Goal: Transaction & Acquisition: Purchase product/service

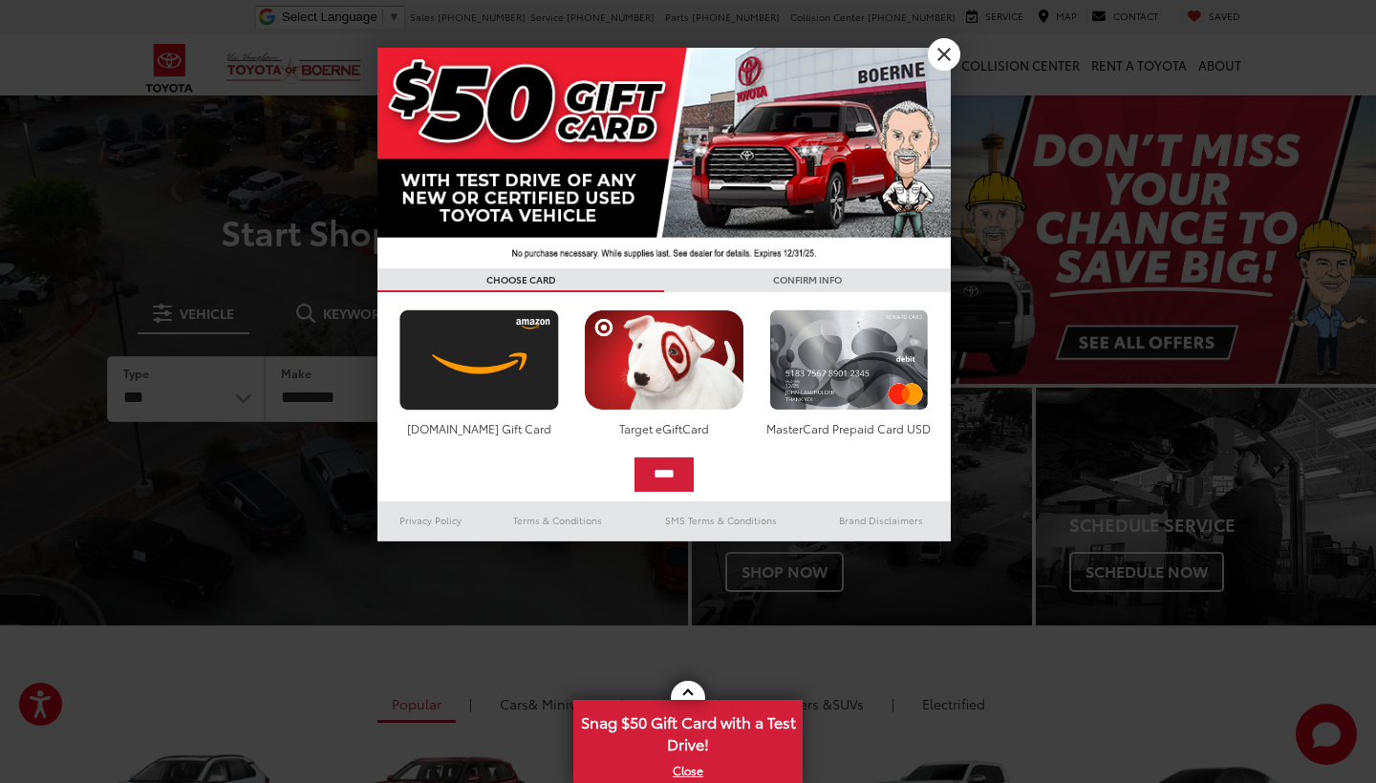
click at [943, 52] on link "X" at bounding box center [944, 54] width 32 height 32
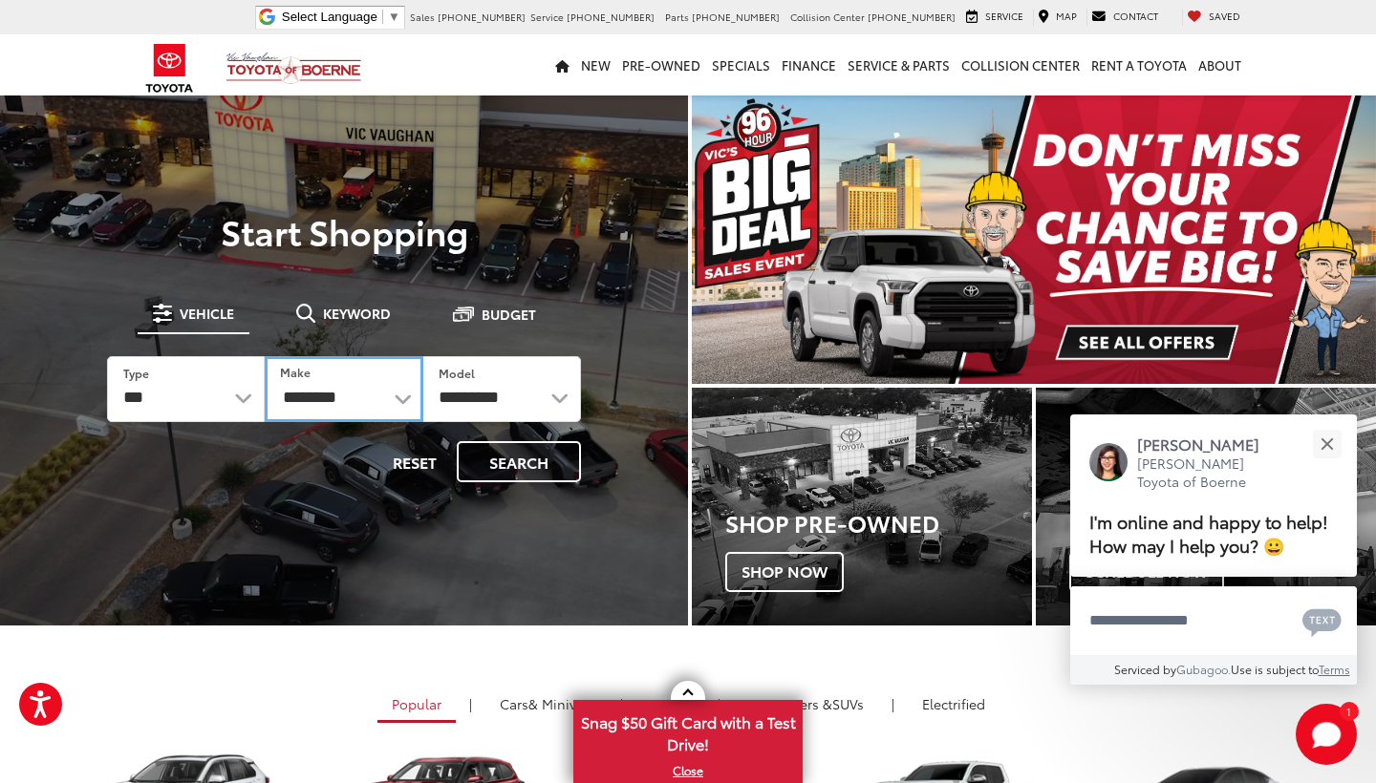
select select "****"
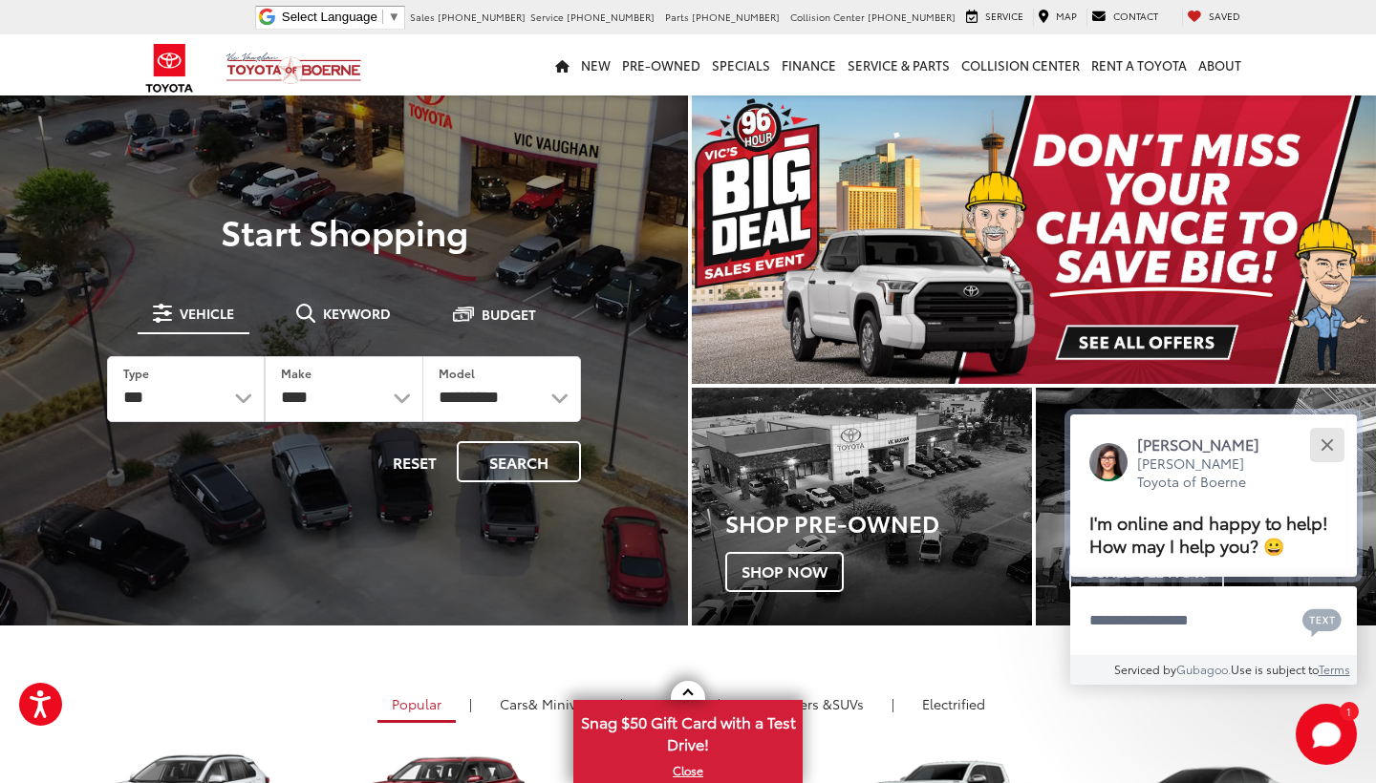
click at [1327, 424] on button "Close" at bounding box center [1326, 444] width 41 height 41
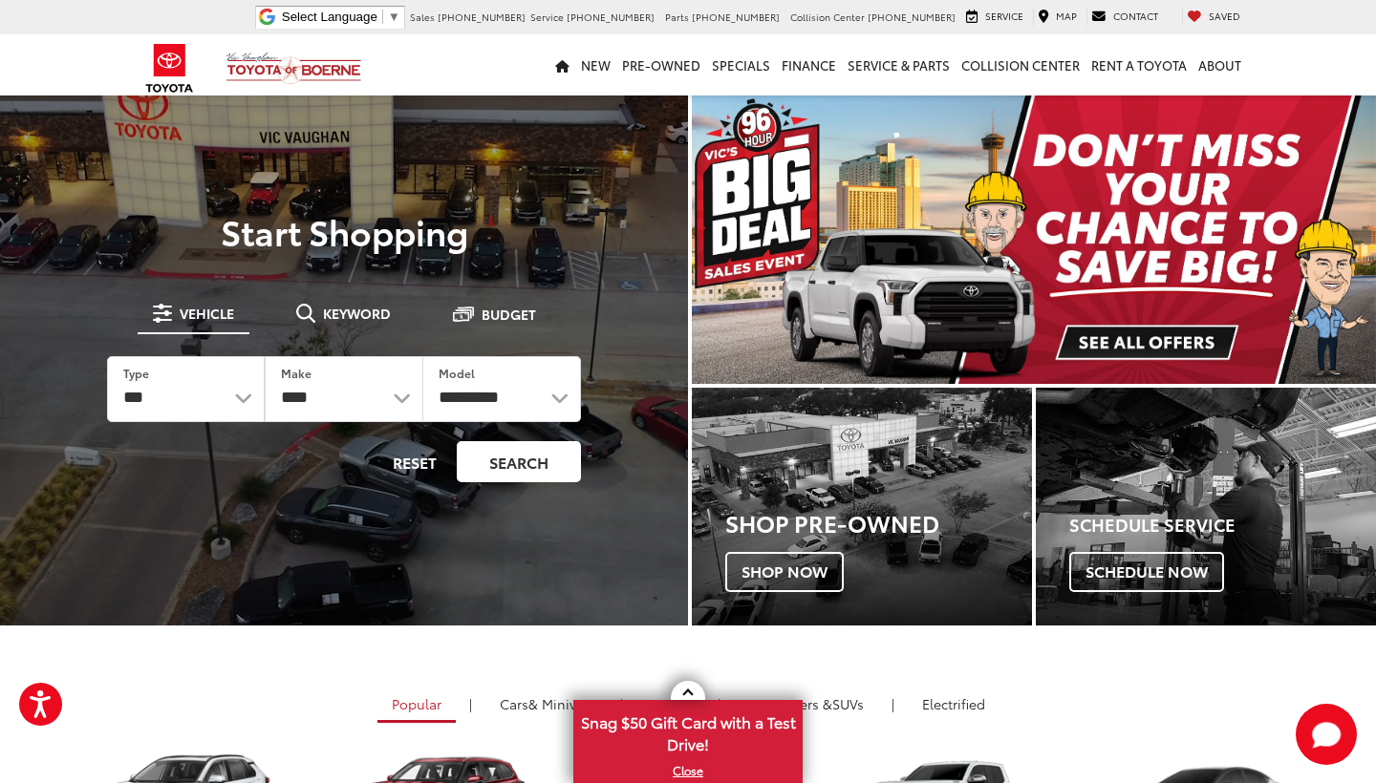
click at [512, 465] on button "Search" at bounding box center [519, 461] width 124 height 41
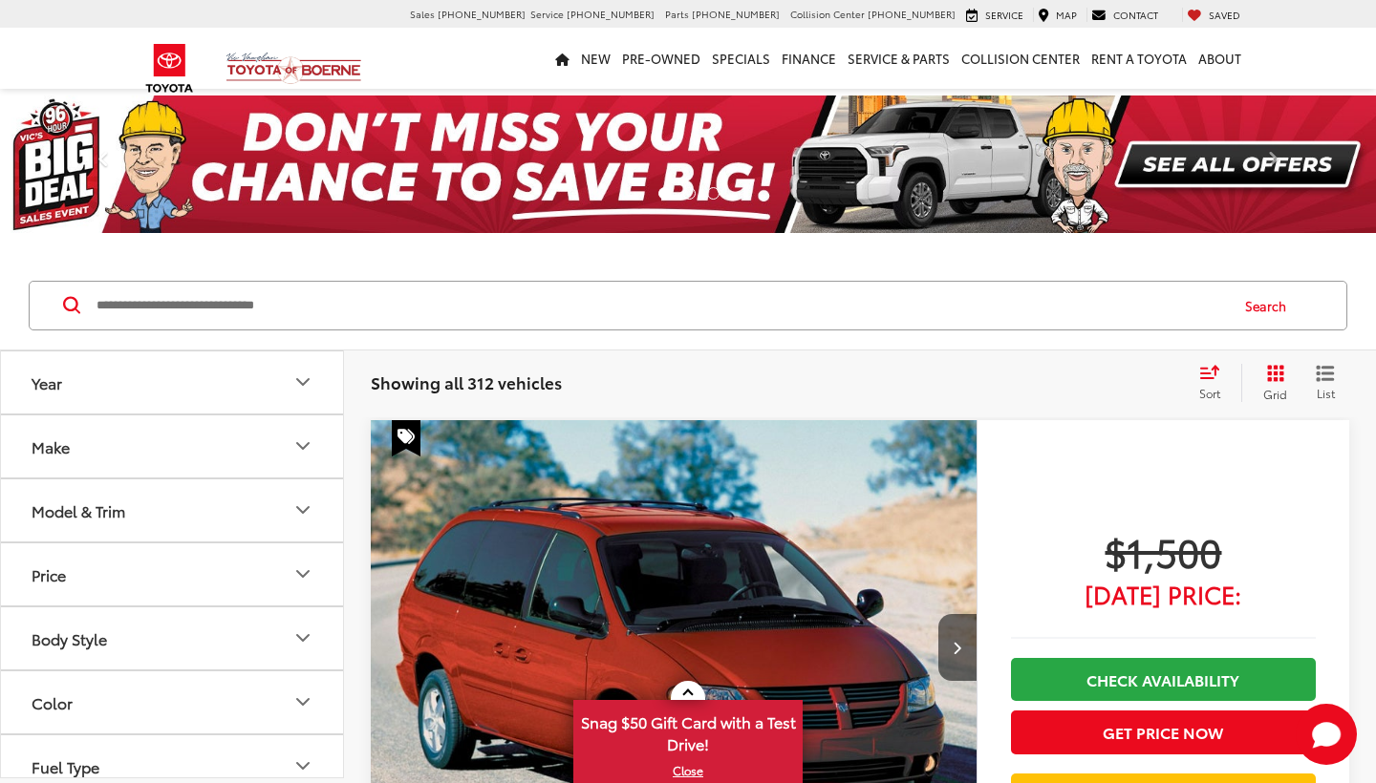
click at [309, 444] on icon "Make" at bounding box center [302, 446] width 11 height 6
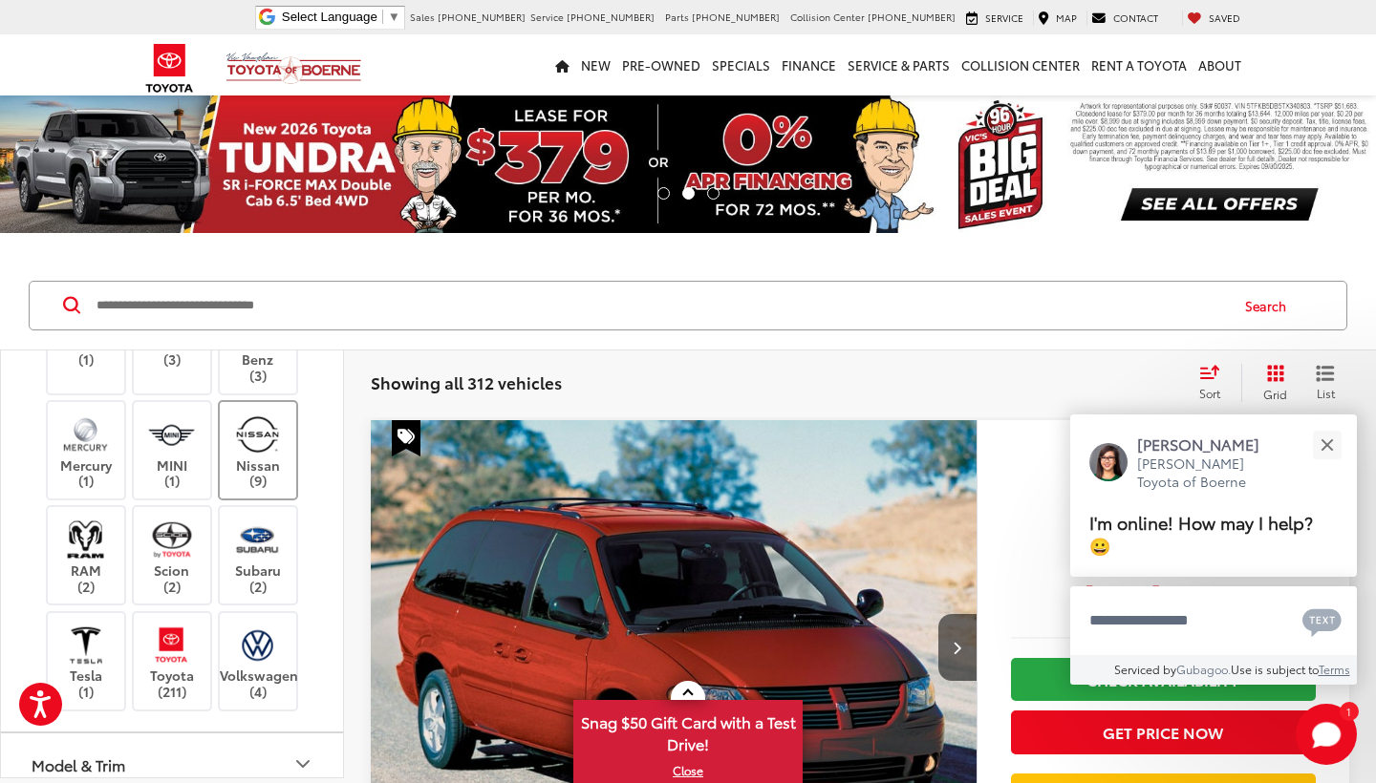
scroll to position [835, 0]
click at [172, 642] on img at bounding box center [171, 644] width 53 height 45
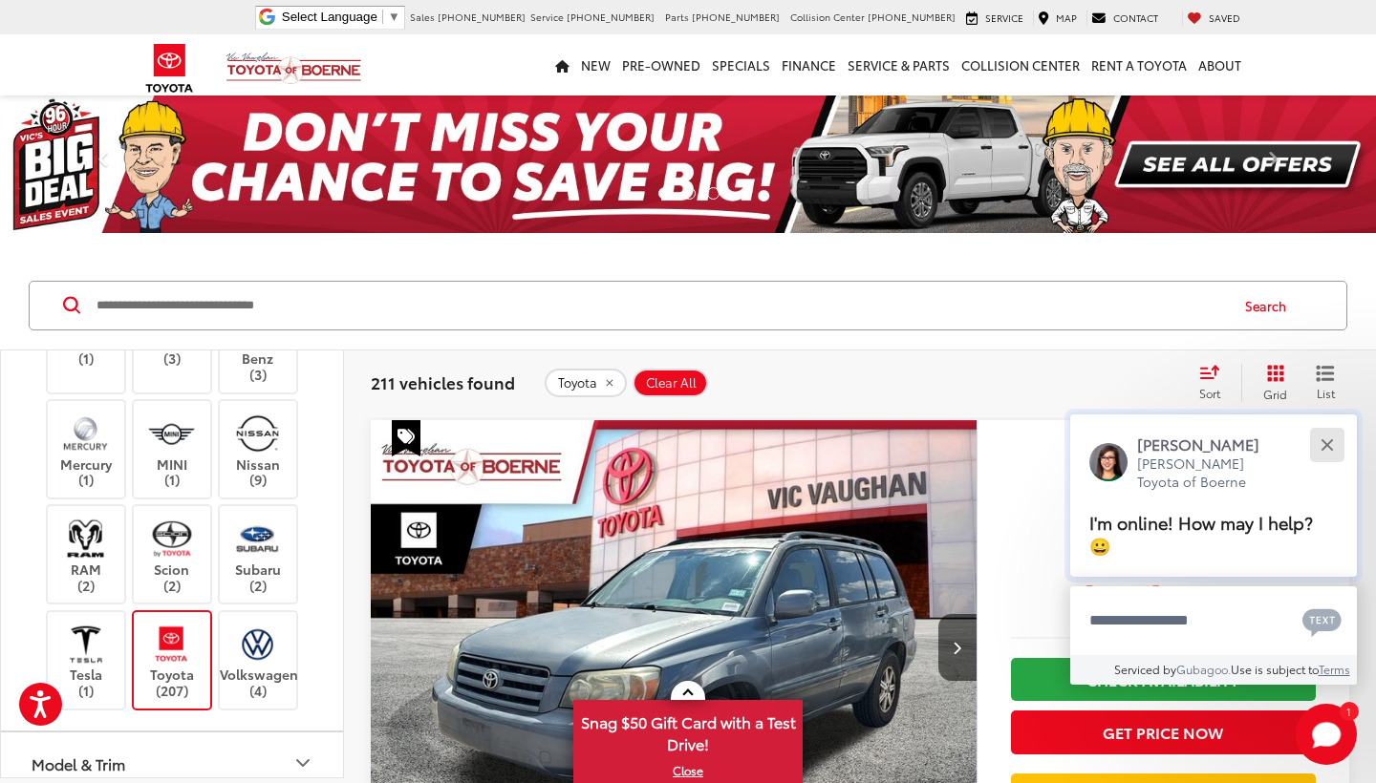
click at [1326, 445] on button "Close" at bounding box center [1326, 444] width 41 height 41
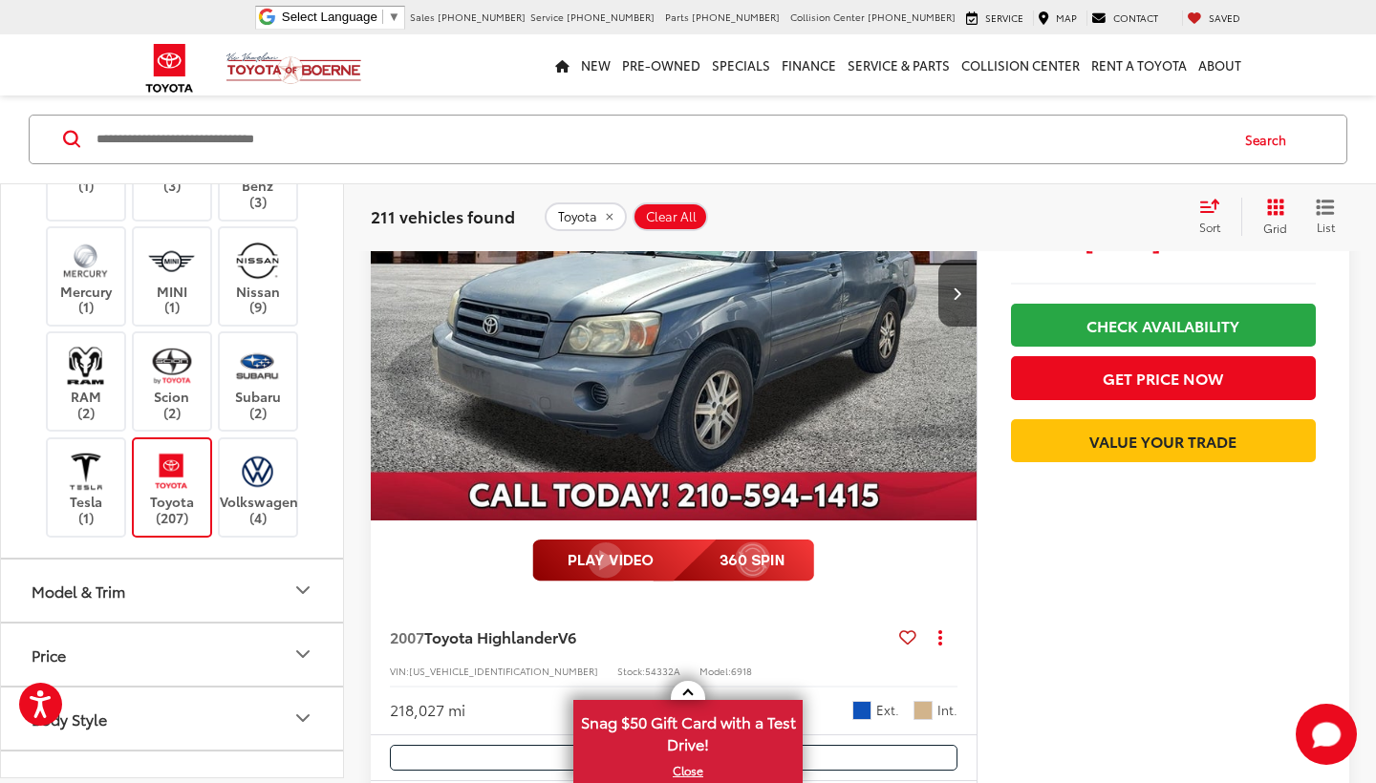
scroll to position [414, 0]
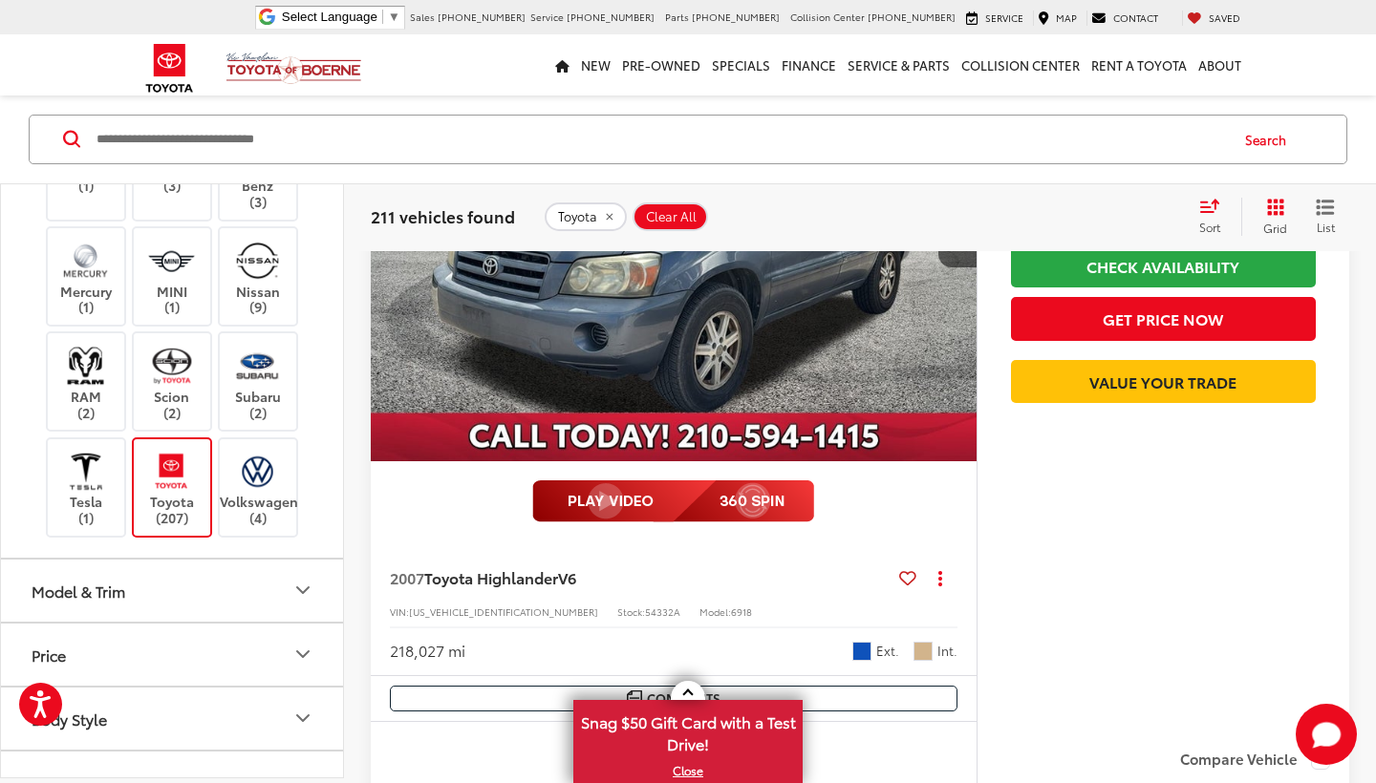
click at [299, 587] on icon "Model & Trim" at bounding box center [302, 590] width 11 height 6
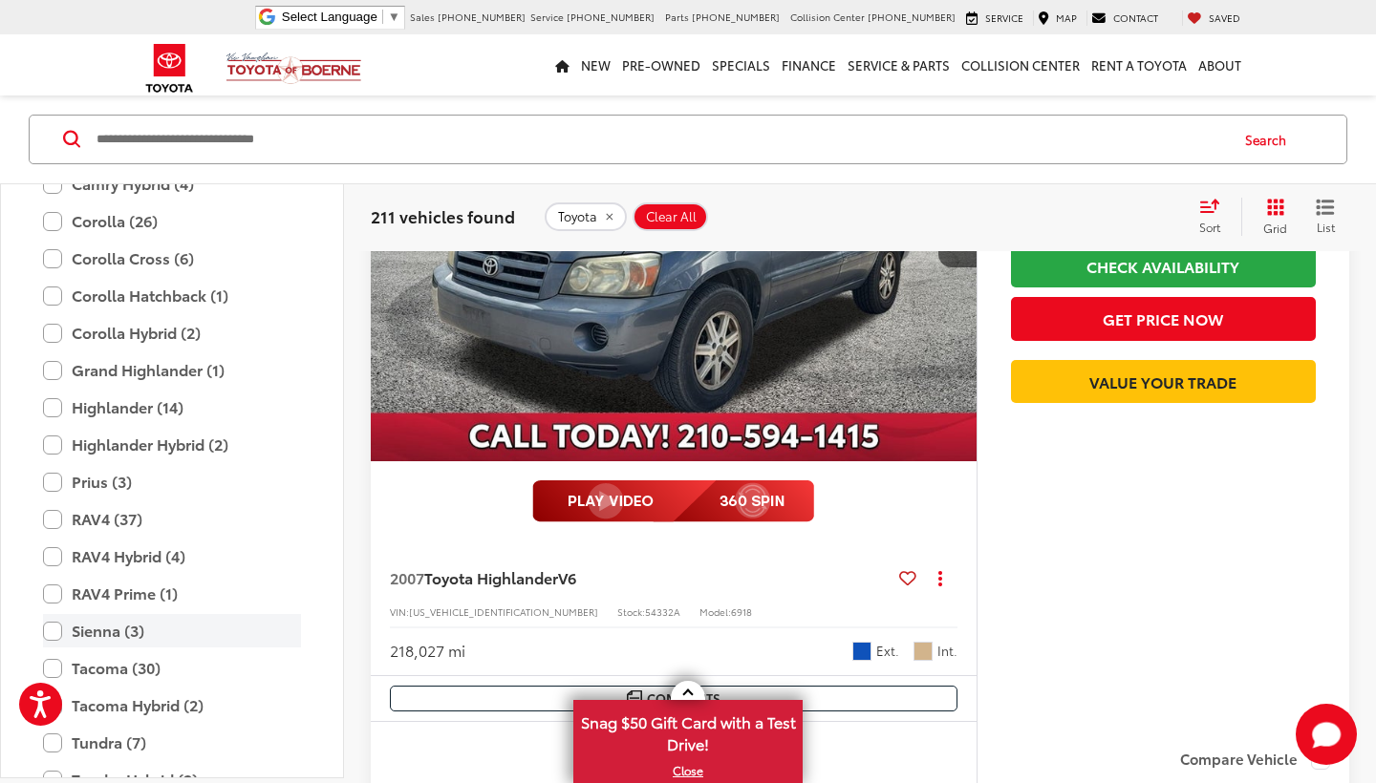
scroll to position [1495, 0]
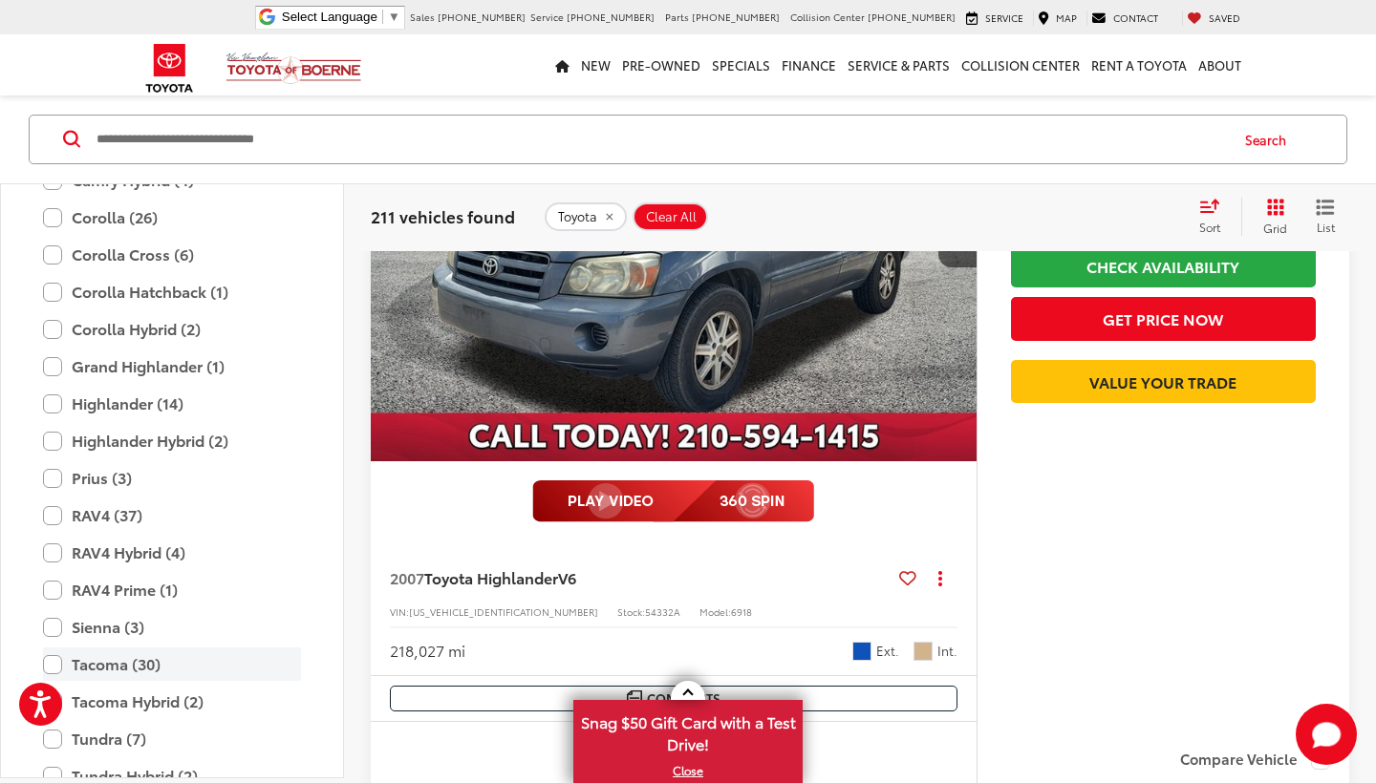
click at [52, 648] on label "Tacoma (30)" at bounding box center [172, 664] width 258 height 33
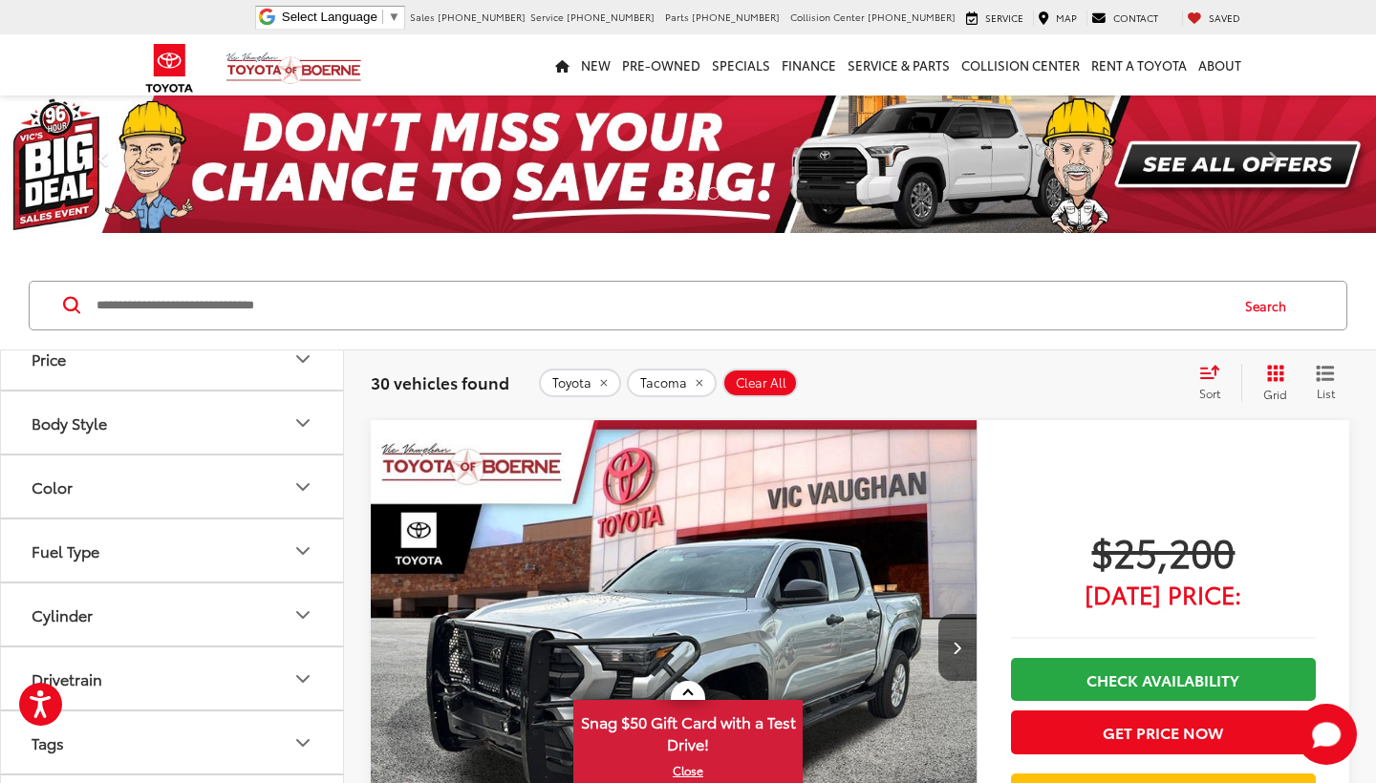
click at [1275, 373] on icon "Grid View" at bounding box center [1275, 373] width 17 height 17
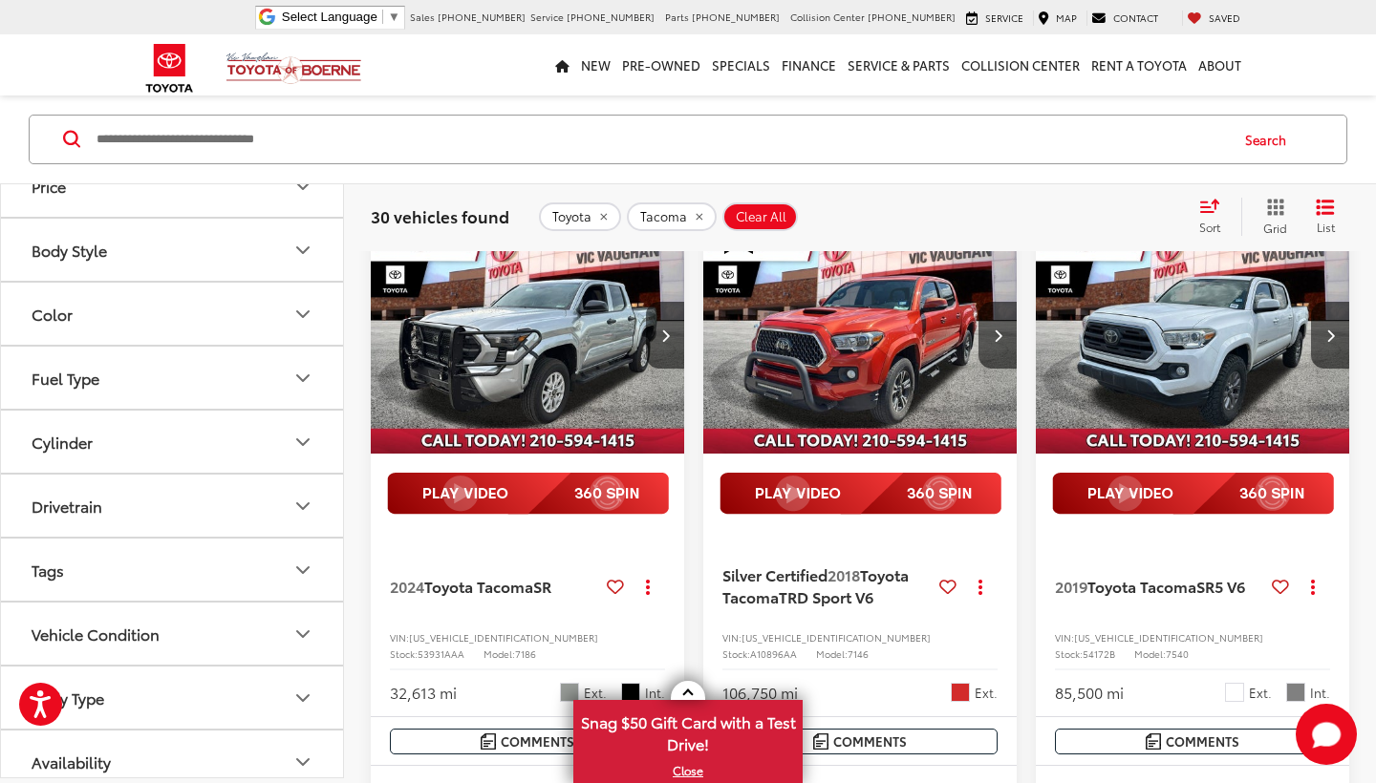
scroll to position [204, 0]
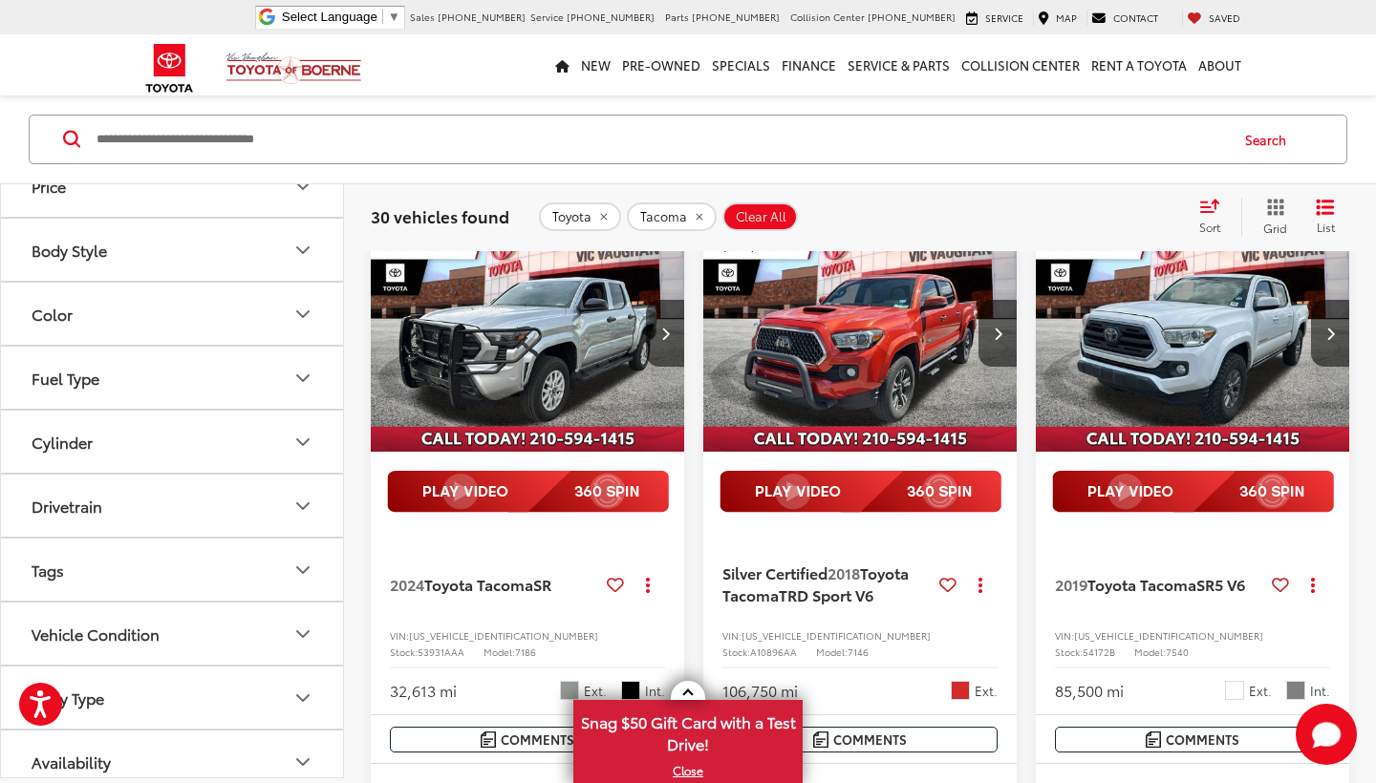
click at [843, 352] on img "2018 Toyota Tacoma TRD Sport V6 0" at bounding box center [860, 334] width 316 height 237
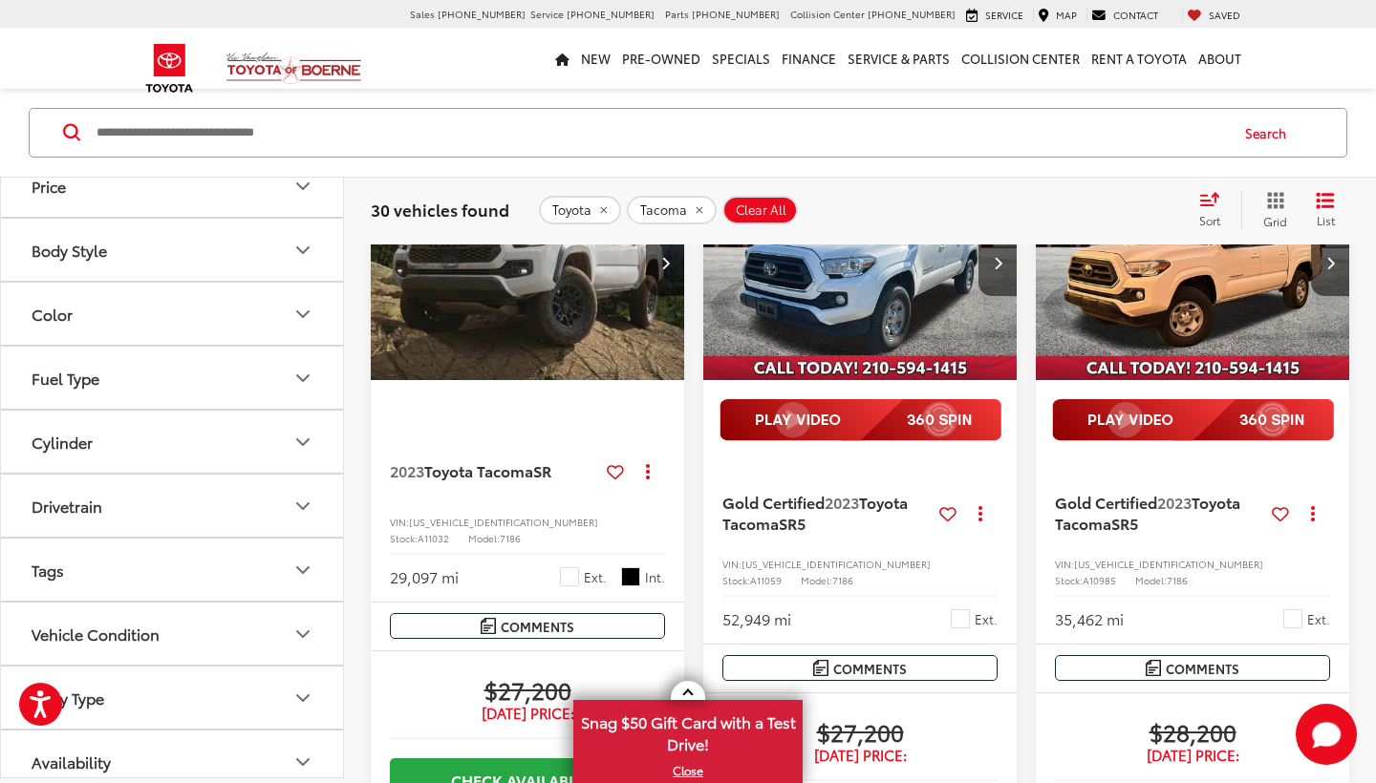
scroll to position [1314, 0]
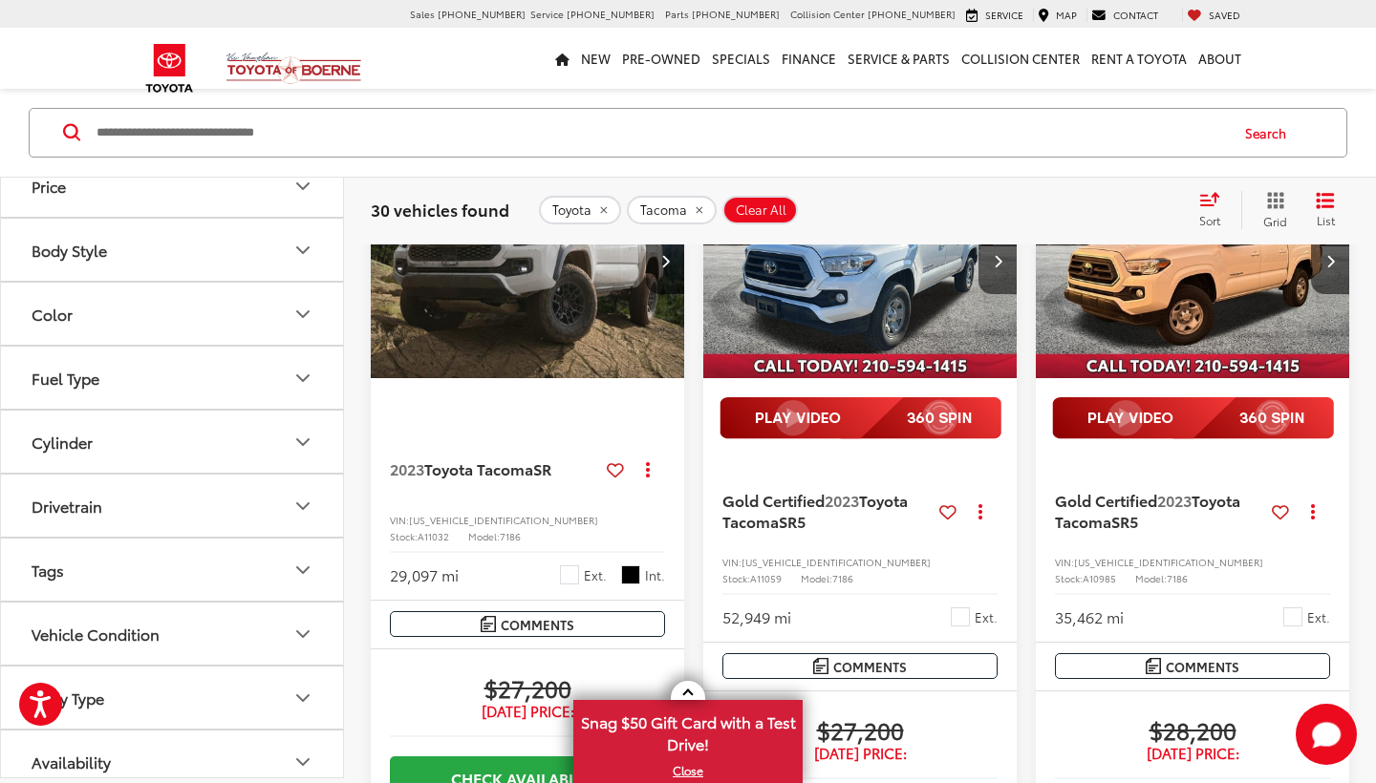
click at [1150, 354] on img "2023 Toyota Tacoma SR5 0" at bounding box center [1193, 260] width 316 height 237
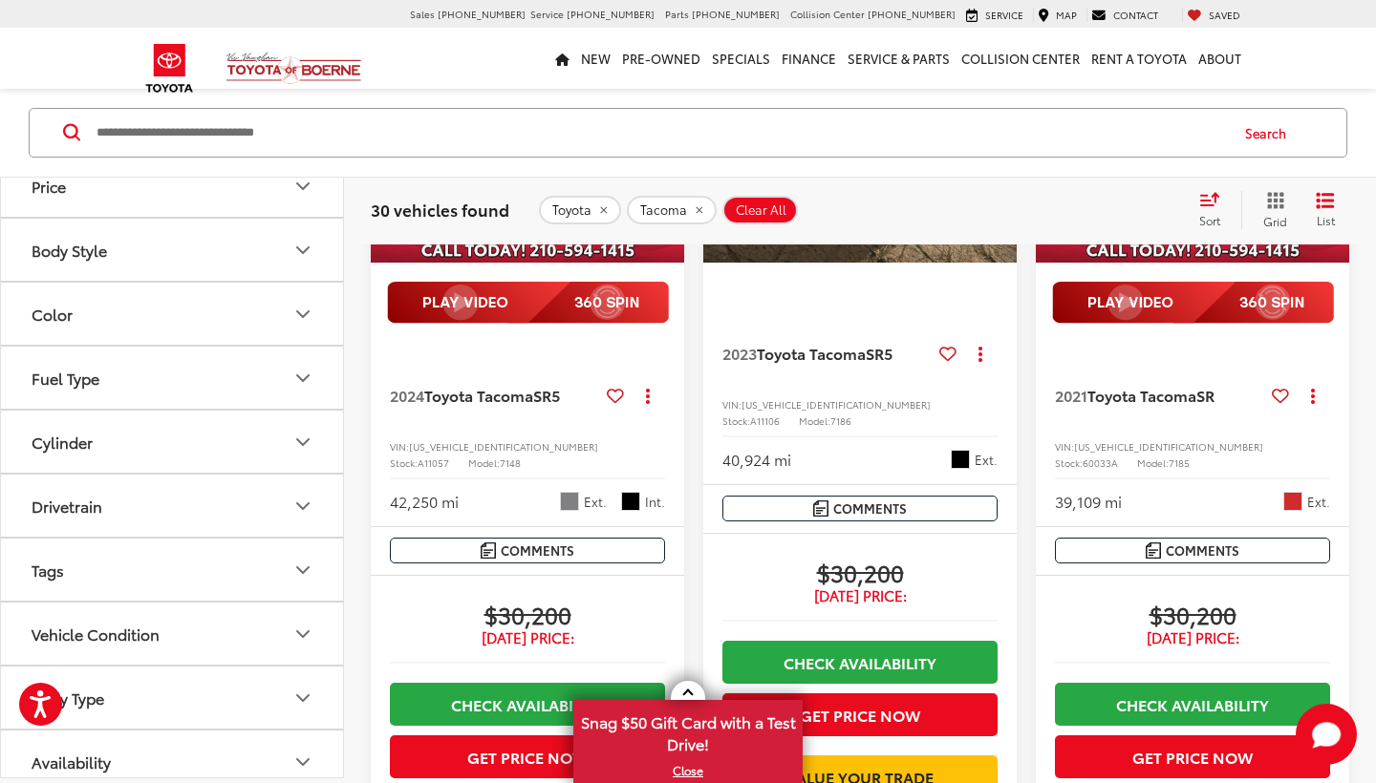
scroll to position [3505, 0]
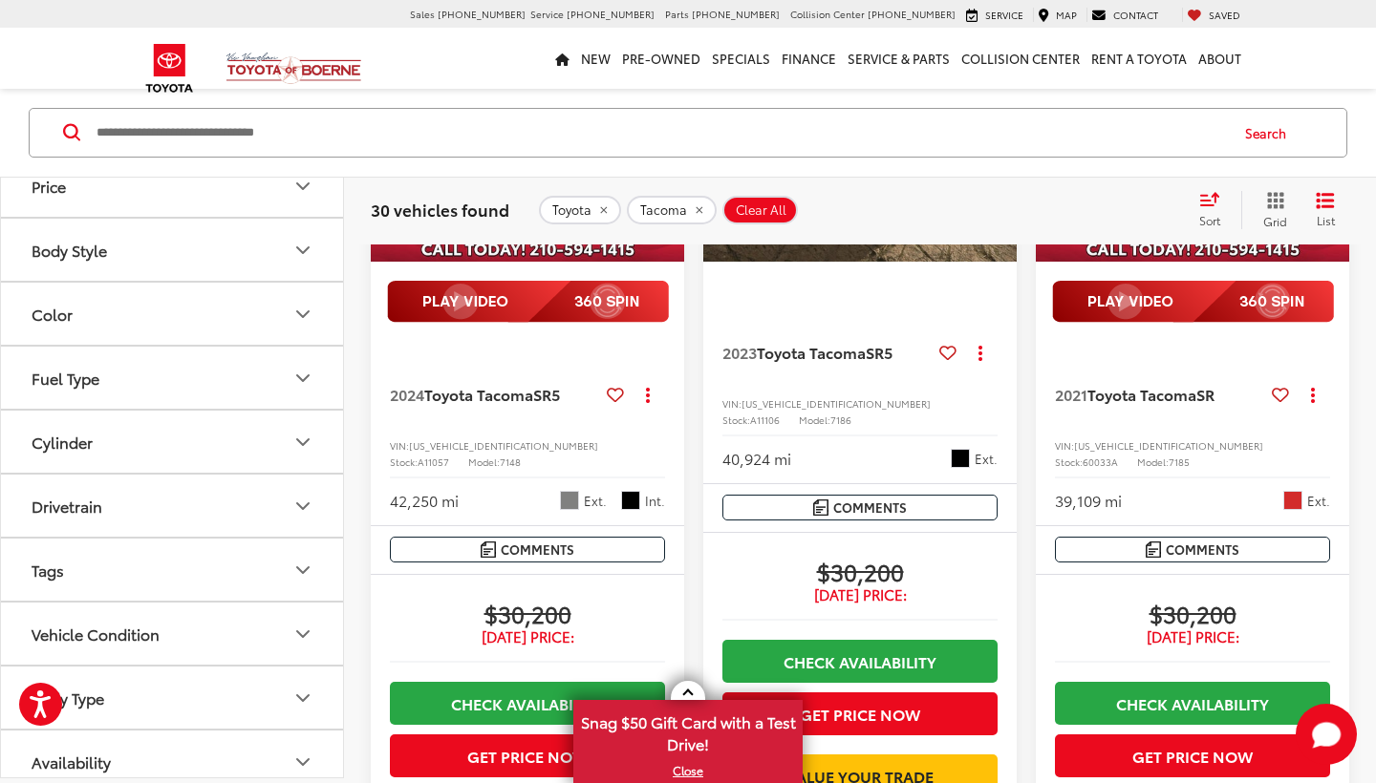
click at [1216, 263] on img "2021 Toyota Tacoma SR 0" at bounding box center [1193, 144] width 316 height 237
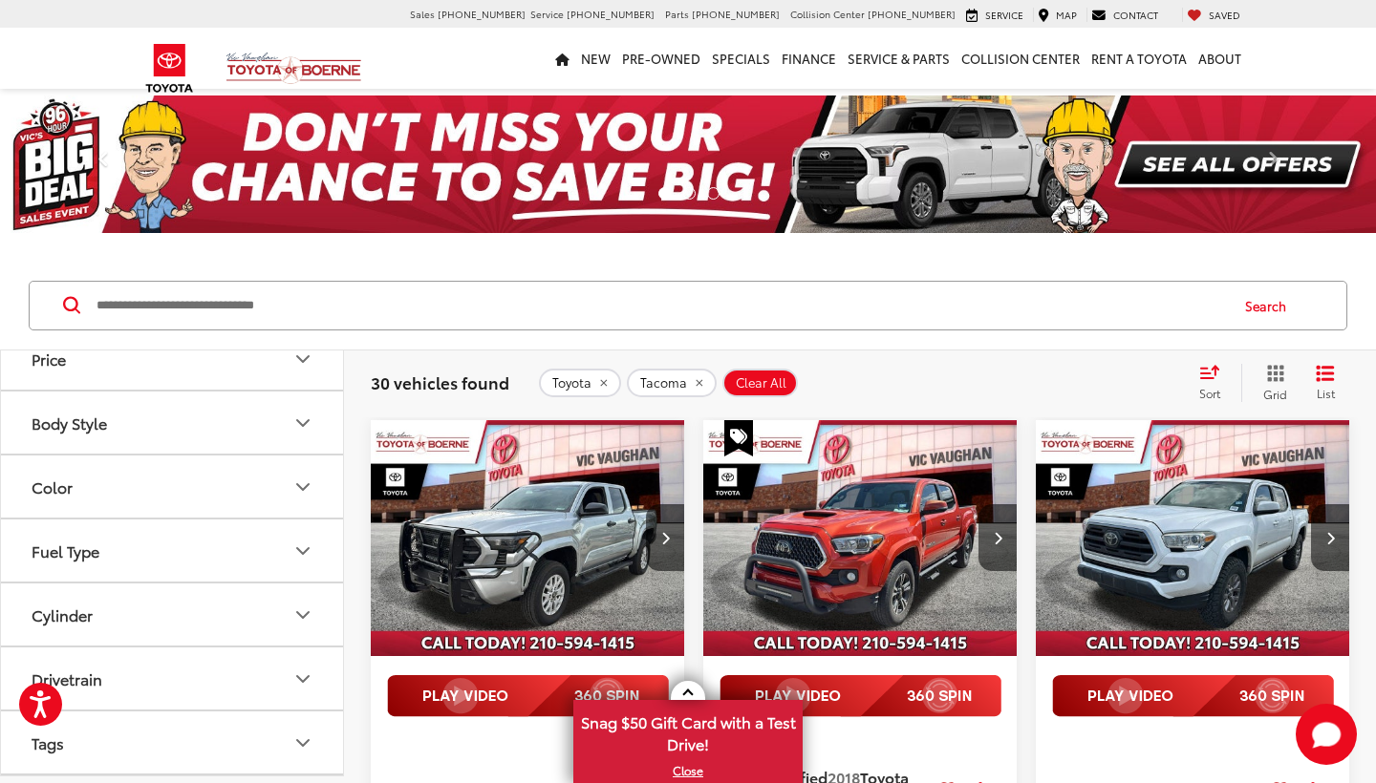
scroll to position [0, 0]
click at [1333, 736] on icon "Start Chat" at bounding box center [1326, 734] width 29 height 24
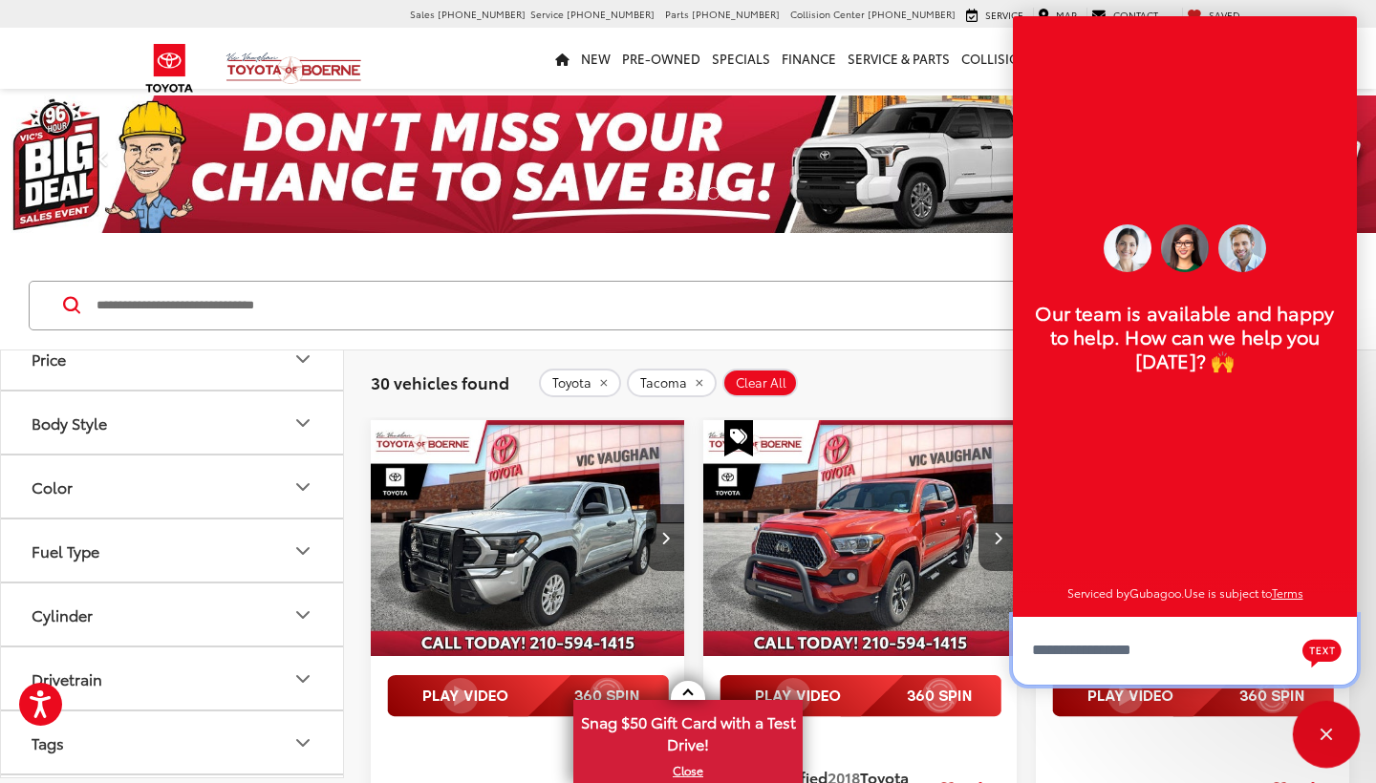
scroll to position [22, 0]
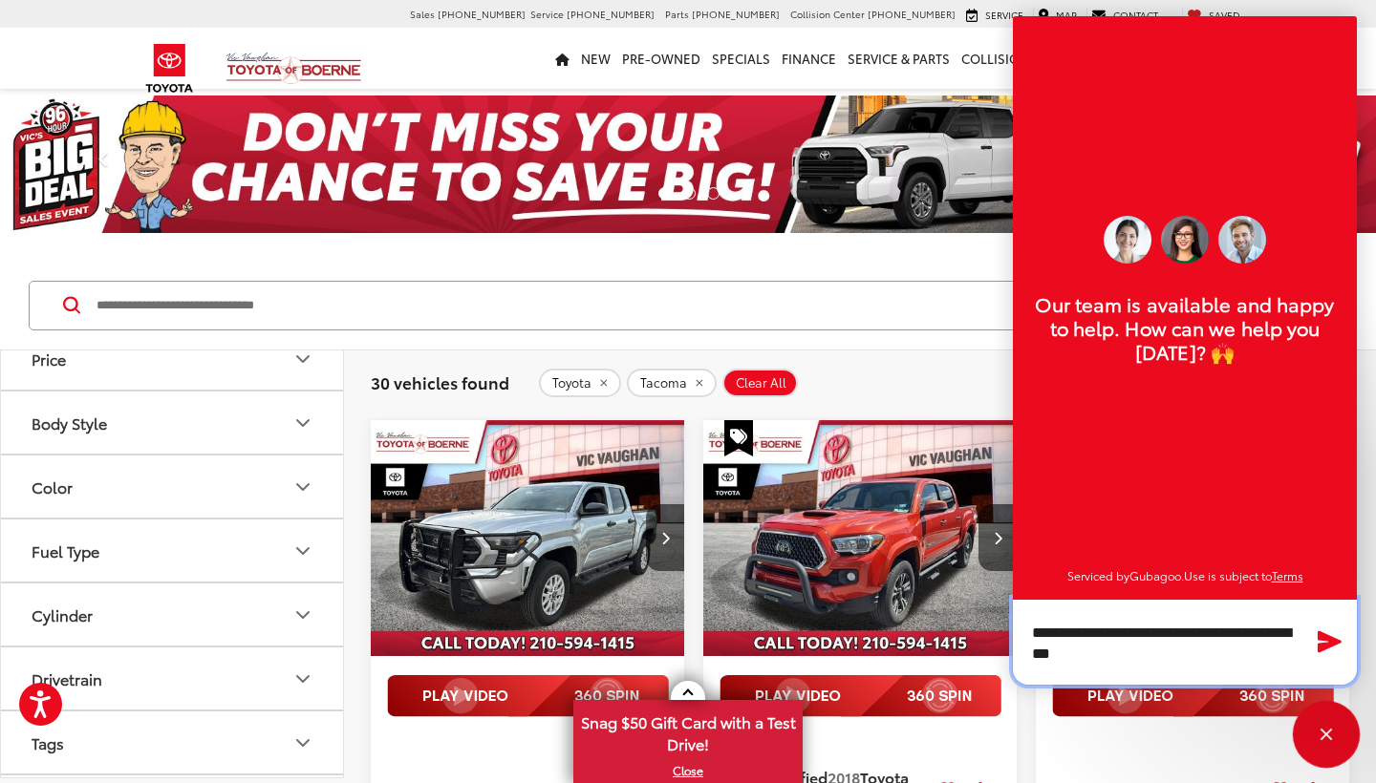
type textarea "**********"
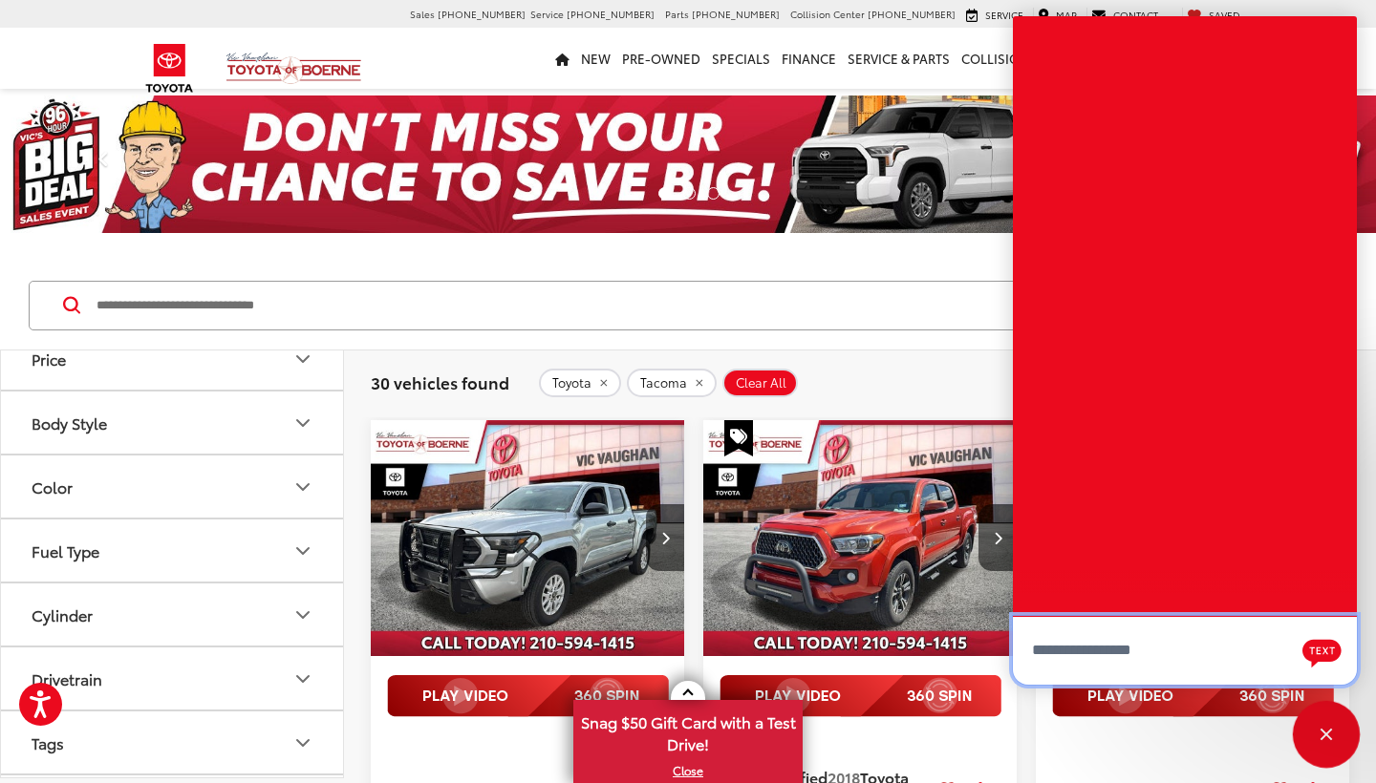
scroll to position [0, 0]
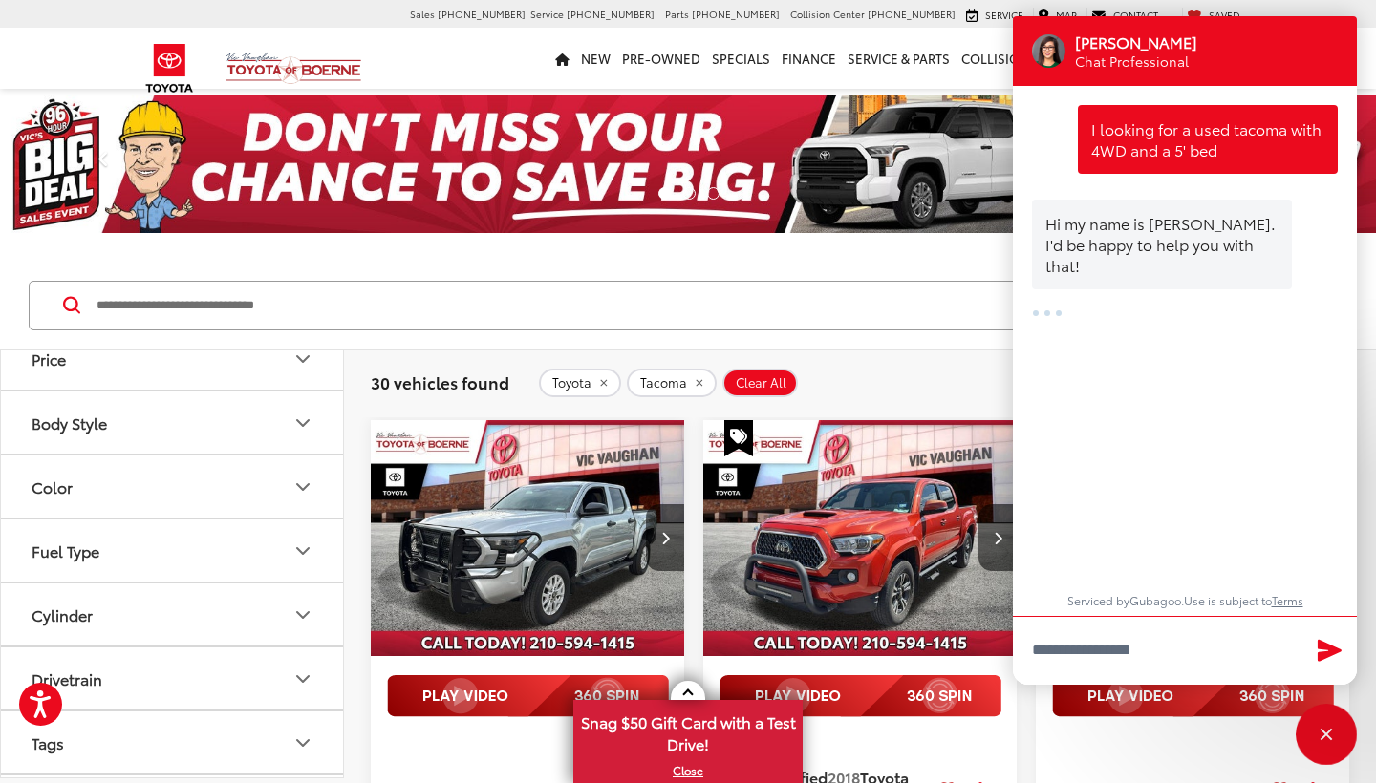
click at [927, 353] on div "30 vehicles found Toyota Tacoma Clear All + 0 test Sort Price: High to Low Pric…" at bounding box center [860, 383] width 1032 height 69
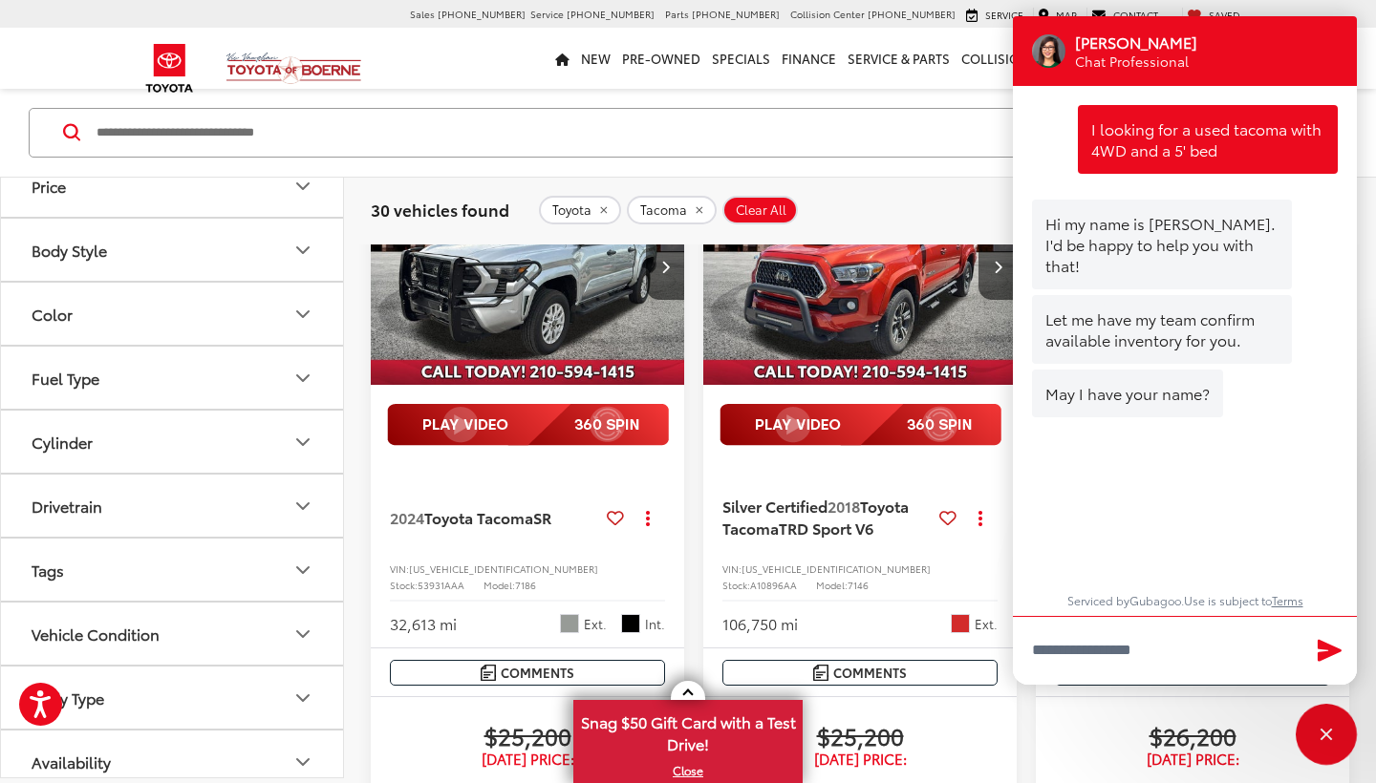
scroll to position [274, 0]
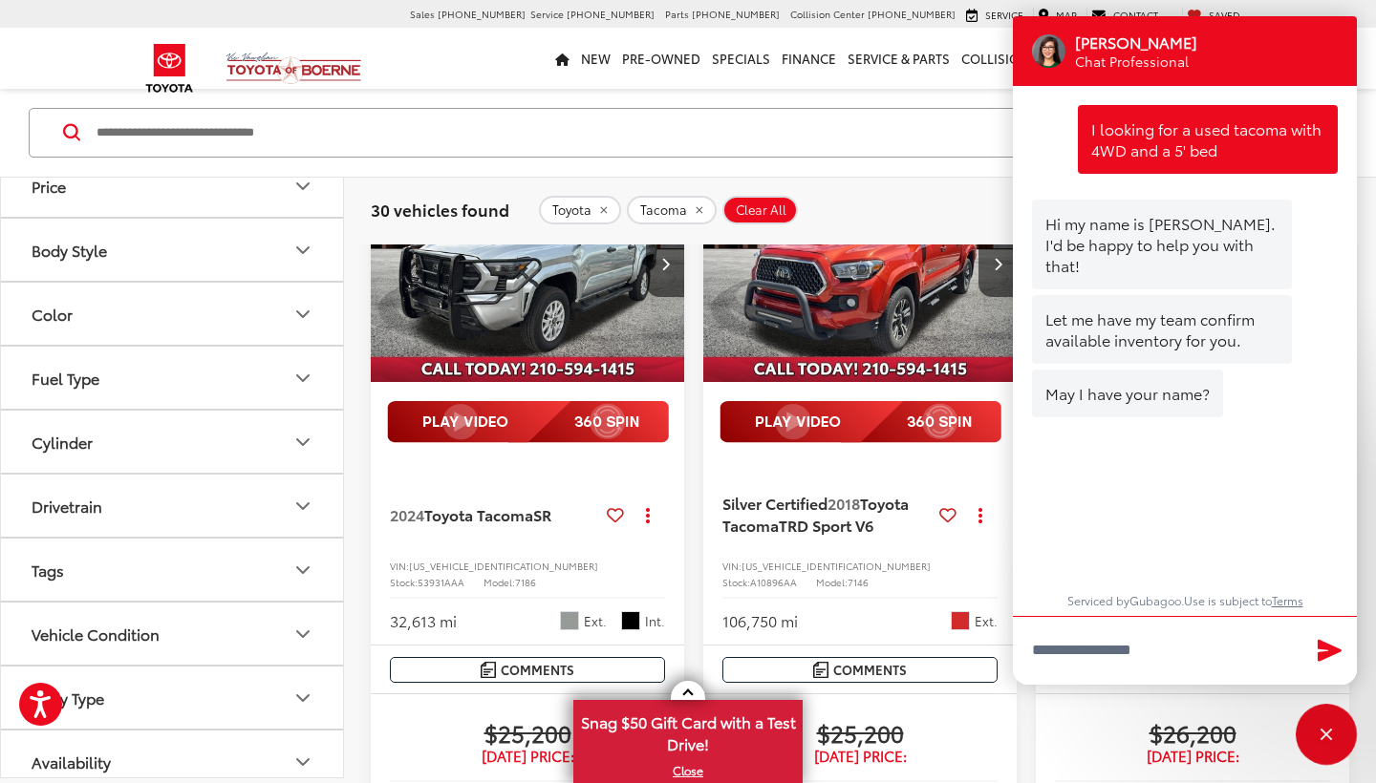
click at [1052, 603] on div "Serviced by Gubagoo . Use is subject to Terms" at bounding box center [1185, 604] width 306 height 23
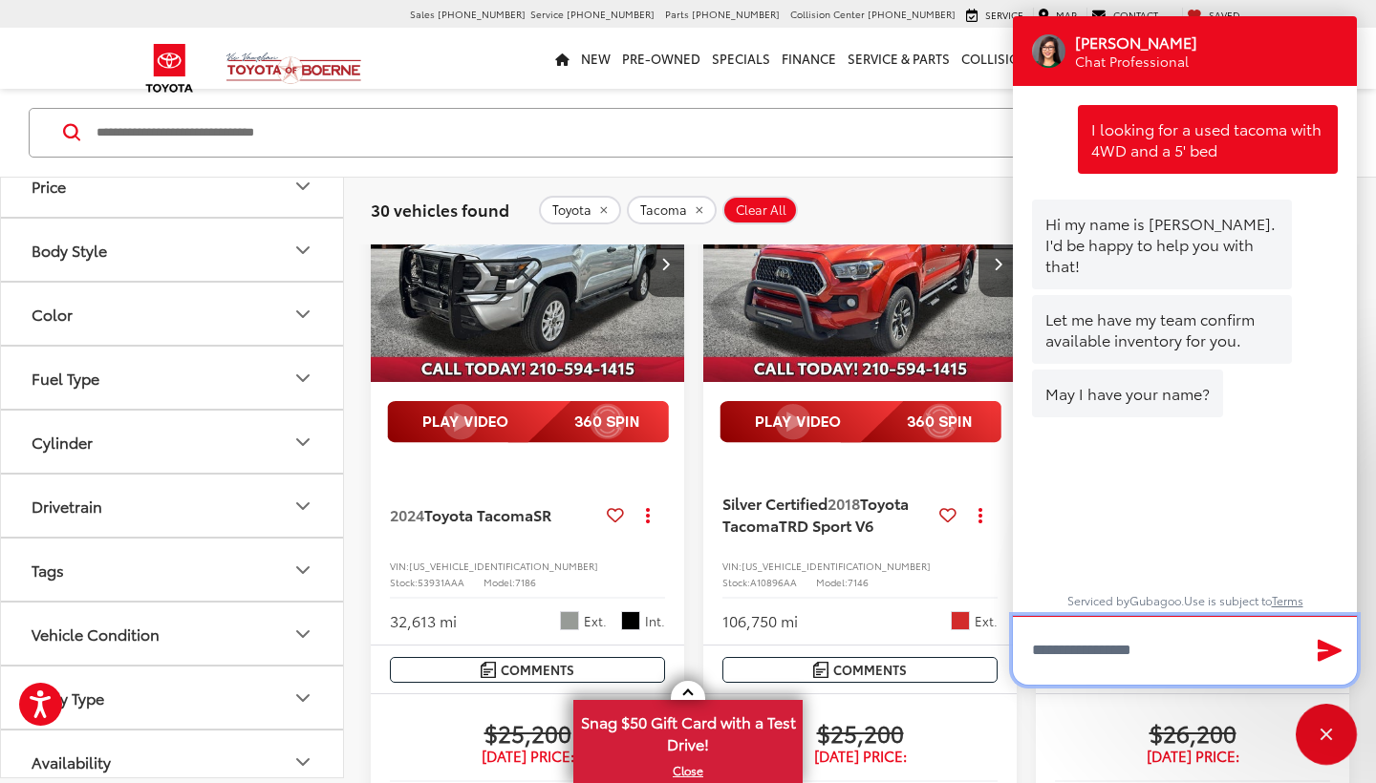
click at [1060, 649] on input "Type your message" at bounding box center [1185, 650] width 344 height 69
type input "*****"
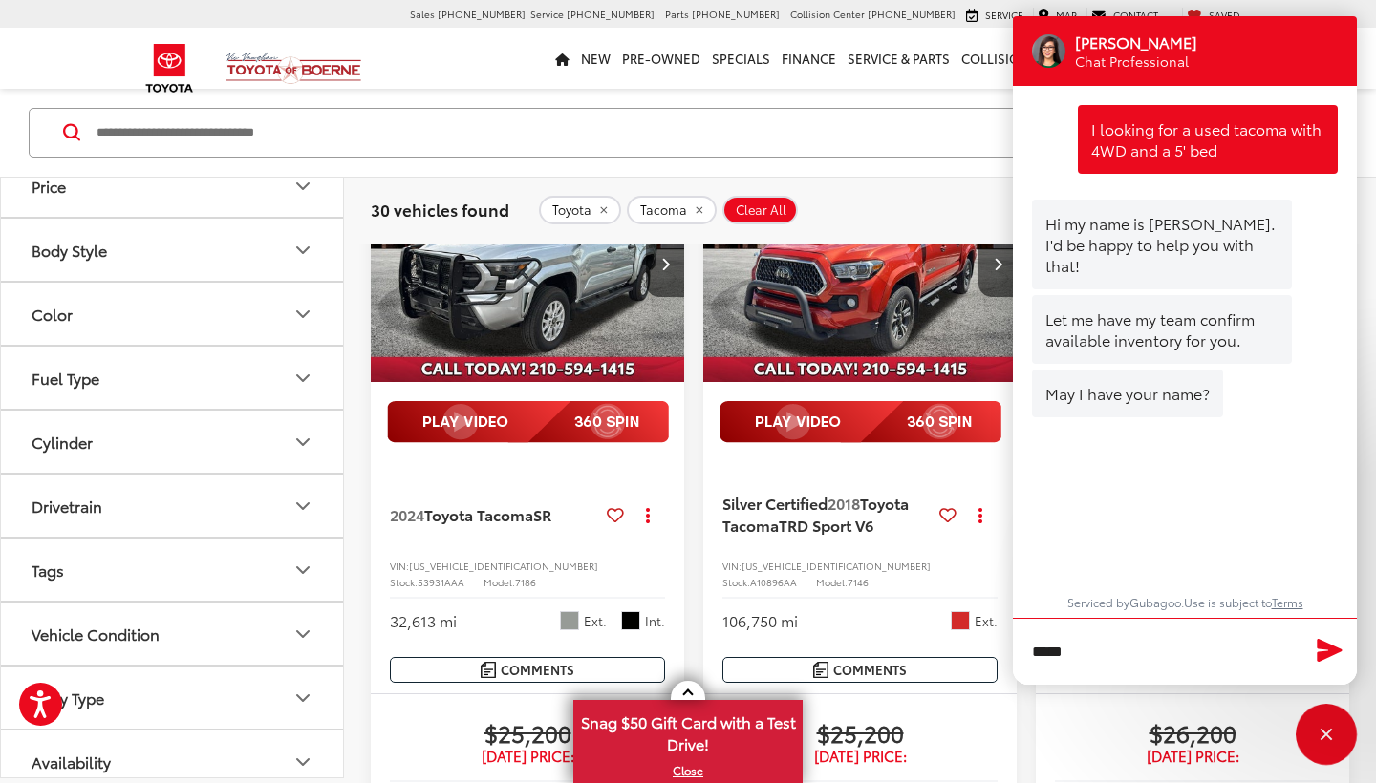
click at [1319, 650] on icon "Send Message" at bounding box center [1329, 650] width 31 height 28
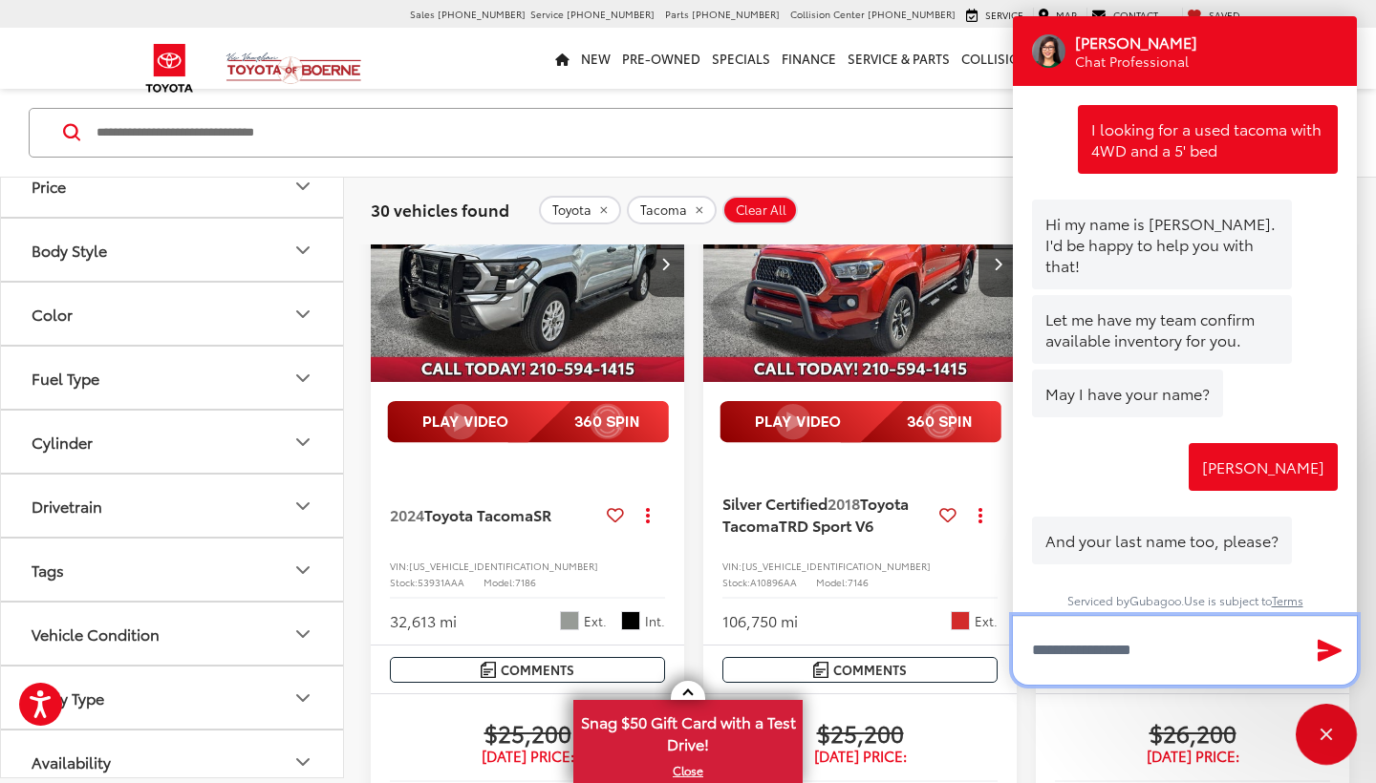
click at [1072, 651] on input "Type your message" at bounding box center [1185, 650] width 344 height 69
type input "********"
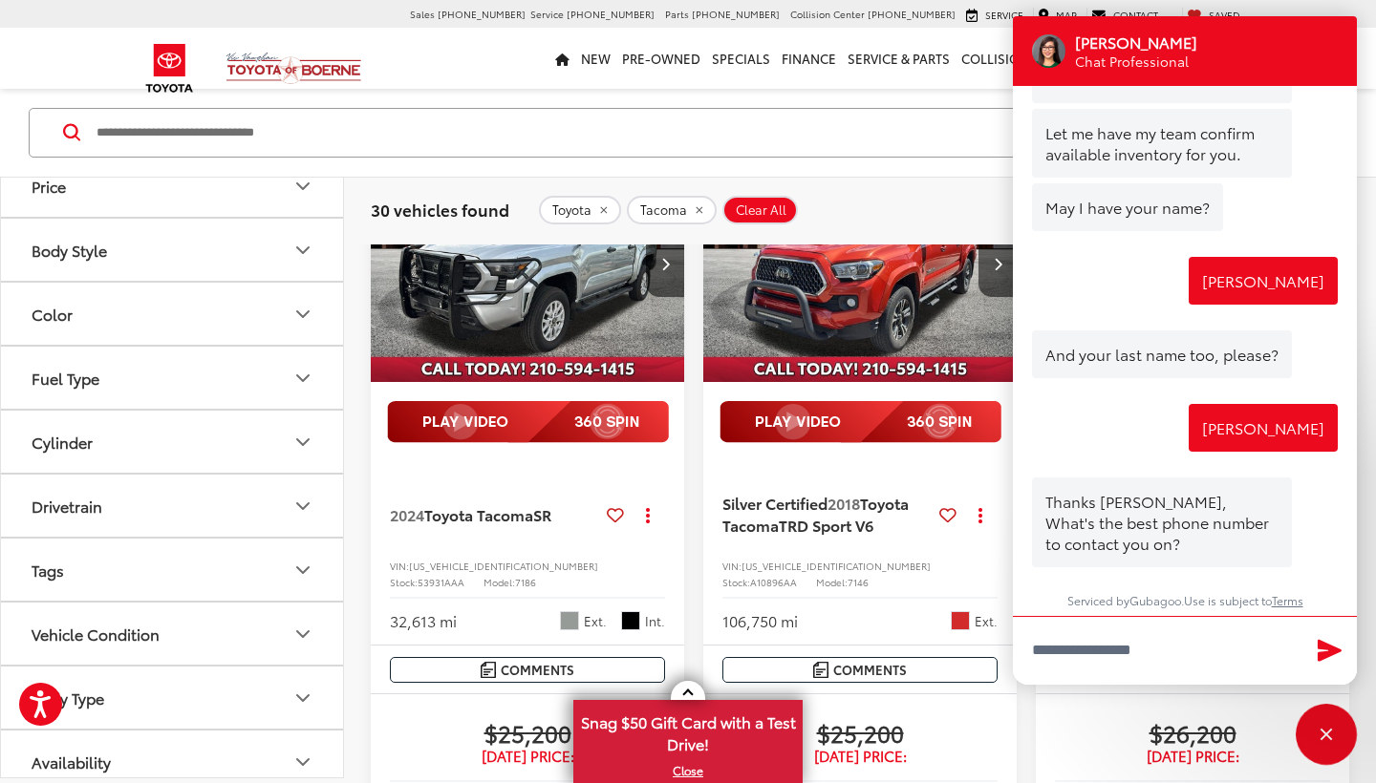
scroll to position [186, 0]
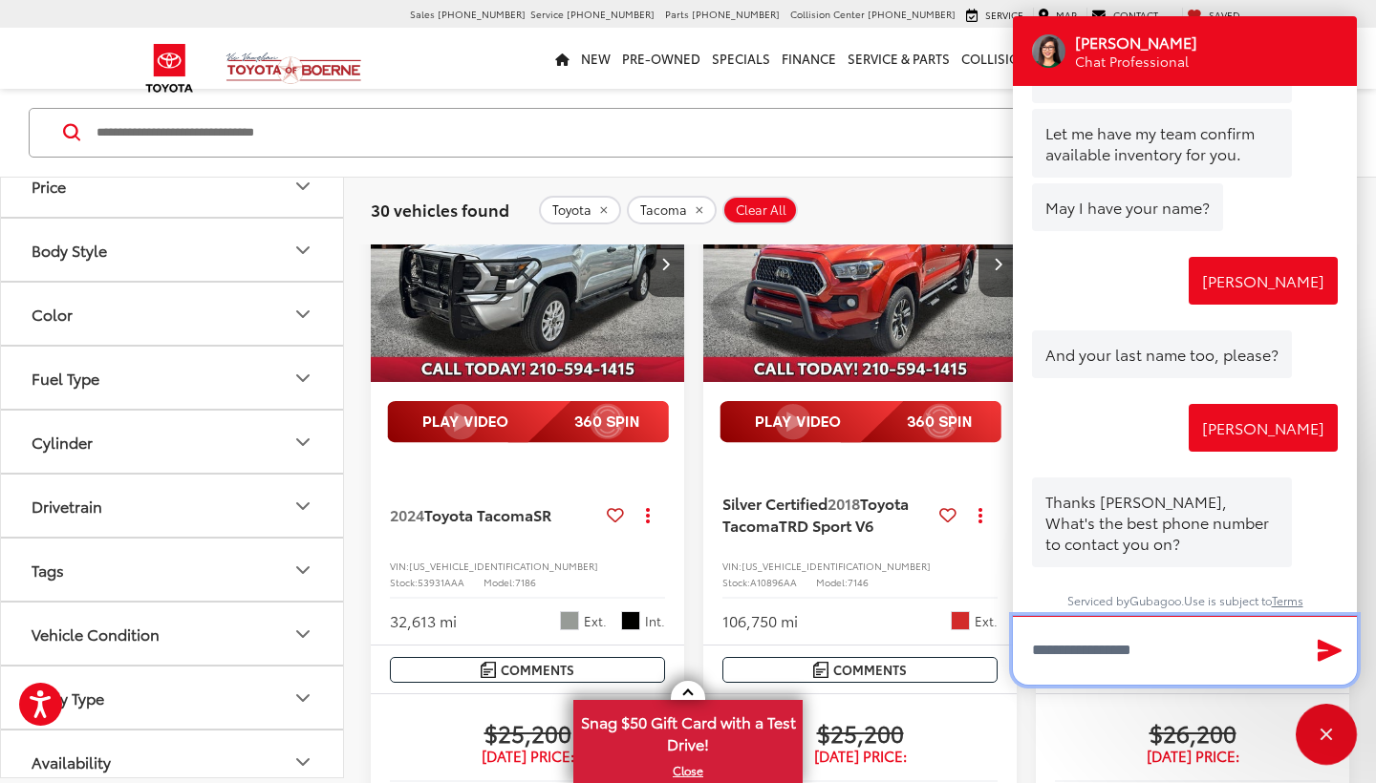
click at [1077, 651] on input "Type your message" at bounding box center [1185, 650] width 344 height 69
type input "**********"
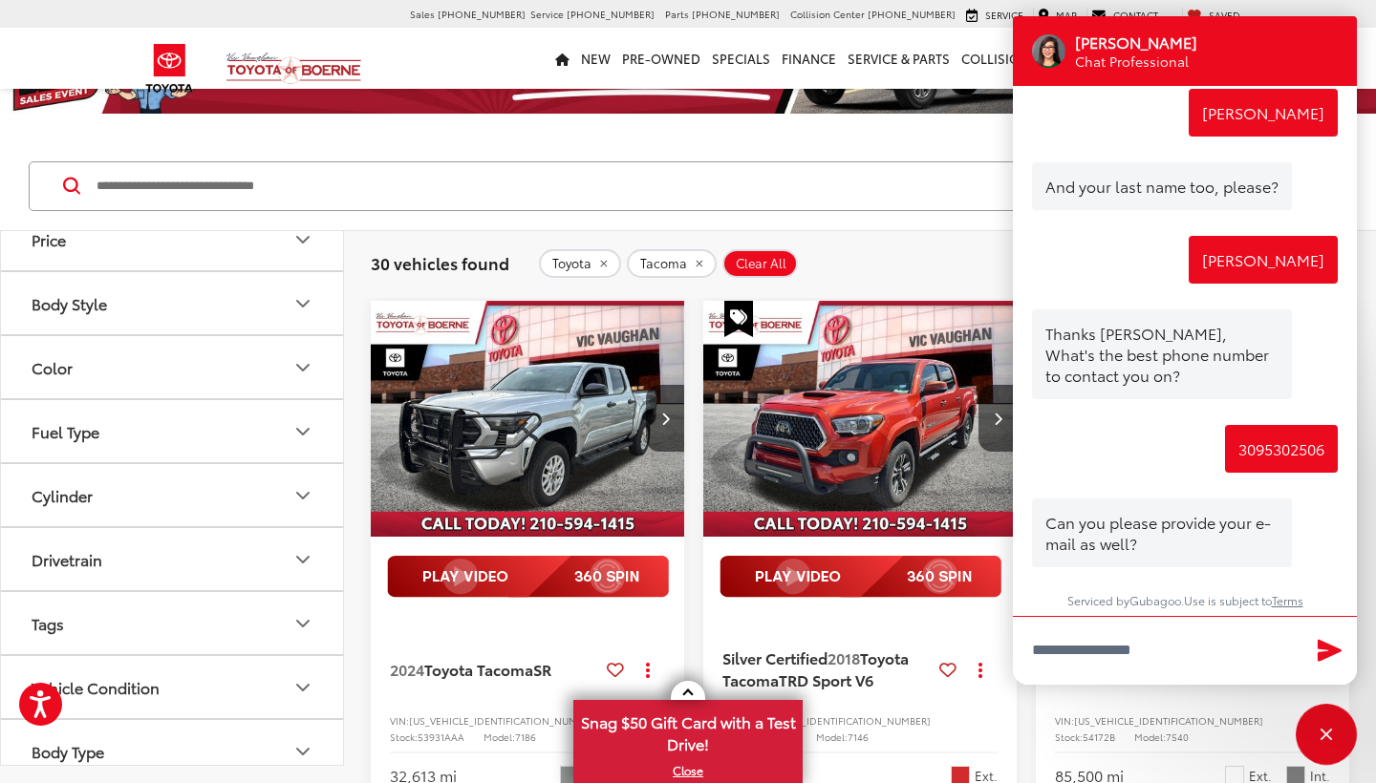
scroll to position [106, 0]
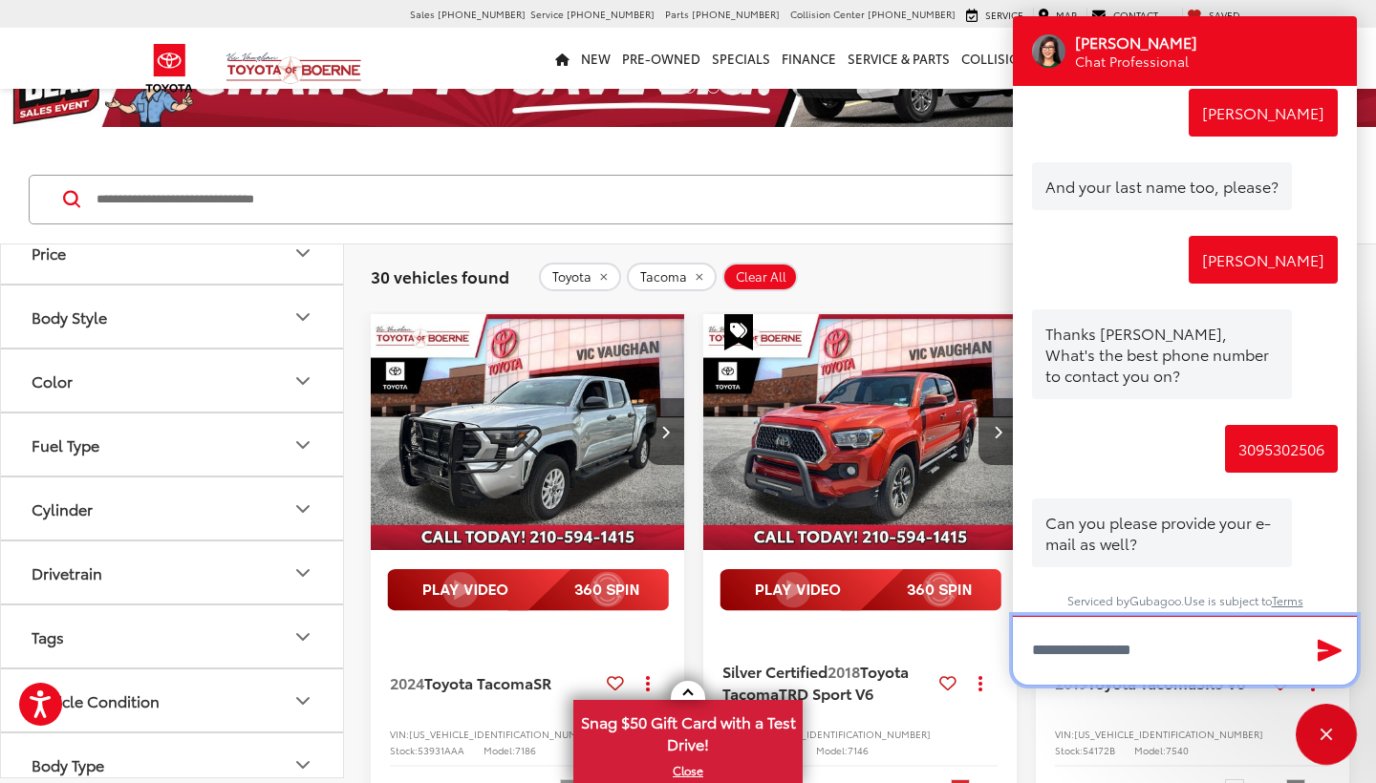
click at [1073, 656] on input "Type your message" at bounding box center [1185, 650] width 344 height 69
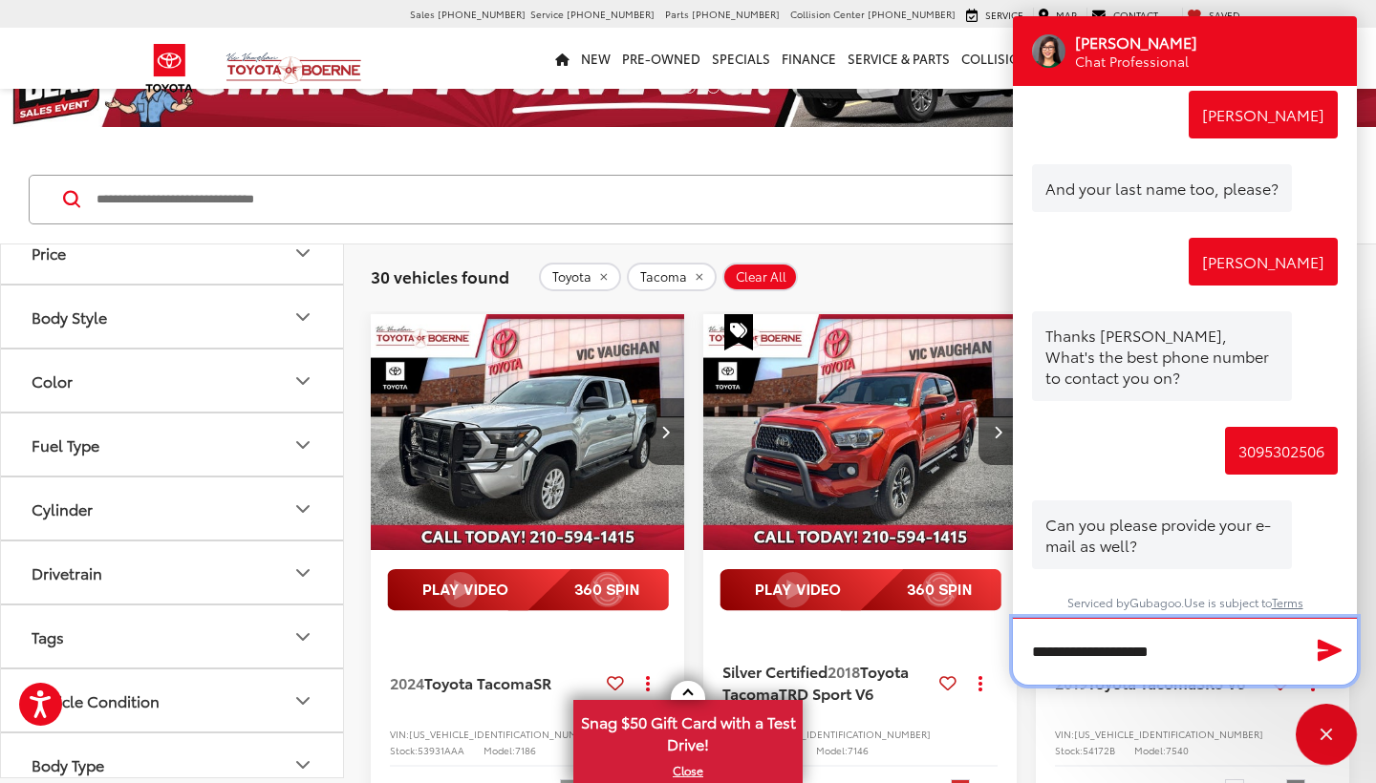
type input "**********"
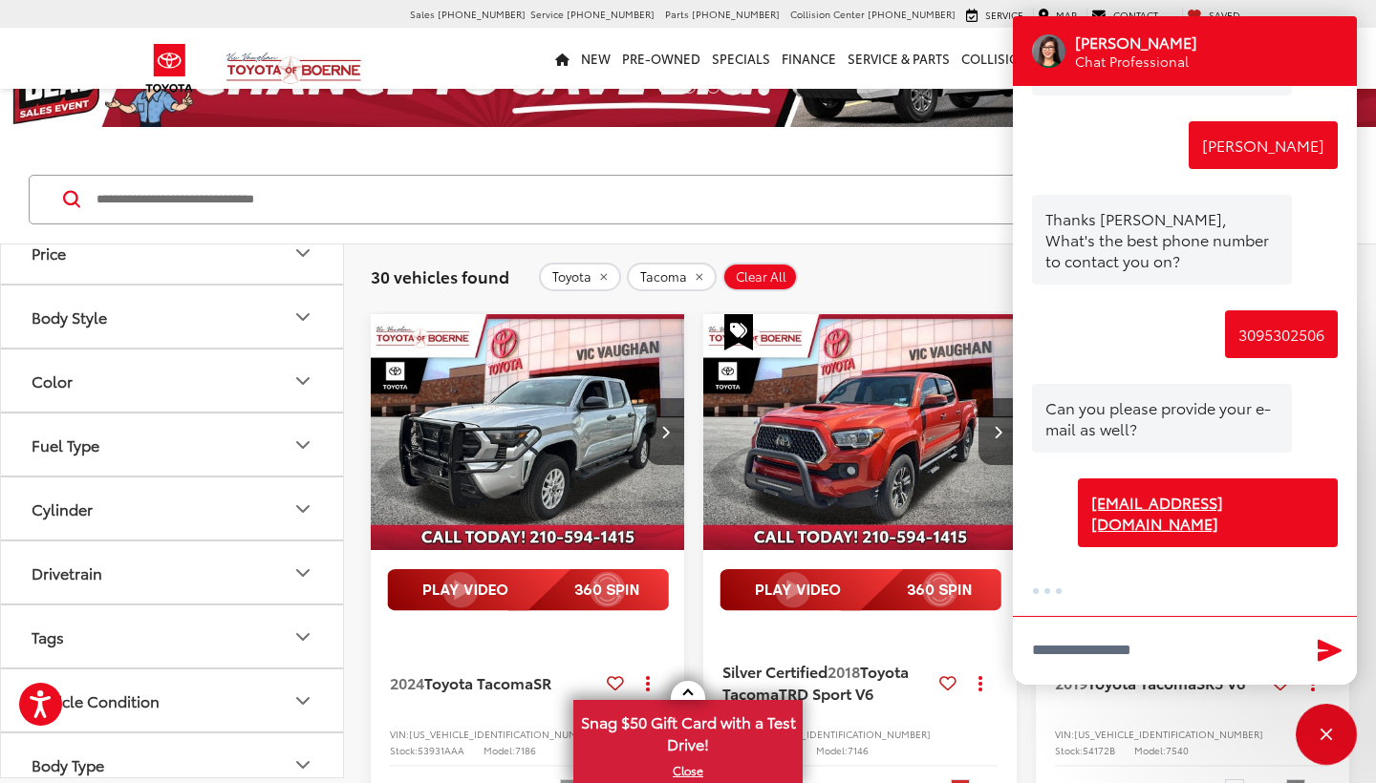
scroll to position [468, 0]
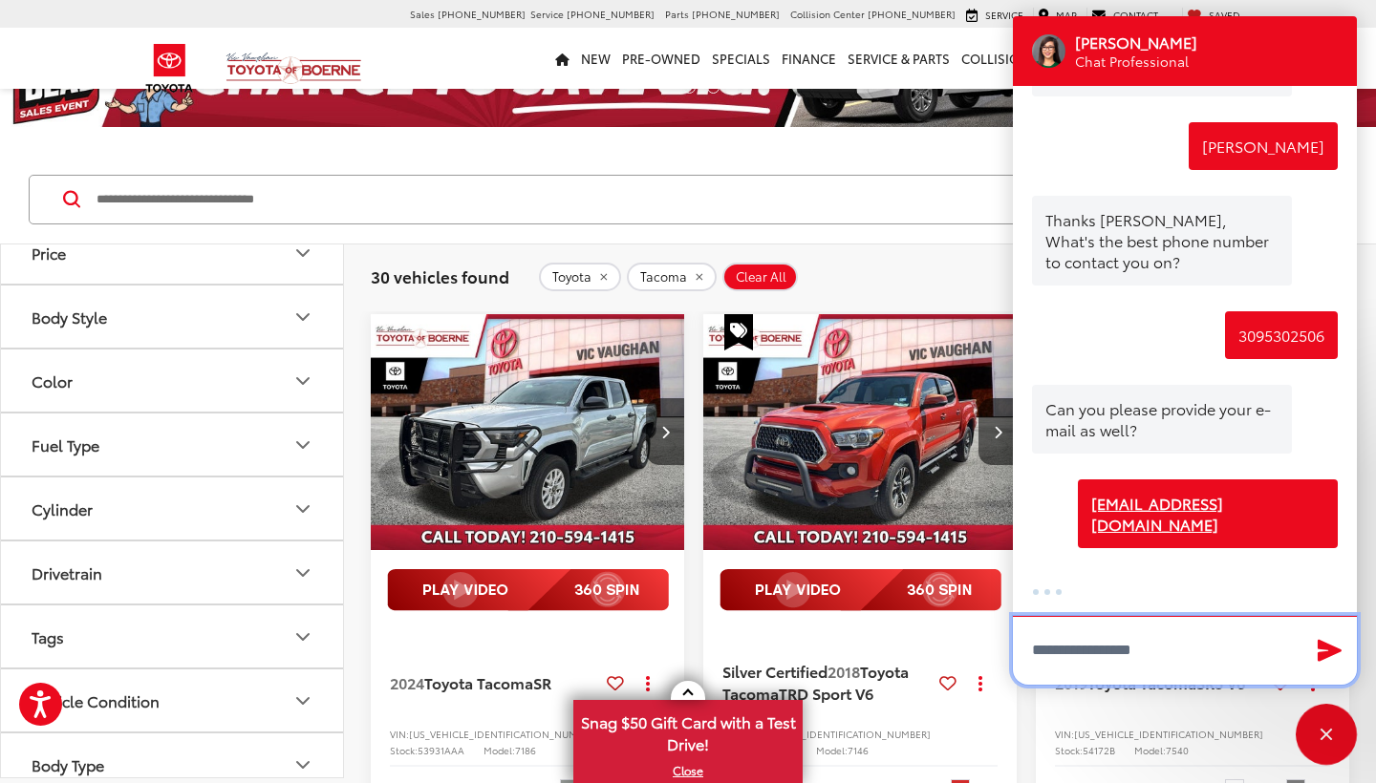
click at [1087, 679] on textarea "Type your message" at bounding box center [1185, 650] width 344 height 69
click at [1034, 659] on textarea "Type your message" at bounding box center [1185, 650] width 344 height 69
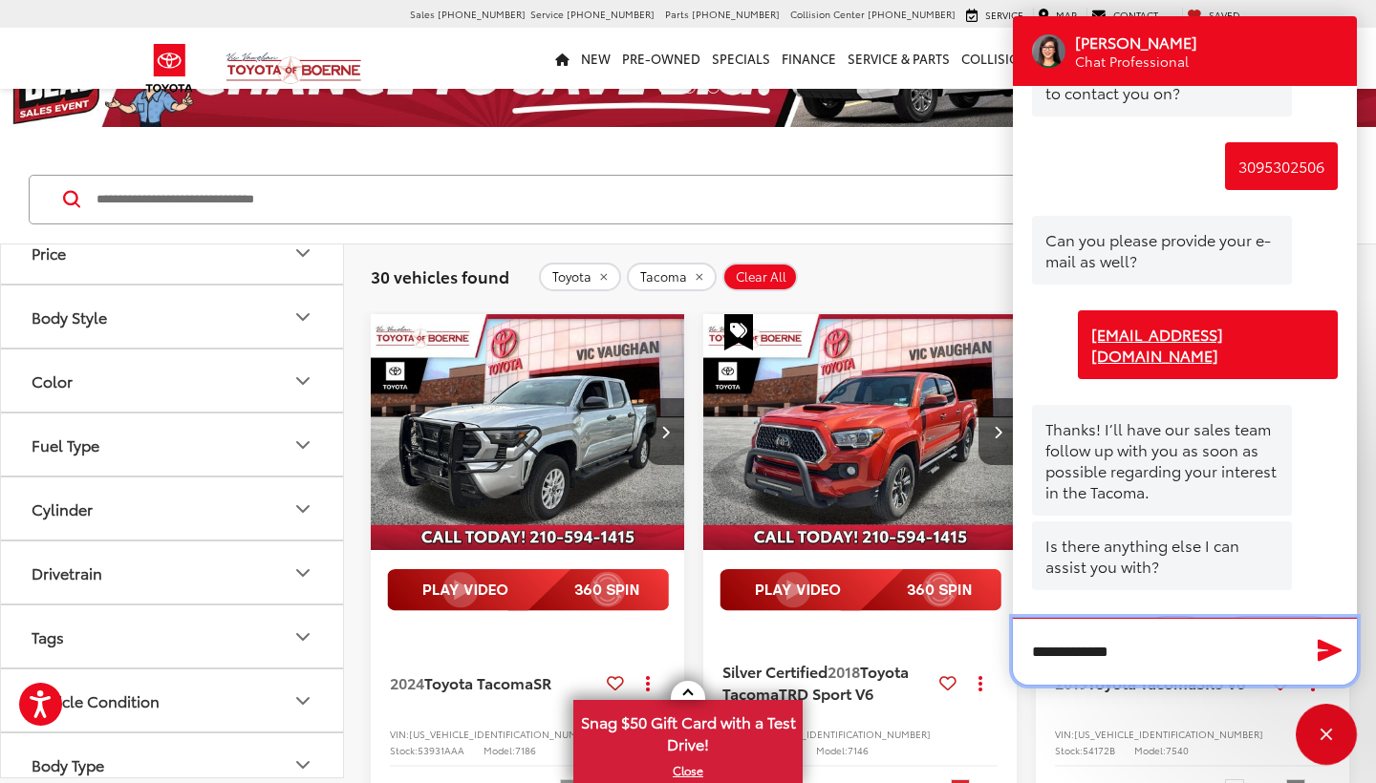
scroll to position [715, 0]
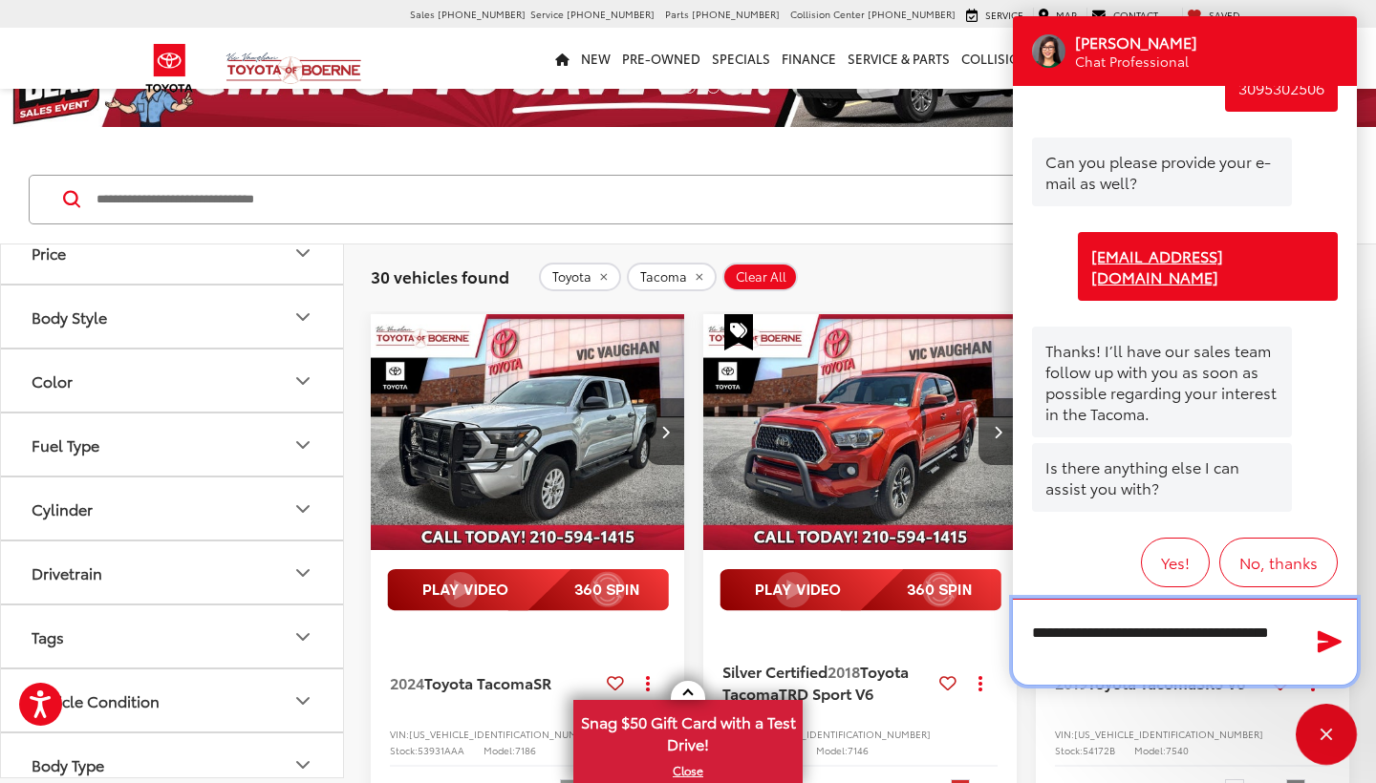
type textarea "**********"
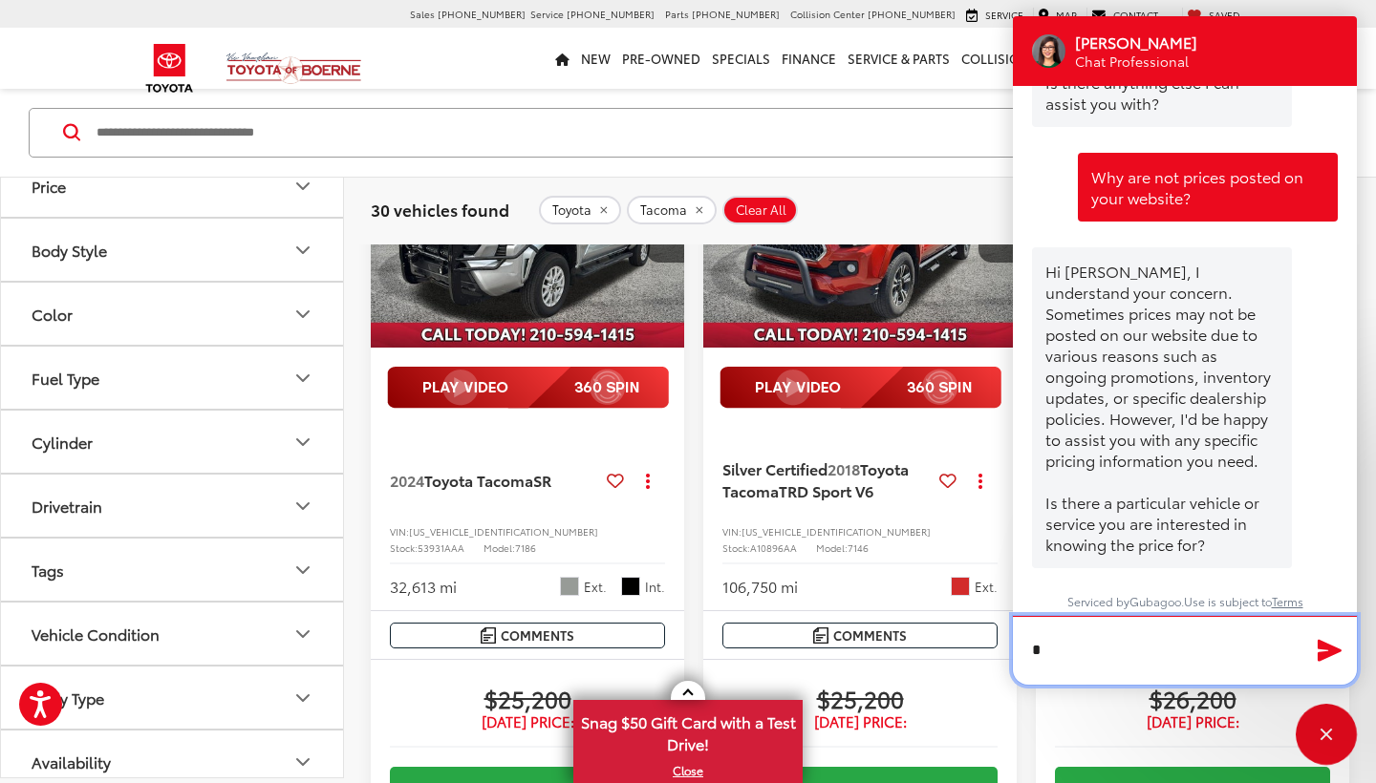
scroll to position [1099, 0]
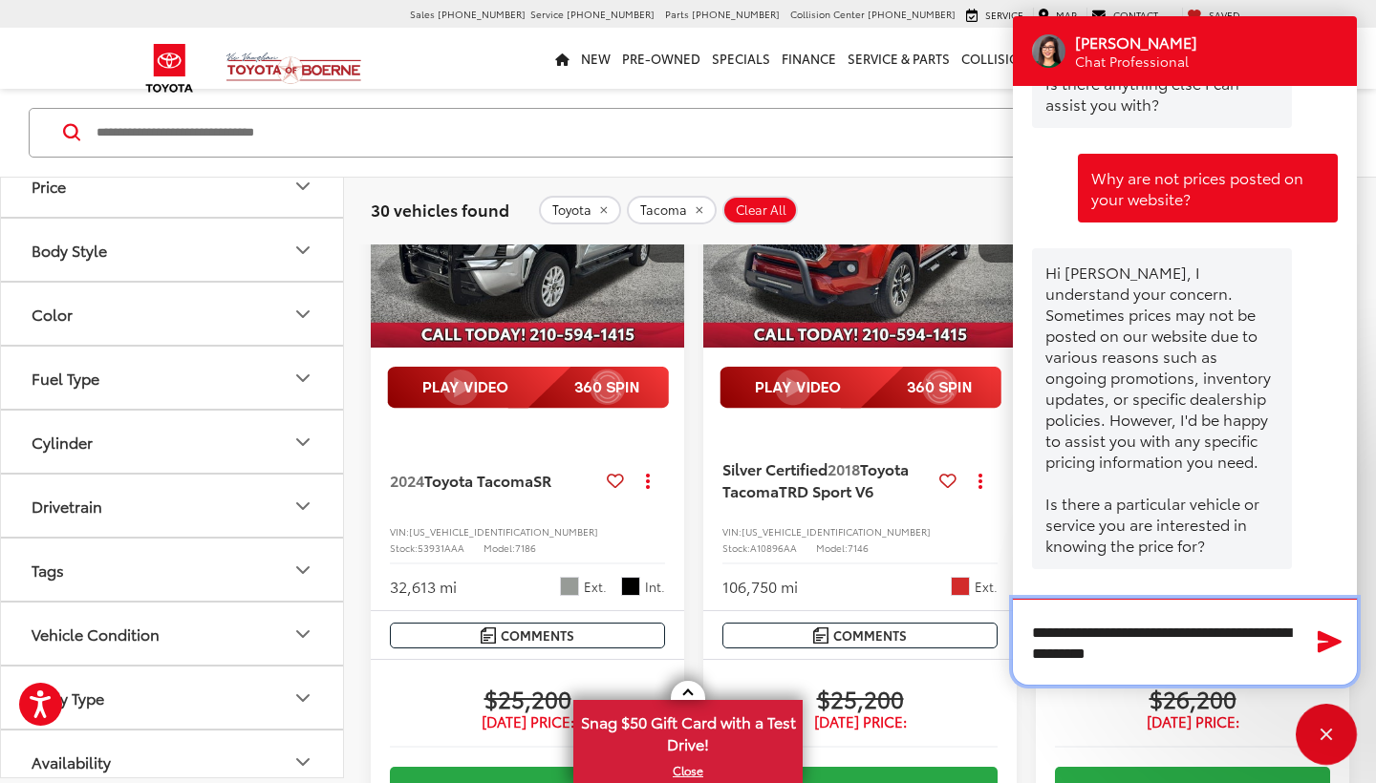
type textarea "**********"
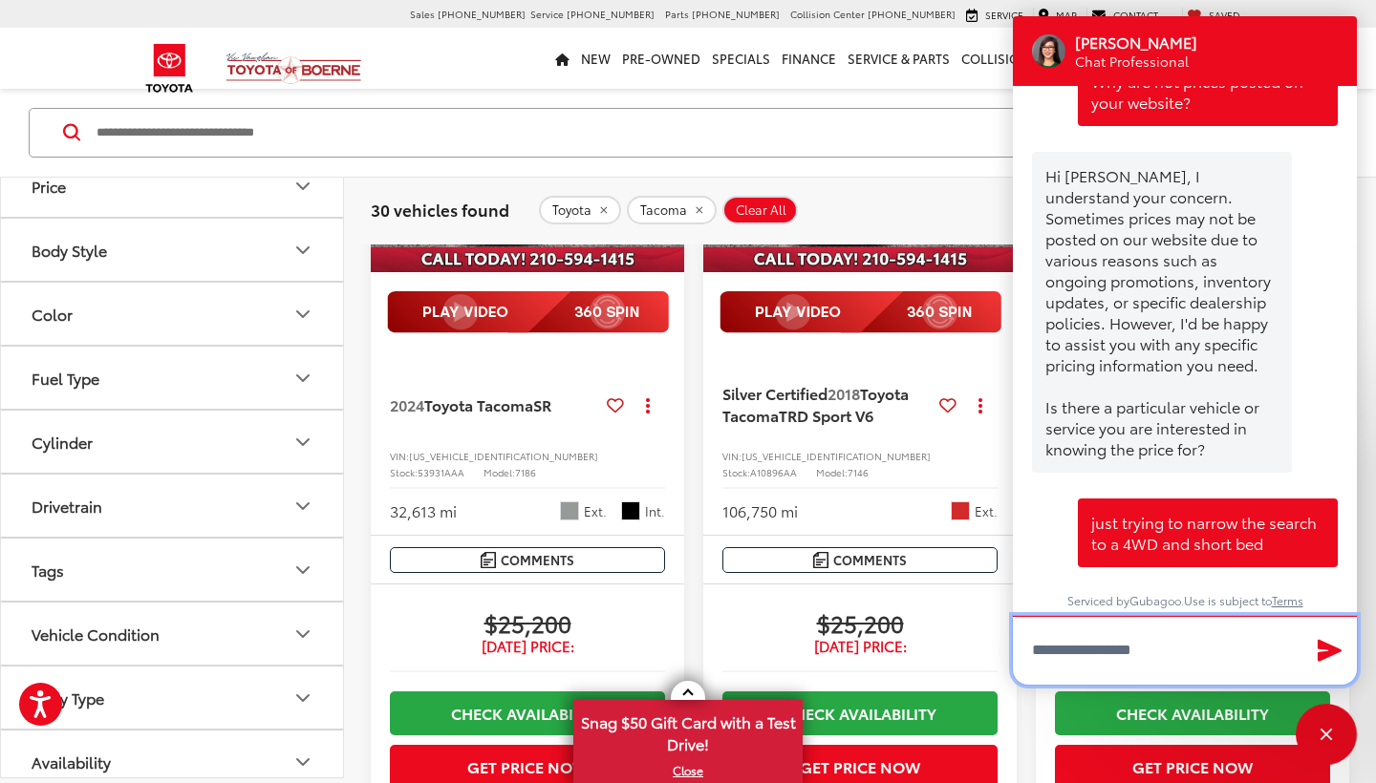
scroll to position [405, 0]
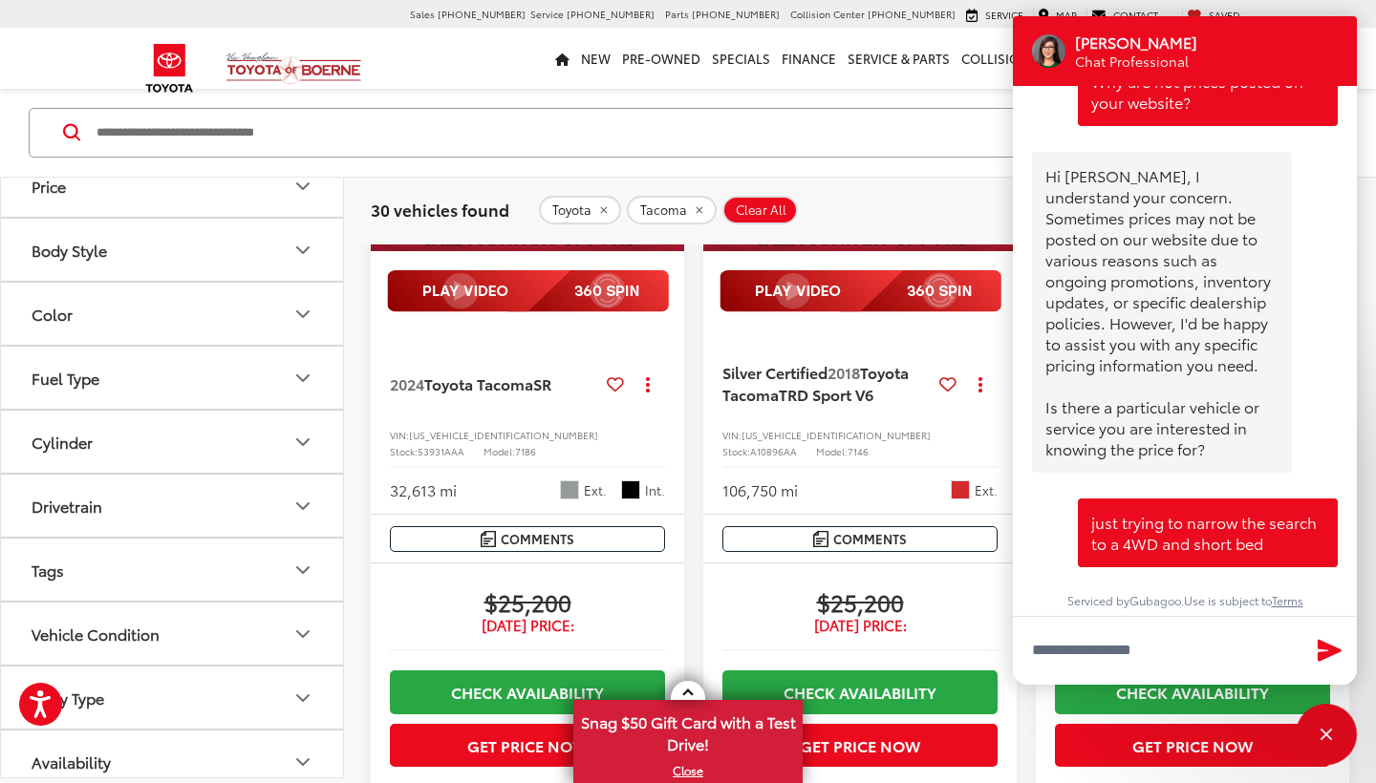
click at [301, 695] on icon "Body Type" at bounding box center [302, 698] width 11 height 6
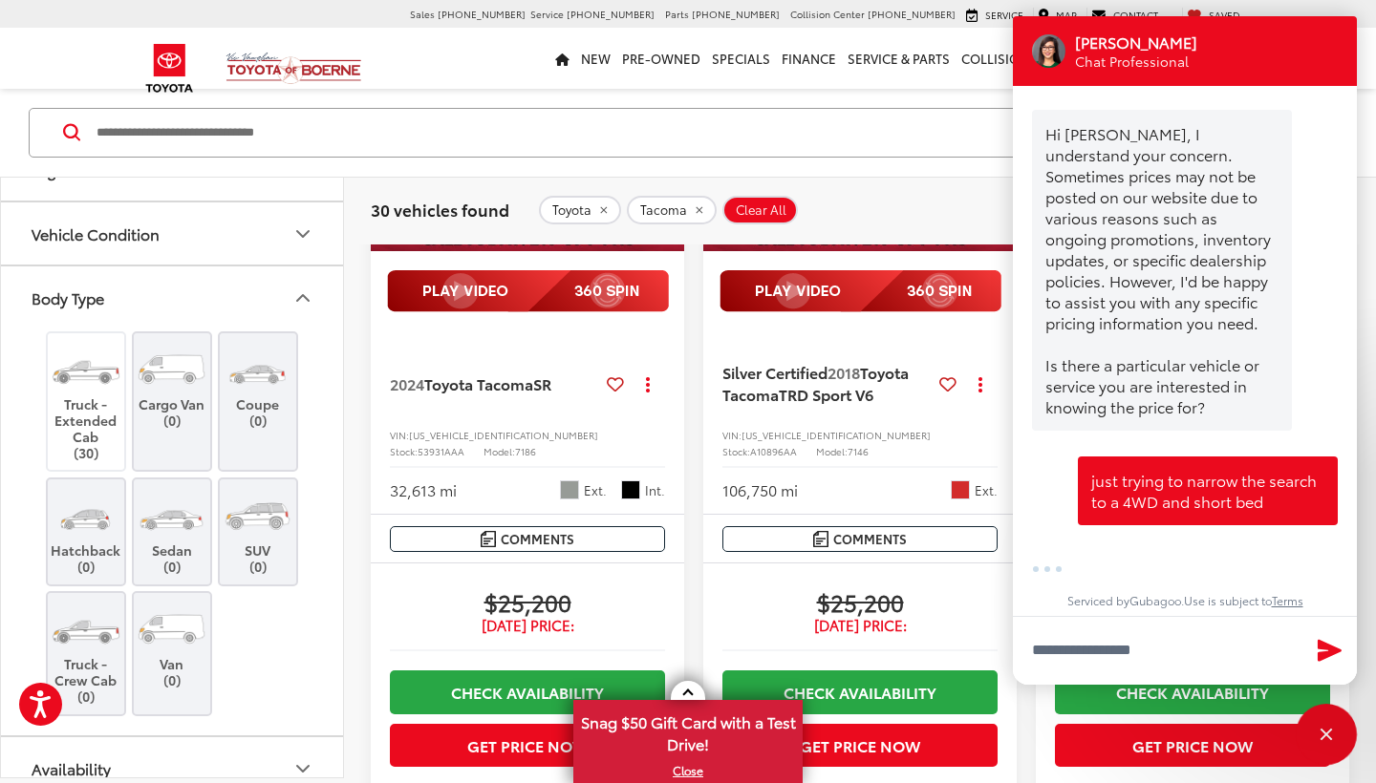
scroll to position [1257, 0]
click at [302, 757] on icon "Availability" at bounding box center [302, 768] width 23 height 23
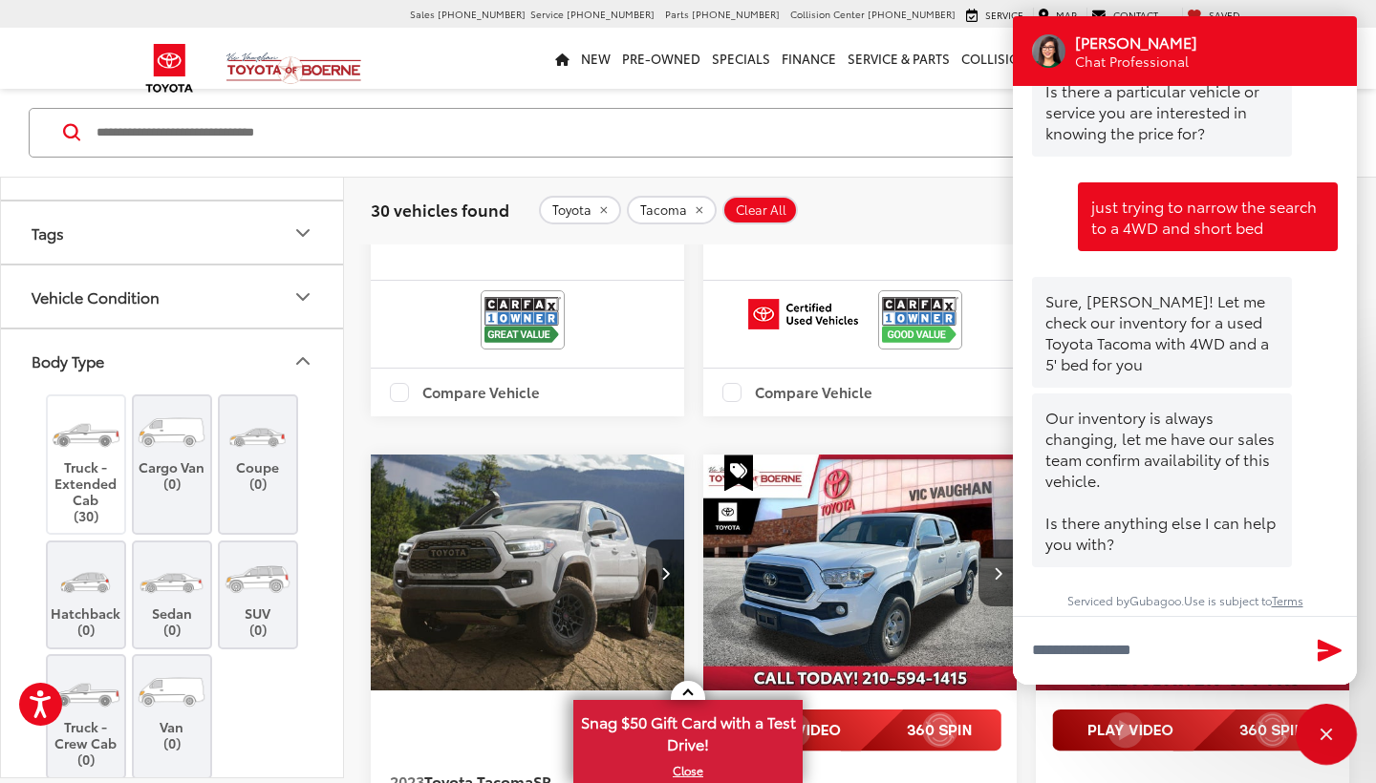
scroll to position [1531, 0]
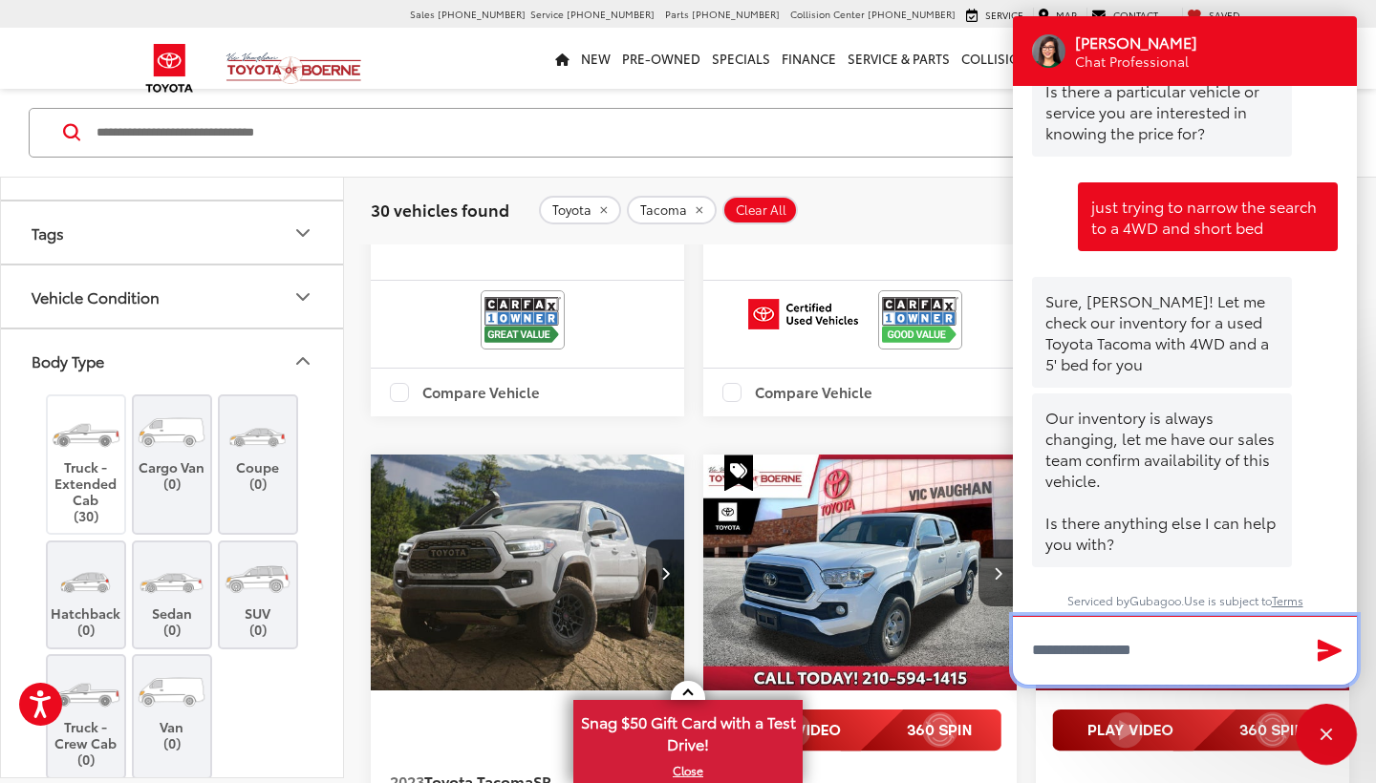
click at [1060, 650] on textarea "Type your message" at bounding box center [1185, 650] width 344 height 69
type textarea "*"
type textarea "**"
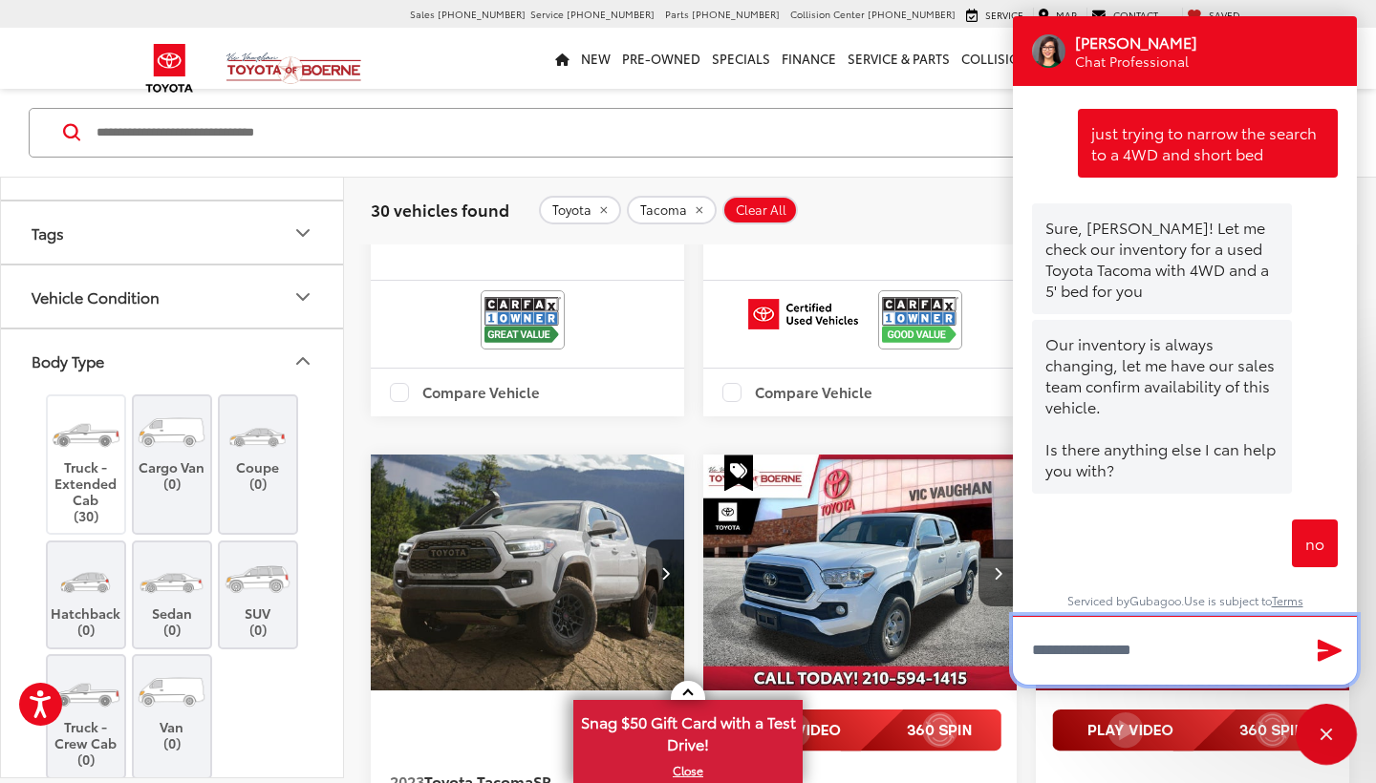
scroll to position [1606, 0]
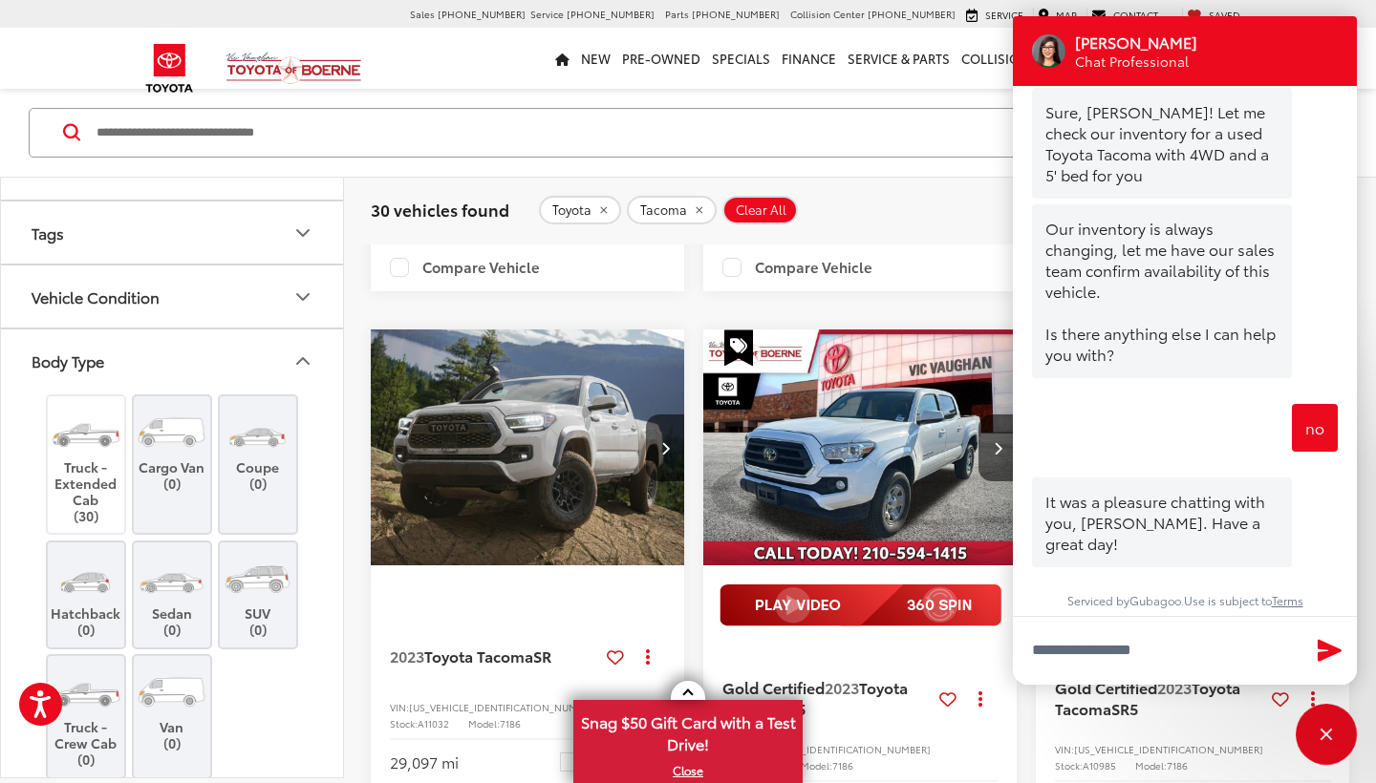
scroll to position [1720, 0]
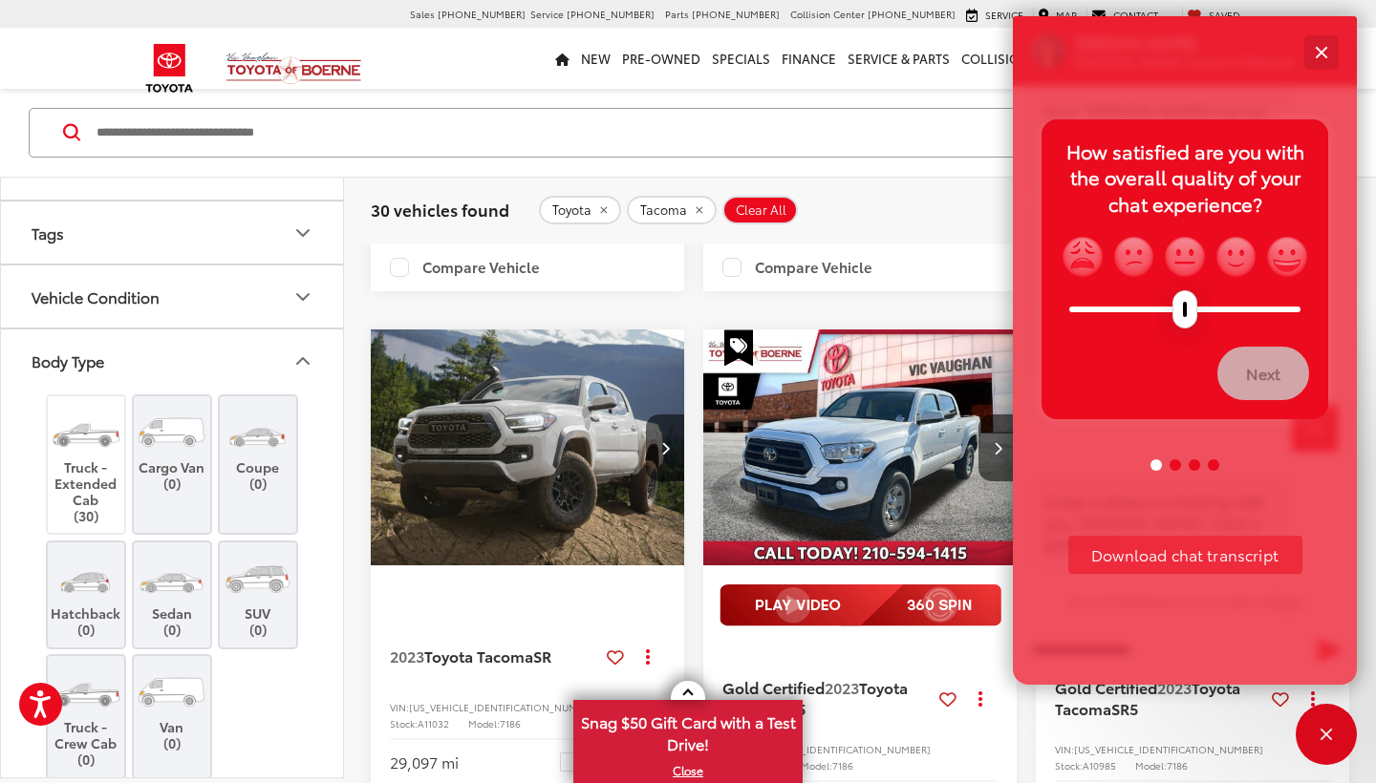
click at [1320, 50] on button "Close" at bounding box center [1320, 52] width 41 height 41
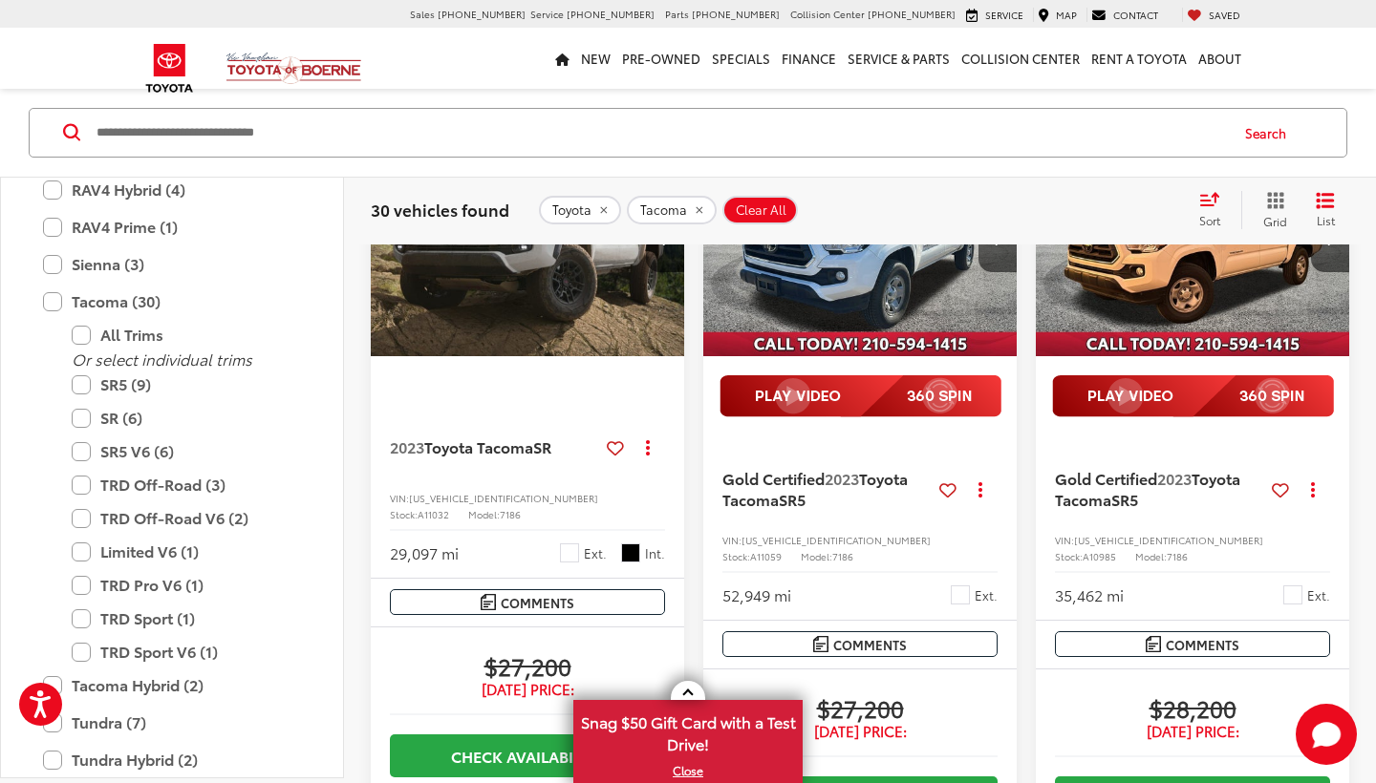
scroll to position [1855, 0]
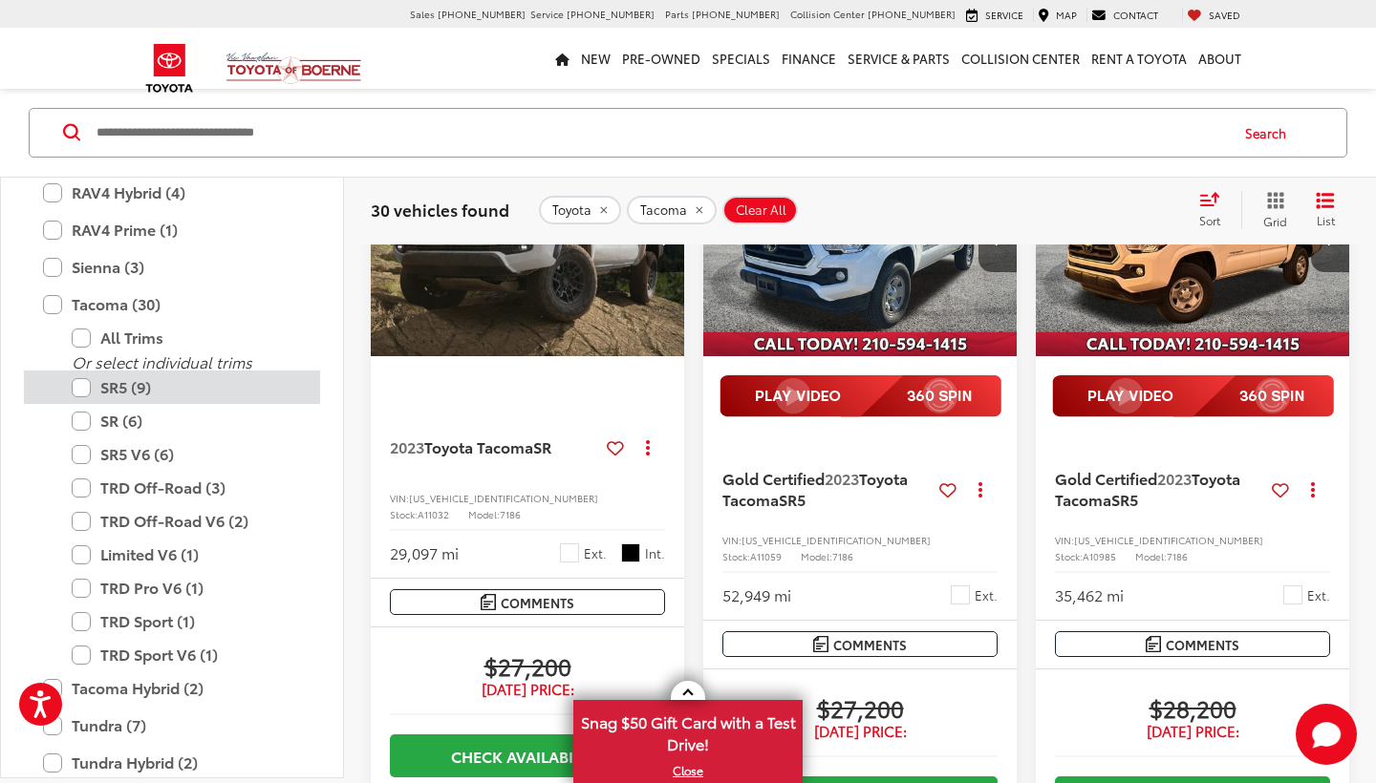
click at [81, 373] on label "SR5 (9)" at bounding box center [186, 387] width 229 height 33
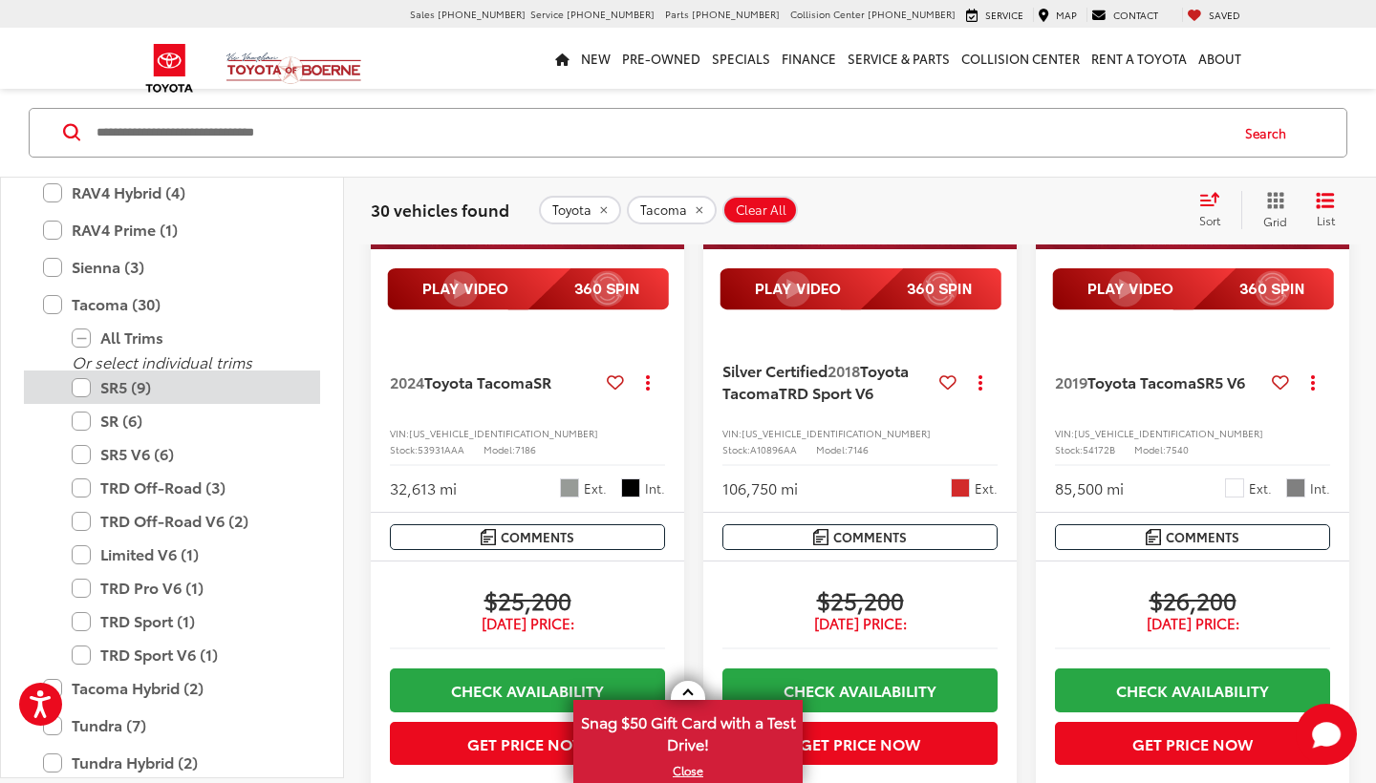
scroll to position [173, 0]
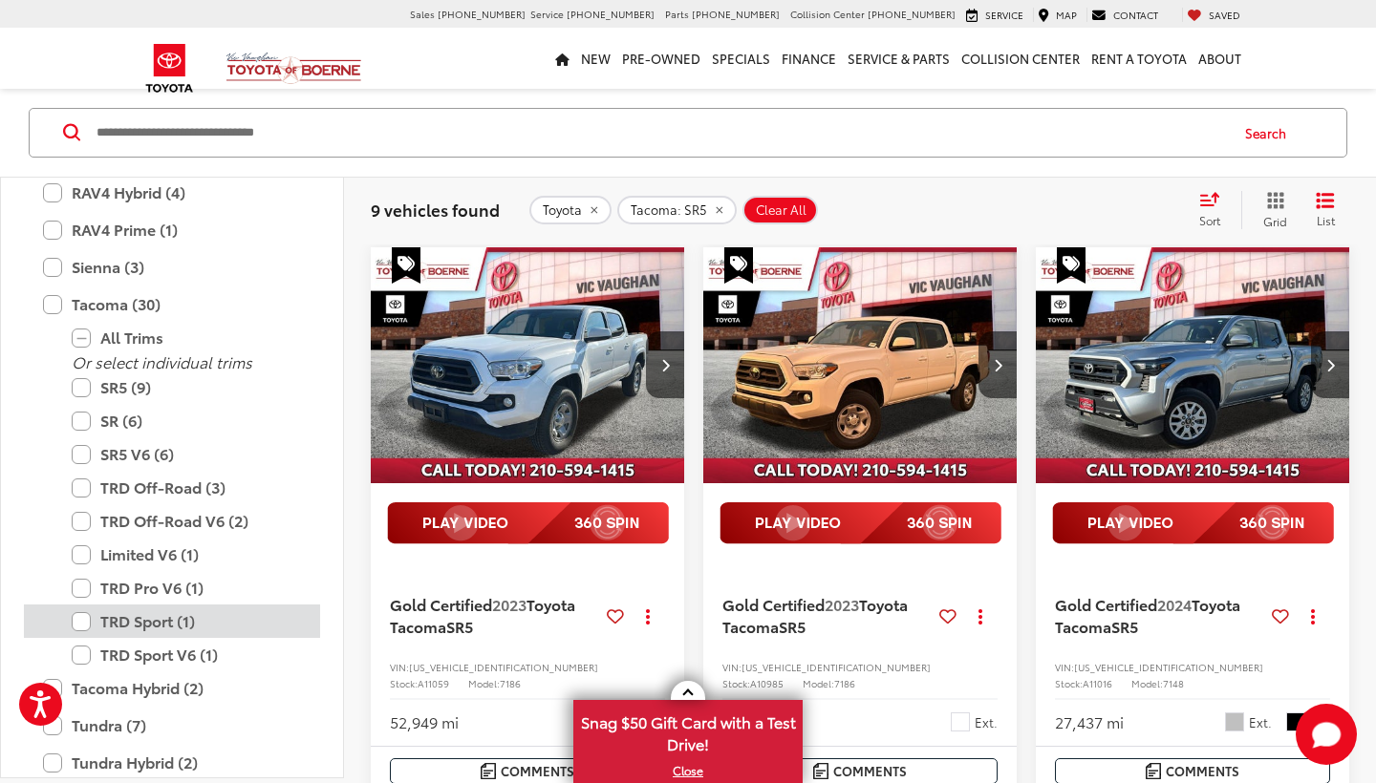
click at [78, 605] on label "TRD Sport (1)" at bounding box center [186, 621] width 229 height 33
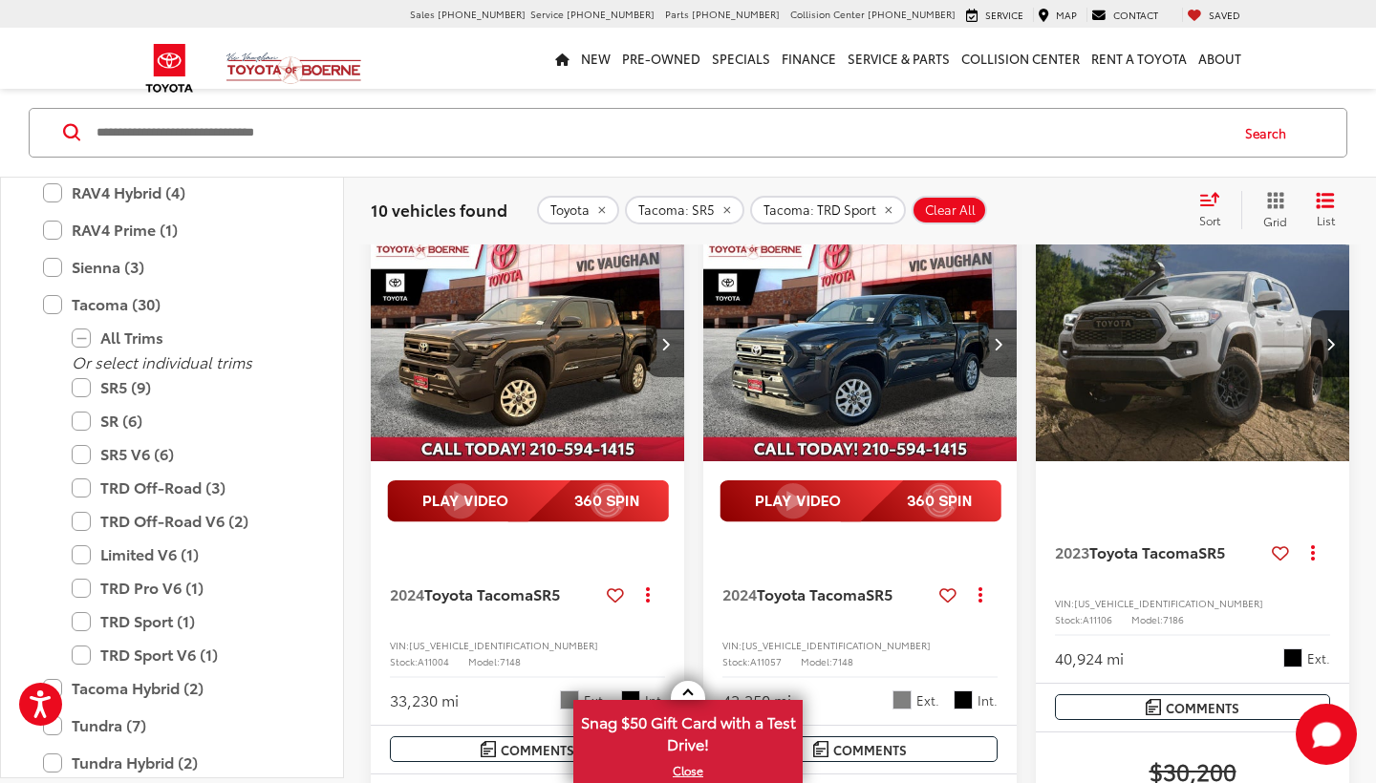
scroll to position [1245, 0]
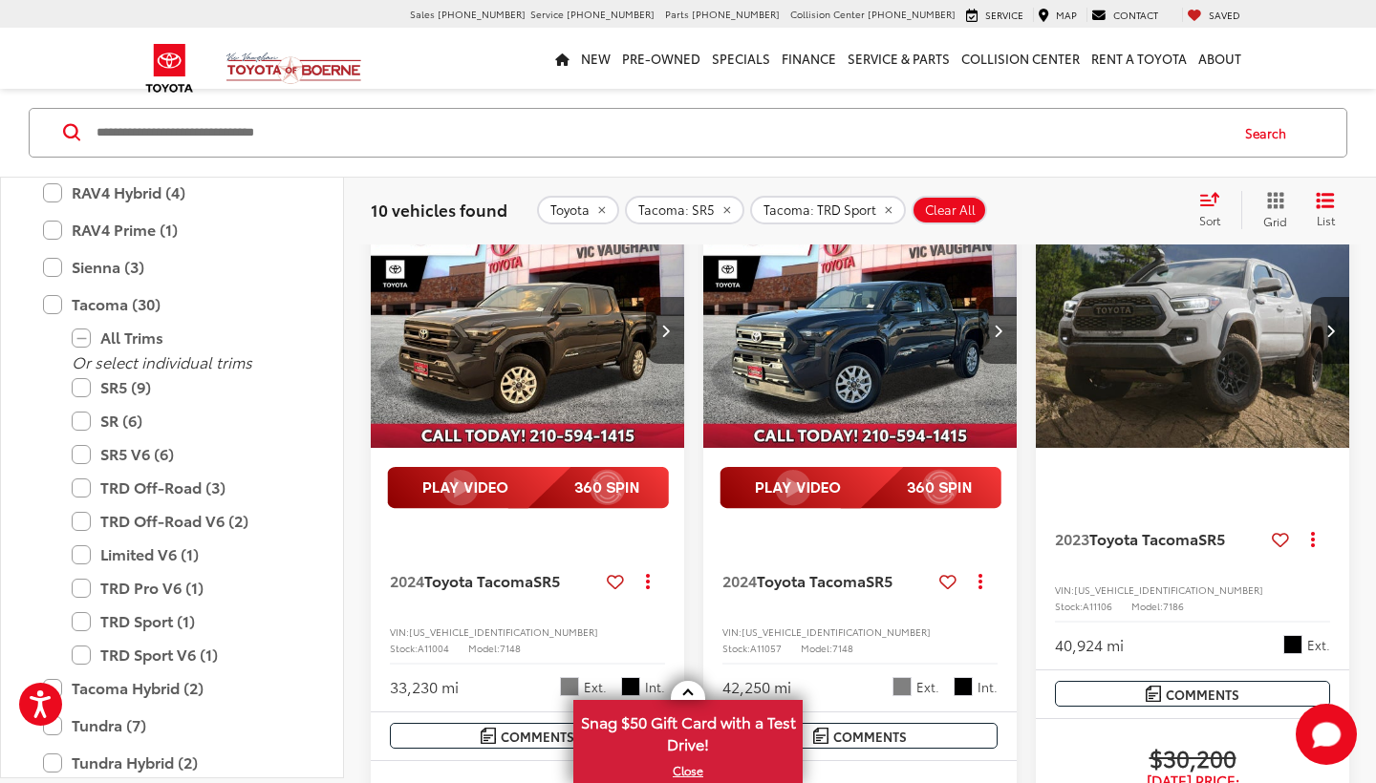
click at [544, 395] on img "2024 Toyota Tacoma SR5 0" at bounding box center [528, 330] width 316 height 237
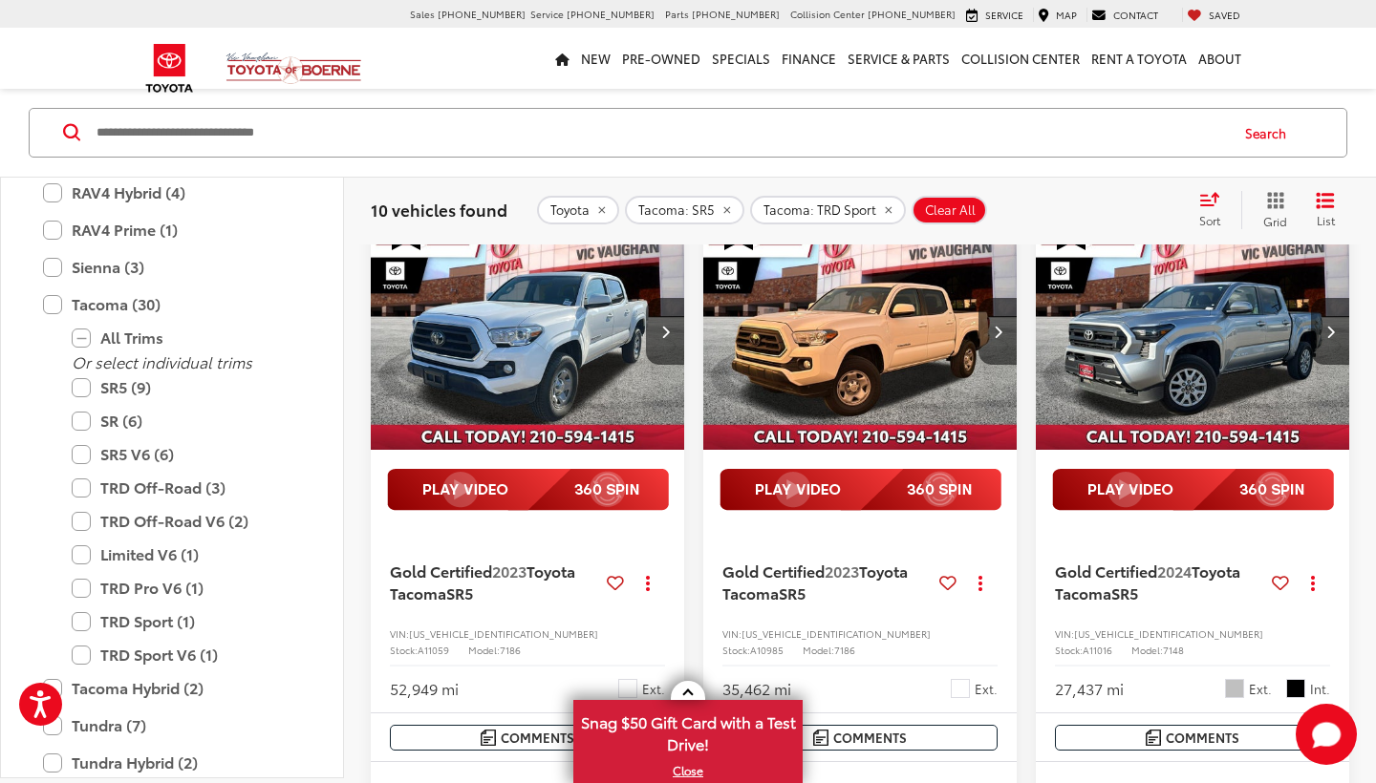
scroll to position [207, 0]
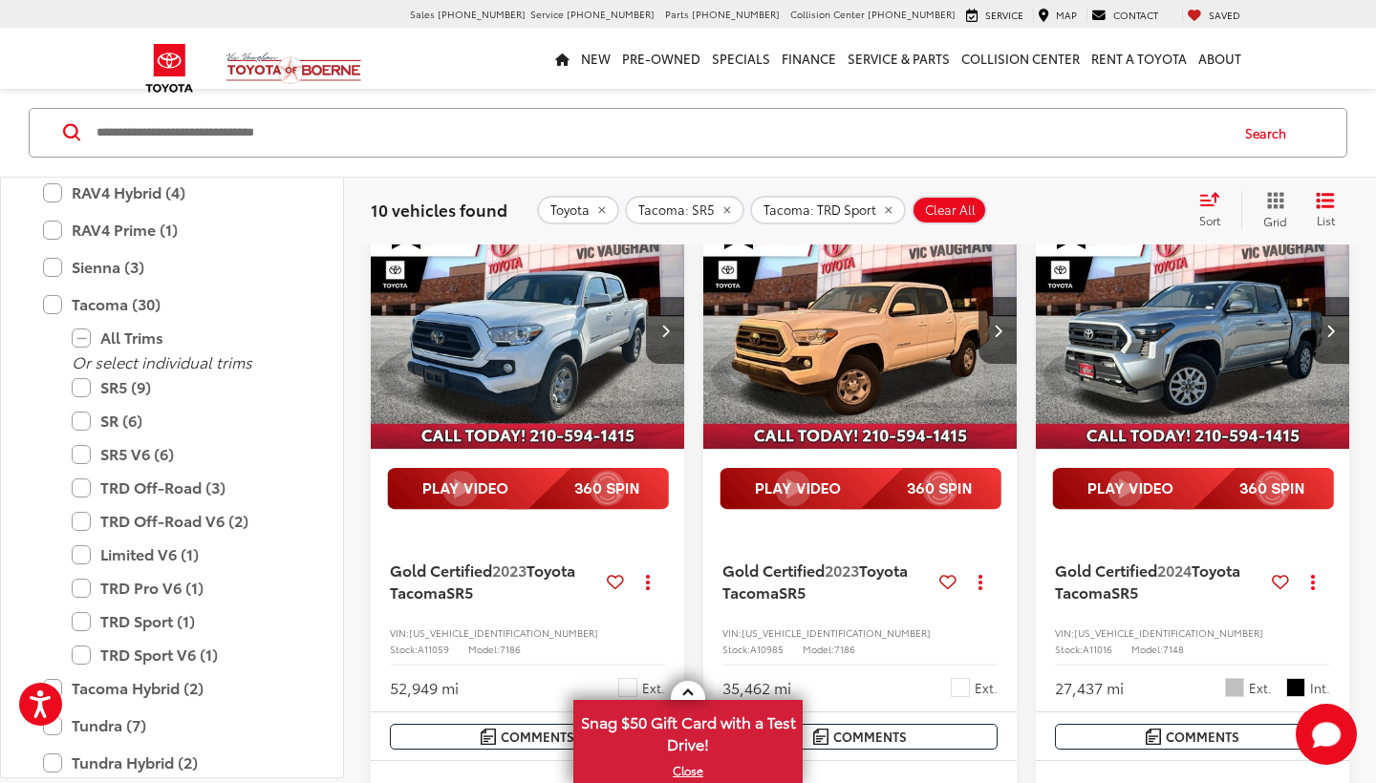
click at [522, 323] on img "2023 Toyota Tacoma SR5 0" at bounding box center [528, 331] width 316 height 237
click at [81, 605] on label "TRD Sport (1)" at bounding box center [186, 621] width 229 height 33
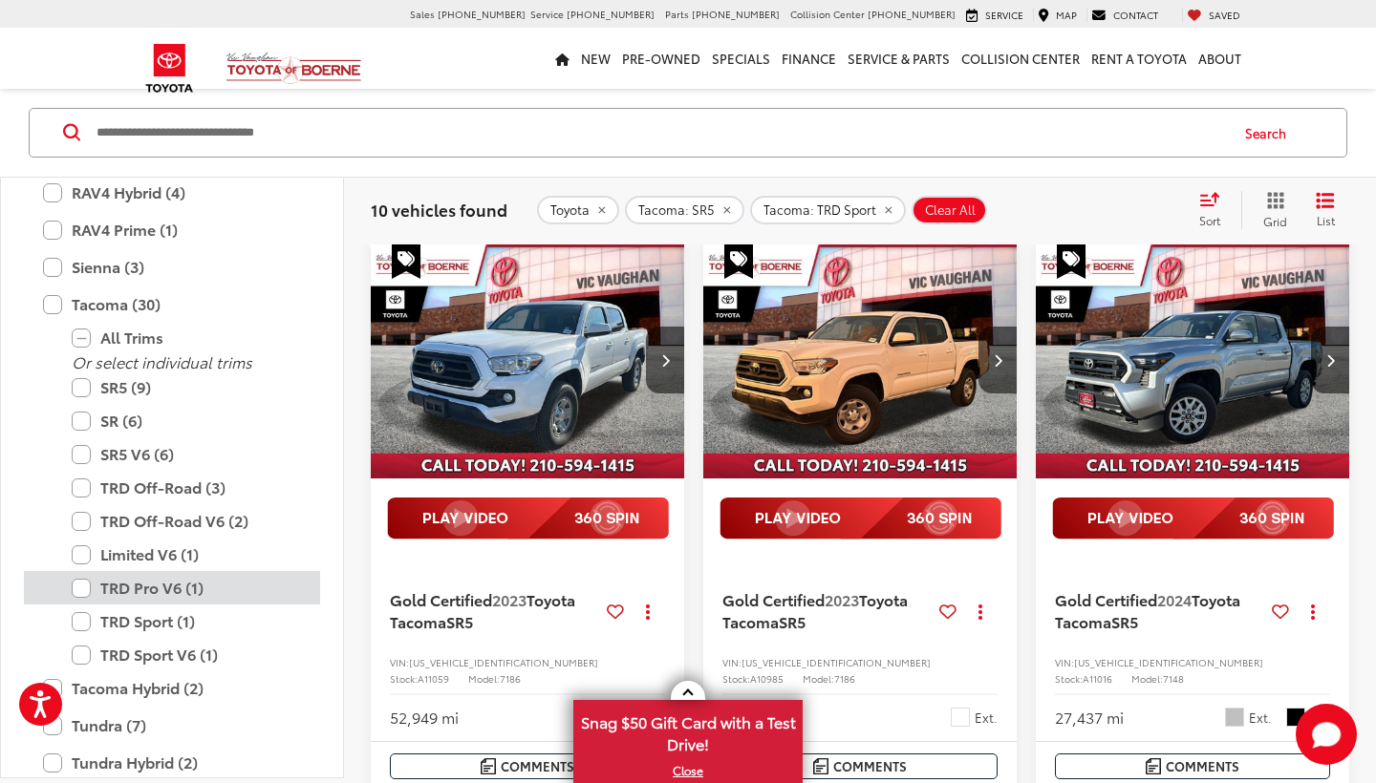
scroll to position [173, 0]
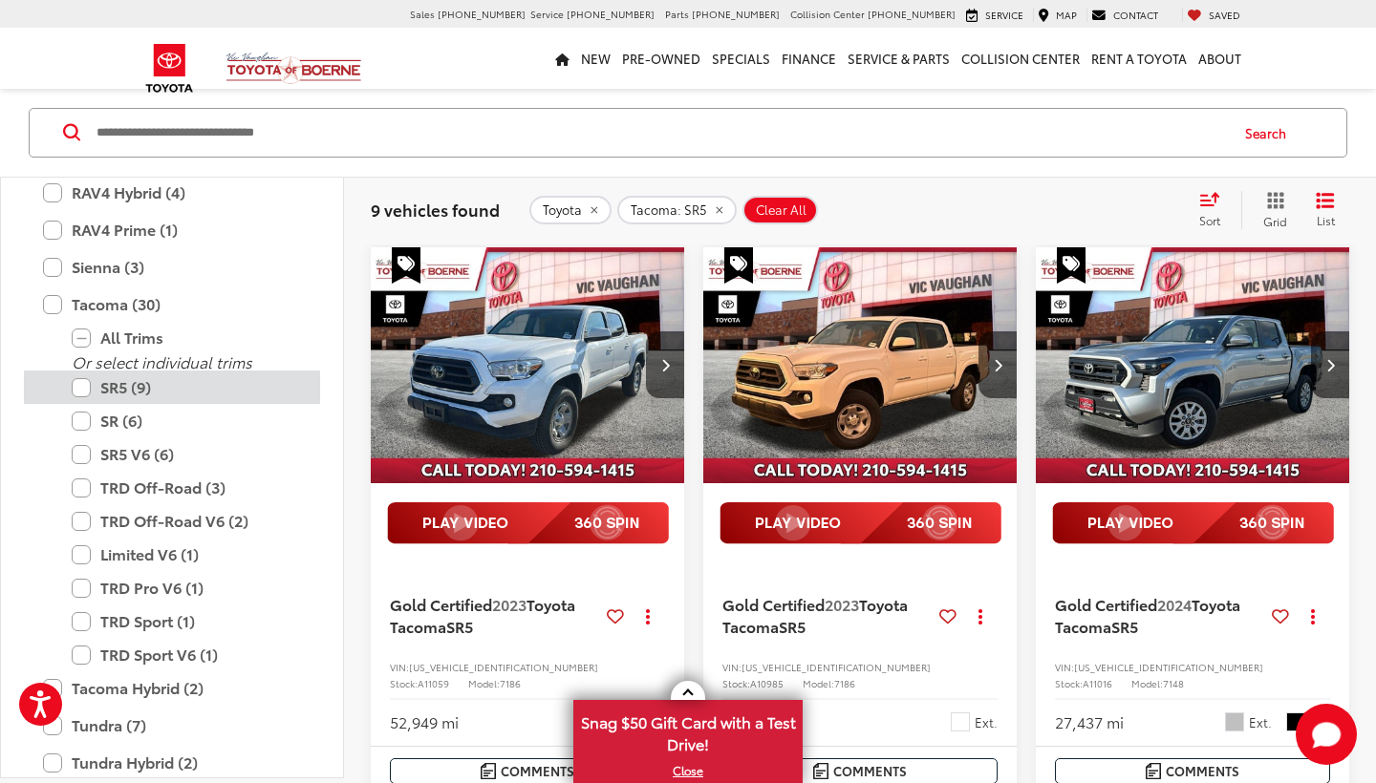
click at [84, 371] on label "SR5 (9)" at bounding box center [186, 387] width 229 height 33
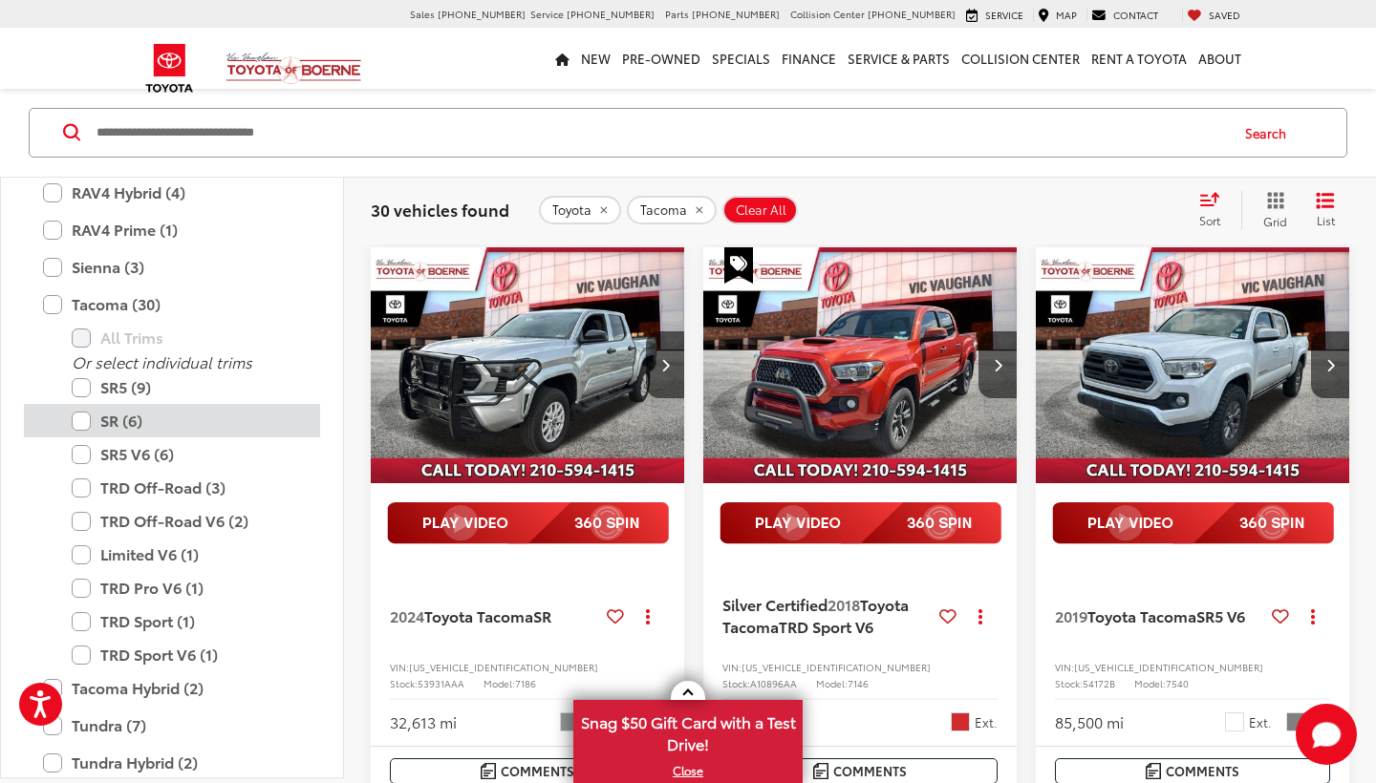
click at [85, 404] on label "SR (6)" at bounding box center [186, 420] width 229 height 33
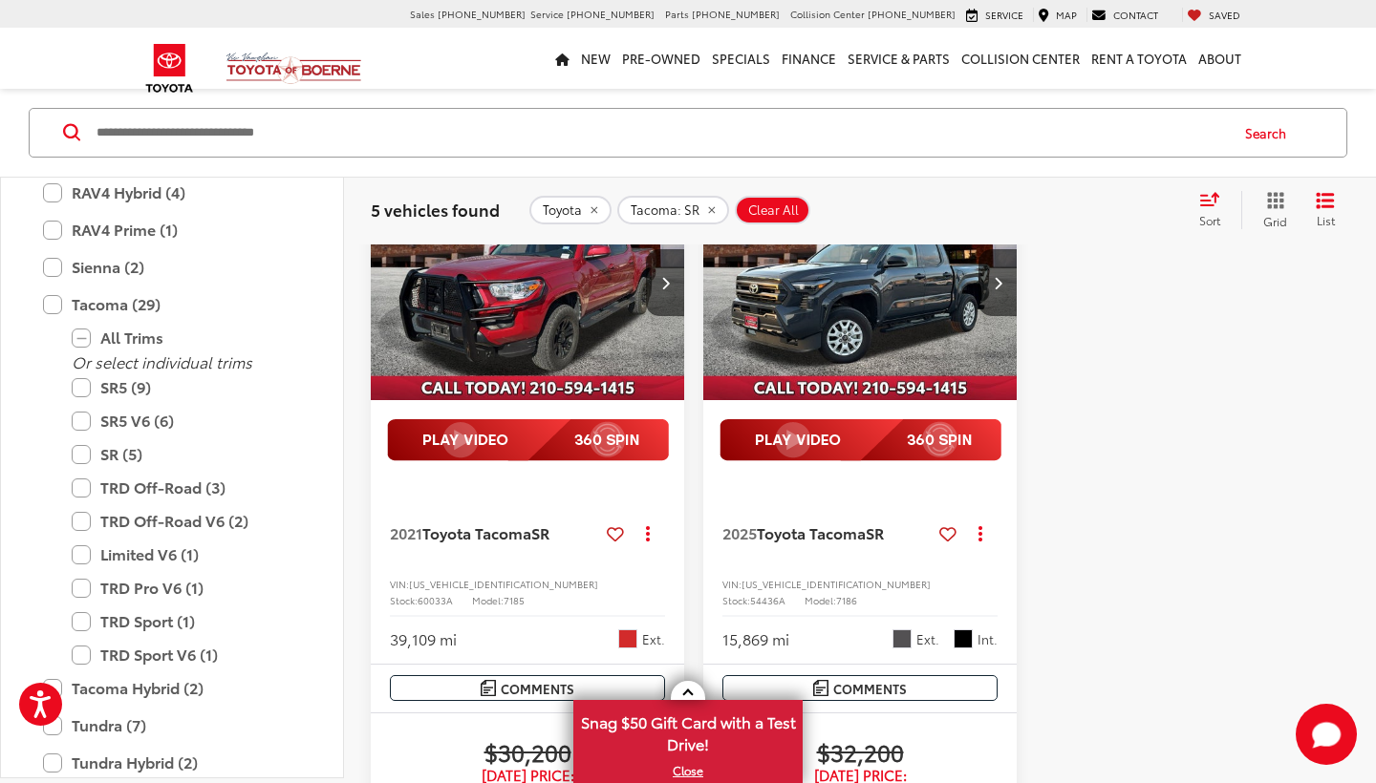
scroll to position [1287, 0]
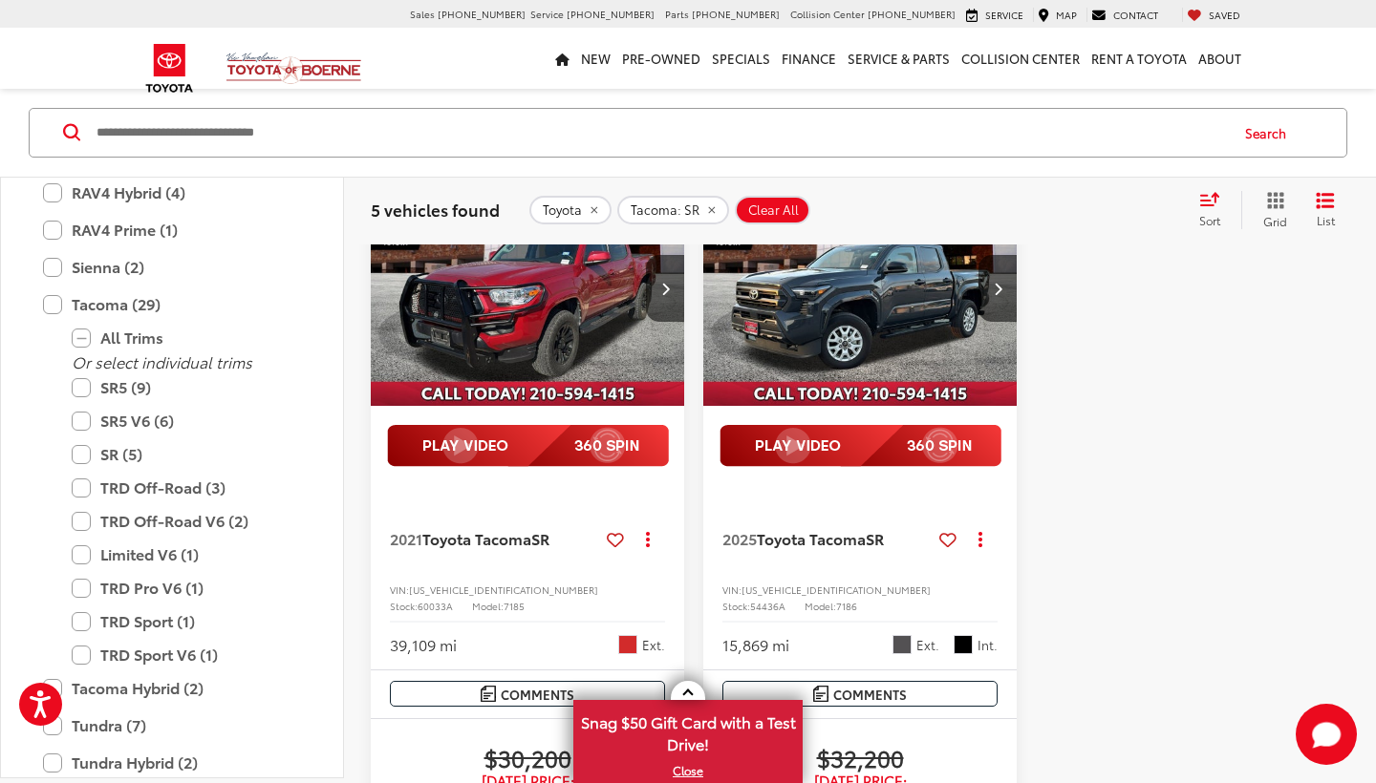
click at [508, 395] on img "2021 Toyota Tacoma SR 0" at bounding box center [528, 288] width 316 height 237
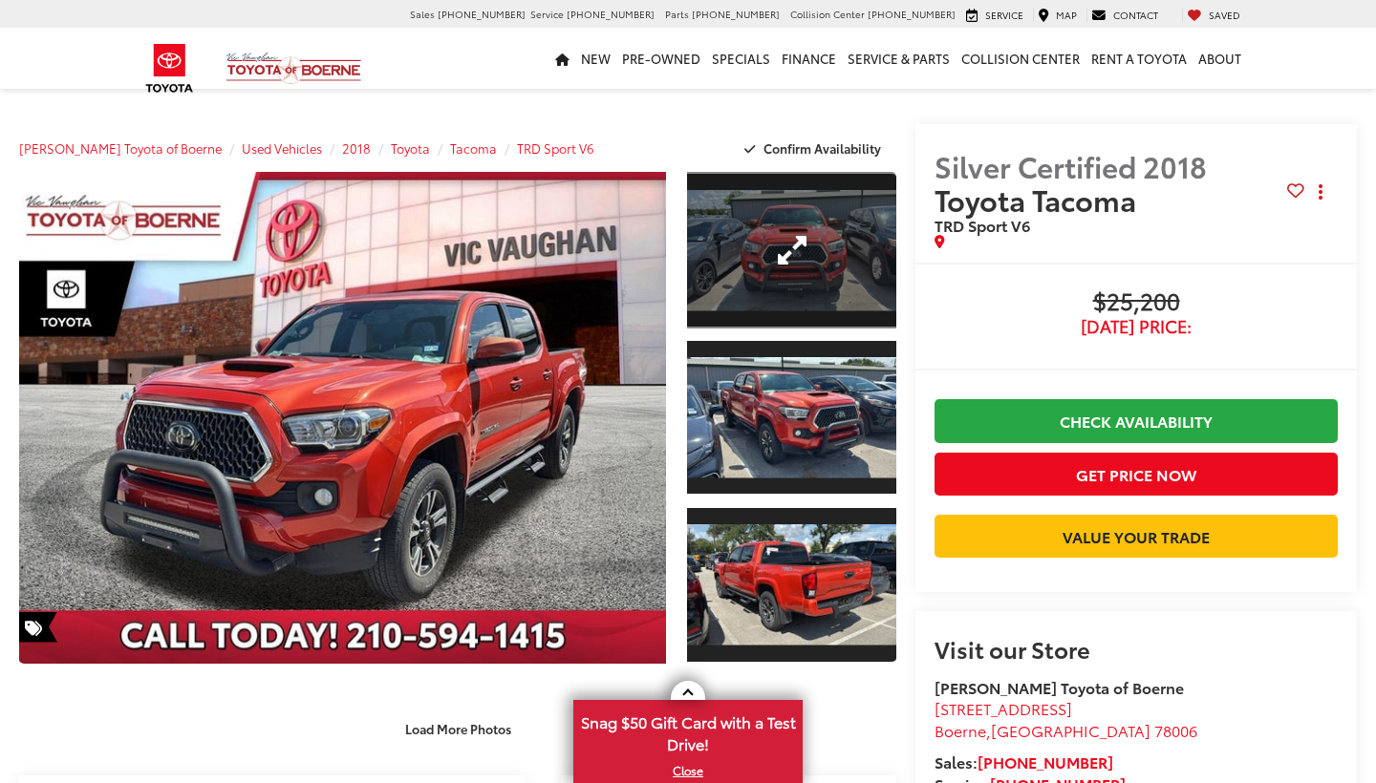
click at [792, 265] on link "Expand Photo 1" at bounding box center [791, 250] width 209 height 157
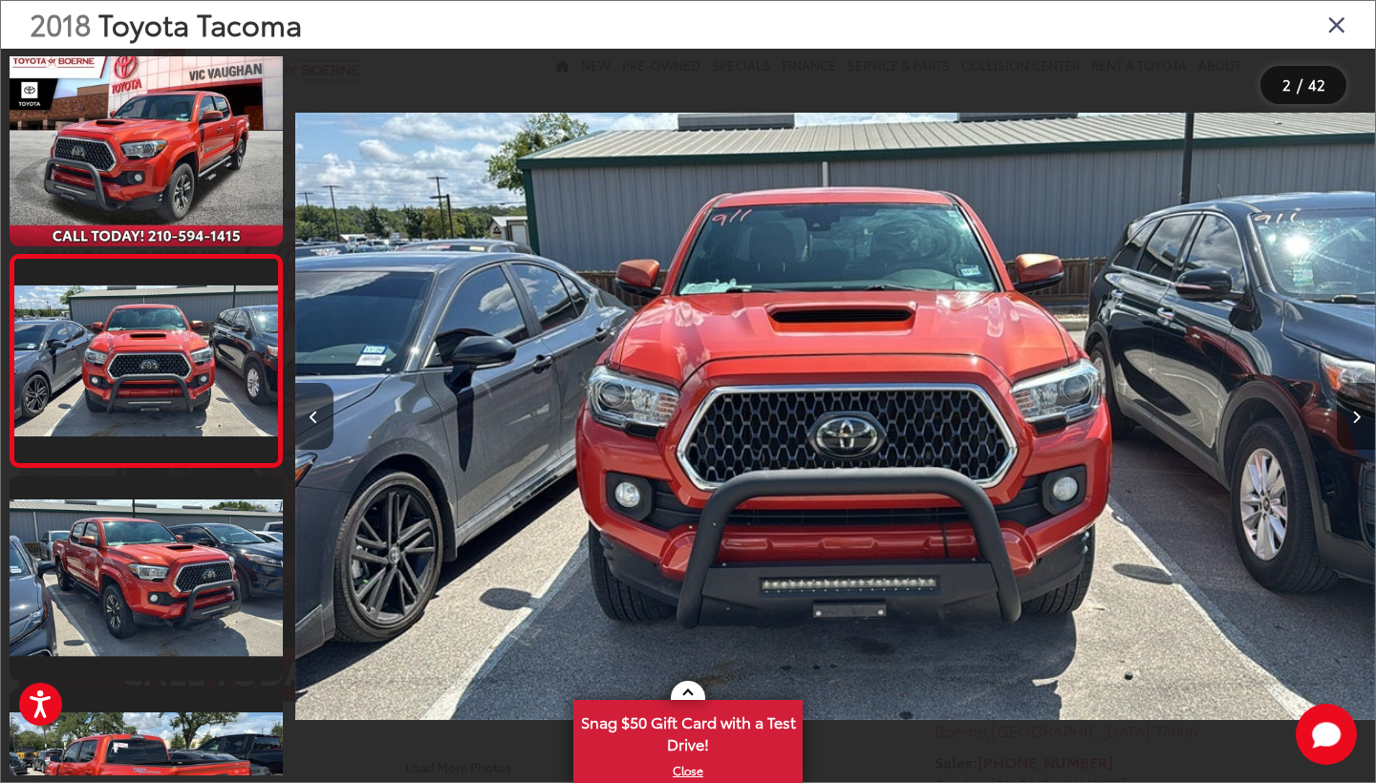
click at [1364, 416] on button "Next image" at bounding box center [1355, 416] width 38 height 67
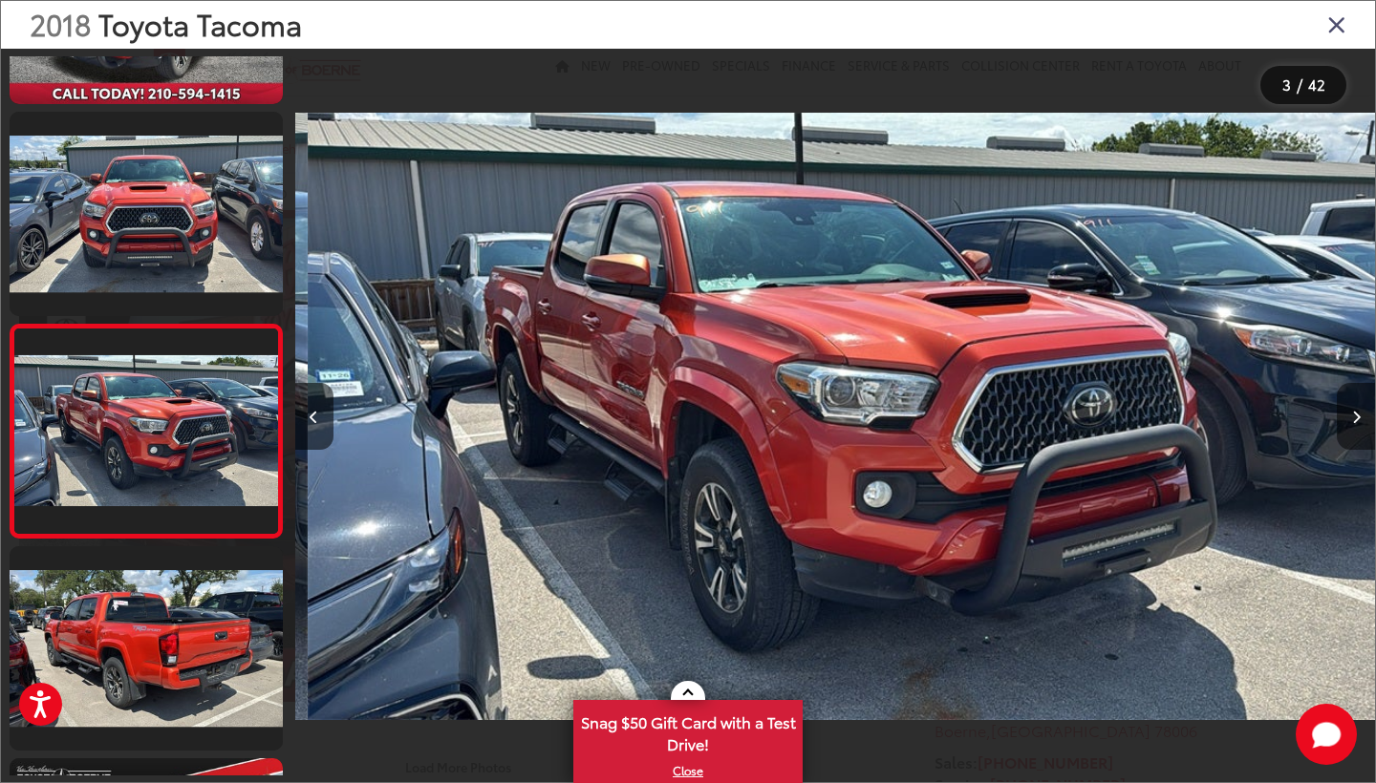
scroll to position [0, 2160]
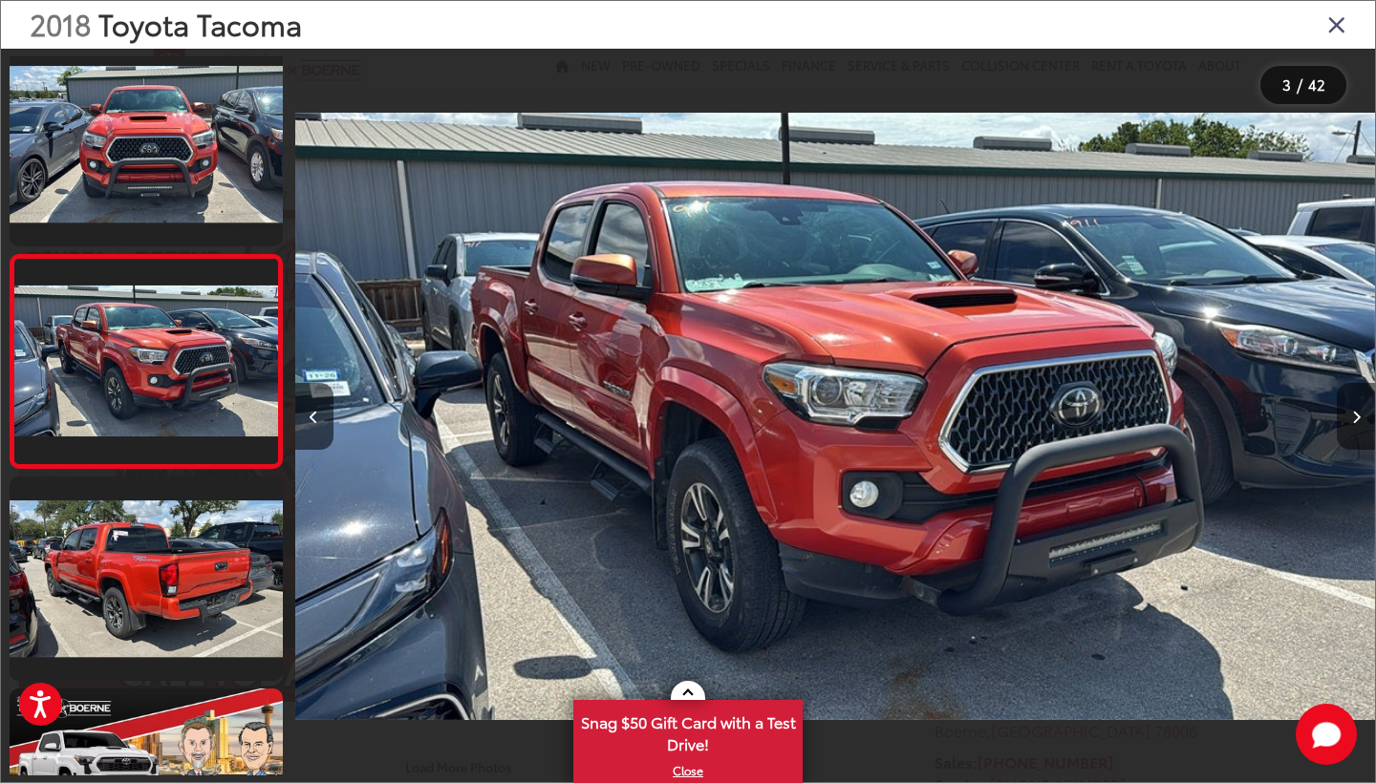
click at [1364, 417] on button "Next image" at bounding box center [1355, 416] width 38 height 67
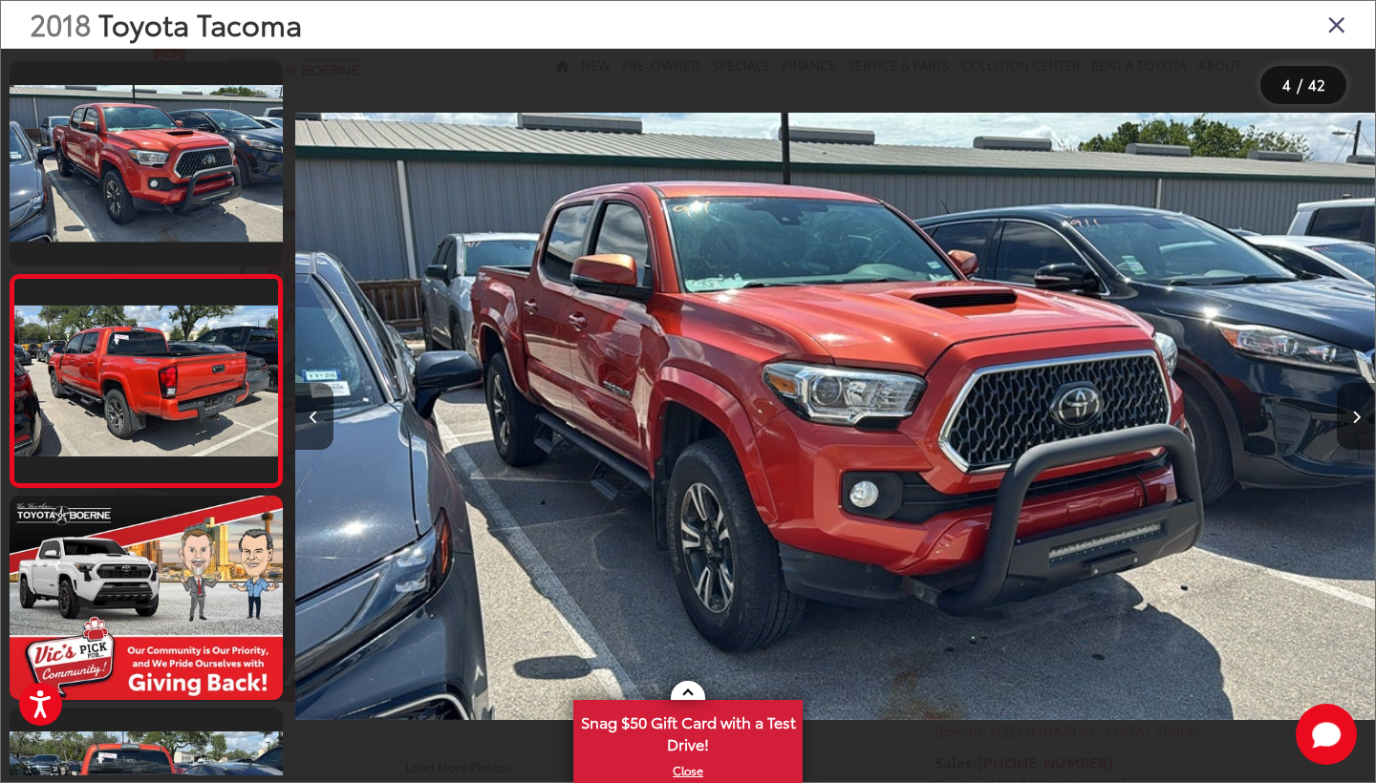
scroll to position [0, 3239]
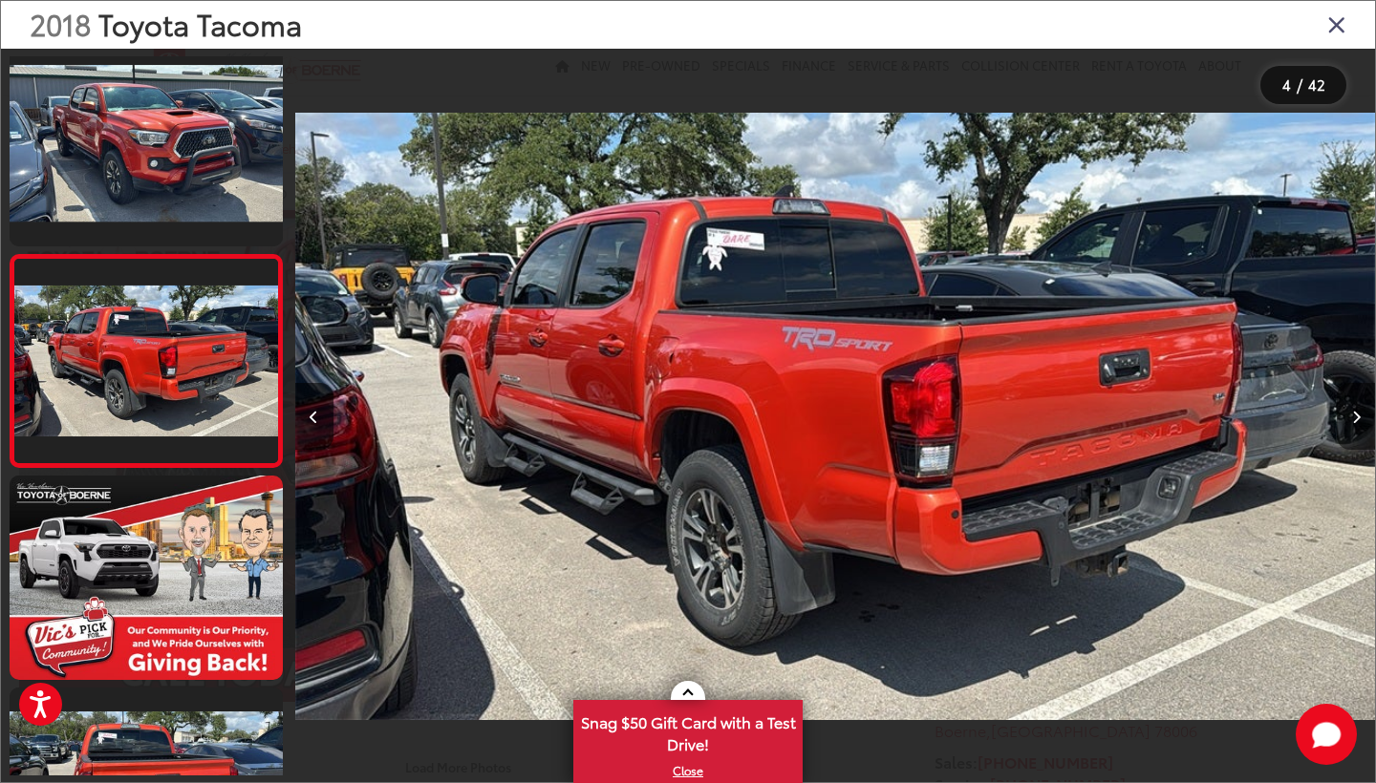
click at [1364, 418] on button "Next image" at bounding box center [1355, 416] width 38 height 67
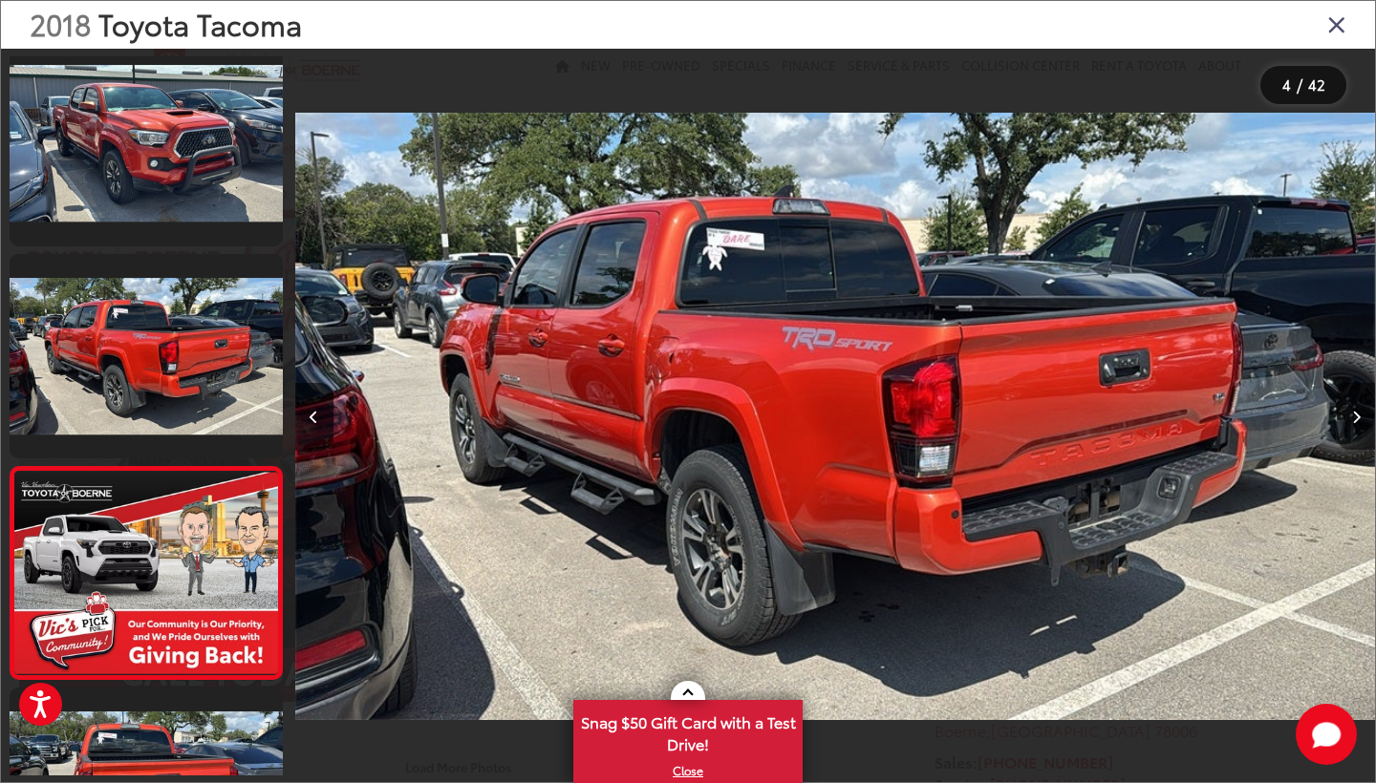
scroll to position [0, 4320]
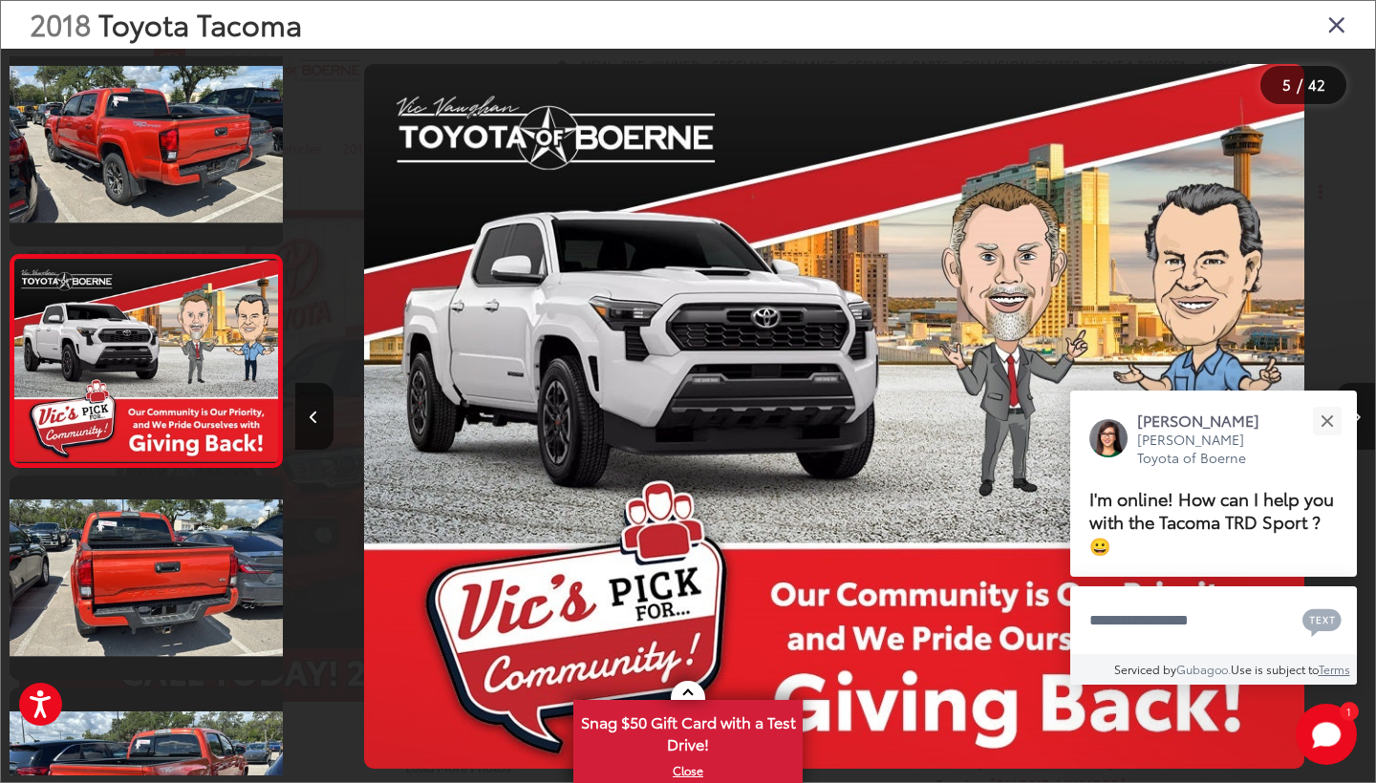
click at [1364, 418] on button "Next image" at bounding box center [1355, 416] width 38 height 67
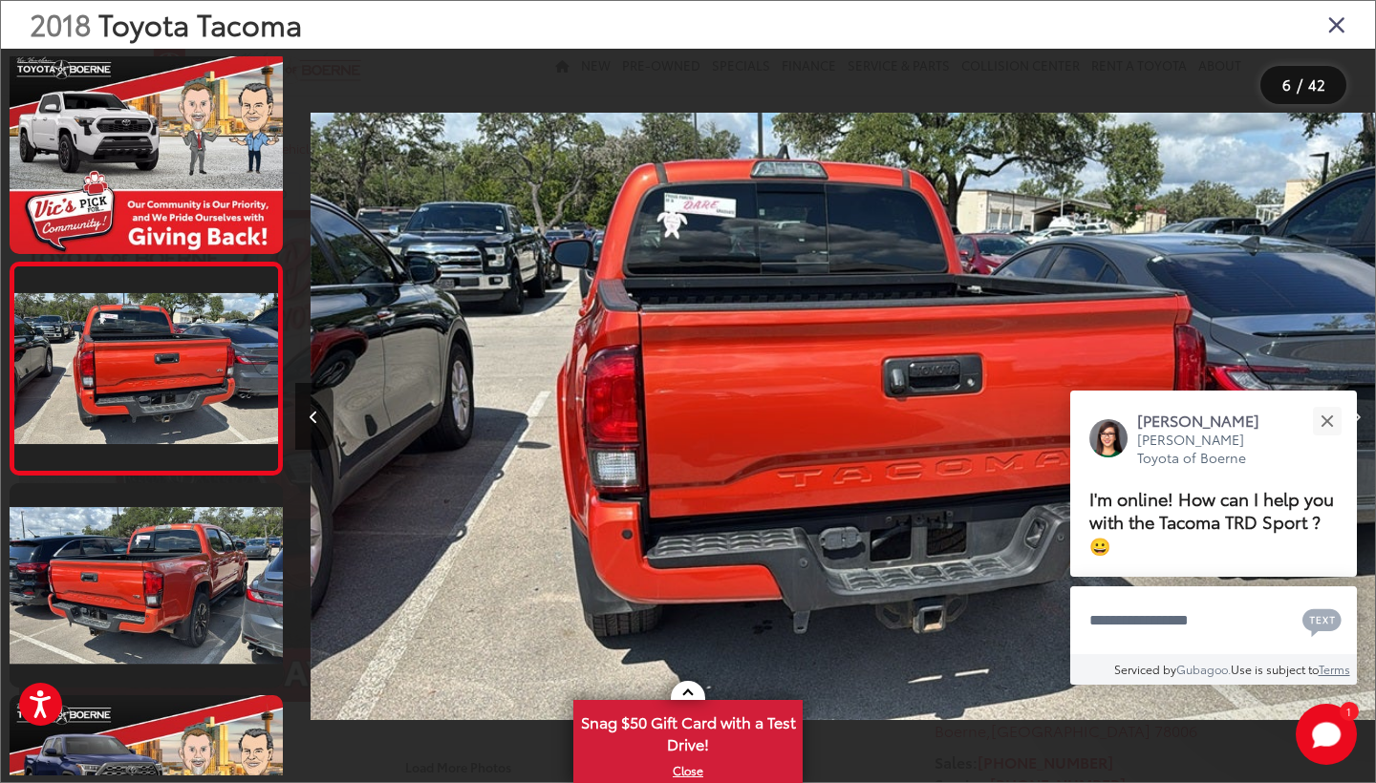
scroll to position [864, 0]
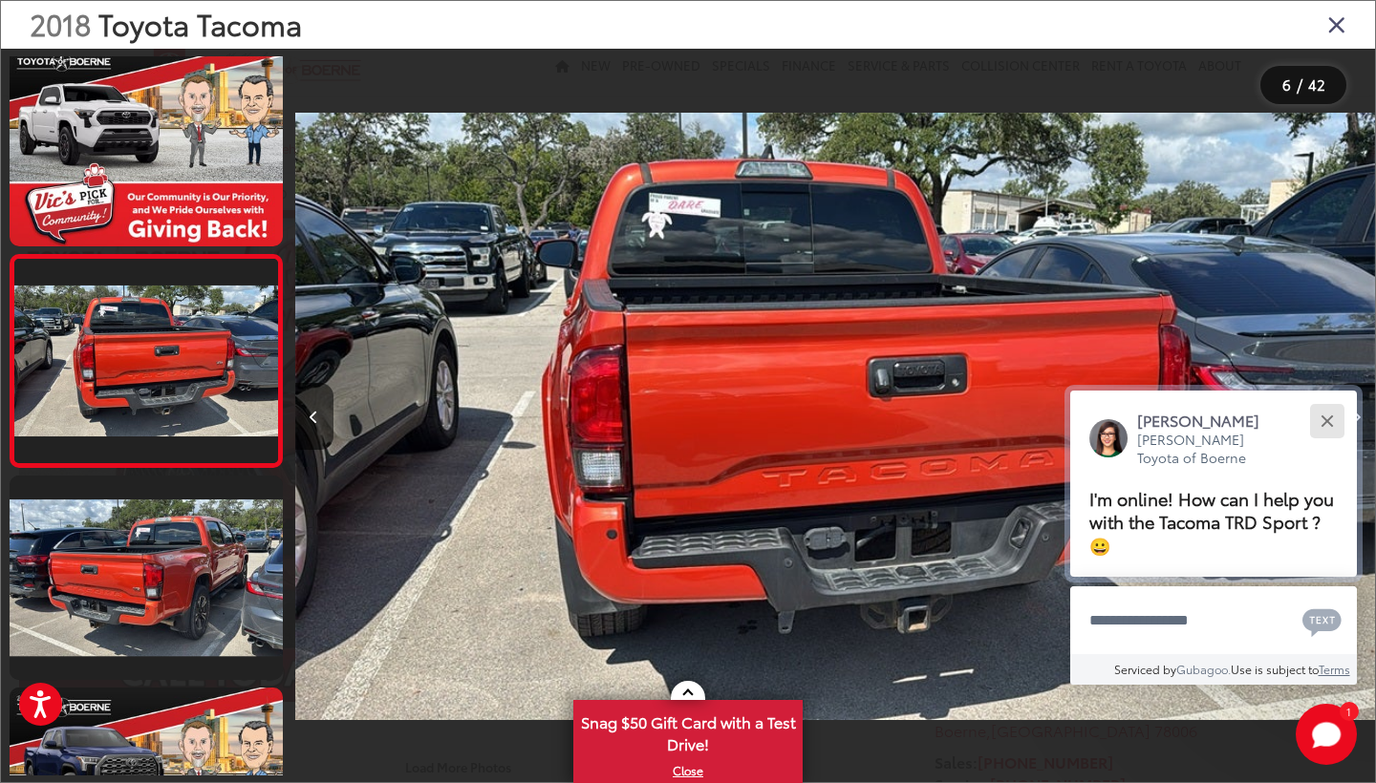
click at [1324, 422] on div "Close" at bounding box center [1326, 421] width 12 height 12
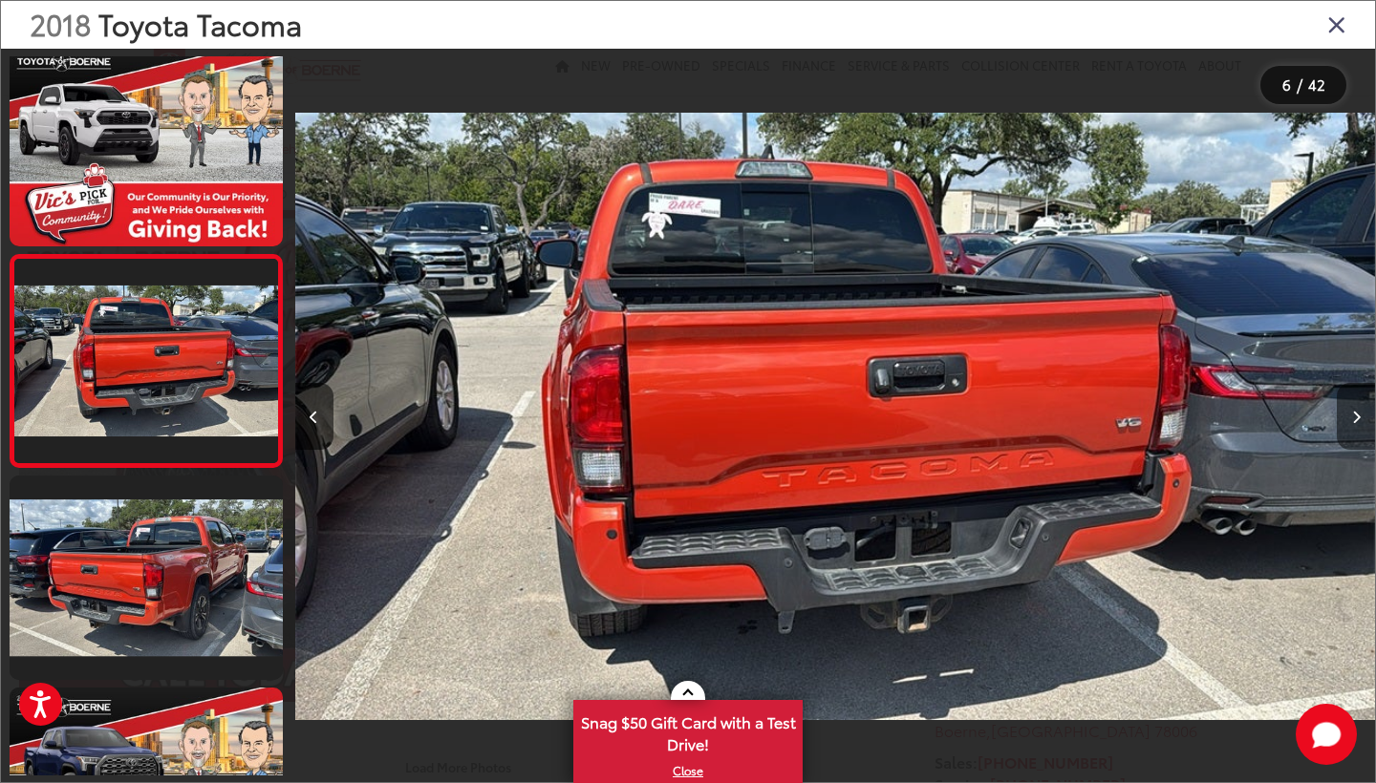
click at [1355, 420] on icon "Next image" at bounding box center [1356, 417] width 9 height 13
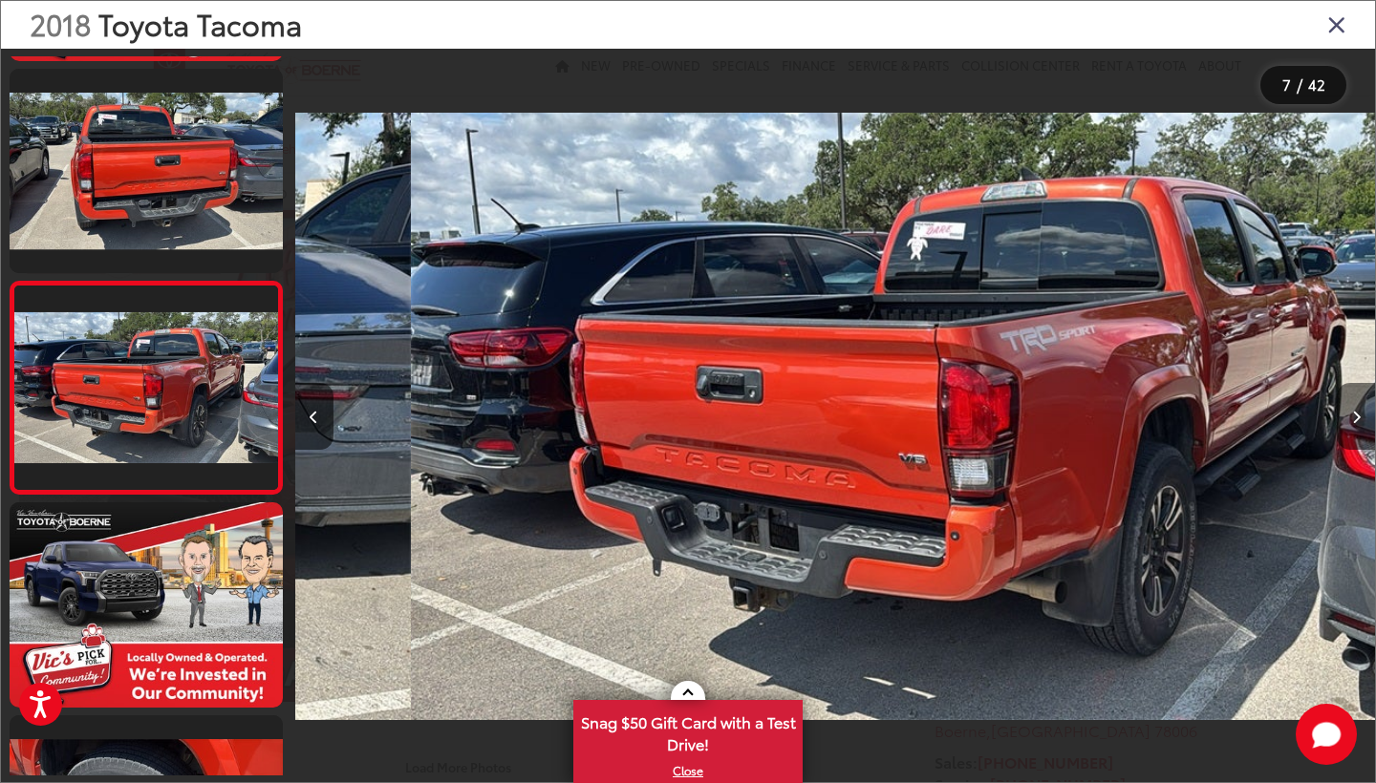
scroll to position [0, 6478]
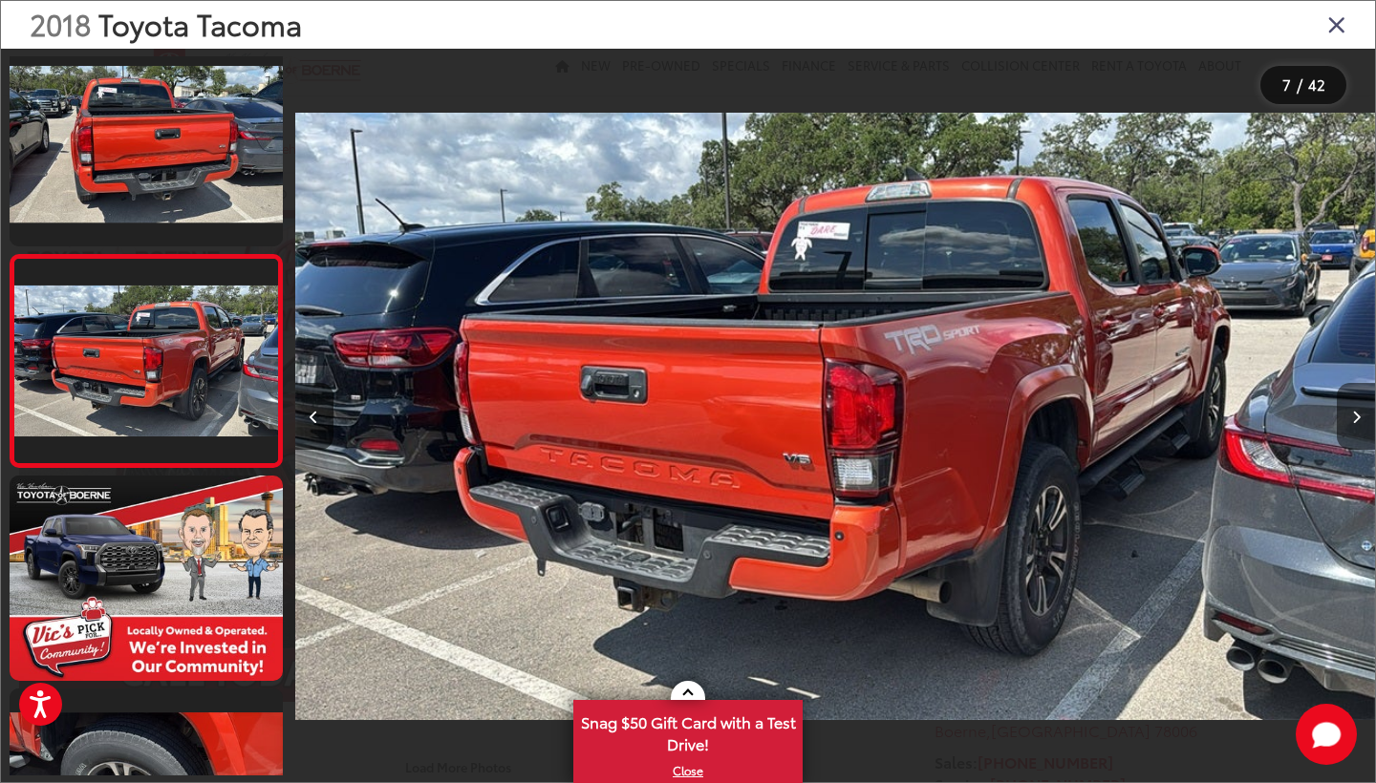
click at [1355, 421] on icon "Next image" at bounding box center [1356, 417] width 9 height 13
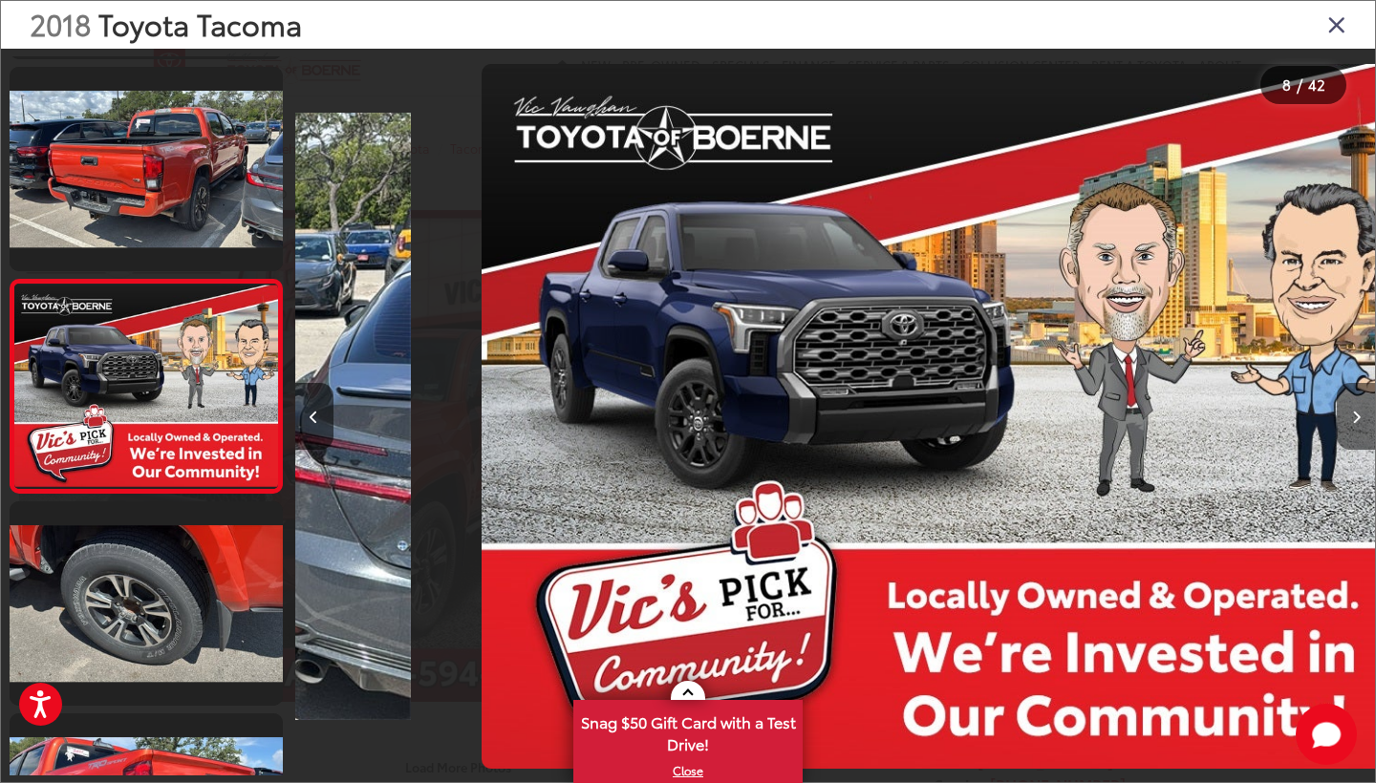
scroll to position [0, 7559]
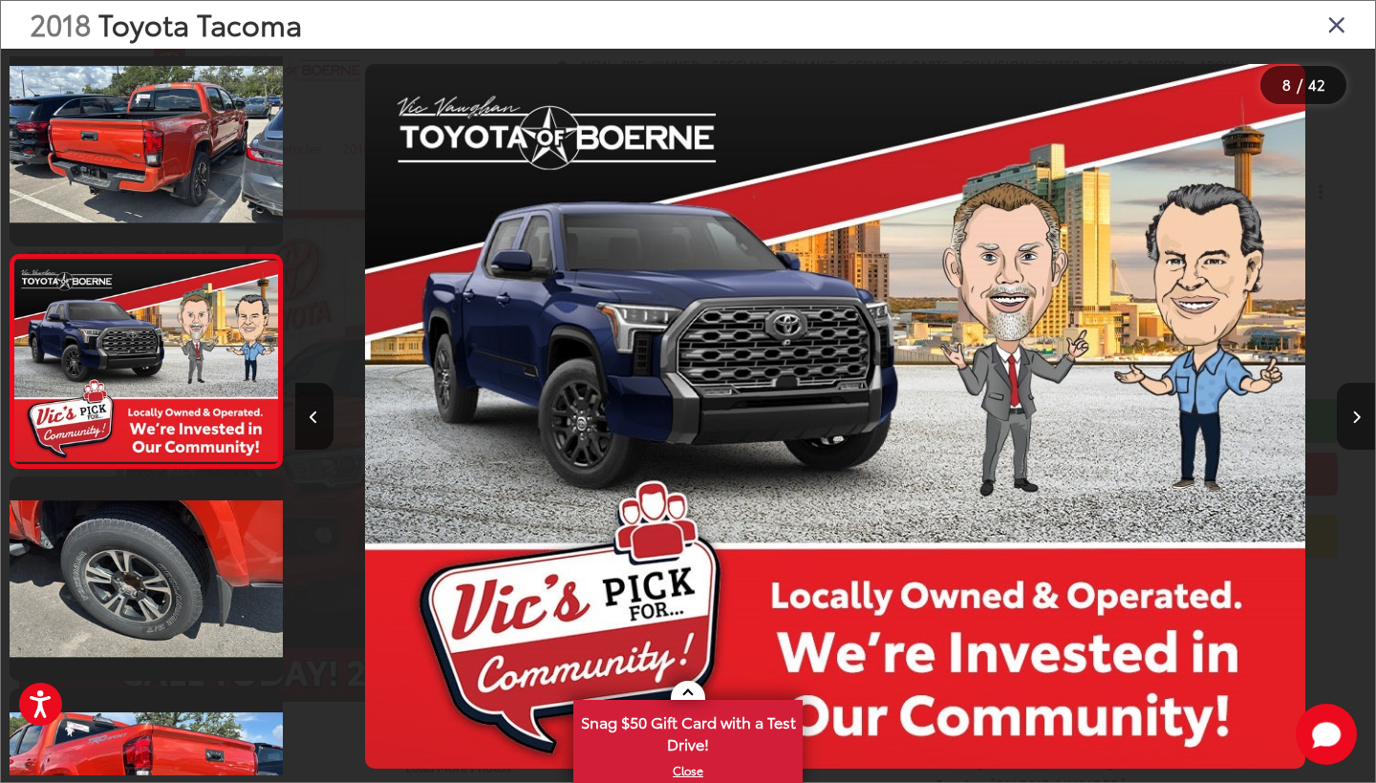
click at [1355, 422] on icon "Next image" at bounding box center [1356, 417] width 9 height 13
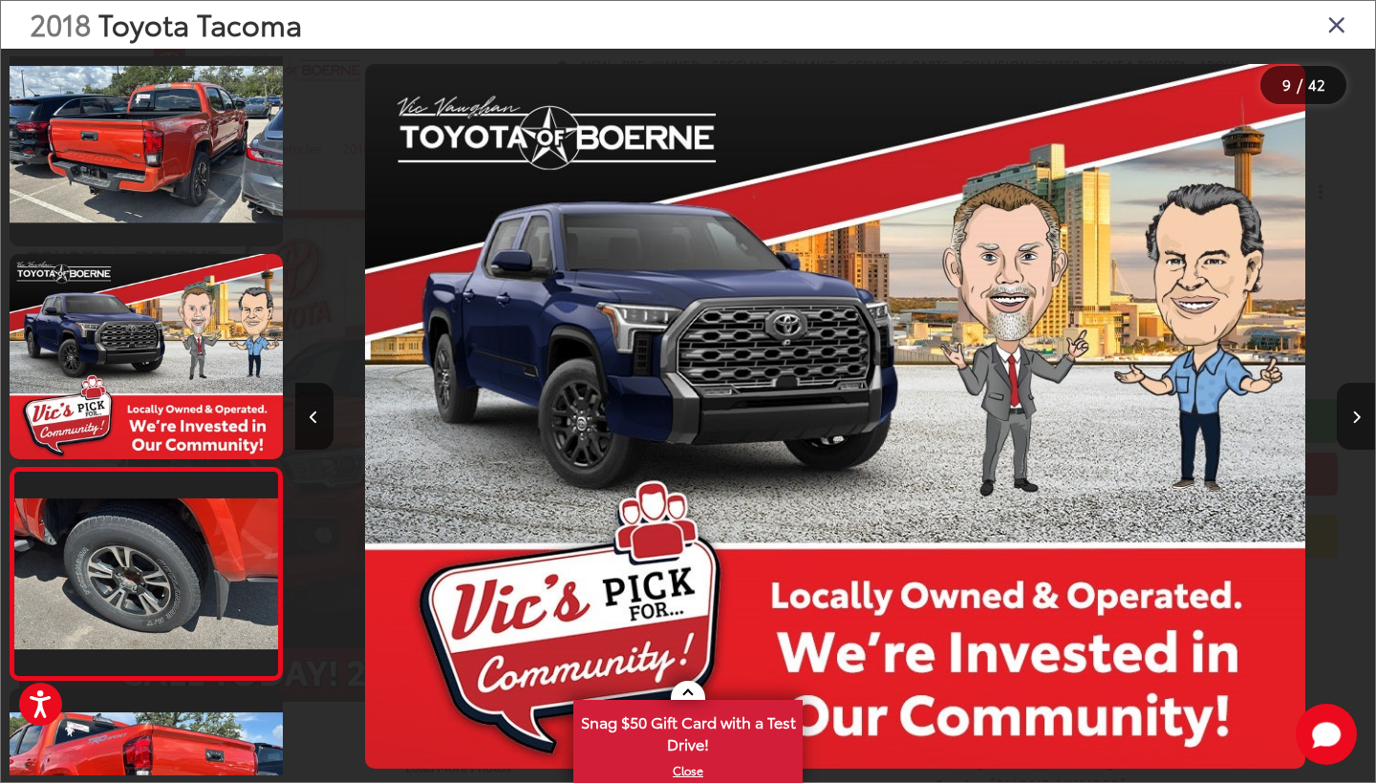
scroll to position [0, 8638]
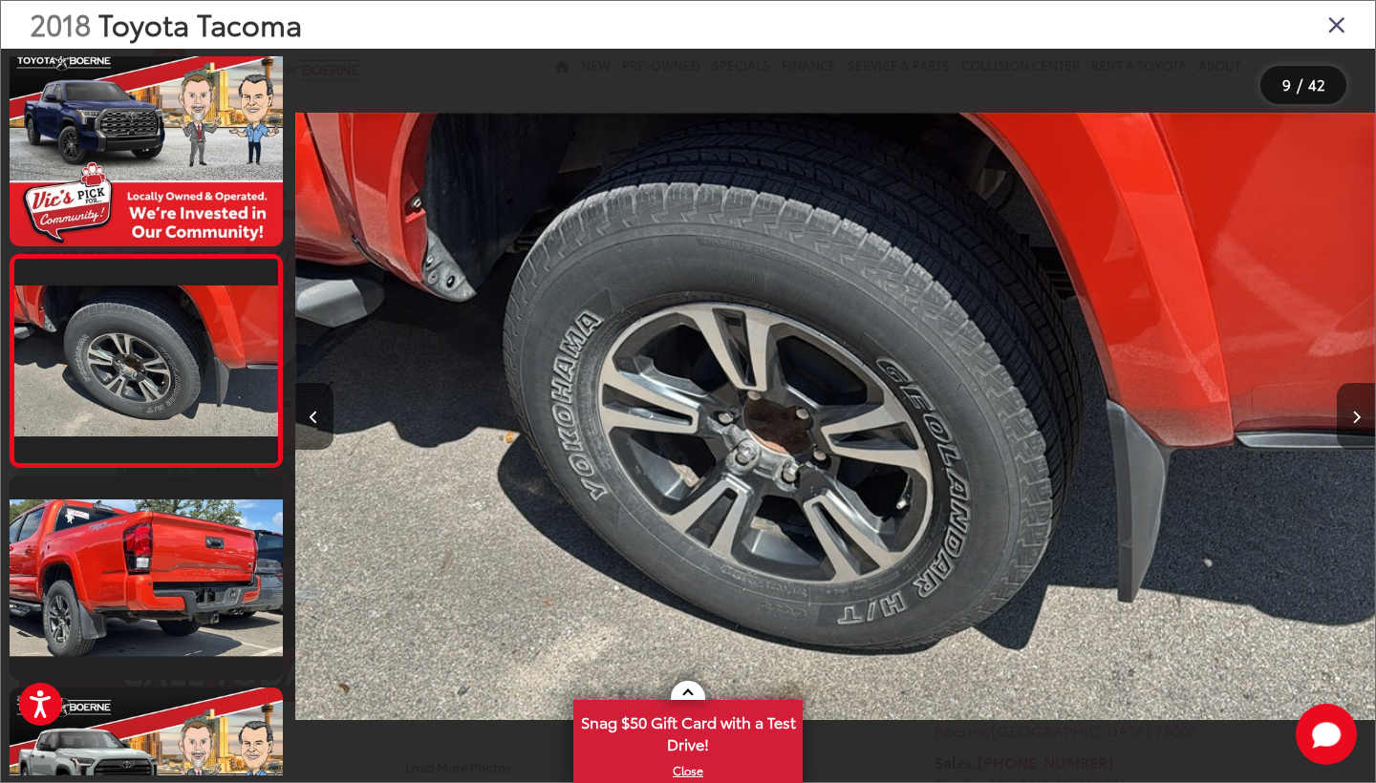
click at [1355, 422] on icon "Next image" at bounding box center [1356, 417] width 9 height 13
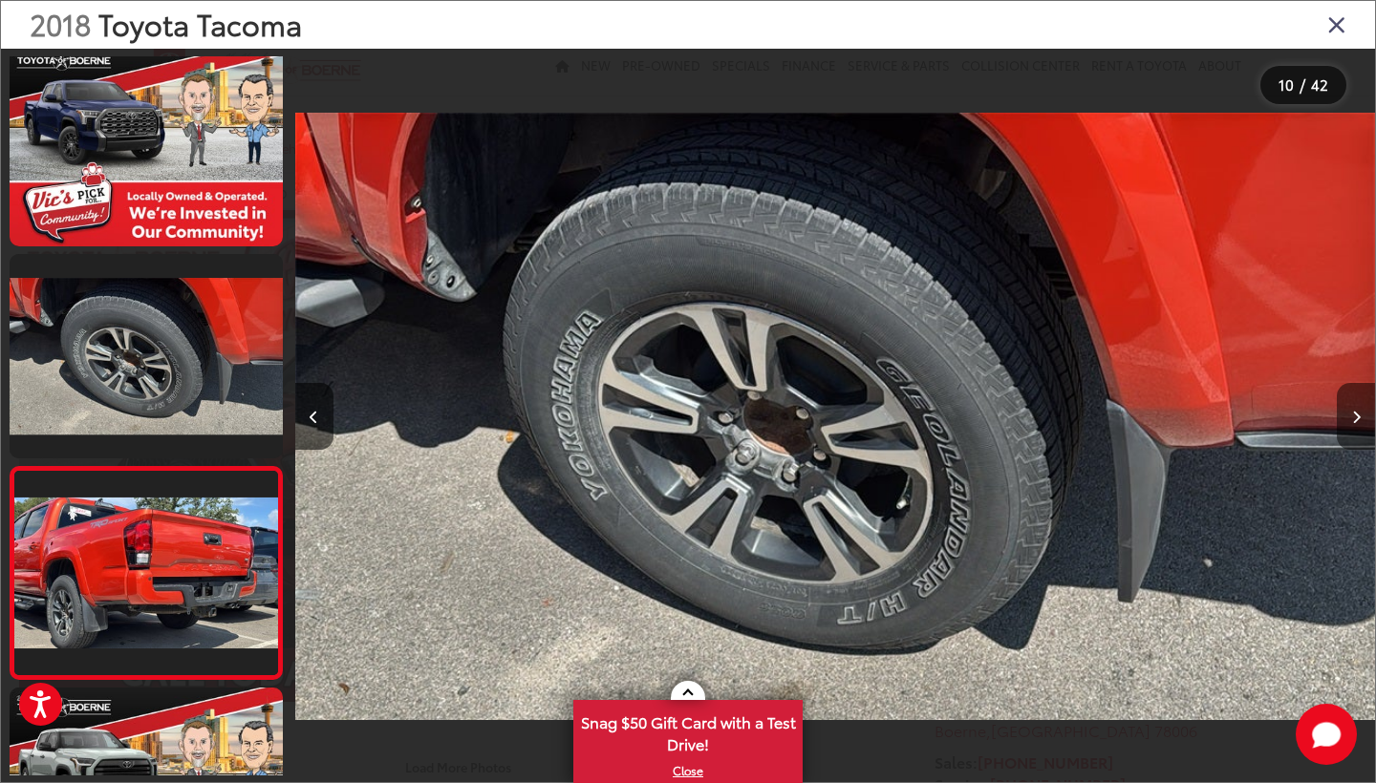
scroll to position [0, 9718]
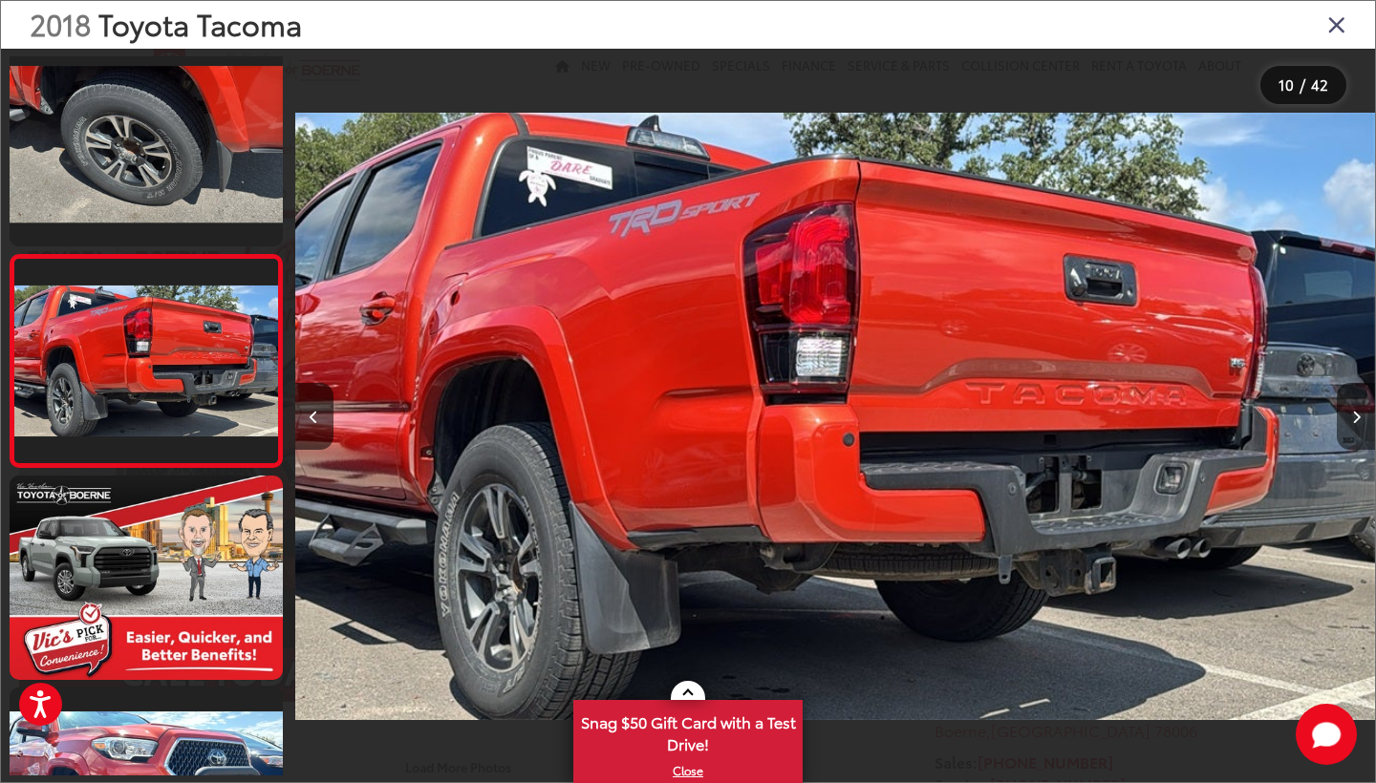
click at [1355, 422] on icon "Next image" at bounding box center [1356, 417] width 9 height 13
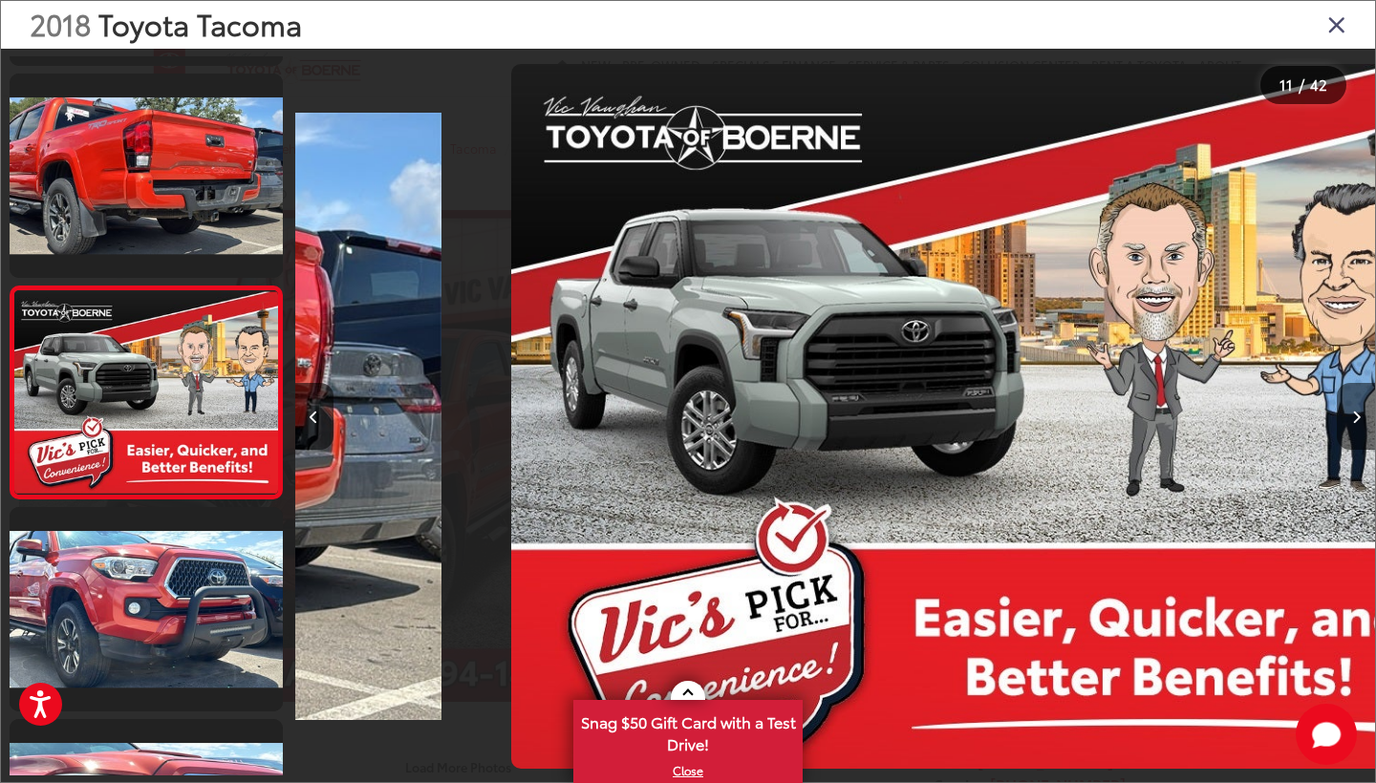
scroll to position [1926, 0]
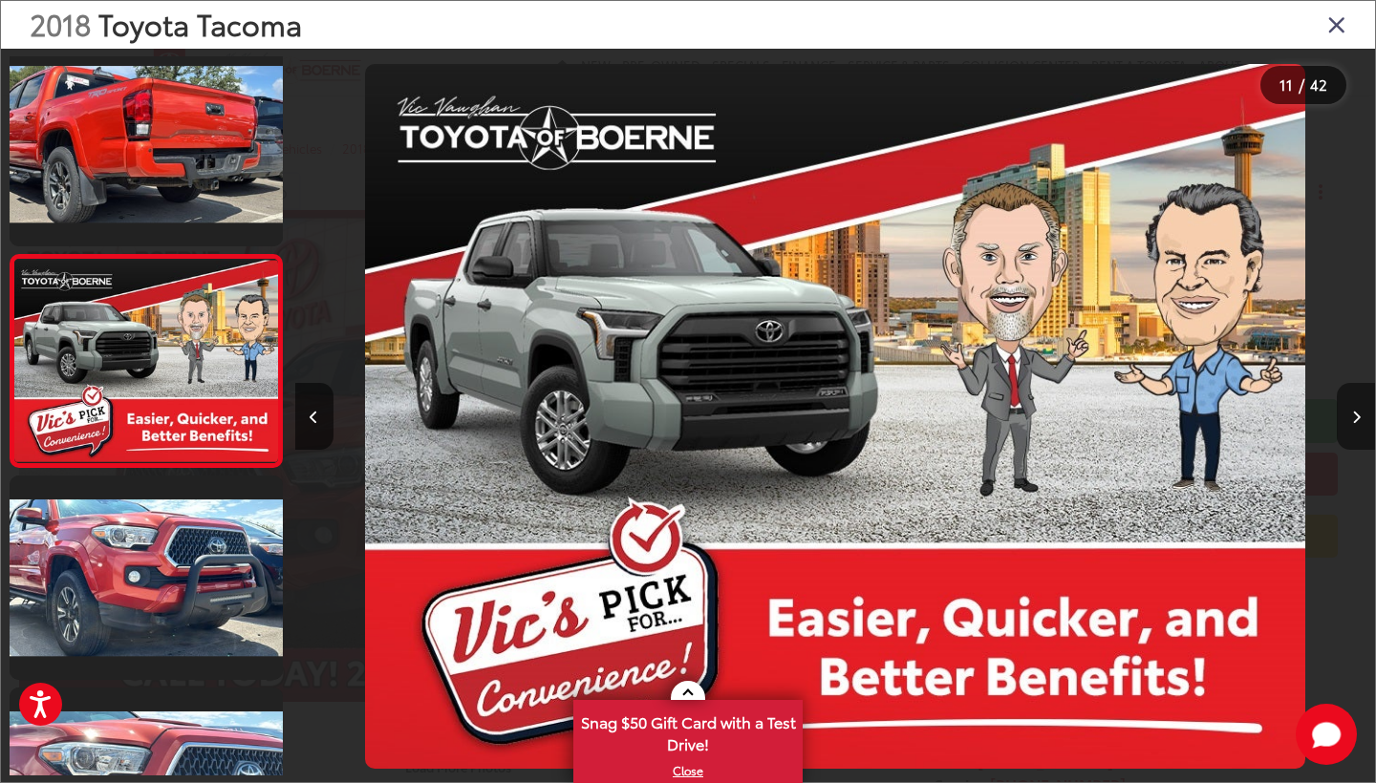
click at [1356, 422] on icon "Next image" at bounding box center [1356, 417] width 9 height 13
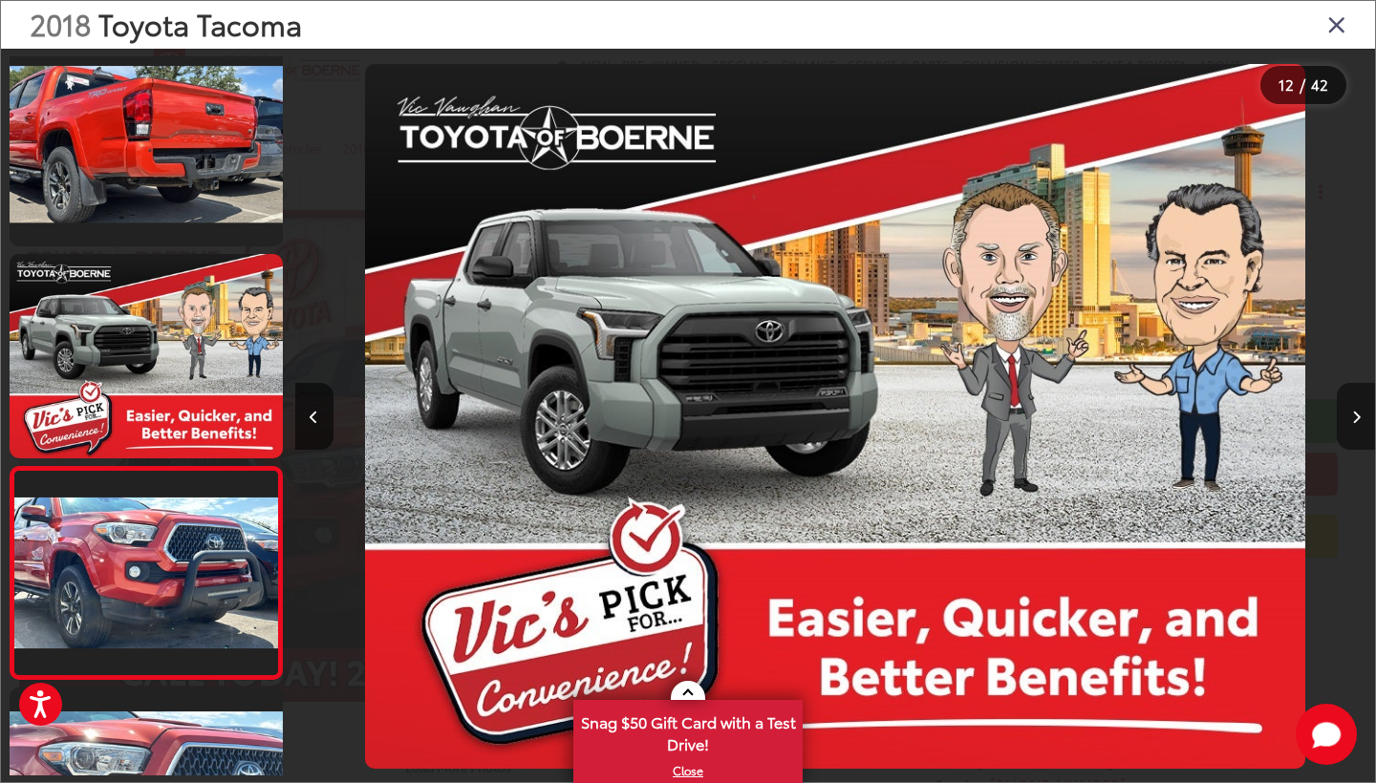
scroll to position [0, 11877]
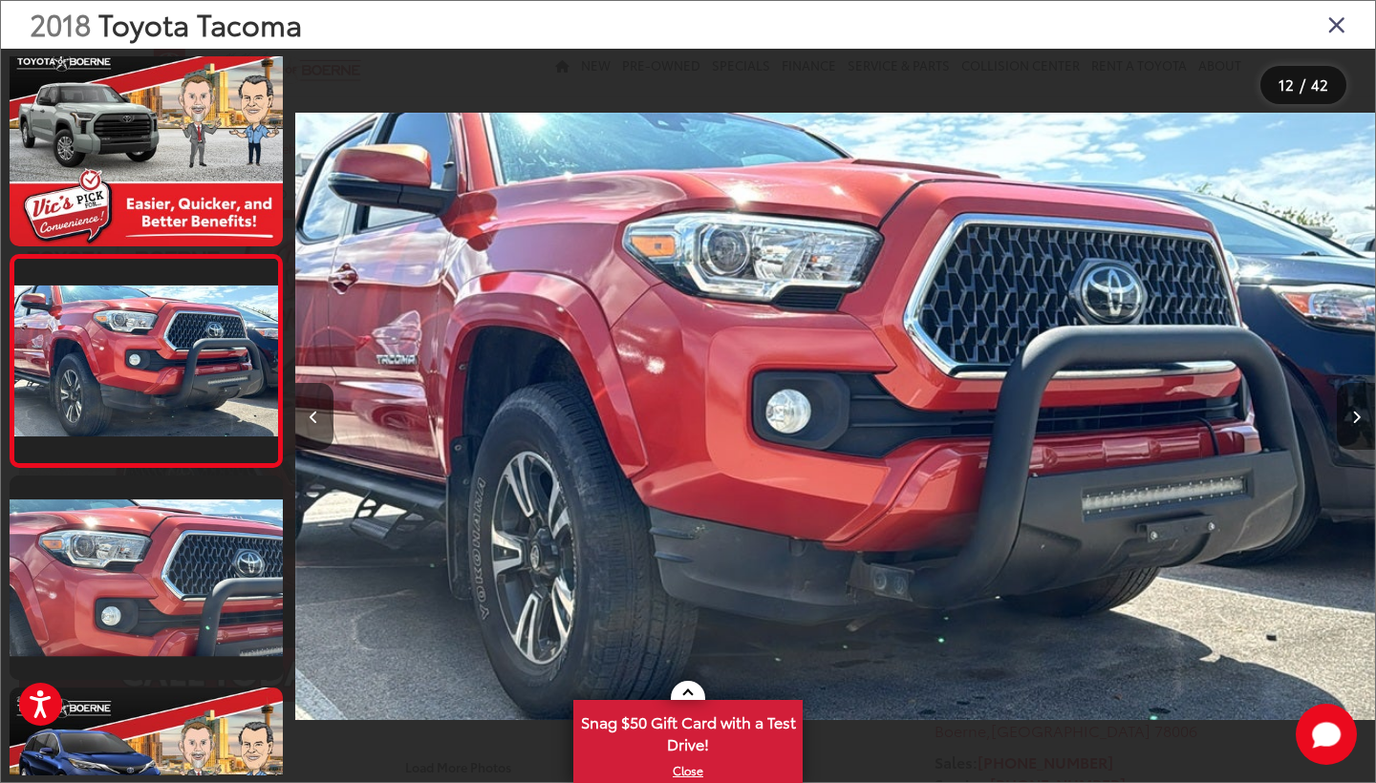
click at [1356, 423] on icon "Next image" at bounding box center [1356, 417] width 9 height 13
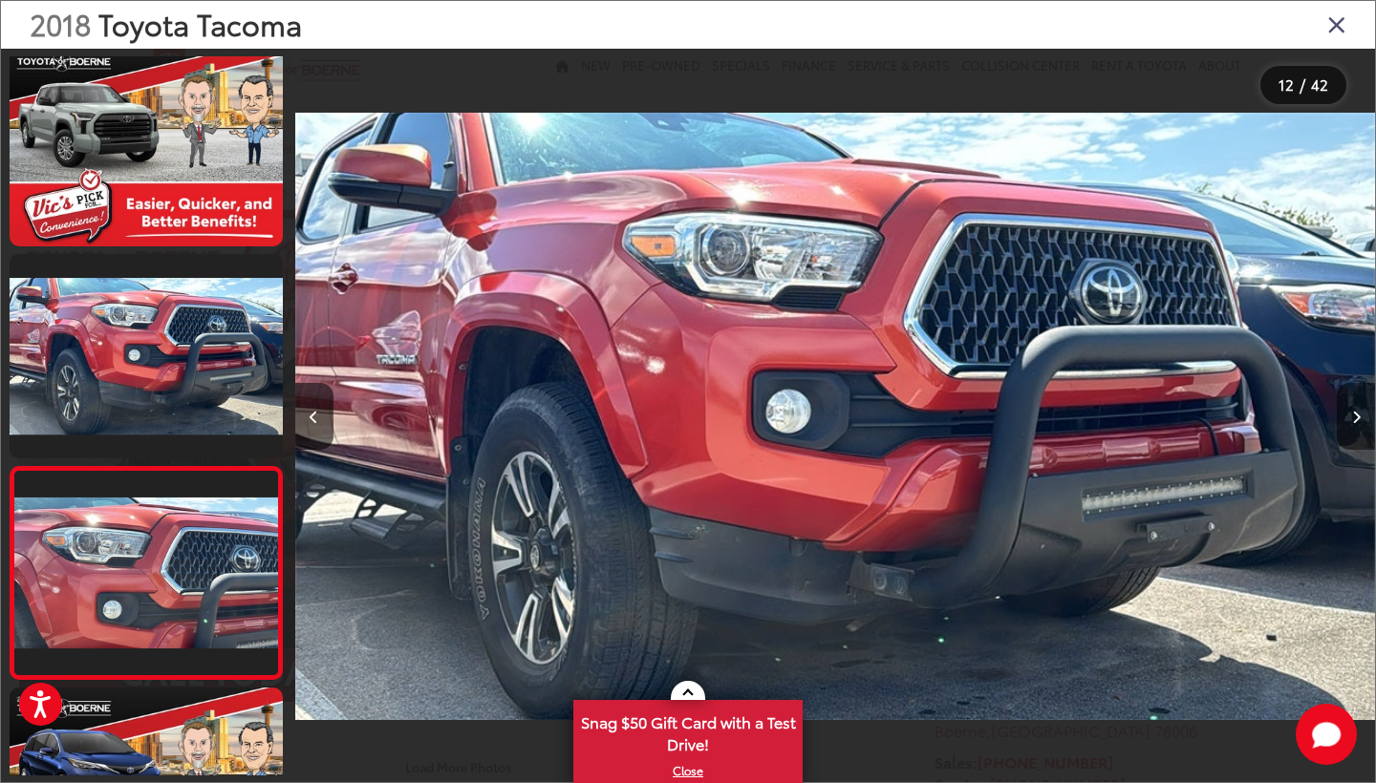
scroll to position [0, 12958]
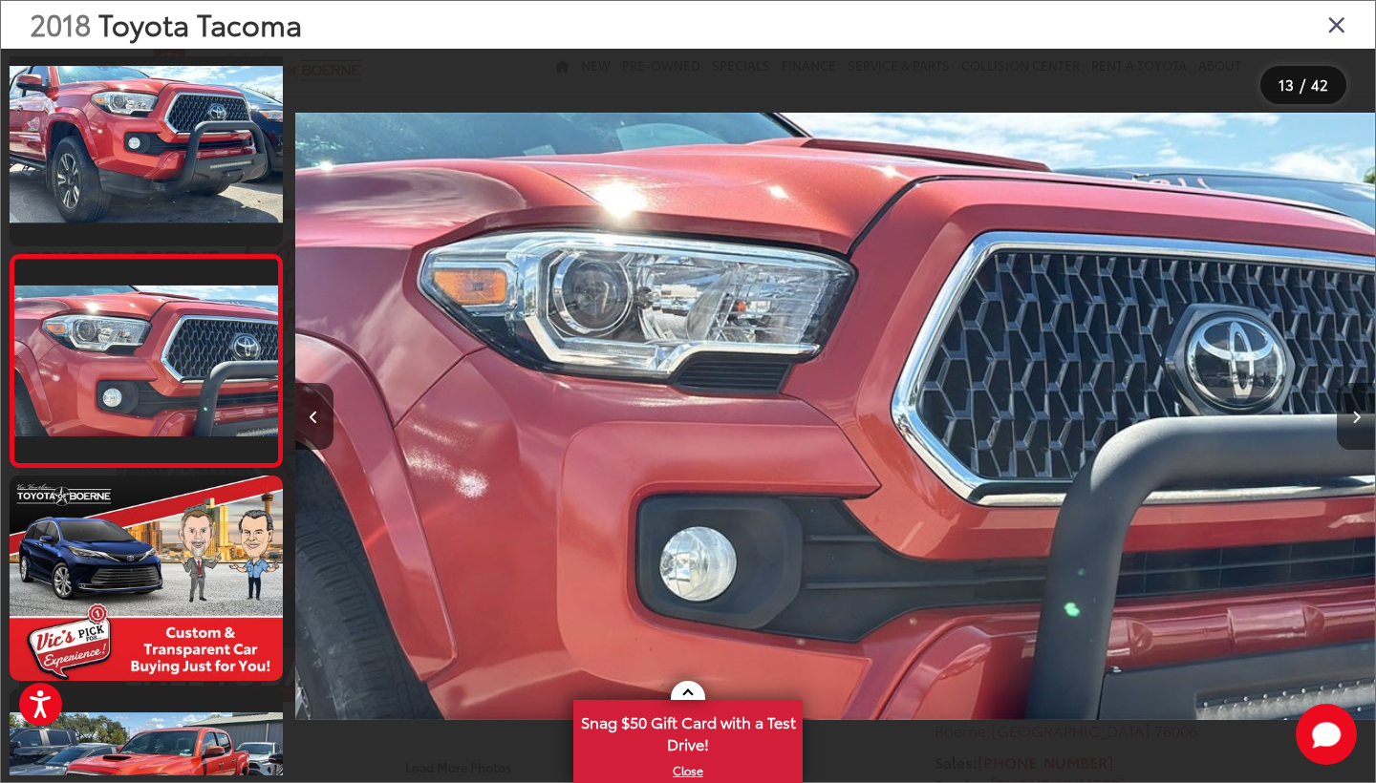
click at [1356, 425] on button "Next image" at bounding box center [1355, 416] width 38 height 67
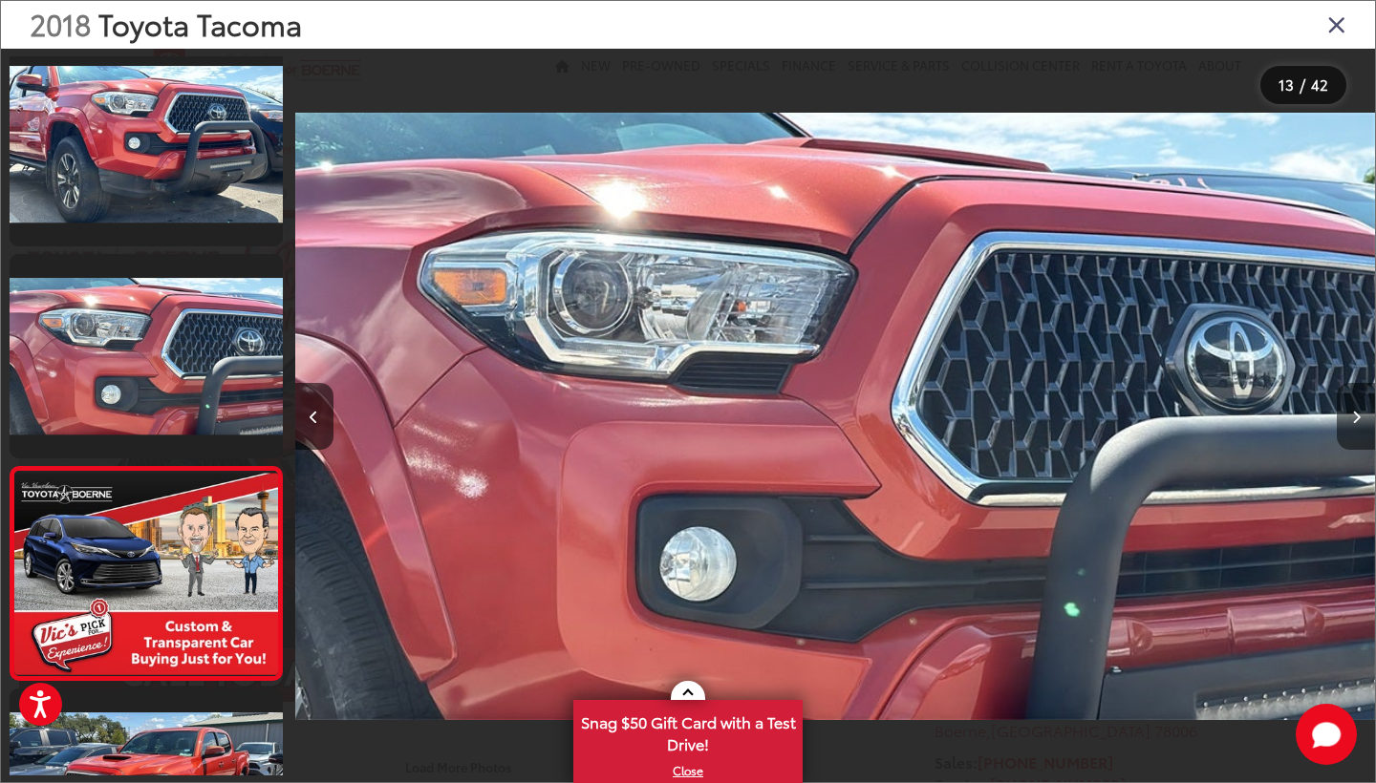
scroll to position [0, 0]
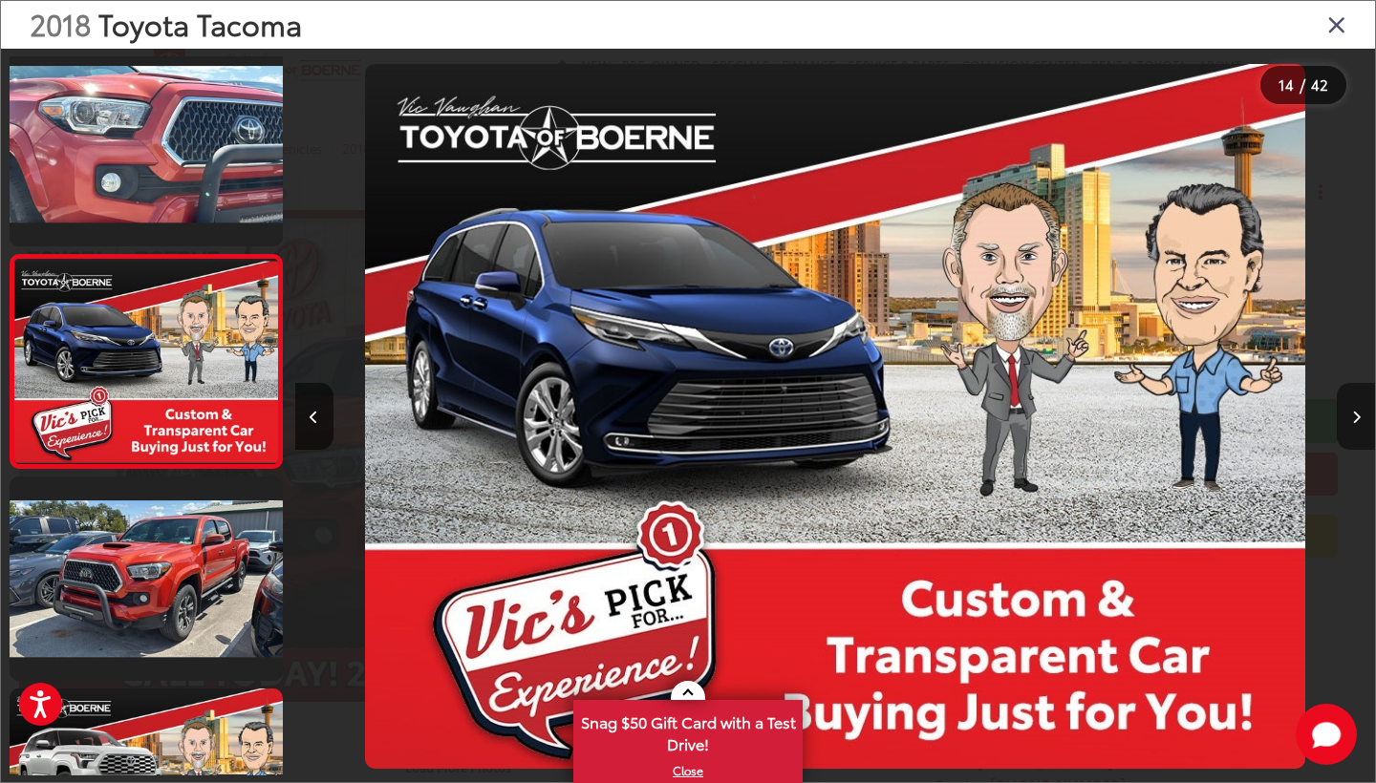
click at [1356, 425] on button "Next image" at bounding box center [1355, 416] width 38 height 67
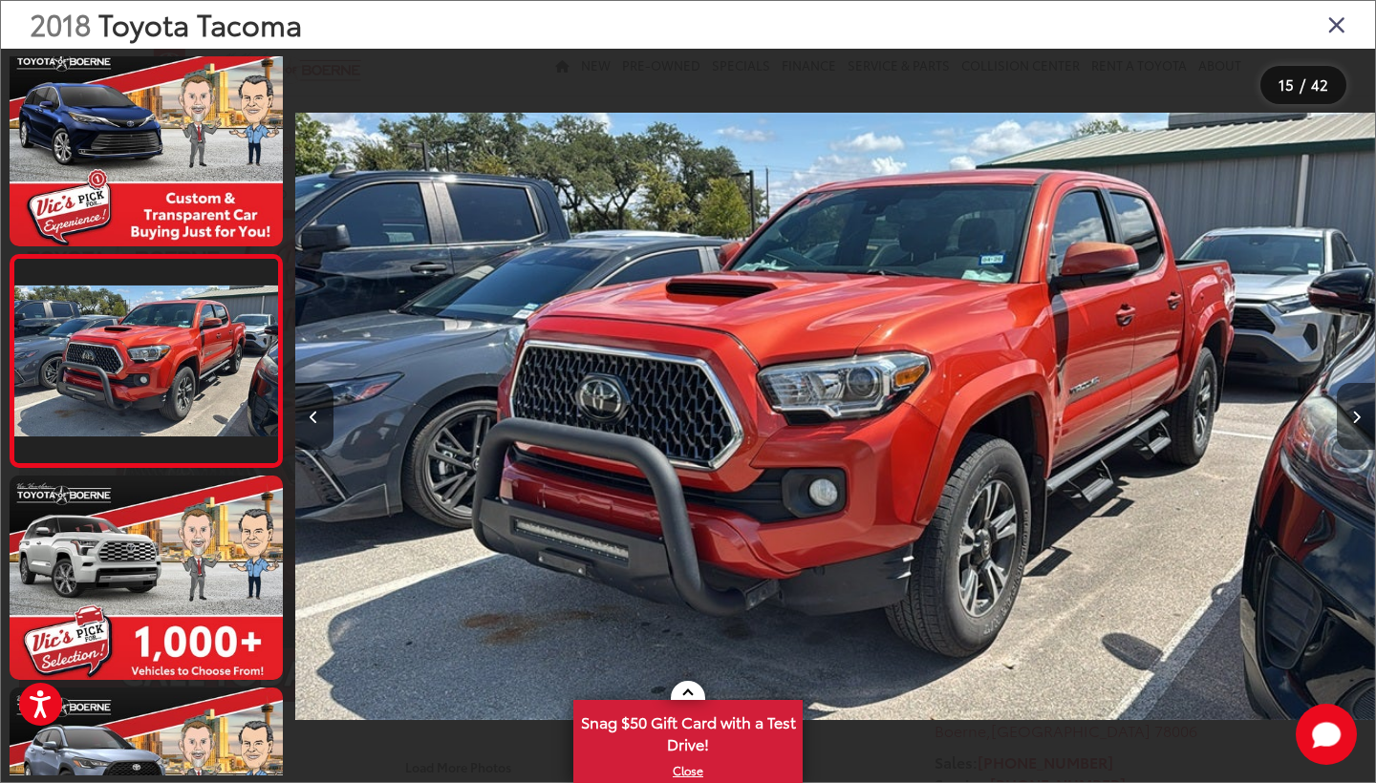
click at [1356, 426] on button "Next image" at bounding box center [1355, 416] width 38 height 67
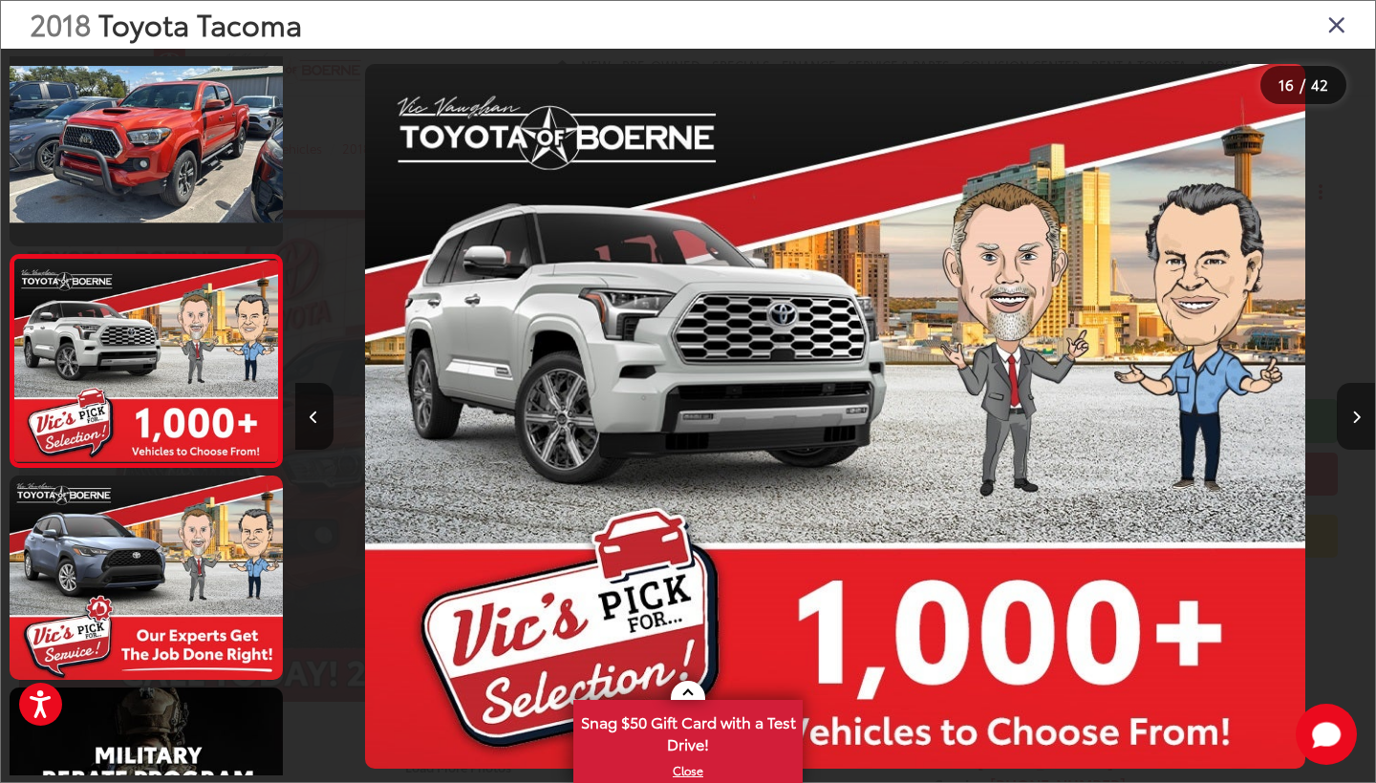
click at [1356, 428] on button "Next image" at bounding box center [1355, 416] width 38 height 67
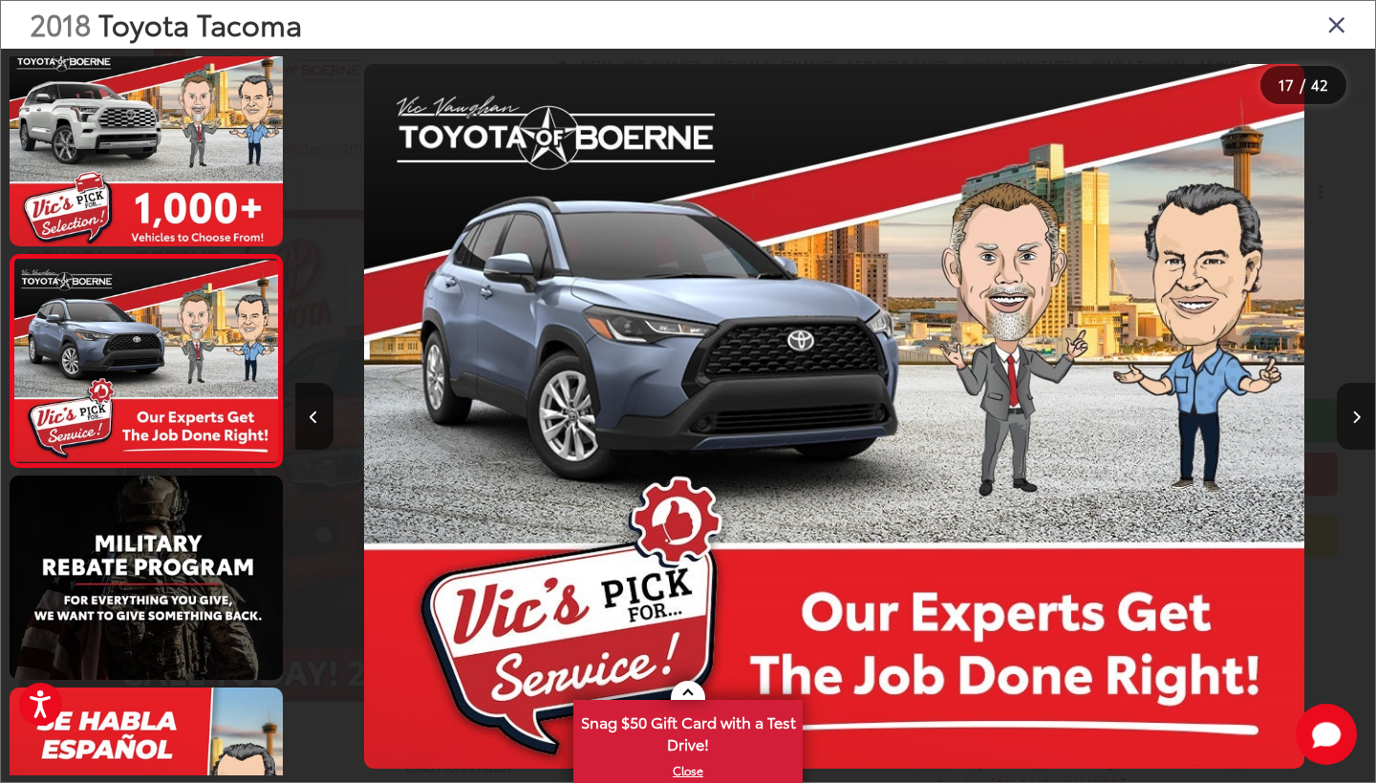
click at [1356, 428] on button "Next image" at bounding box center [1355, 416] width 38 height 67
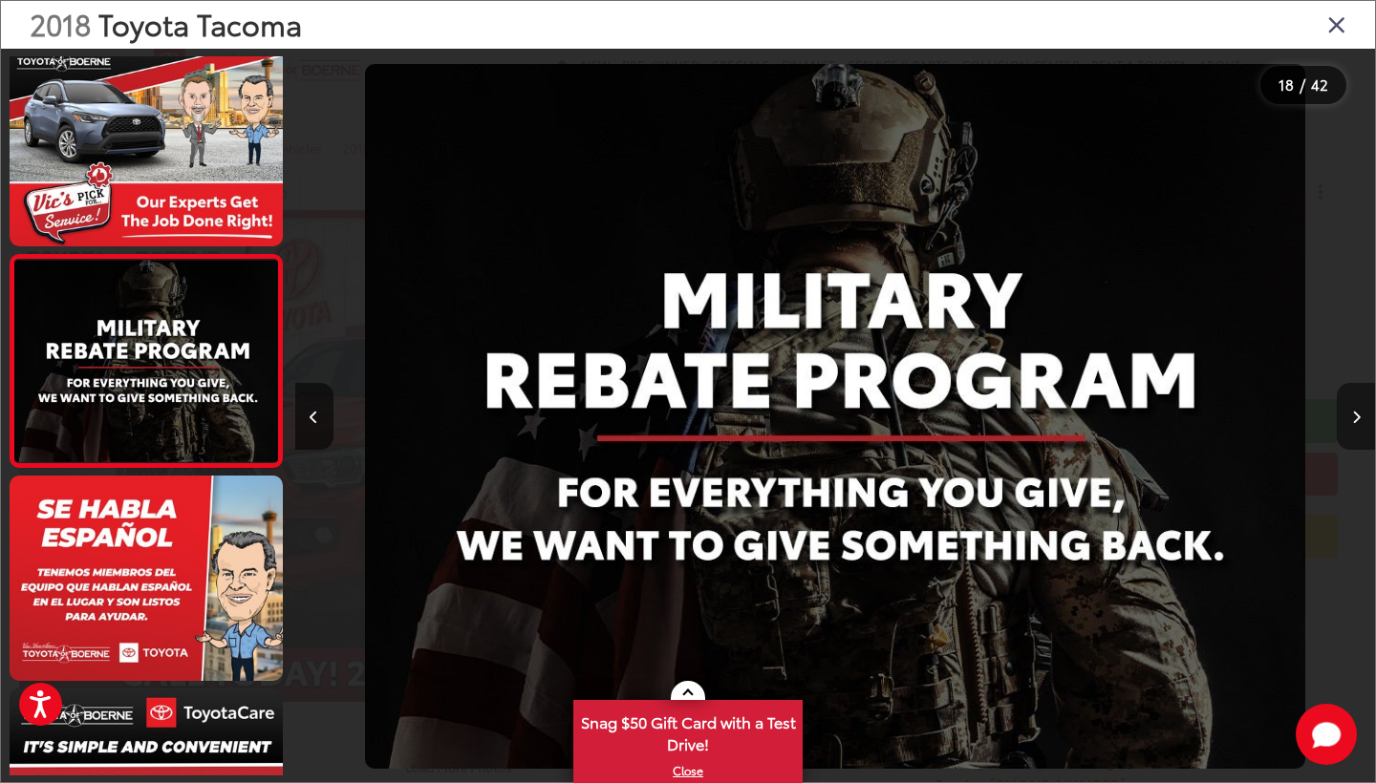
click at [1356, 428] on button "Next image" at bounding box center [1355, 416] width 38 height 67
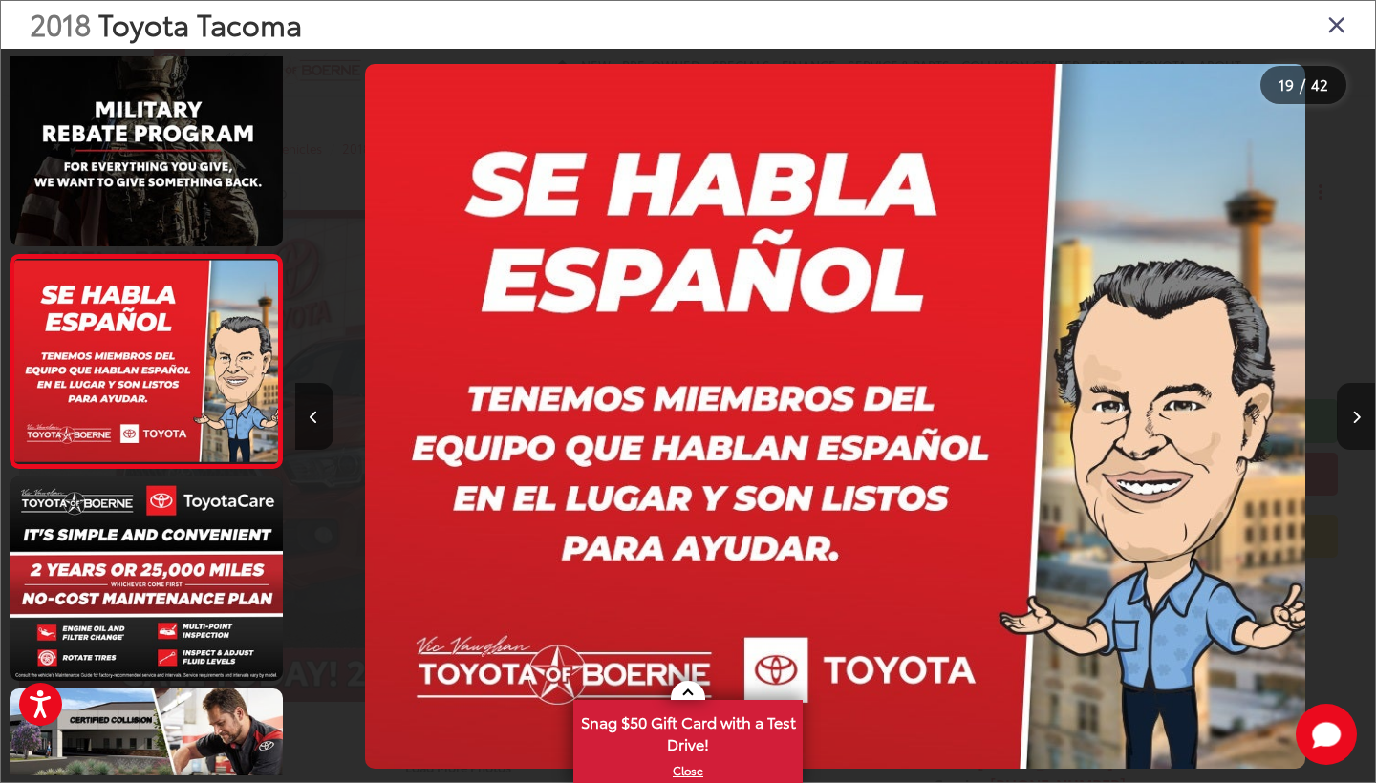
click at [1356, 429] on button "Next image" at bounding box center [1355, 416] width 38 height 67
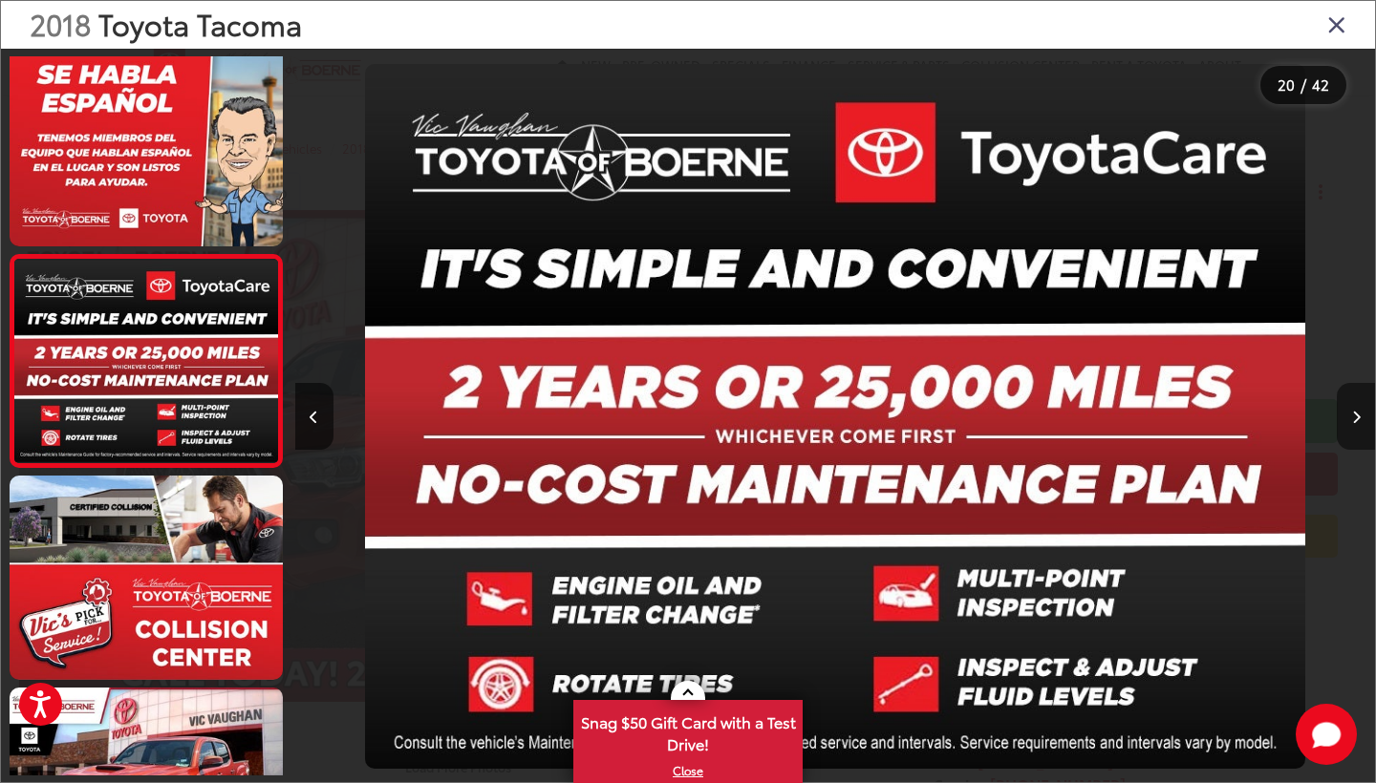
click at [1356, 430] on button "Next image" at bounding box center [1355, 416] width 38 height 67
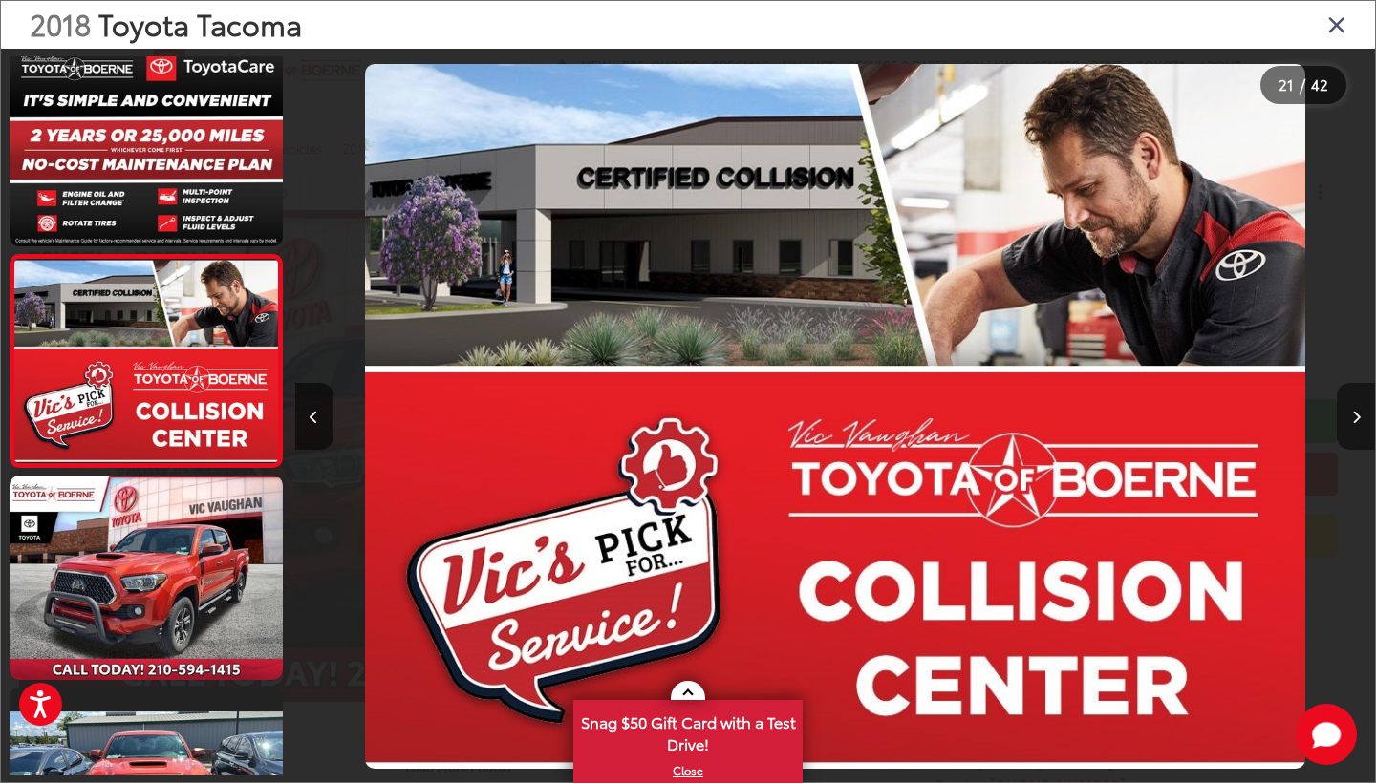
click at [1356, 431] on button "Next image" at bounding box center [1355, 416] width 38 height 67
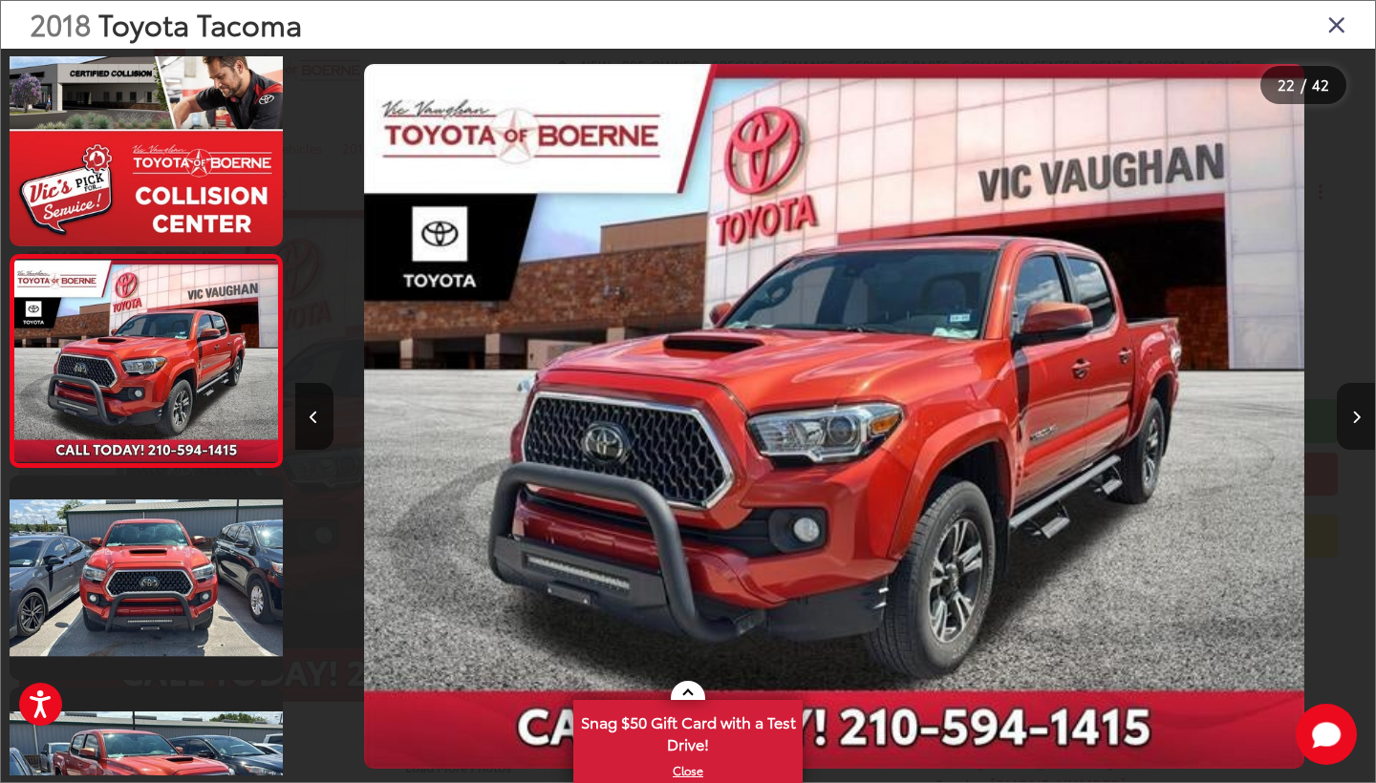
click at [1359, 418] on icon "Next image" at bounding box center [1356, 417] width 9 height 13
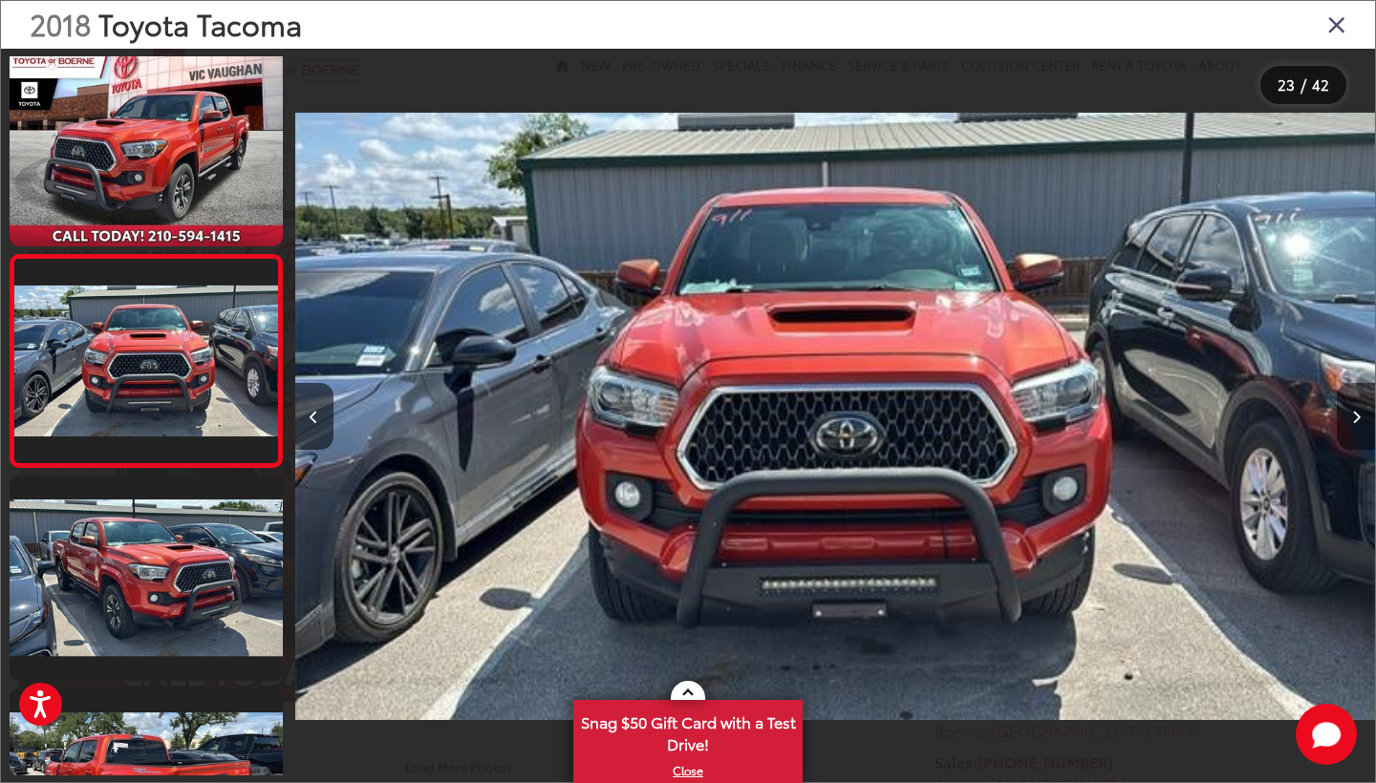
click at [1359, 418] on icon "Next image" at bounding box center [1356, 417] width 9 height 13
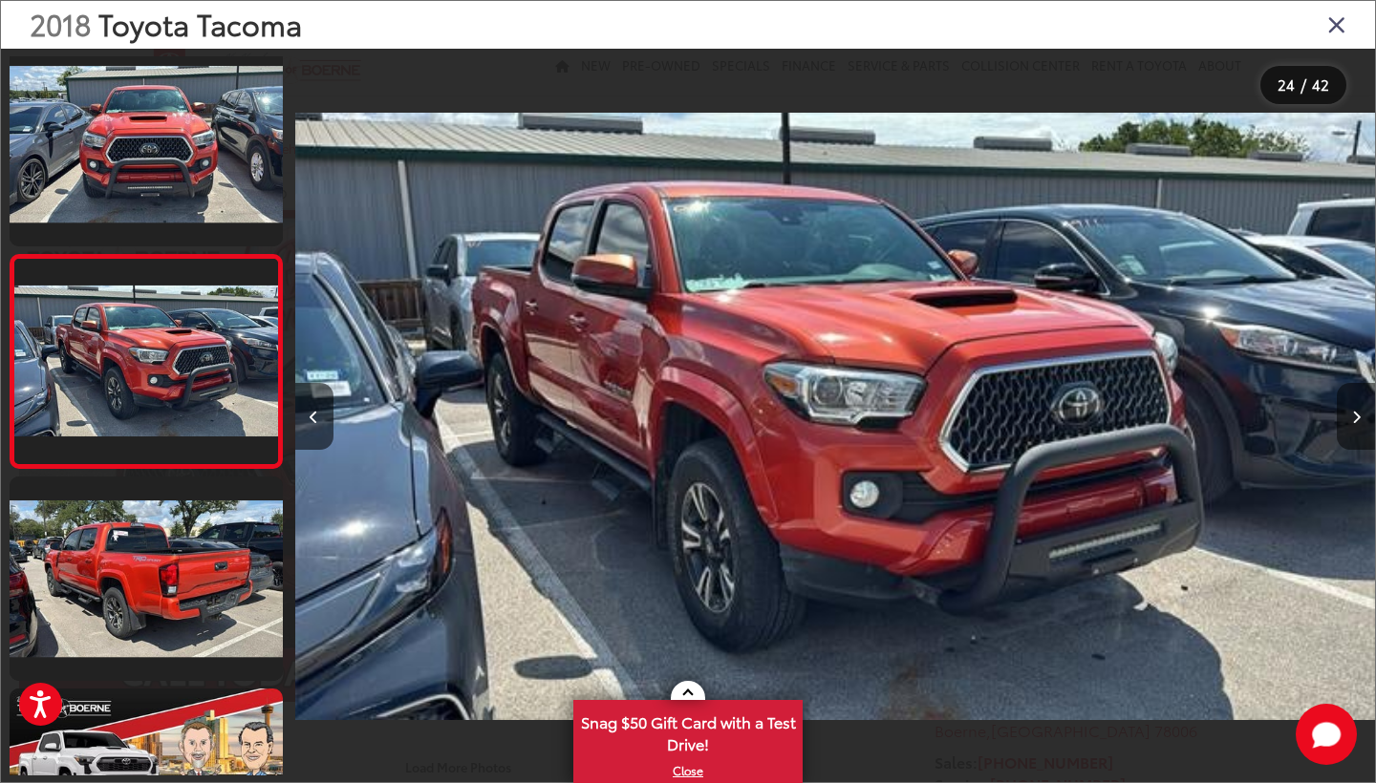
click at [1359, 419] on icon "Next image" at bounding box center [1356, 417] width 9 height 13
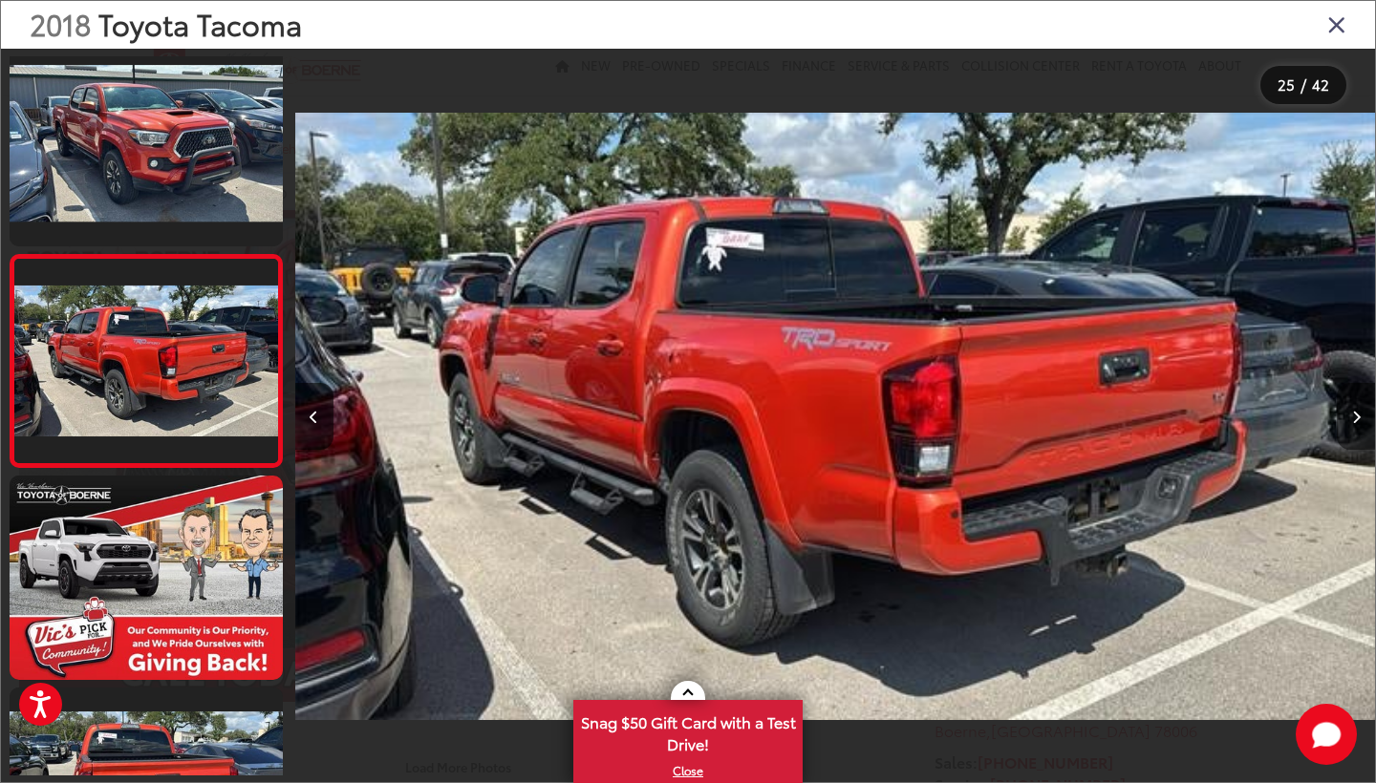
click at [1359, 420] on icon "Next image" at bounding box center [1356, 417] width 9 height 13
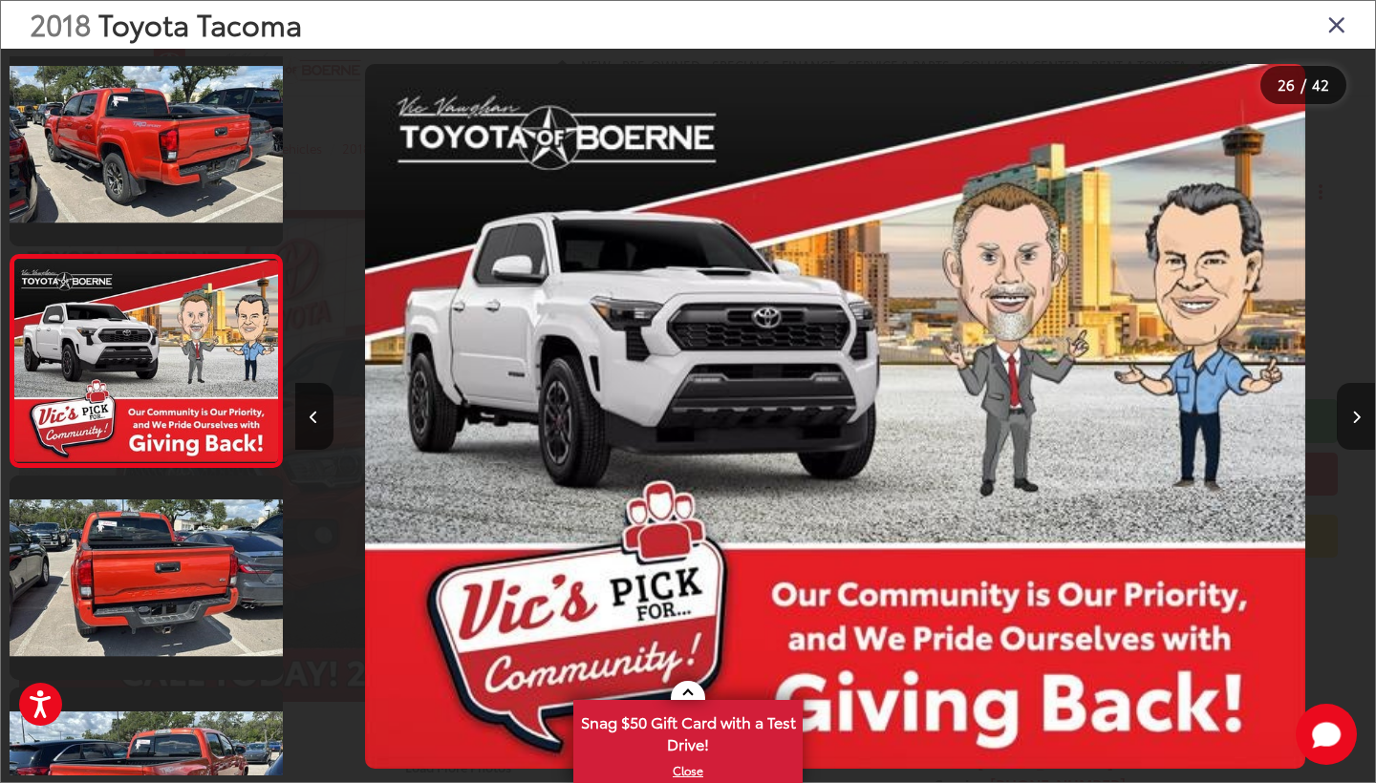
click at [1359, 420] on icon "Next image" at bounding box center [1356, 417] width 9 height 13
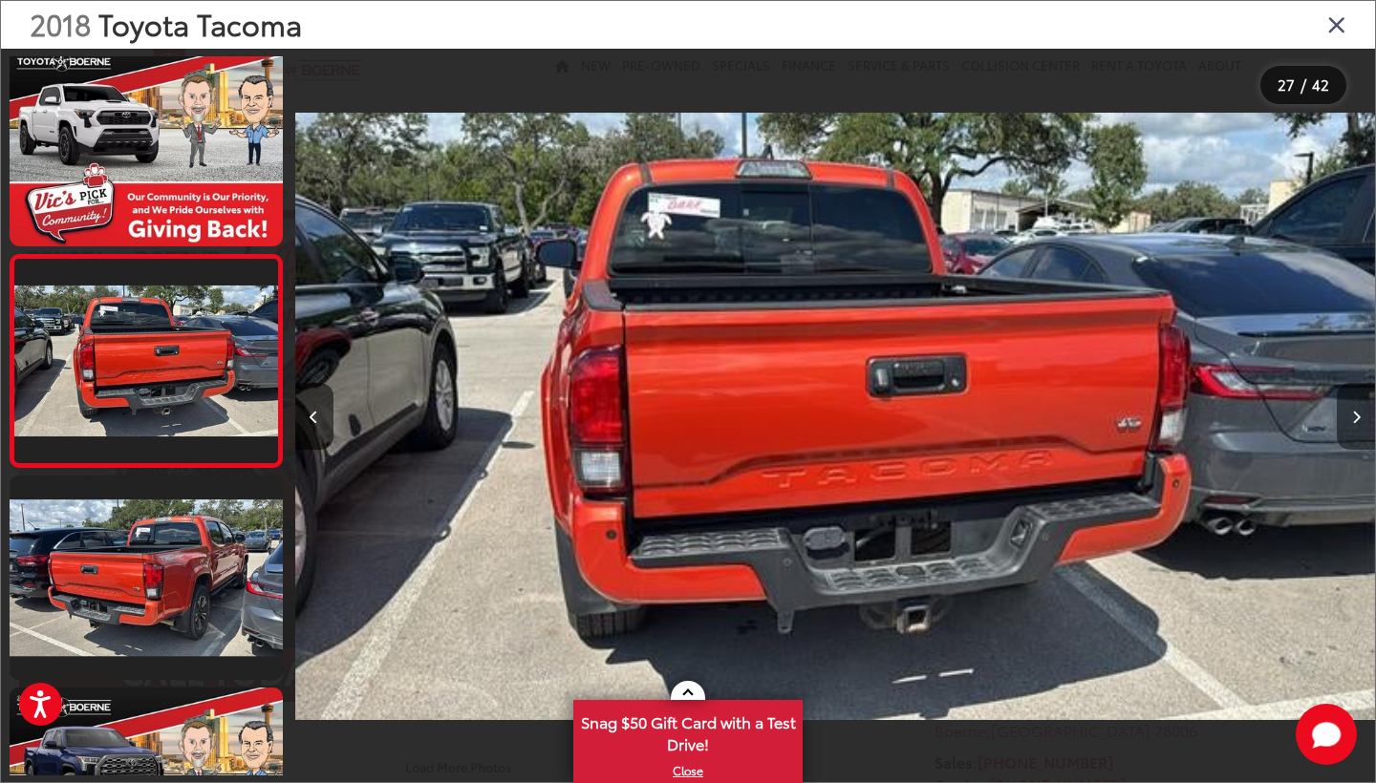
click at [1359, 420] on icon "Next image" at bounding box center [1356, 417] width 9 height 13
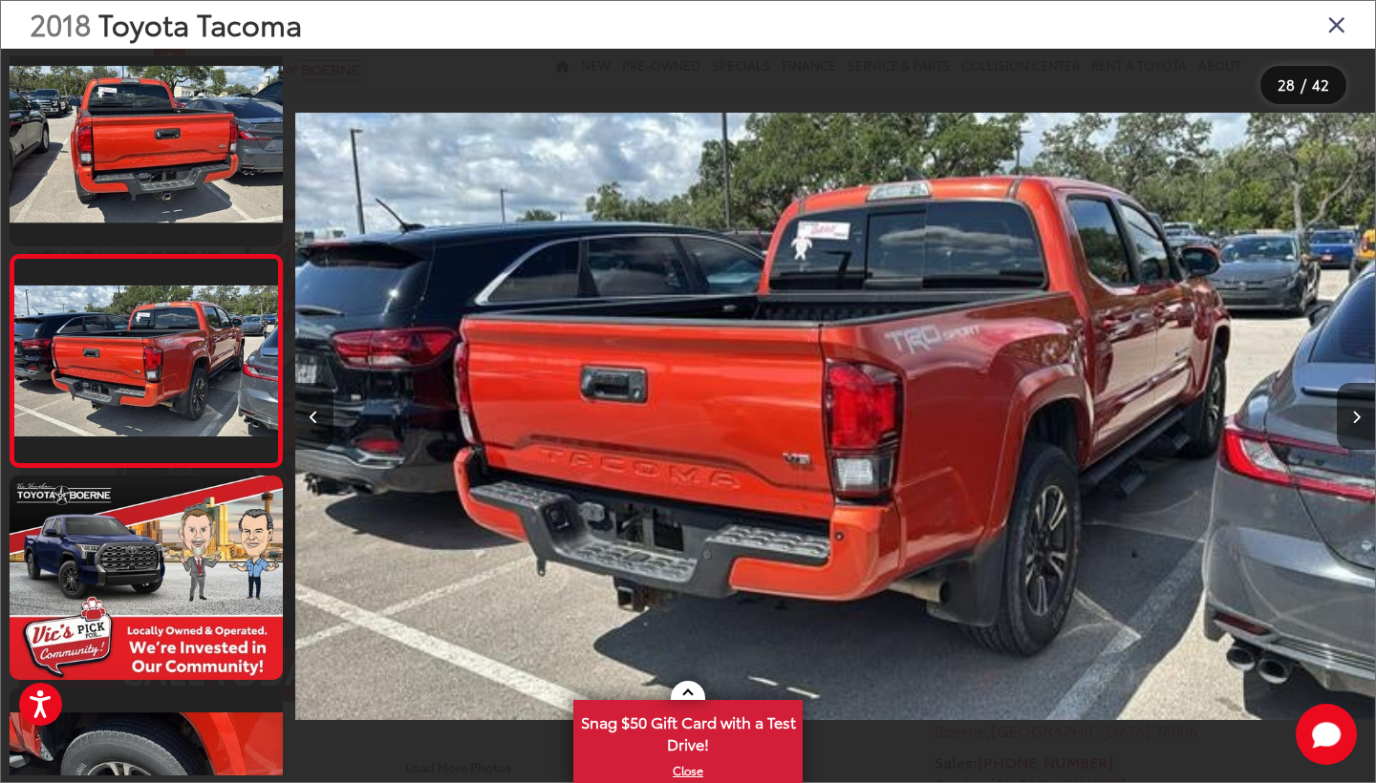
click at [1335, 20] on icon "Close gallery" at bounding box center [1336, 23] width 19 height 25
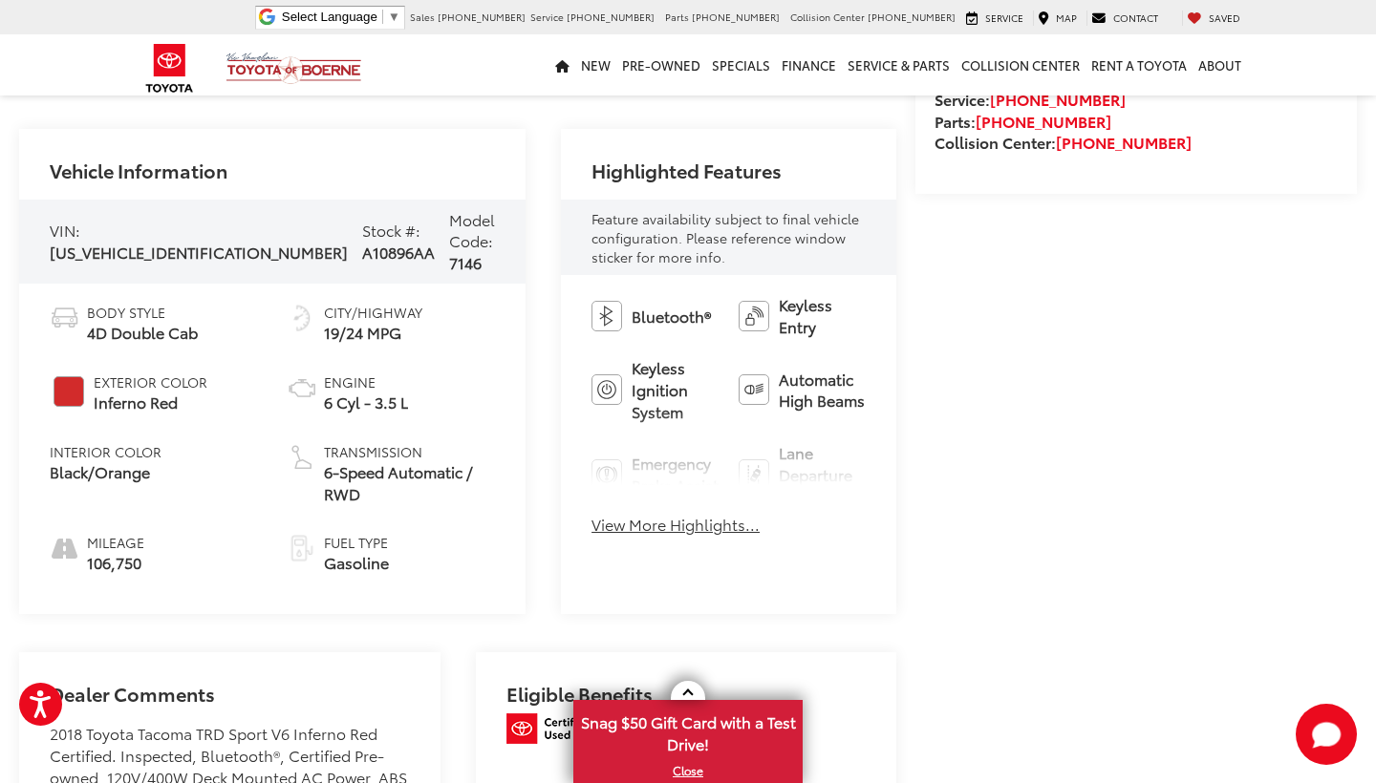
scroll to position [304, 0]
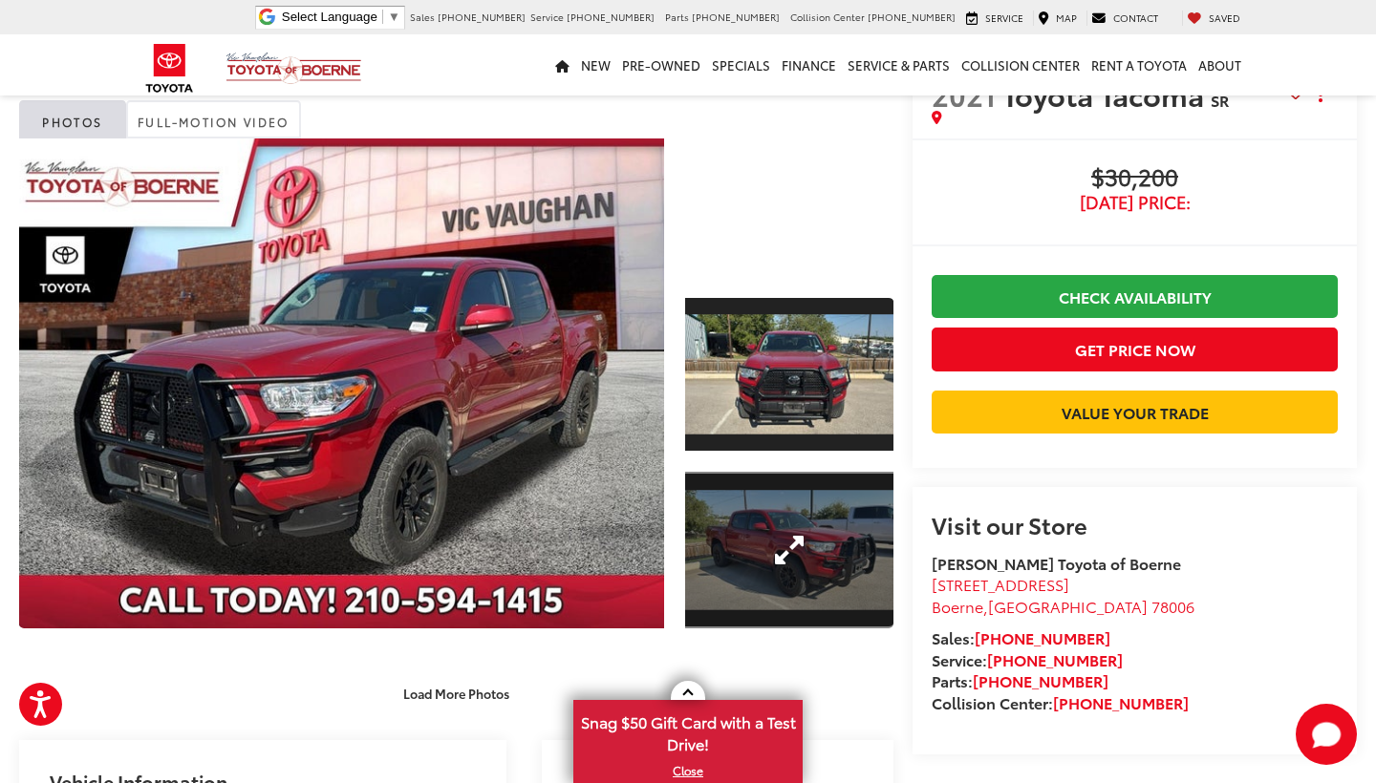
scroll to position [73, 0]
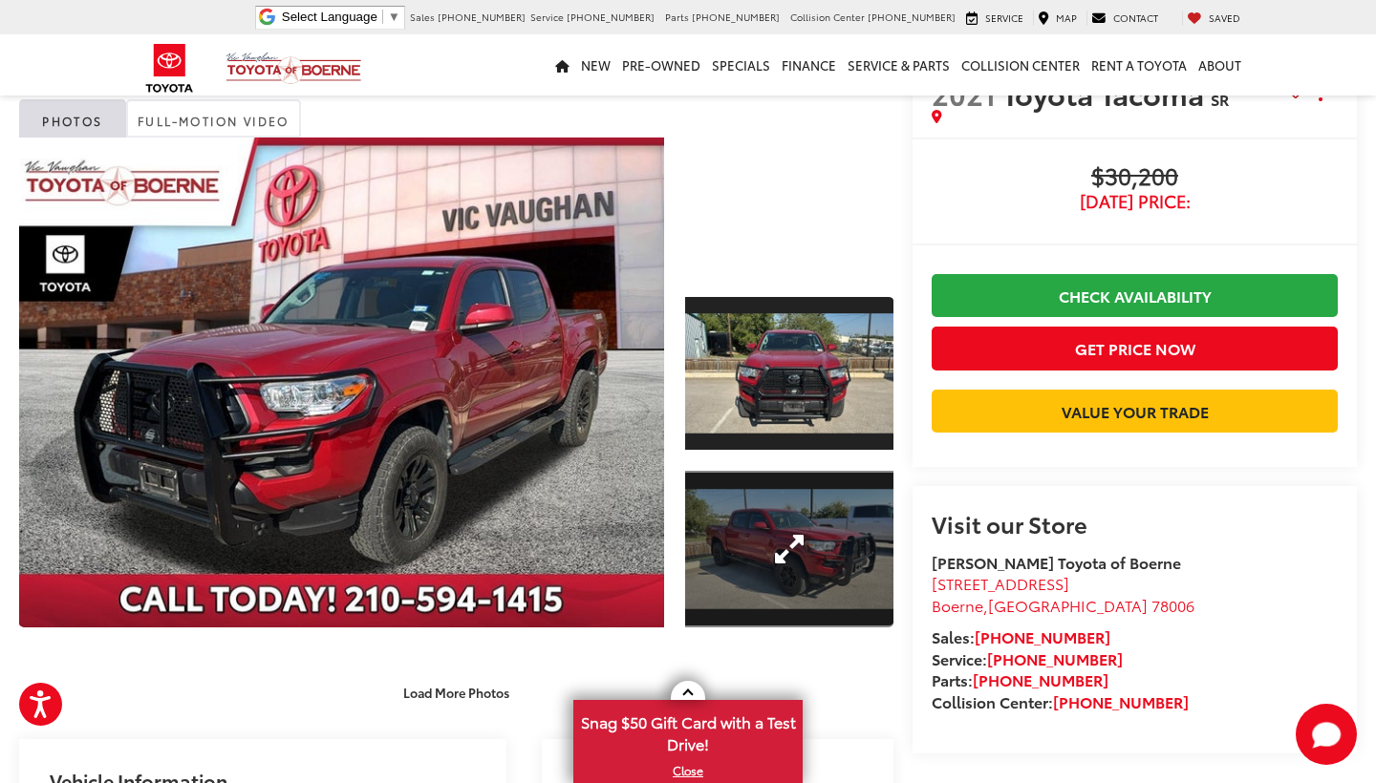
click at [747, 578] on link "Expand Photo 2" at bounding box center [789, 549] width 208 height 157
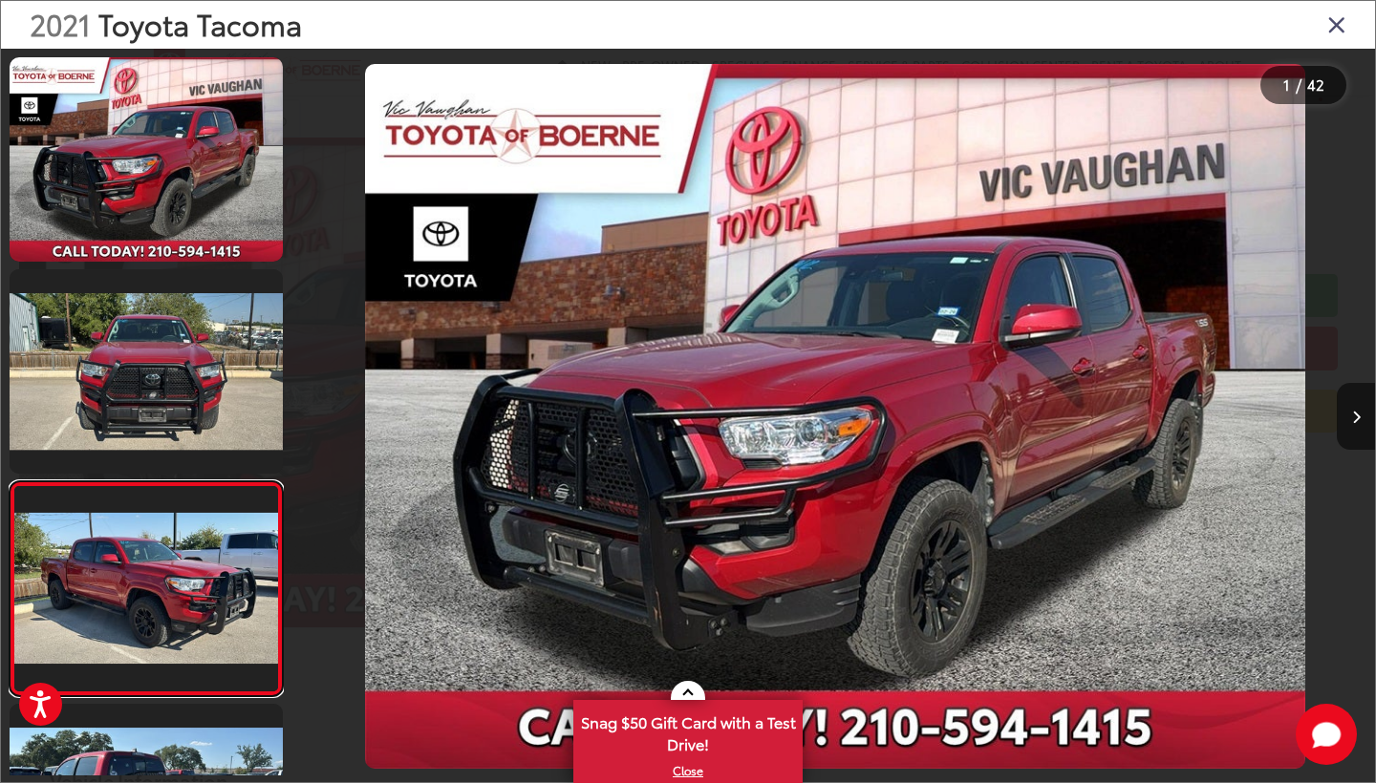
scroll to position [227, 0]
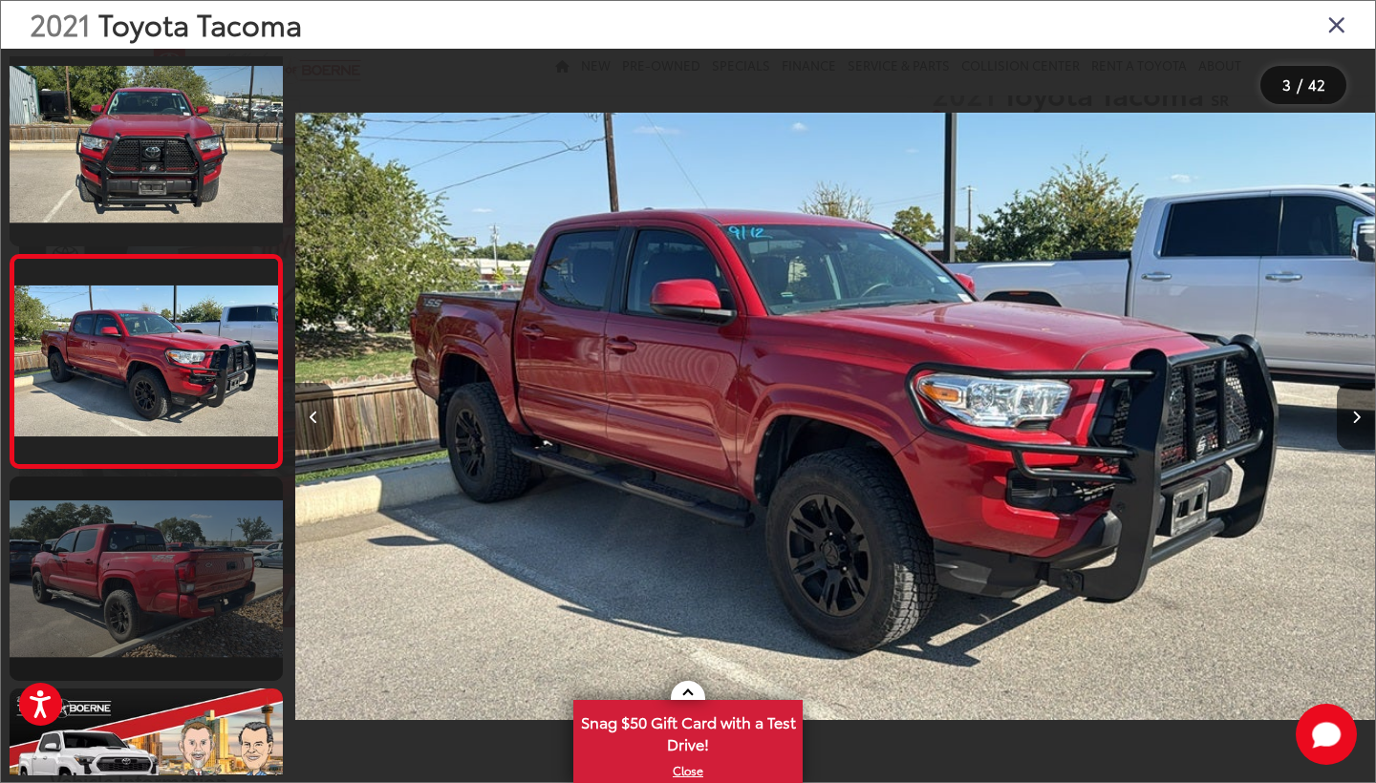
click at [196, 543] on link at bounding box center [146, 579] width 273 height 204
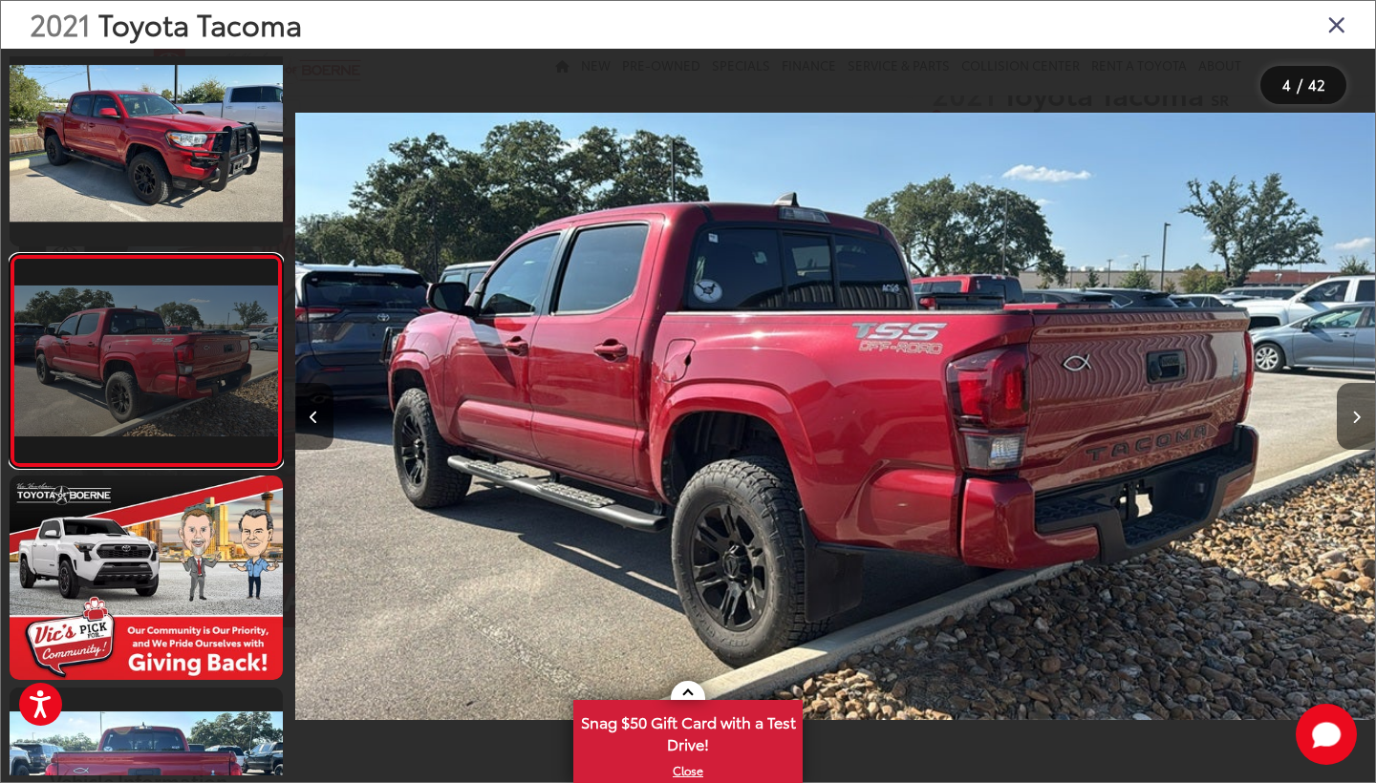
scroll to position [0, 0]
click at [174, 369] on link at bounding box center [146, 361] width 273 height 214
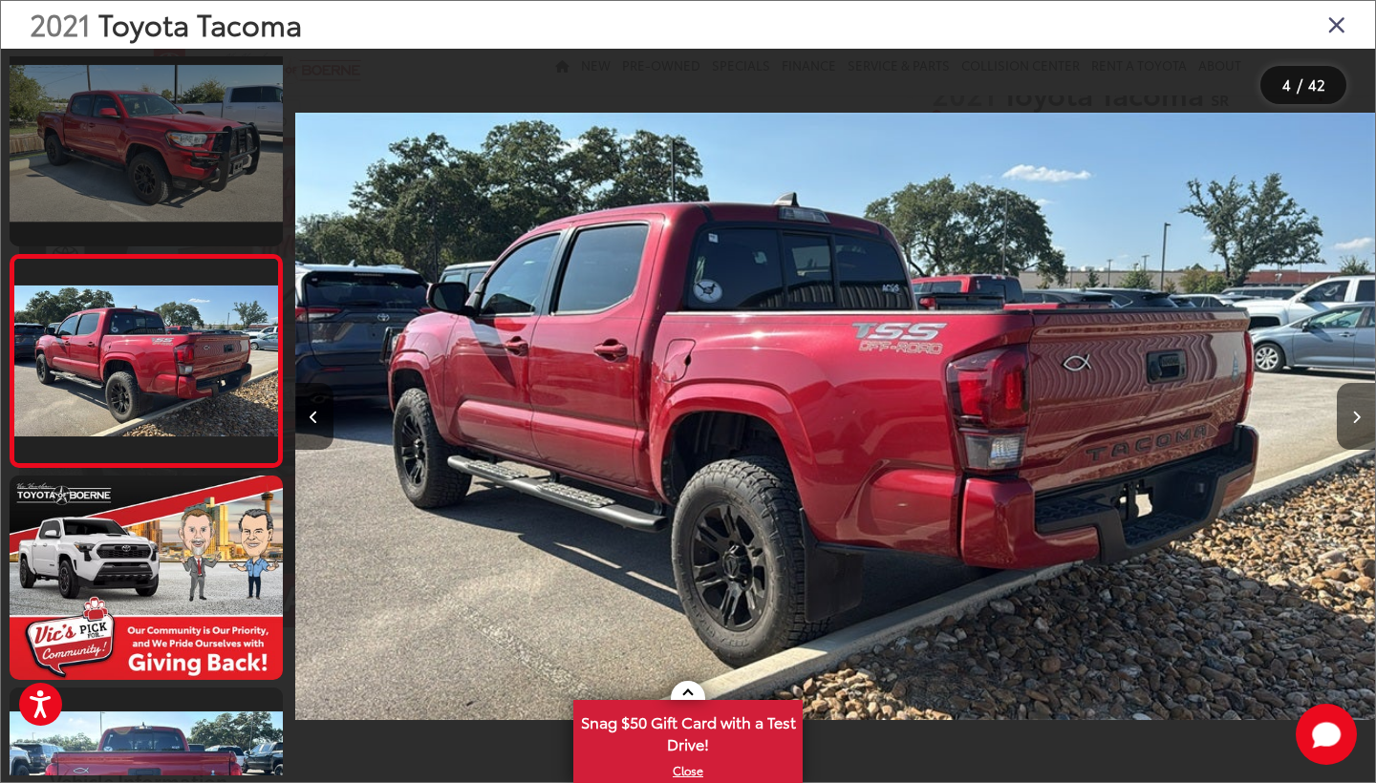
click at [178, 164] on link at bounding box center [146, 143] width 273 height 204
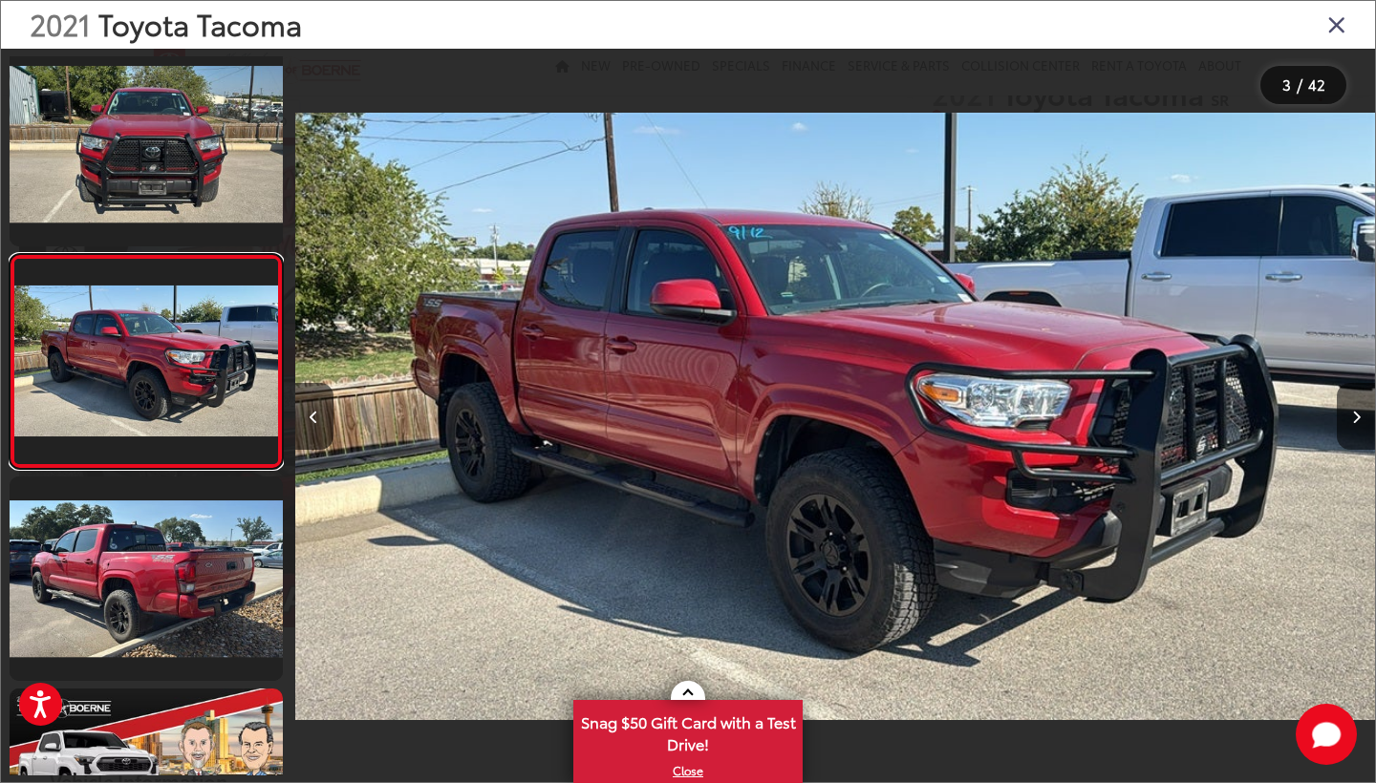
scroll to position [227, 0]
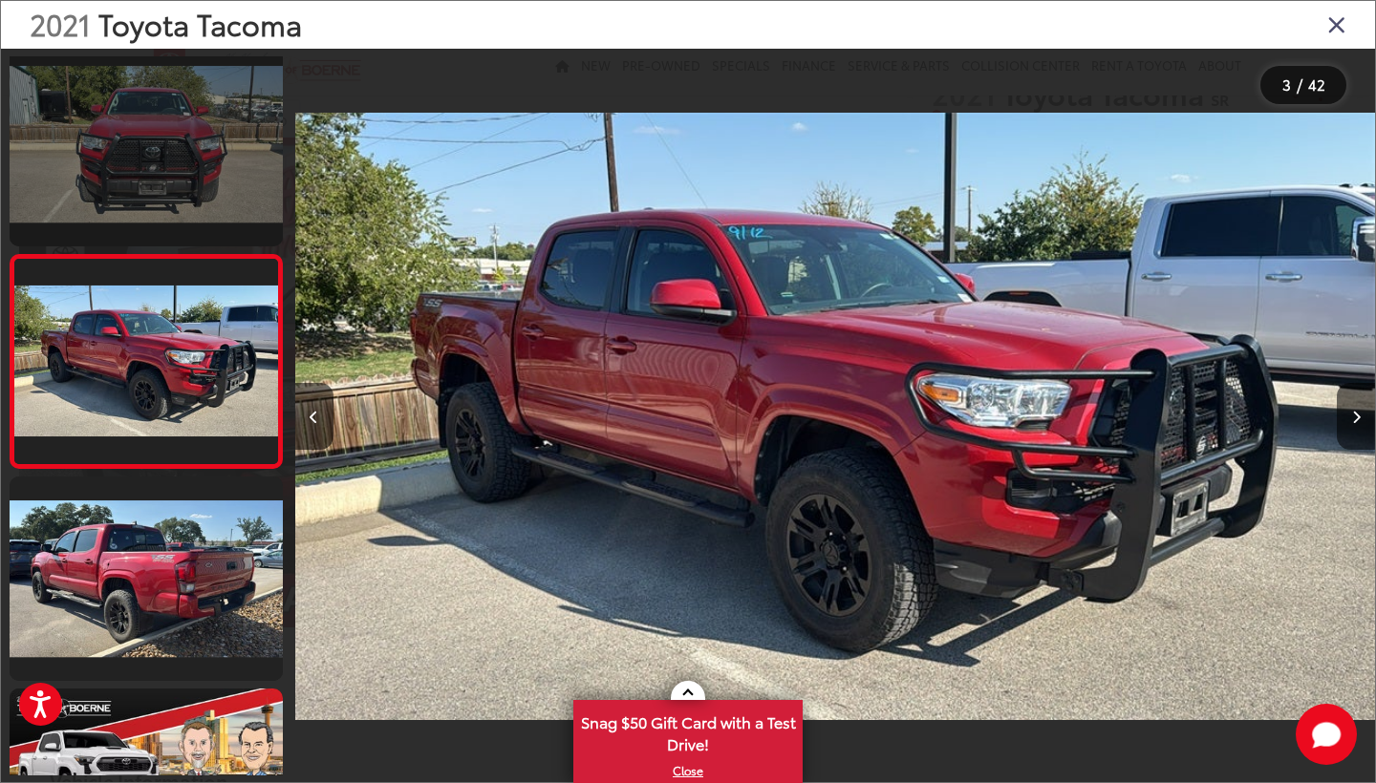
click at [145, 167] on link at bounding box center [146, 144] width 273 height 204
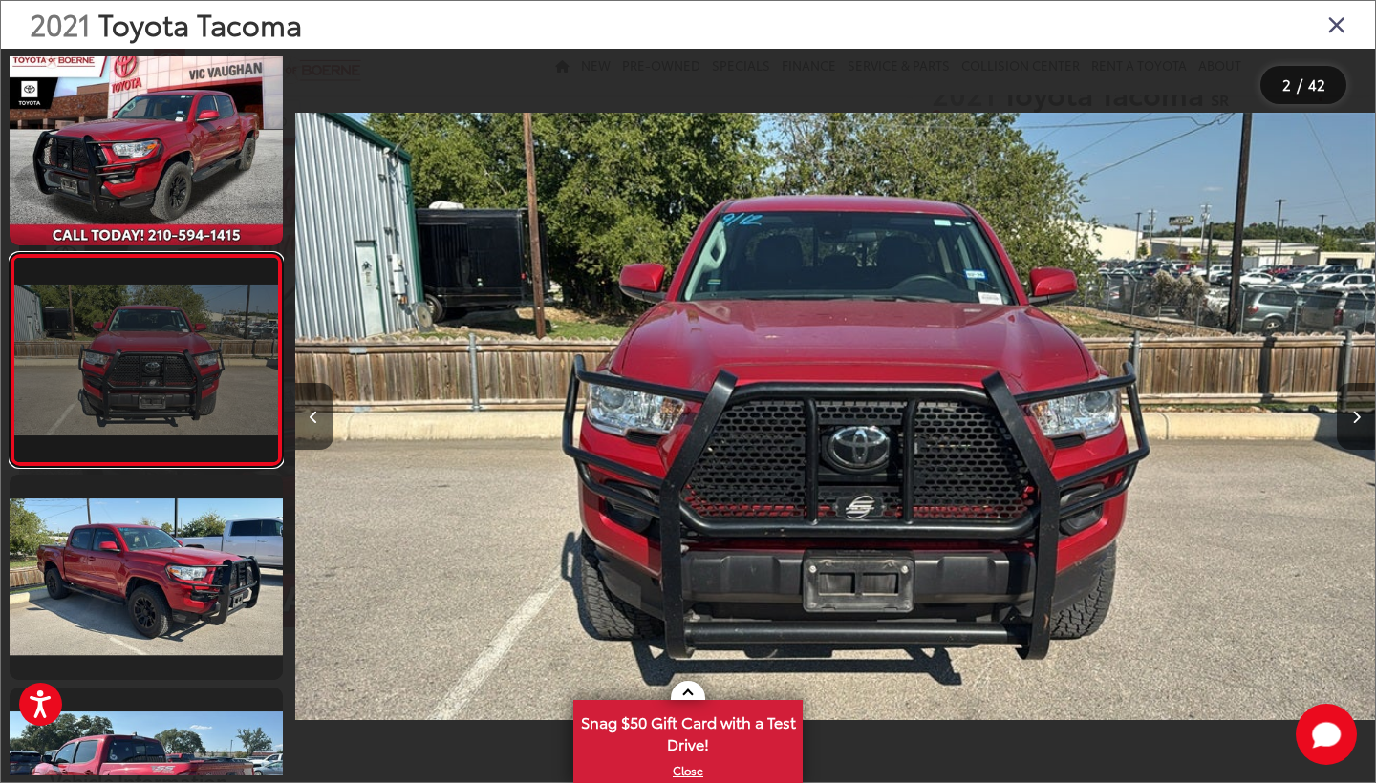
scroll to position [15, 0]
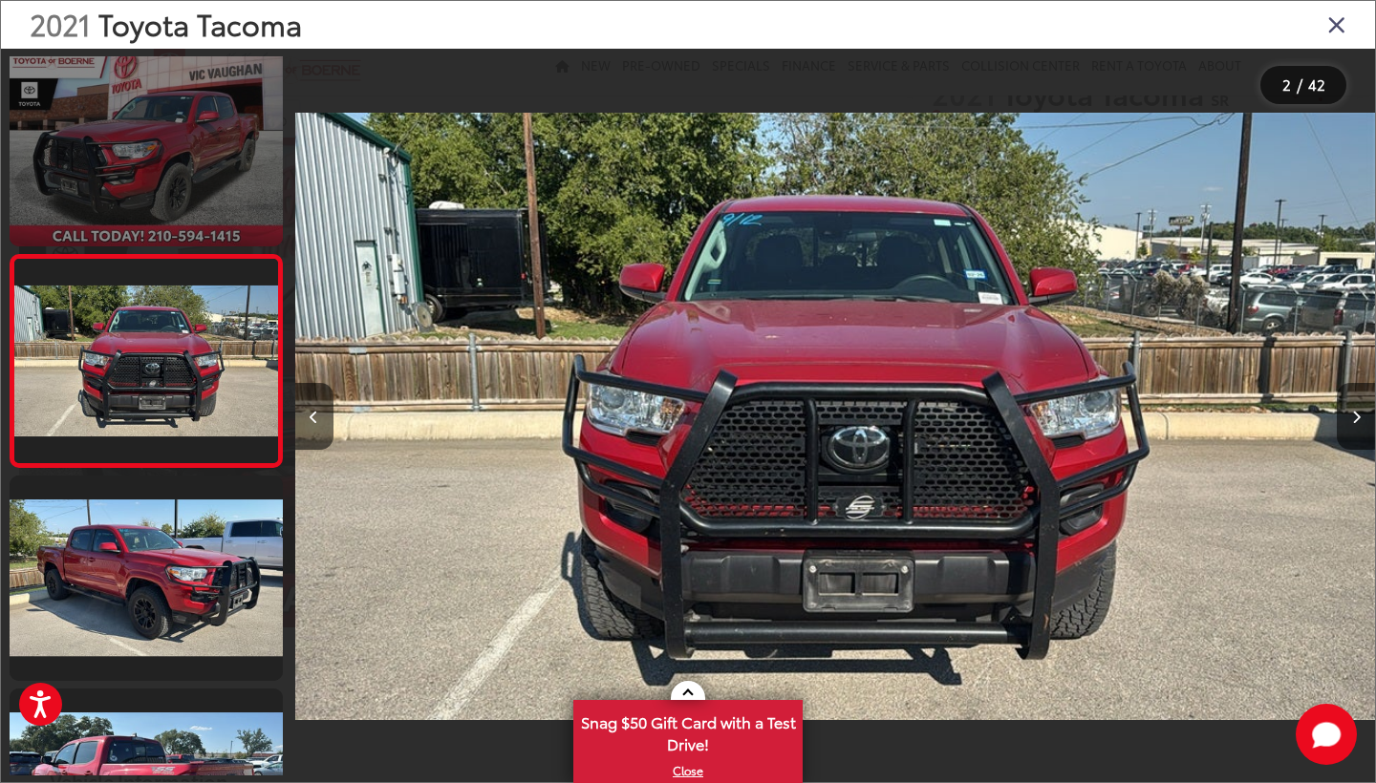
click at [145, 167] on link at bounding box center [146, 144] width 273 height 204
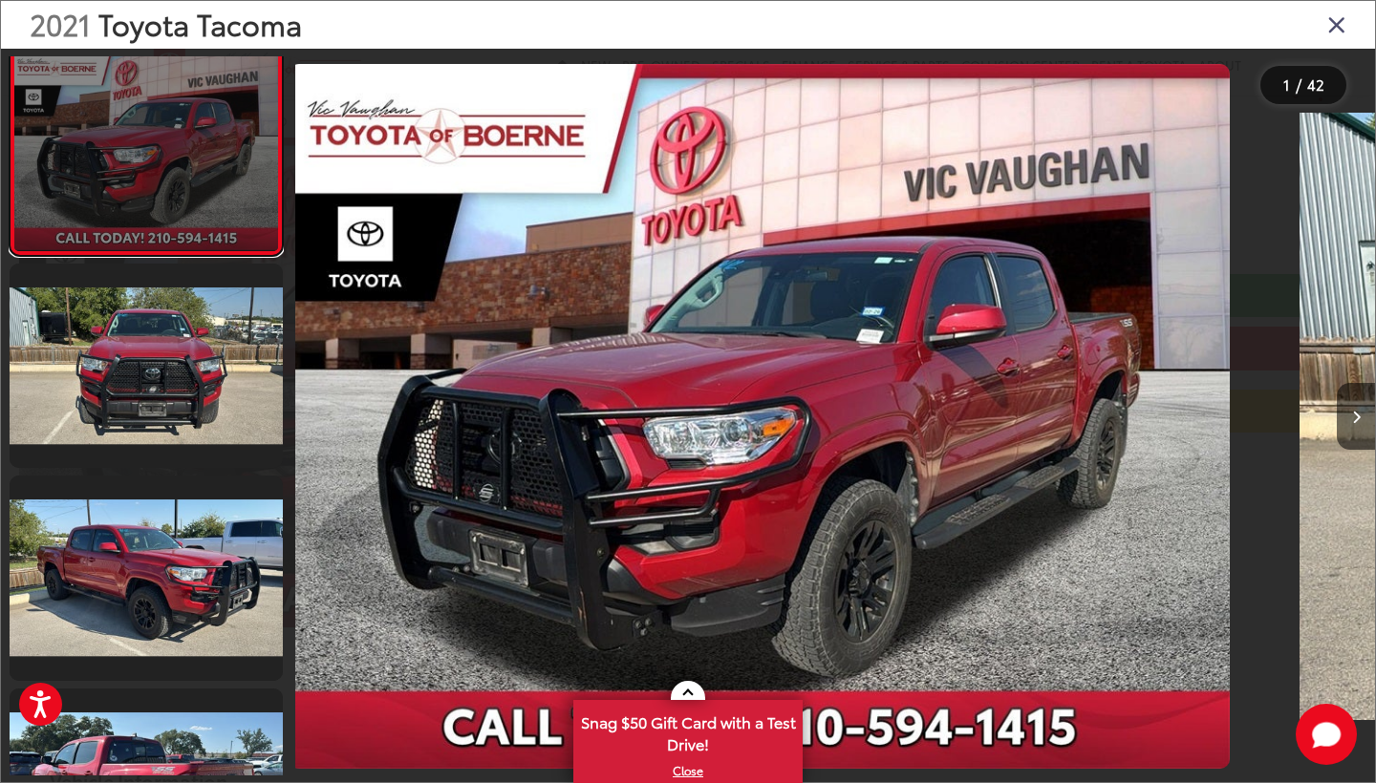
scroll to position [0, 0]
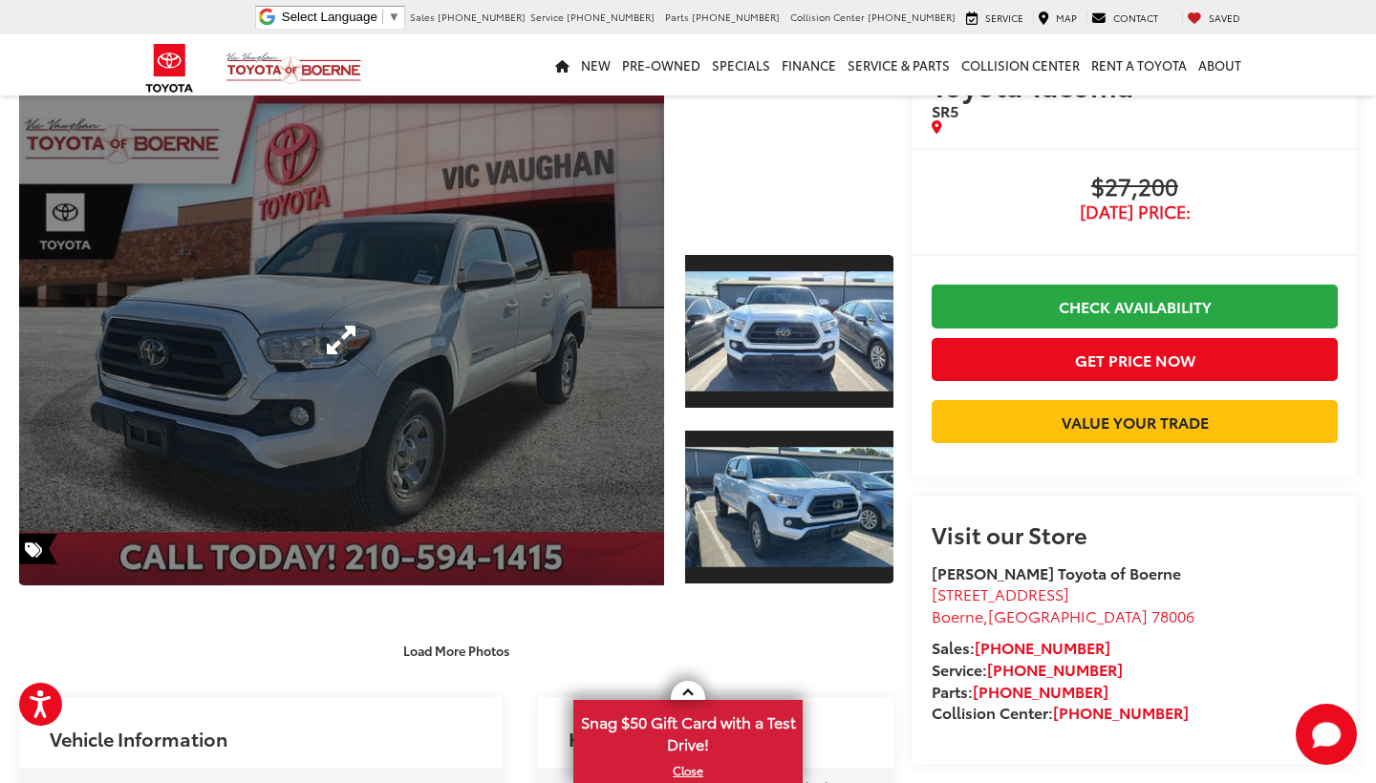
scroll to position [116, 0]
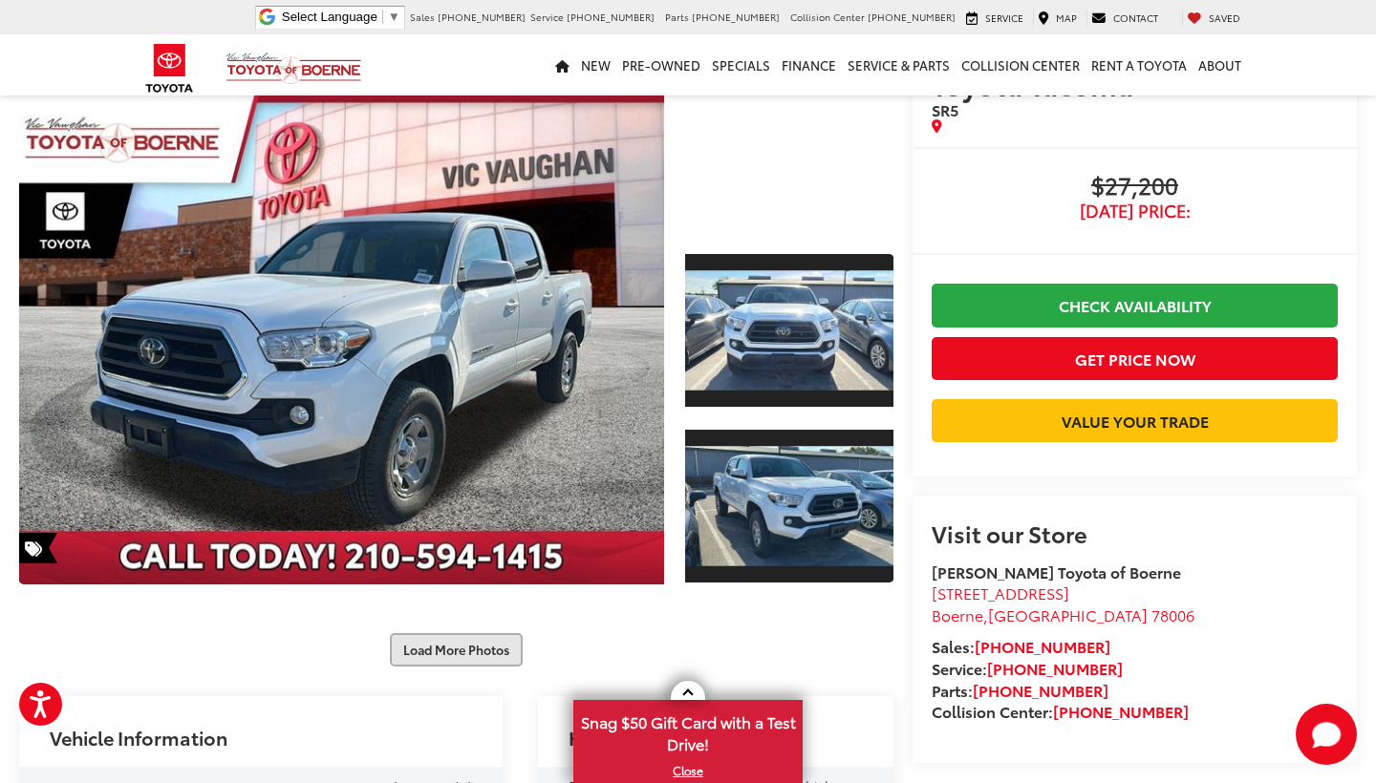
click at [470, 640] on button "Load More Photos" at bounding box center [456, 649] width 133 height 33
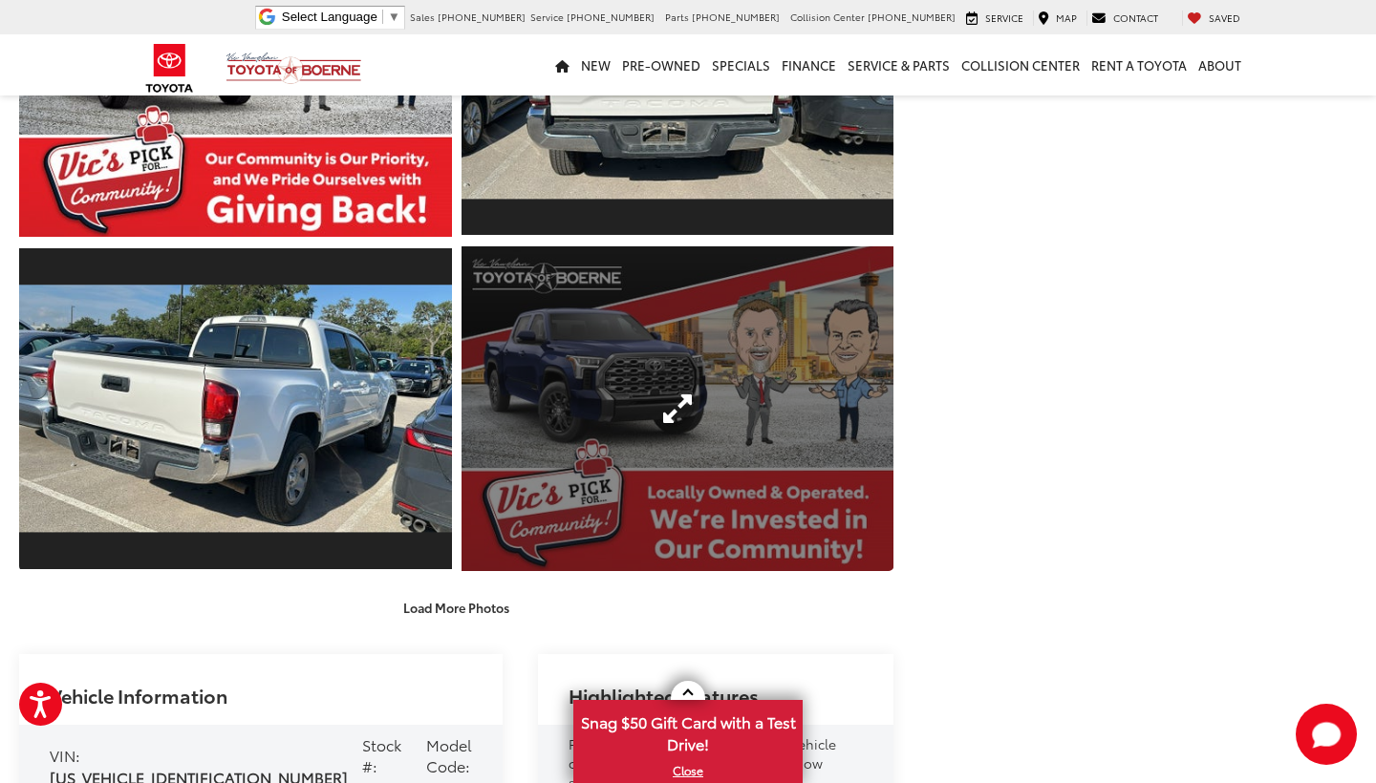
scroll to position [820, 0]
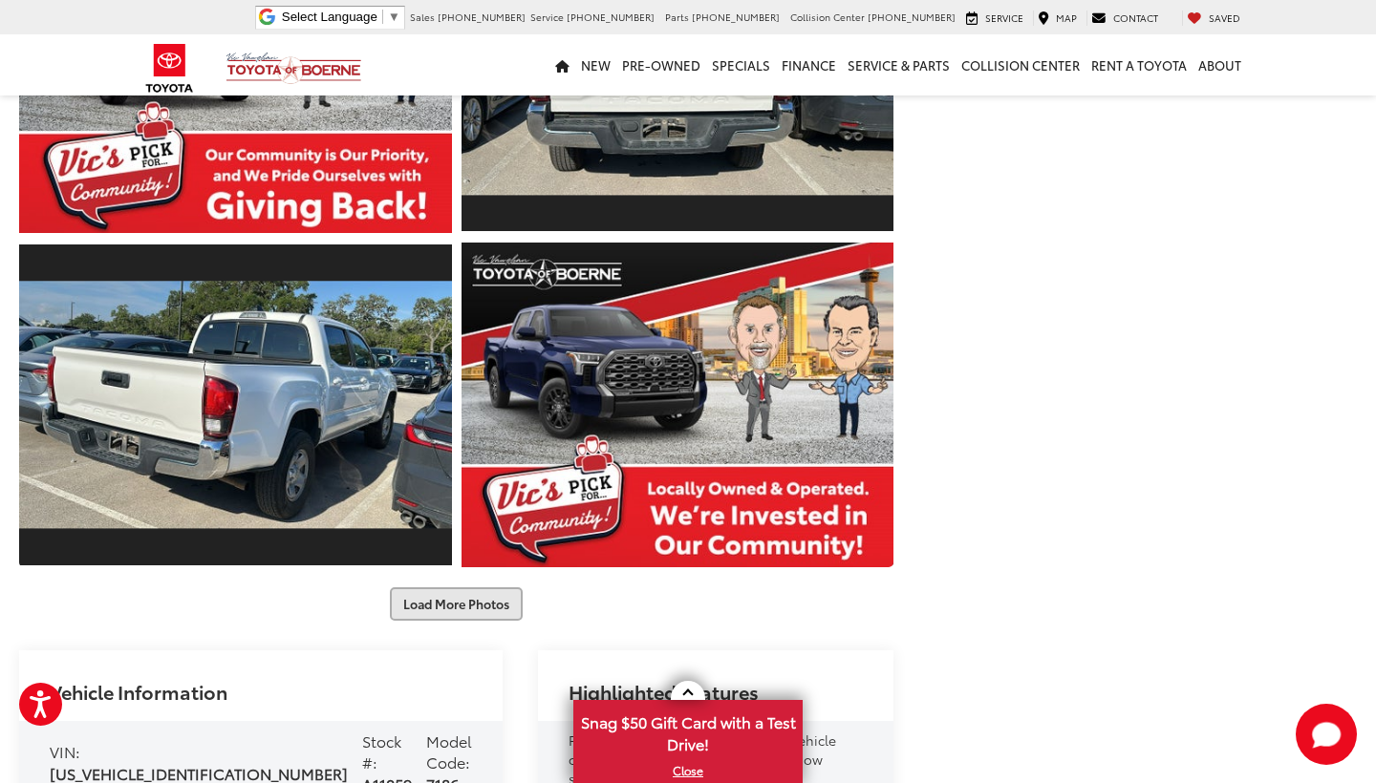
click at [459, 604] on button "Load More Photos" at bounding box center [456, 603] width 133 height 33
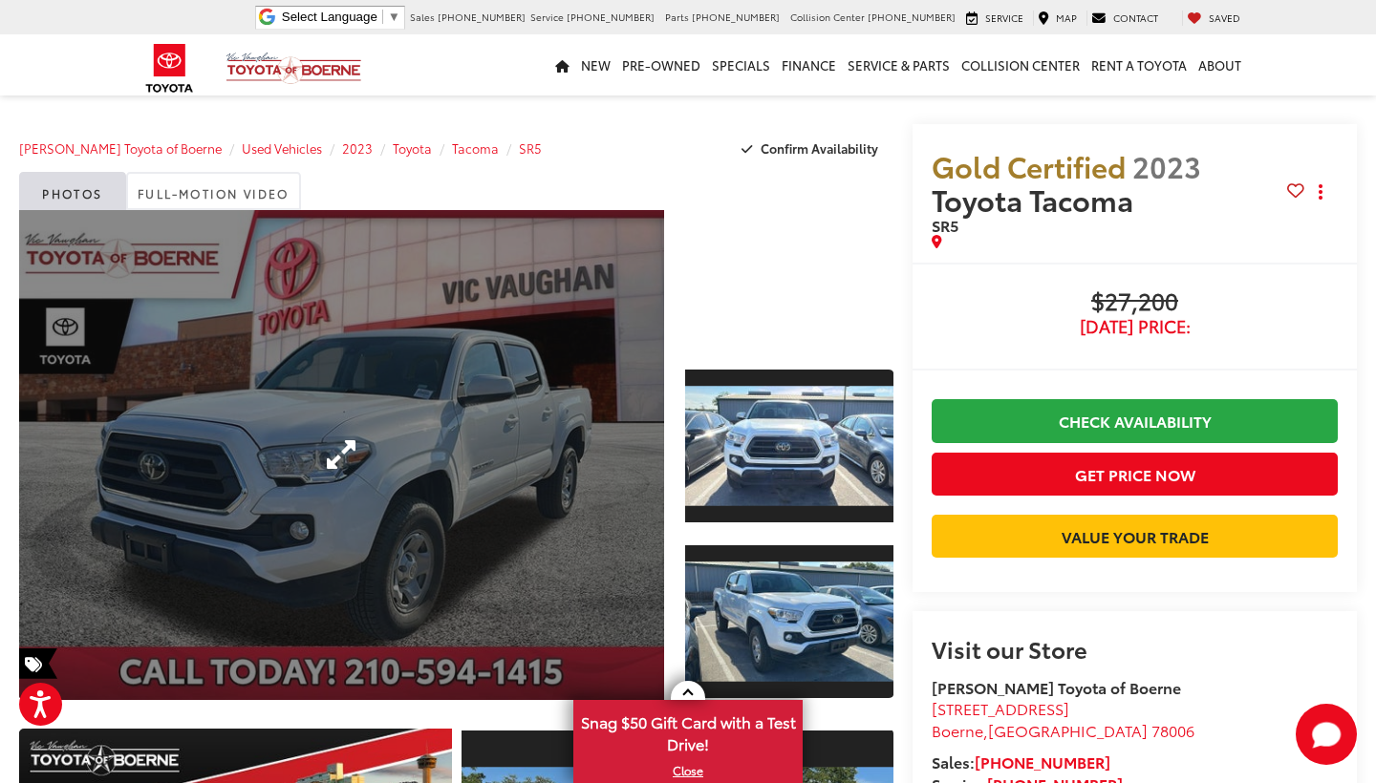
scroll to position [0, 0]
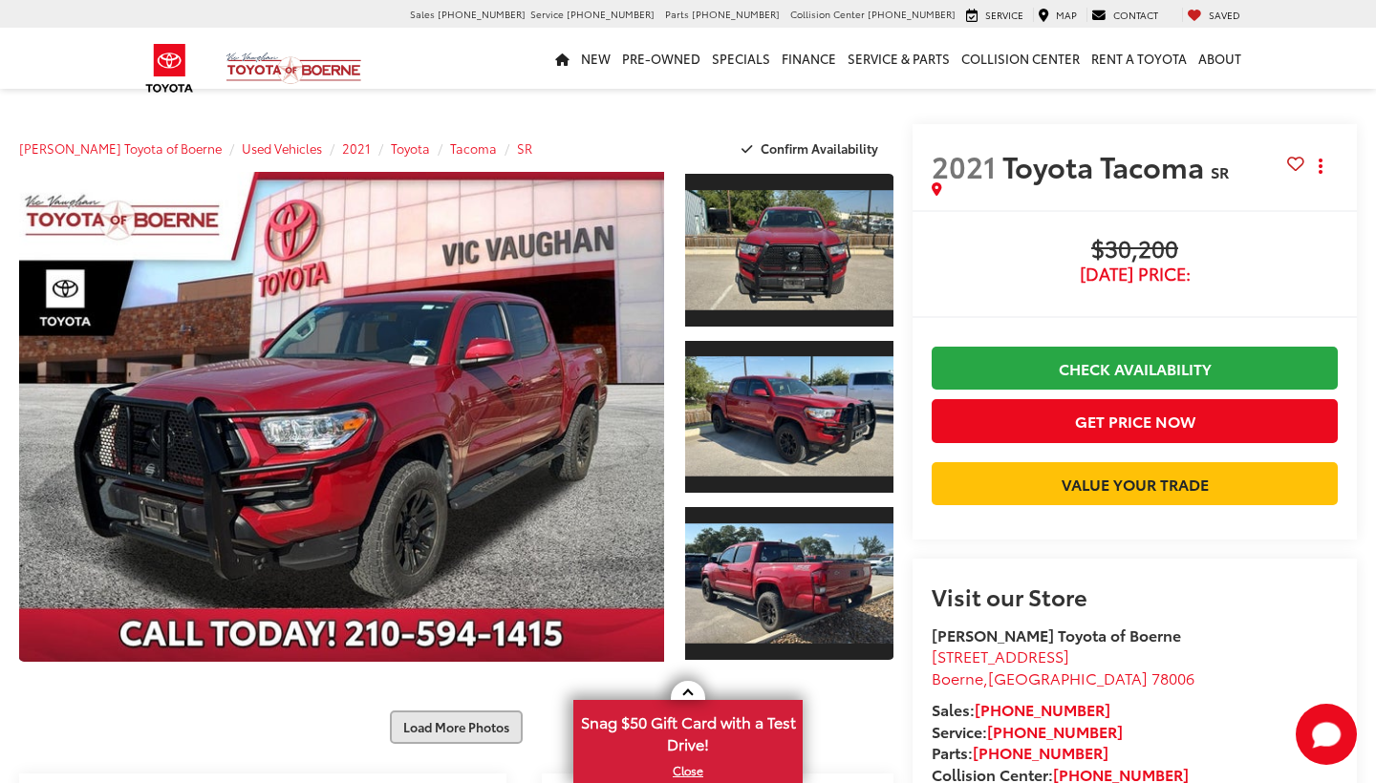
click at [439, 711] on button "Load More Photos" at bounding box center [456, 727] width 133 height 33
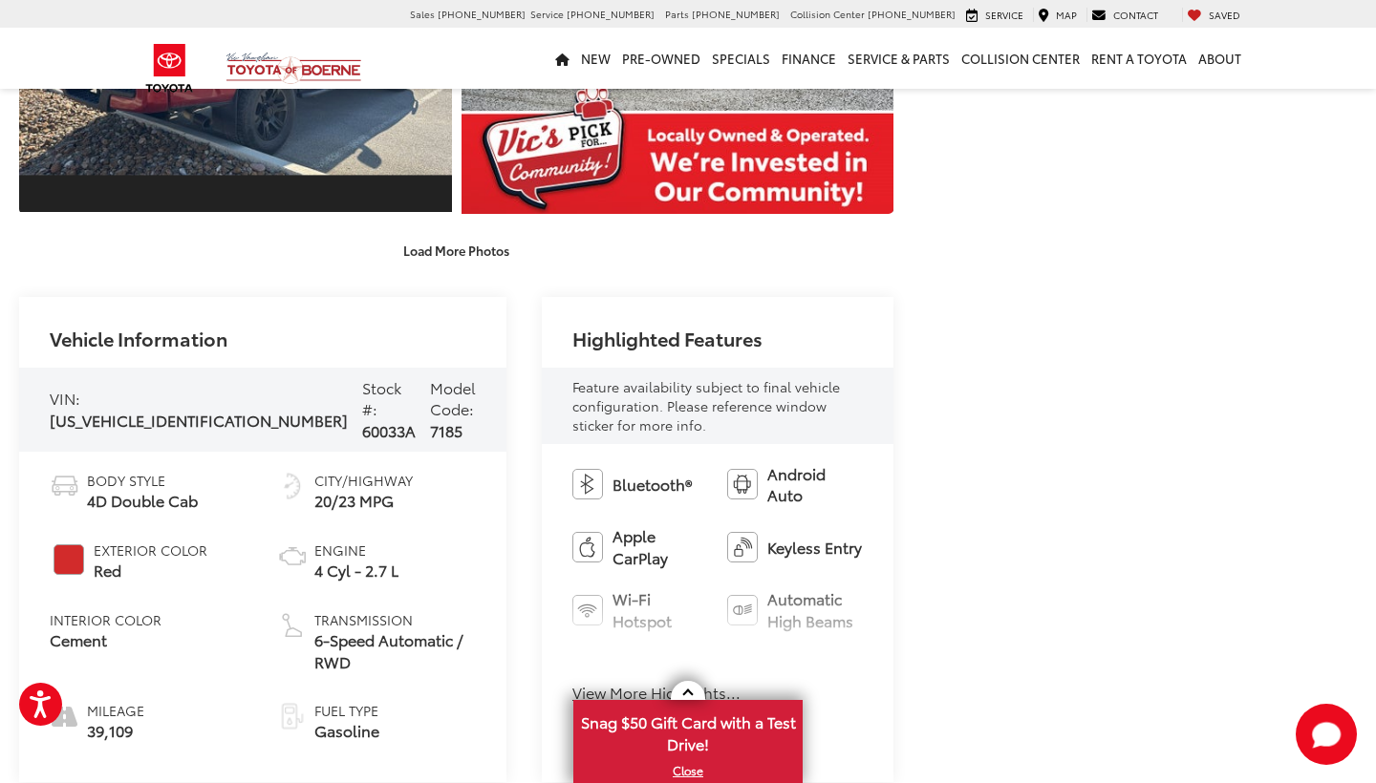
scroll to position [1184, 0]
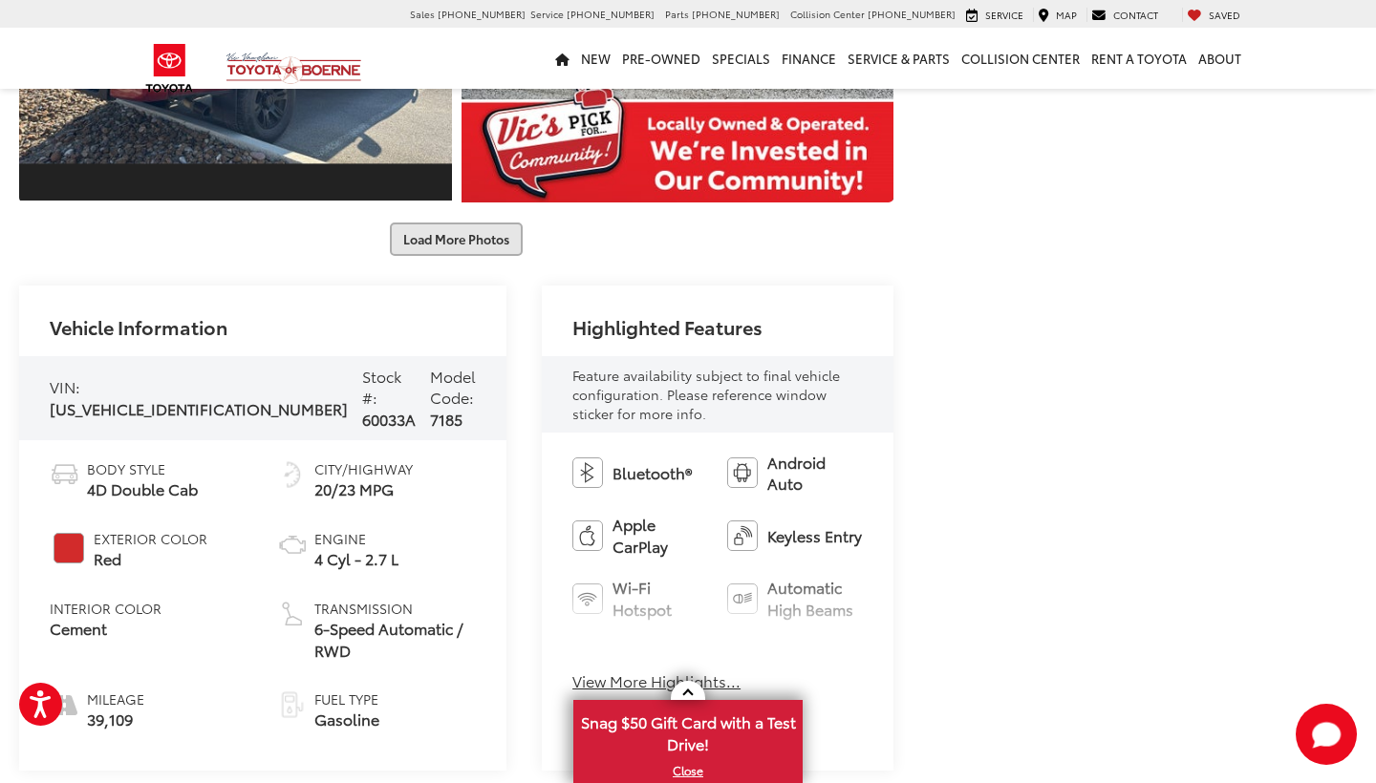
click at [468, 236] on button "Load More Photos" at bounding box center [456, 239] width 133 height 33
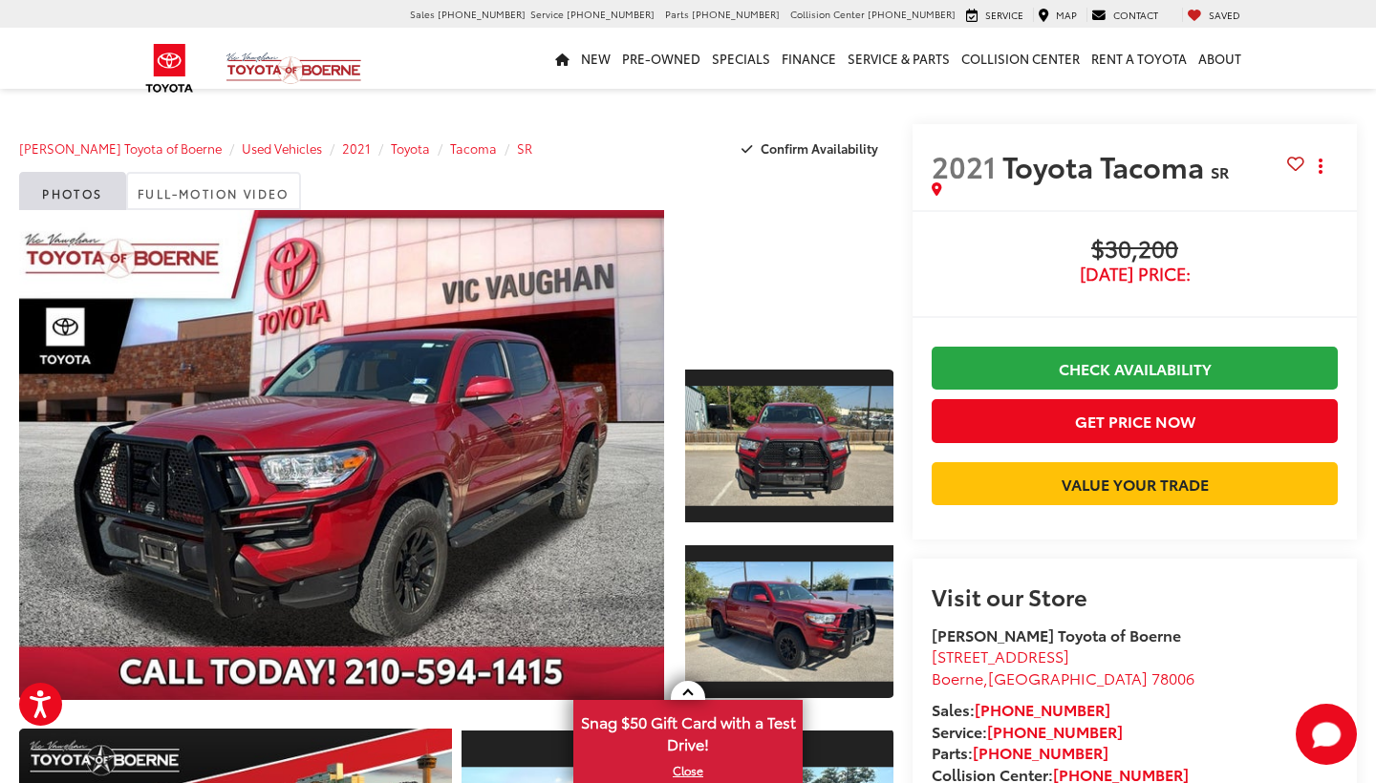
scroll to position [0, 0]
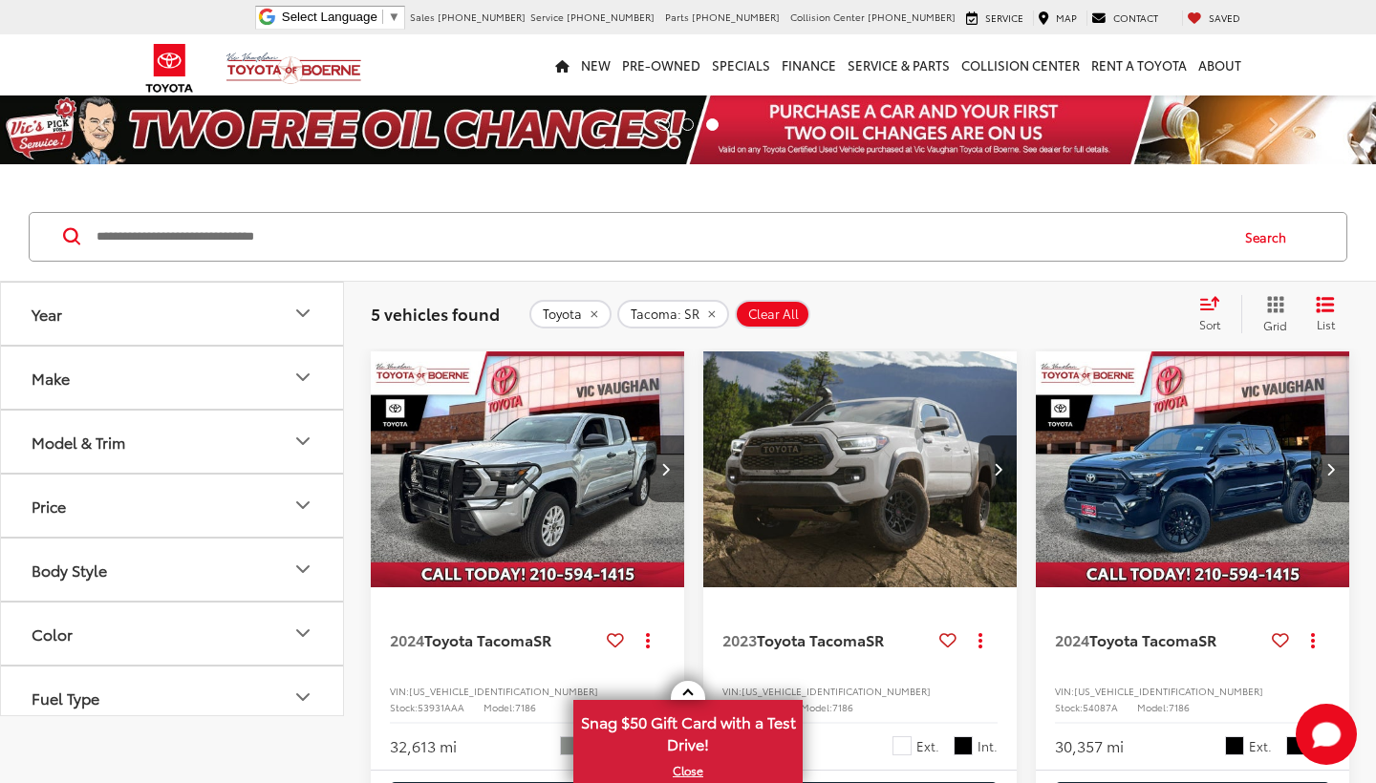
click at [304, 384] on icon "Make" at bounding box center [302, 377] width 23 height 23
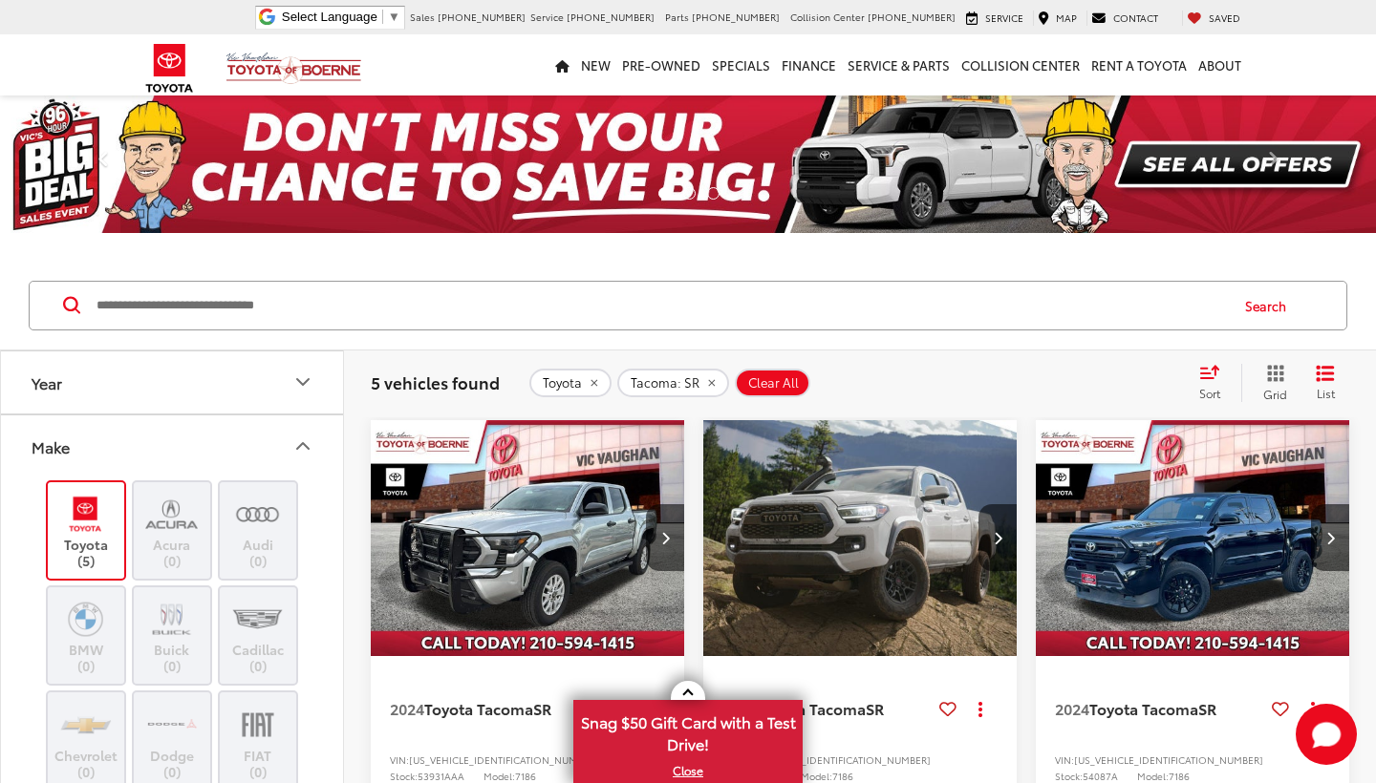
click at [310, 309] on input "Search by Make, Model, or Keyword" at bounding box center [661, 306] width 1132 height 46
click at [298, 386] on icon "Year" at bounding box center [302, 382] width 23 height 23
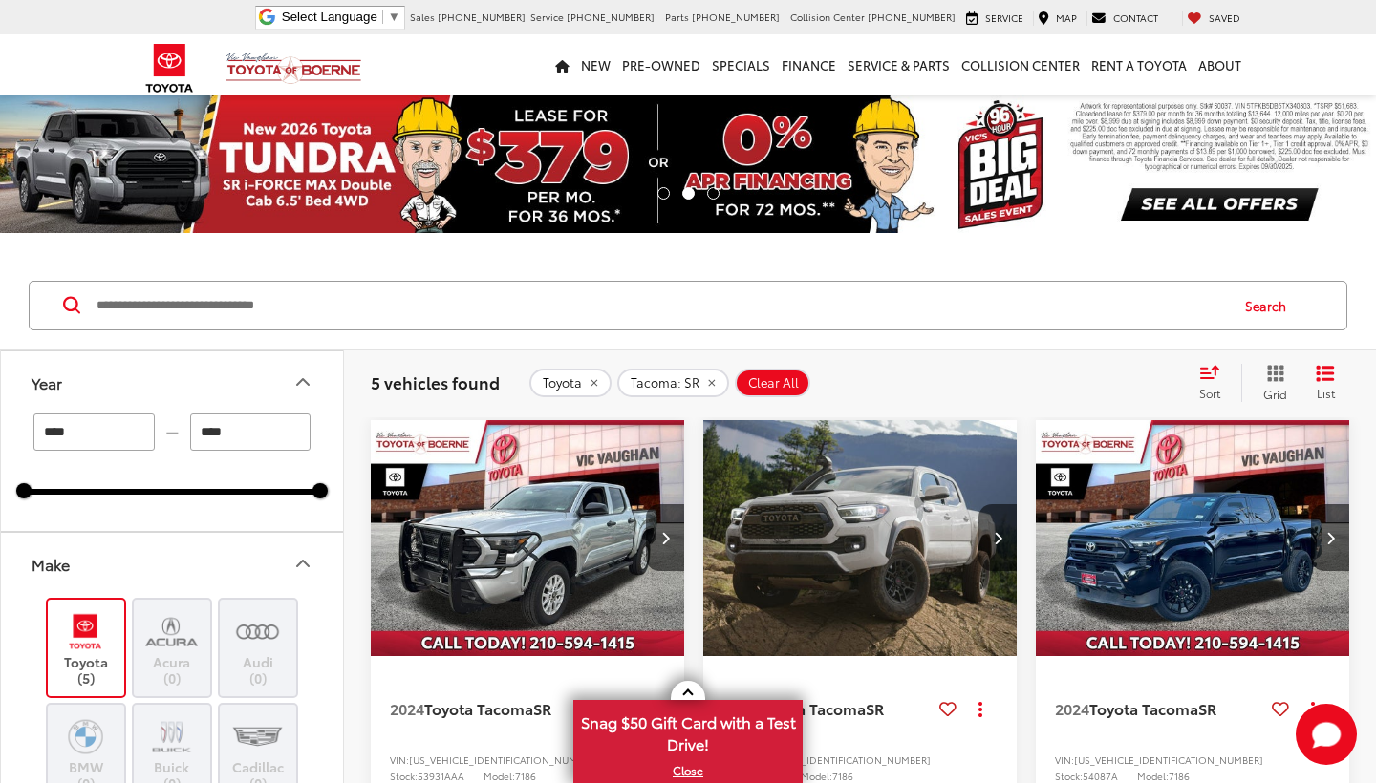
drag, startPoint x: 92, startPoint y: 431, endPoint x: 0, endPoint y: 431, distance: 91.7
click at [0, 431] on div "Year **** — **** 2021 2025 Make Toyota (5) Acura (0) Audi (0) BMW (0) Buick (0)…" at bounding box center [172, 568] width 344 height 435
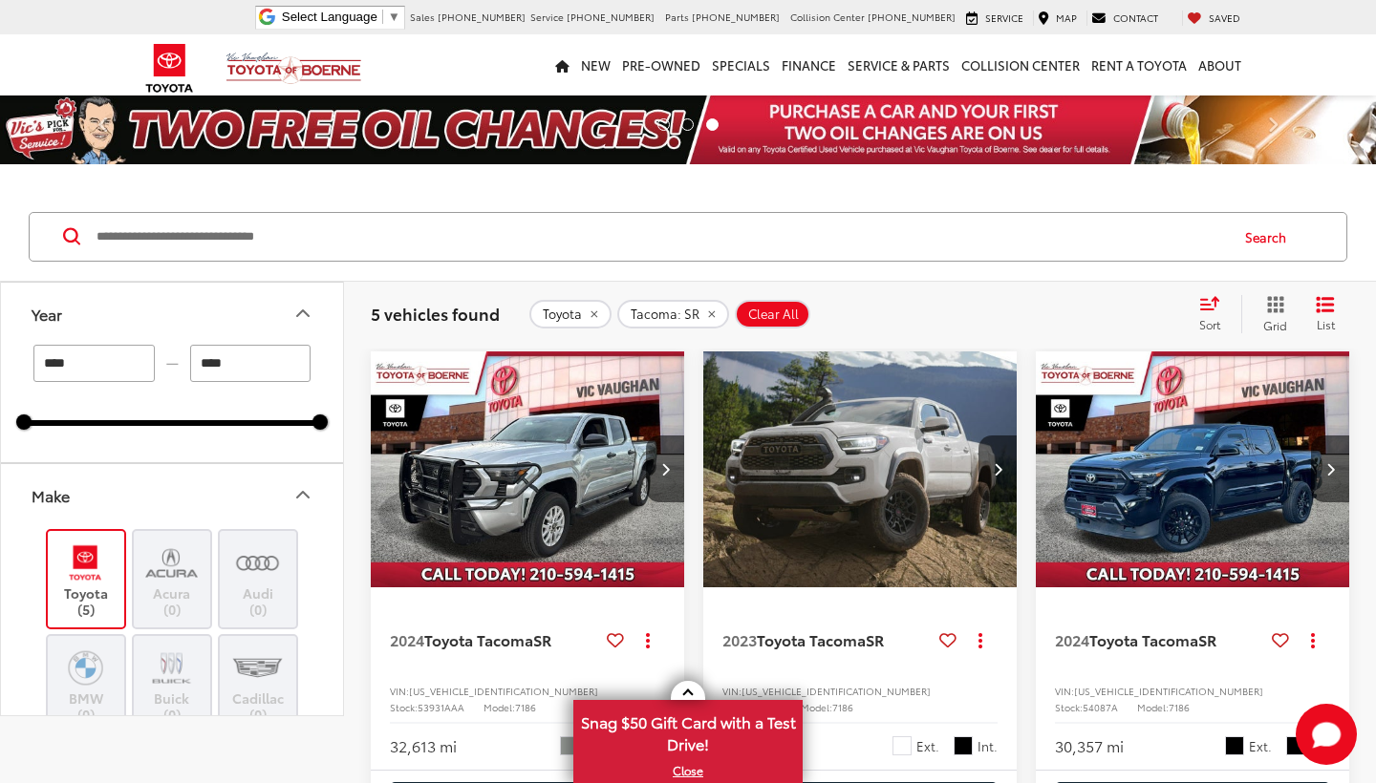
type input "****"
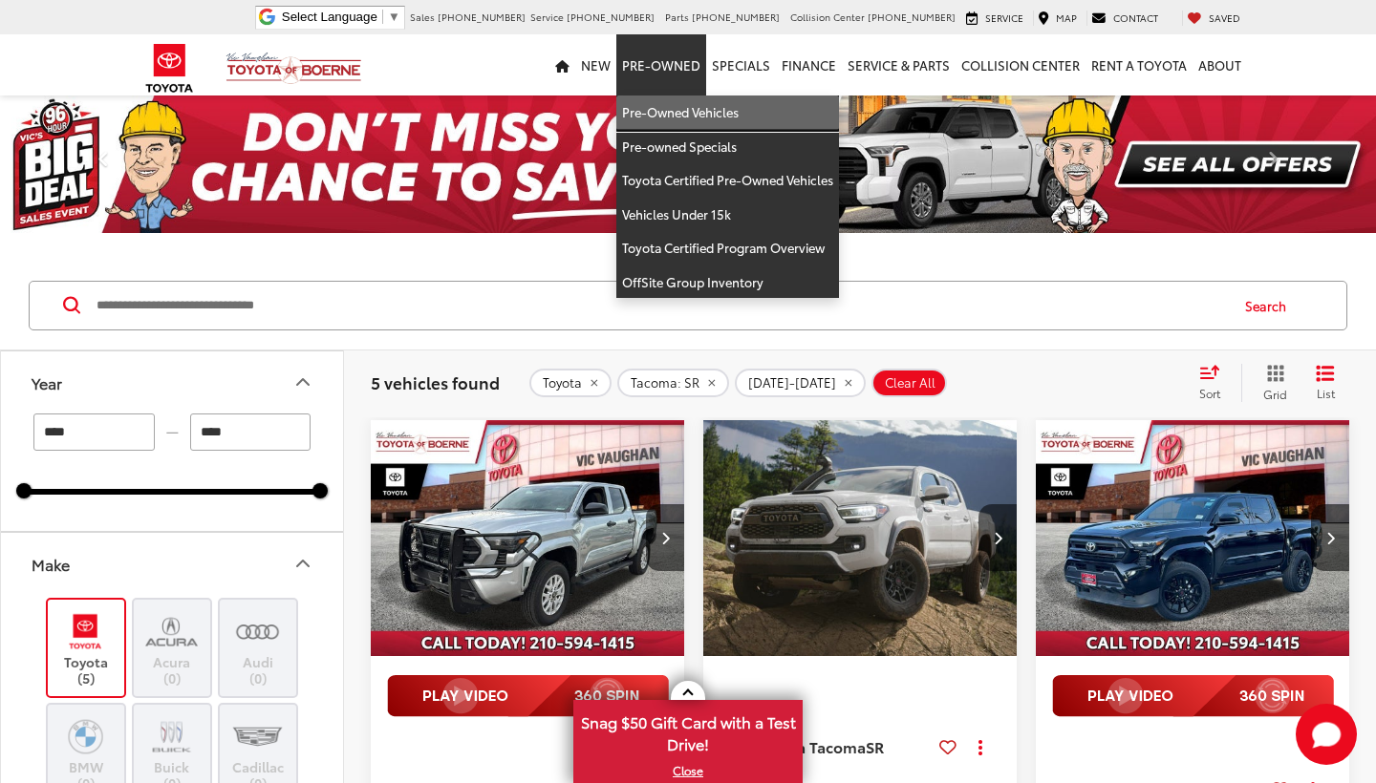
click at [681, 110] on link "Pre-Owned Vehicles" at bounding box center [727, 113] width 223 height 34
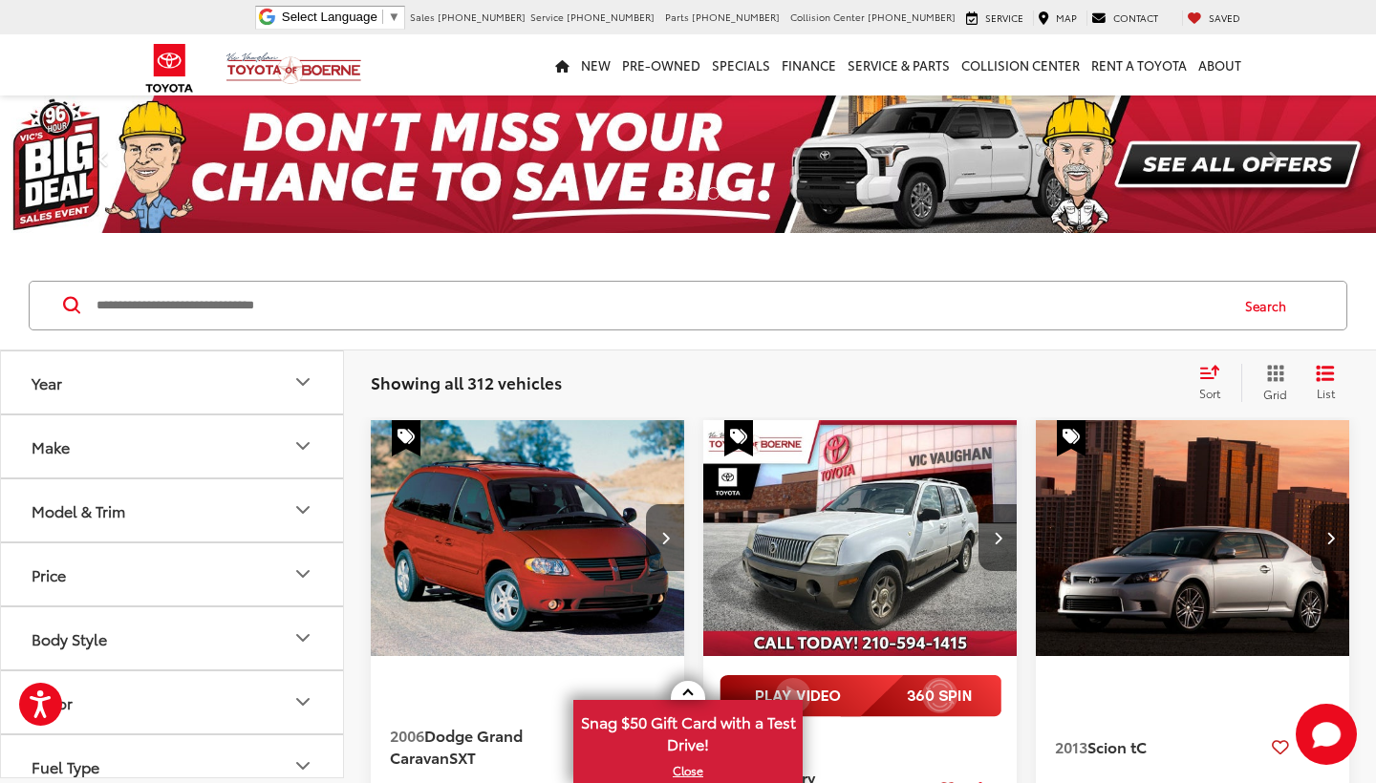
click at [304, 505] on icon "Model & Trim" at bounding box center [302, 510] width 23 height 23
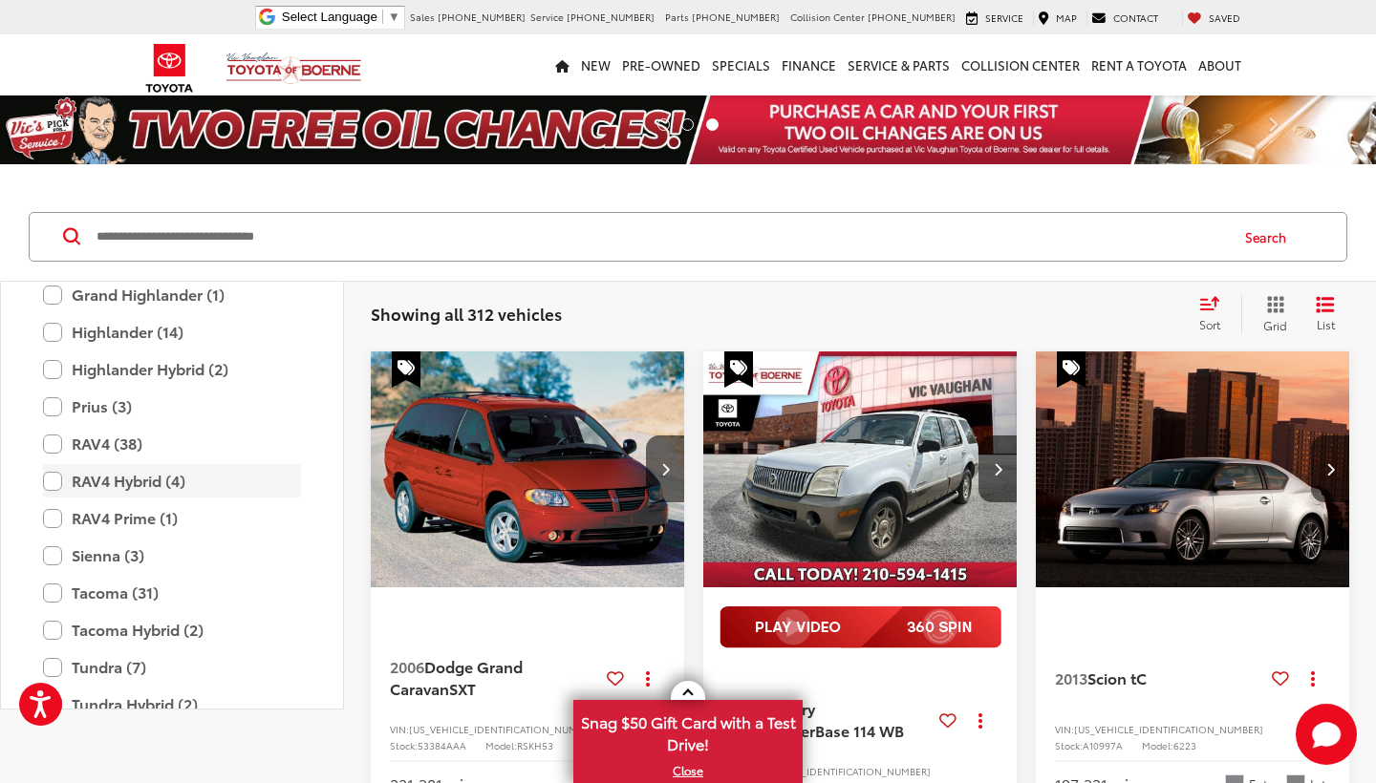
scroll to position [3801, 0]
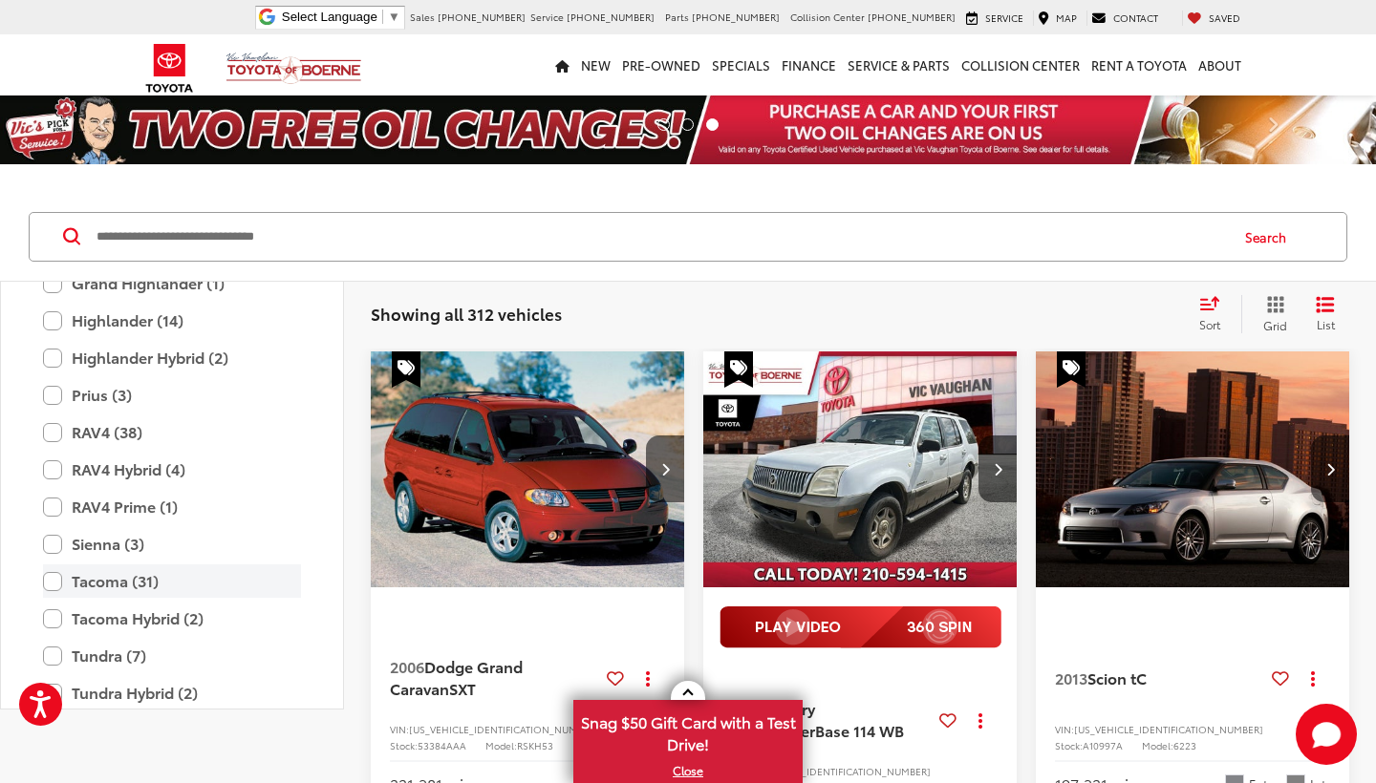
click at [52, 565] on label "Tacoma (31)" at bounding box center [172, 581] width 258 height 33
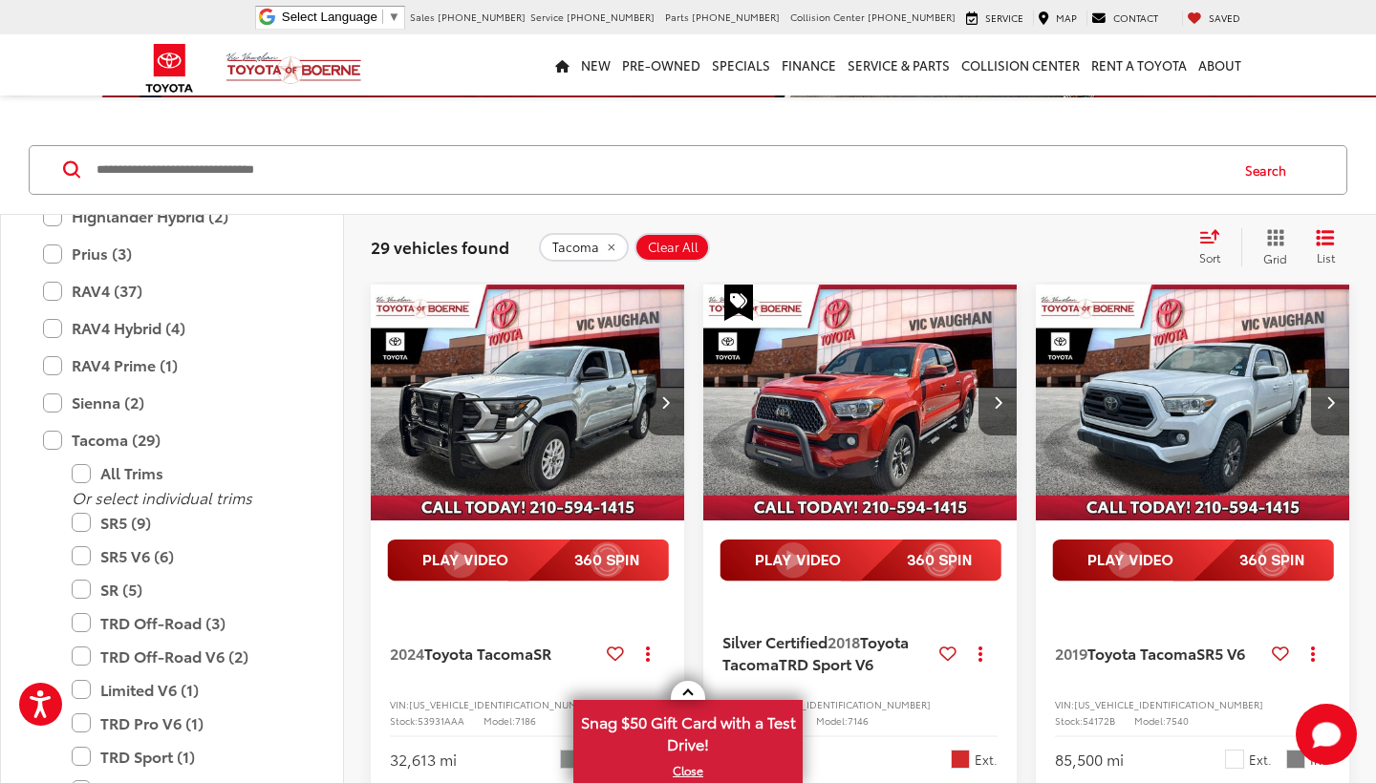
scroll to position [139, 0]
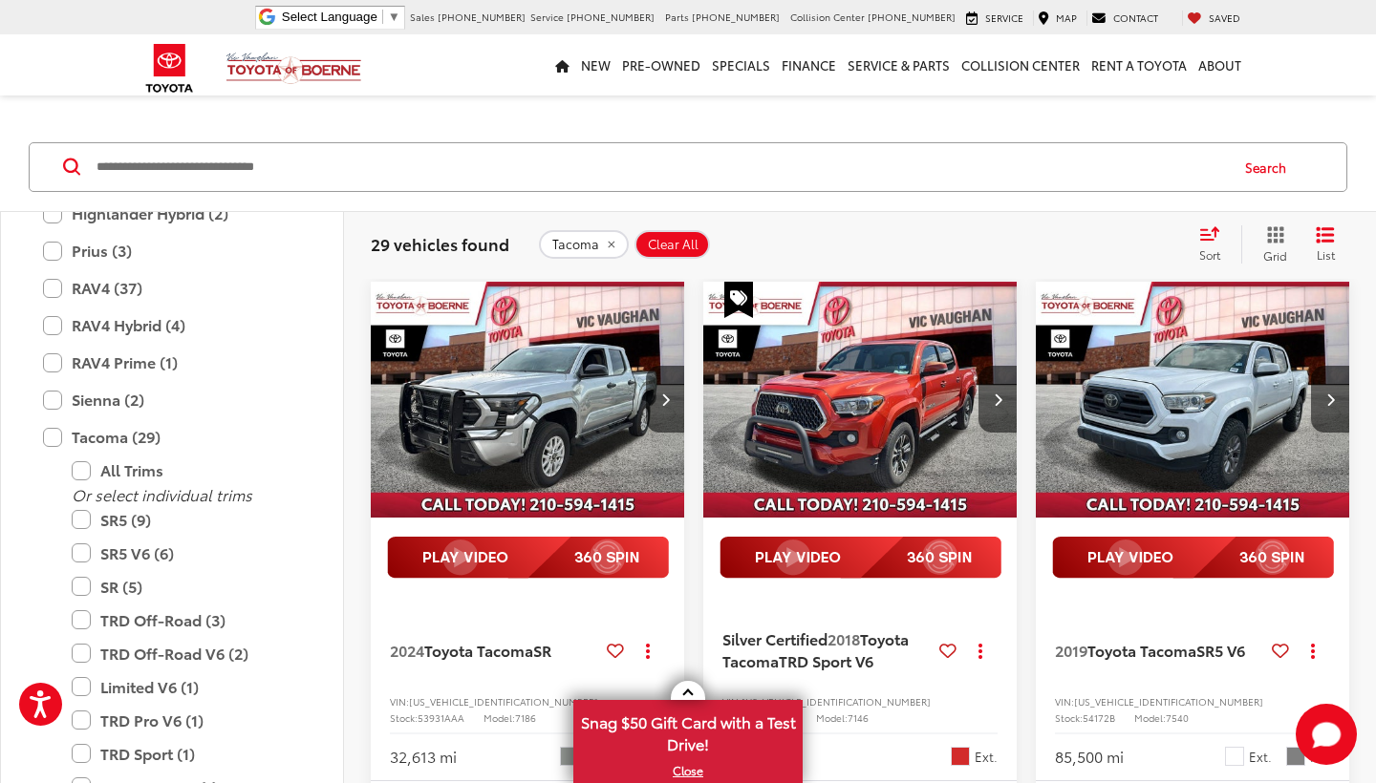
click at [827, 420] on img "2018 Toyota Tacoma TRD Sport V6 0" at bounding box center [860, 400] width 316 height 237
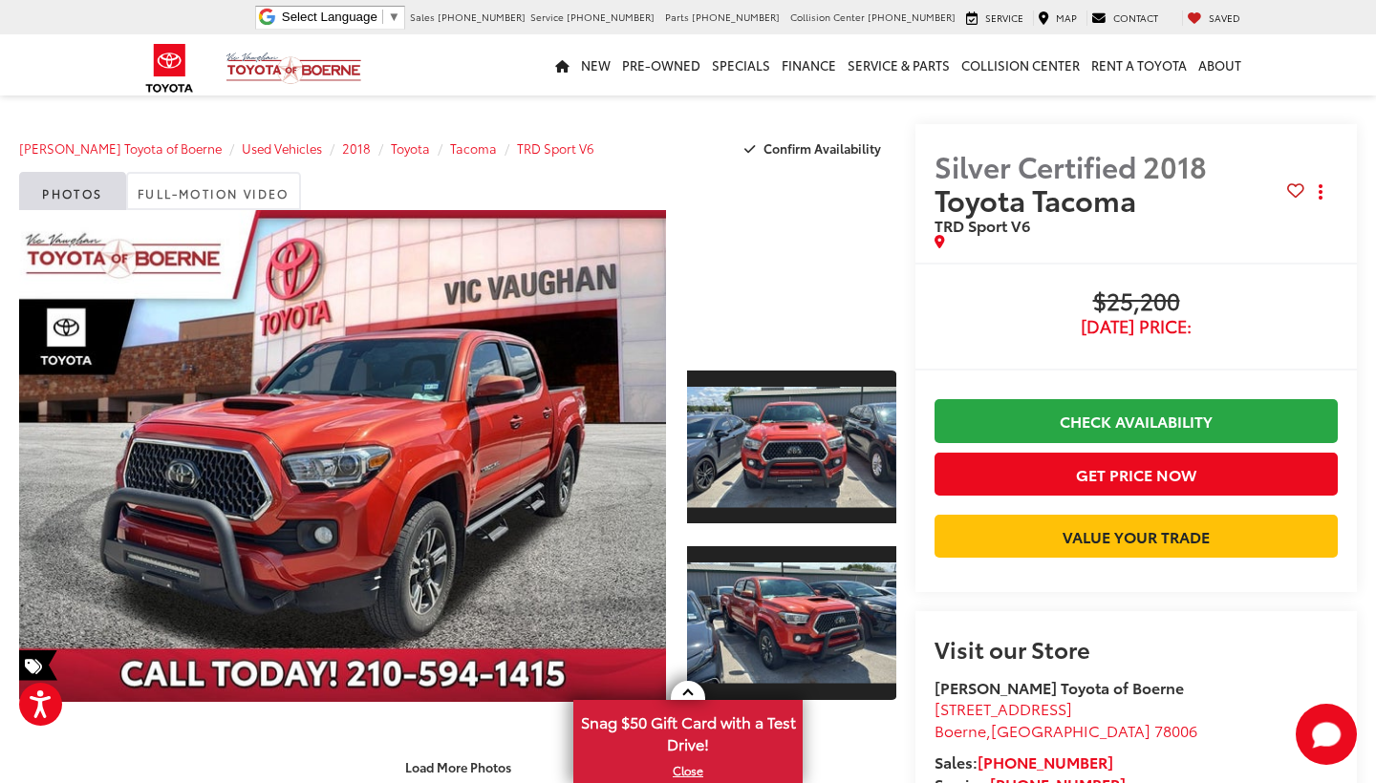
click at [793, 275] on div at bounding box center [791, 279] width 209 height 139
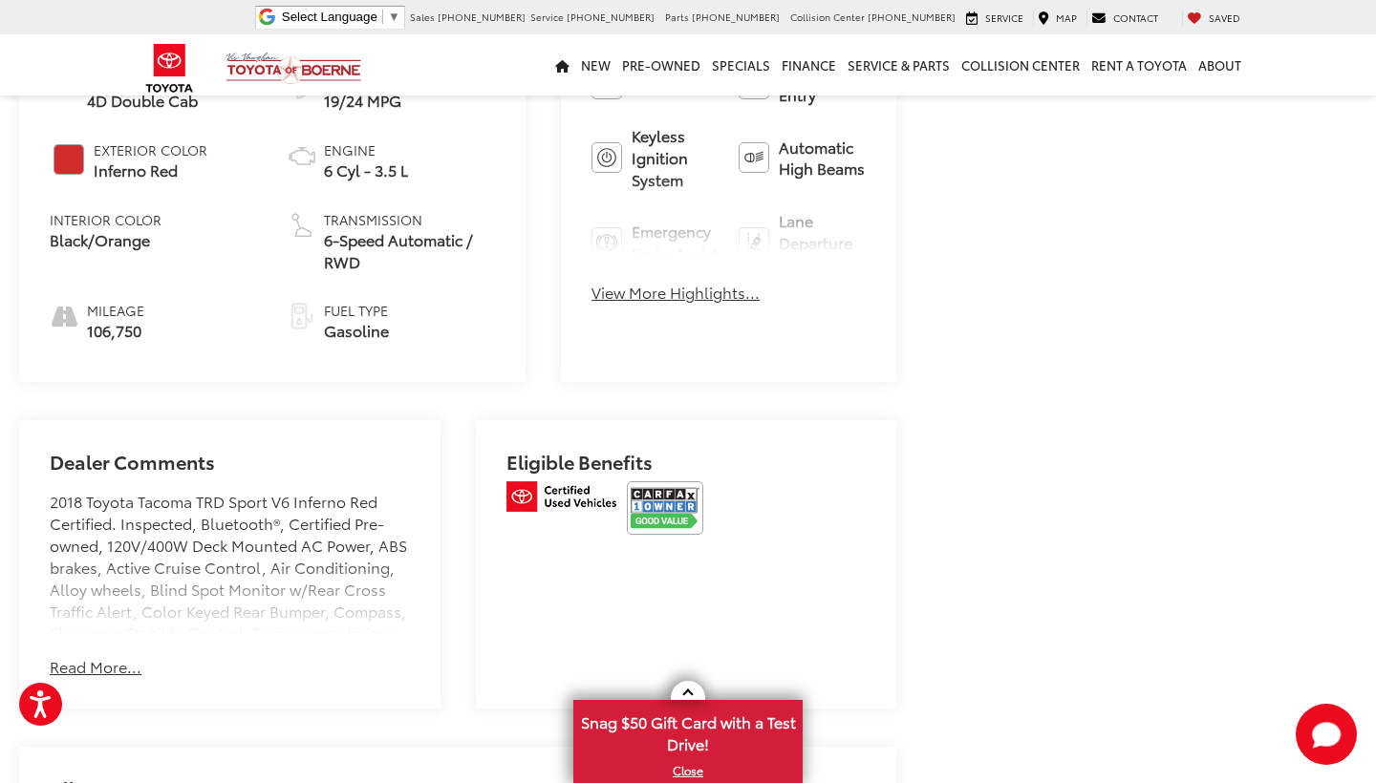
scroll to position [849, 0]
click at [80, 658] on button "Read More..." at bounding box center [96, 666] width 92 height 22
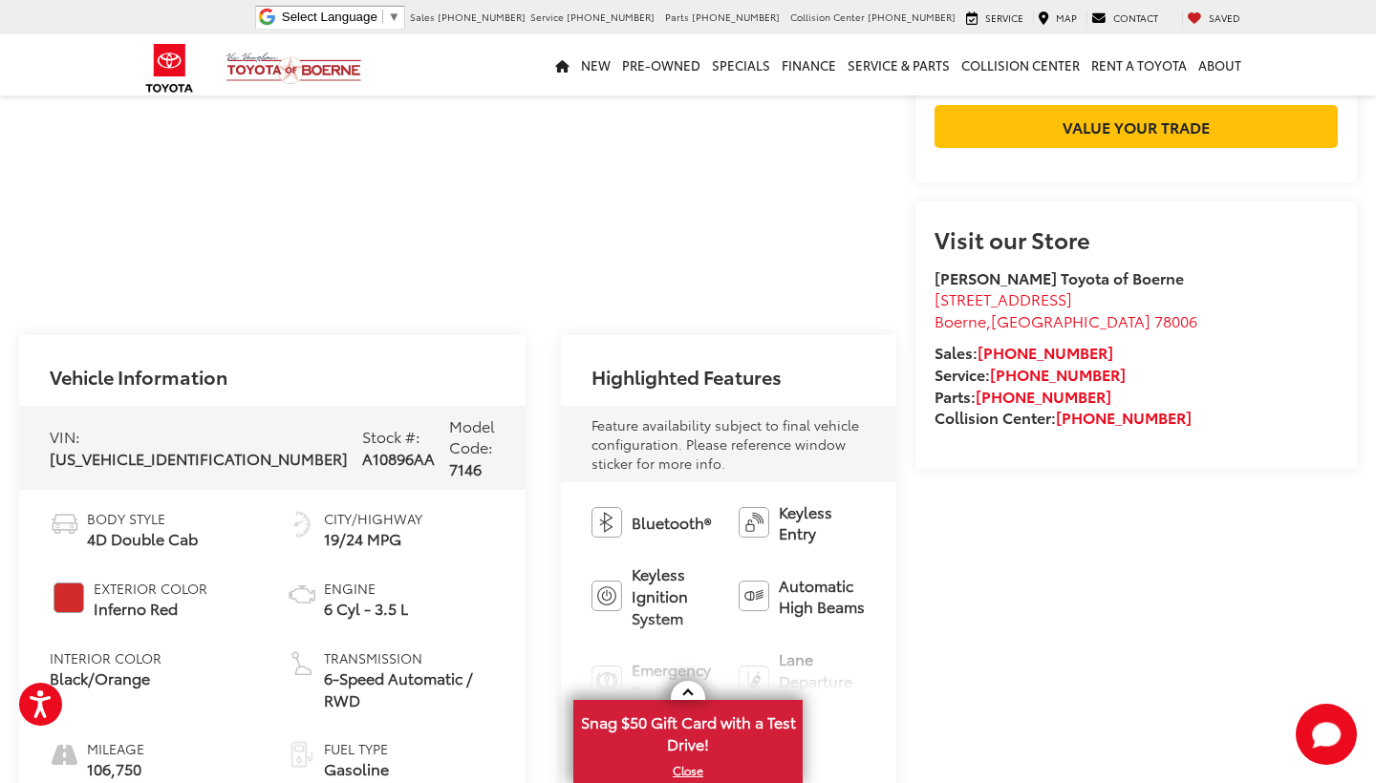
scroll to position [396, 0]
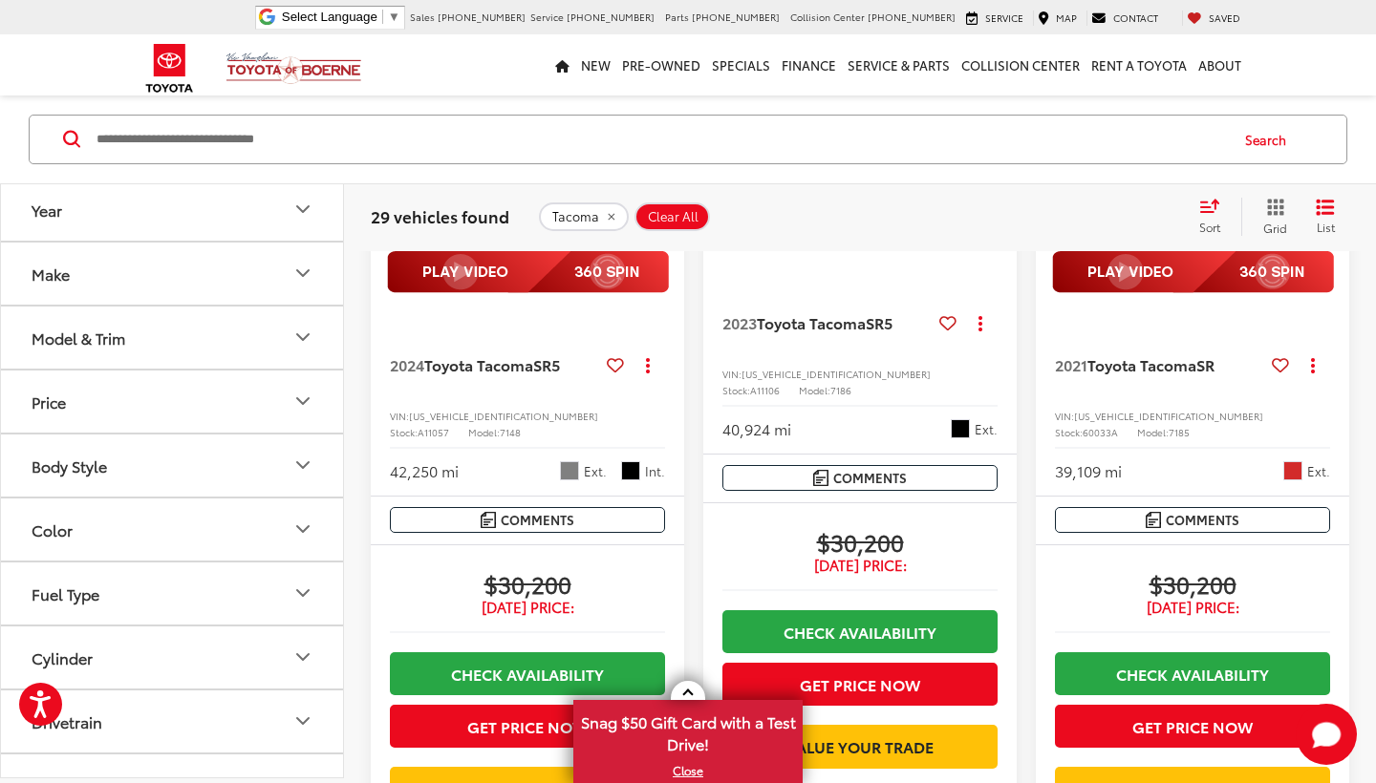
scroll to position [3467, 0]
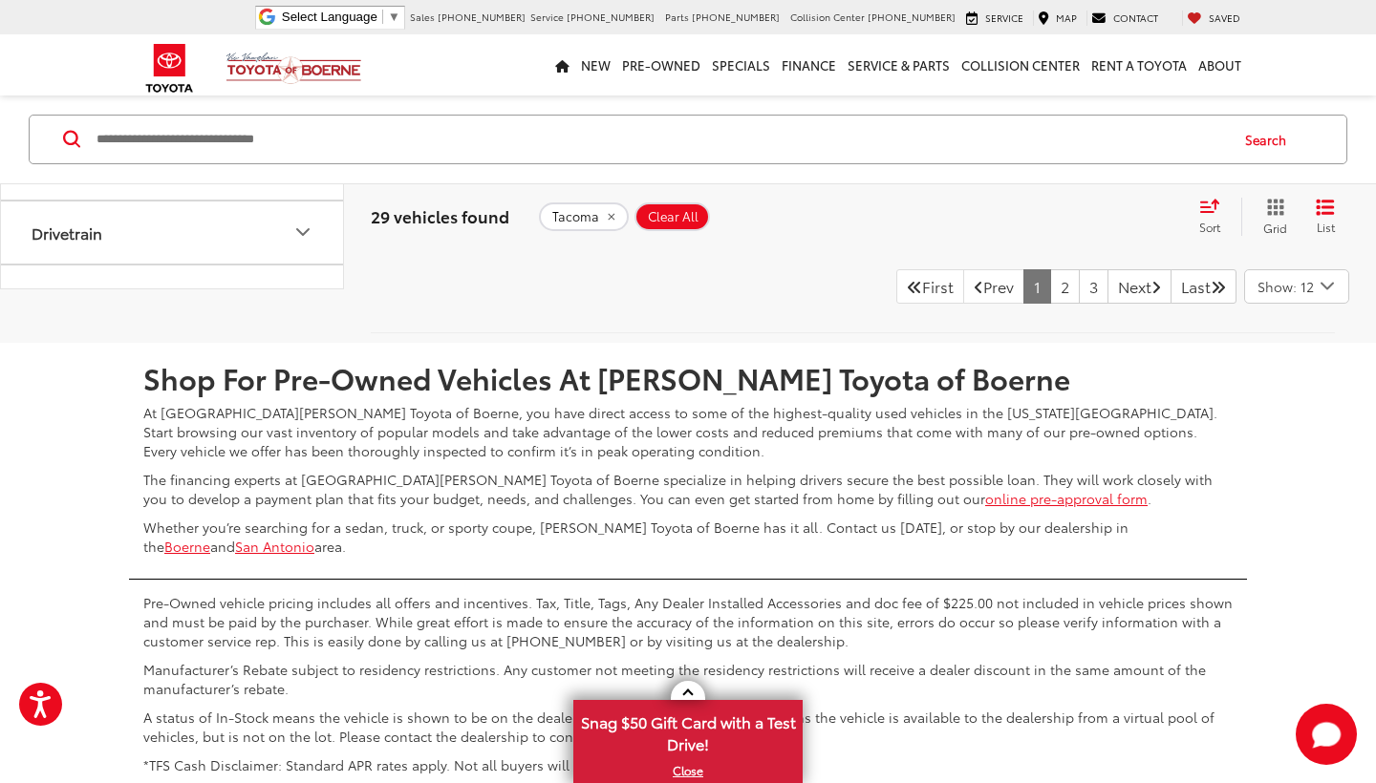
scroll to position [4341, 0]
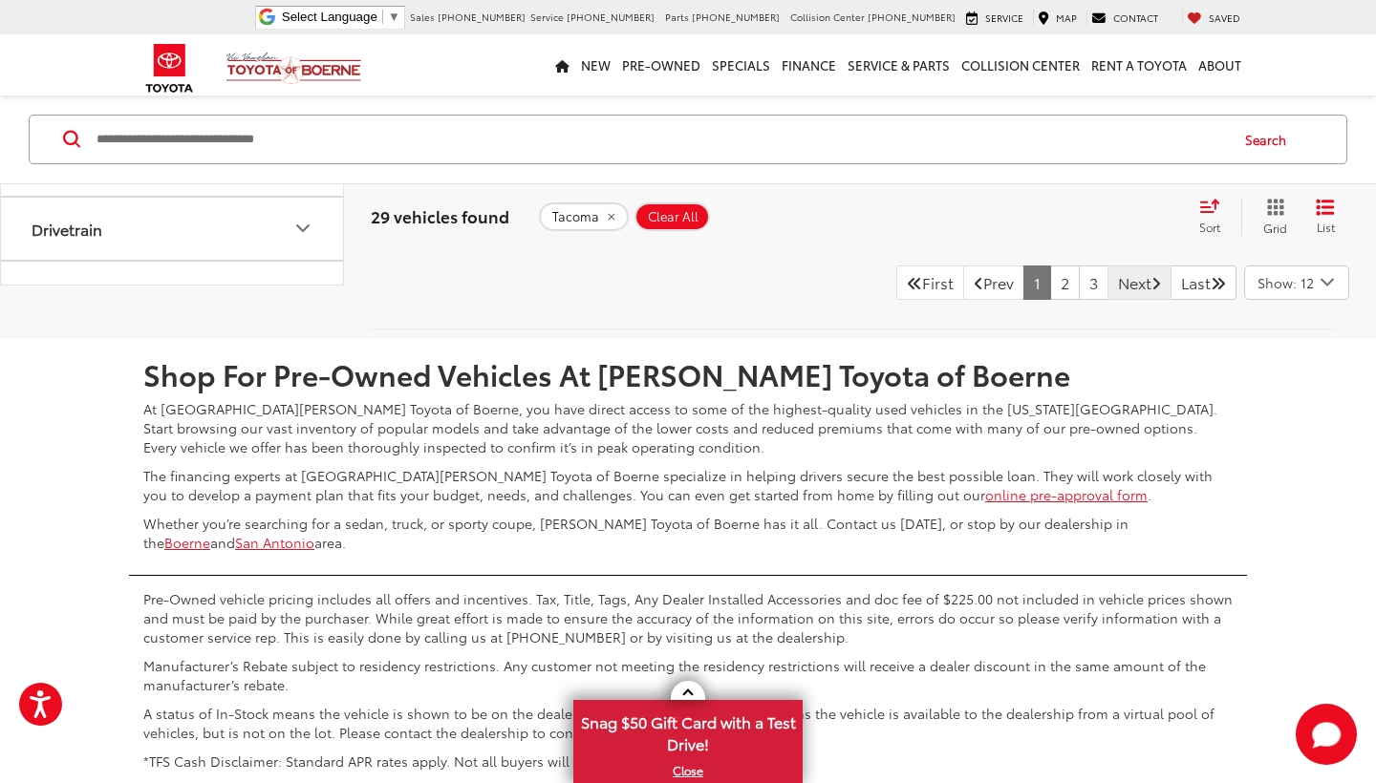
click at [1121, 300] on link "Next" at bounding box center [1139, 283] width 64 height 34
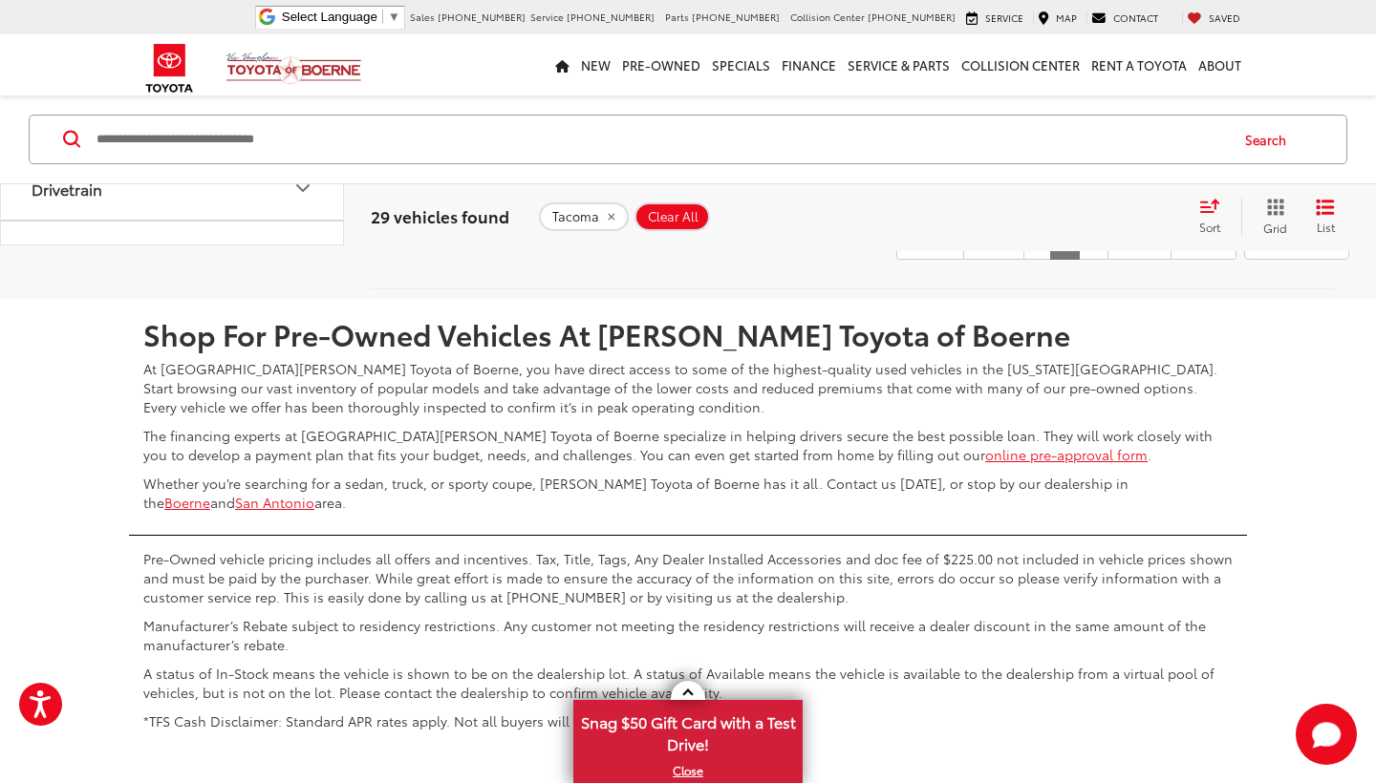
scroll to position [4392, 0]
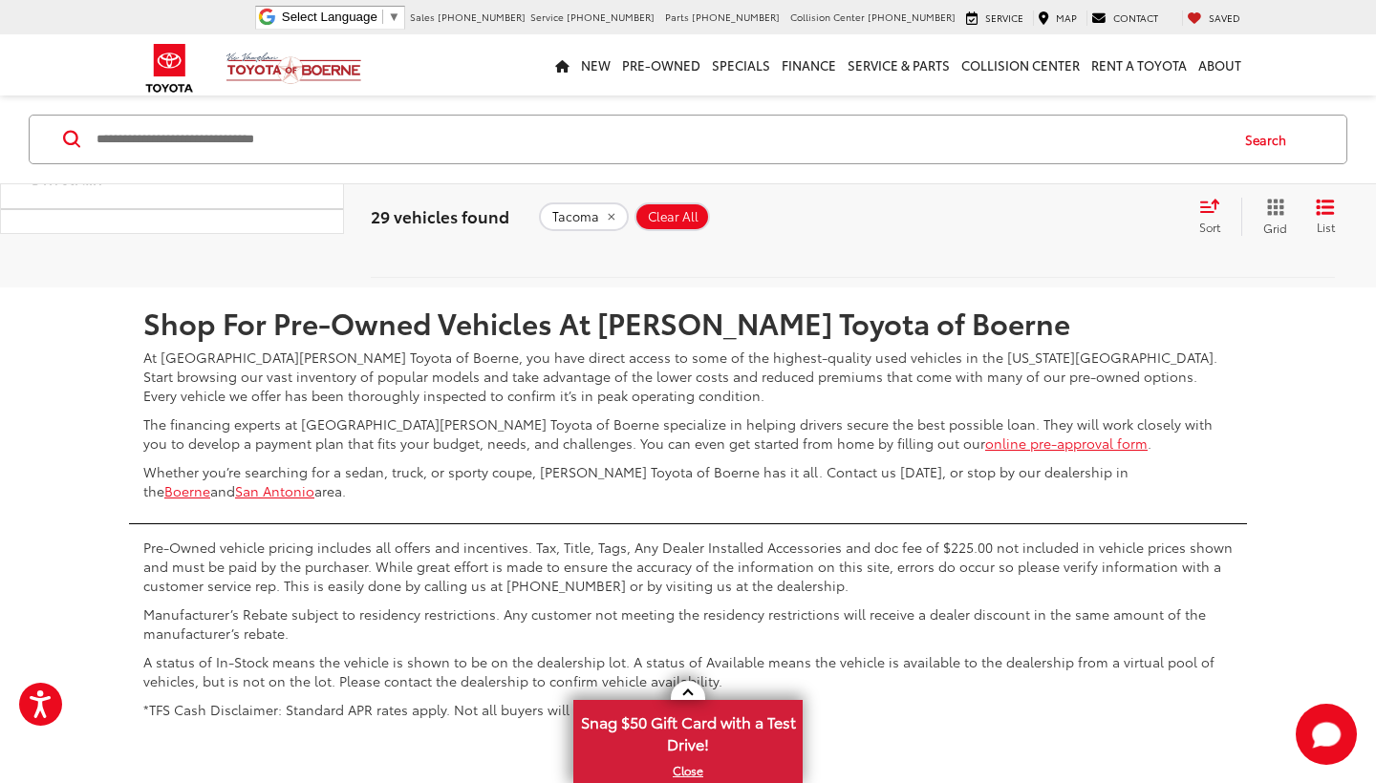
click at [1131, 248] on link "Next" at bounding box center [1139, 231] width 64 height 34
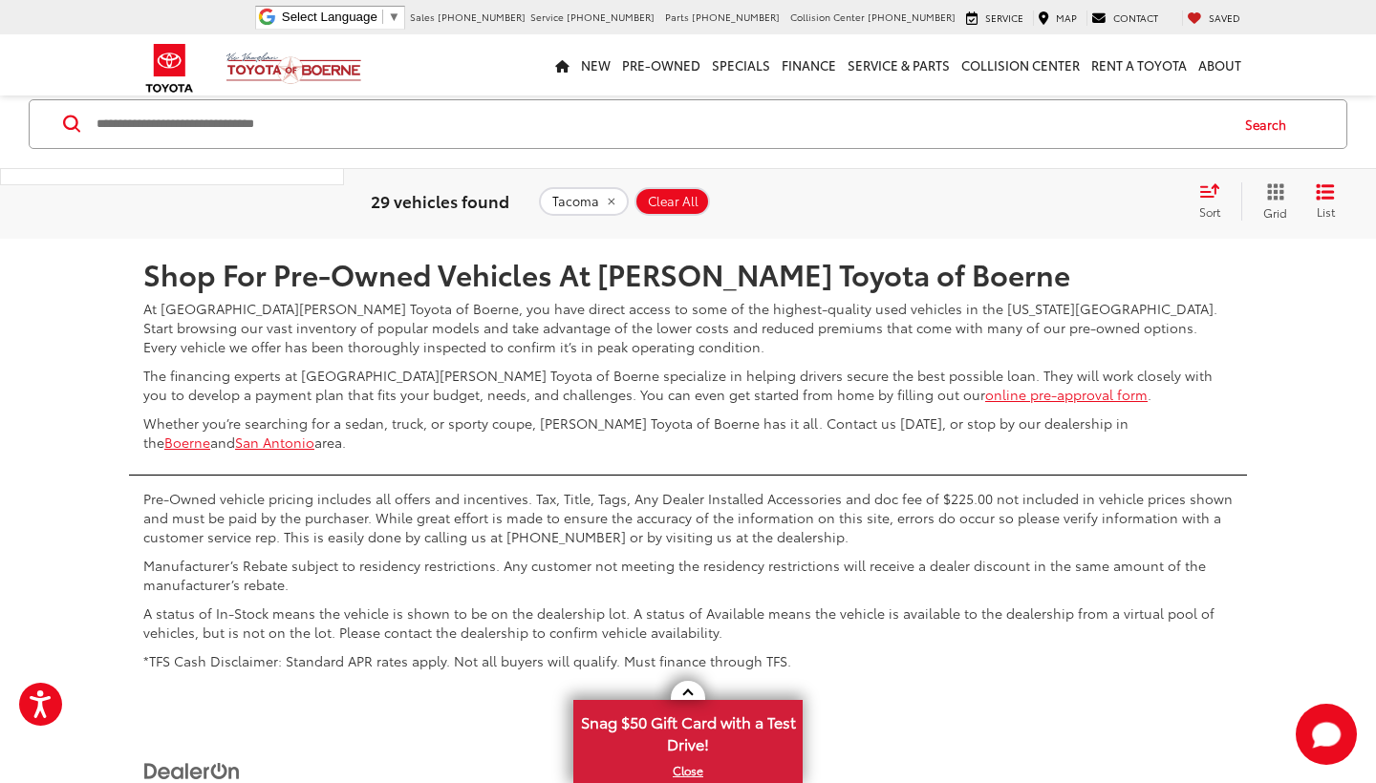
scroll to position [2337, 0]
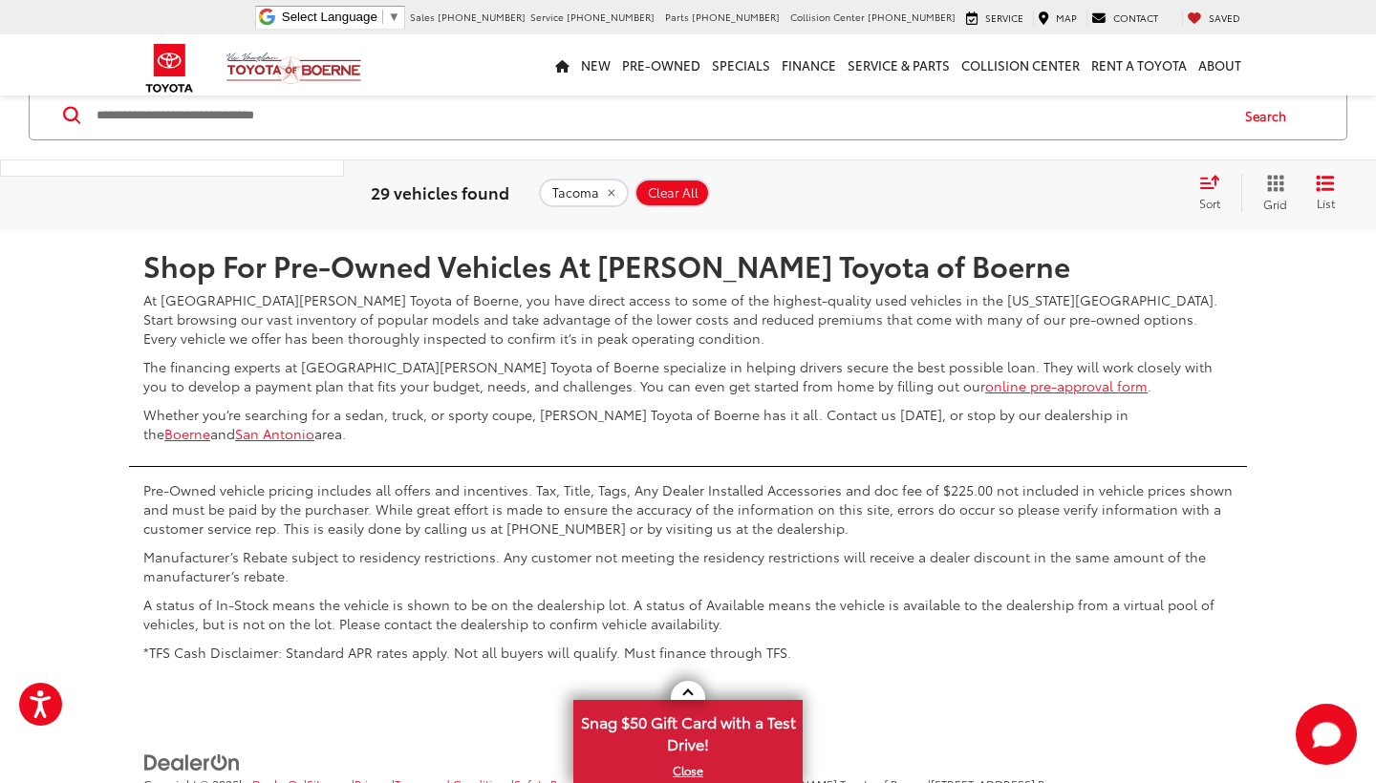
click at [1124, 191] on link "Next" at bounding box center [1139, 174] width 64 height 34
click at [1151, 181] on icon "Next Page" at bounding box center [1156, 173] width 10 height 15
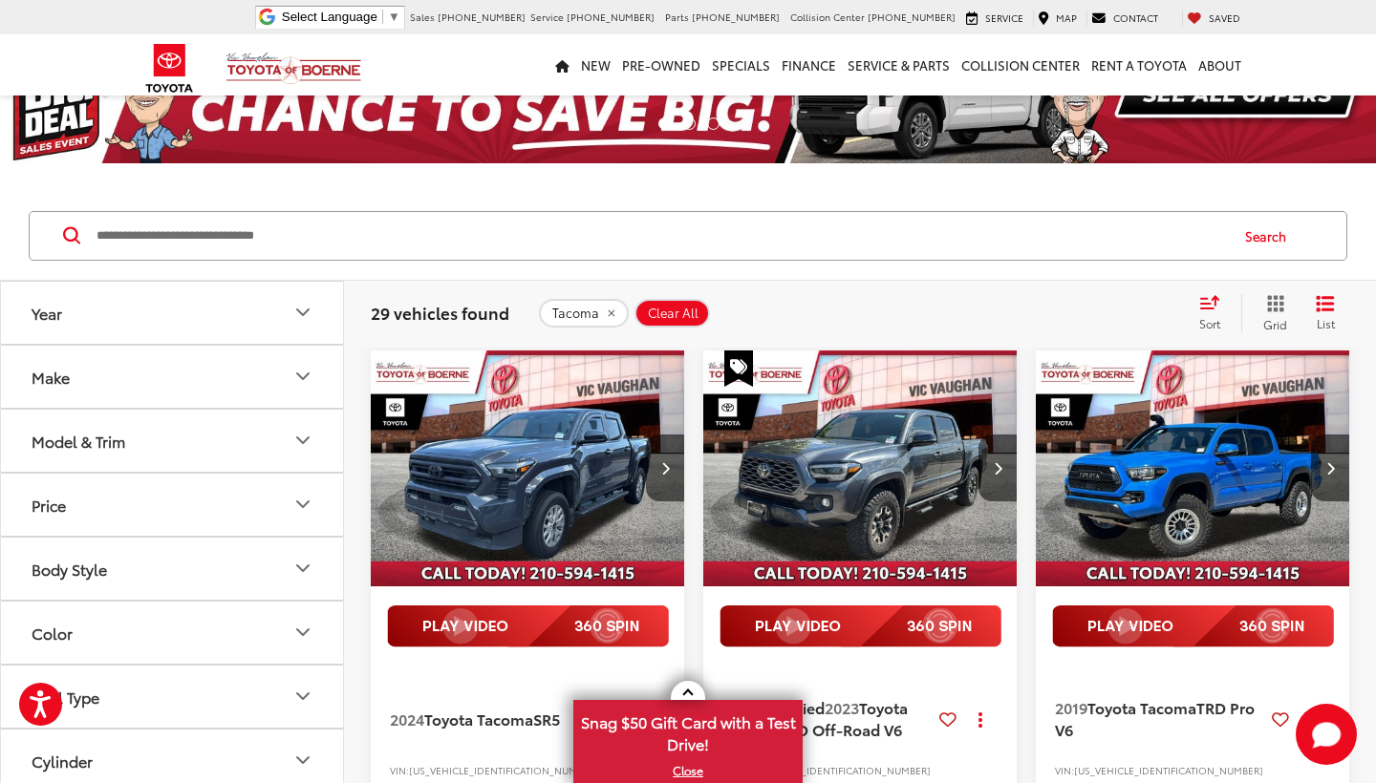
scroll to position [69, 0]
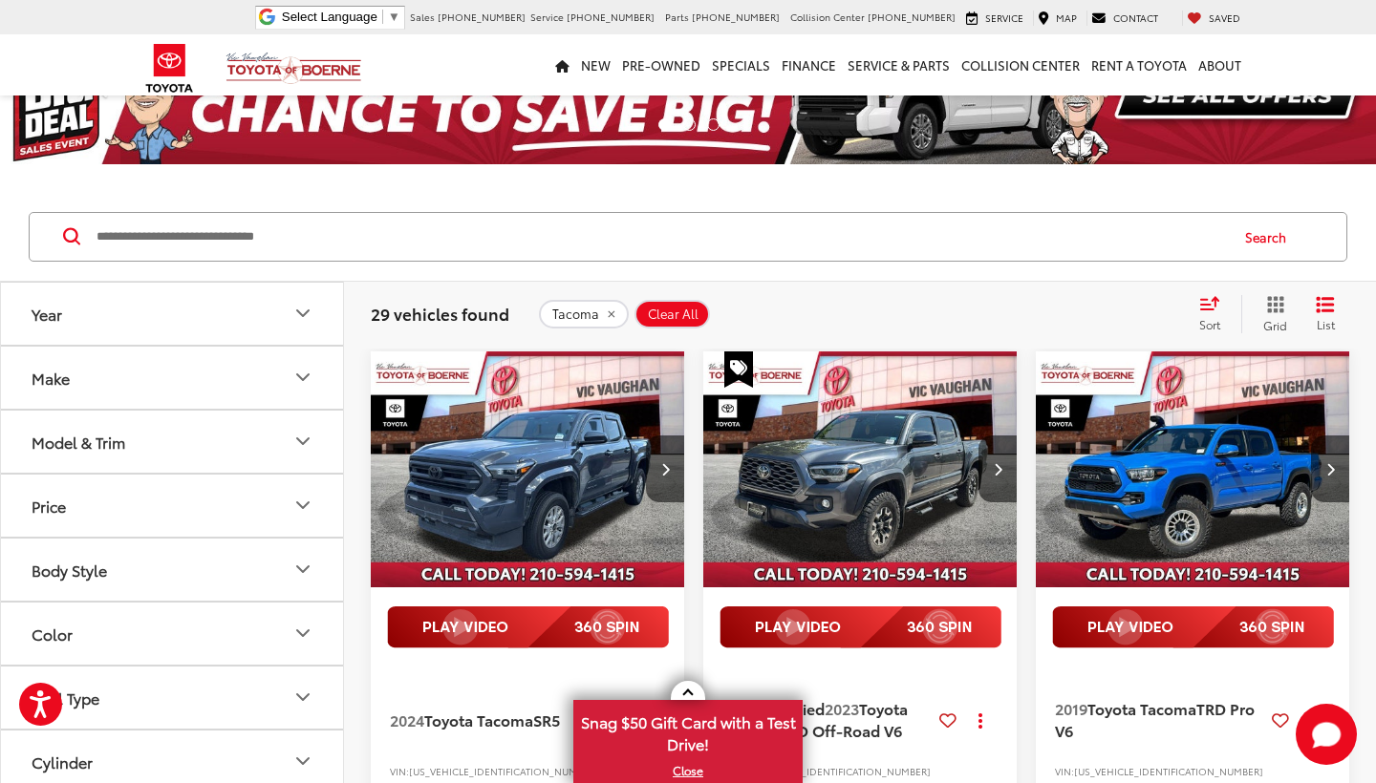
click at [1194, 468] on img "2019 Toyota Tacoma TRD Pro V6 0" at bounding box center [1193, 470] width 316 height 237
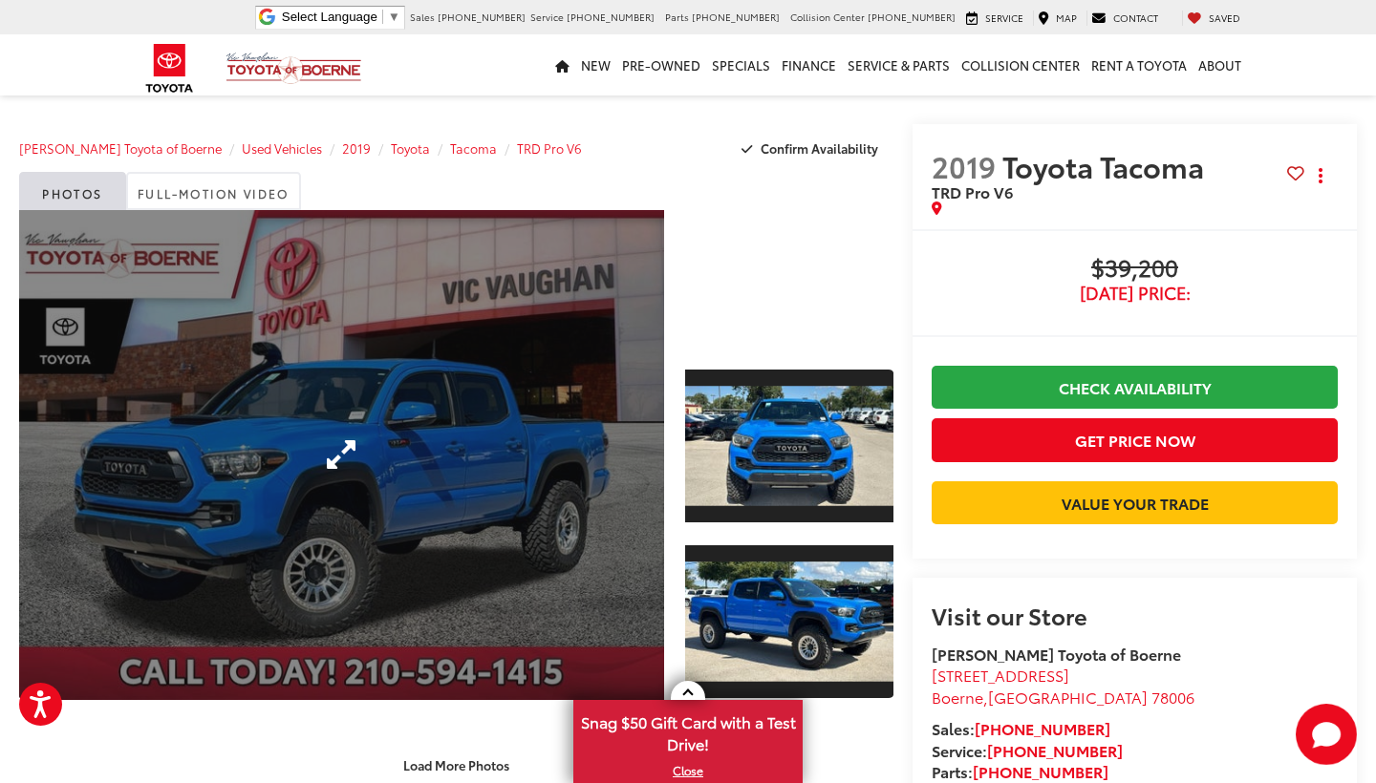
click at [491, 476] on link "Expand Photo 0" at bounding box center [341, 455] width 645 height 490
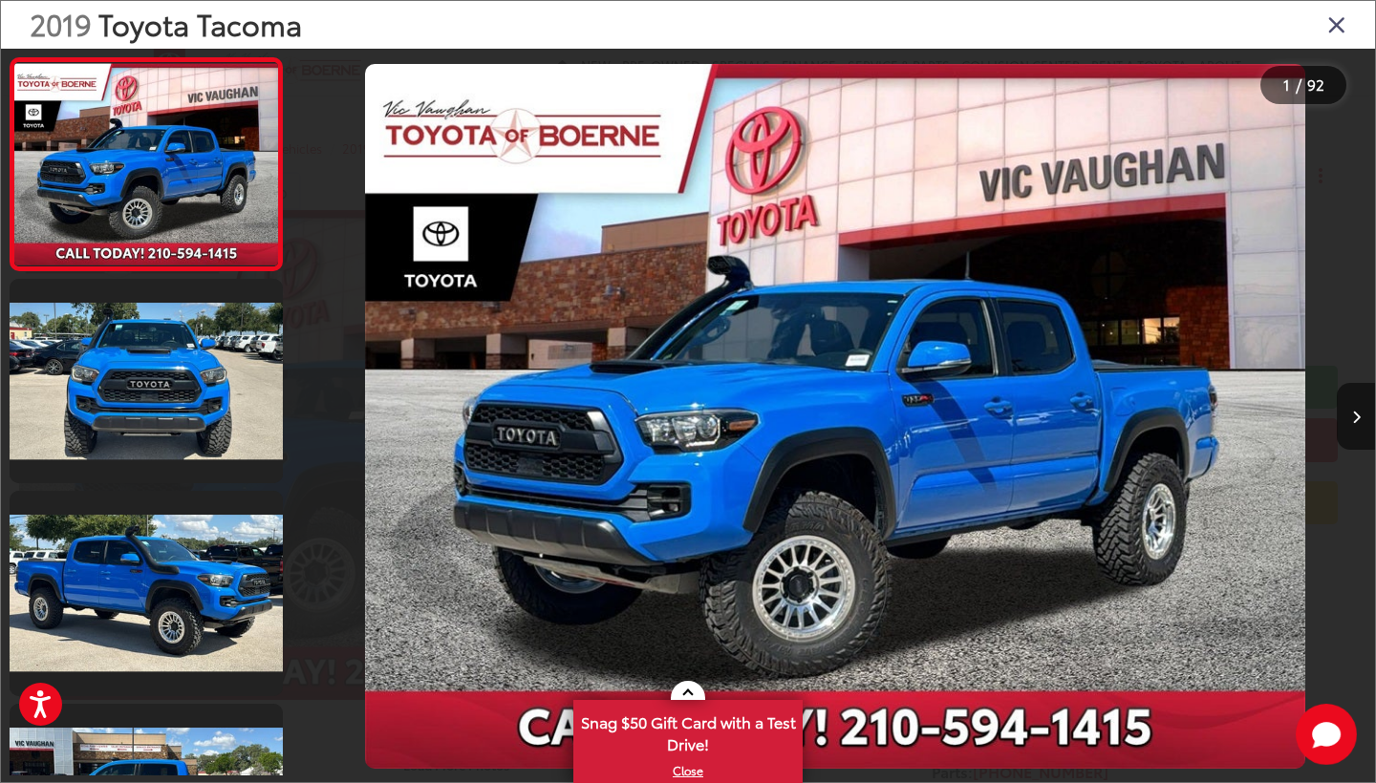
click at [1320, 79] on span "92" at bounding box center [1315, 84] width 17 height 21
click at [1327, 21] on icon "Close gallery" at bounding box center [1336, 23] width 19 height 25
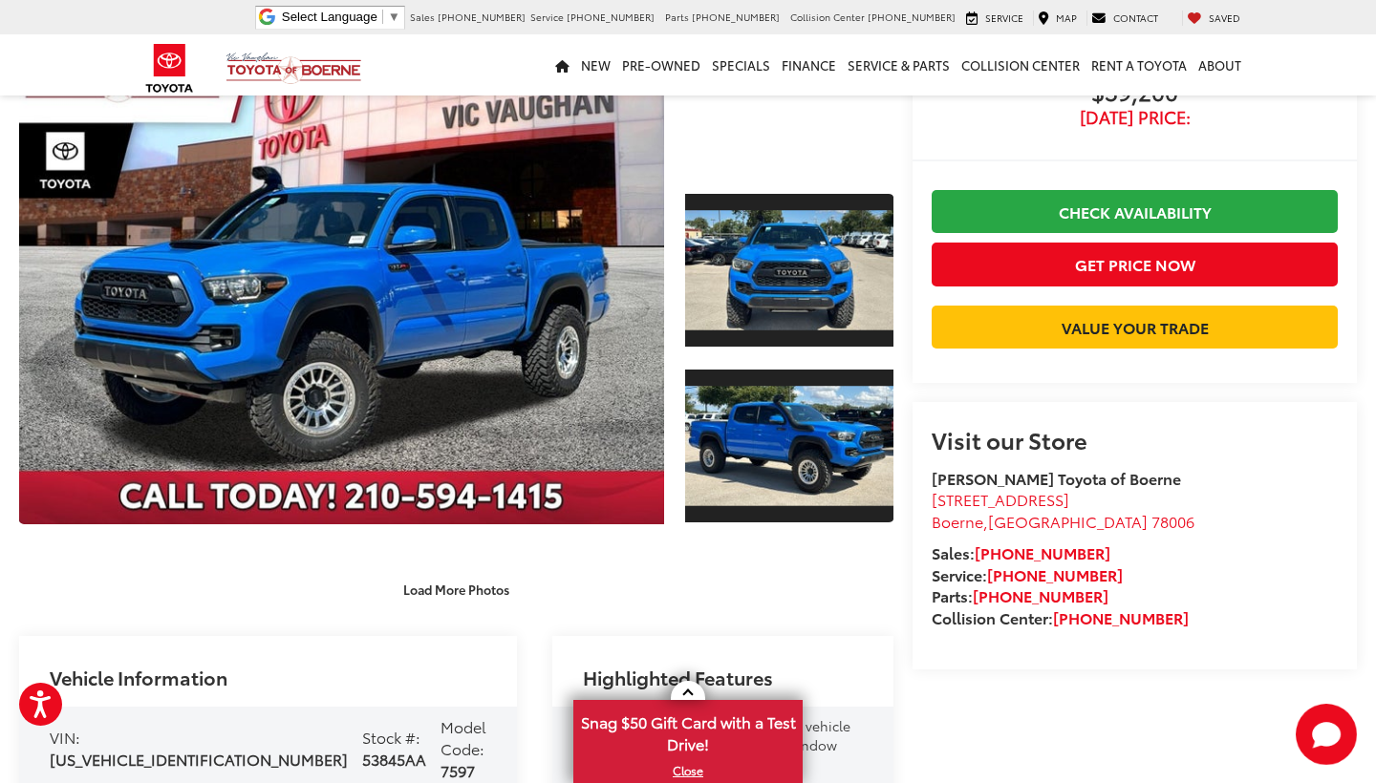
scroll to position [187, 0]
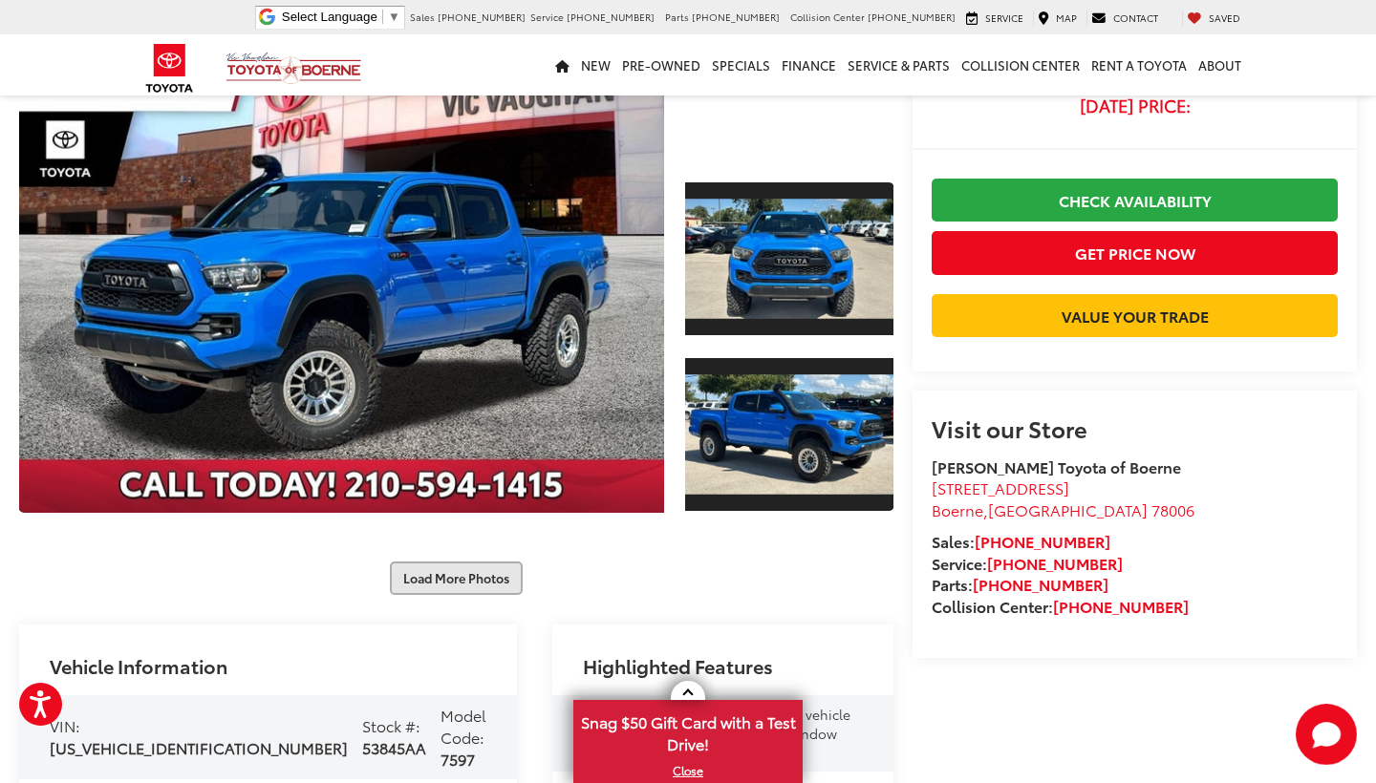
click at [436, 562] on button "Load More Photos" at bounding box center [456, 578] width 133 height 33
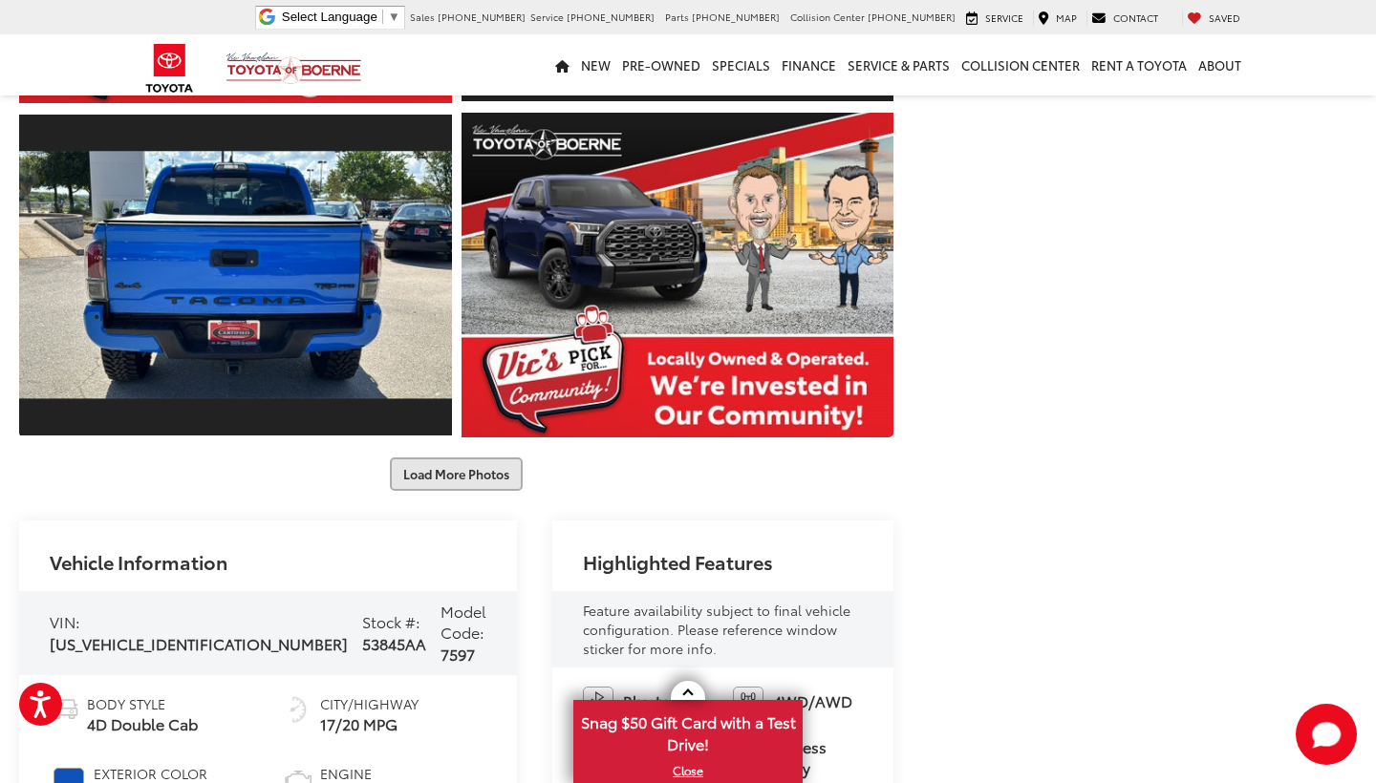
scroll to position [0, 0]
click at [456, 466] on button "Load More Photos" at bounding box center [456, 474] width 133 height 33
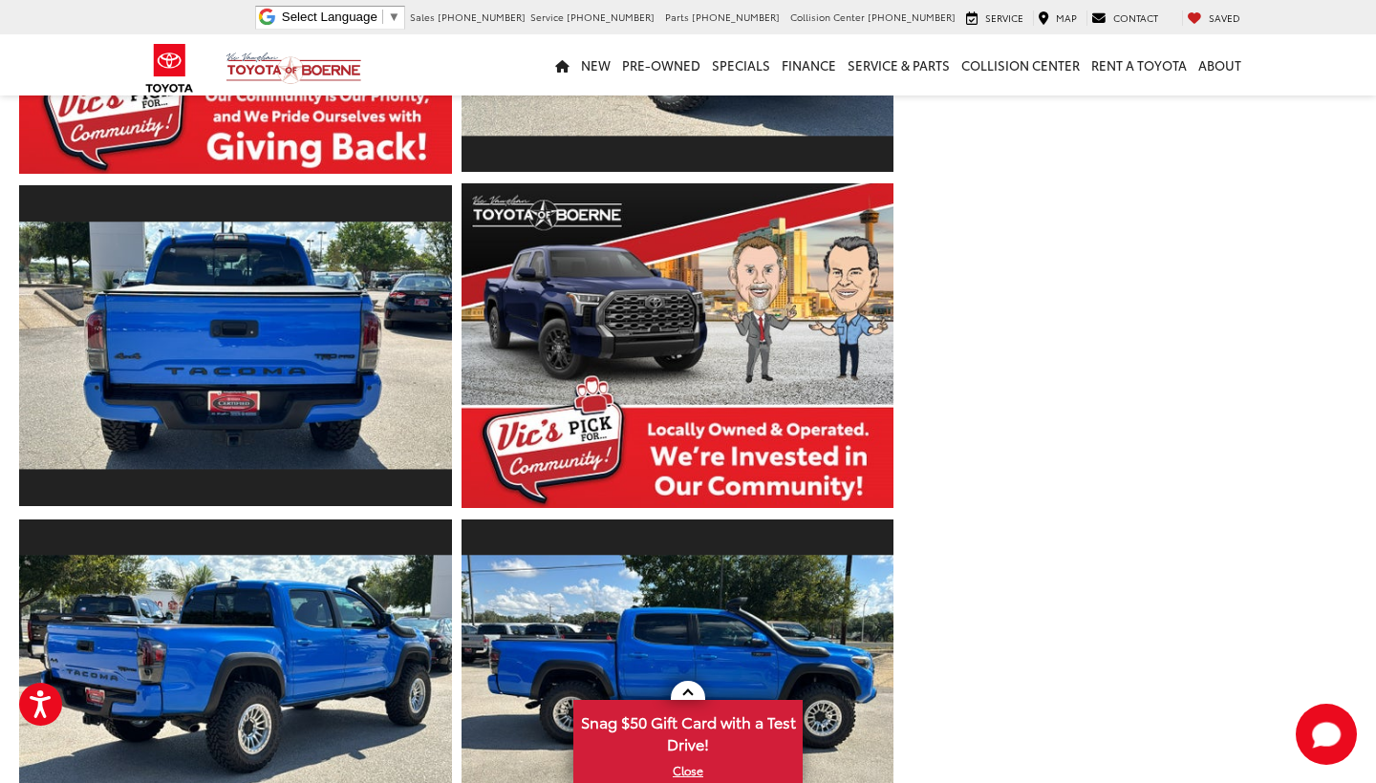
scroll to position [874, 0]
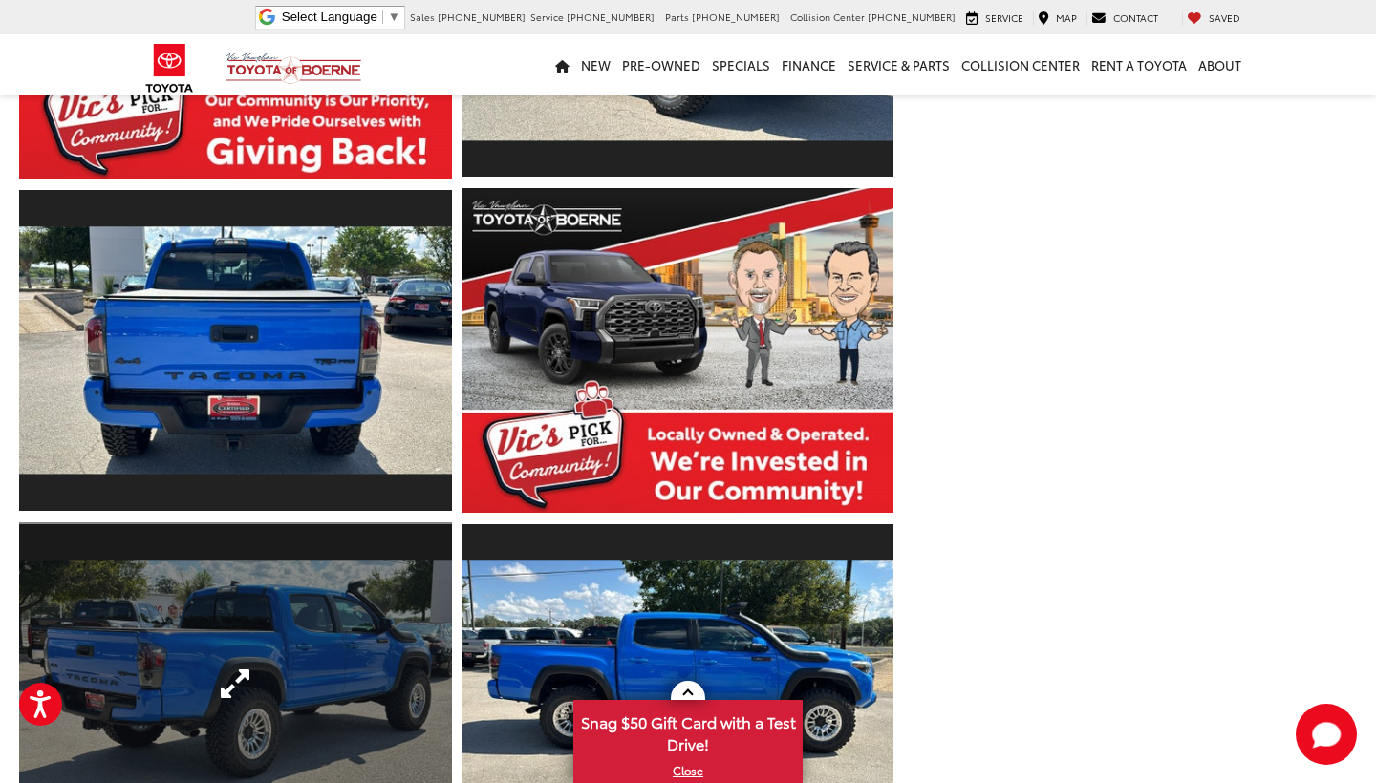
click at [408, 636] on link "Expand Photo 8" at bounding box center [235, 685] width 433 height 324
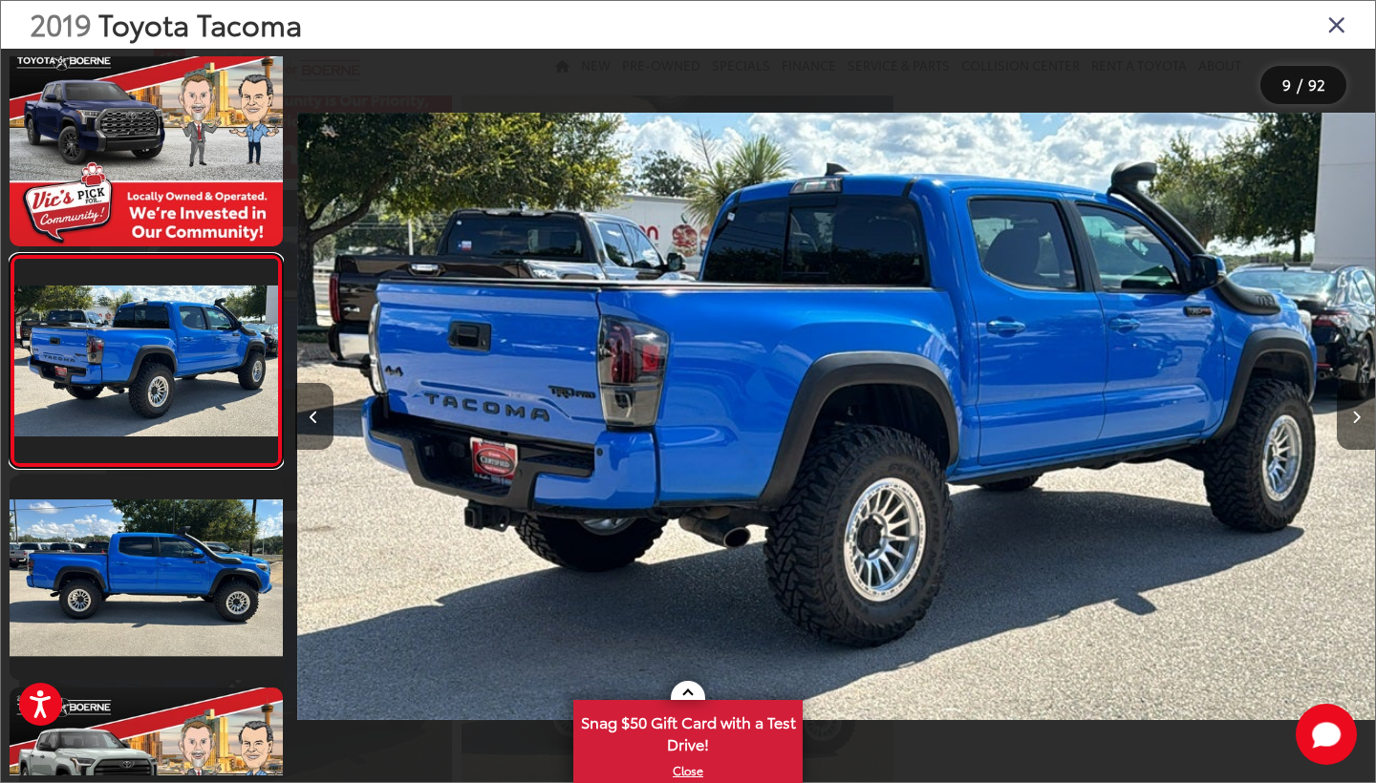
scroll to position [0, 8638]
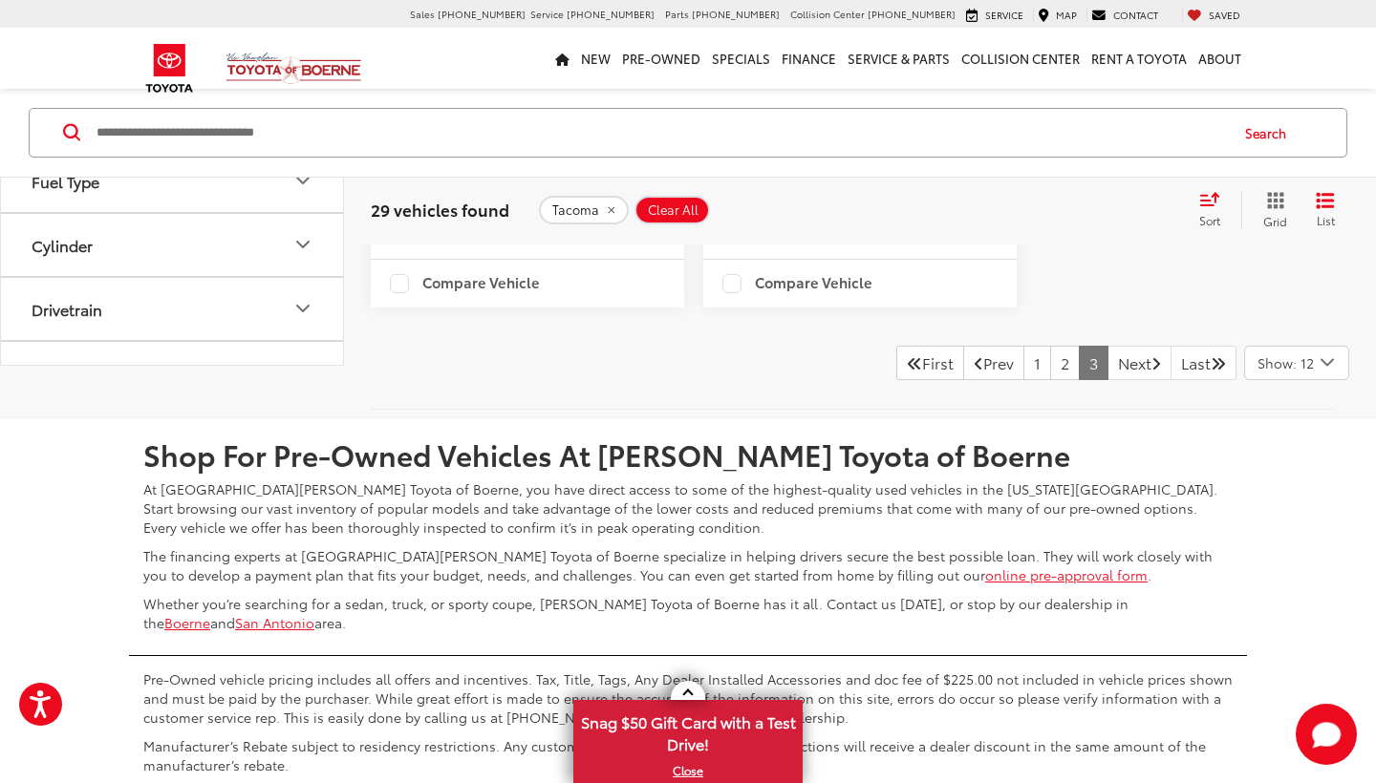
scroll to position [2079, 0]
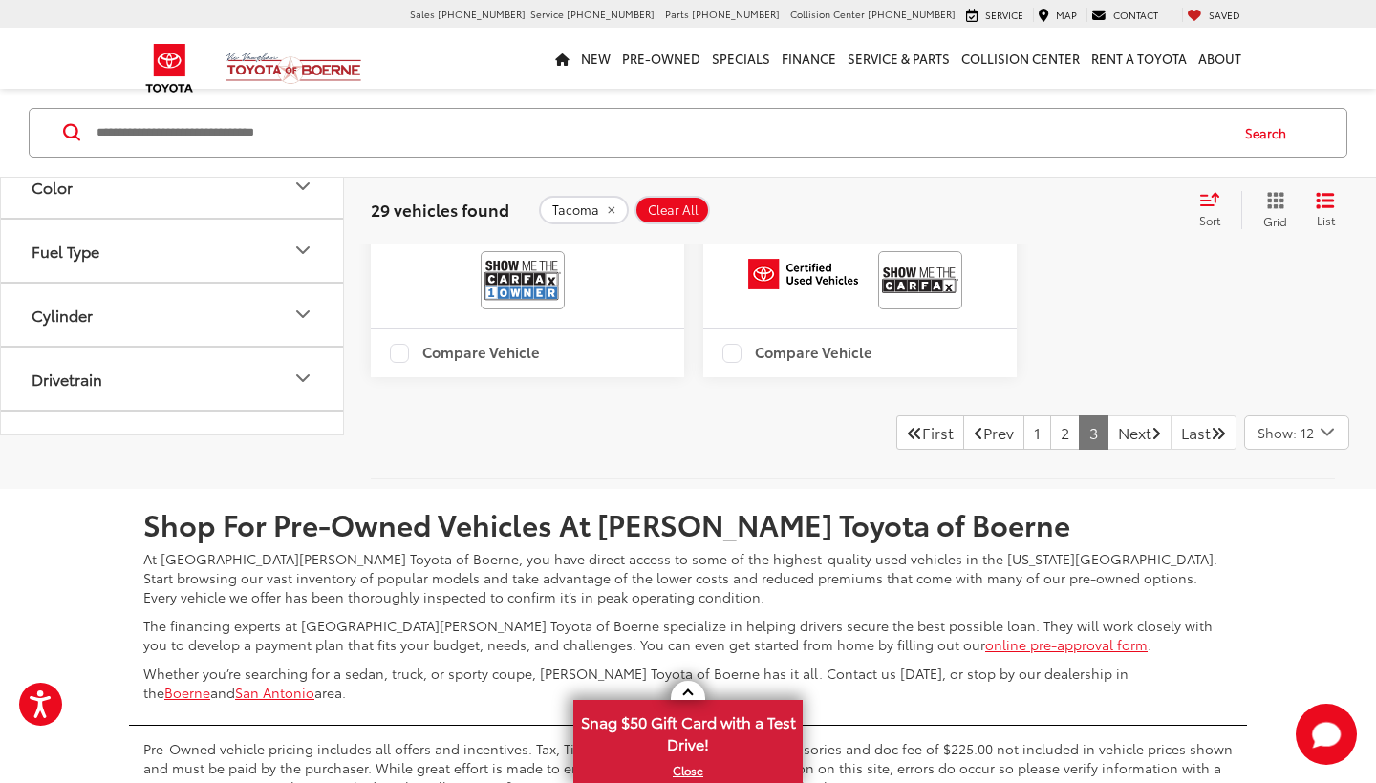
click at [886, 377] on div "Compare Vehicle" at bounding box center [859, 354] width 313 height 48
click at [896, 450] on link "First" at bounding box center [930, 433] width 68 height 34
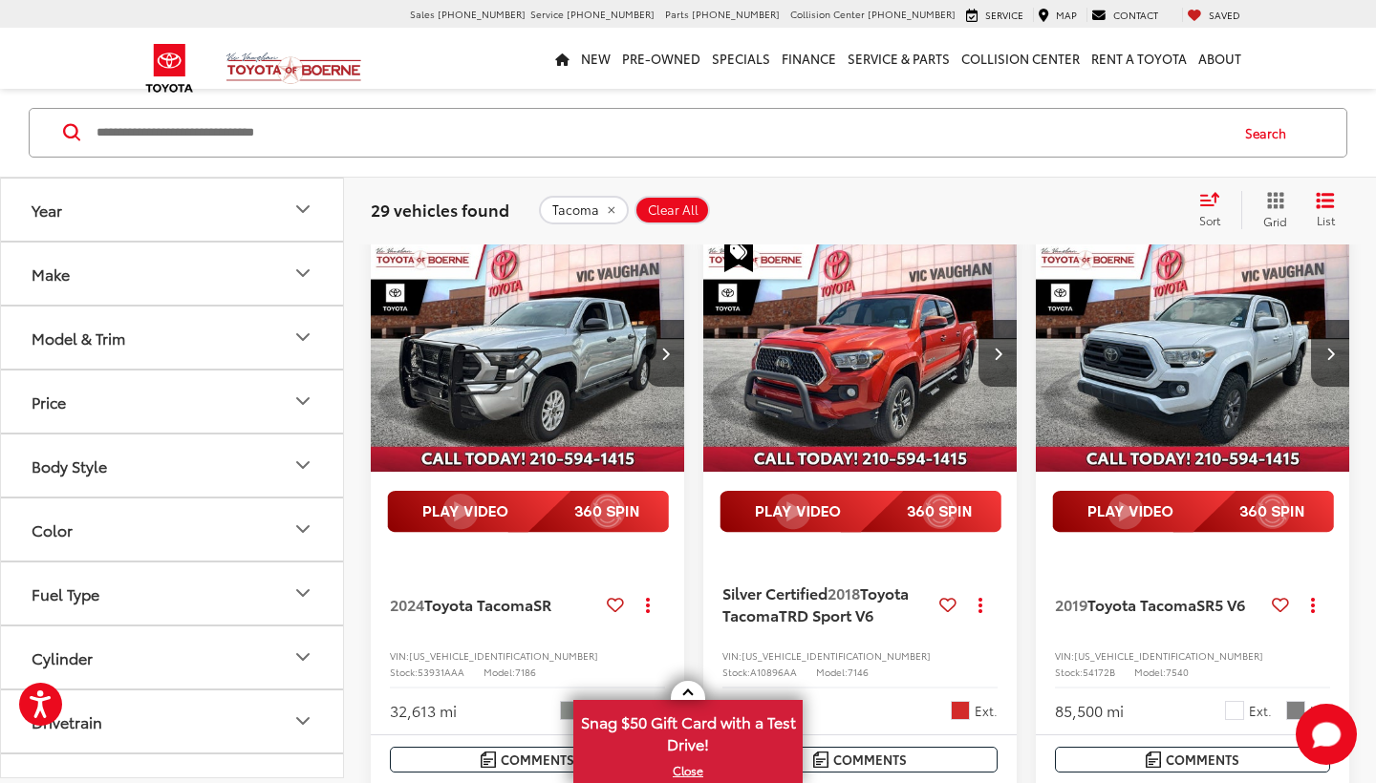
scroll to position [186, 0]
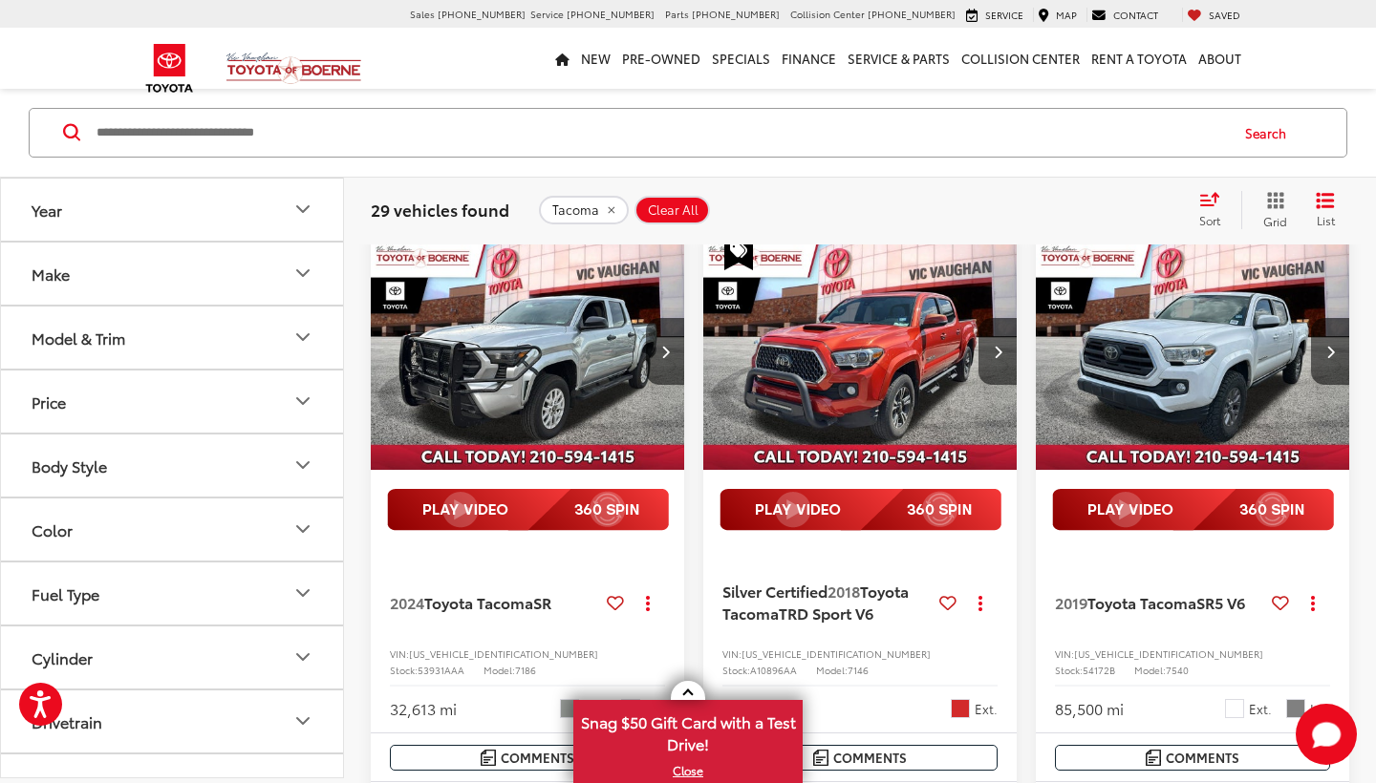
click at [541, 352] on img "2024 Toyota Tacoma SR 0" at bounding box center [528, 352] width 316 height 237
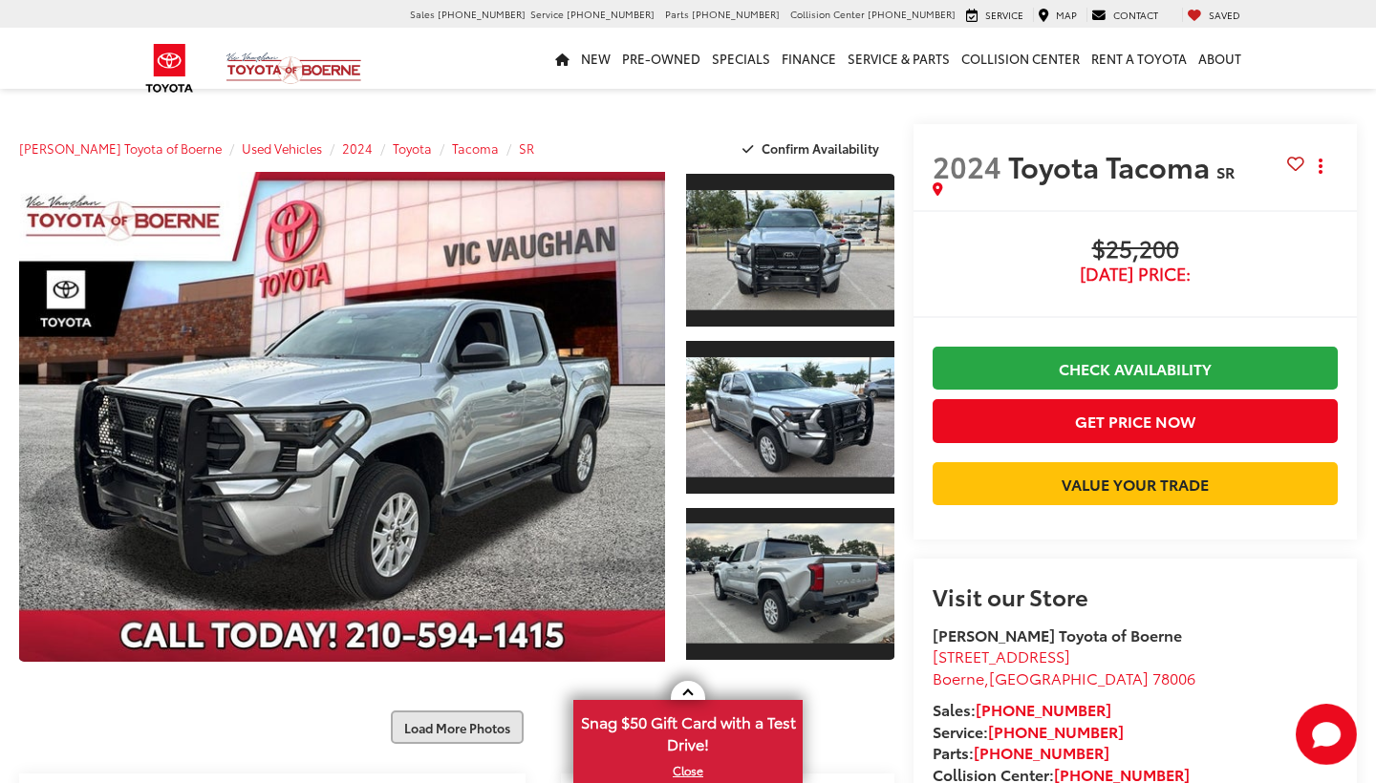
click at [458, 711] on button "Load More Photos" at bounding box center [457, 727] width 133 height 33
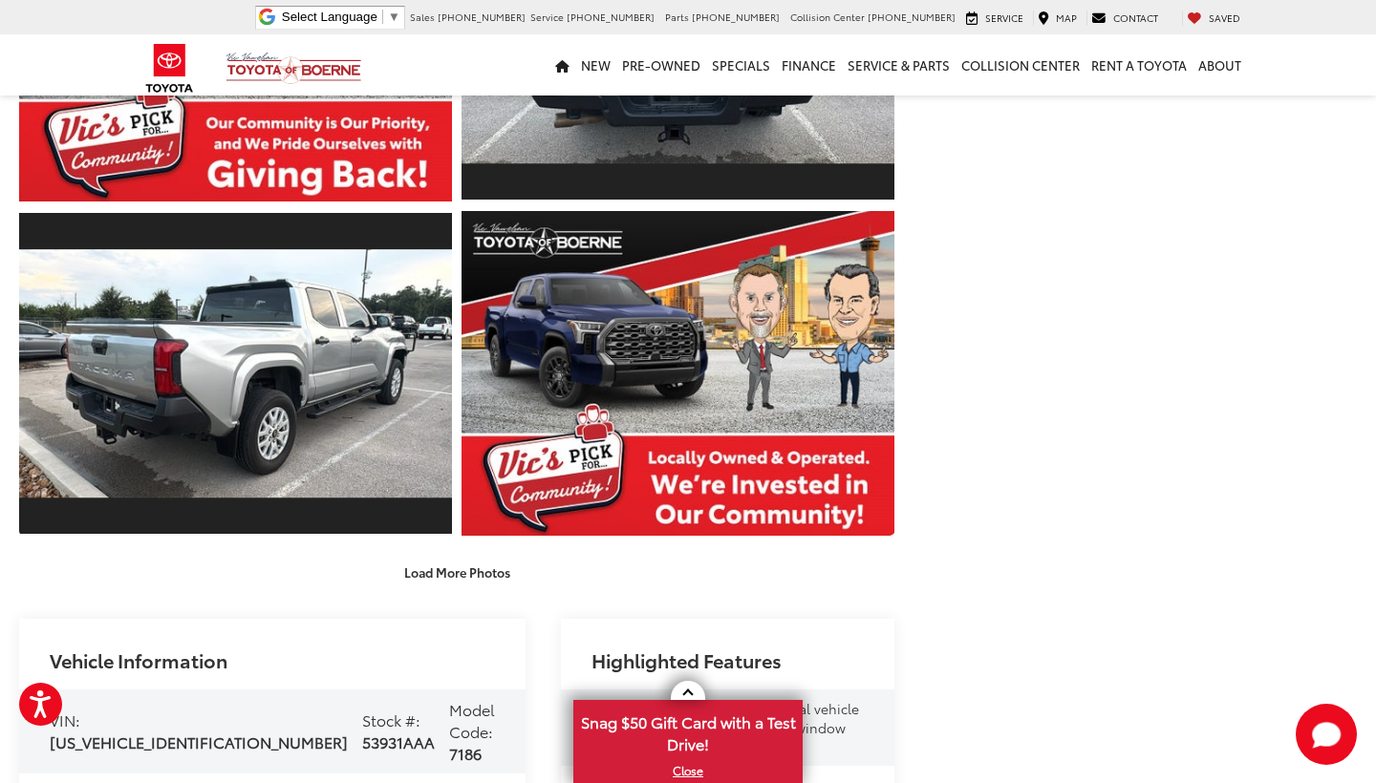
scroll to position [853, 0]
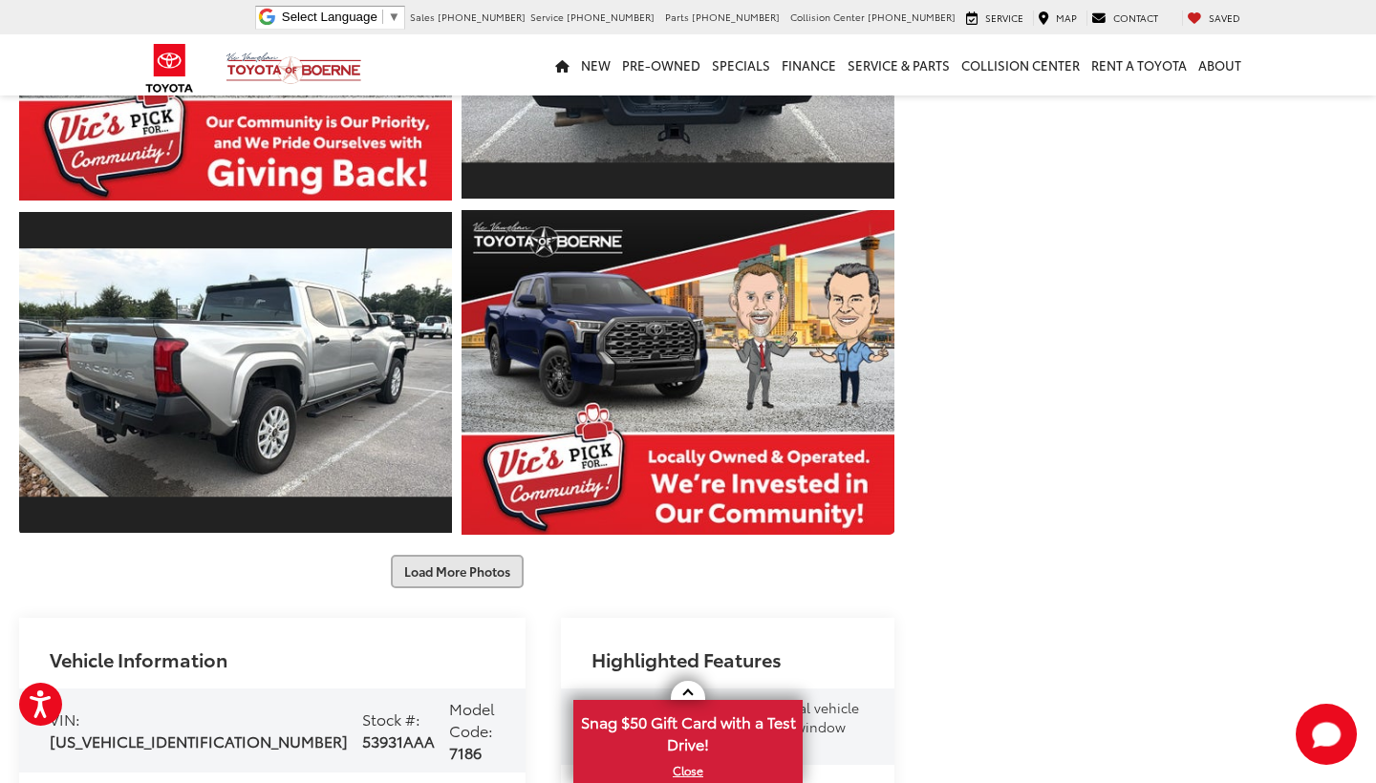
click at [459, 569] on button "Load More Photos" at bounding box center [457, 571] width 133 height 33
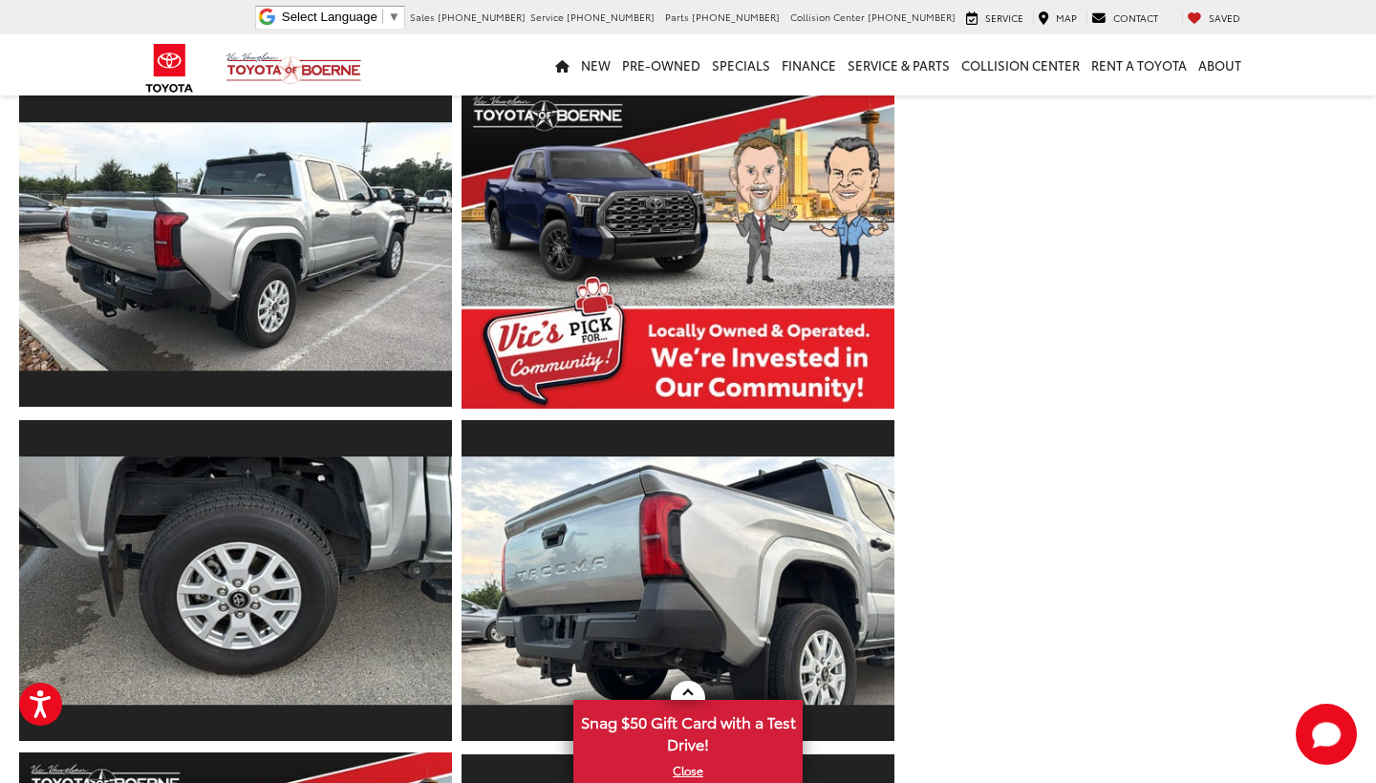
scroll to position [980, 0]
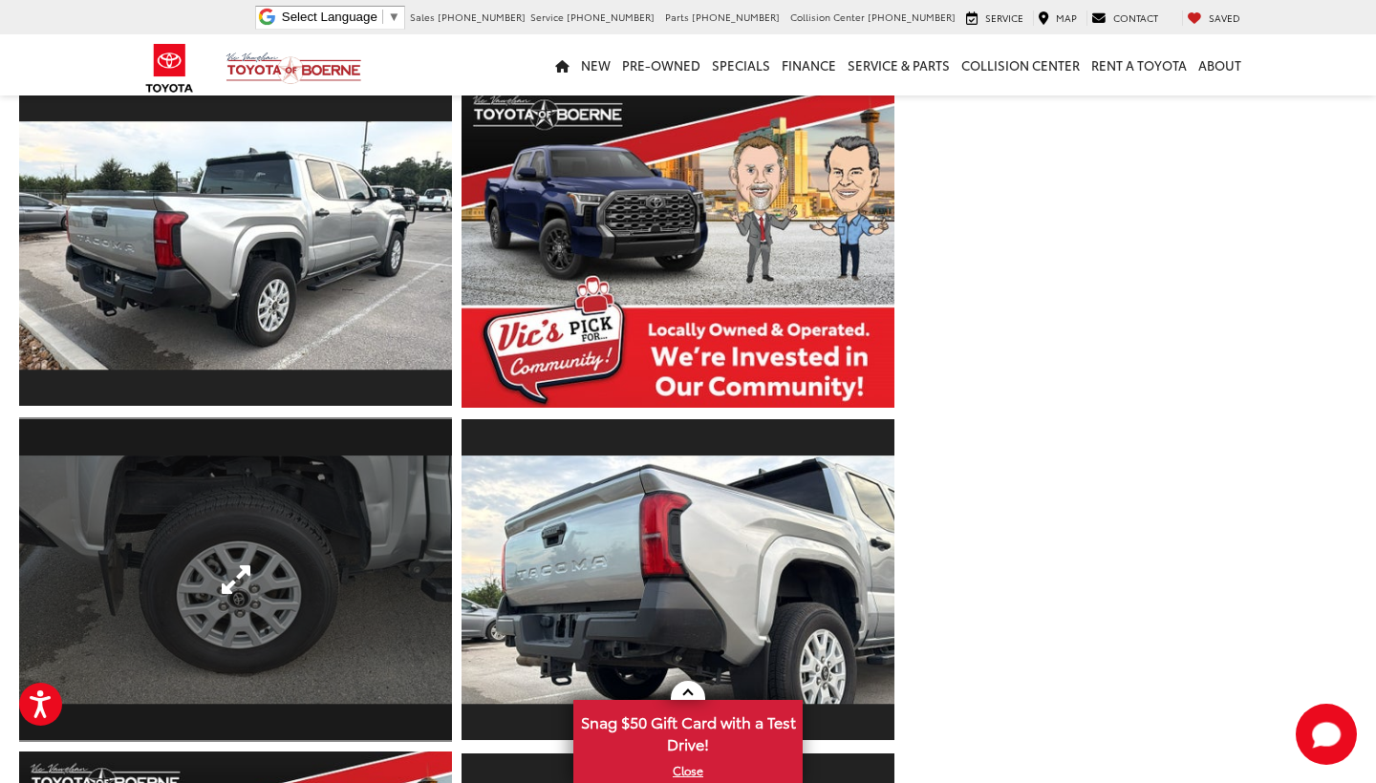
click at [369, 522] on link "Expand Photo 8" at bounding box center [235, 579] width 433 height 325
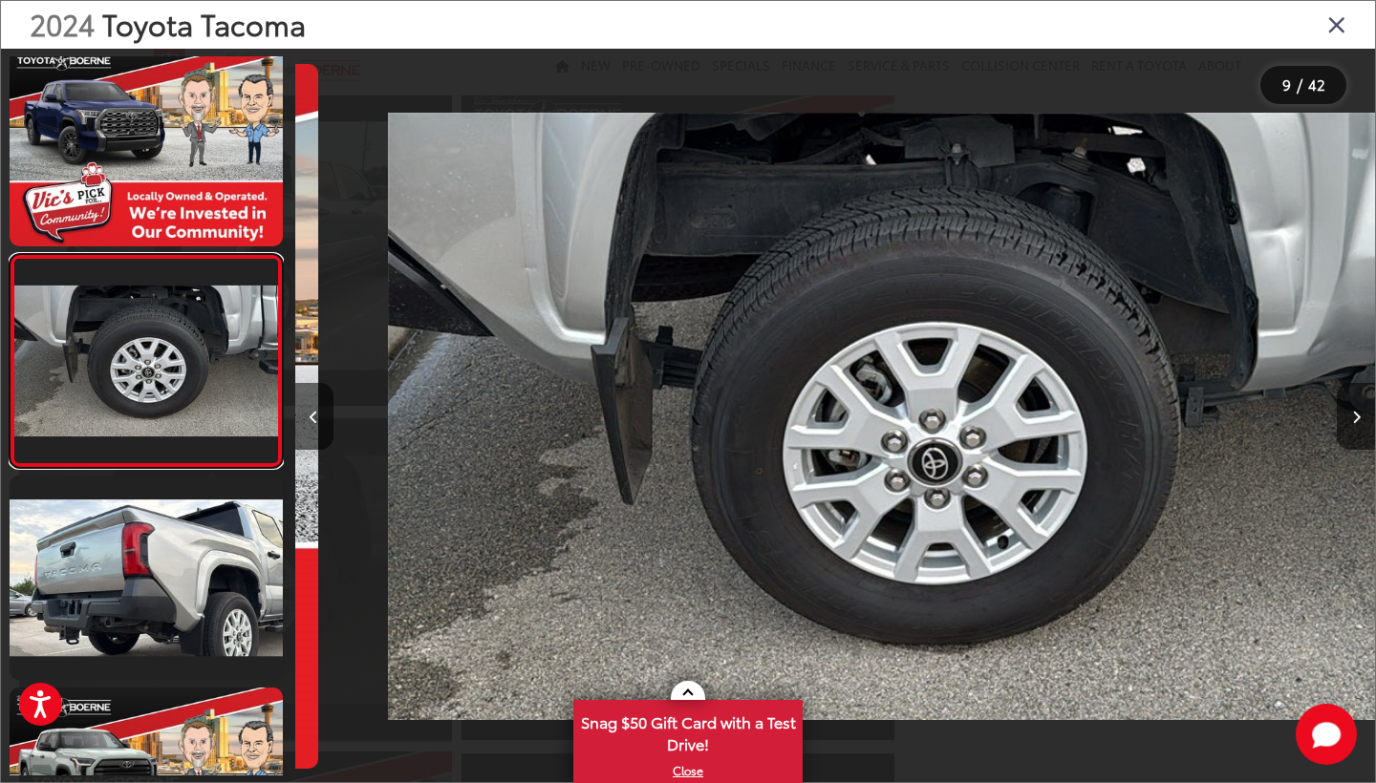
scroll to position [0, 8638]
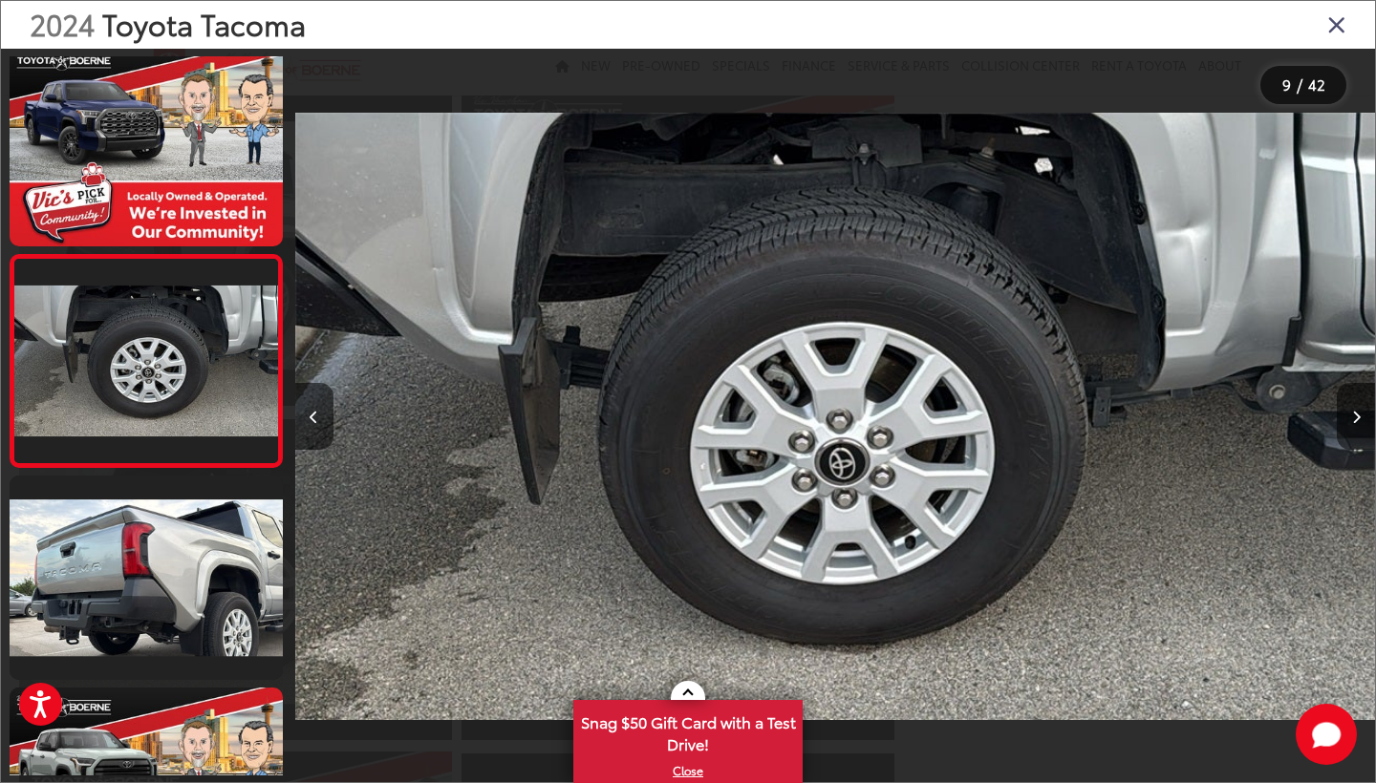
click at [369, 522] on div at bounding box center [430, 417] width 270 height 736
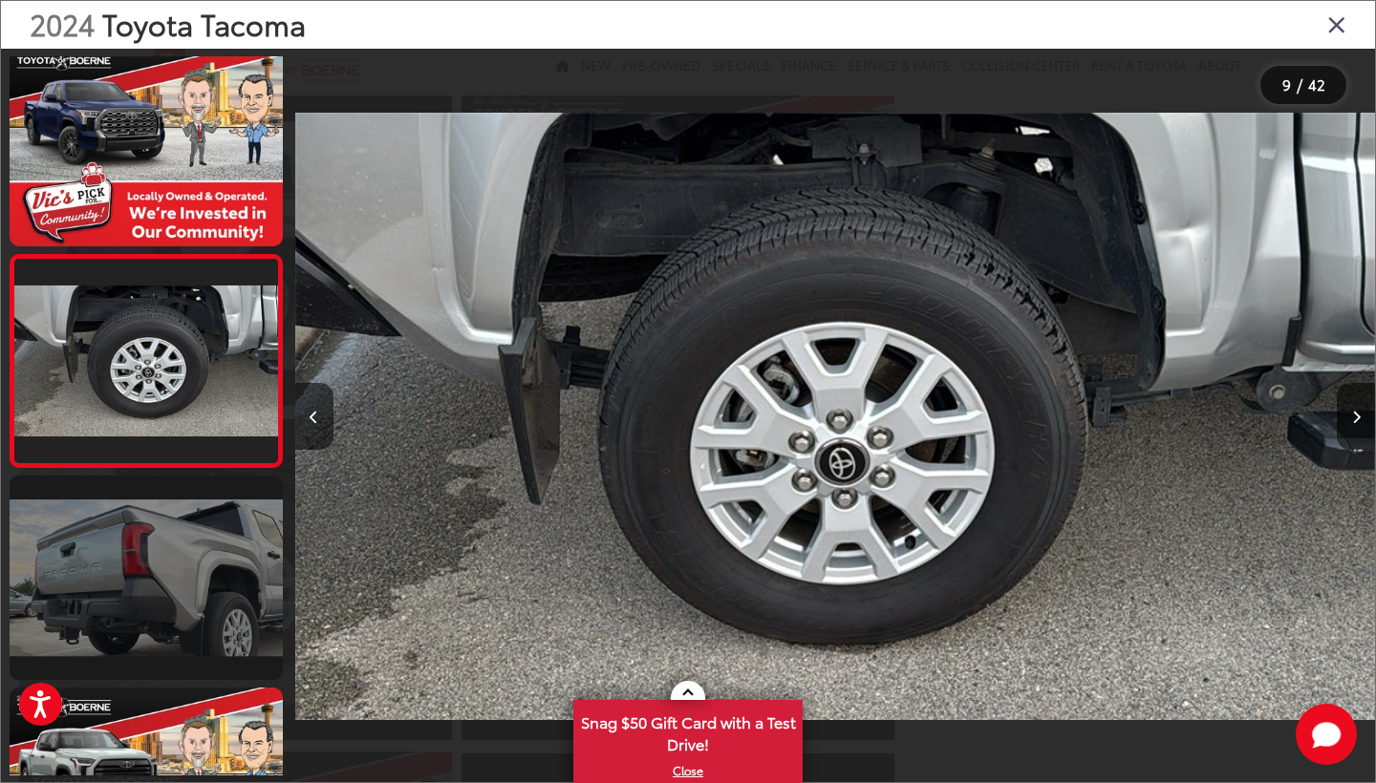
click at [198, 583] on link at bounding box center [146, 578] width 273 height 204
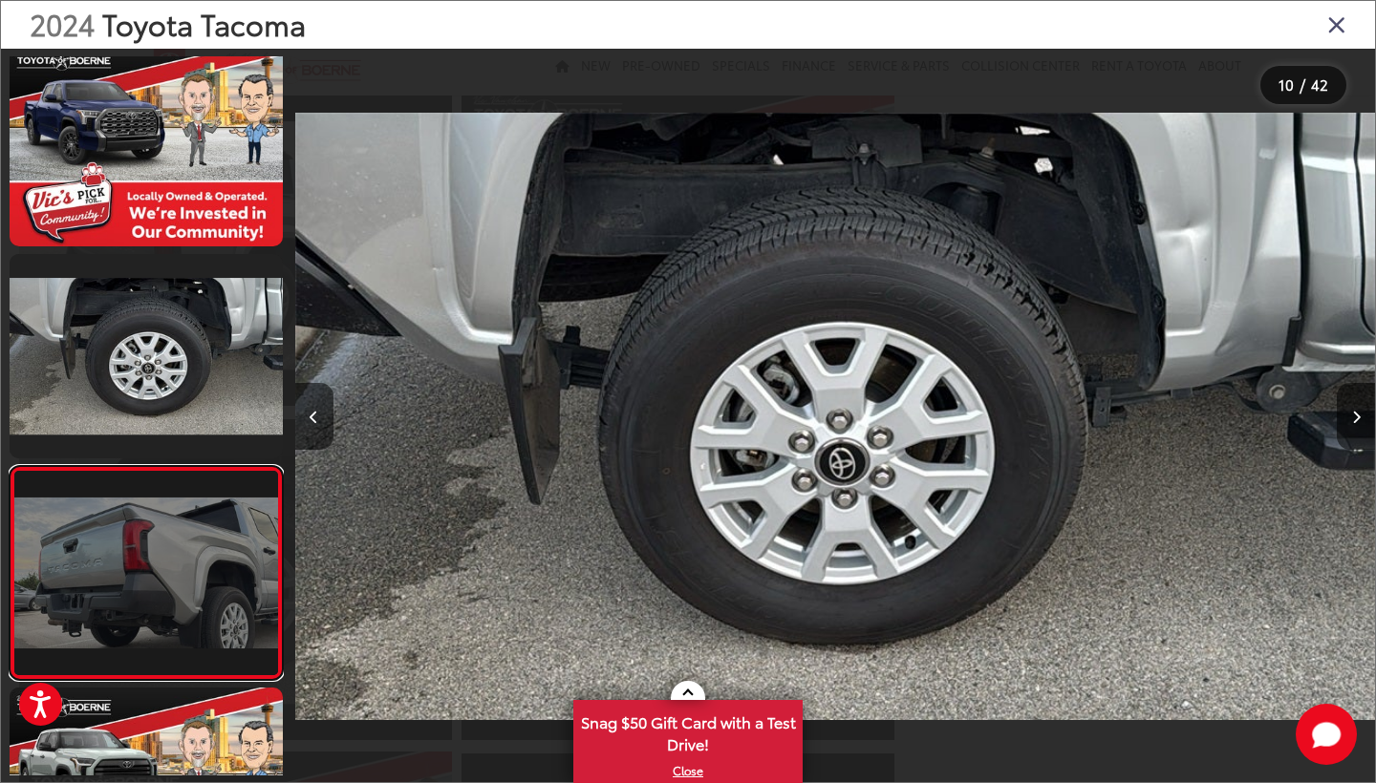
scroll to position [1714, 0]
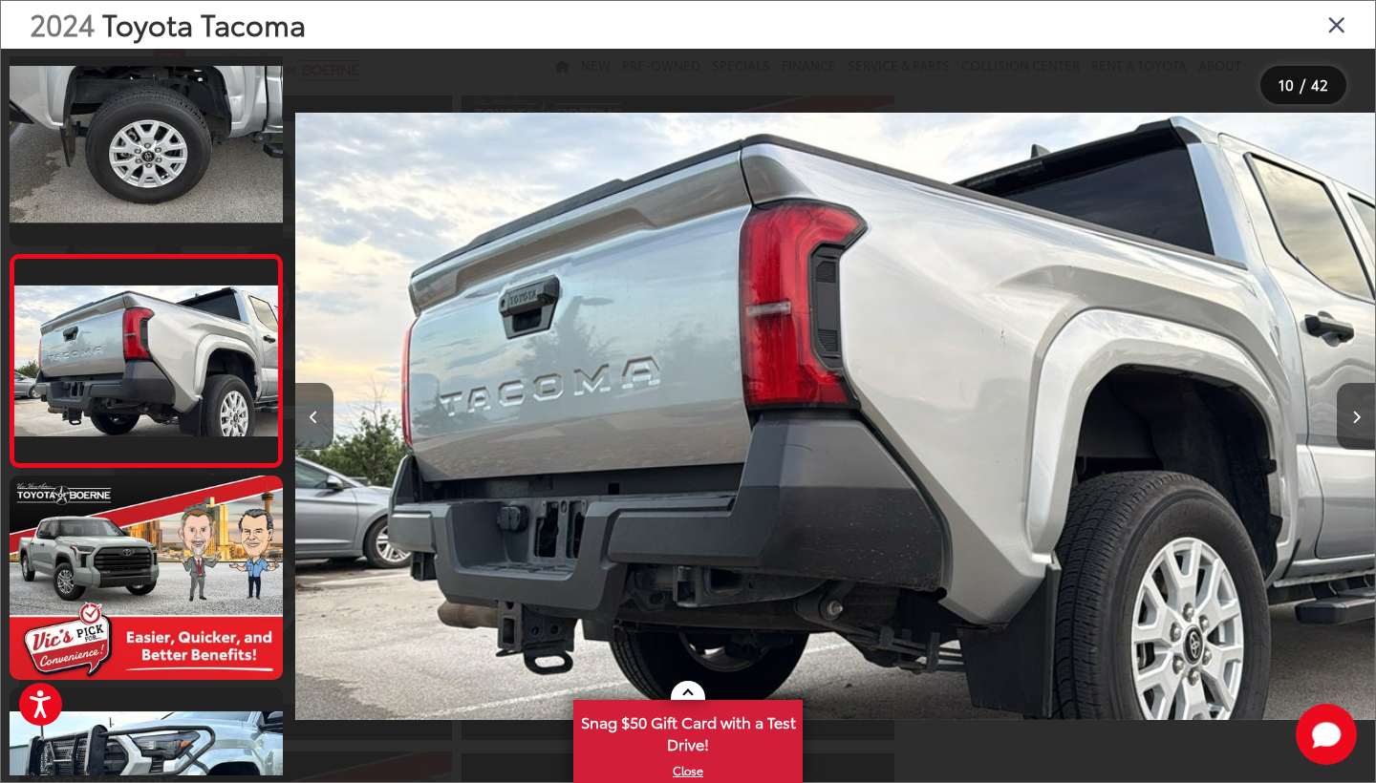
click at [1369, 423] on button "Next image" at bounding box center [1355, 416] width 38 height 67
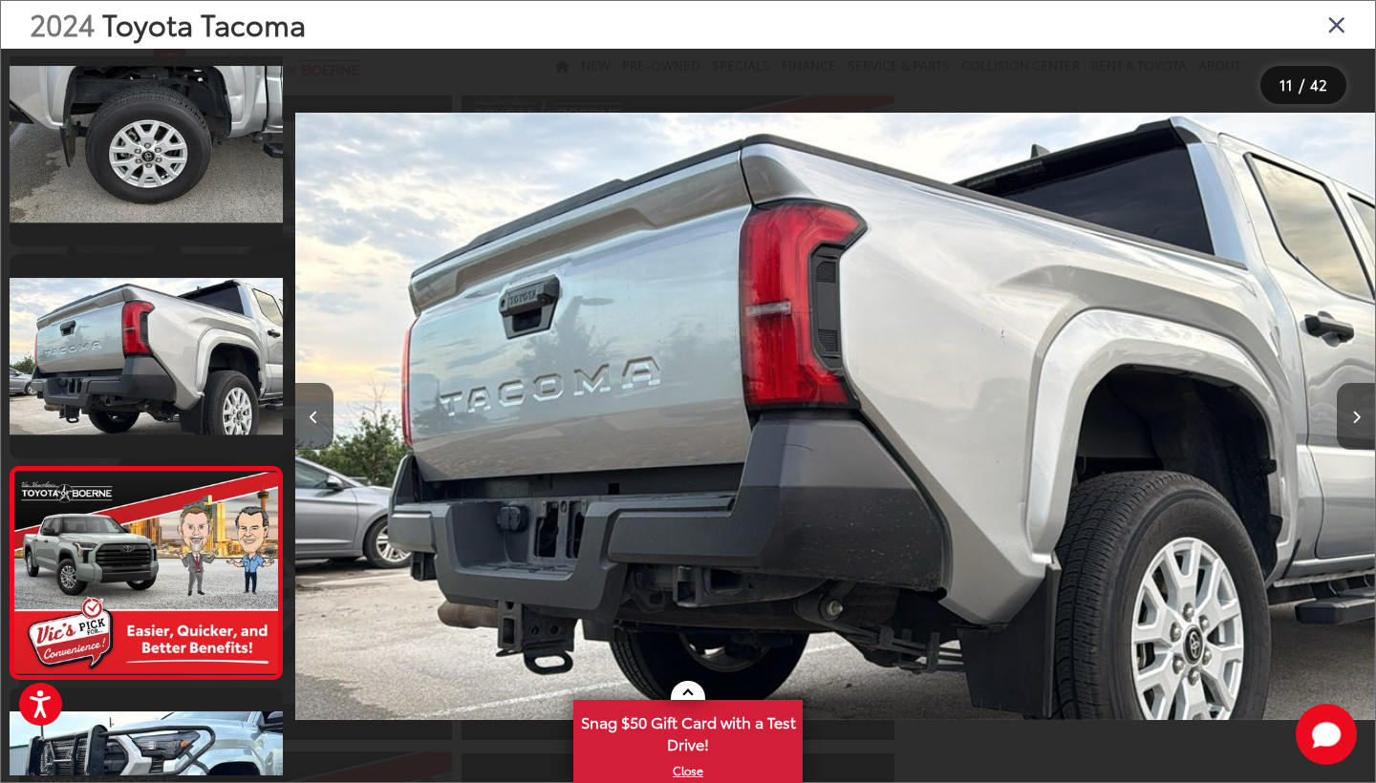
scroll to position [0, 10798]
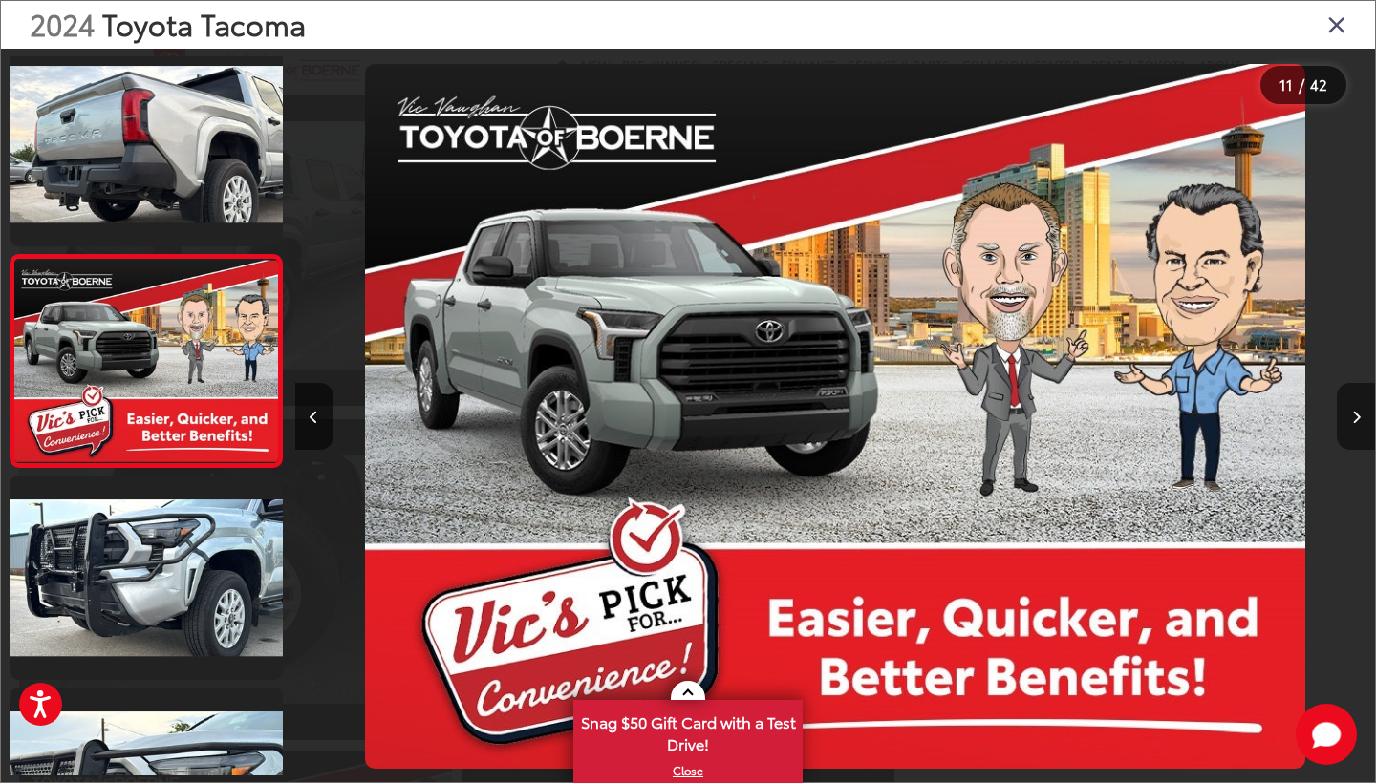
click at [1369, 423] on button "Next image" at bounding box center [1355, 416] width 38 height 67
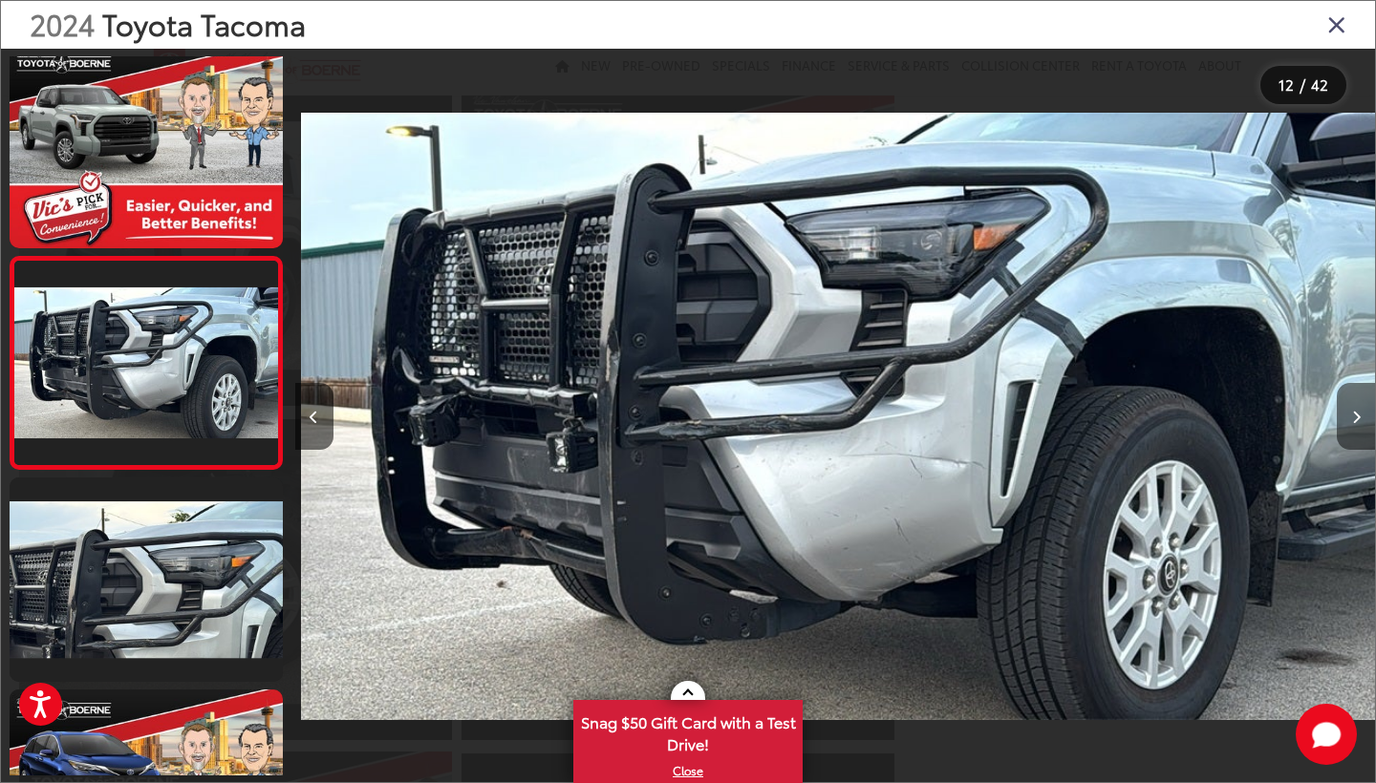
scroll to position [2138, 0]
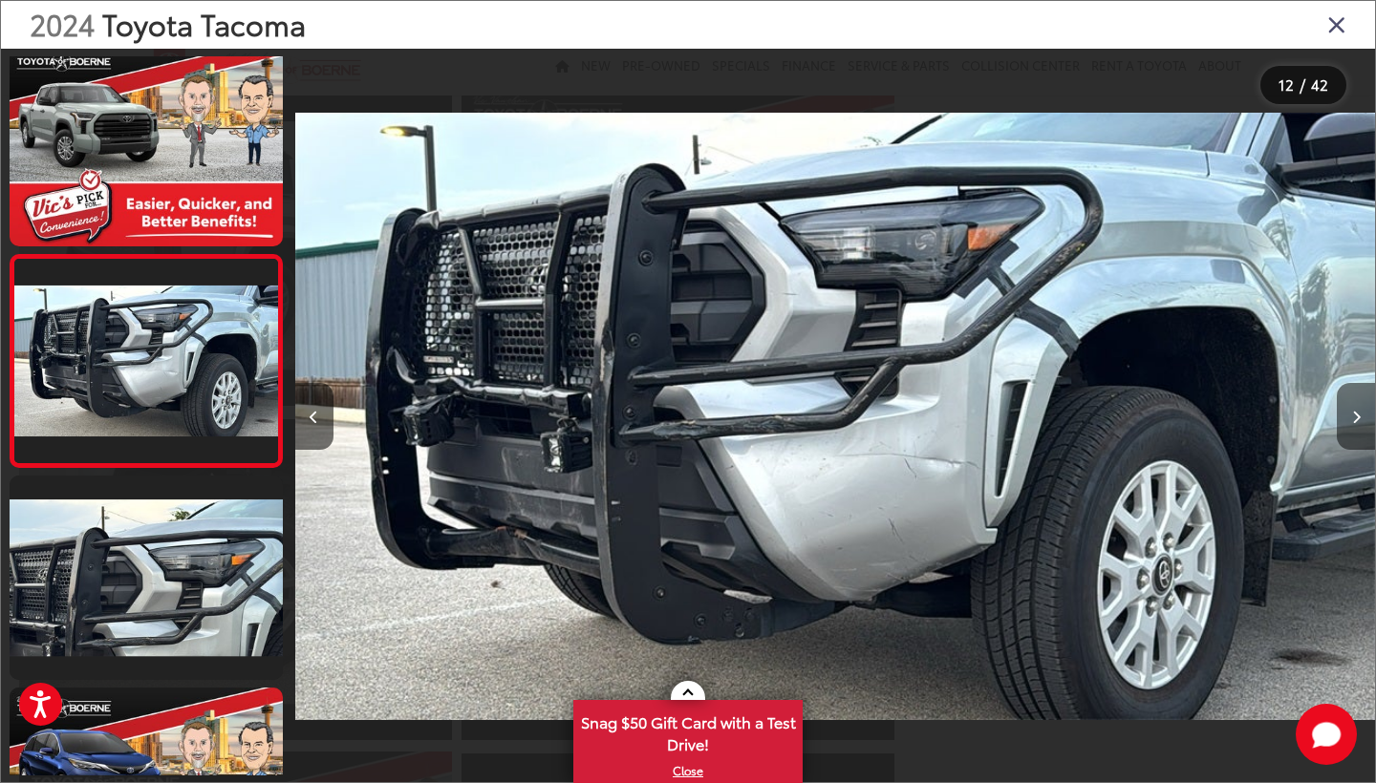
click at [1363, 416] on button "Next image" at bounding box center [1355, 416] width 38 height 67
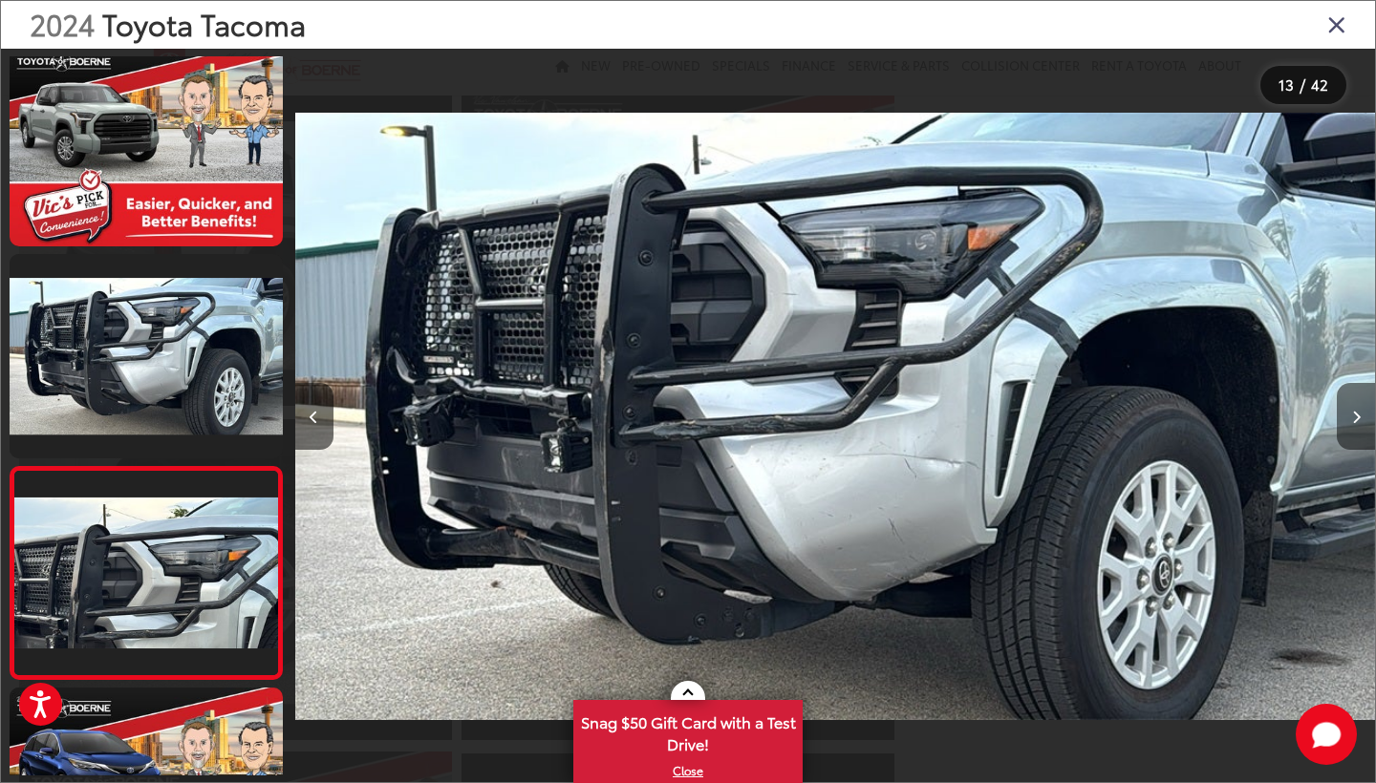
scroll to position [0, 12958]
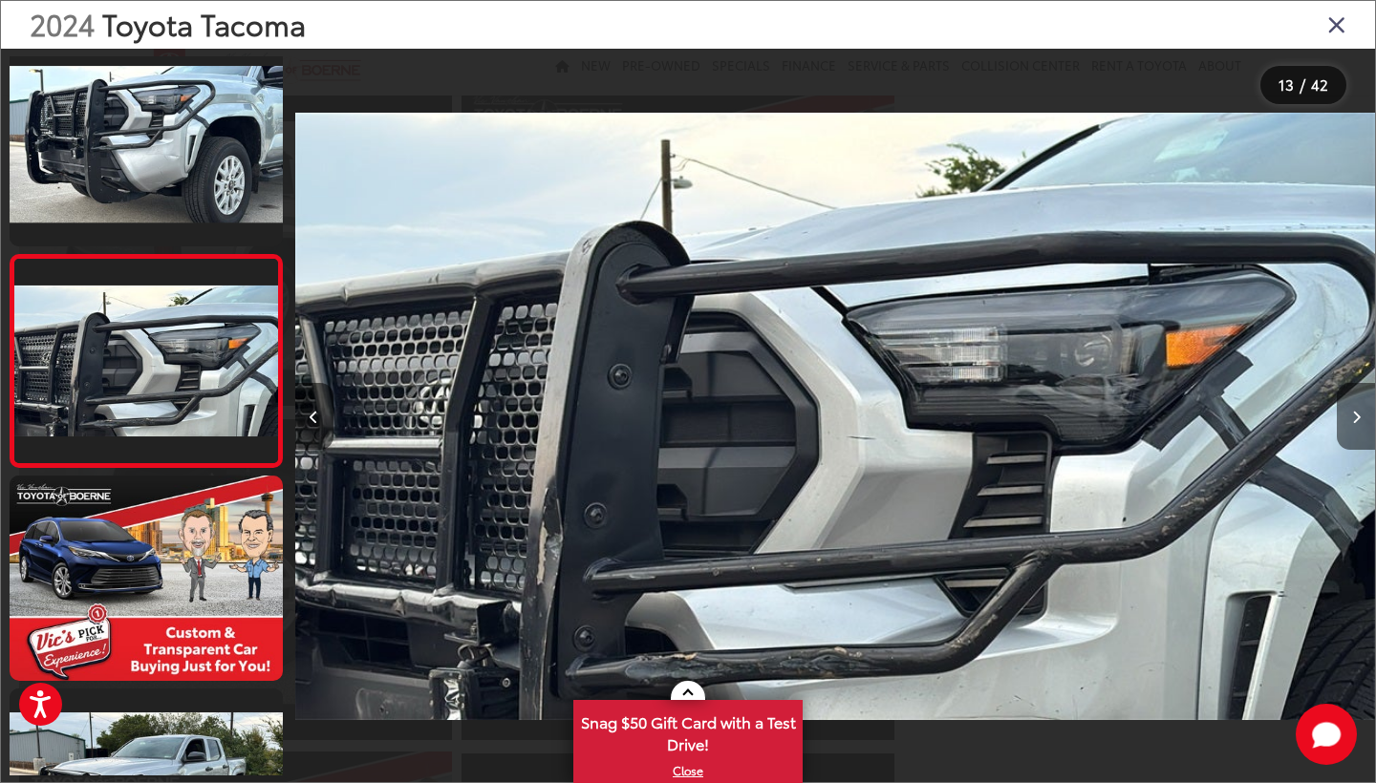
click at [1362, 416] on button "Next image" at bounding box center [1355, 416] width 38 height 67
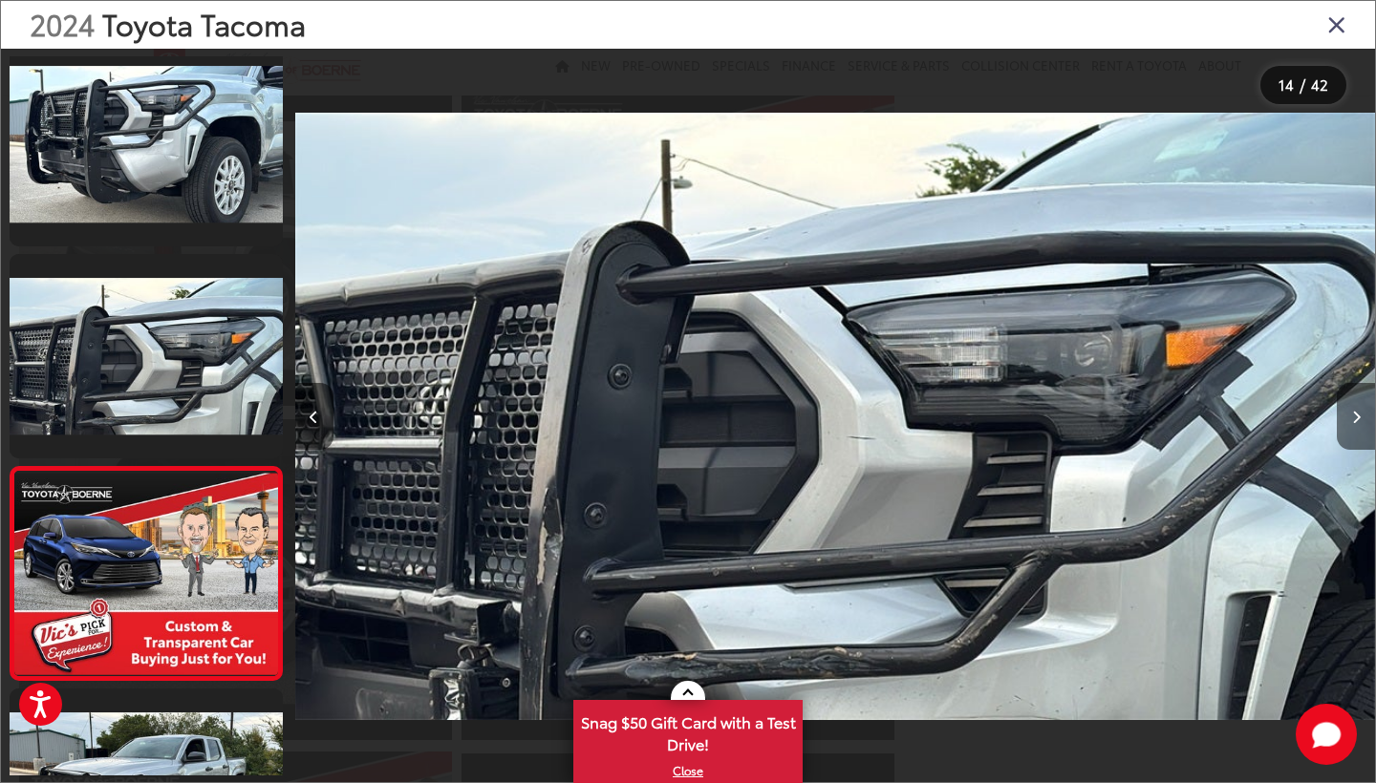
scroll to position [0, 14037]
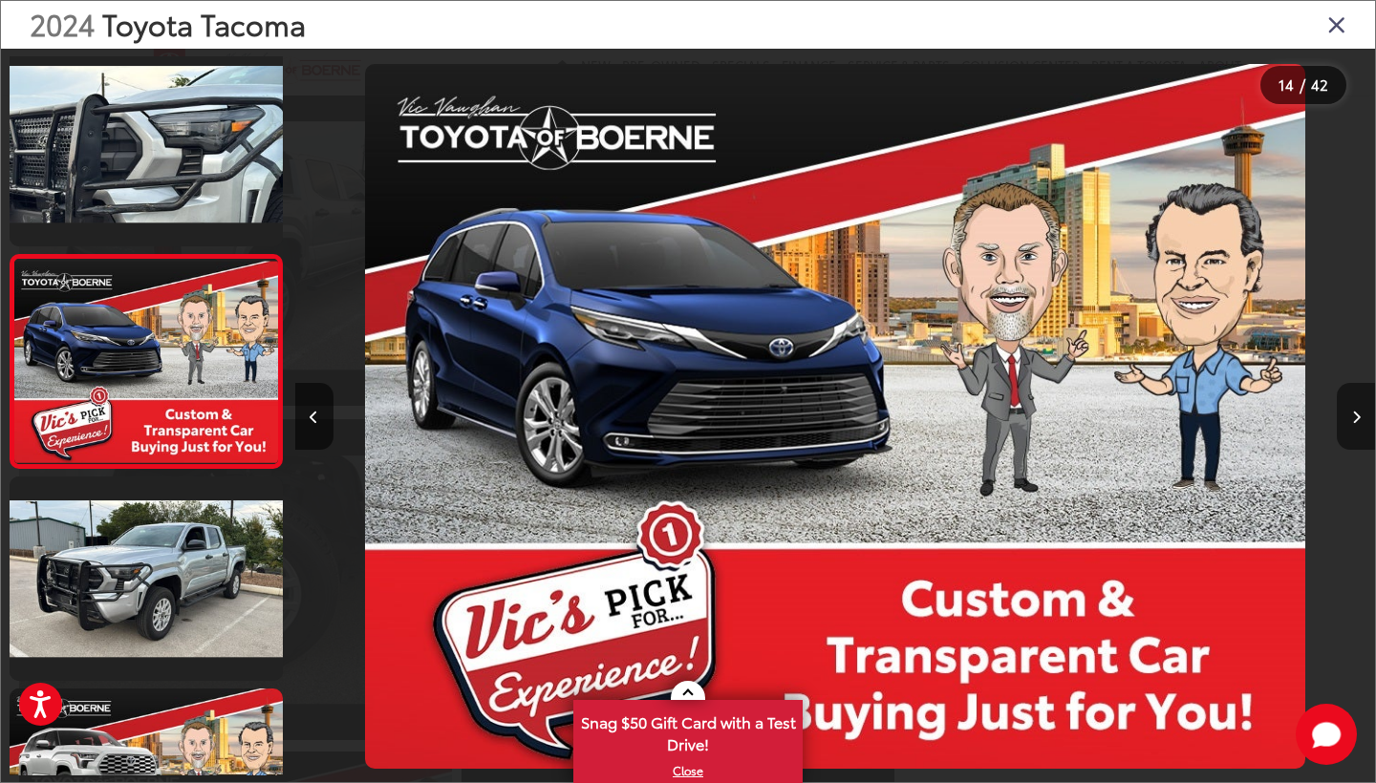
click at [1362, 416] on button "Next image" at bounding box center [1355, 416] width 38 height 67
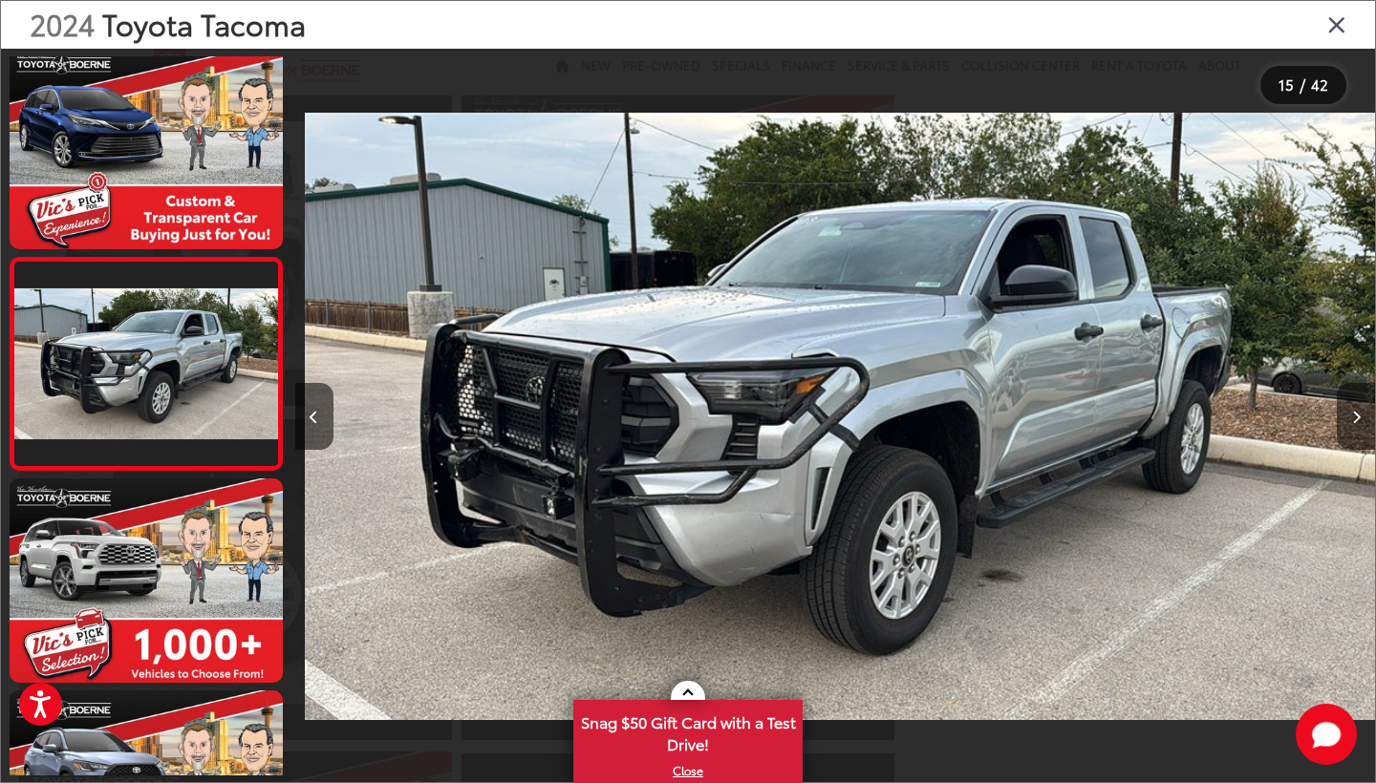
scroll to position [2775, 0]
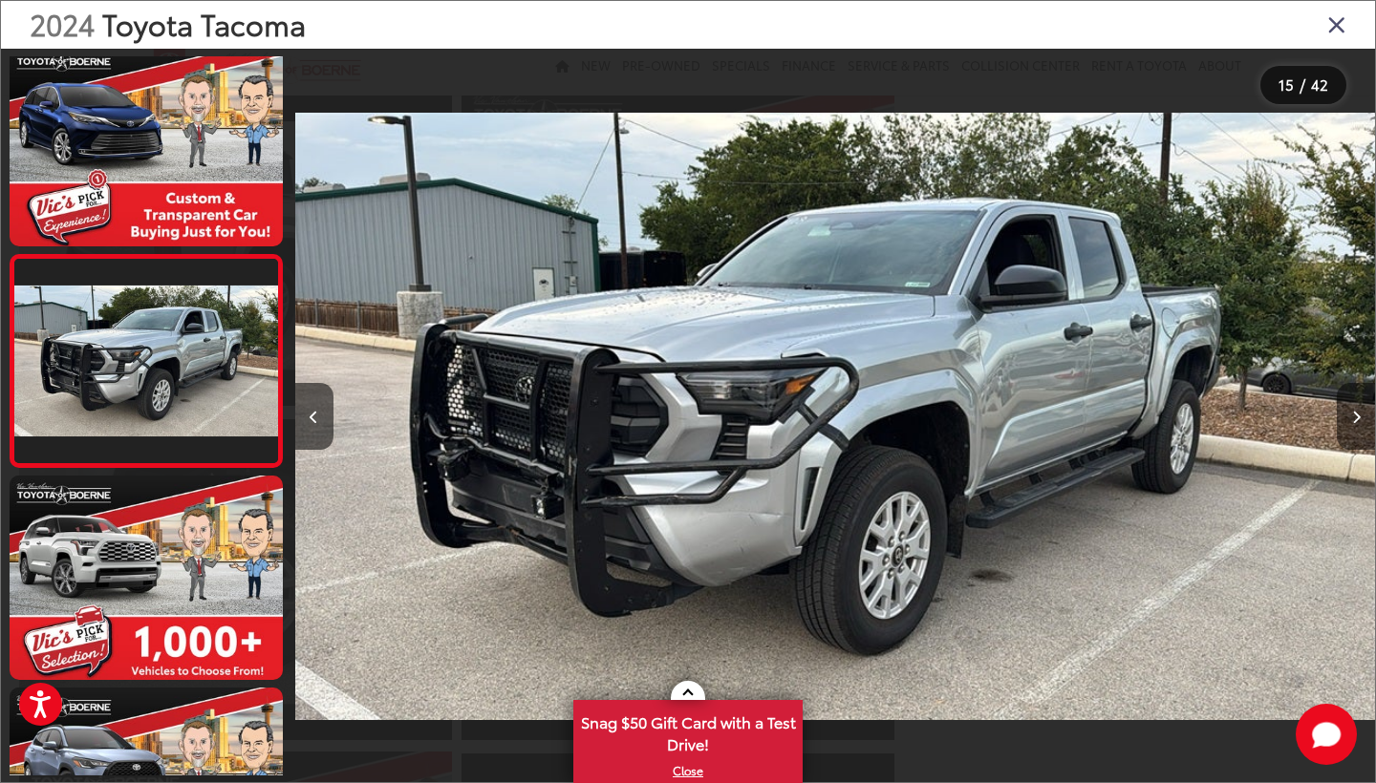
click at [1362, 416] on button "Next image" at bounding box center [1355, 416] width 38 height 67
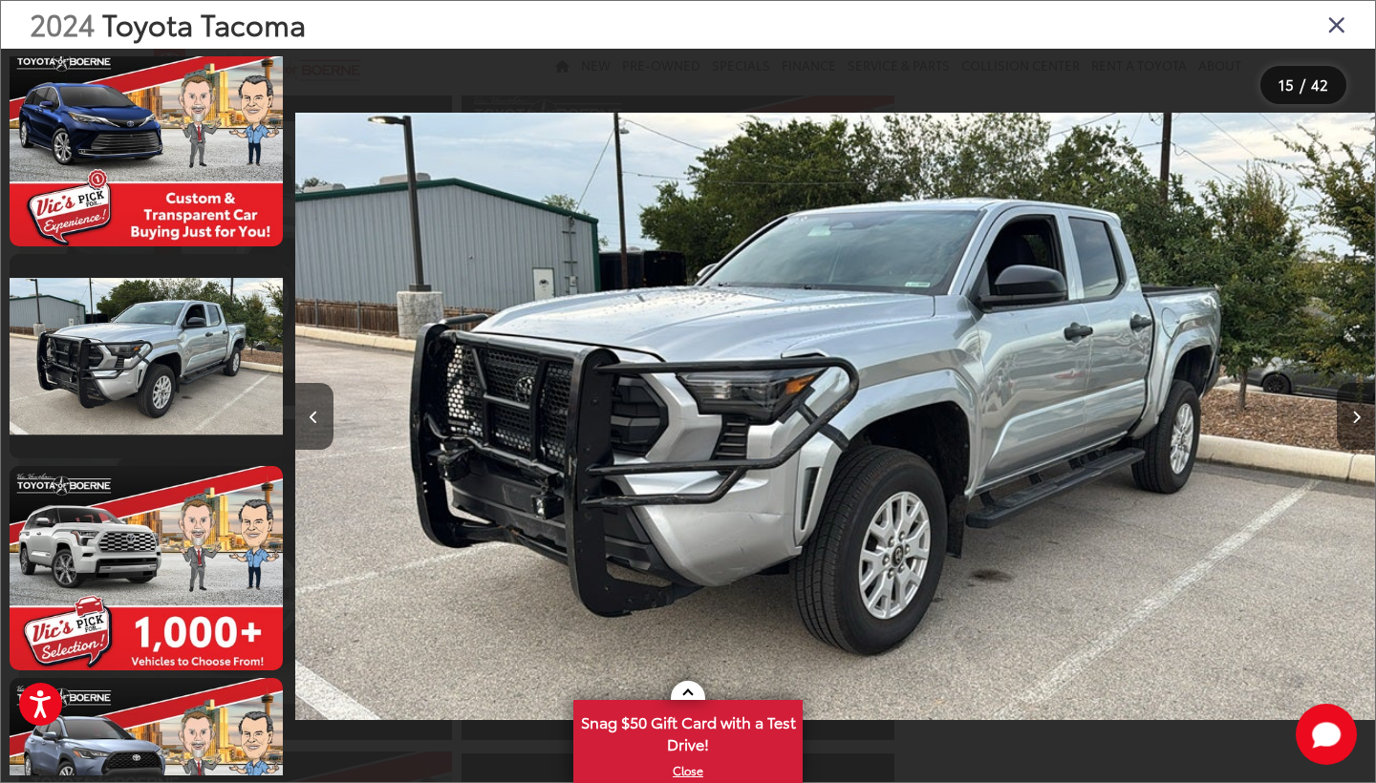
scroll to position [0, 16197]
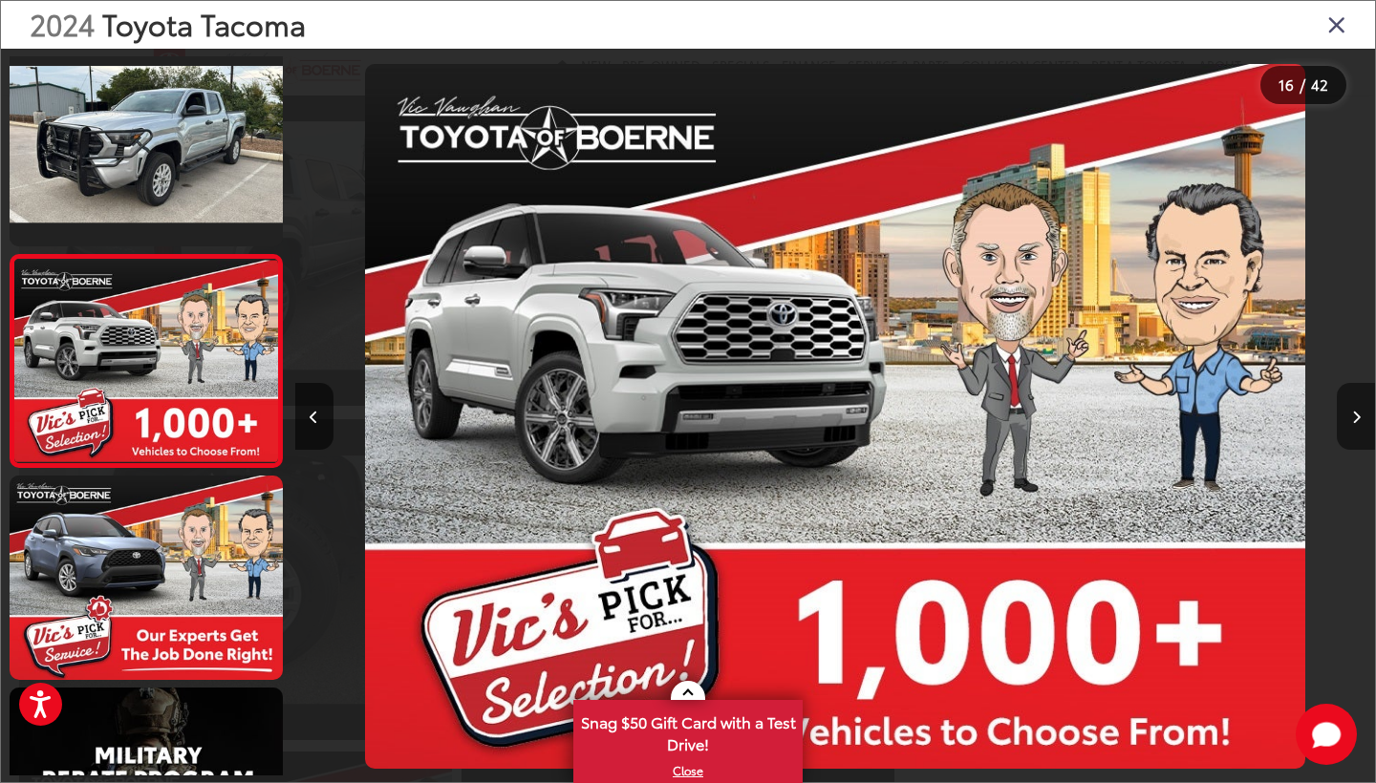
click at [1362, 417] on button "Next image" at bounding box center [1355, 416] width 38 height 67
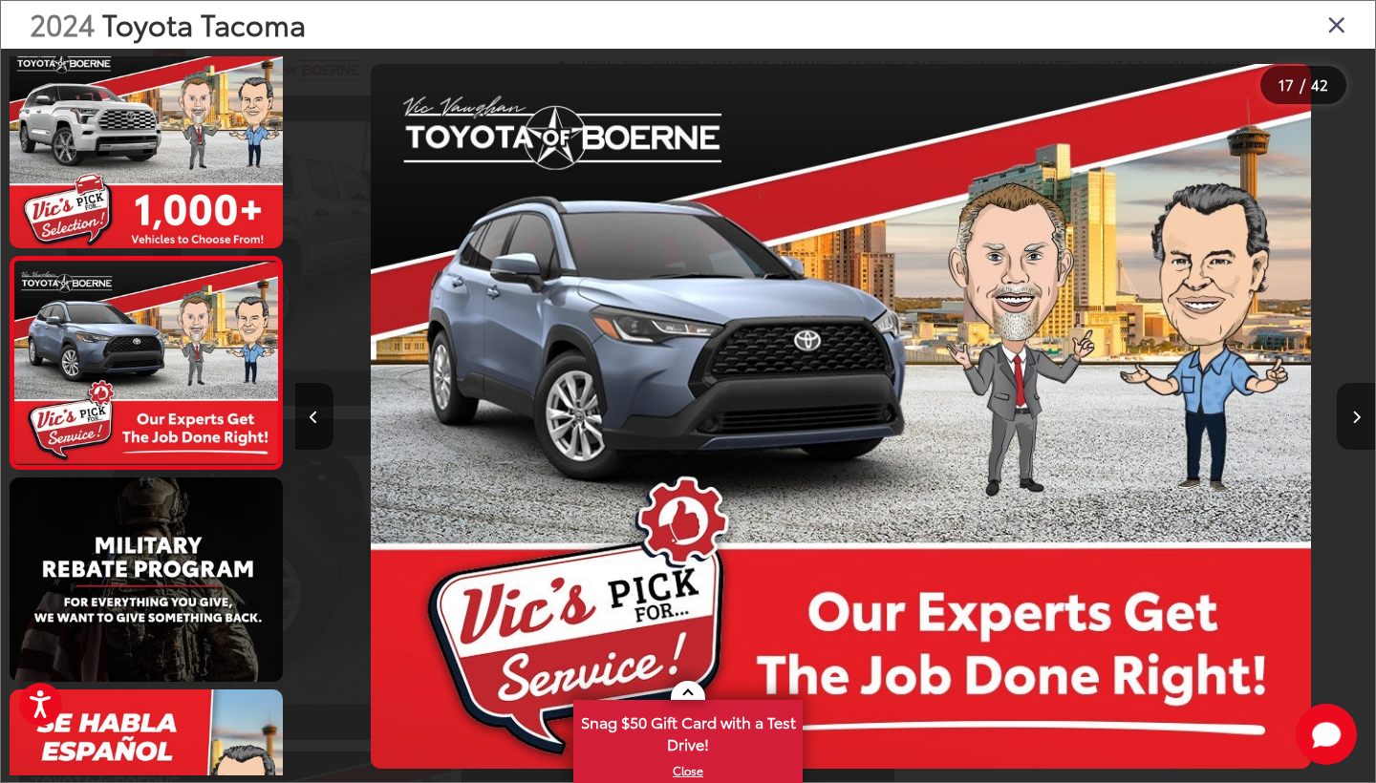
scroll to position [0, 17277]
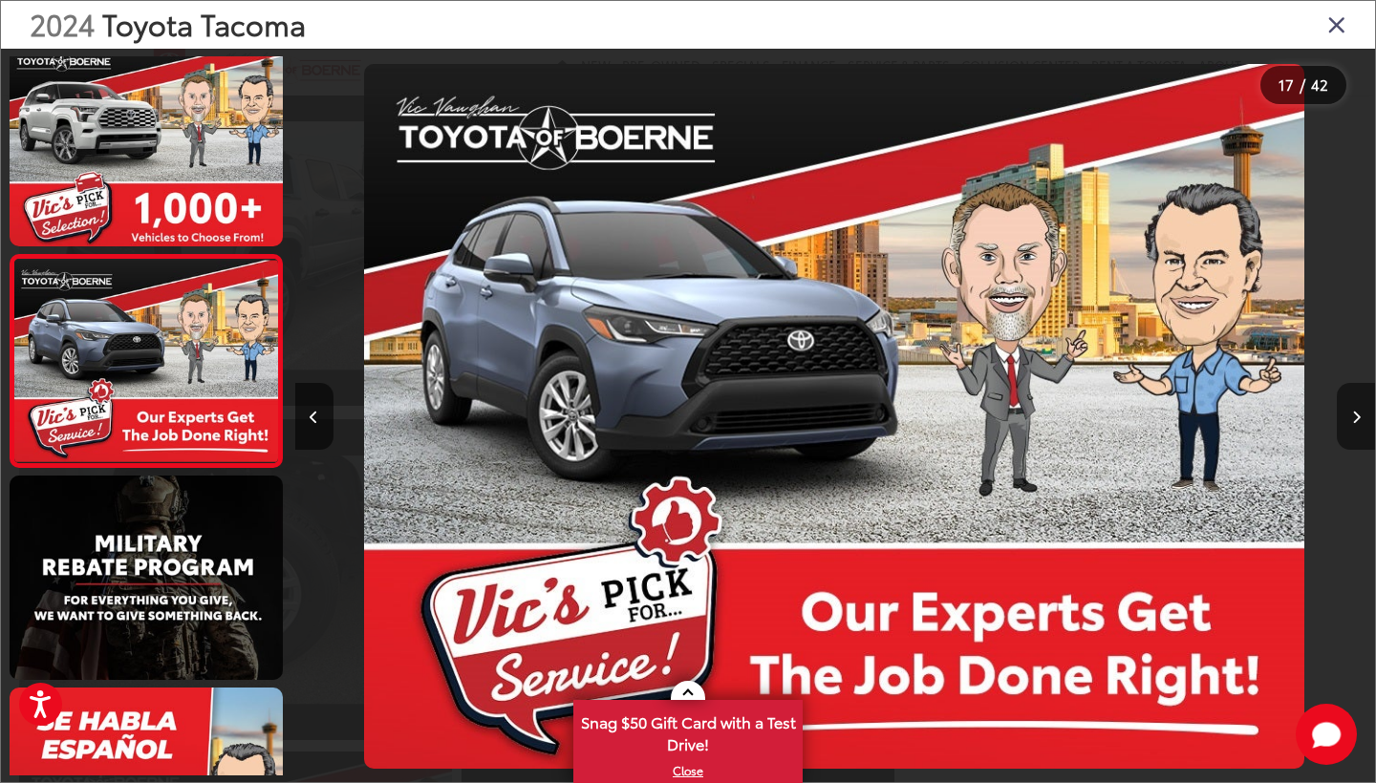
click at [1362, 418] on button "Next image" at bounding box center [1355, 416] width 38 height 67
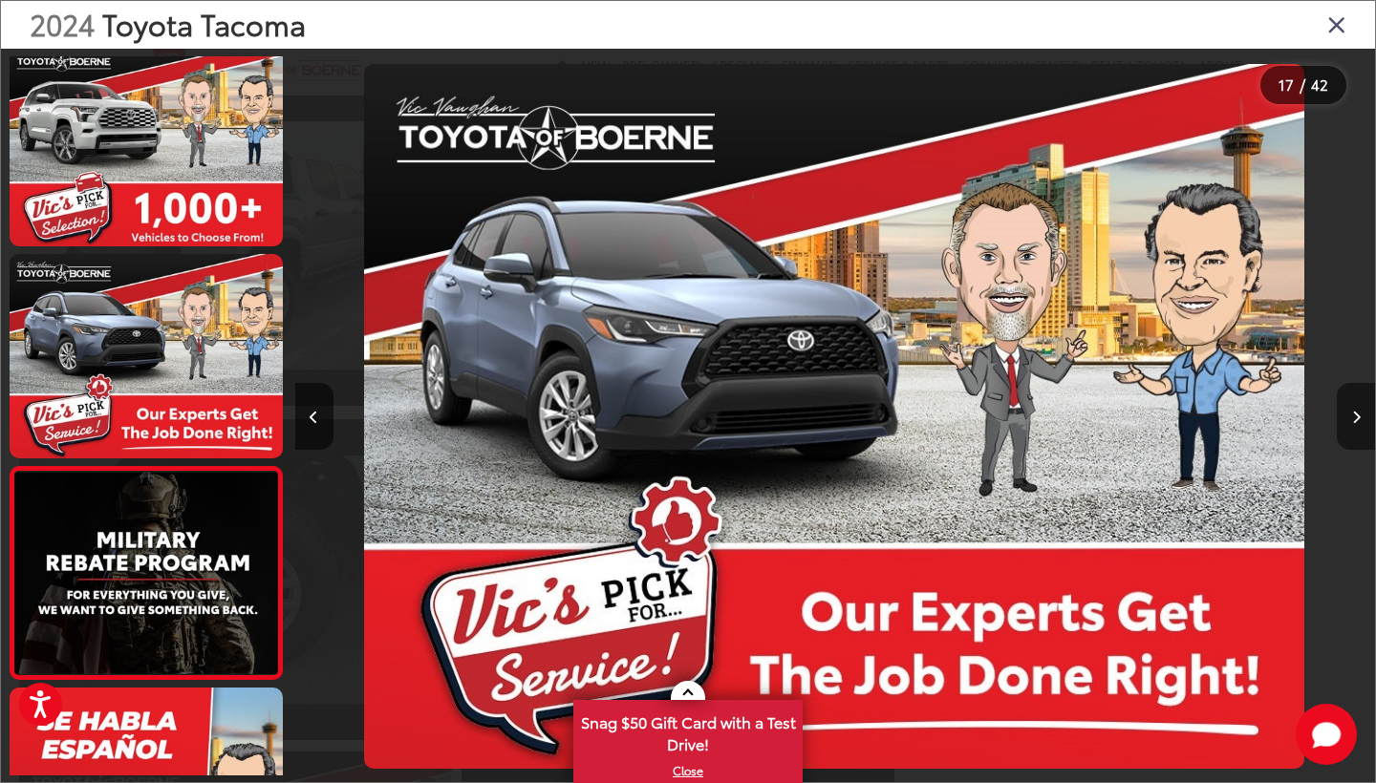
scroll to position [0, 18356]
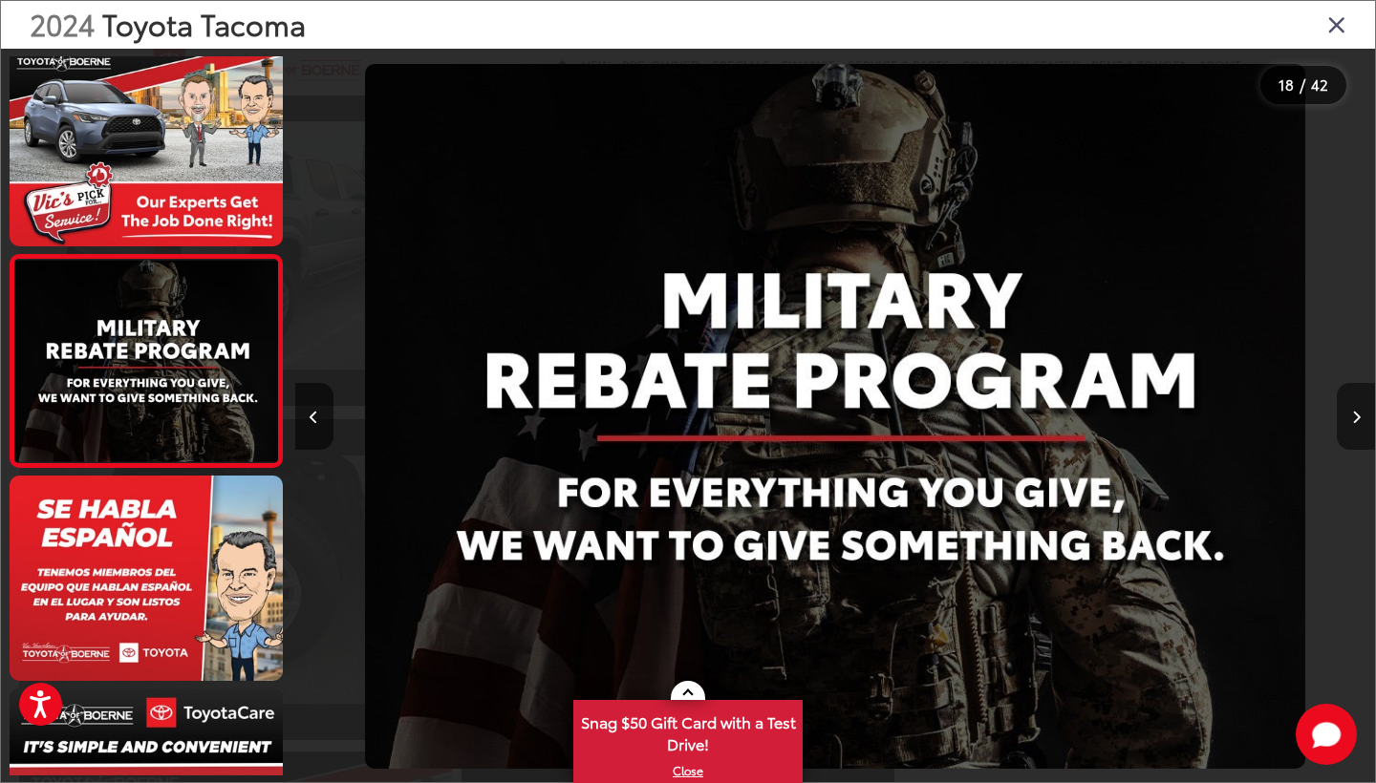
click at [1362, 418] on button "Next image" at bounding box center [1355, 416] width 38 height 67
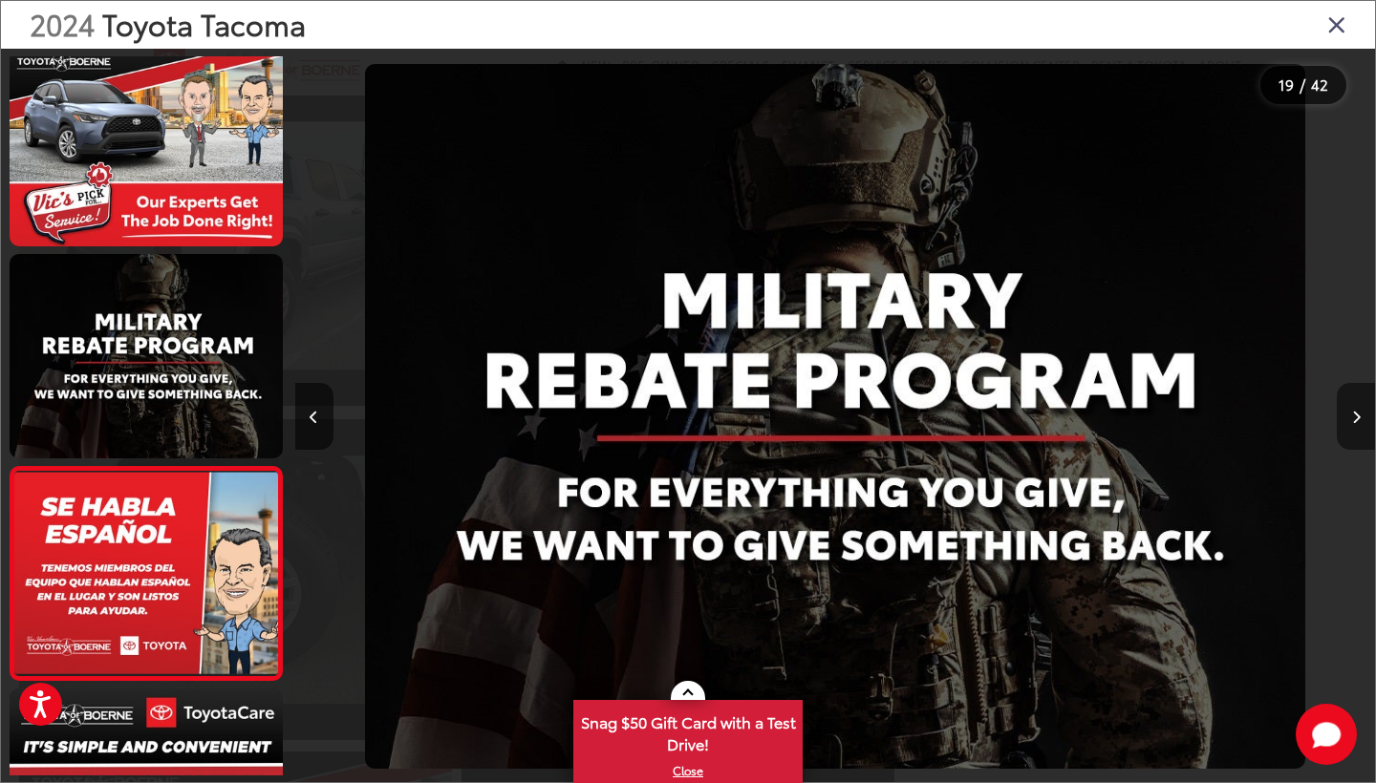
scroll to position [0, 19436]
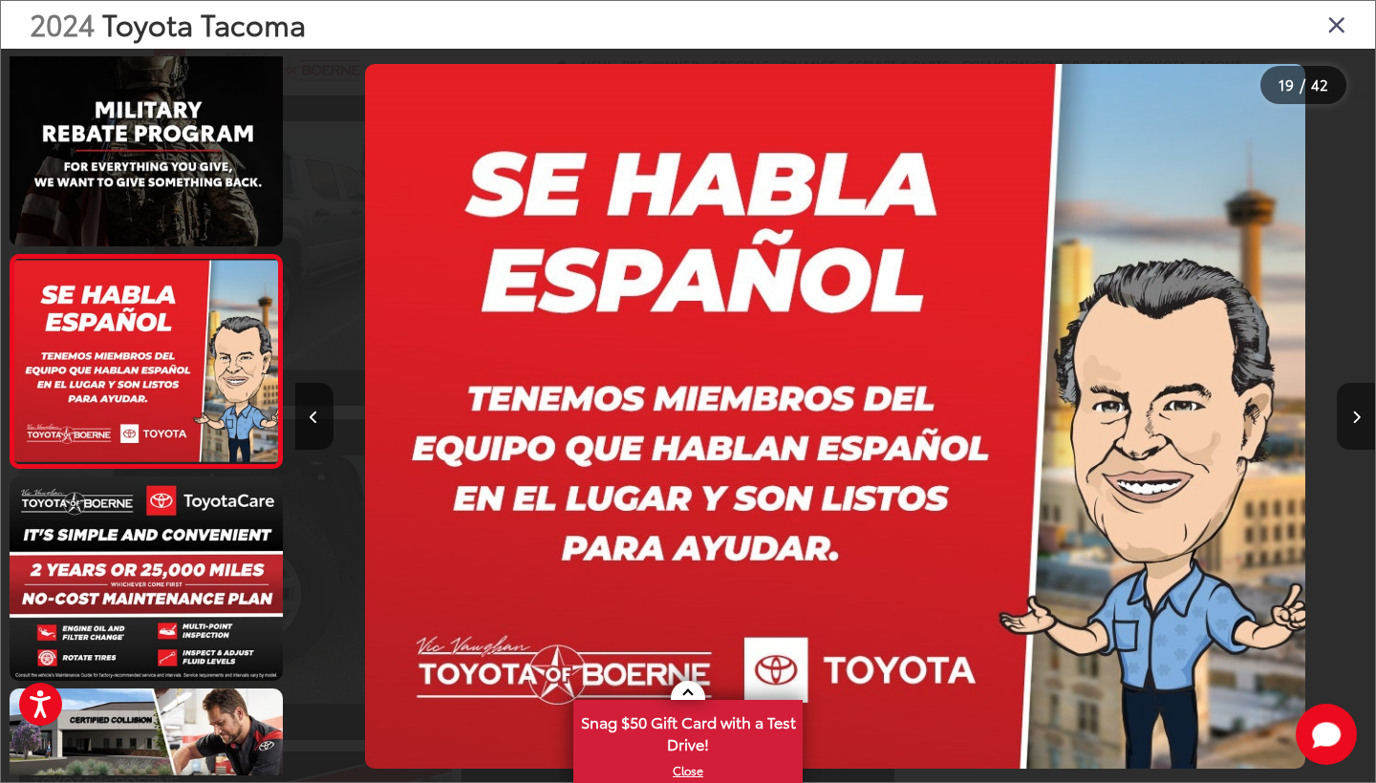
click at [1362, 418] on button "Next image" at bounding box center [1355, 416] width 38 height 67
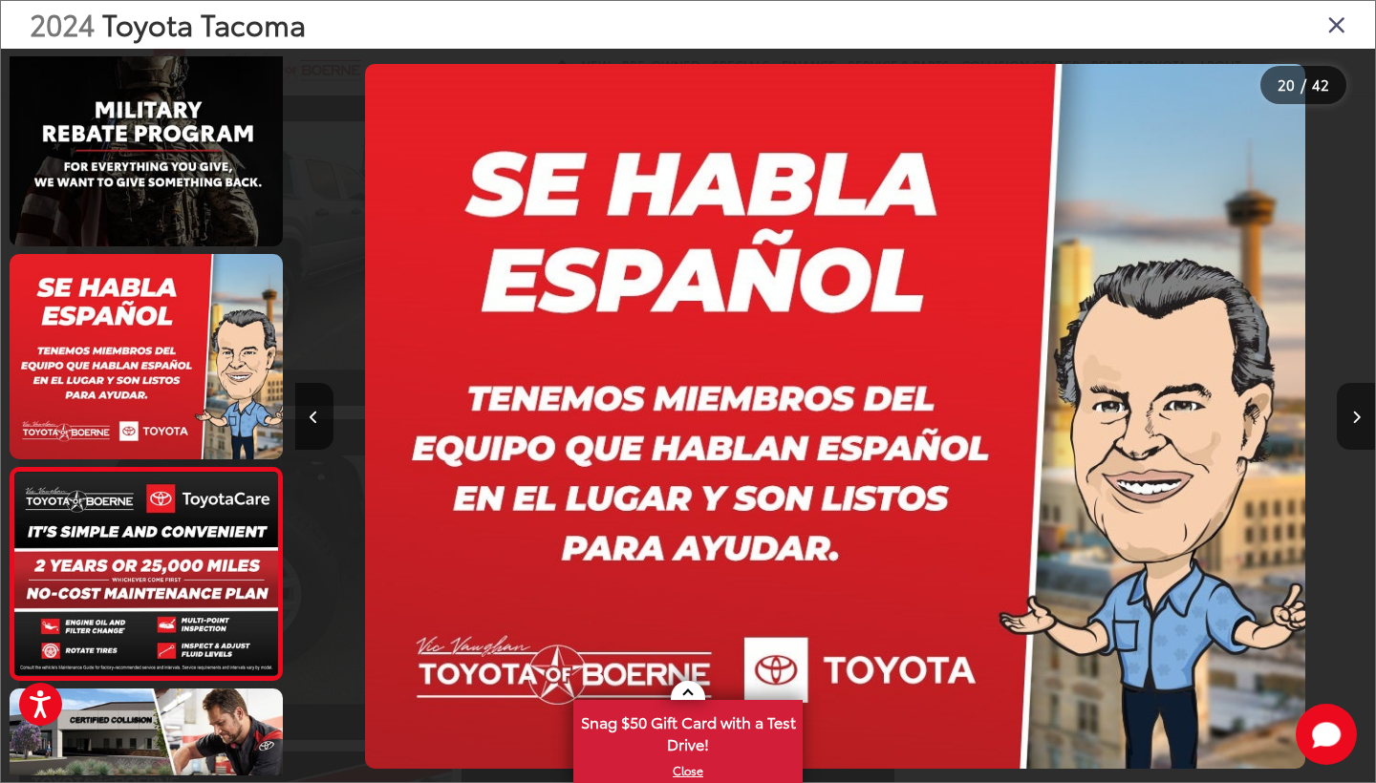
scroll to position [0, 0]
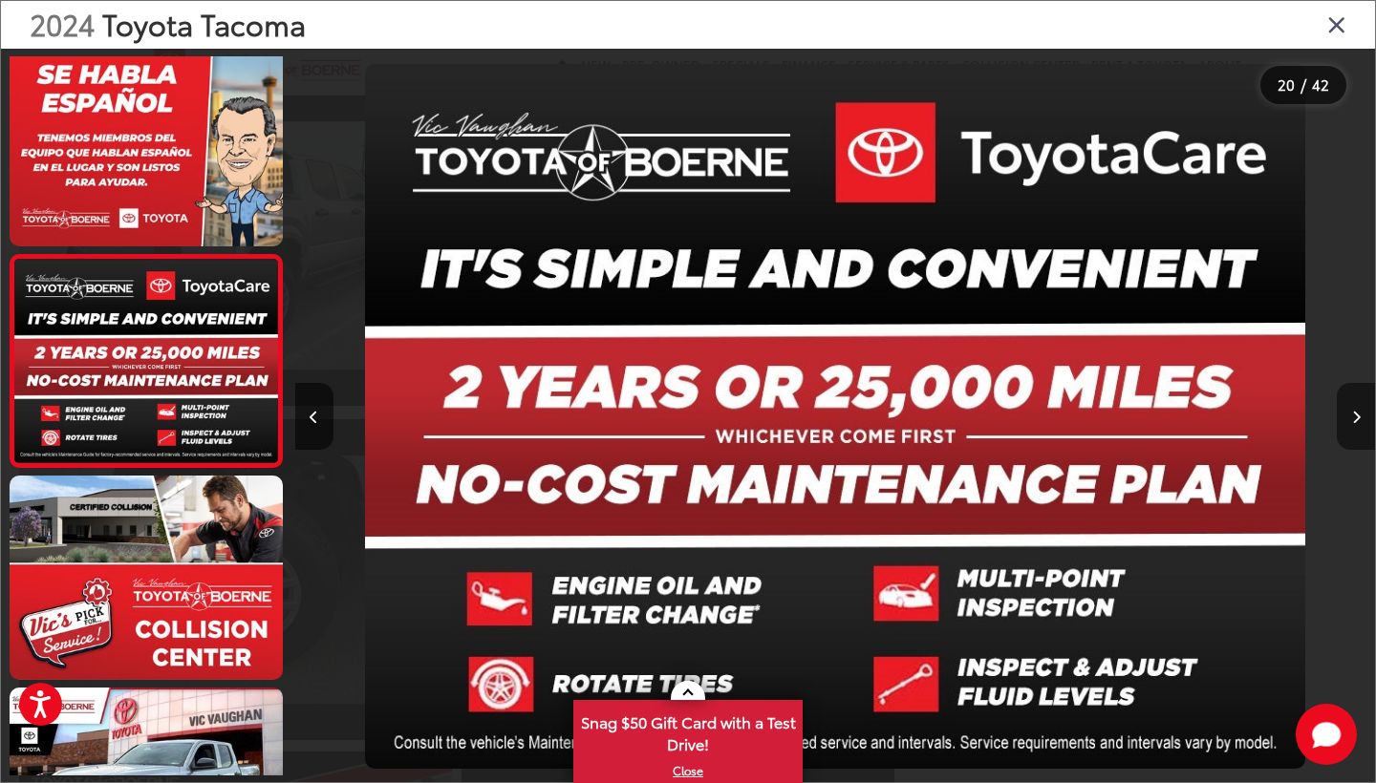
click at [1362, 418] on button "Next image" at bounding box center [1355, 416] width 38 height 67
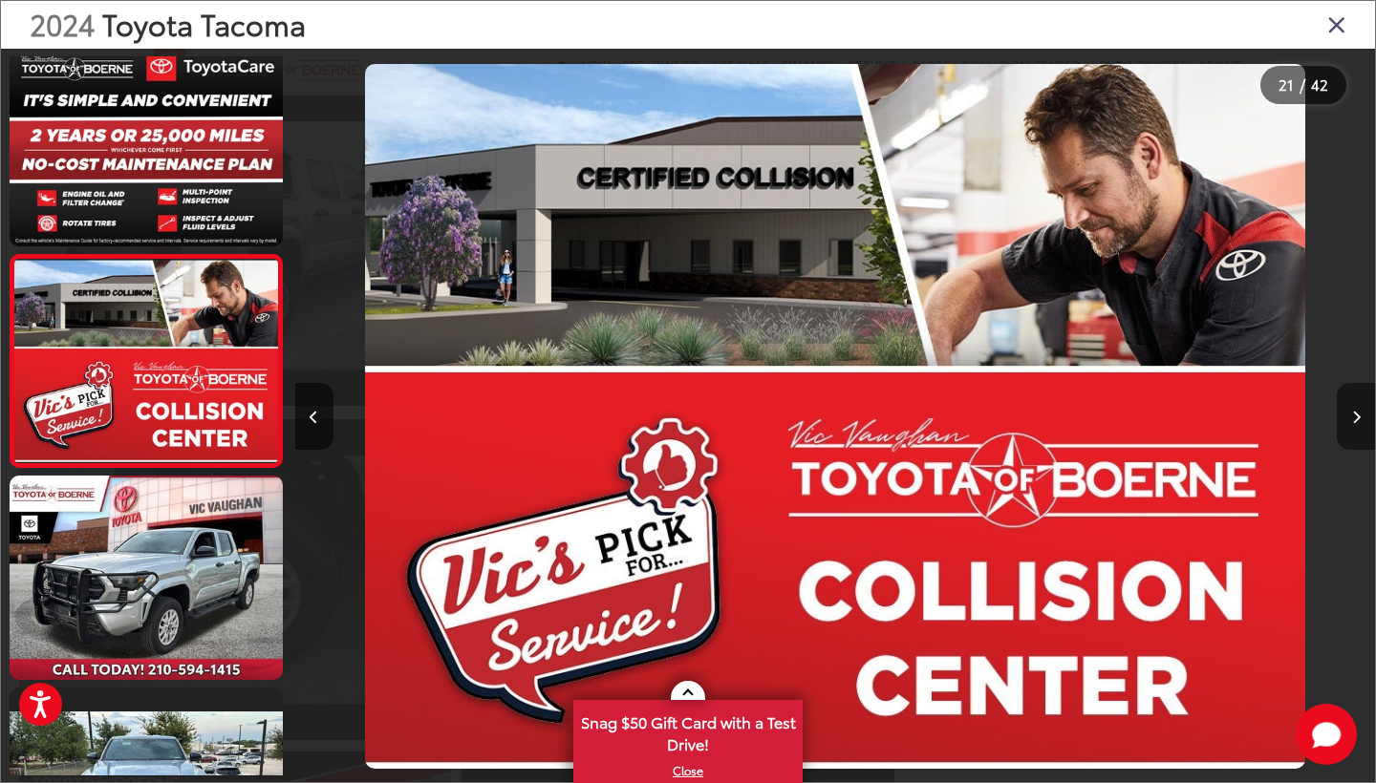
click at [1362, 418] on button "Next image" at bounding box center [1355, 416] width 38 height 67
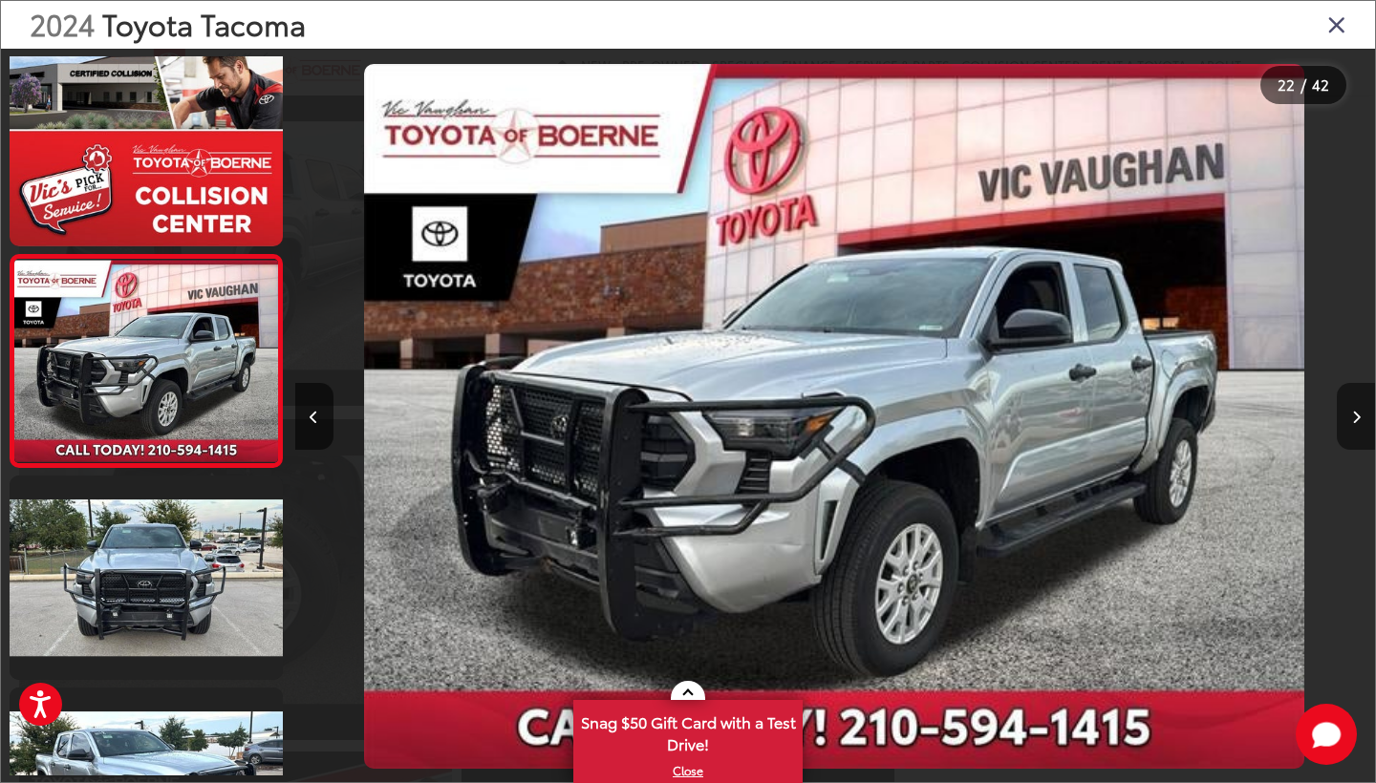
click at [1362, 418] on button "Next image" at bounding box center [1355, 416] width 38 height 67
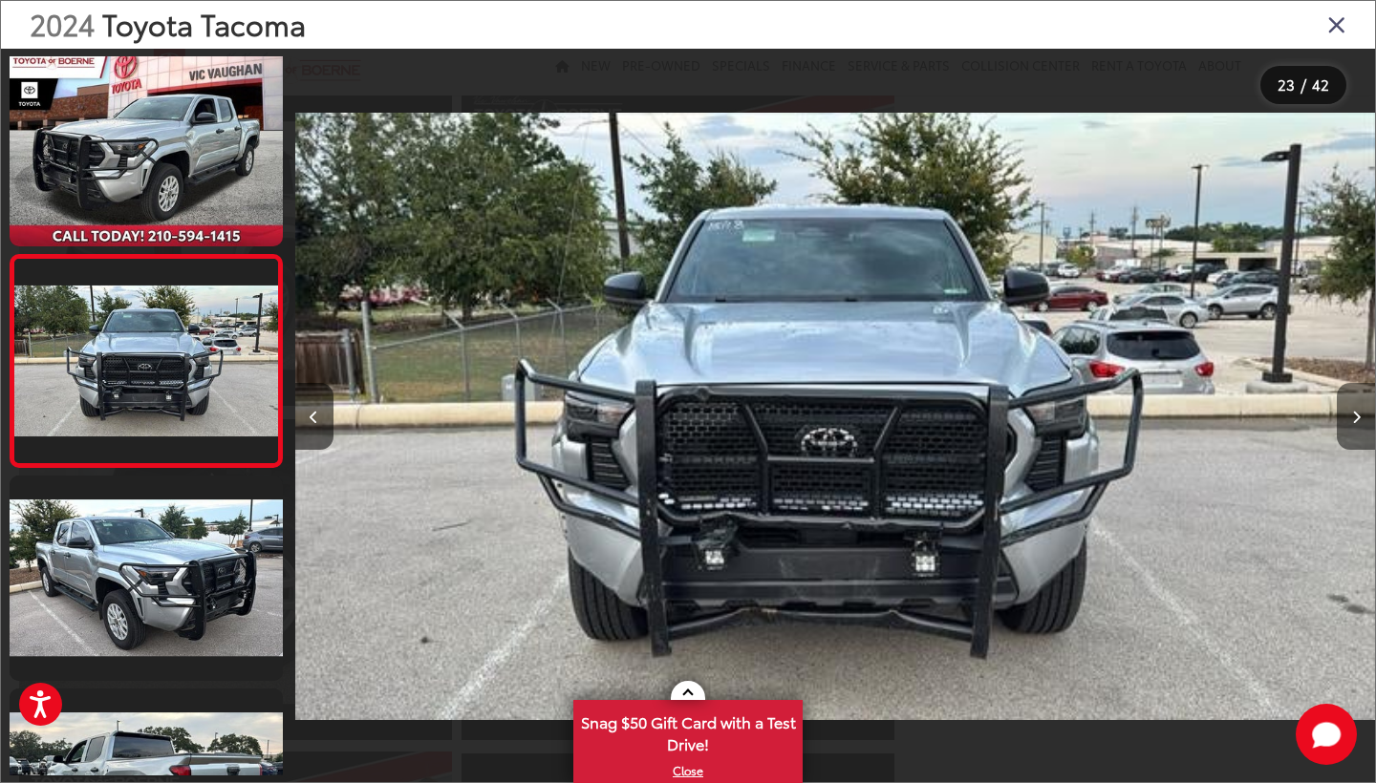
click at [1361, 418] on button "Next image" at bounding box center [1355, 416] width 38 height 67
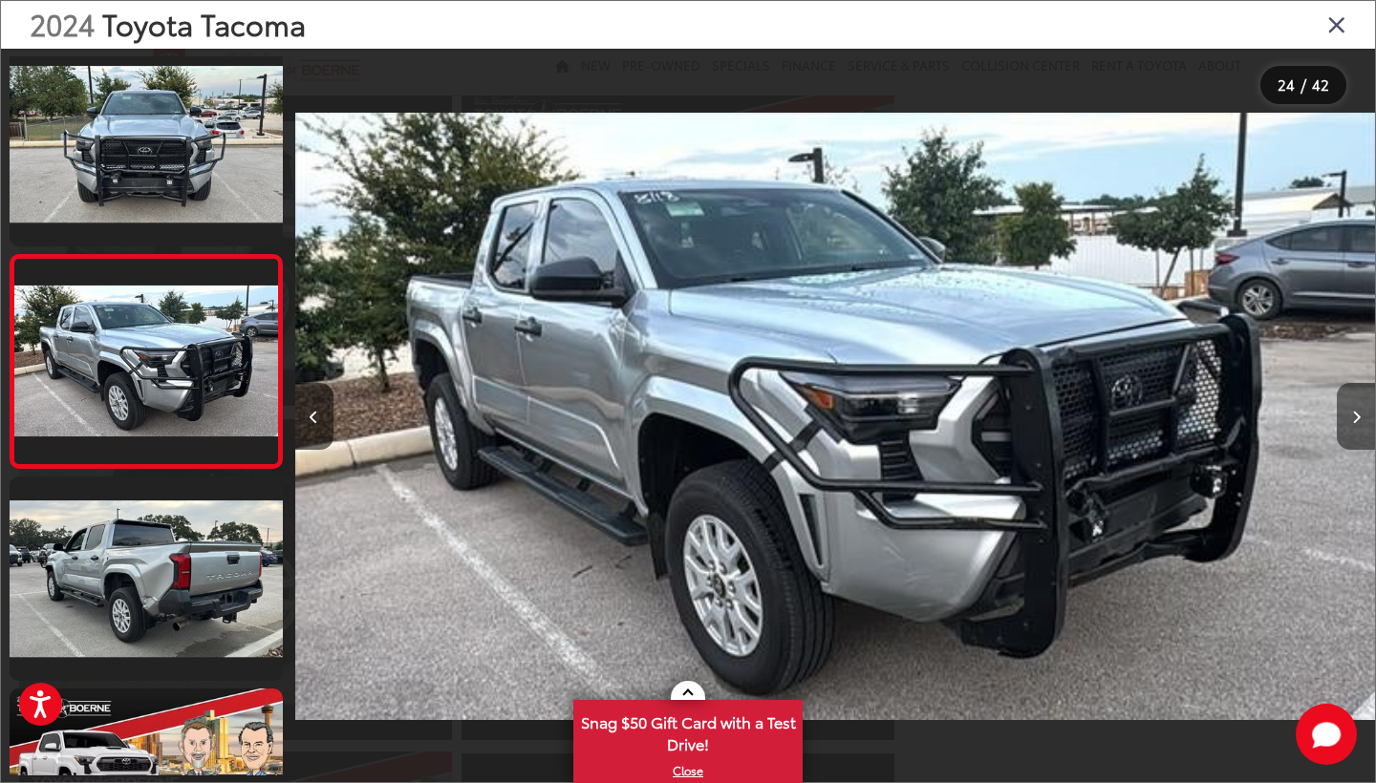
click at [1360, 419] on button "Next image" at bounding box center [1355, 416] width 38 height 67
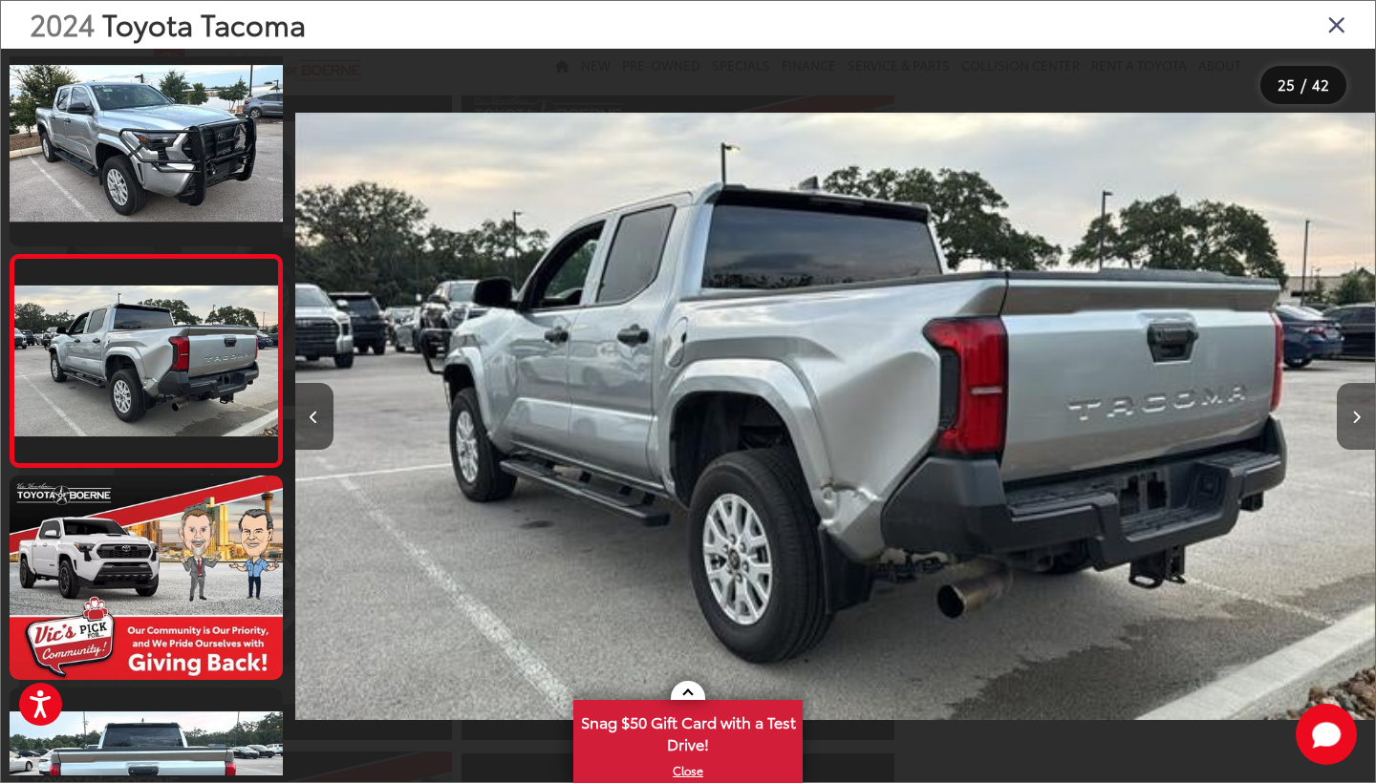
click at [1360, 419] on button "Next image" at bounding box center [1355, 416] width 38 height 67
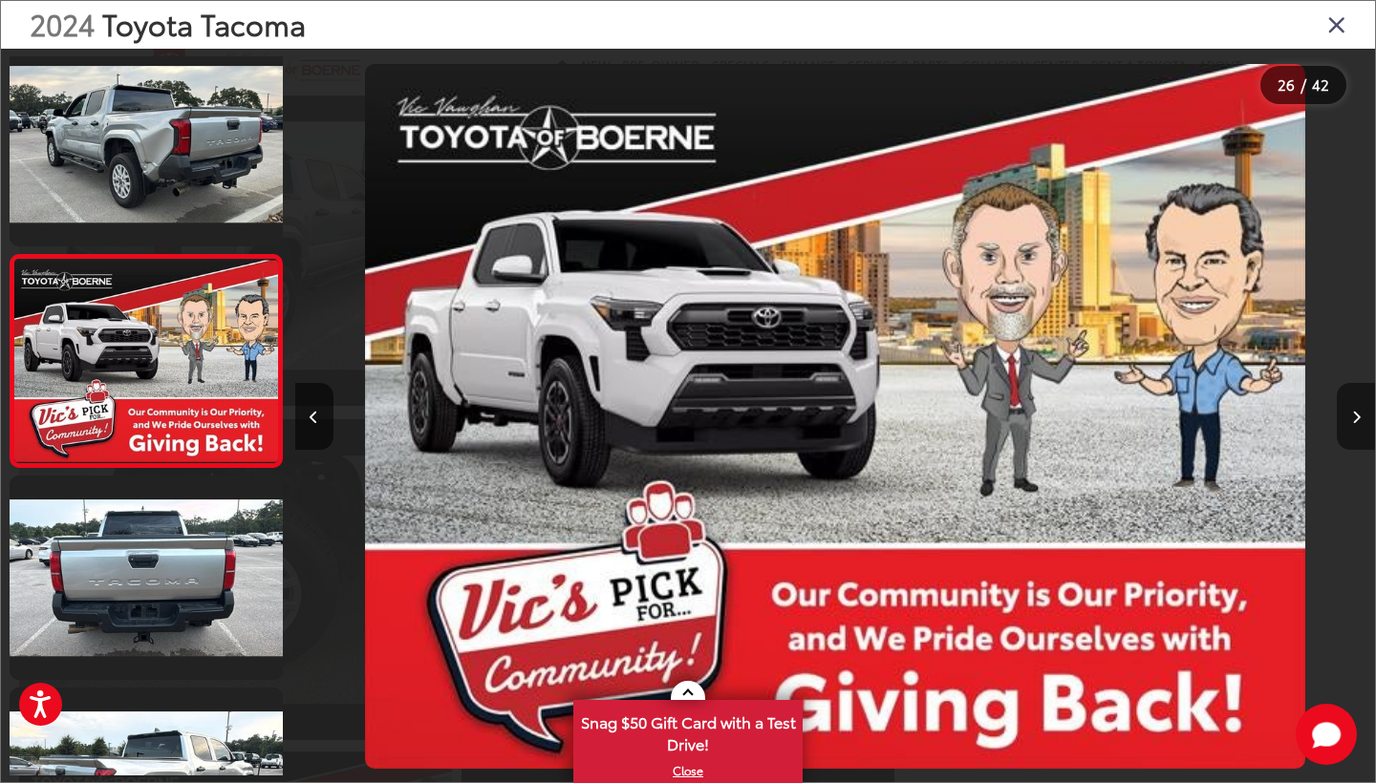
click at [1360, 420] on button "Next image" at bounding box center [1355, 416] width 38 height 67
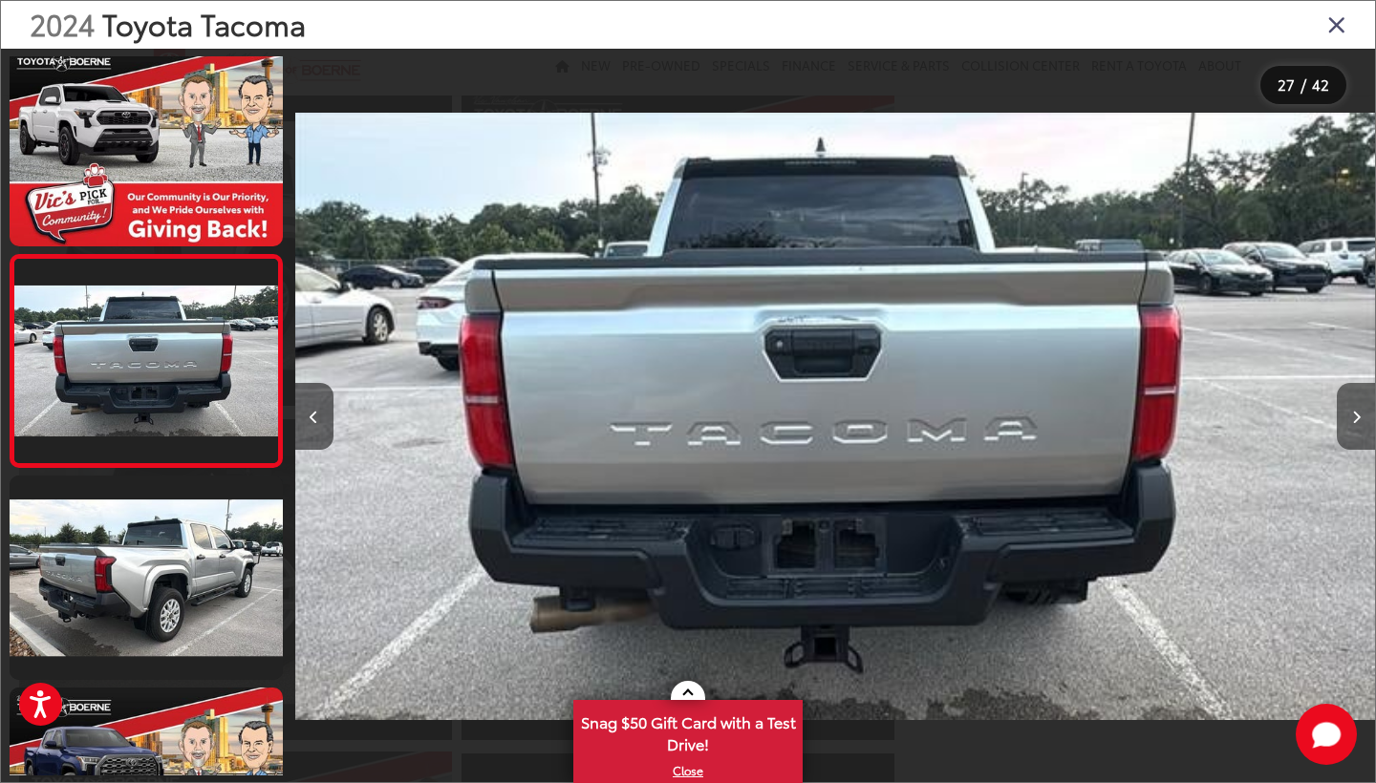
click at [1360, 420] on button "Next image" at bounding box center [1355, 416] width 38 height 67
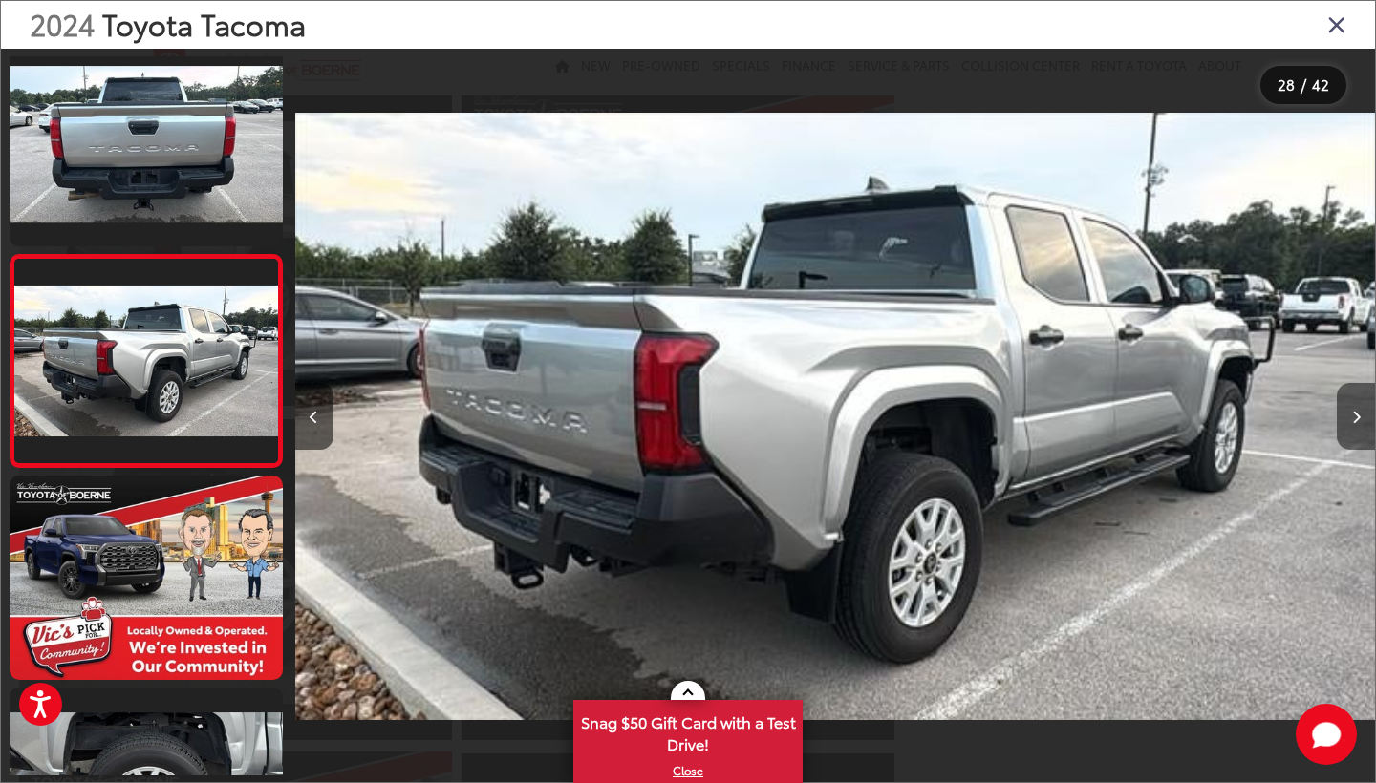
click at [1360, 420] on button "Next image" at bounding box center [1355, 416] width 38 height 67
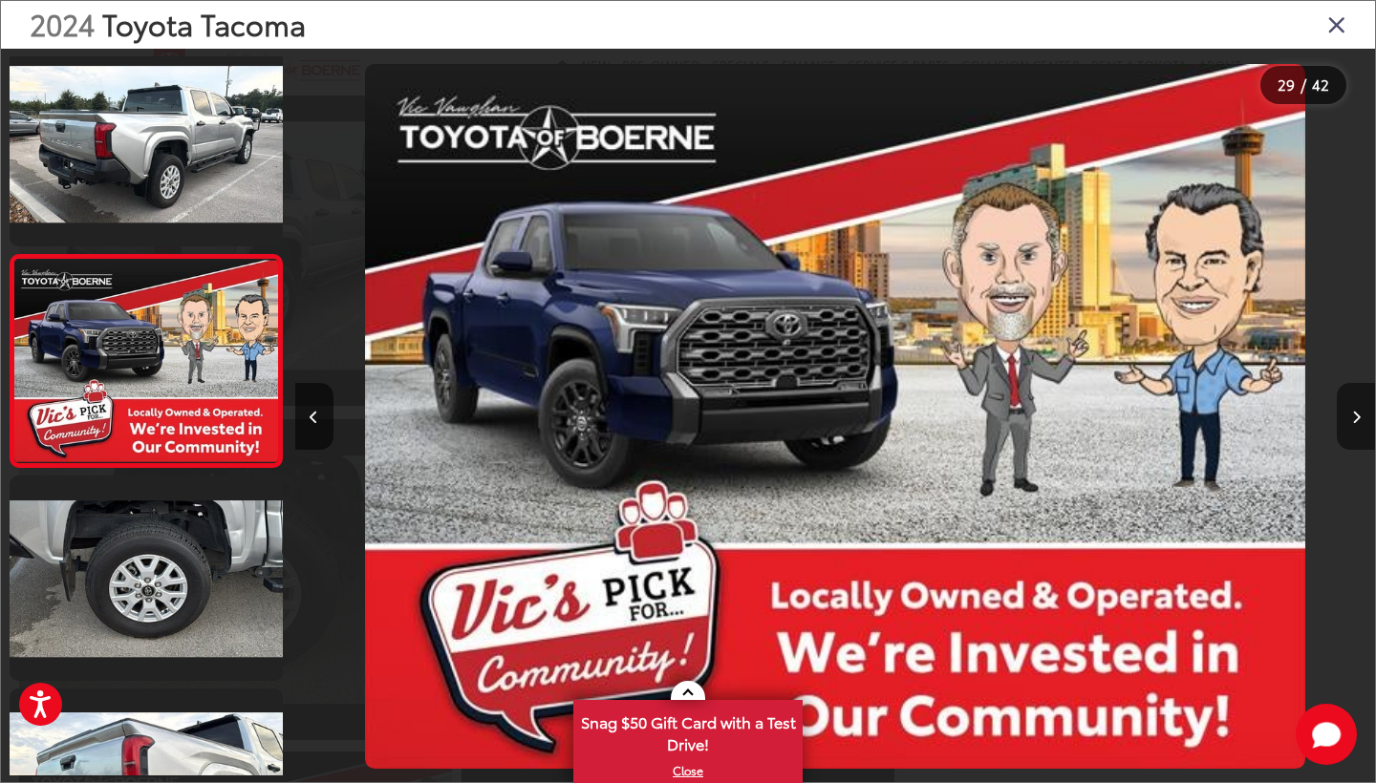
click at [1360, 420] on button "Next image" at bounding box center [1355, 416] width 38 height 67
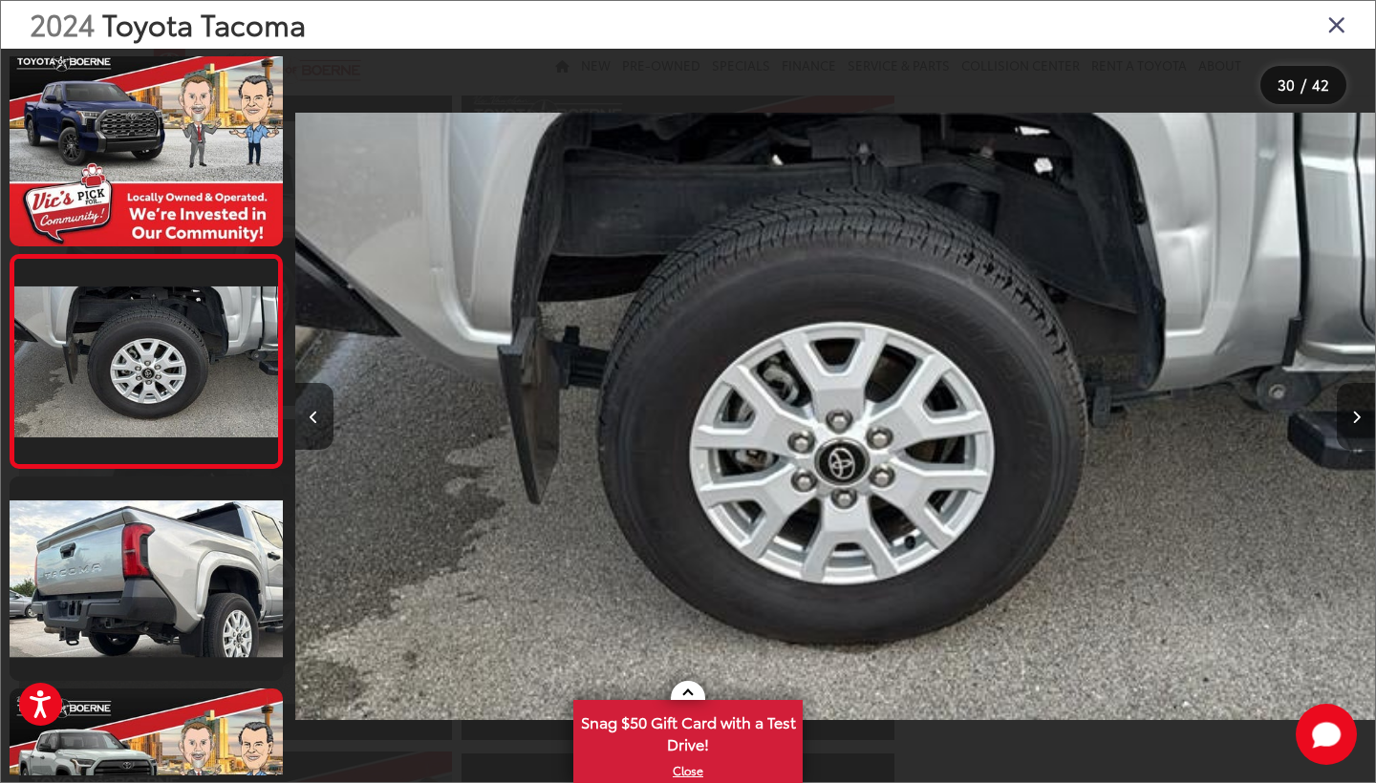
click at [1360, 420] on button "Next image" at bounding box center [1355, 416] width 38 height 67
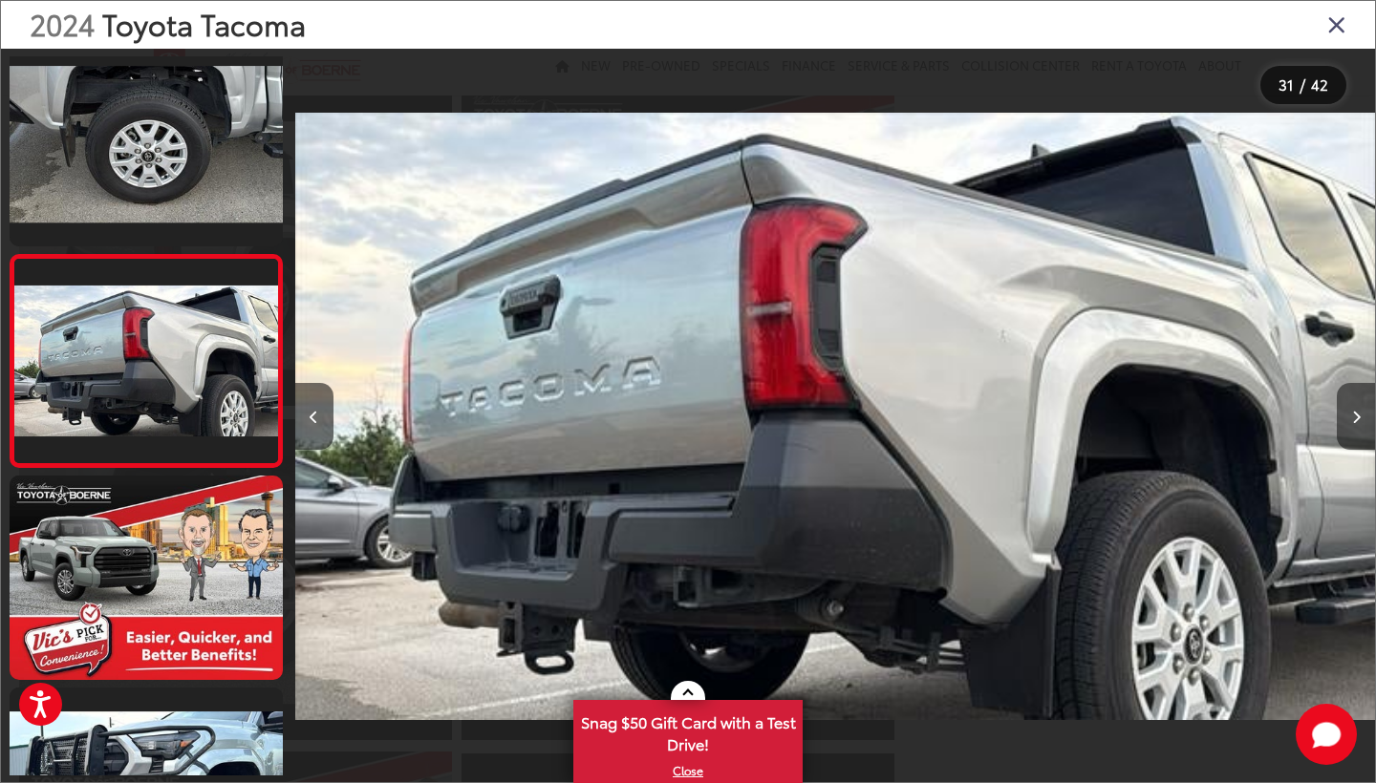
click at [1360, 420] on button "Next image" at bounding box center [1355, 416] width 38 height 67
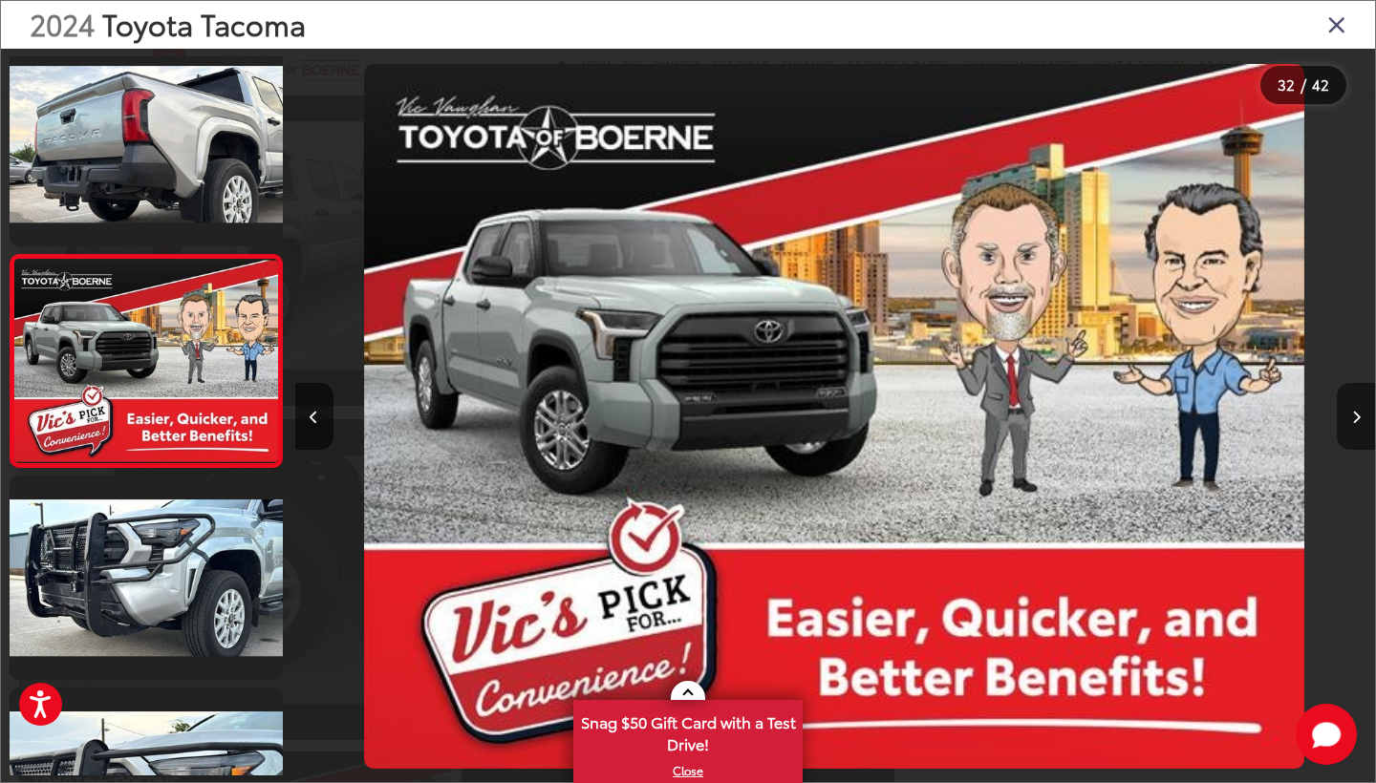
click at [1360, 420] on button "Next image" at bounding box center [1355, 416] width 38 height 67
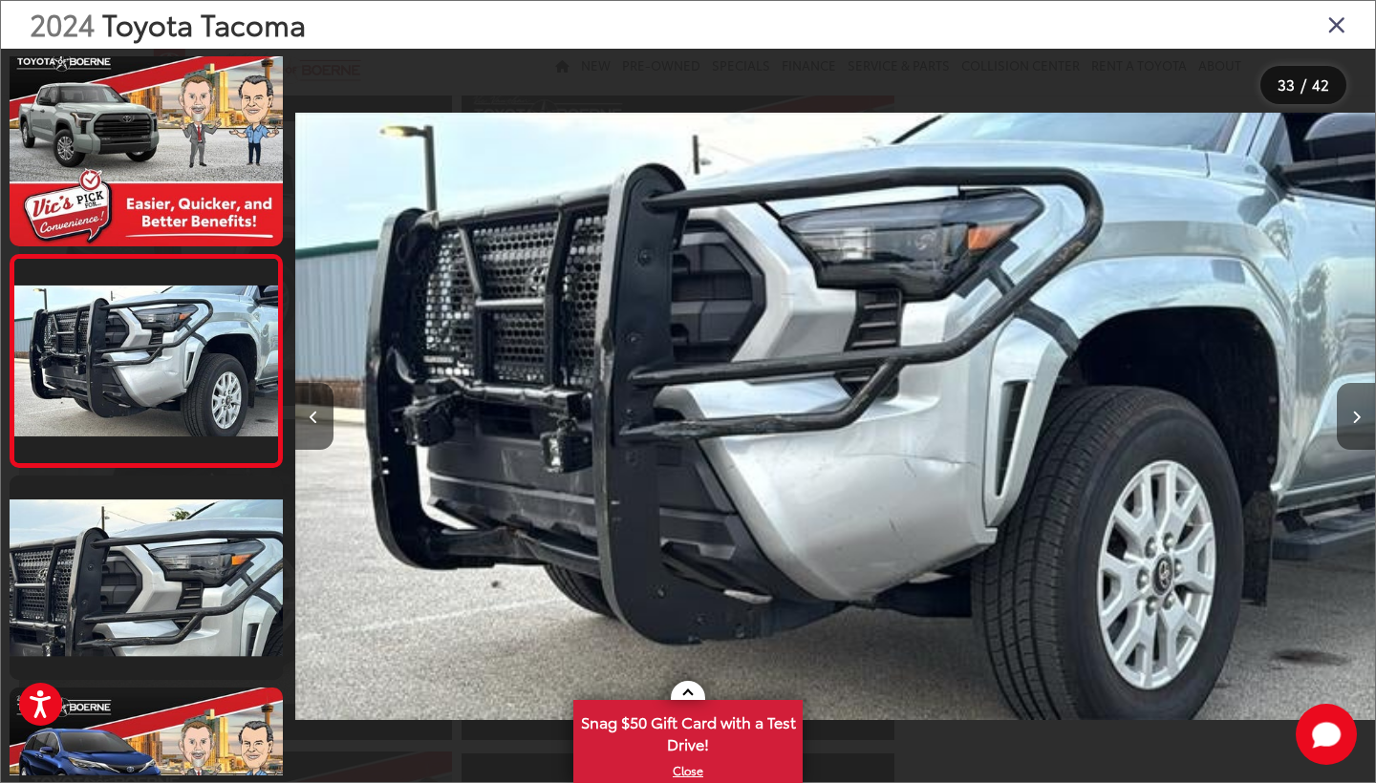
click at [1360, 420] on button "Next image" at bounding box center [1355, 416] width 38 height 67
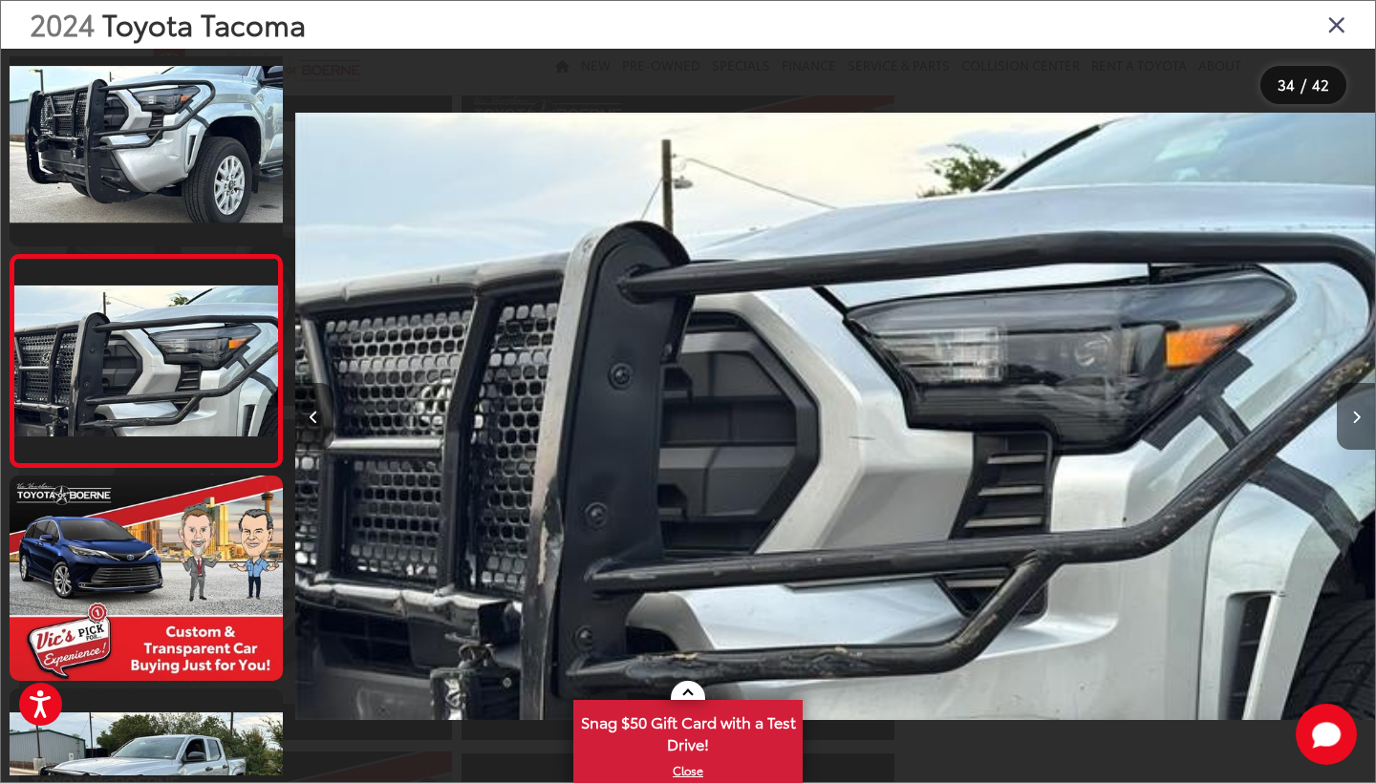
click at [1360, 420] on button "Next image" at bounding box center [1355, 416] width 38 height 67
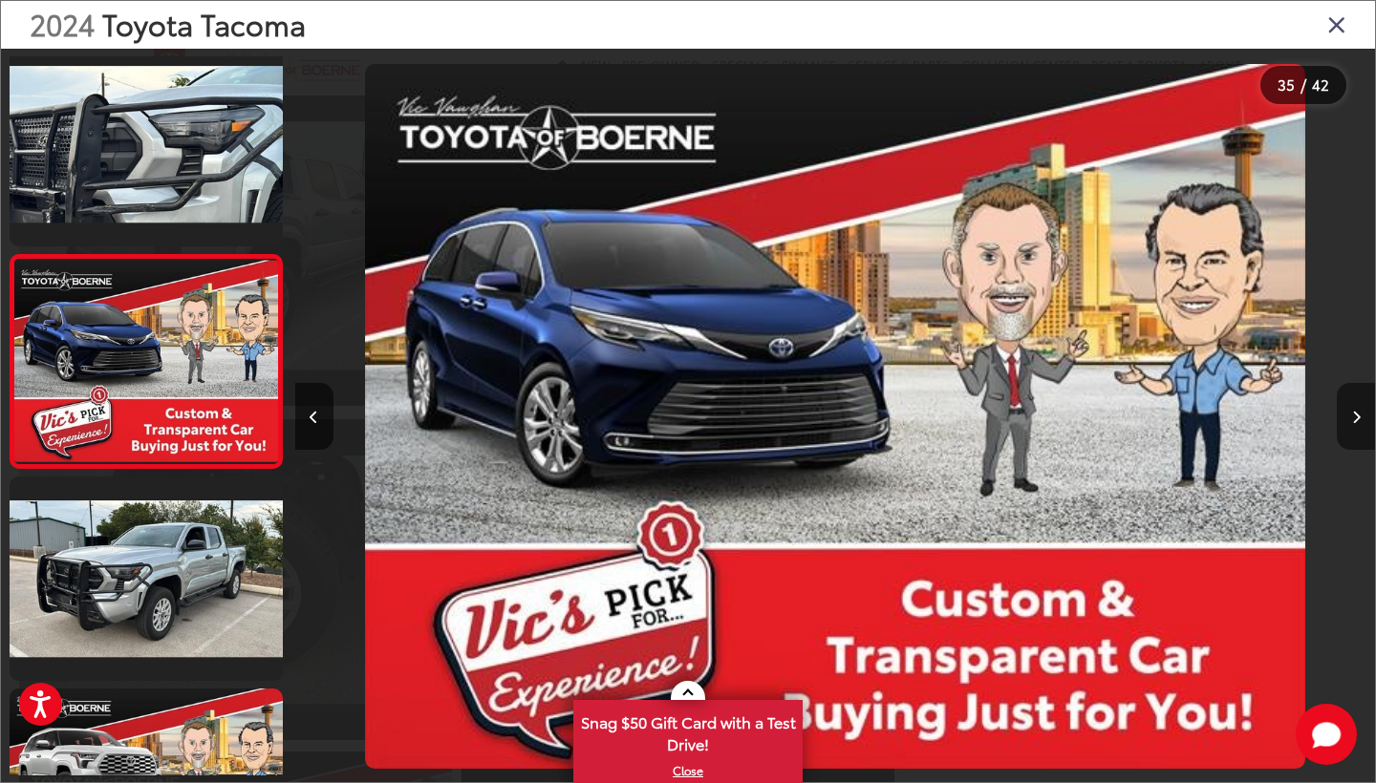
click at [1355, 414] on icon "Next image" at bounding box center [1356, 417] width 9 height 13
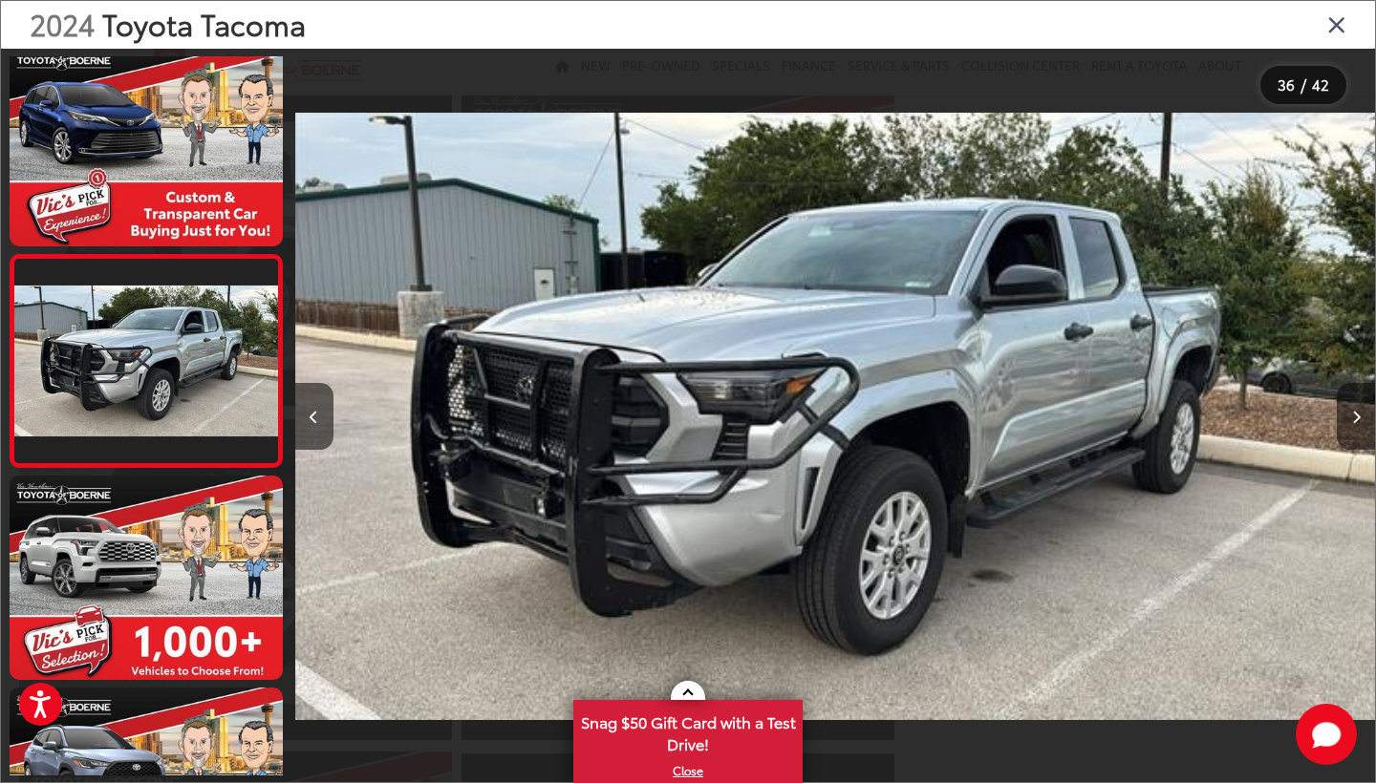
click at [1355, 414] on icon "Next image" at bounding box center [1356, 417] width 9 height 13
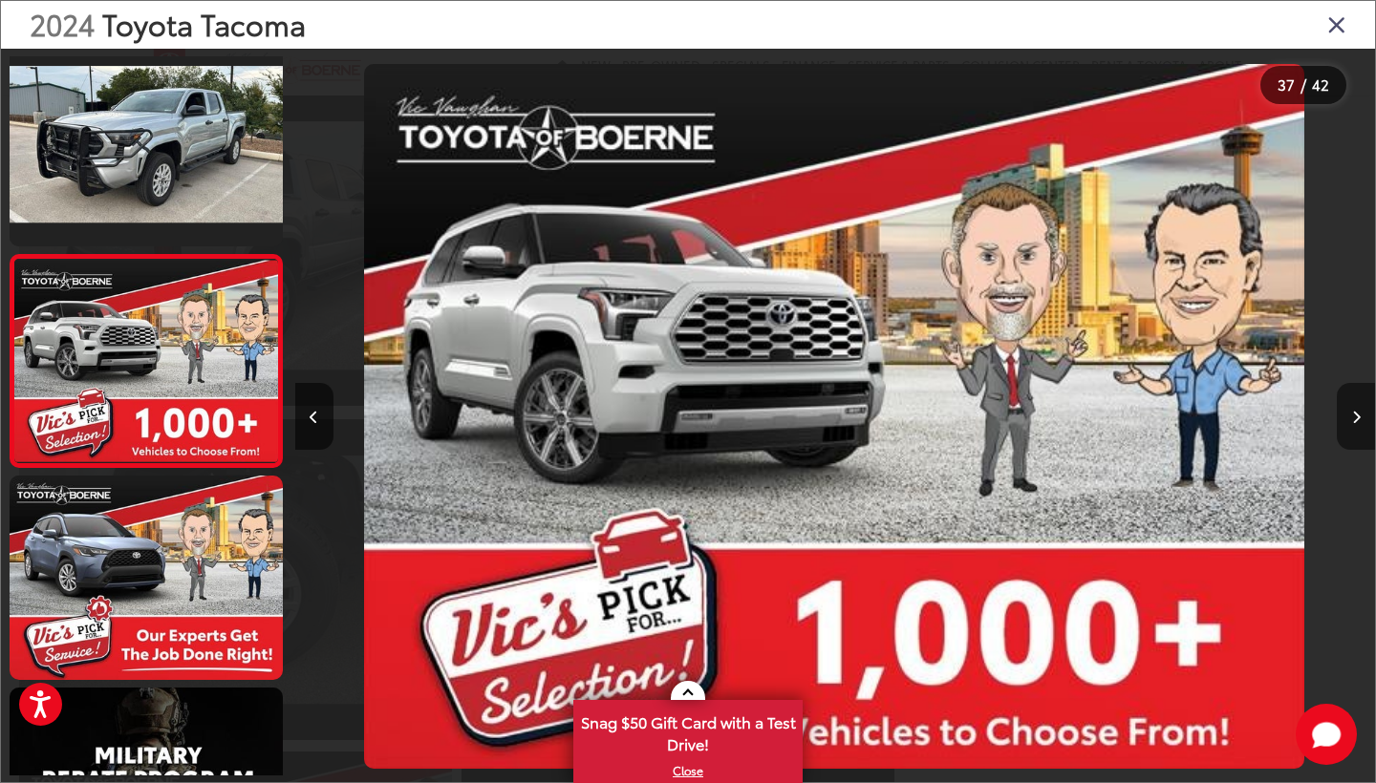
click at [1355, 414] on icon "Next image" at bounding box center [1356, 417] width 9 height 13
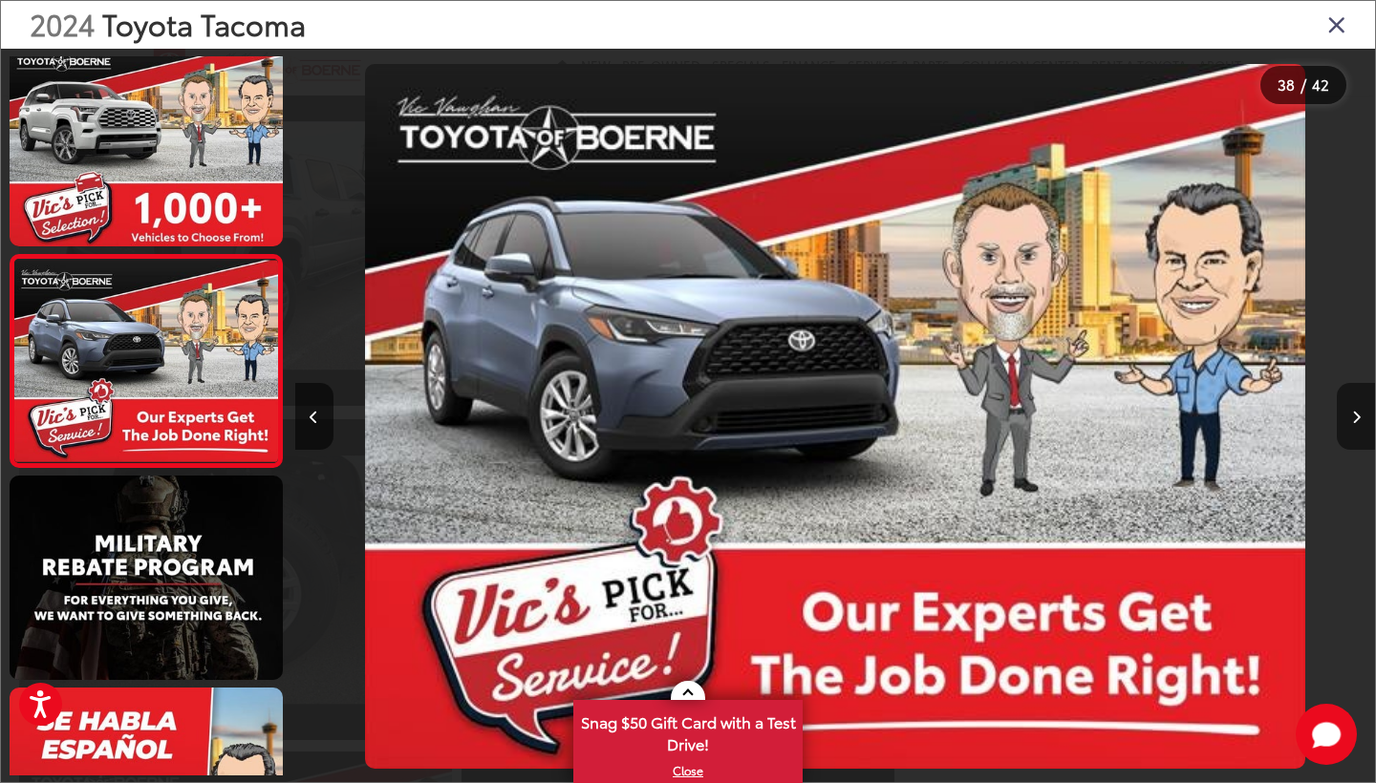
click at [1355, 414] on icon "Next image" at bounding box center [1356, 417] width 9 height 13
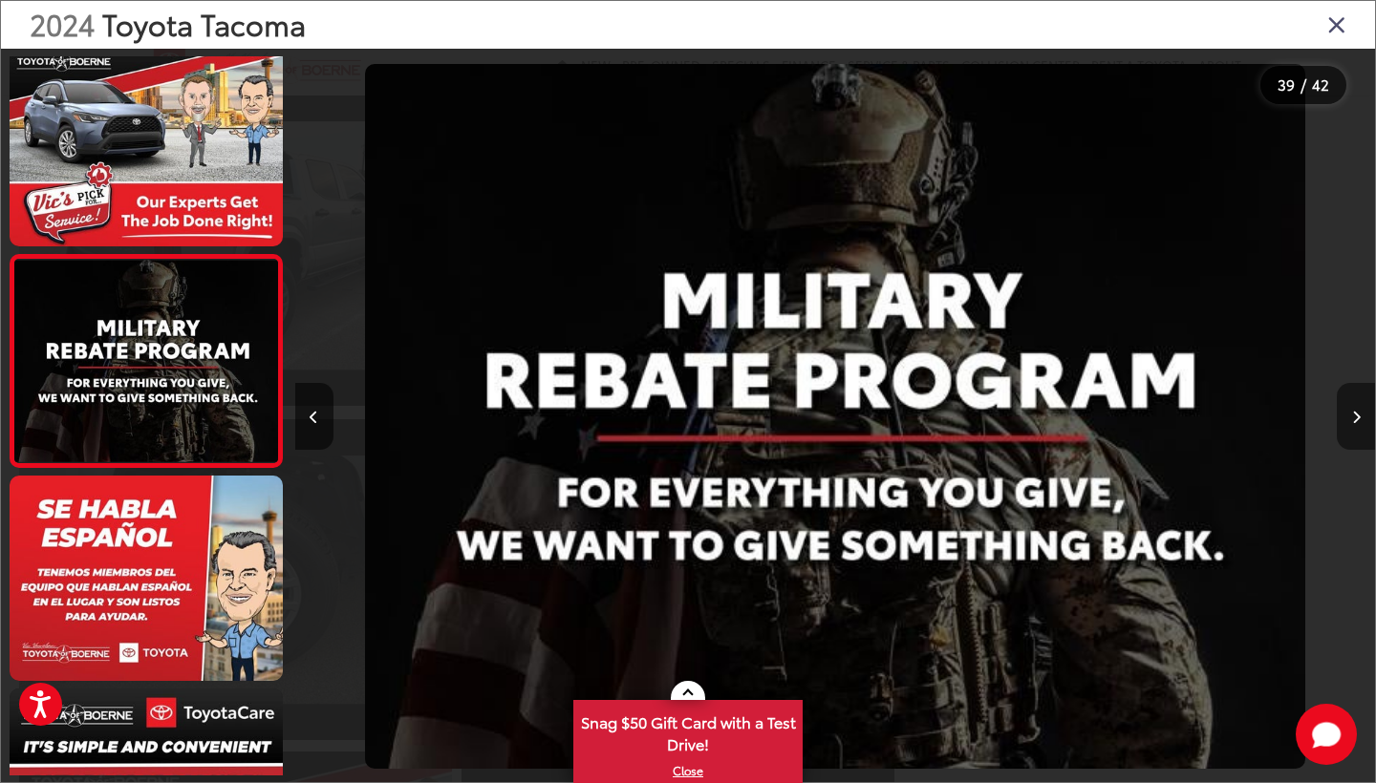
click at [1355, 414] on icon "Next image" at bounding box center [1356, 417] width 9 height 13
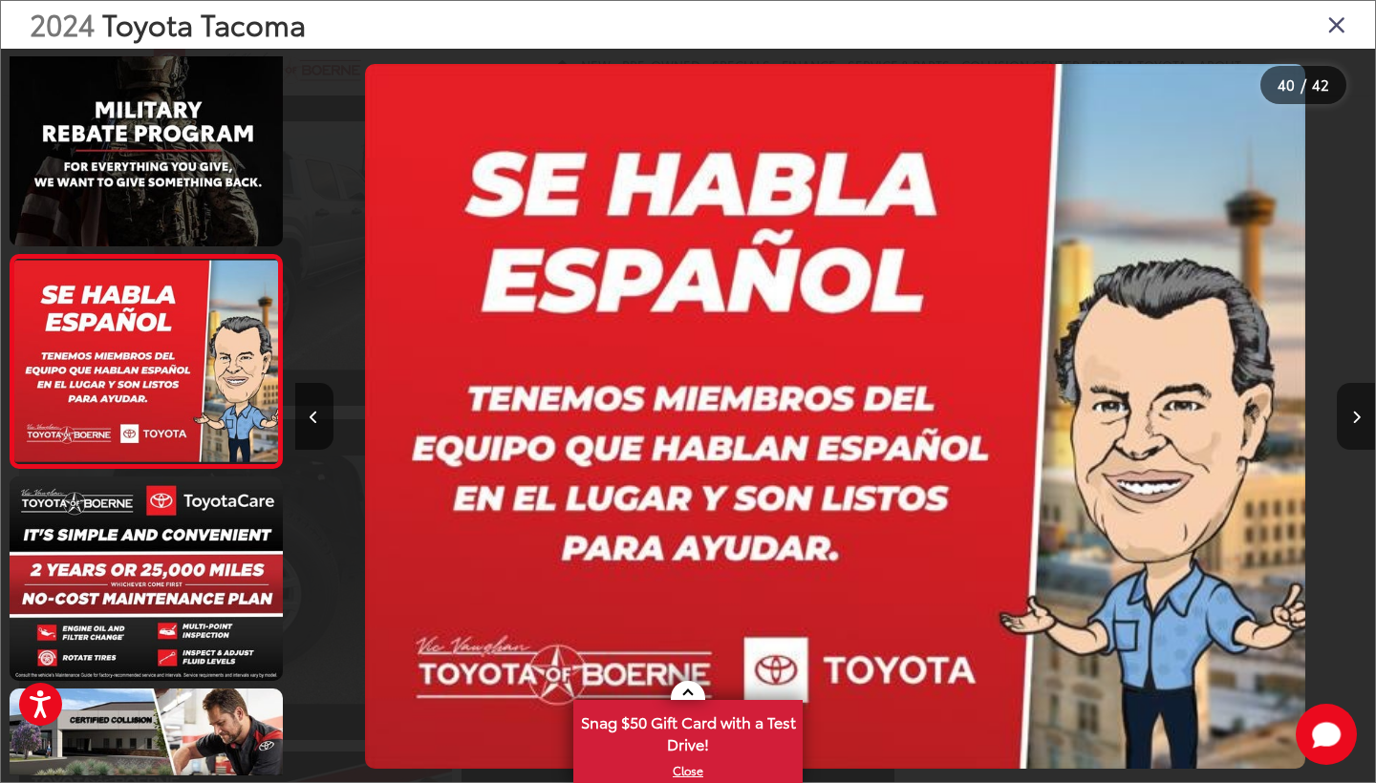
click at [1355, 414] on icon "Next image" at bounding box center [1356, 417] width 9 height 13
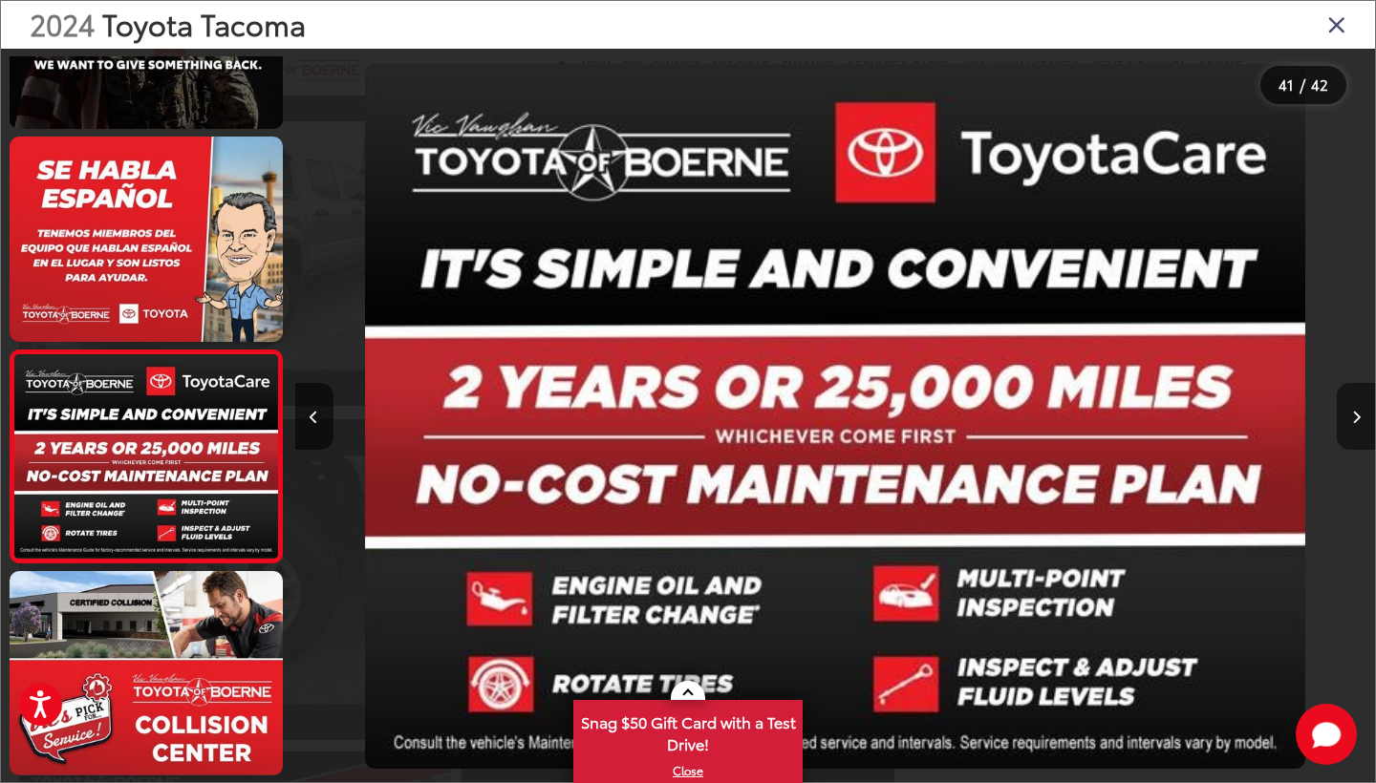
click at [1356, 415] on icon "Next image" at bounding box center [1356, 417] width 9 height 13
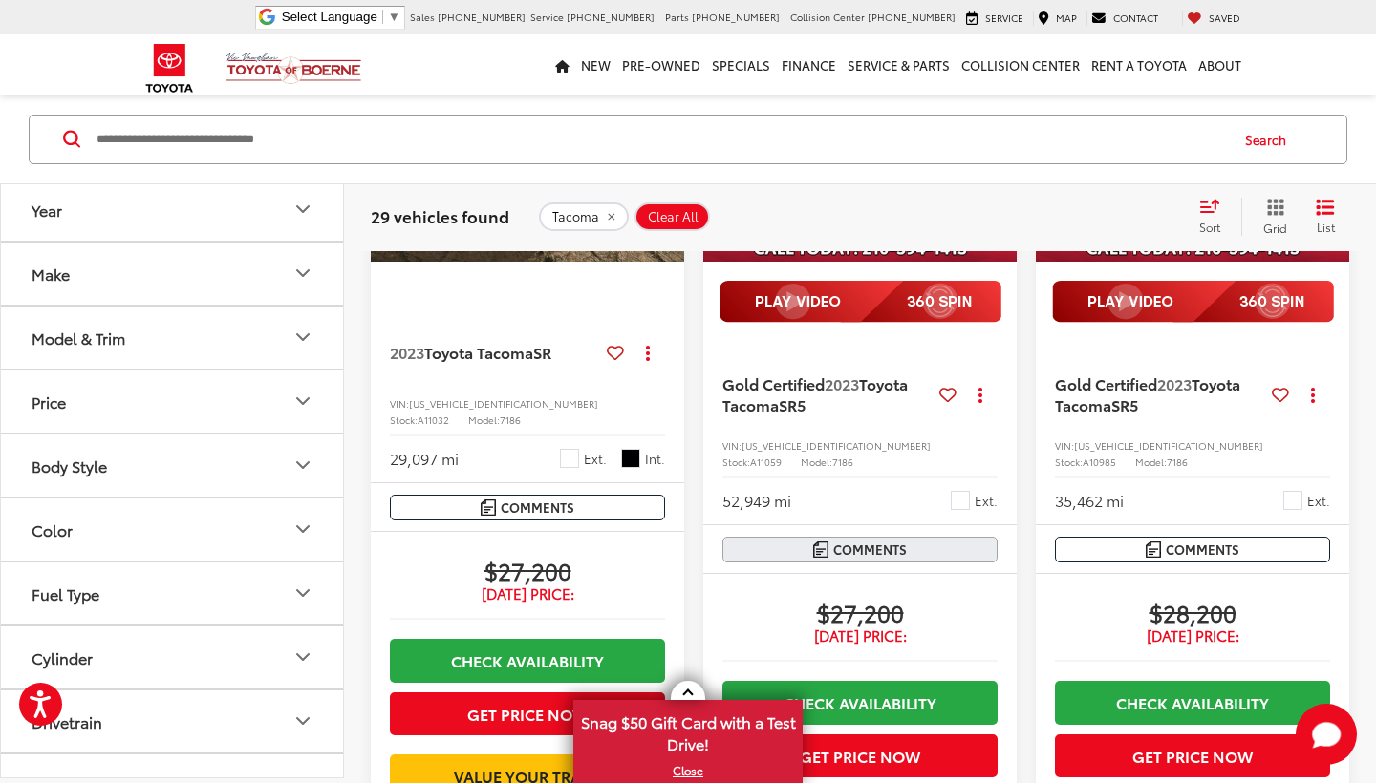
scroll to position [1388, 0]
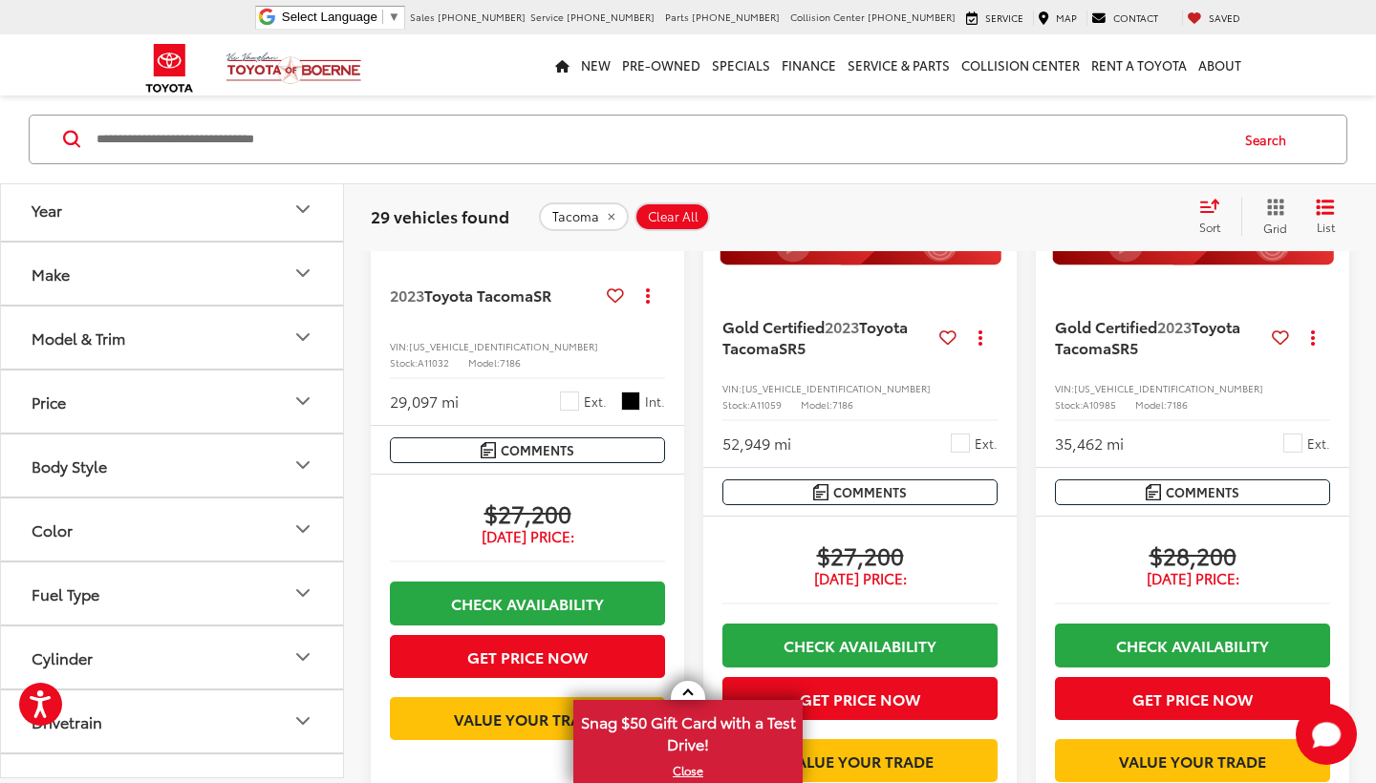
click at [795, 468] on div "Gold Certified 2023 Toyota Tacoma SR5 Copy Link Share Print View Details VIN: 3…" at bounding box center [859, 376] width 313 height 183
click at [775, 358] on span "Toyota Tacoma" at bounding box center [814, 336] width 185 height 43
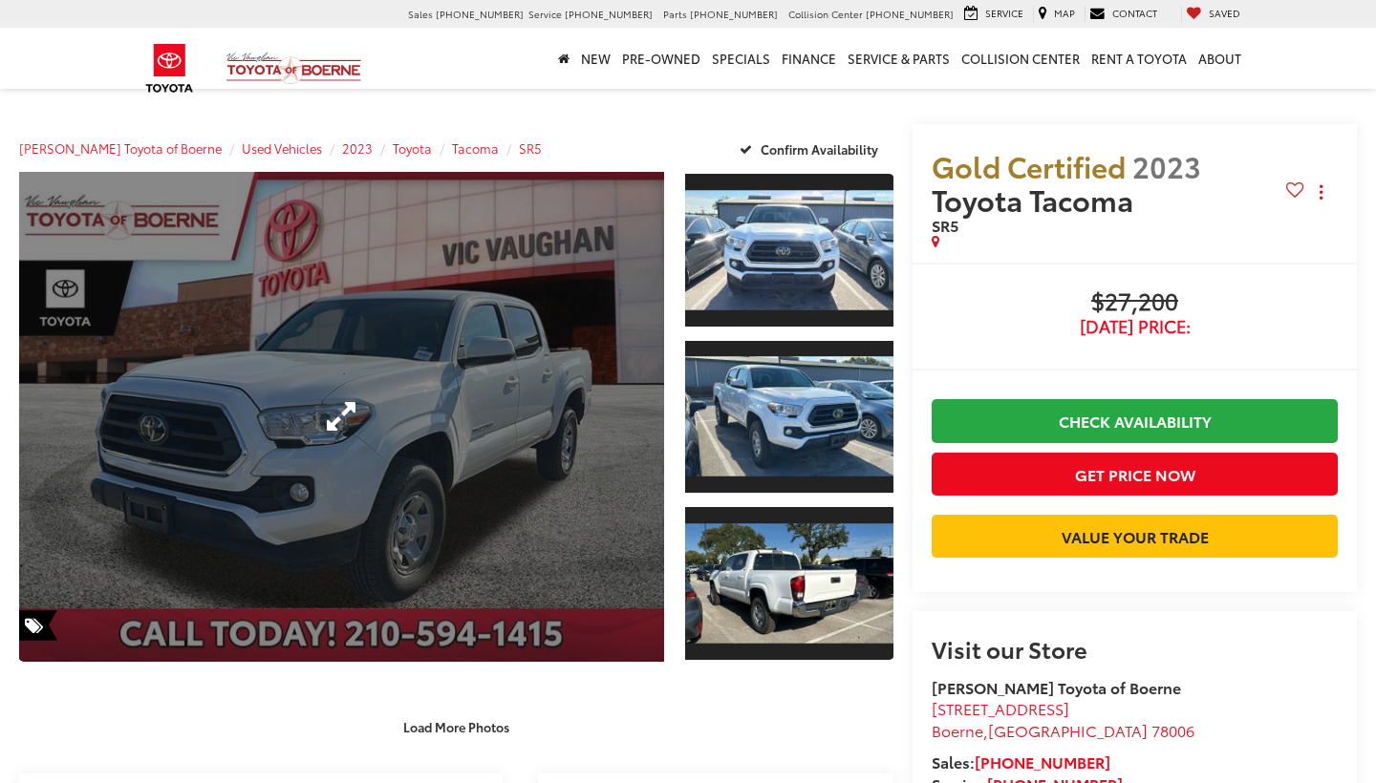
click at [479, 639] on link "Expand Photo 0" at bounding box center [341, 417] width 645 height 490
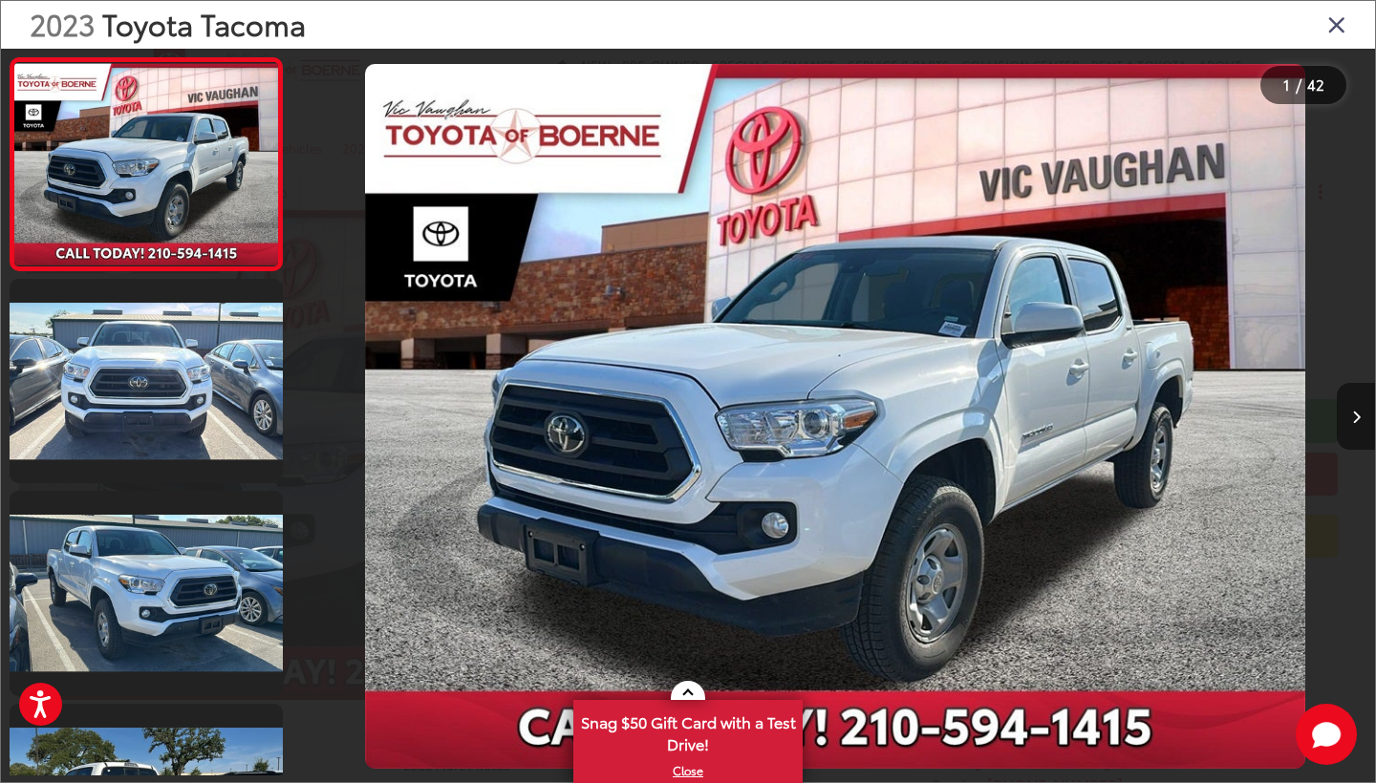
click at [1356, 411] on icon "Next image" at bounding box center [1356, 417] width 9 height 13
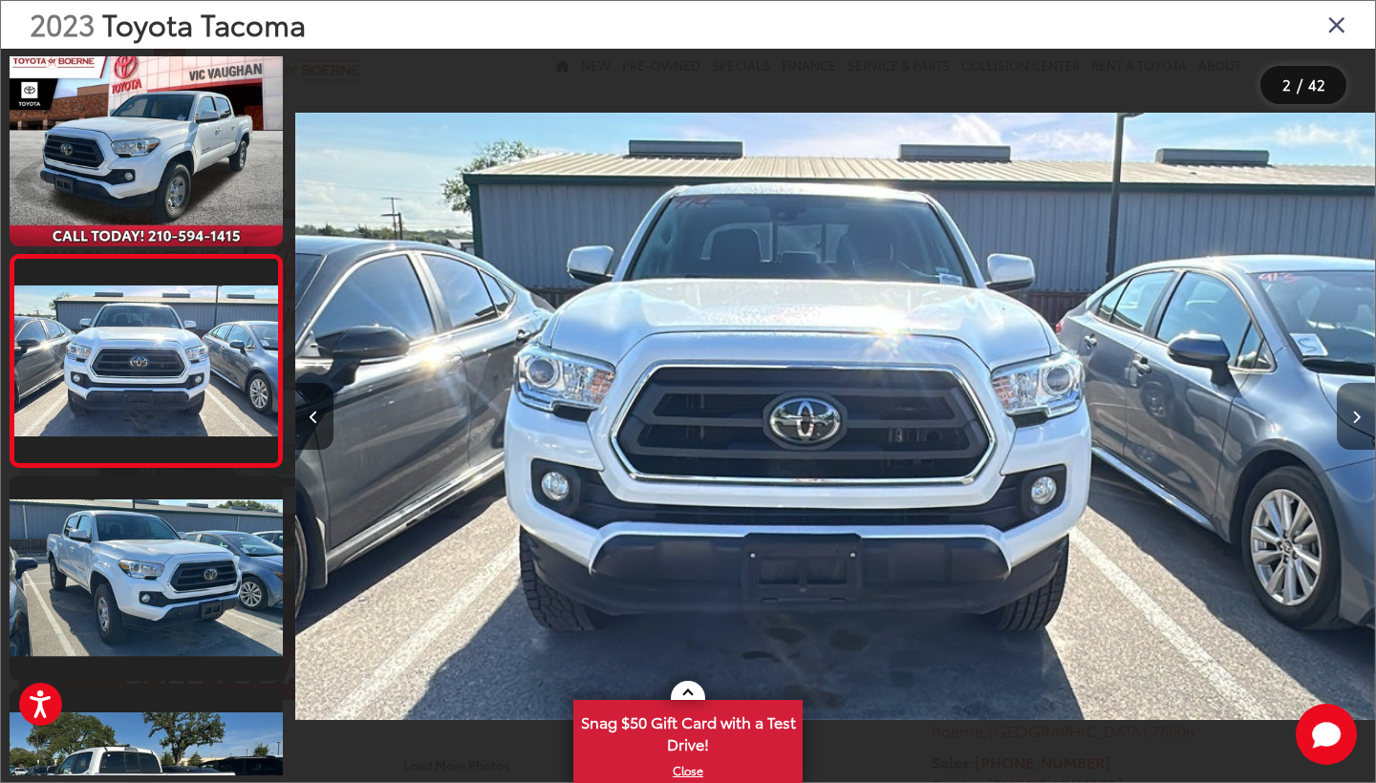
click at [1356, 411] on icon "Next image" at bounding box center [1356, 417] width 9 height 13
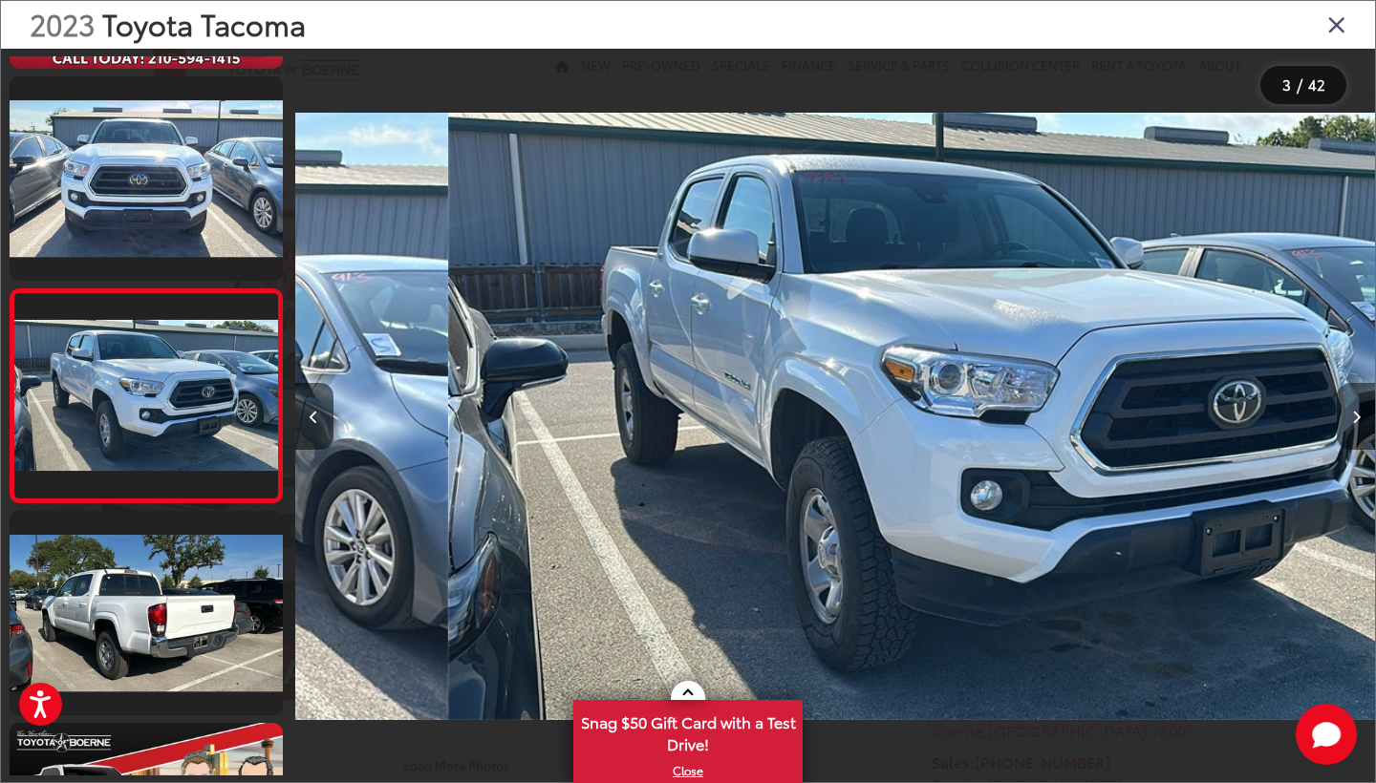
scroll to position [227, 0]
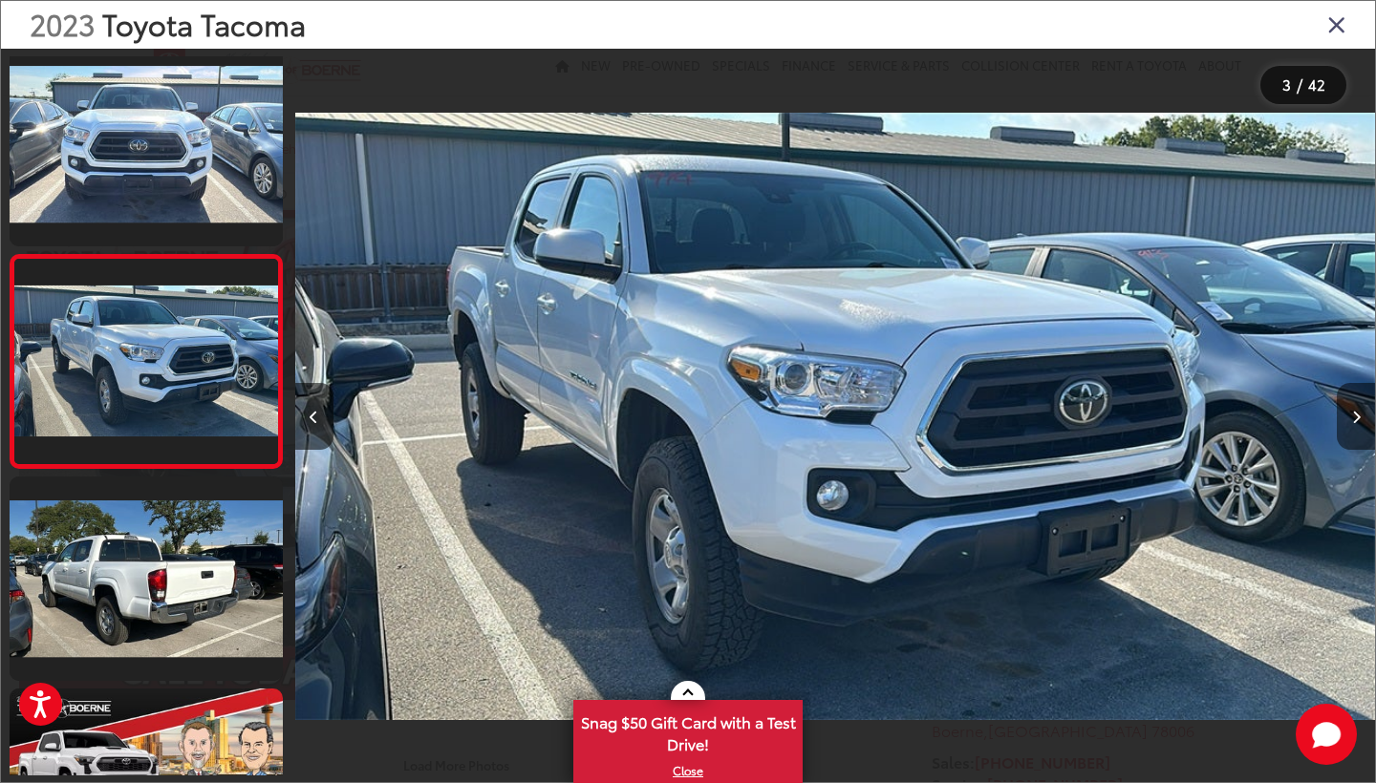
click at [1356, 411] on icon "Next image" at bounding box center [1356, 417] width 9 height 13
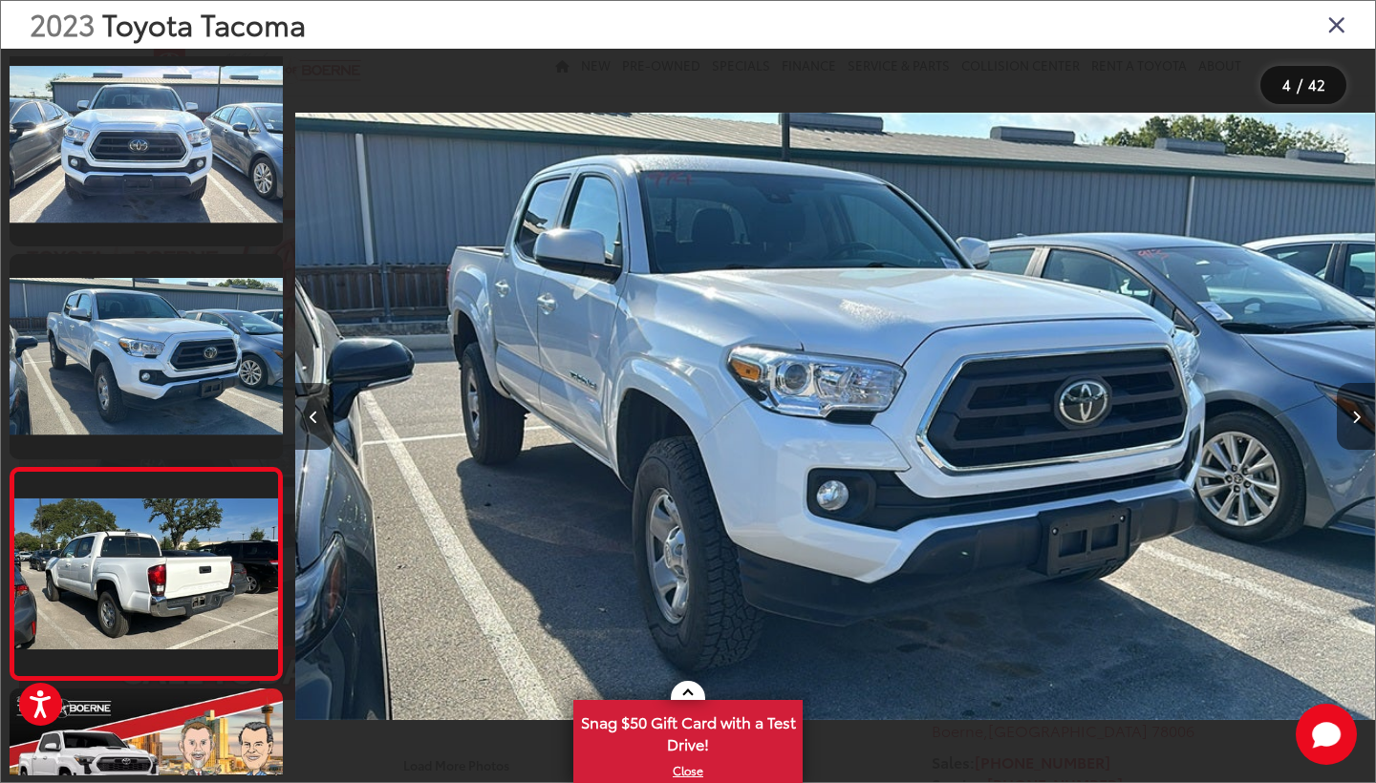
scroll to position [440, 0]
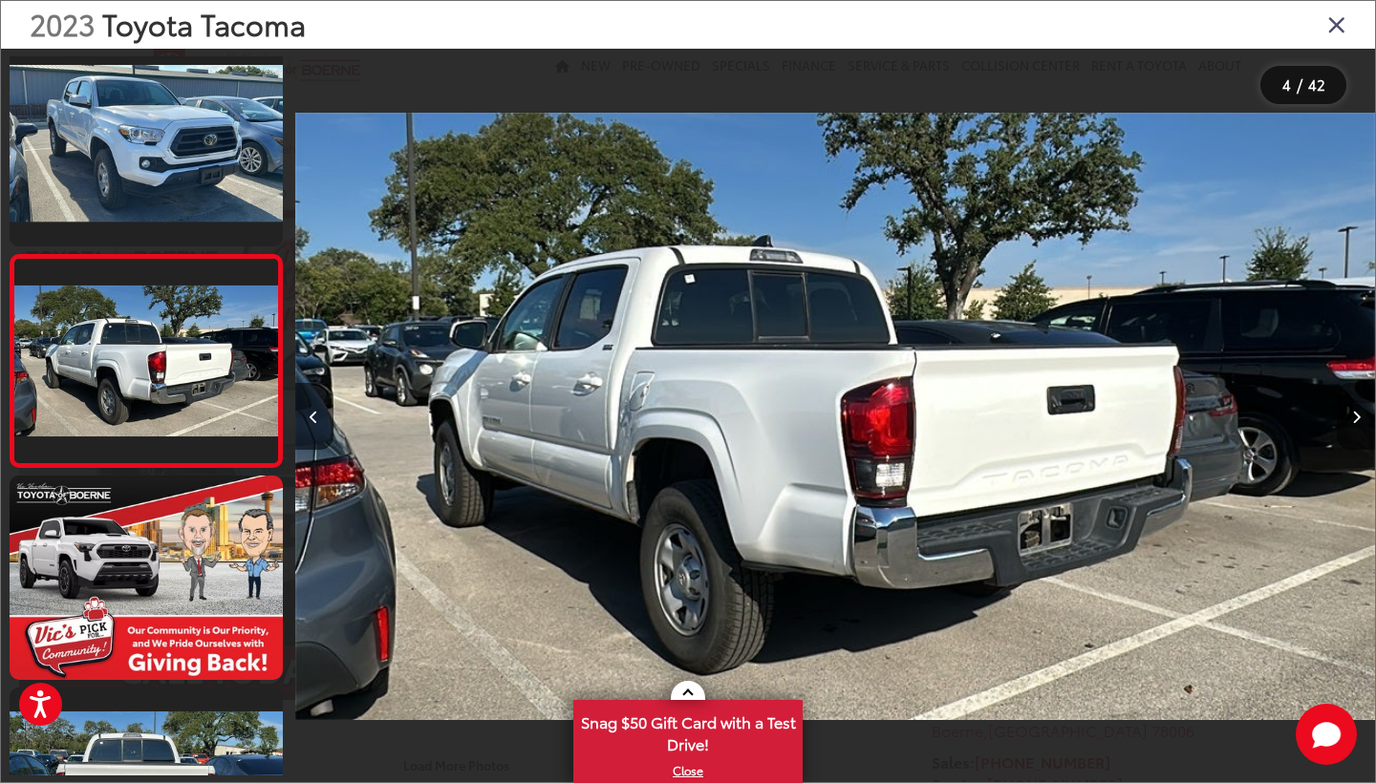
click at [1356, 411] on icon "Next image" at bounding box center [1356, 417] width 9 height 13
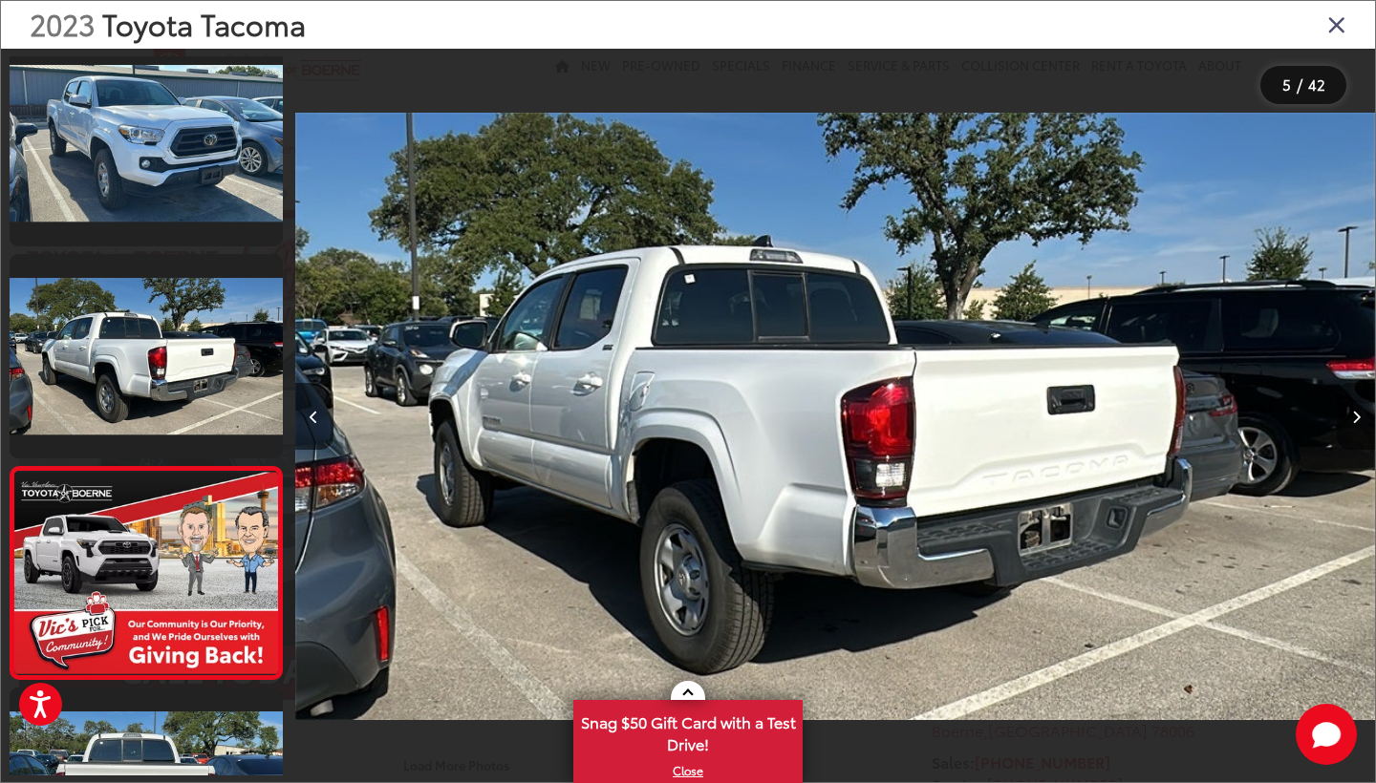
scroll to position [652, 0]
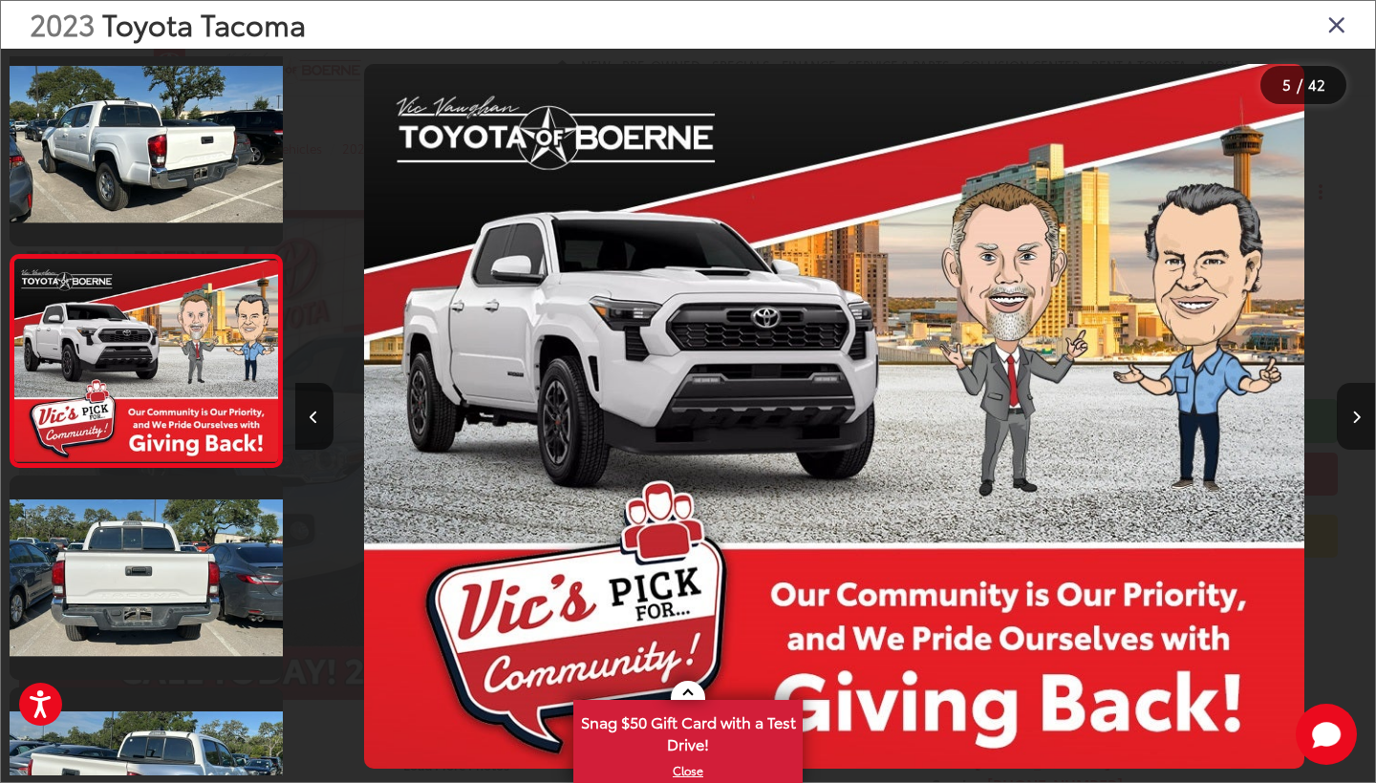
click at [1356, 411] on icon "Next image" at bounding box center [1356, 417] width 9 height 13
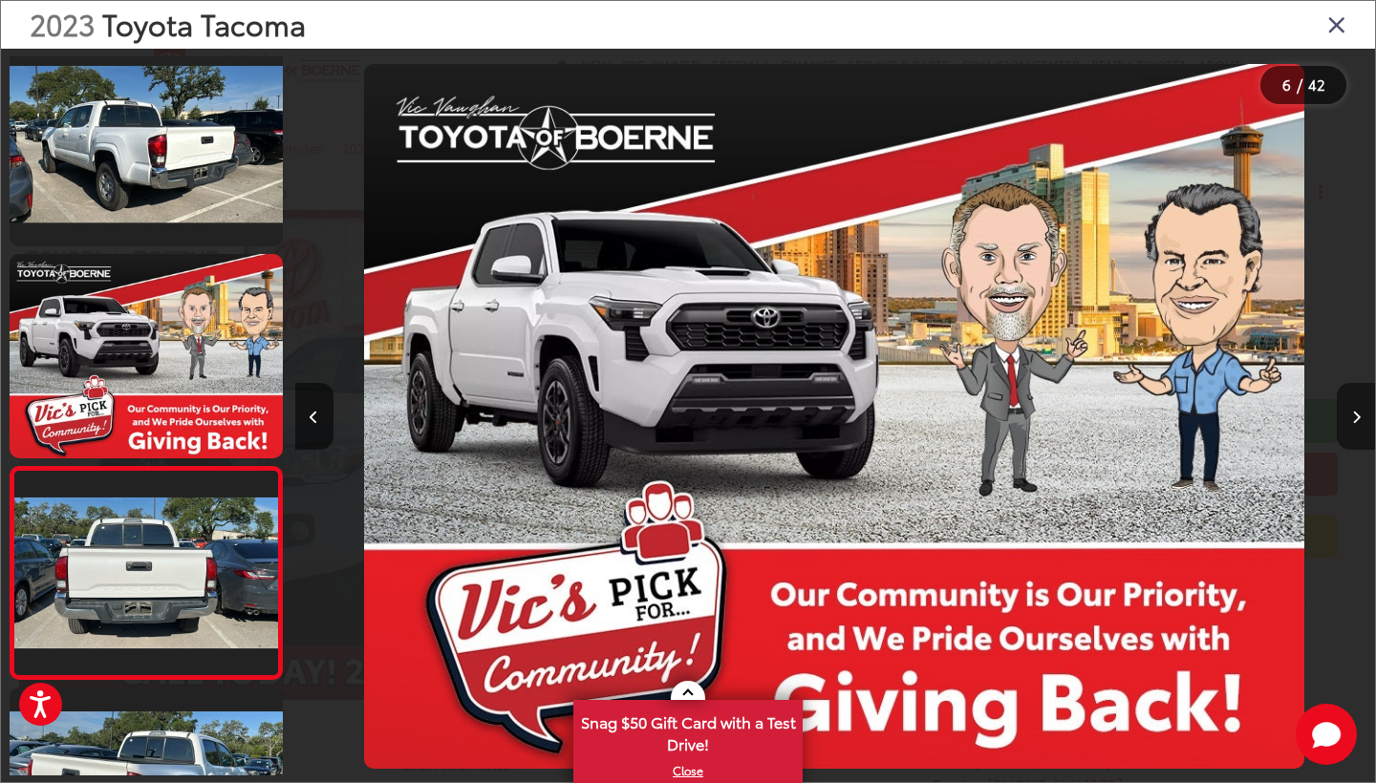
scroll to position [864, 0]
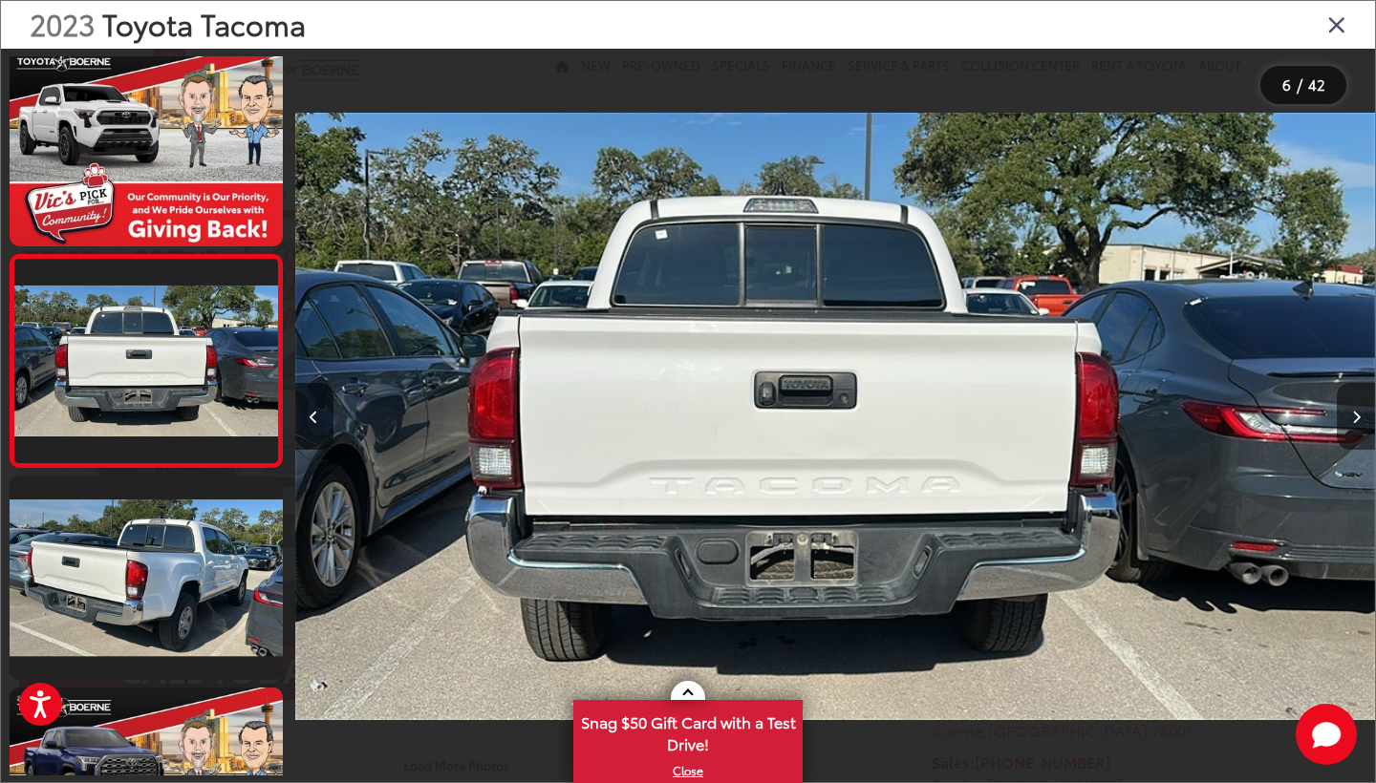
click at [1356, 411] on icon "Next image" at bounding box center [1356, 417] width 9 height 13
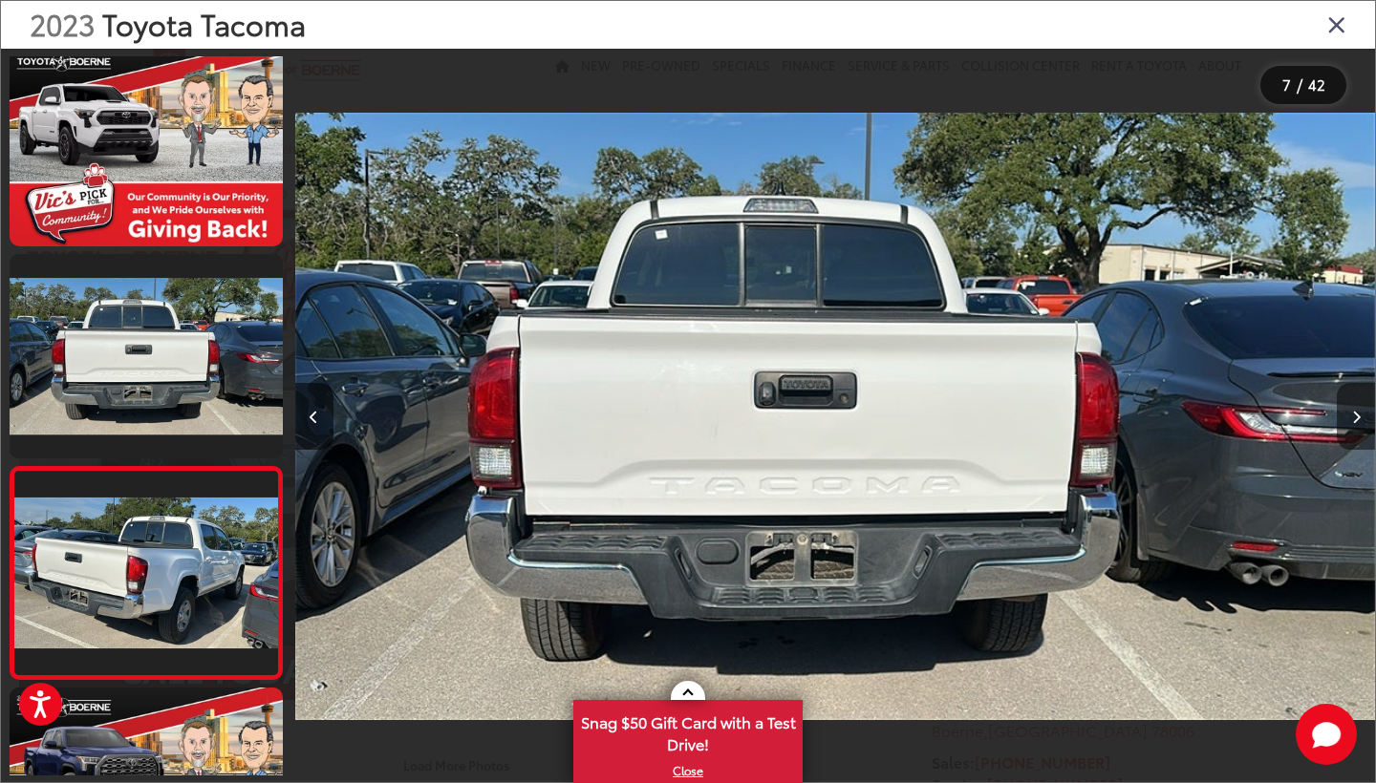
scroll to position [1077, 0]
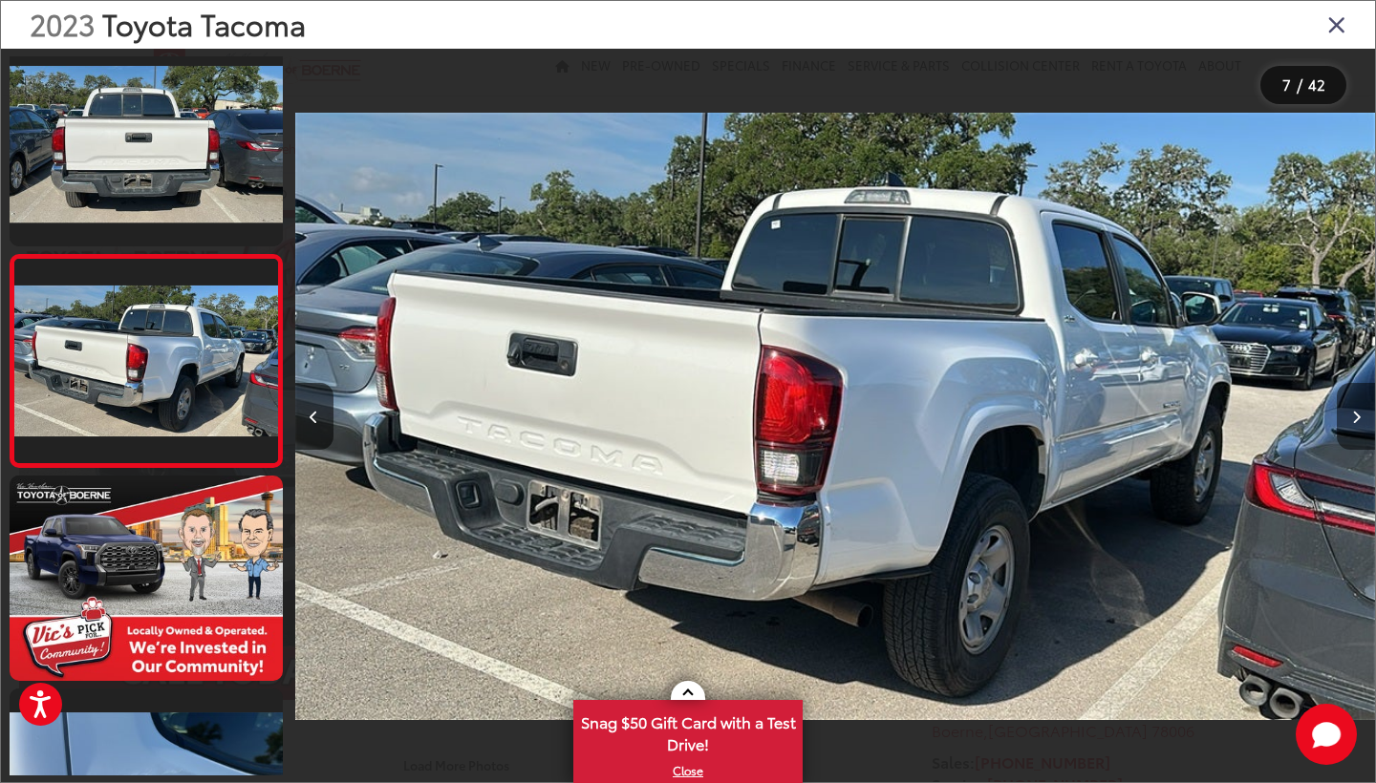
click at [1356, 411] on icon "Next image" at bounding box center [1356, 417] width 9 height 13
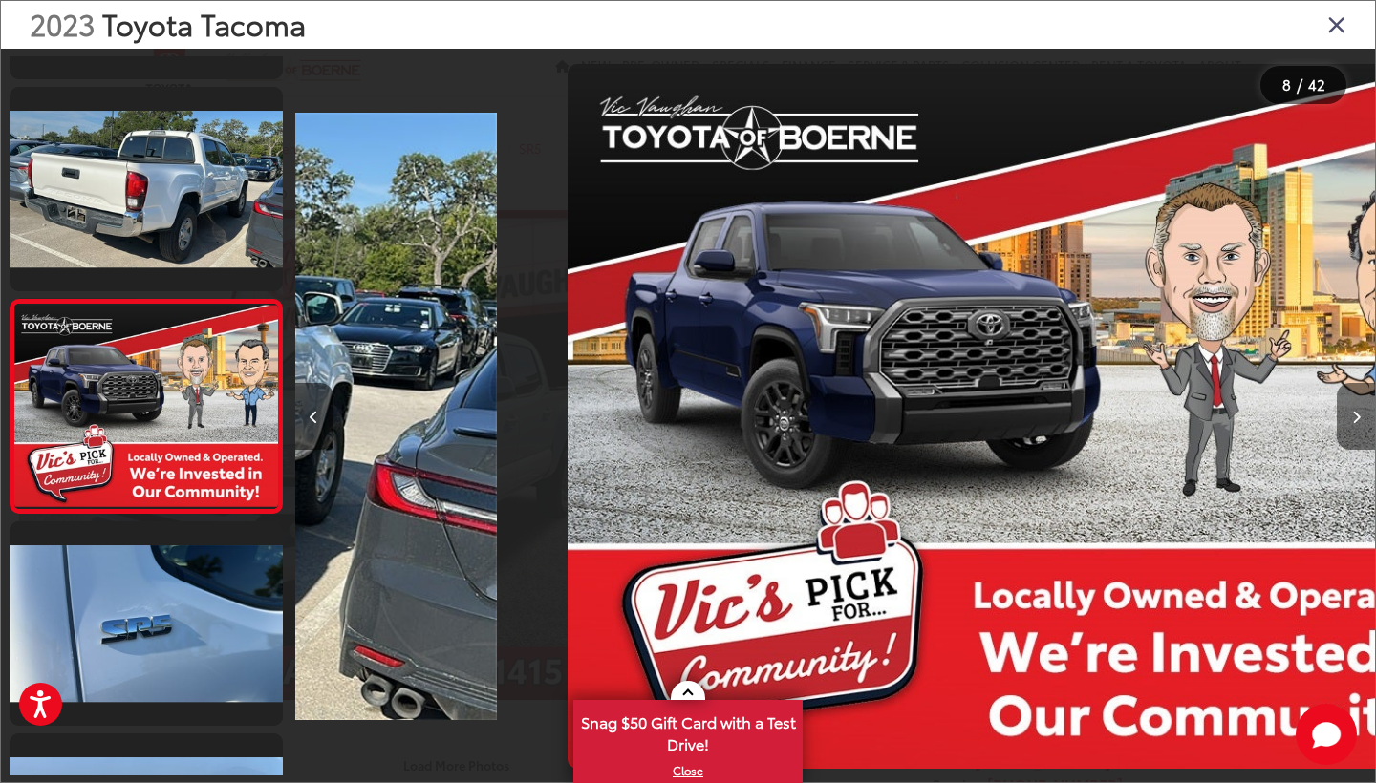
scroll to position [1289, 0]
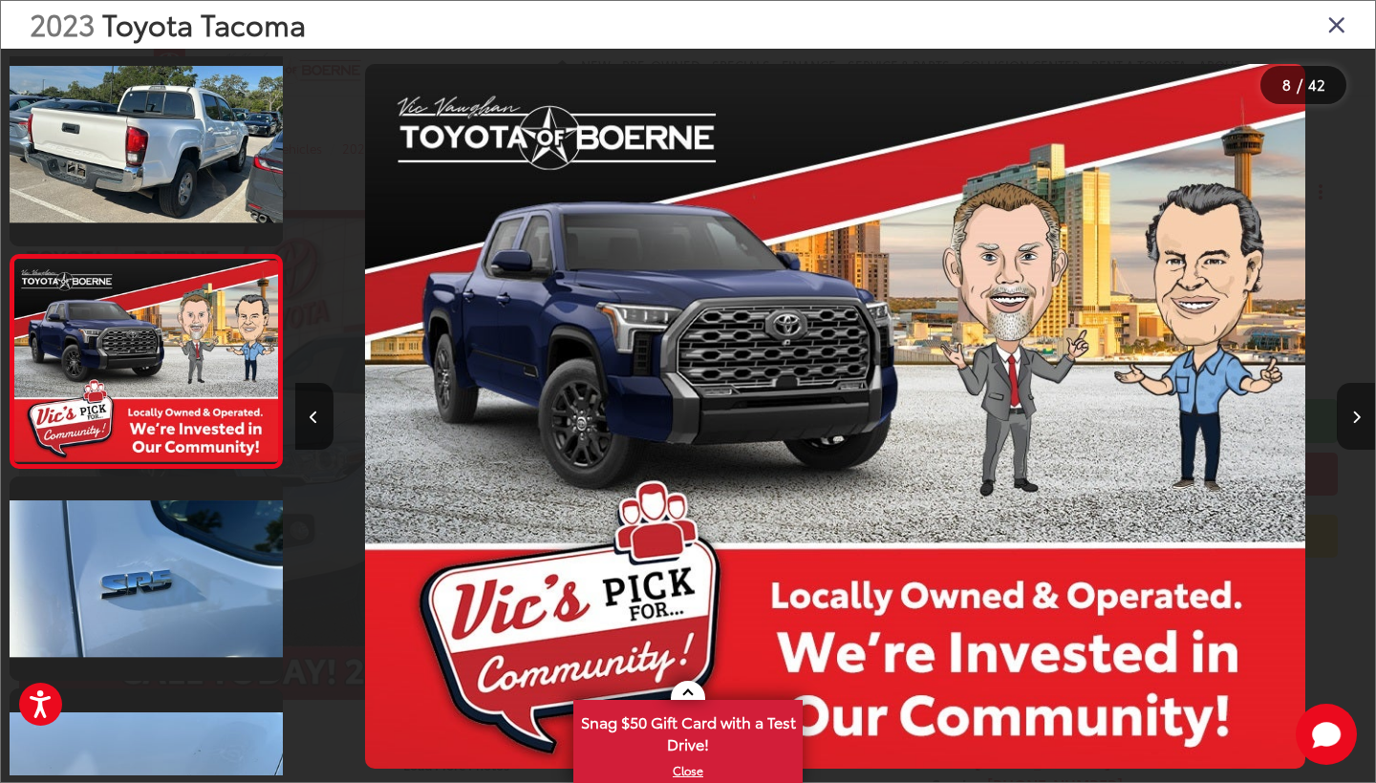
click at [1356, 411] on icon "Next image" at bounding box center [1356, 417] width 9 height 13
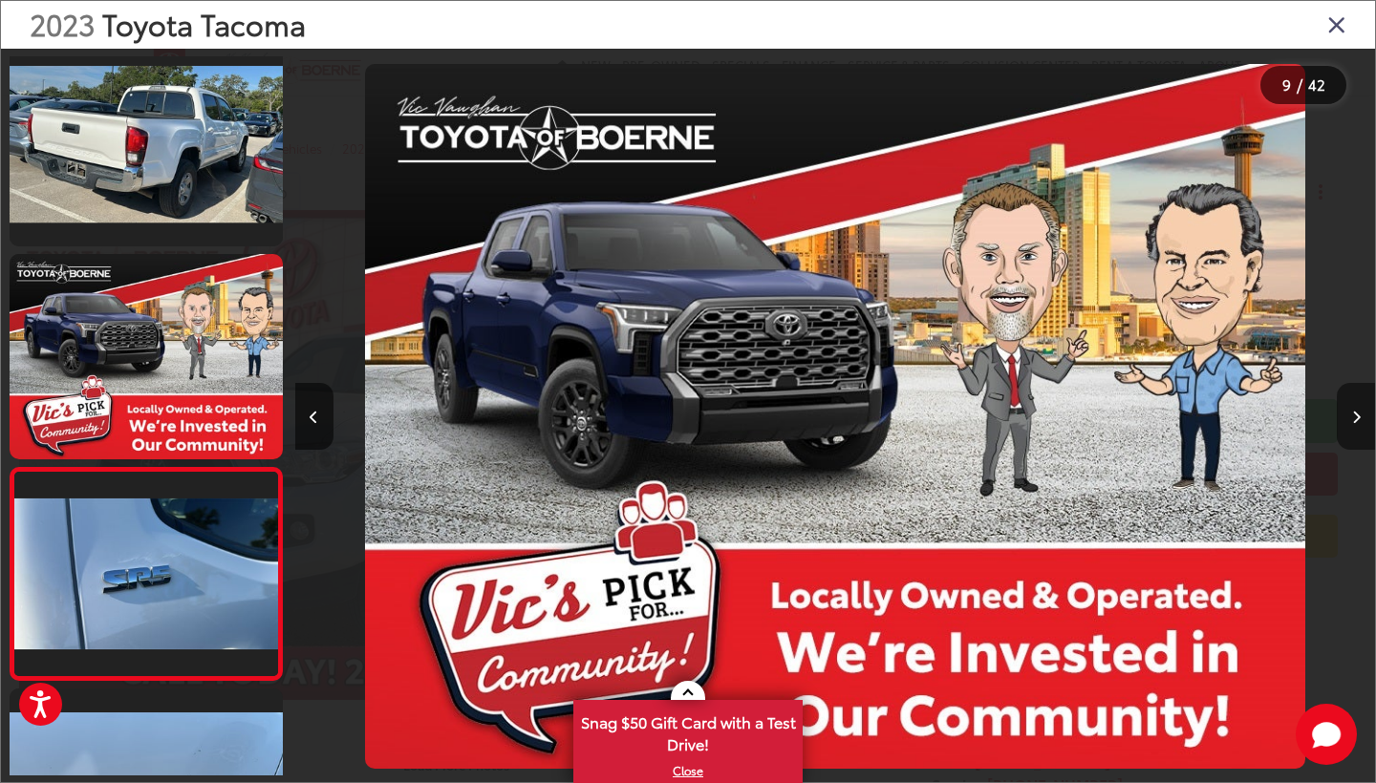
scroll to position [1502, 0]
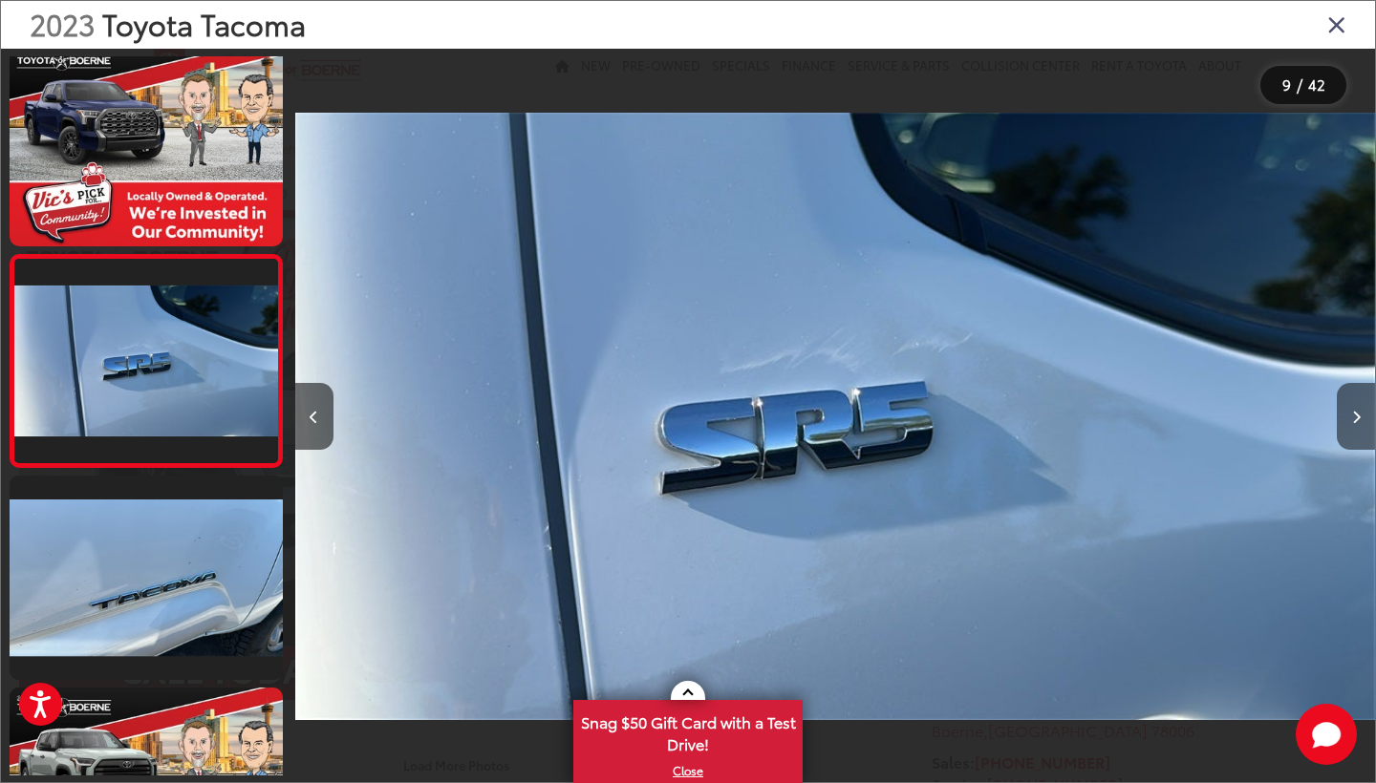
click at [1355, 411] on icon "Next image" at bounding box center [1356, 417] width 9 height 13
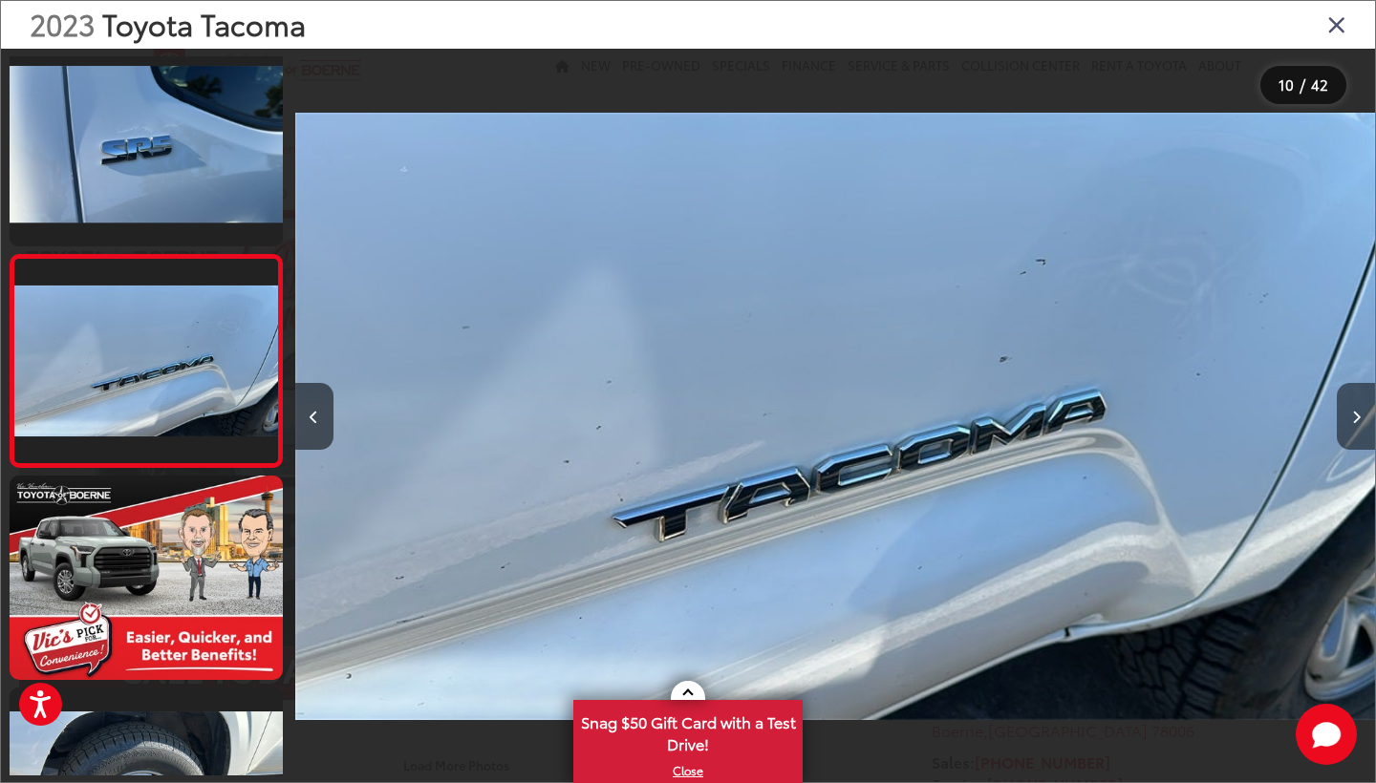
scroll to position [0, 9718]
click at [1356, 418] on icon "Next image" at bounding box center [1356, 417] width 9 height 13
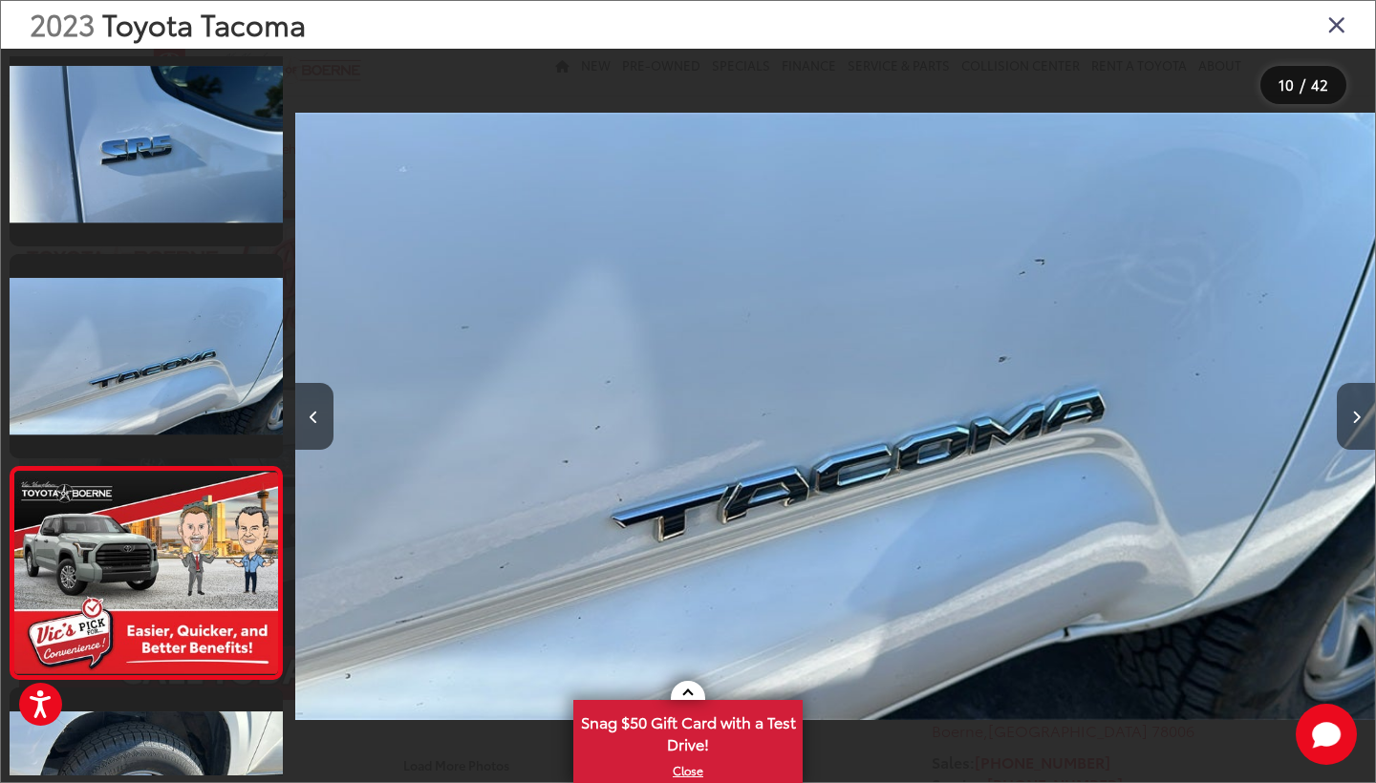
scroll to position [1926, 0]
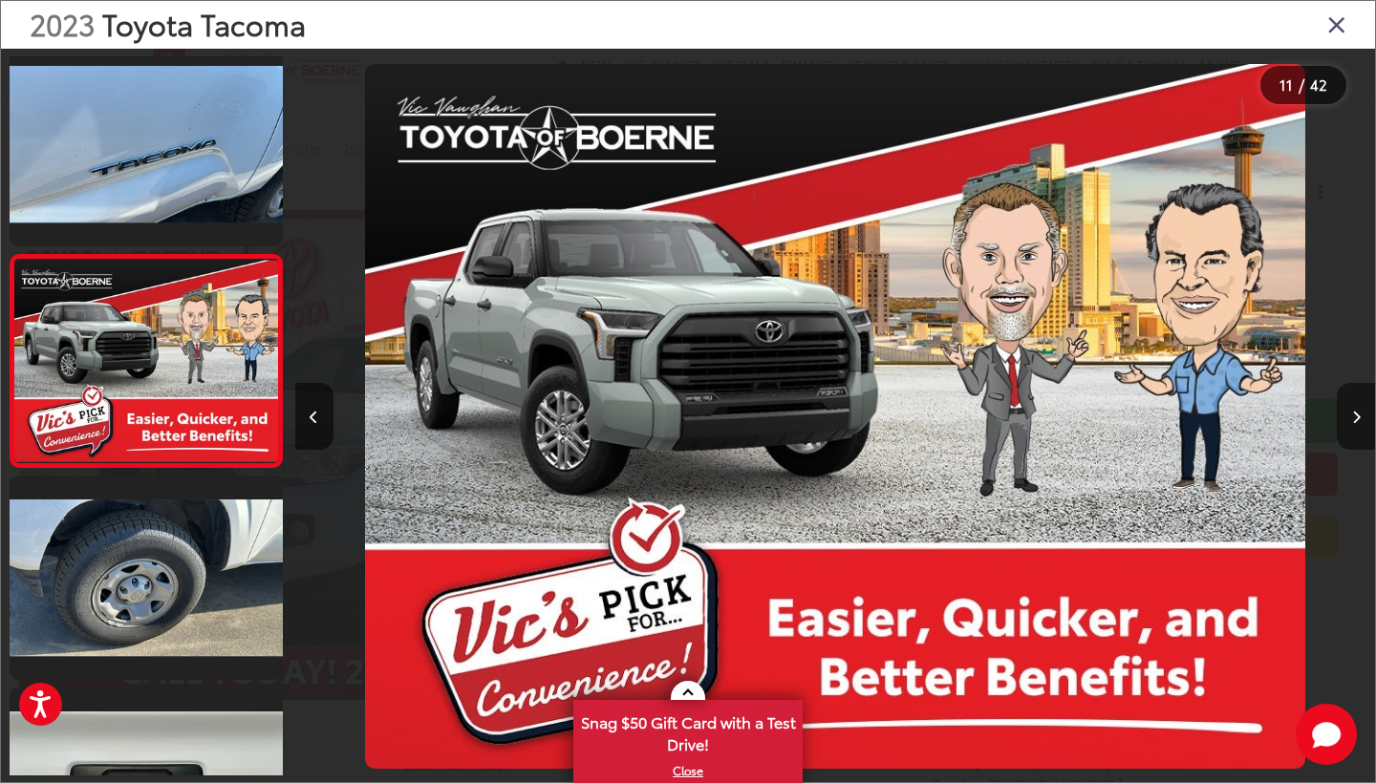
click at [1358, 418] on icon "Next image" at bounding box center [1356, 417] width 9 height 13
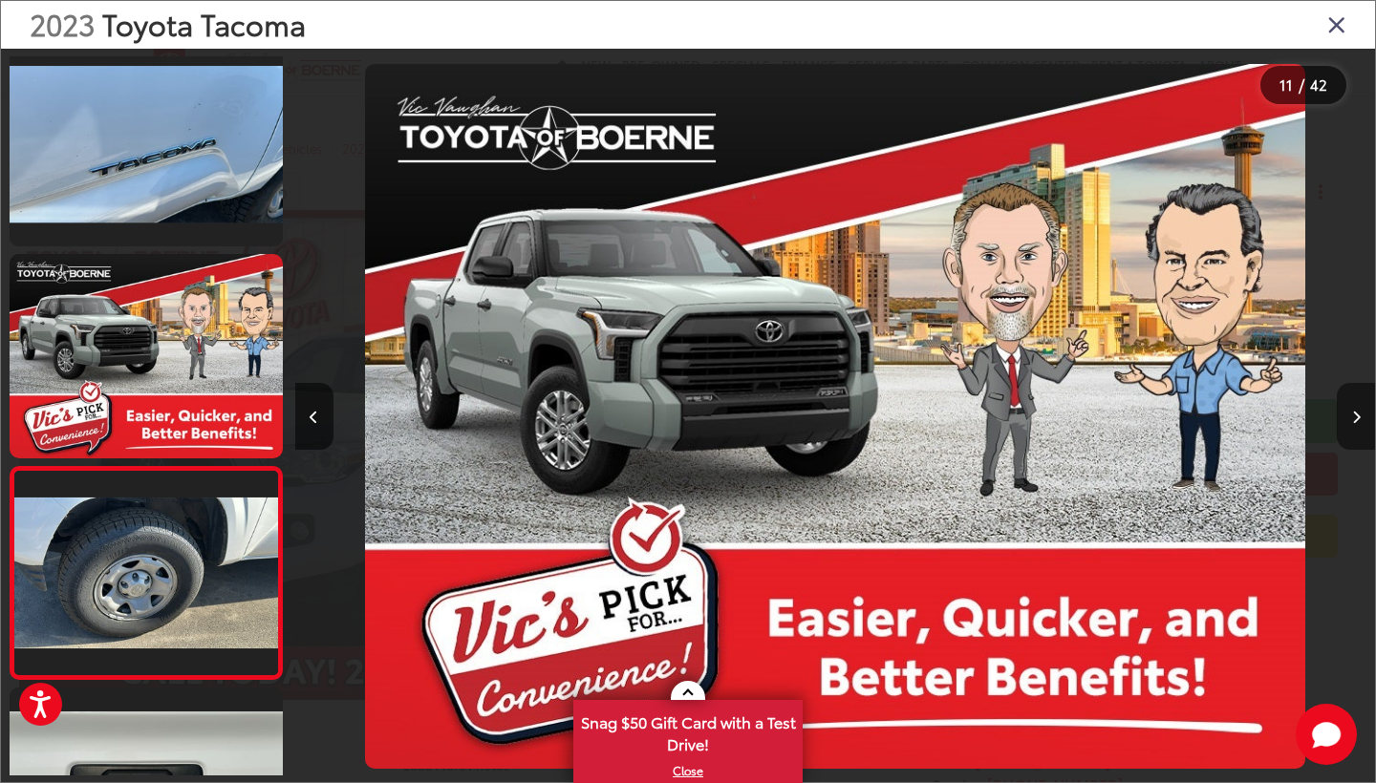
scroll to position [2138, 0]
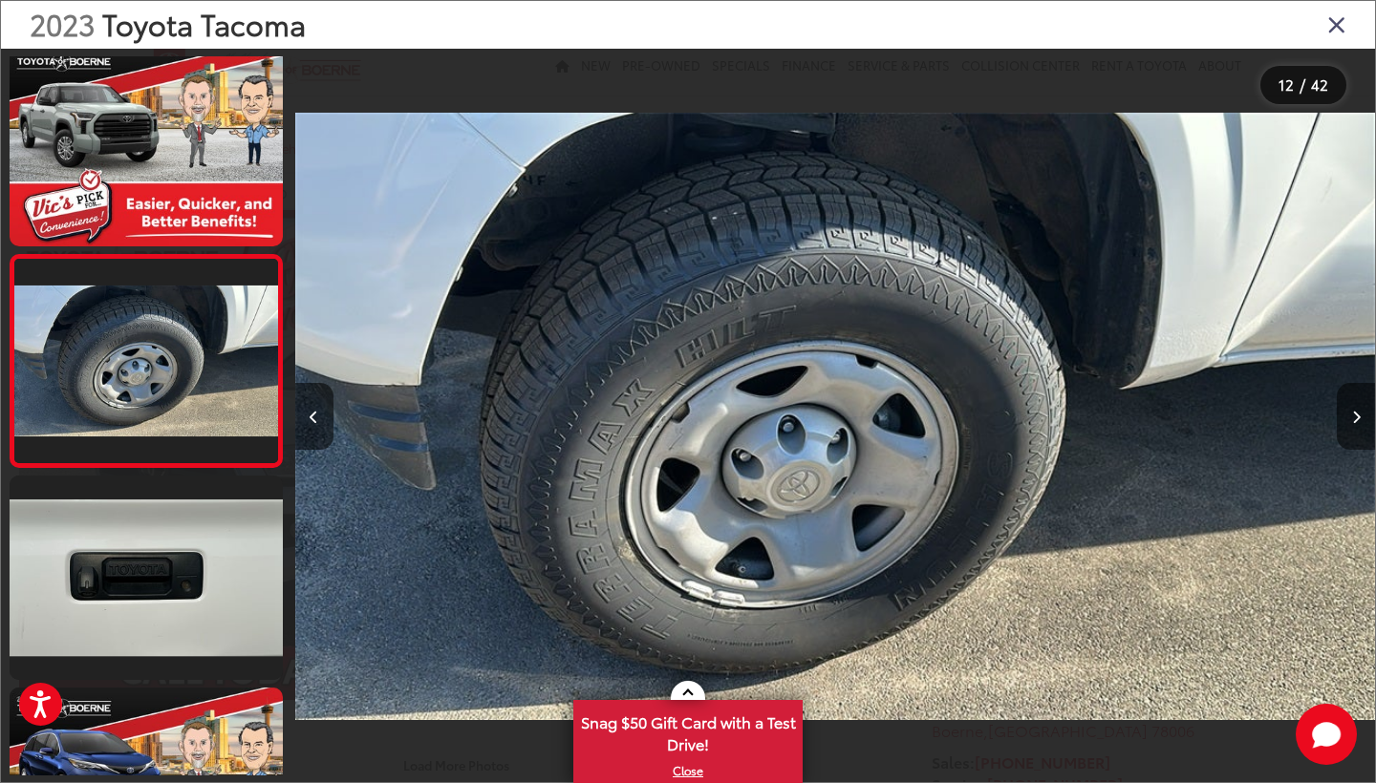
click at [1359, 418] on icon "Next image" at bounding box center [1356, 417] width 9 height 13
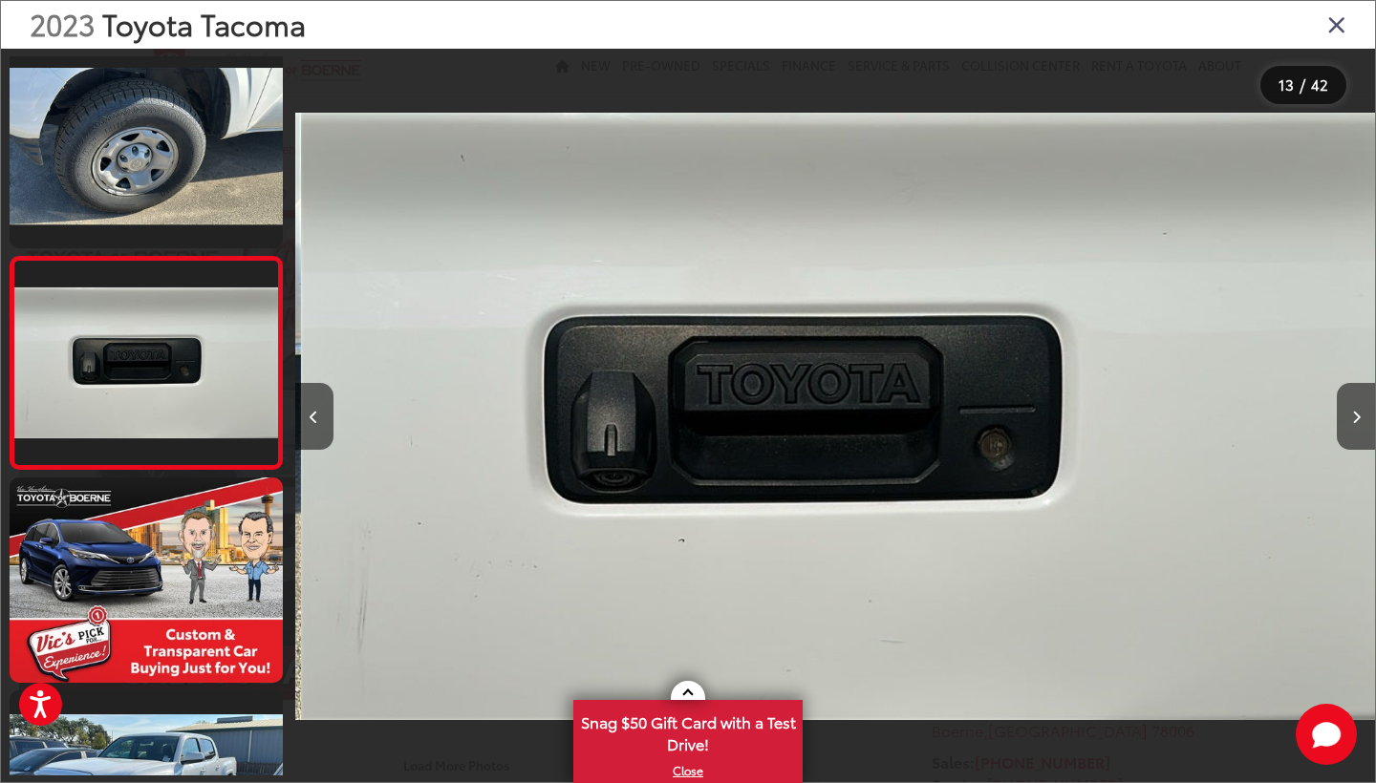
scroll to position [0, 12958]
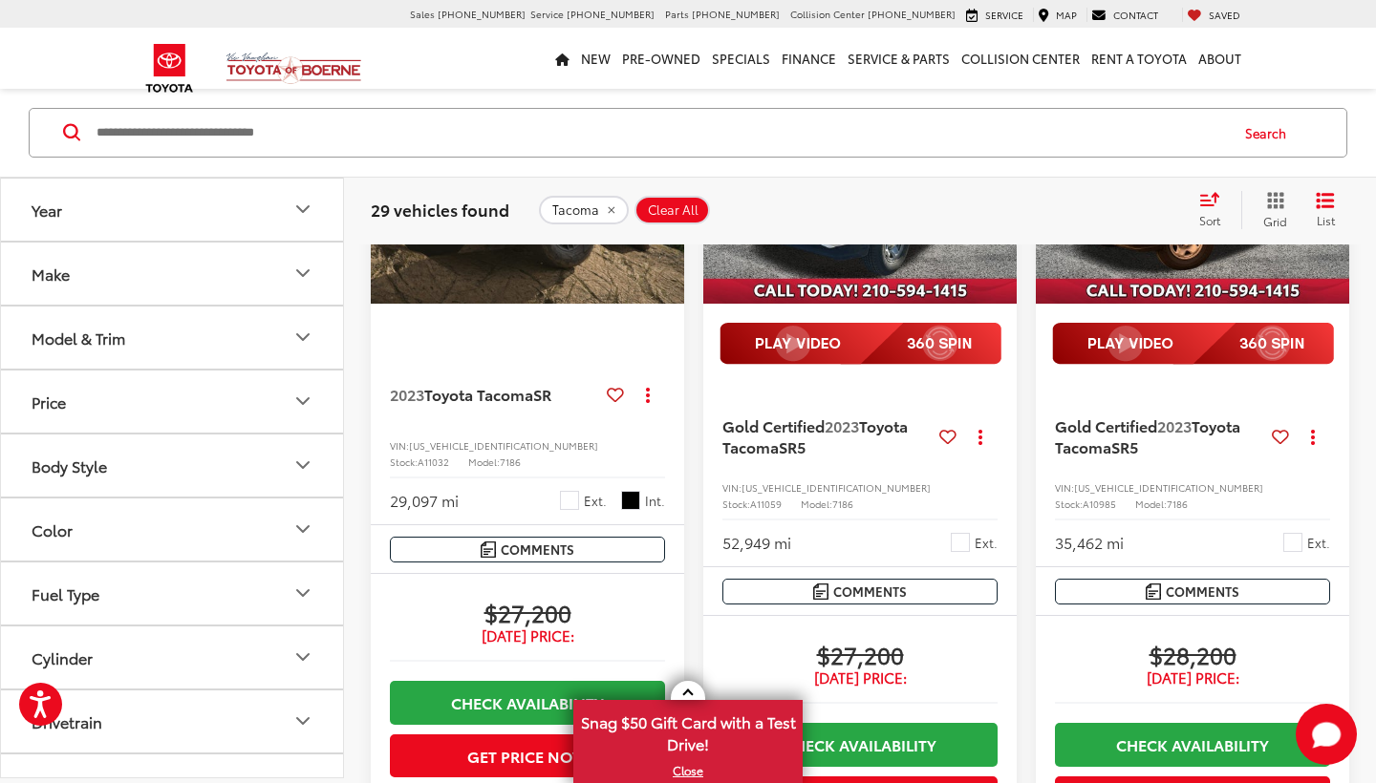
scroll to position [1268, 0]
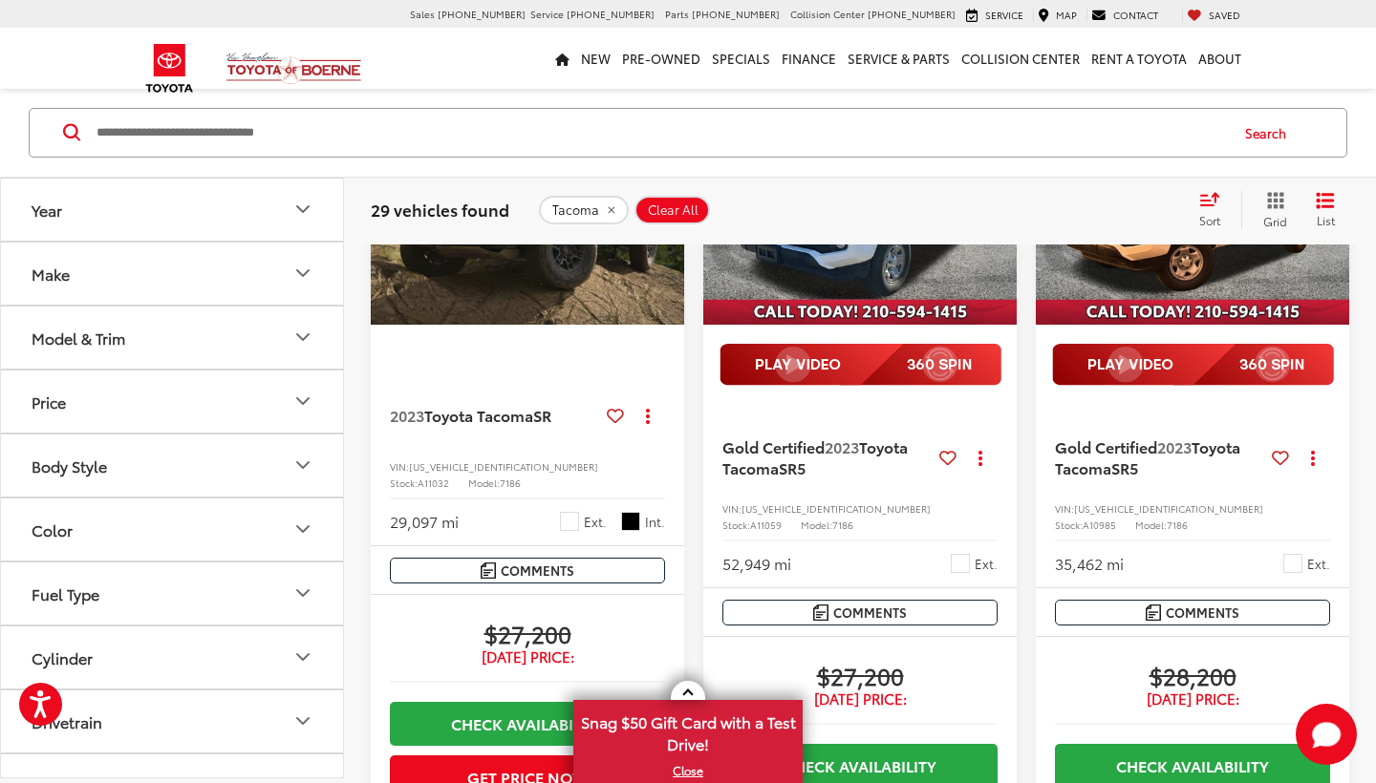
click at [1106, 458] on span "Gold Certified" at bounding box center [1106, 447] width 102 height 22
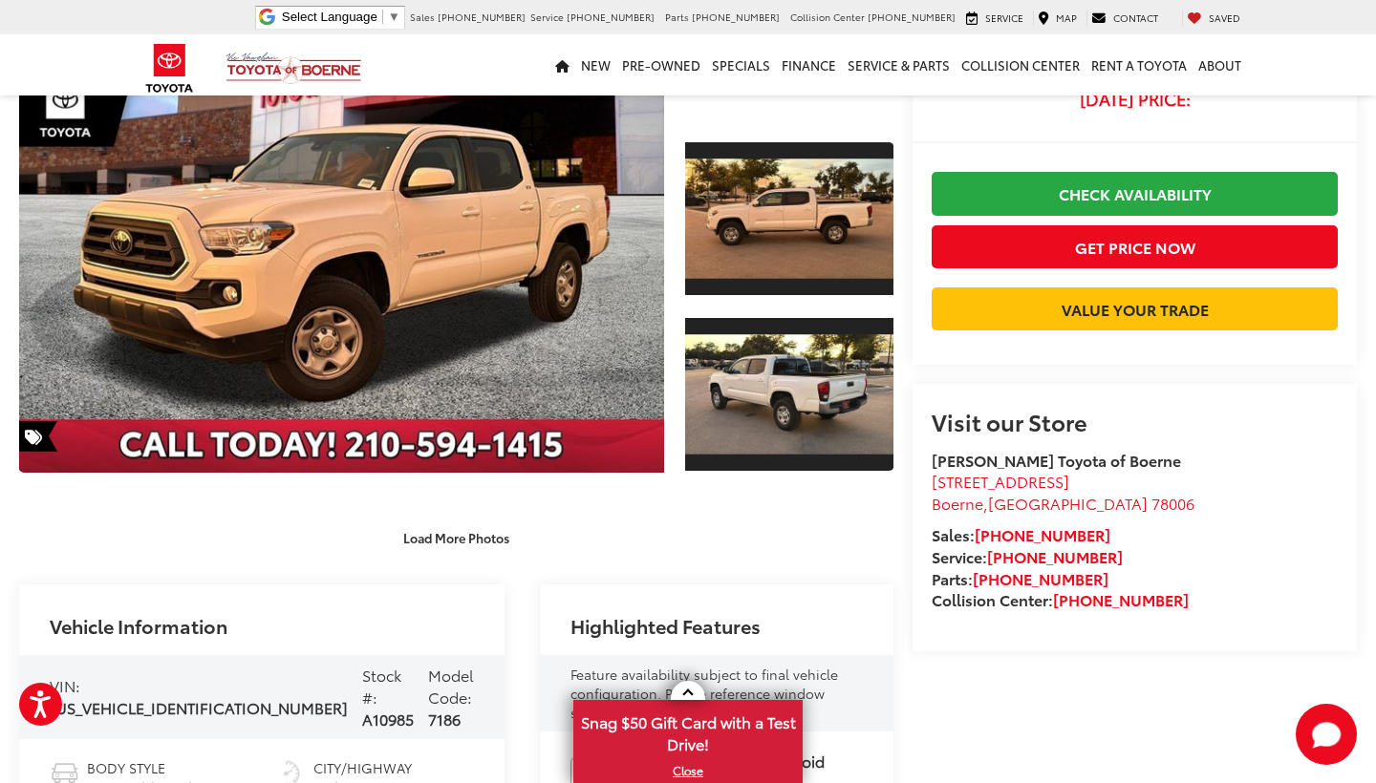
scroll to position [241, 0]
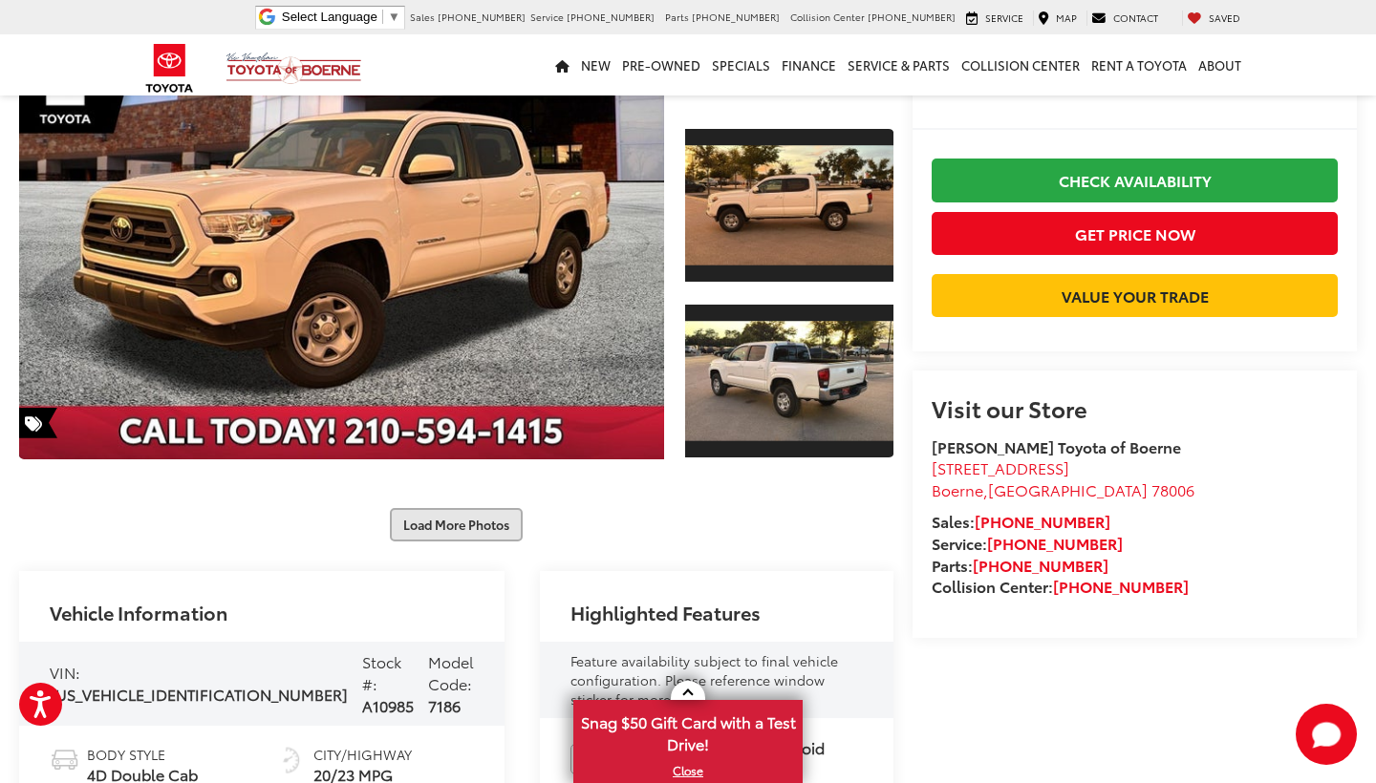
click at [452, 508] on button "Load More Photos" at bounding box center [456, 524] width 133 height 33
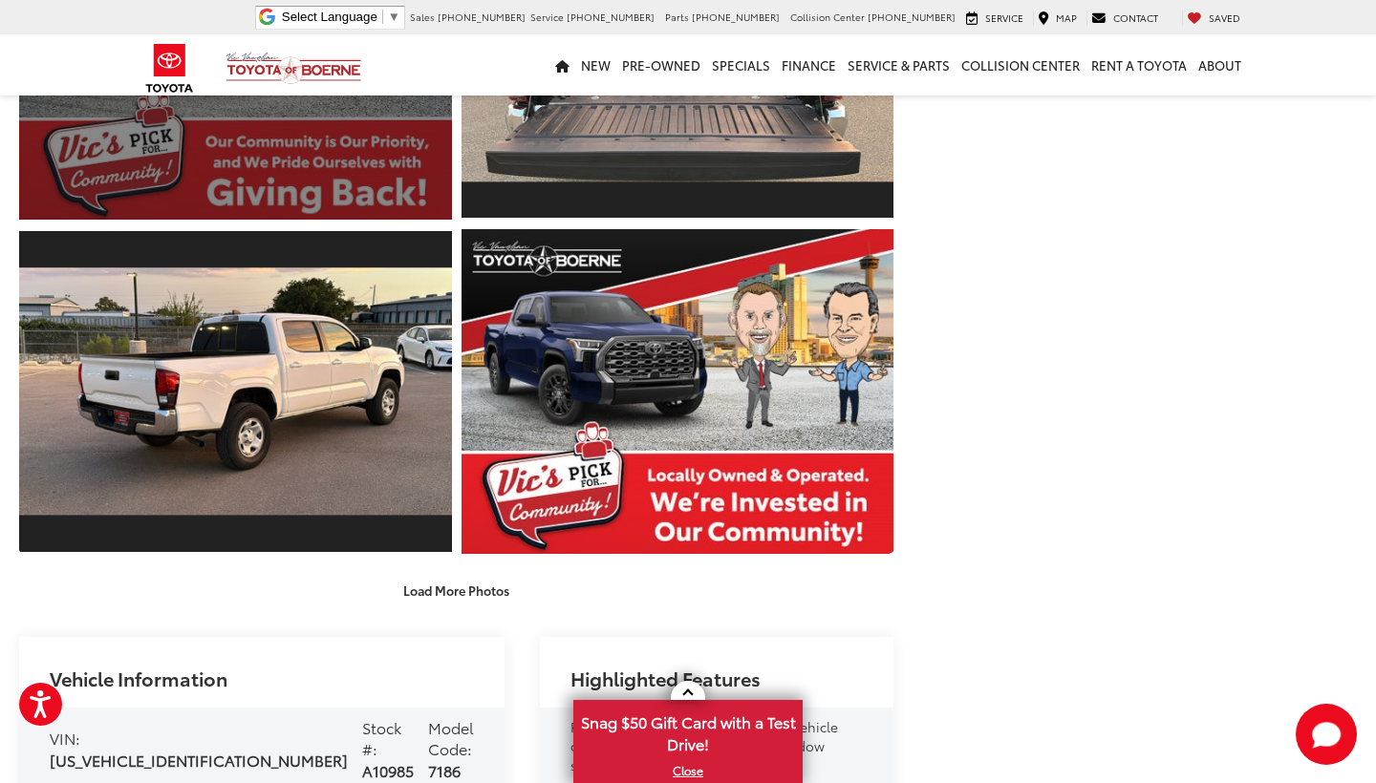
scroll to position [835, 0]
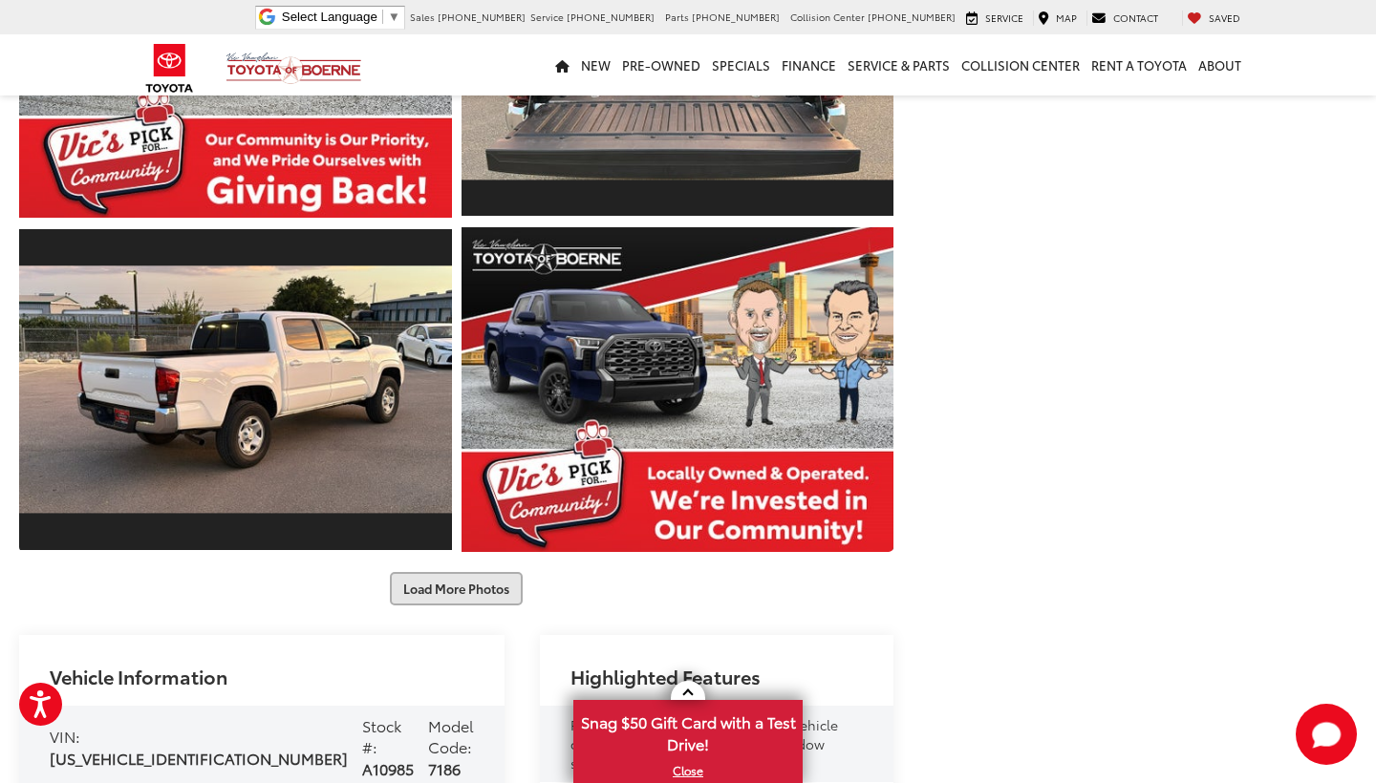
click at [444, 588] on button "Load More Photos" at bounding box center [456, 588] width 133 height 33
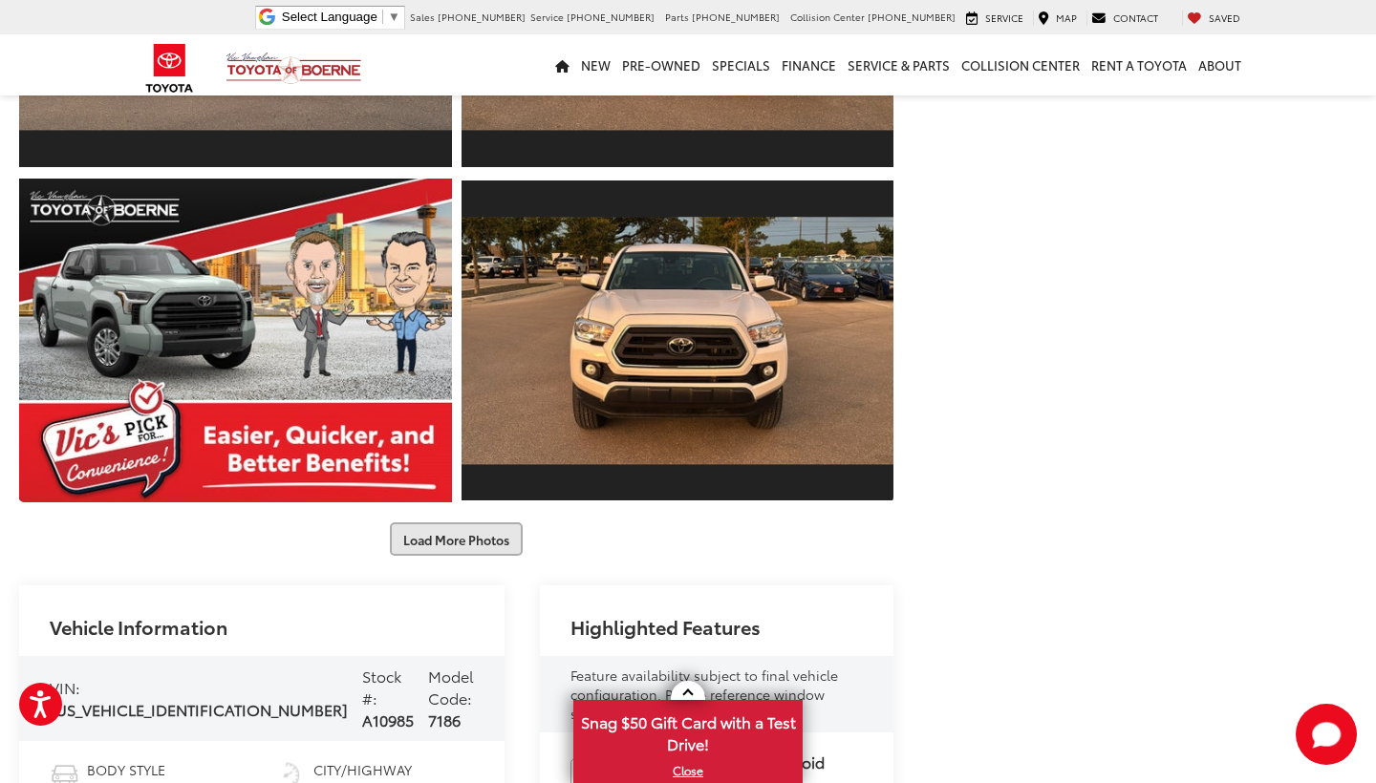
scroll to position [1577, 0]
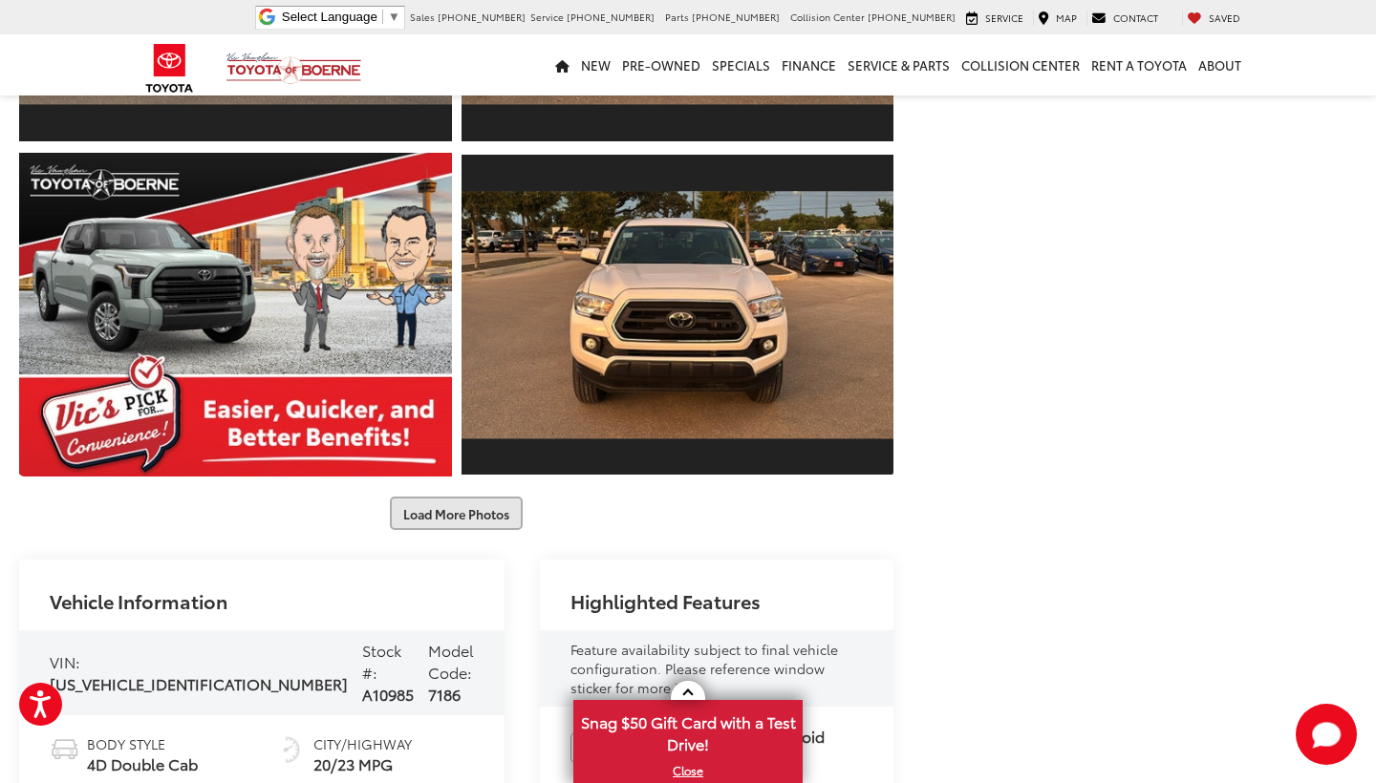
click at [456, 510] on button "Load More Photos" at bounding box center [456, 513] width 133 height 33
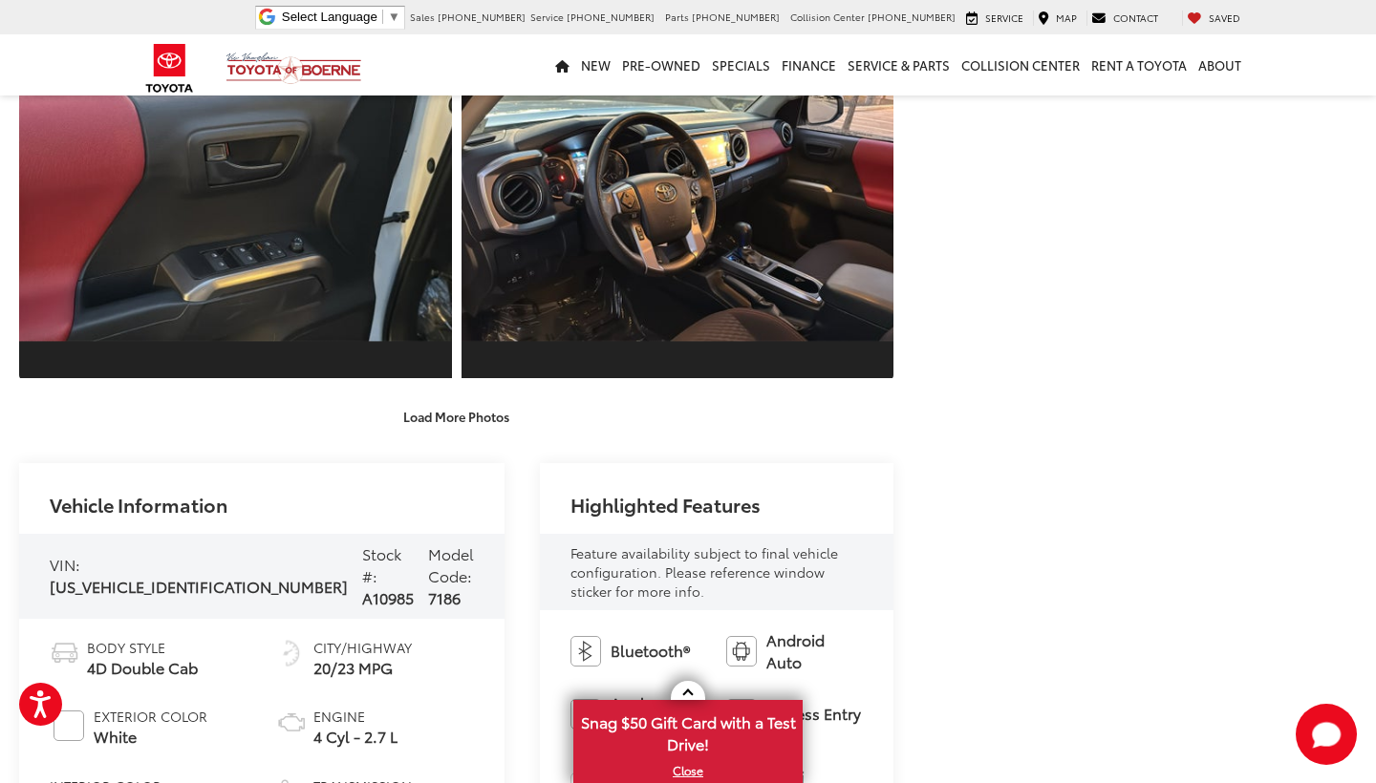
scroll to position [2342, 0]
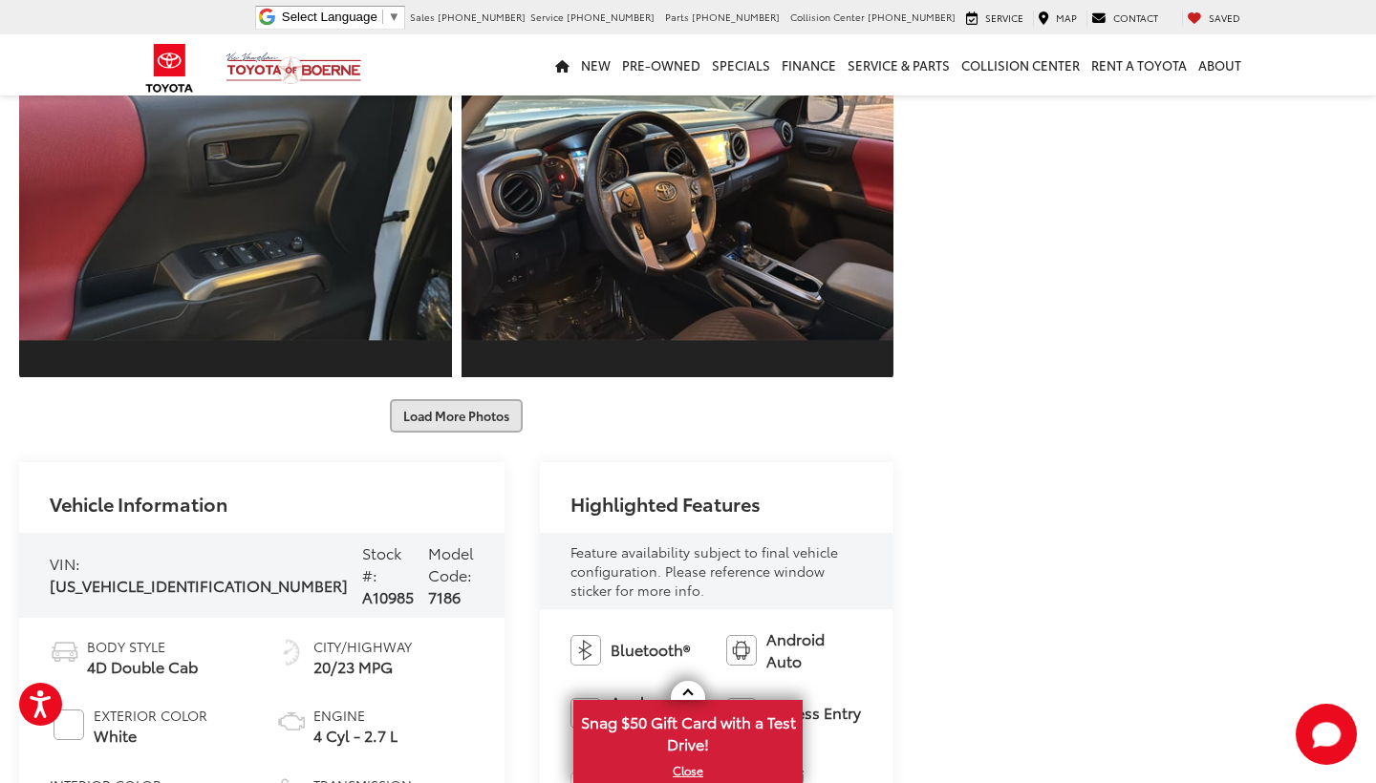
click at [444, 422] on button "Load More Photos" at bounding box center [456, 415] width 133 height 33
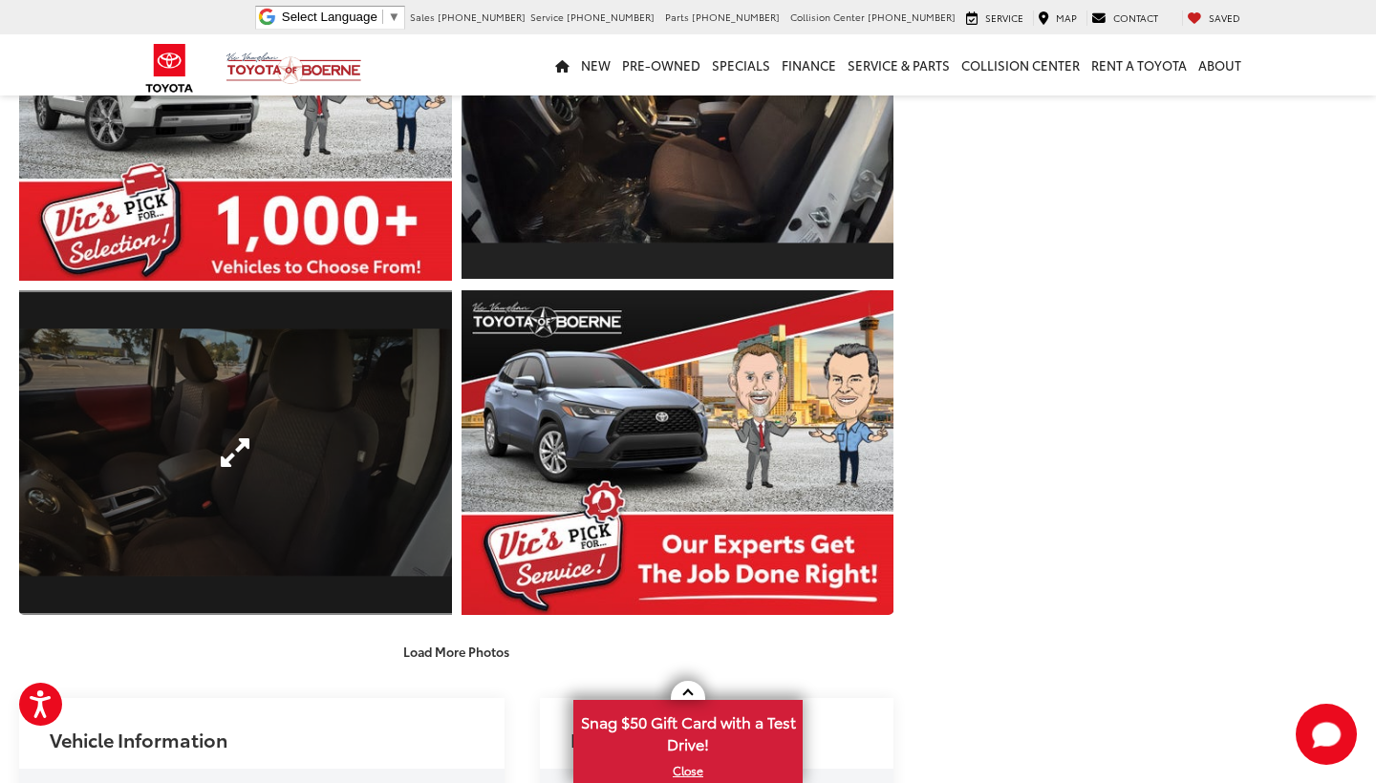
scroll to position [2778, 0]
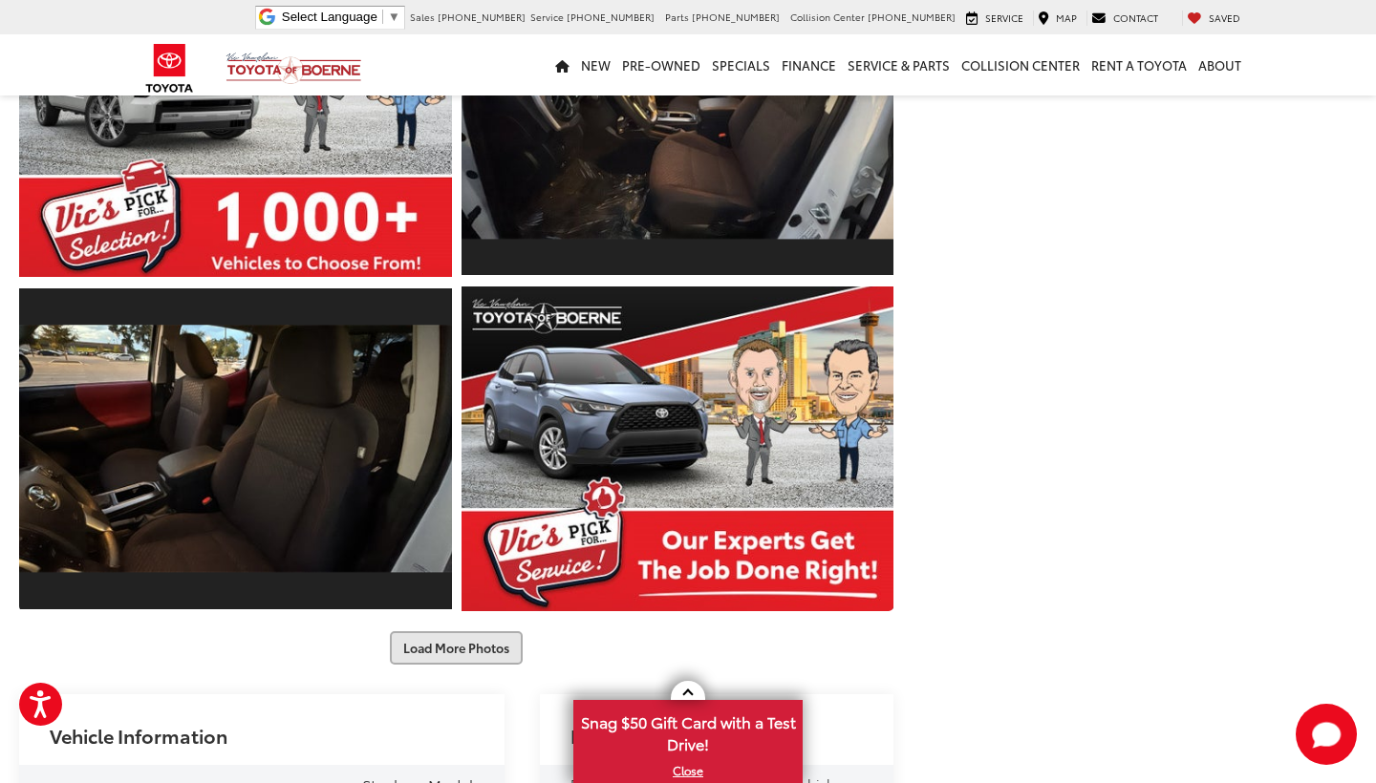
click at [466, 643] on button "Load More Photos" at bounding box center [456, 647] width 133 height 33
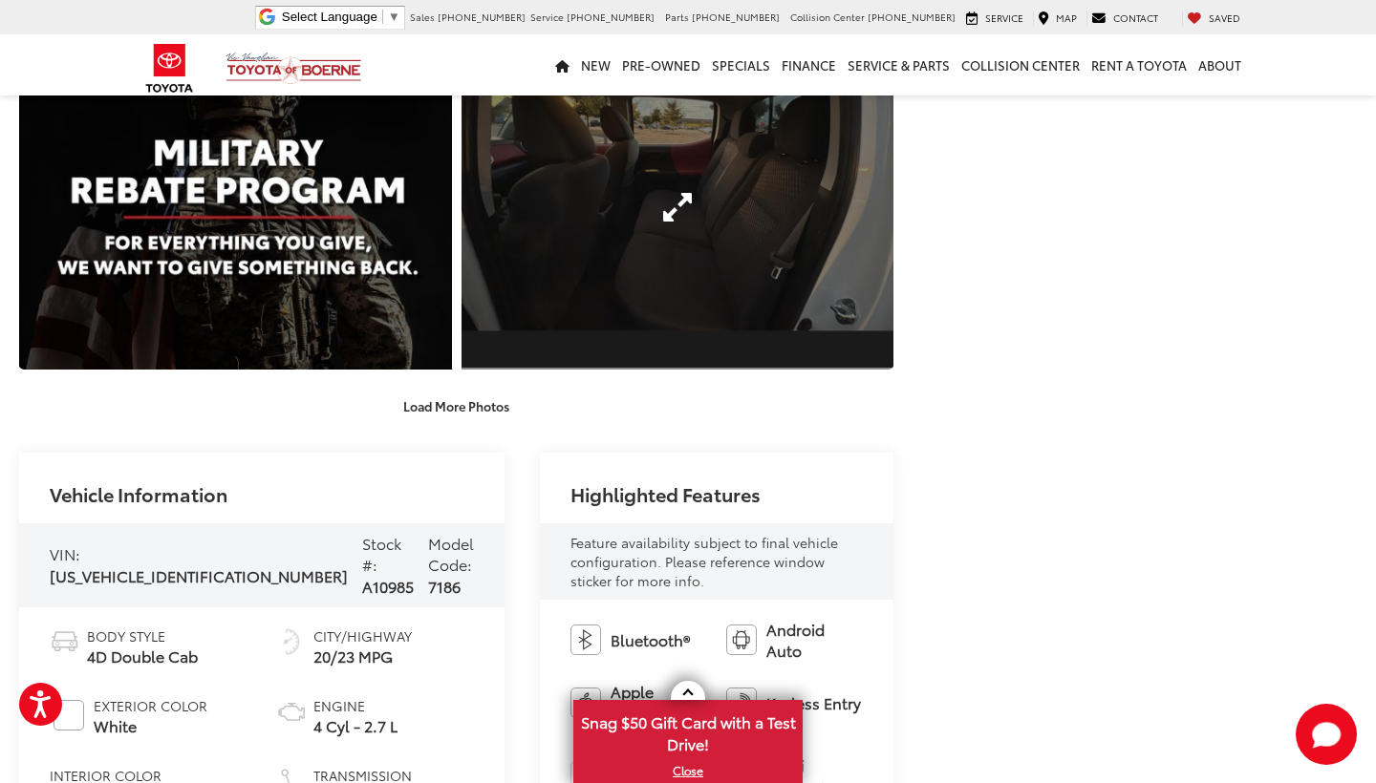
scroll to position [3697, 0]
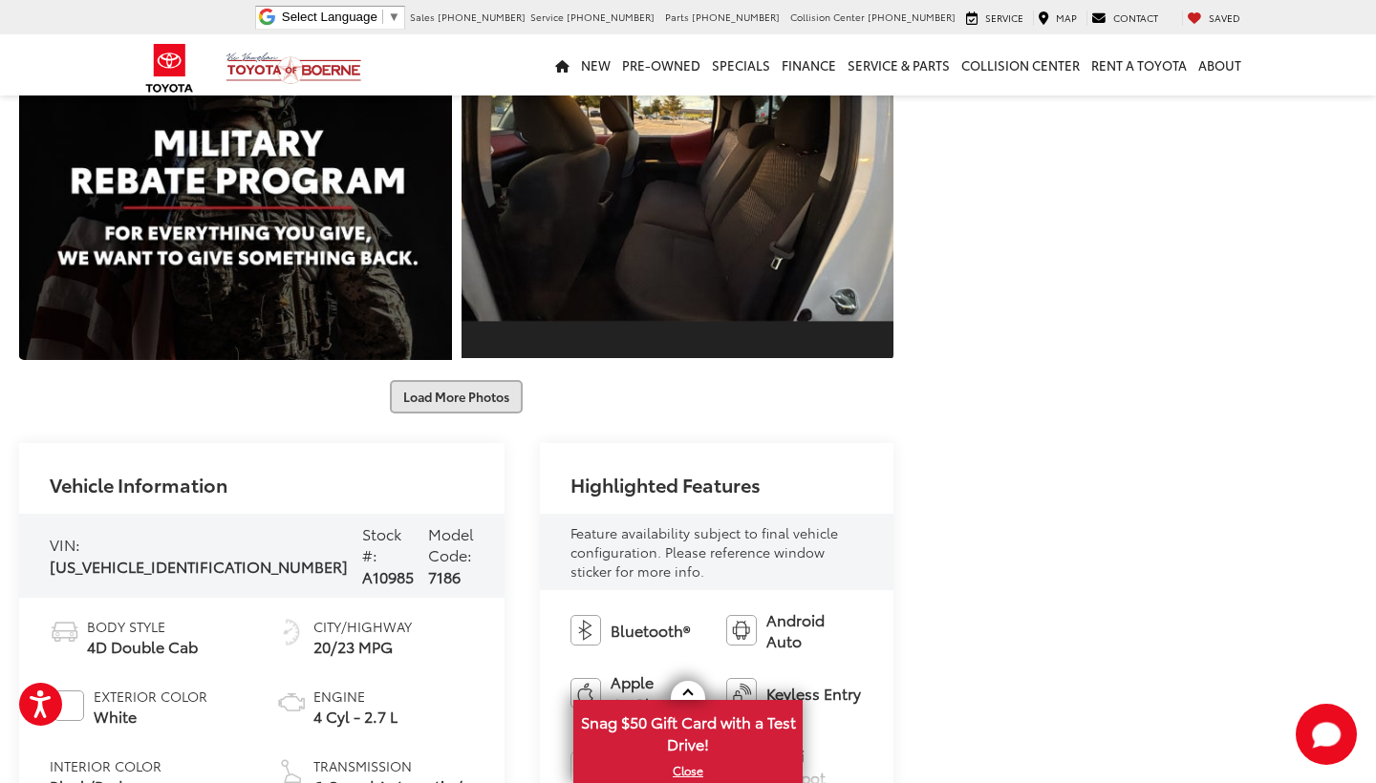
click at [479, 396] on button "Load More Photos" at bounding box center [456, 396] width 133 height 33
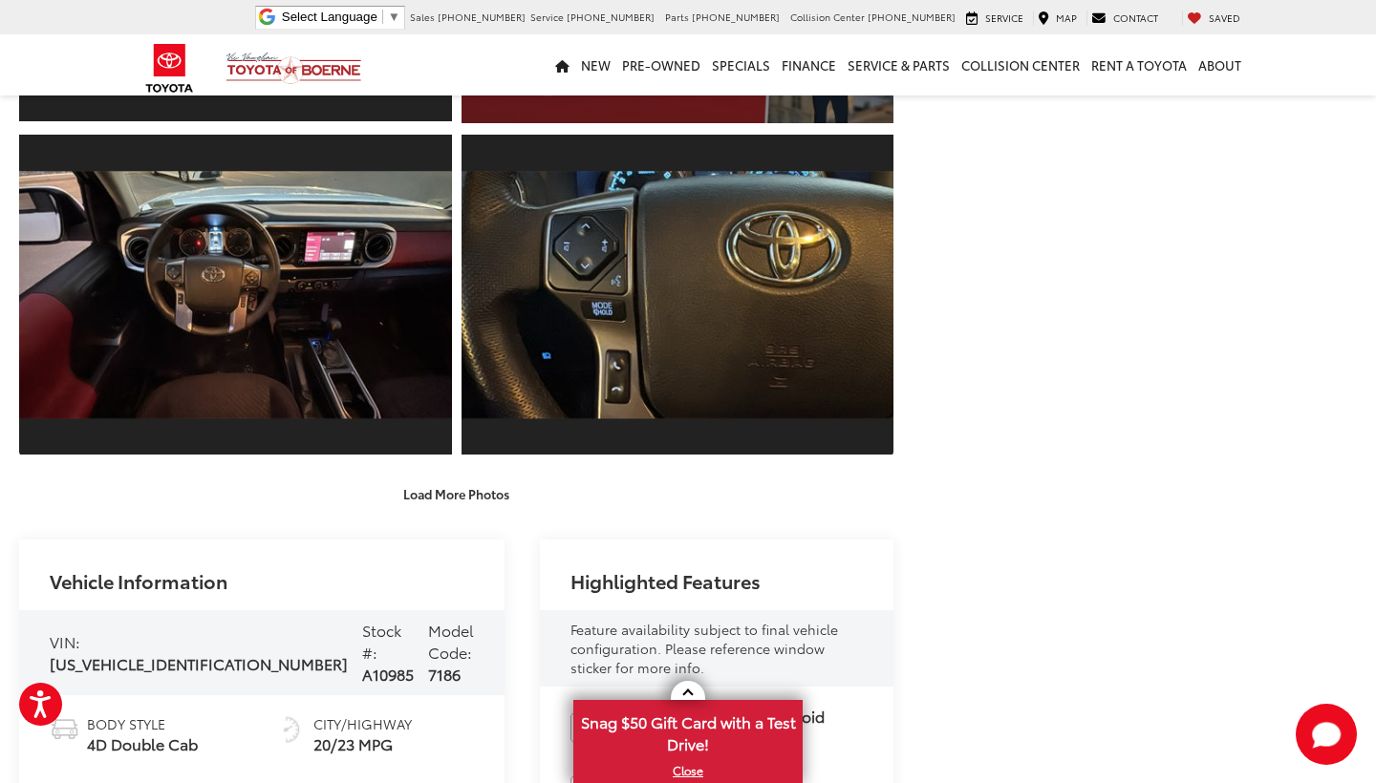
scroll to position [4269, 0]
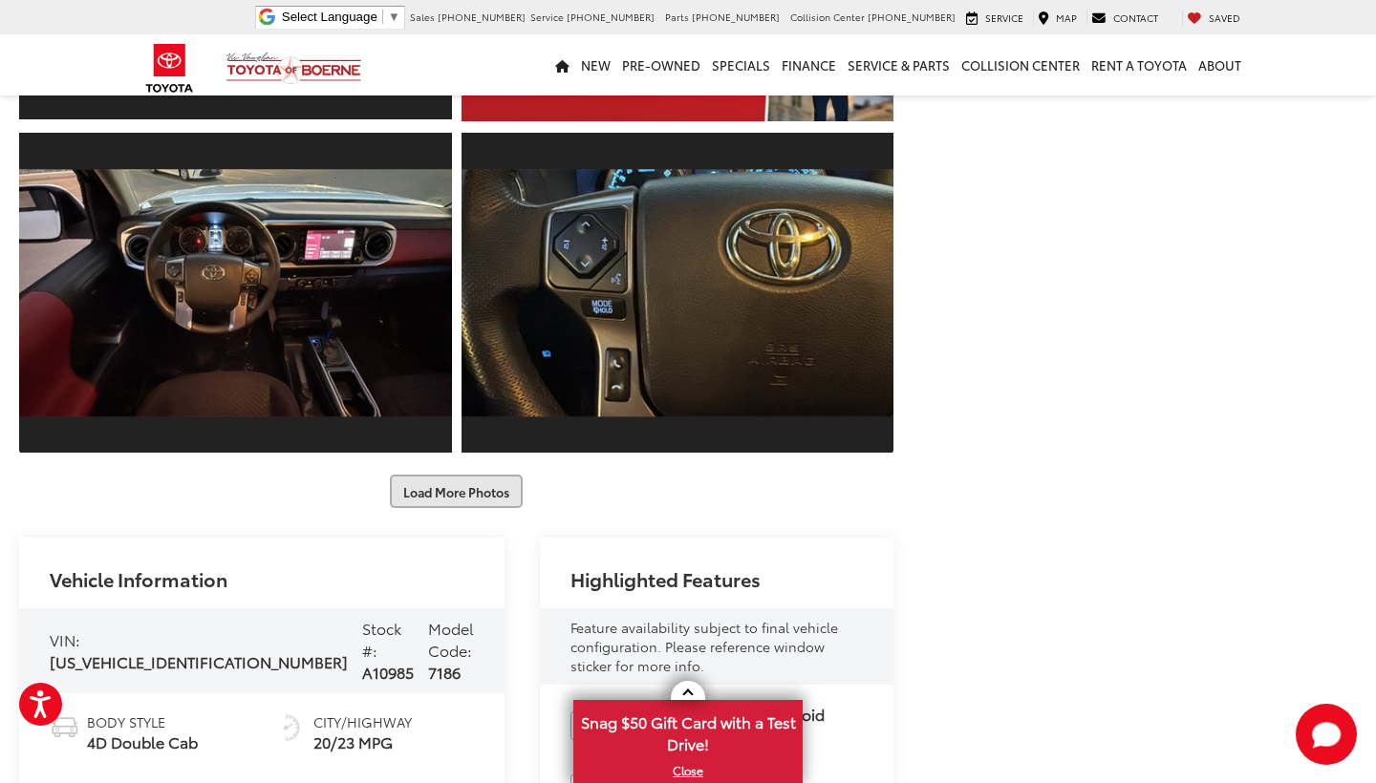
click at [441, 487] on button "Load More Photos" at bounding box center [456, 491] width 133 height 33
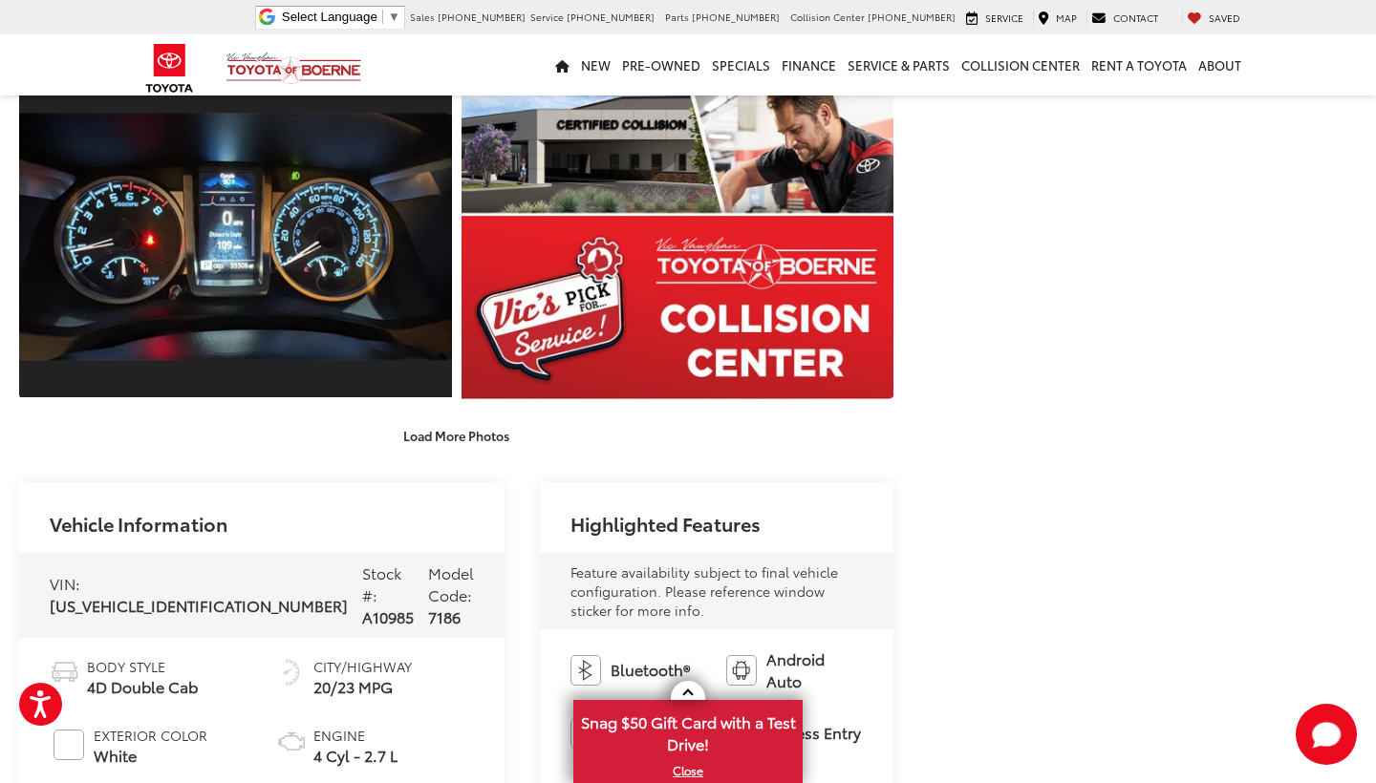
scroll to position [4996, 0]
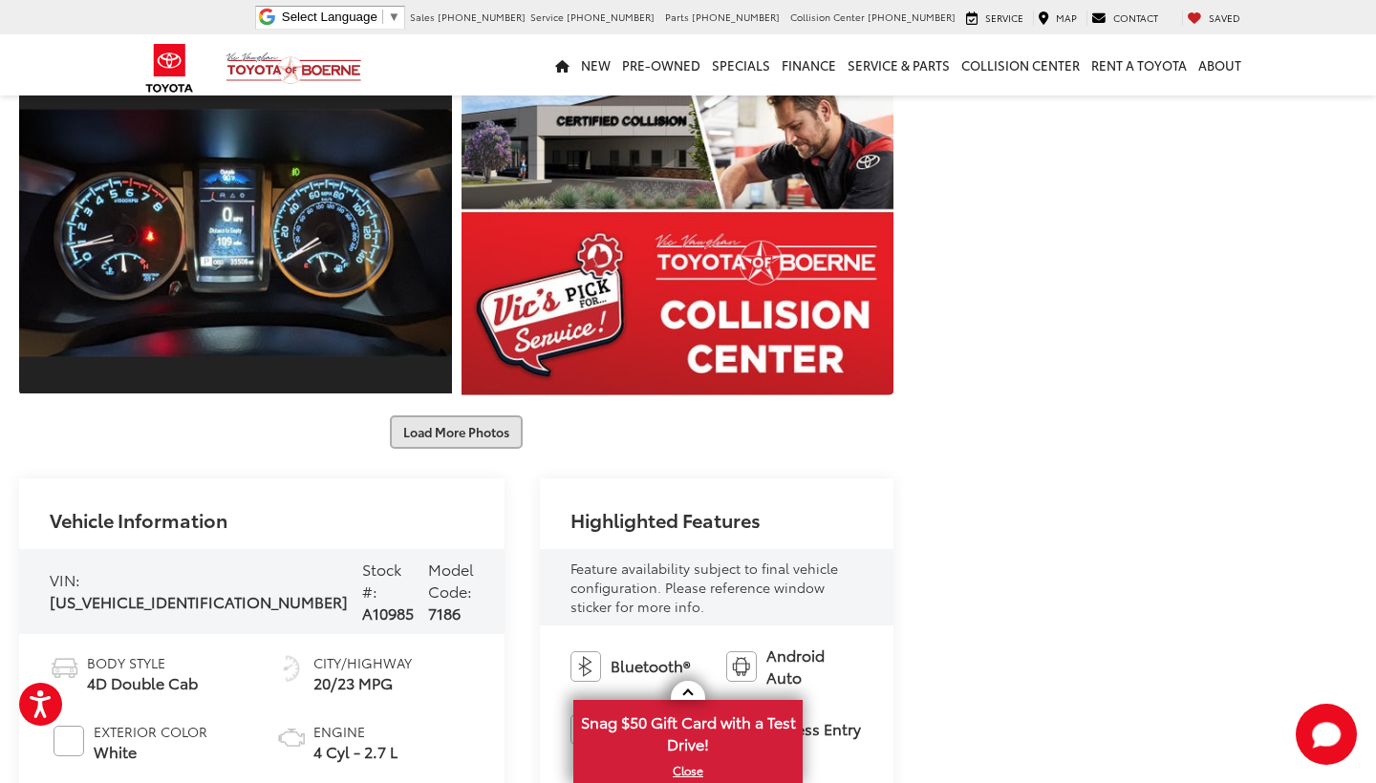
click at [451, 436] on button "Load More Photos" at bounding box center [456, 432] width 133 height 33
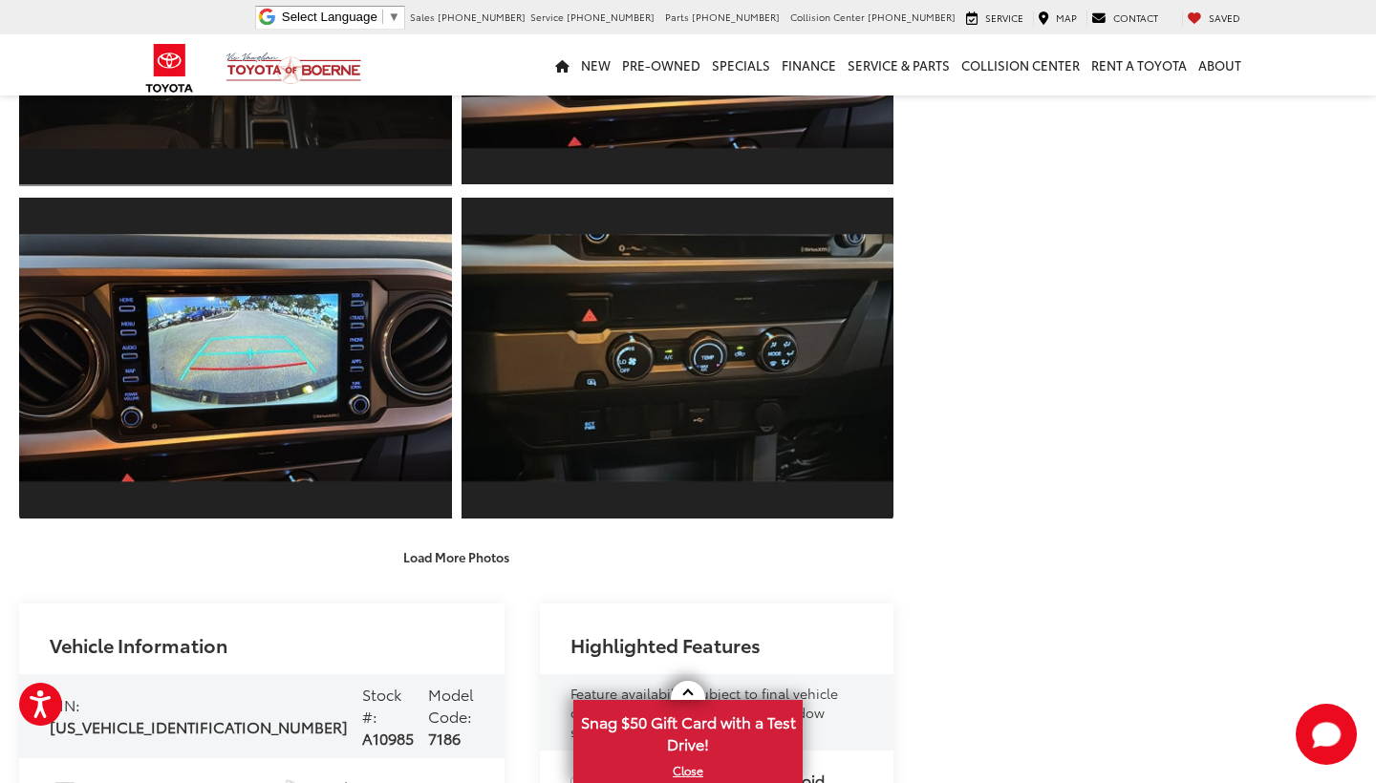
scroll to position [5540, 0]
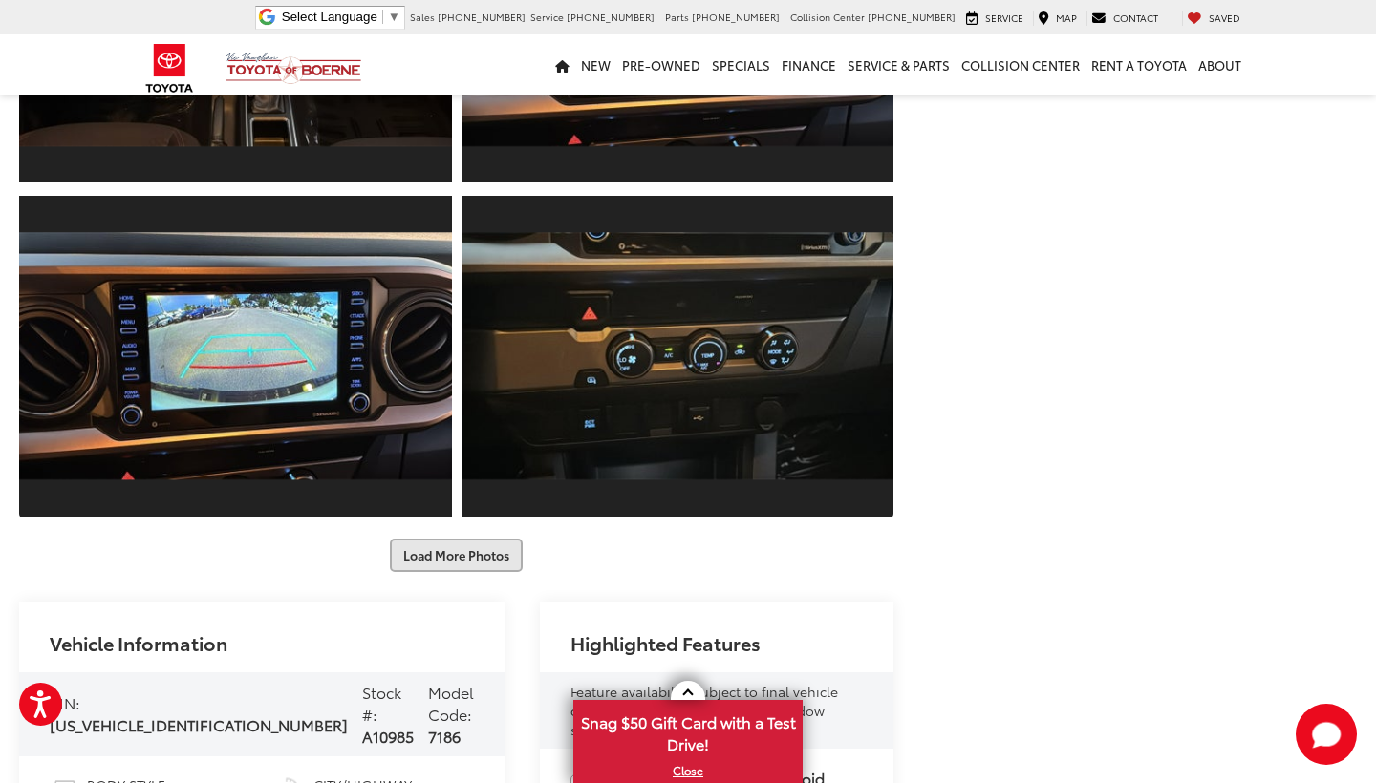
click at [437, 551] on button "Load More Photos" at bounding box center [456, 555] width 133 height 33
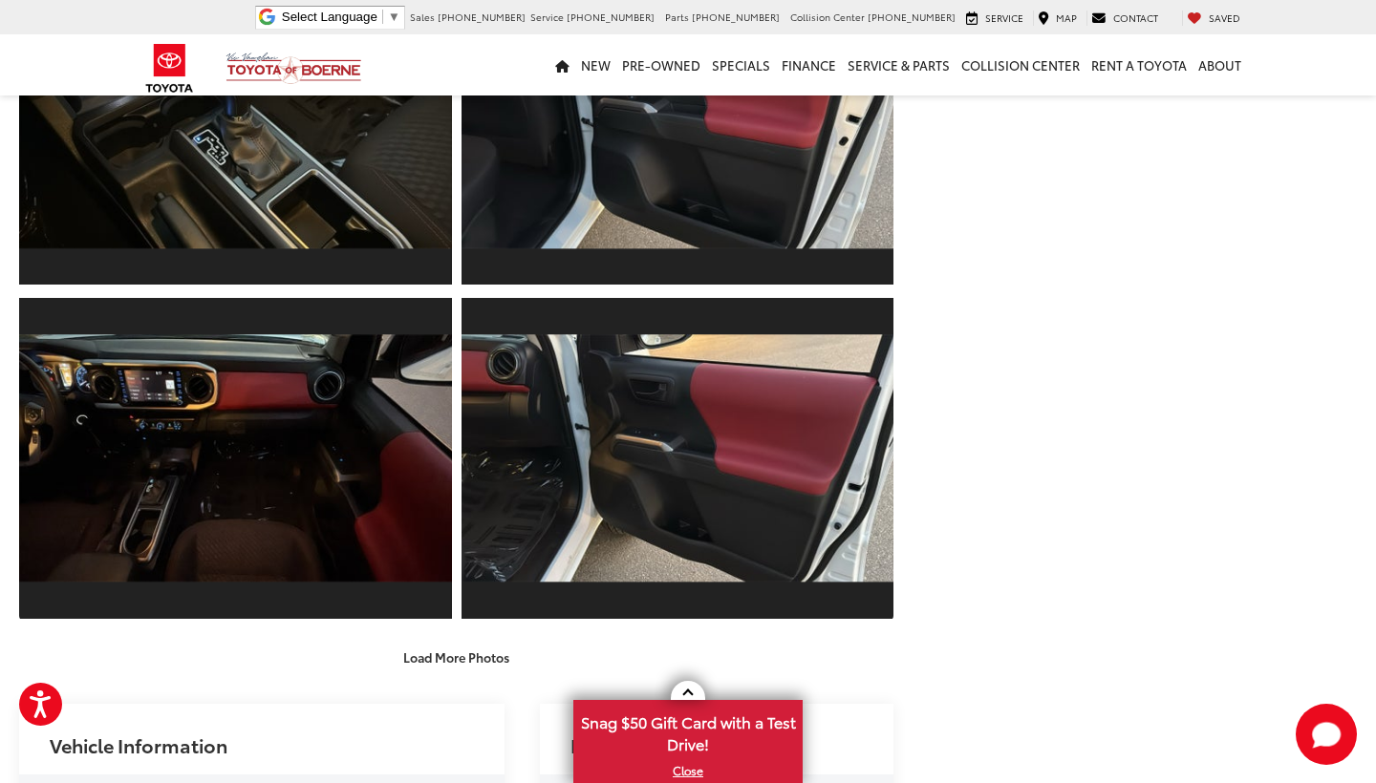
scroll to position [6101, 0]
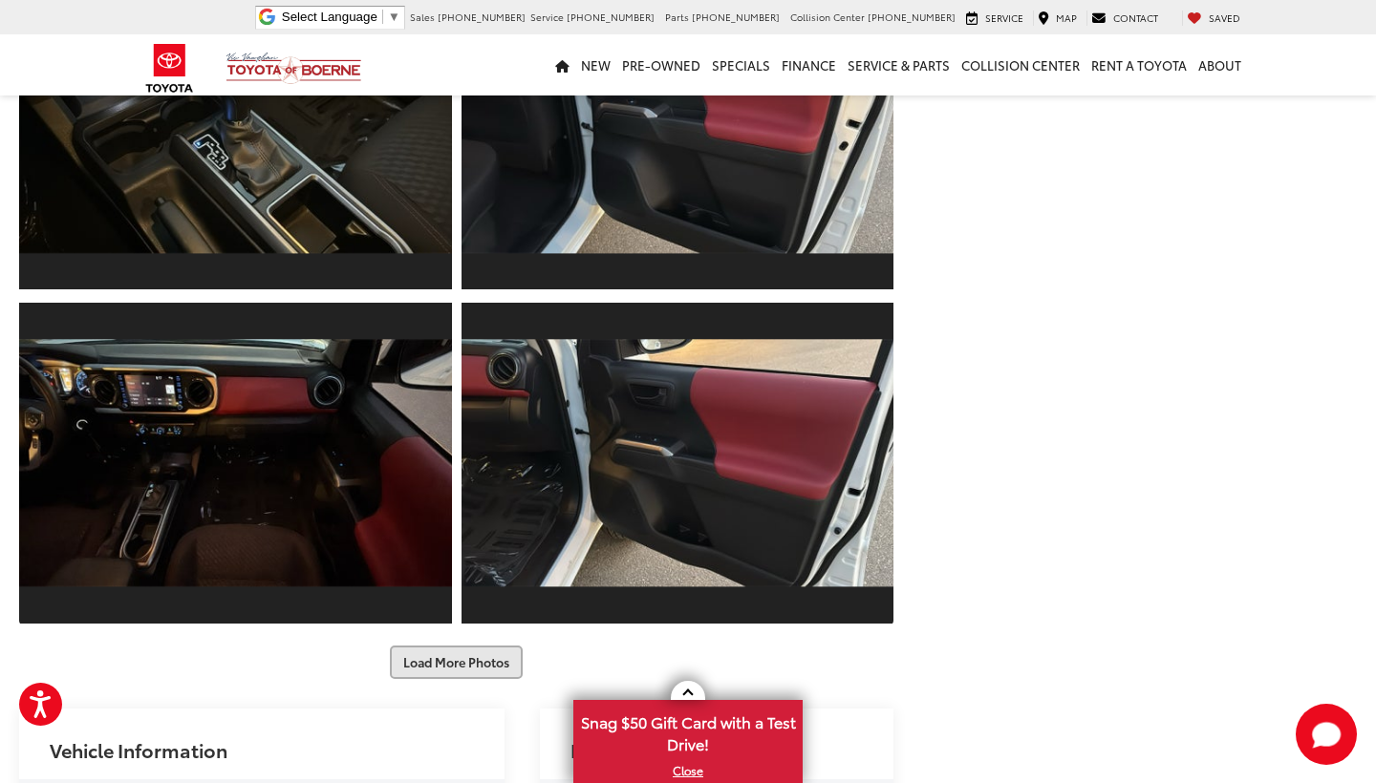
click at [444, 659] on button "Load More Photos" at bounding box center [456, 662] width 133 height 33
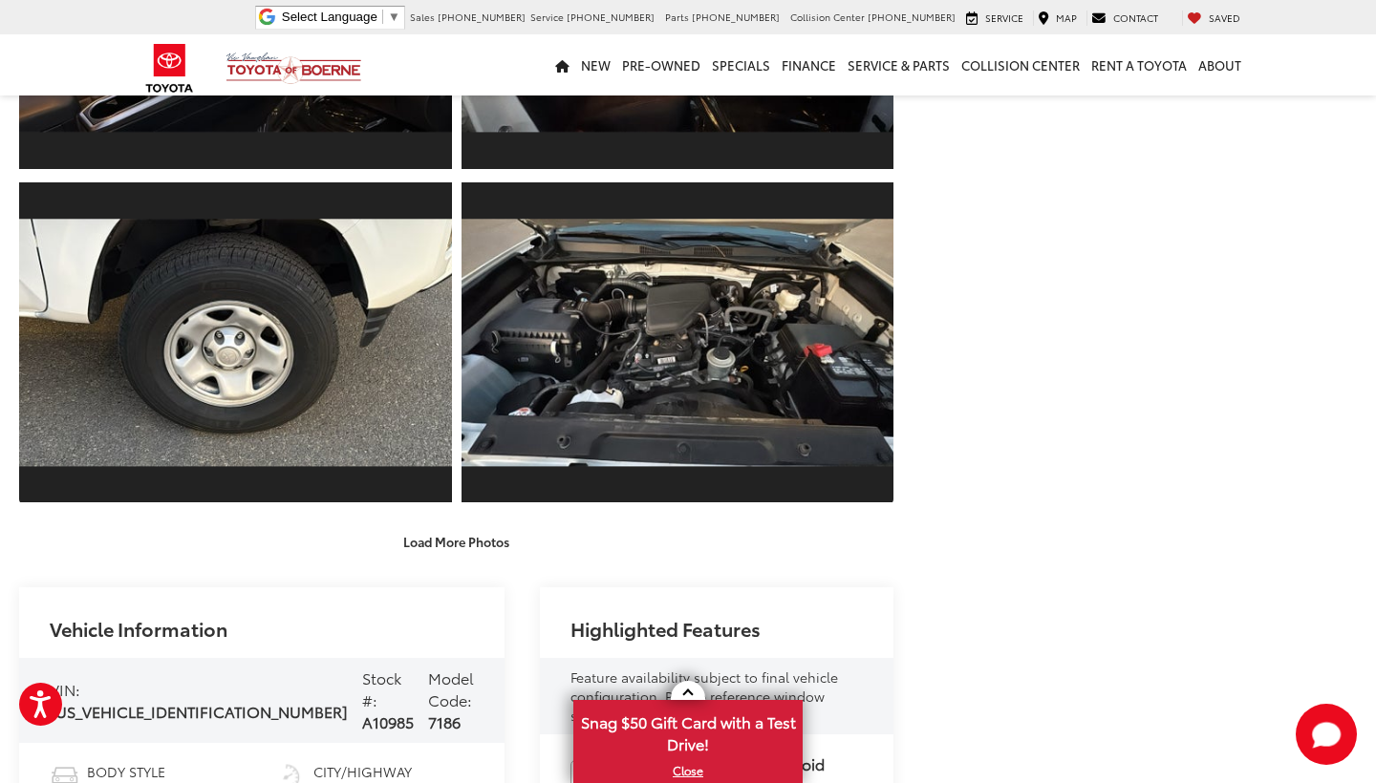
scroll to position [6891, 0]
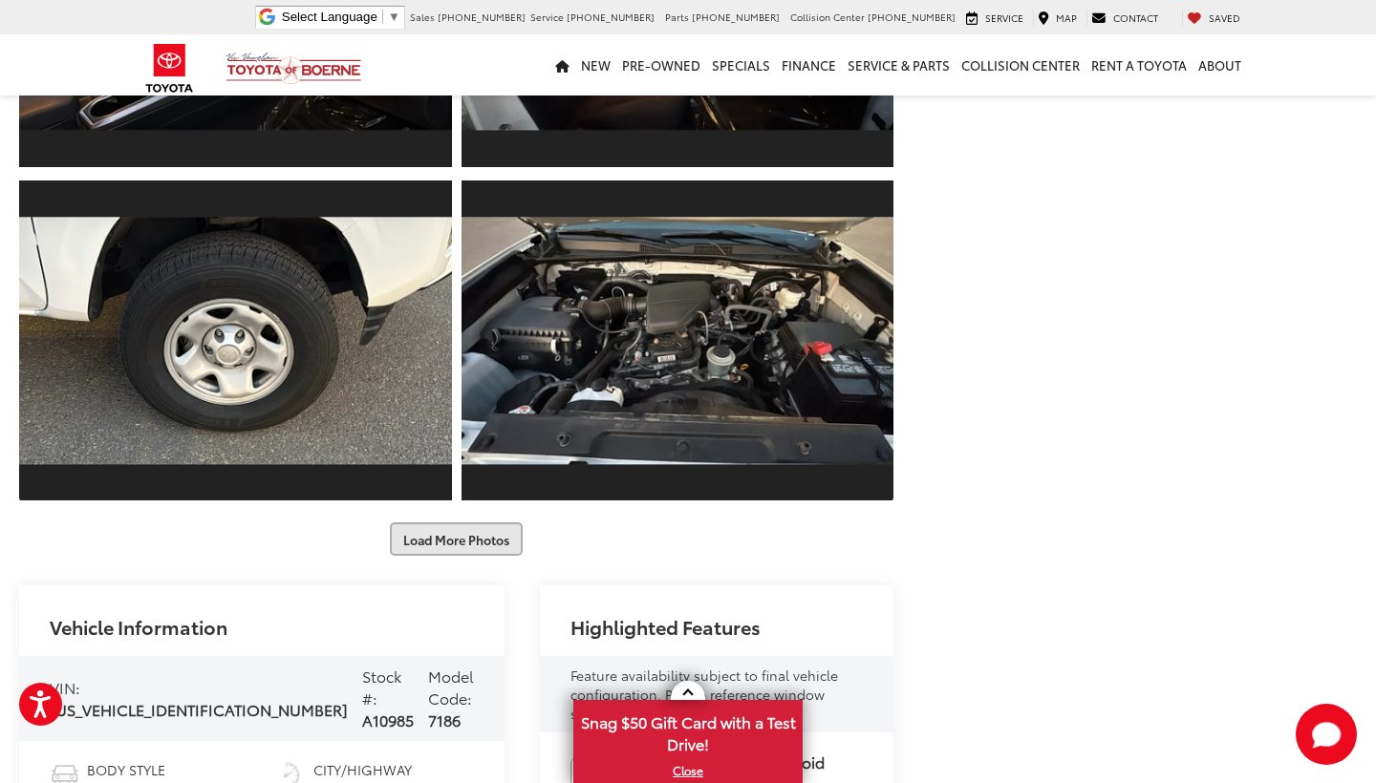
click at [471, 535] on button "Load More Photos" at bounding box center [456, 539] width 133 height 33
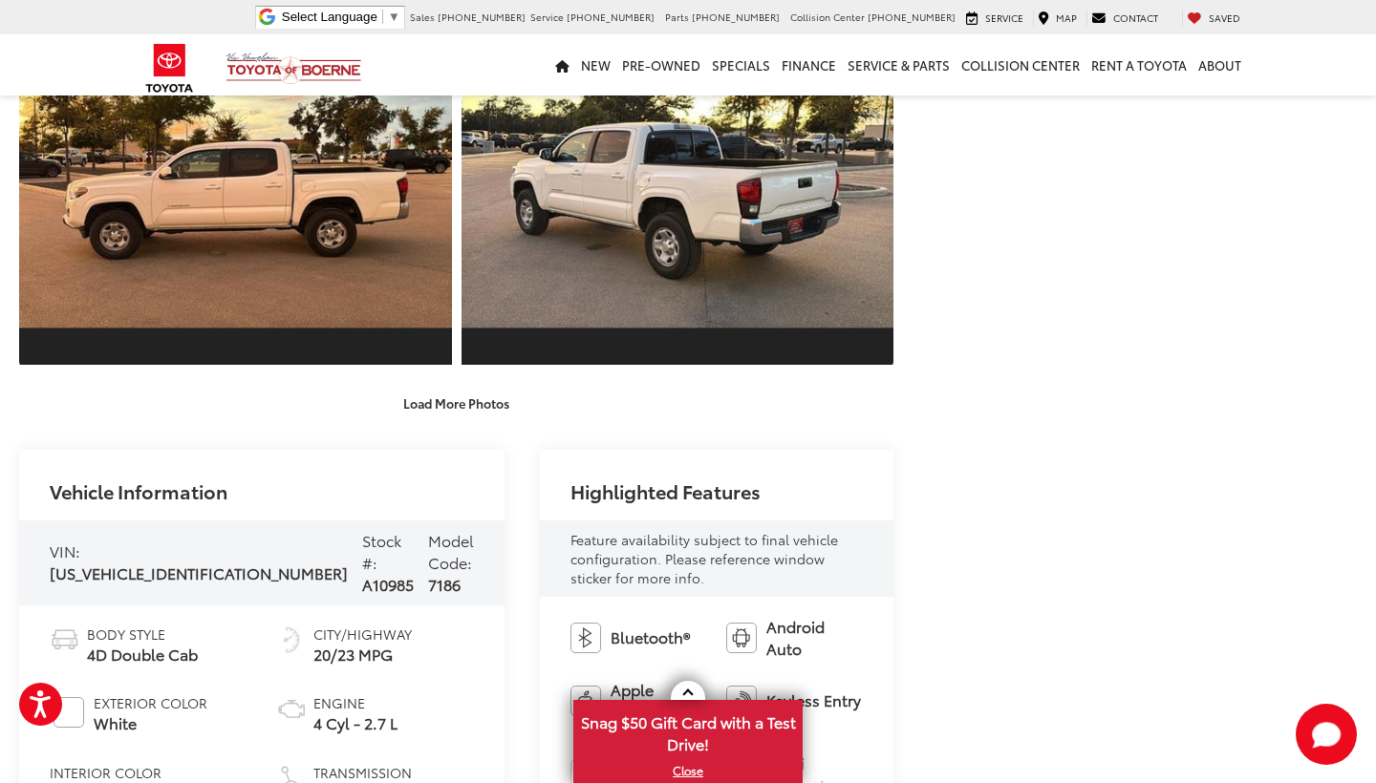
scroll to position [7695, 0]
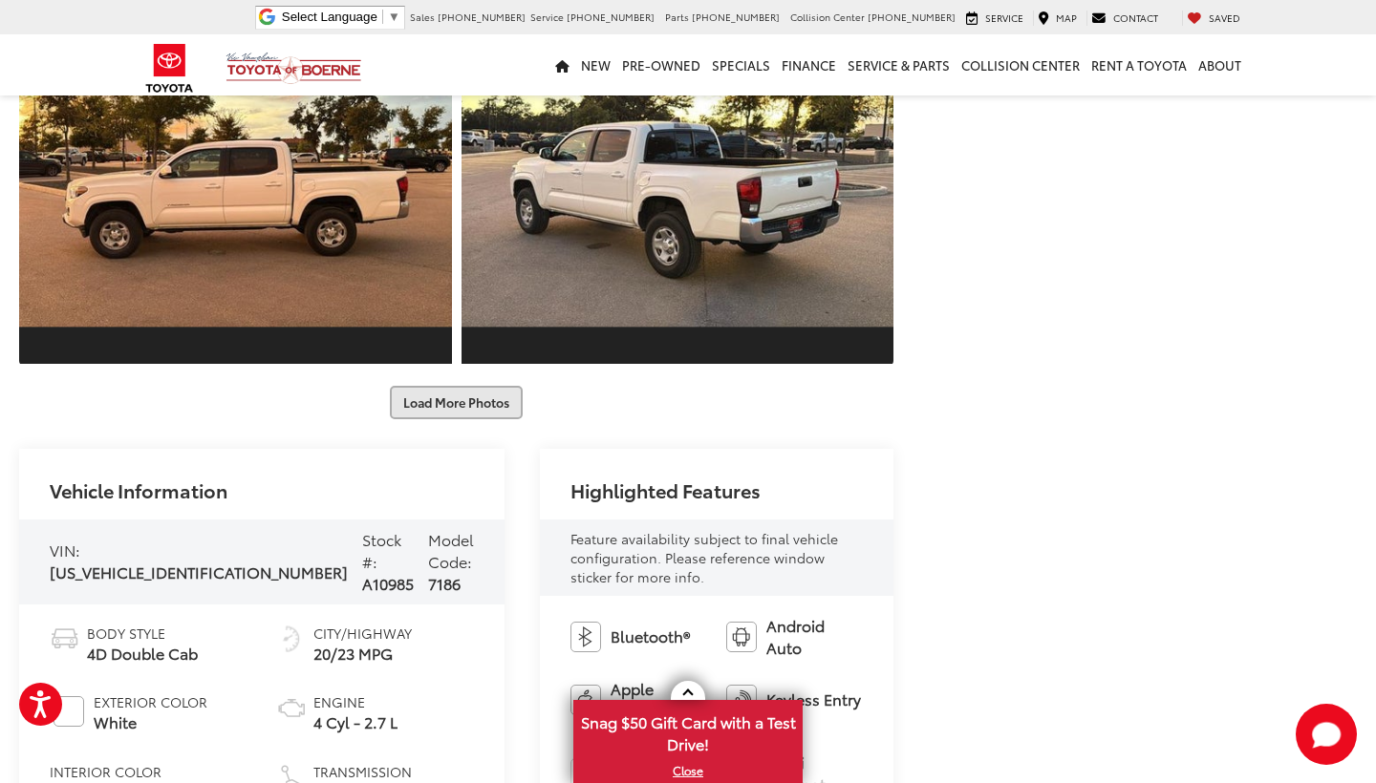
click at [433, 388] on button "Load More Photos" at bounding box center [456, 402] width 133 height 33
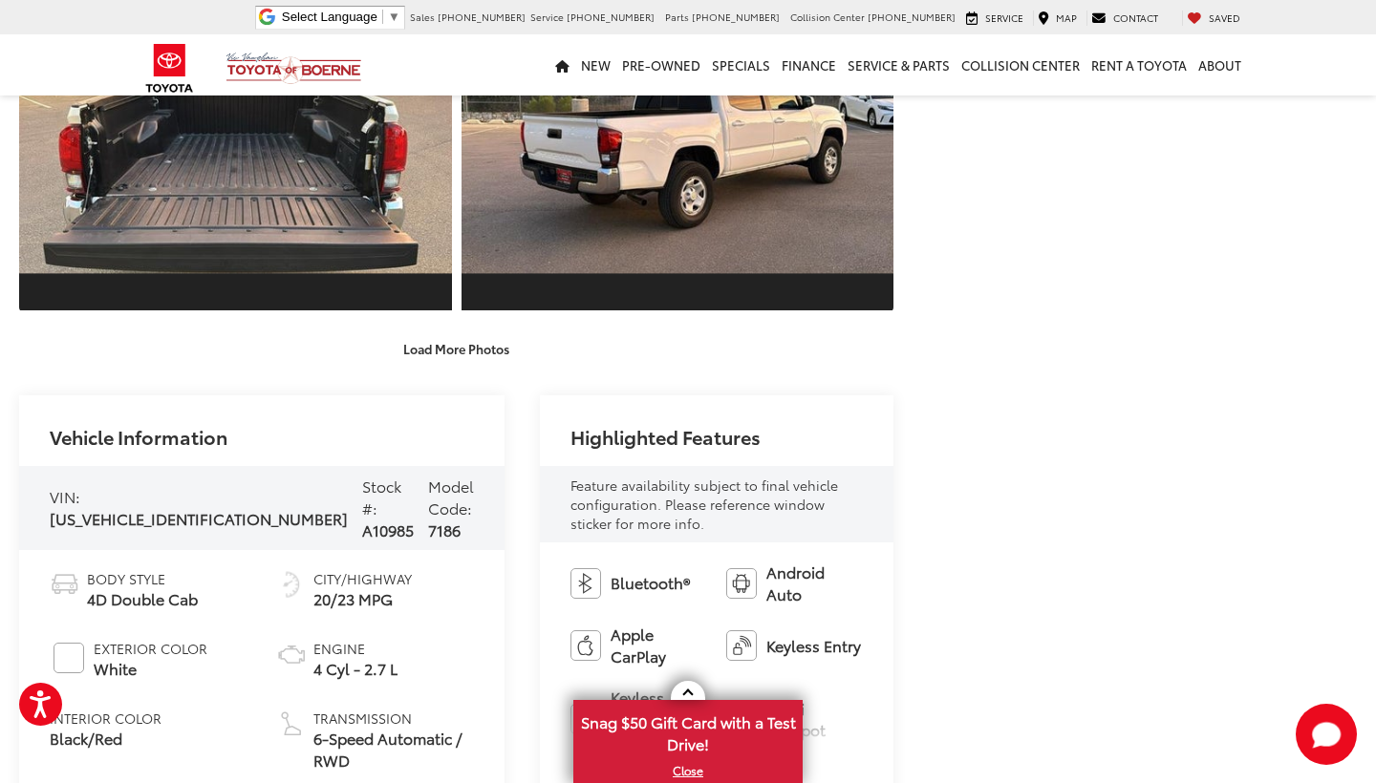
scroll to position [8355, 0]
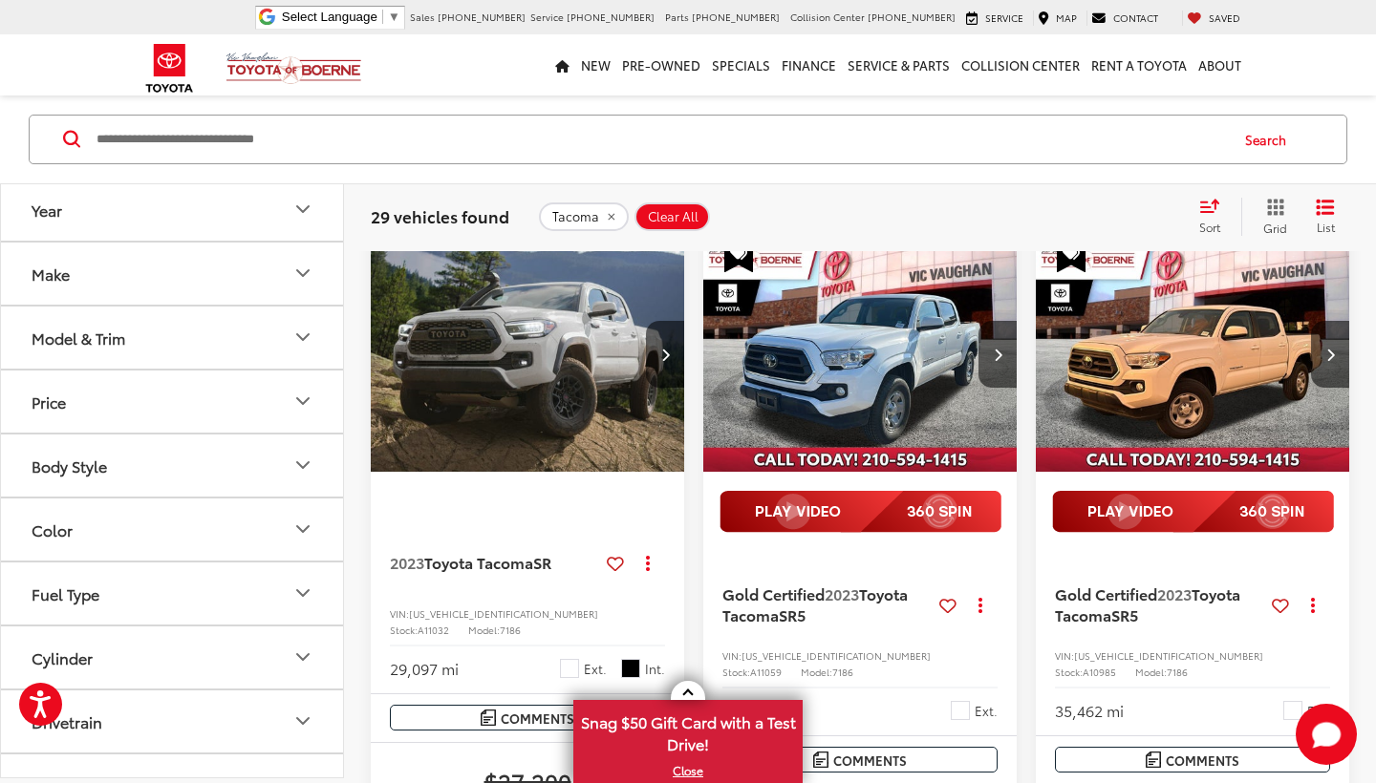
scroll to position [1223, 0]
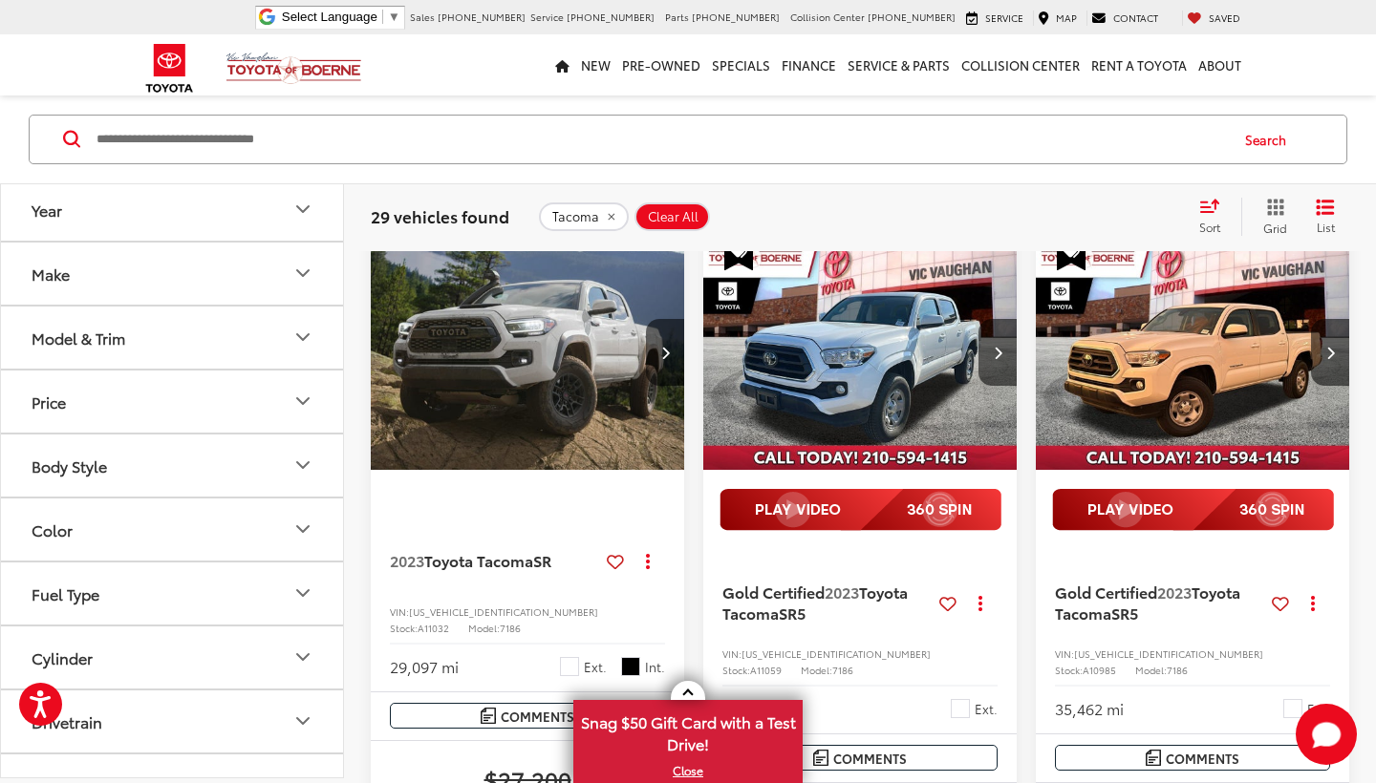
click at [885, 437] on img "2023 Toyota Tacoma SR5 0" at bounding box center [860, 352] width 316 height 237
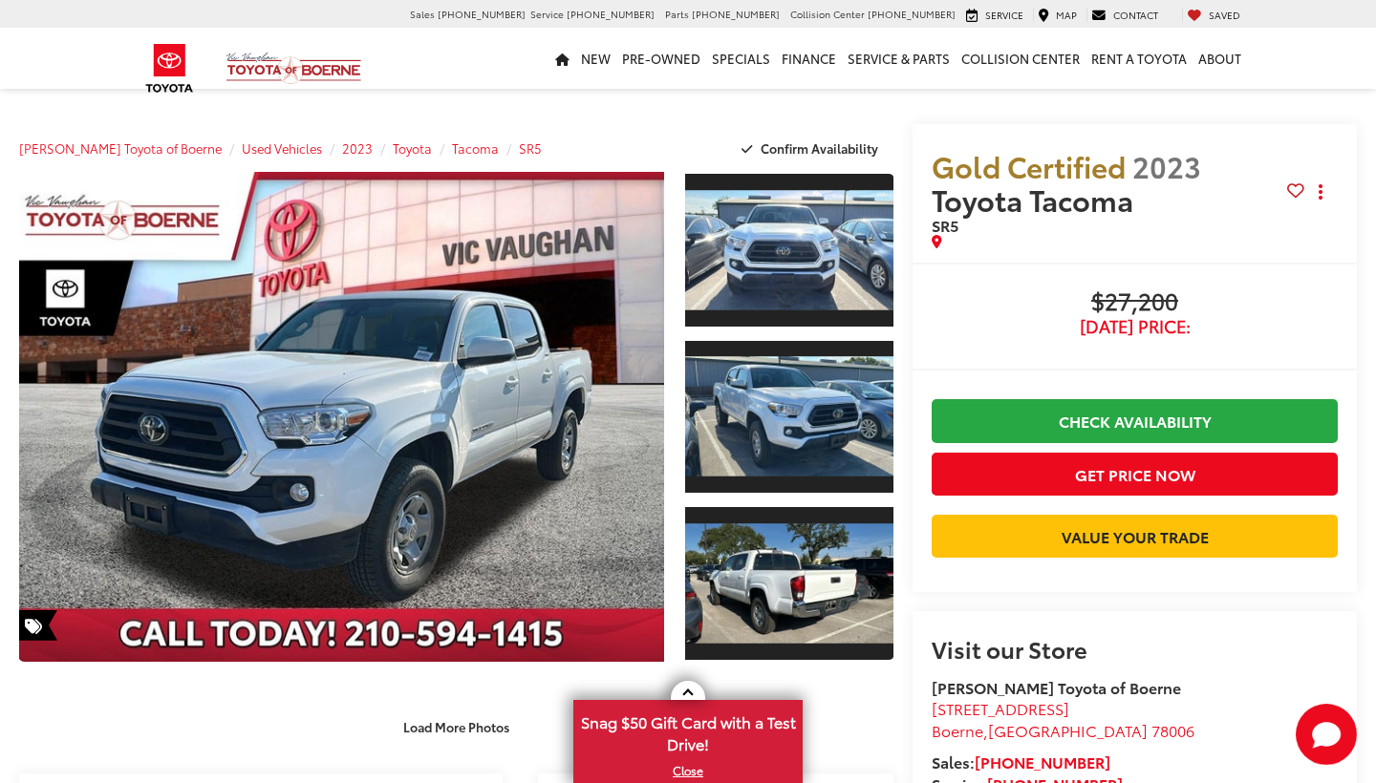
click at [463, 711] on button "Load More Photos" at bounding box center [456, 727] width 133 height 33
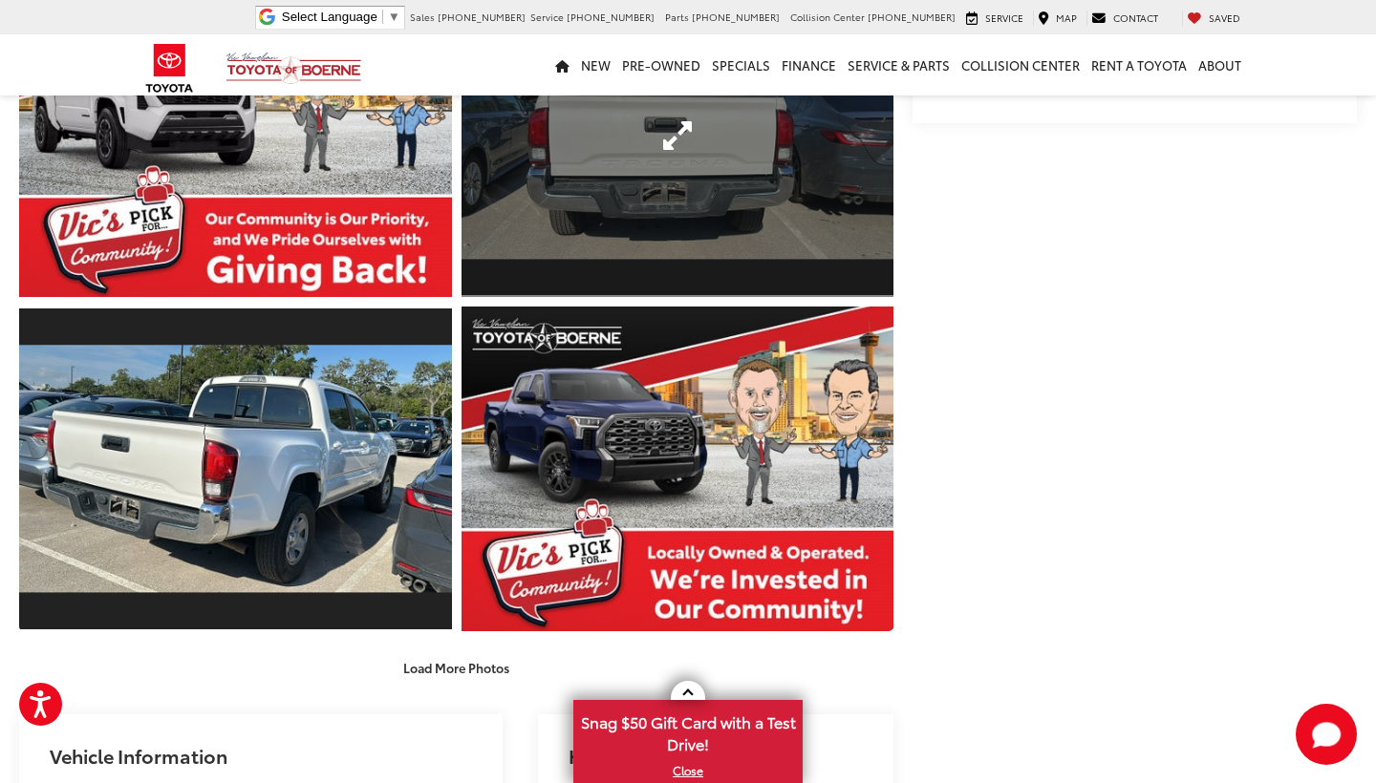
scroll to position [758, 0]
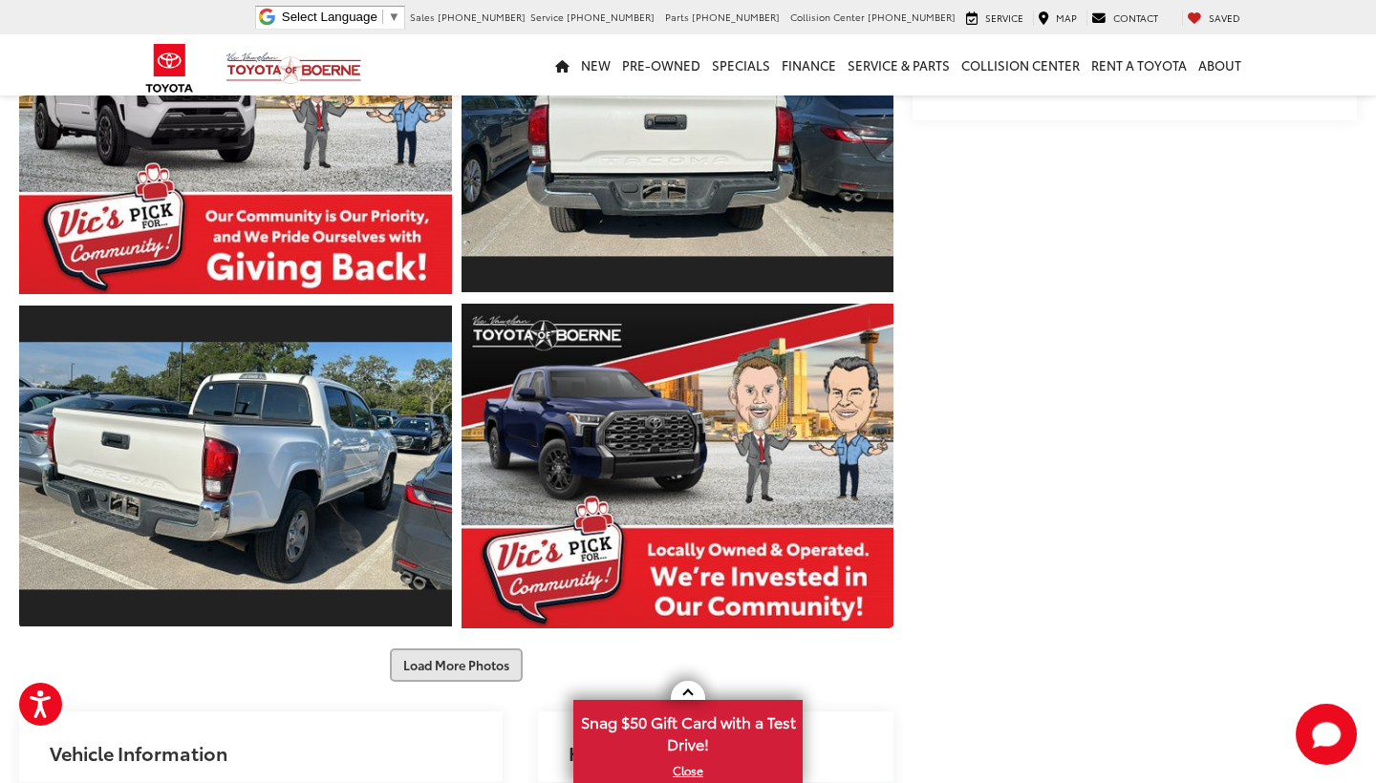
click at [449, 670] on button "Load More Photos" at bounding box center [456, 665] width 133 height 33
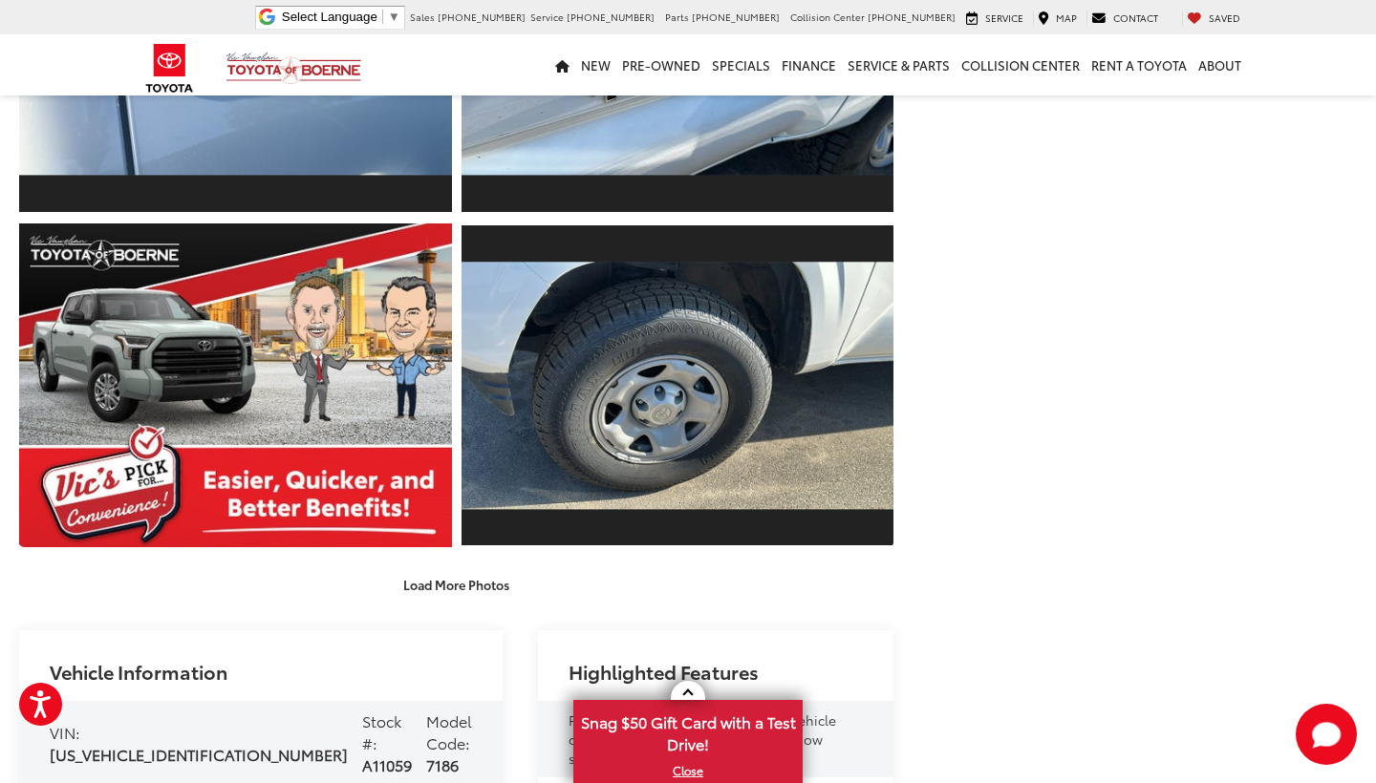
scroll to position [1512, 0]
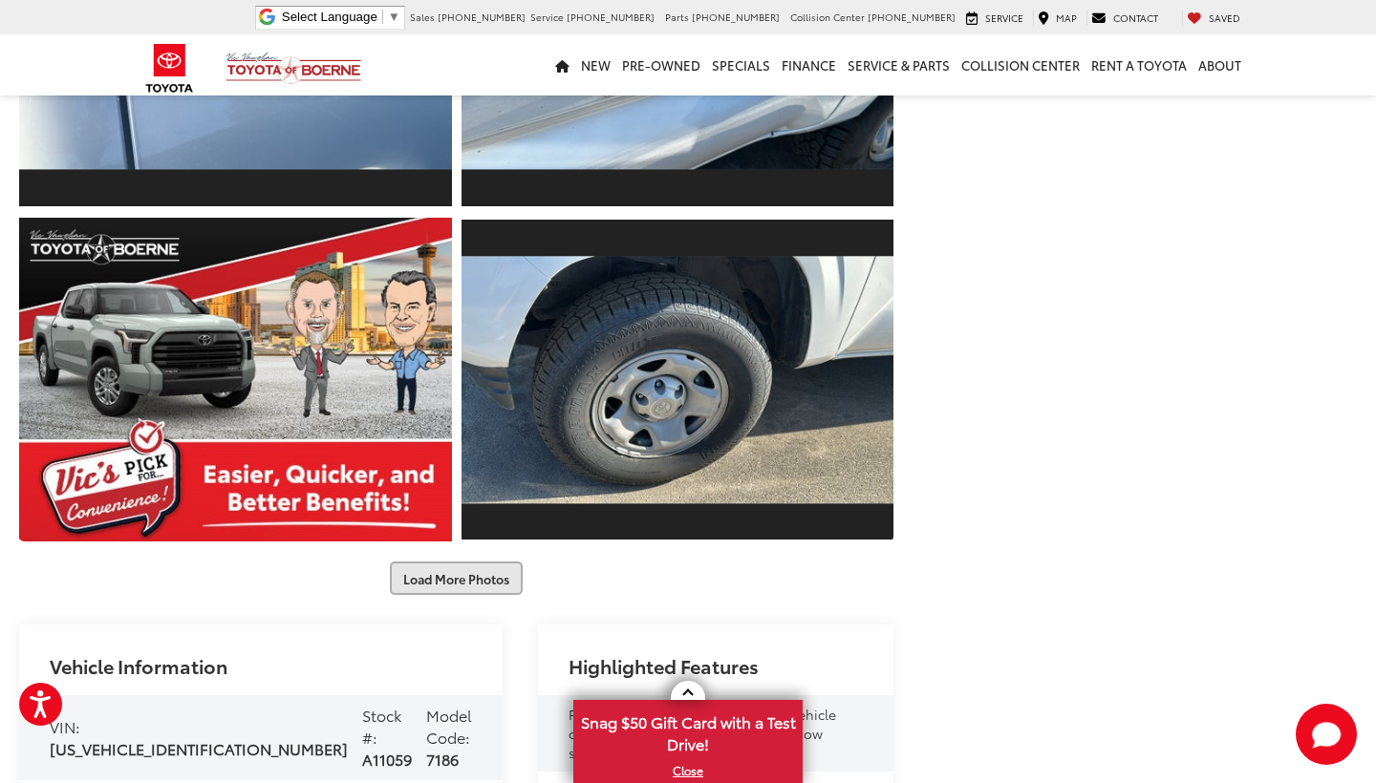
click at [455, 578] on button "Load More Photos" at bounding box center [456, 578] width 133 height 33
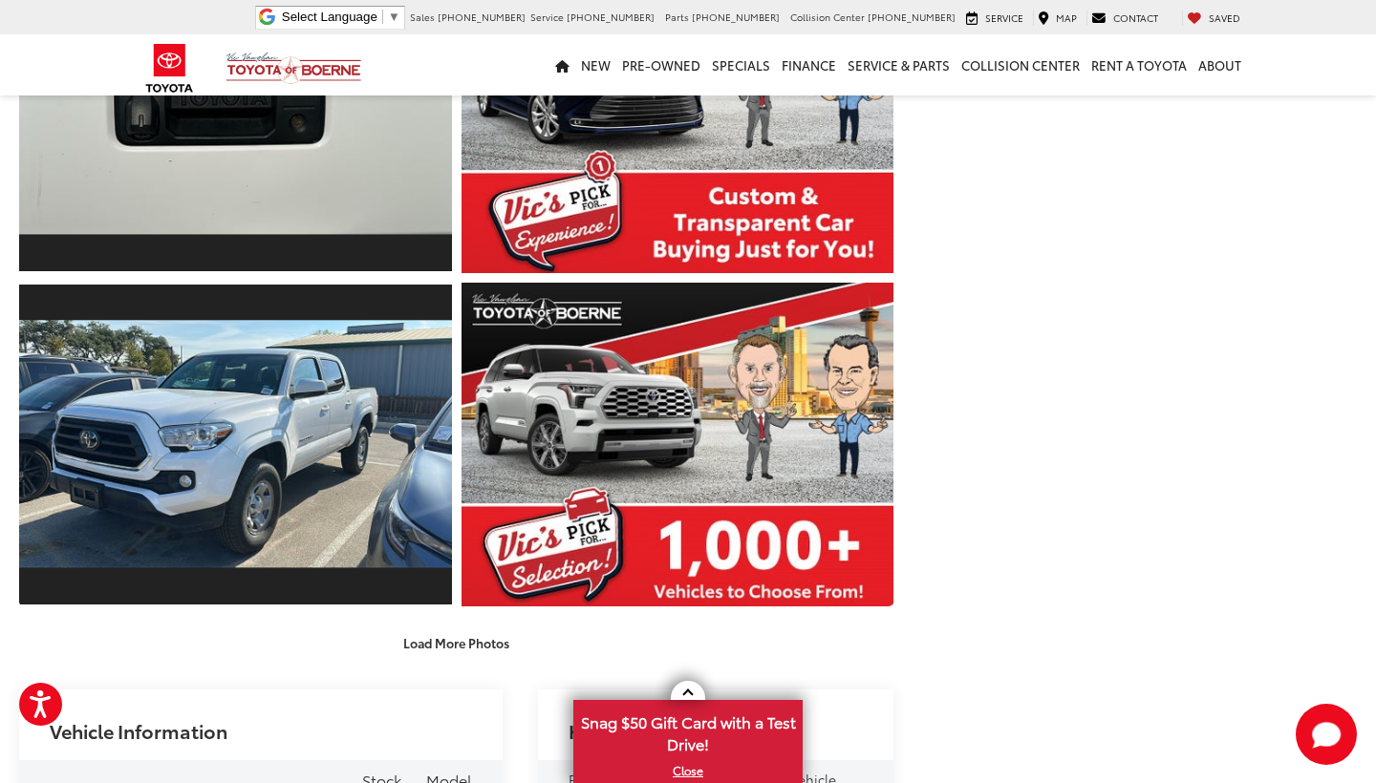
scroll to position [2118, 0]
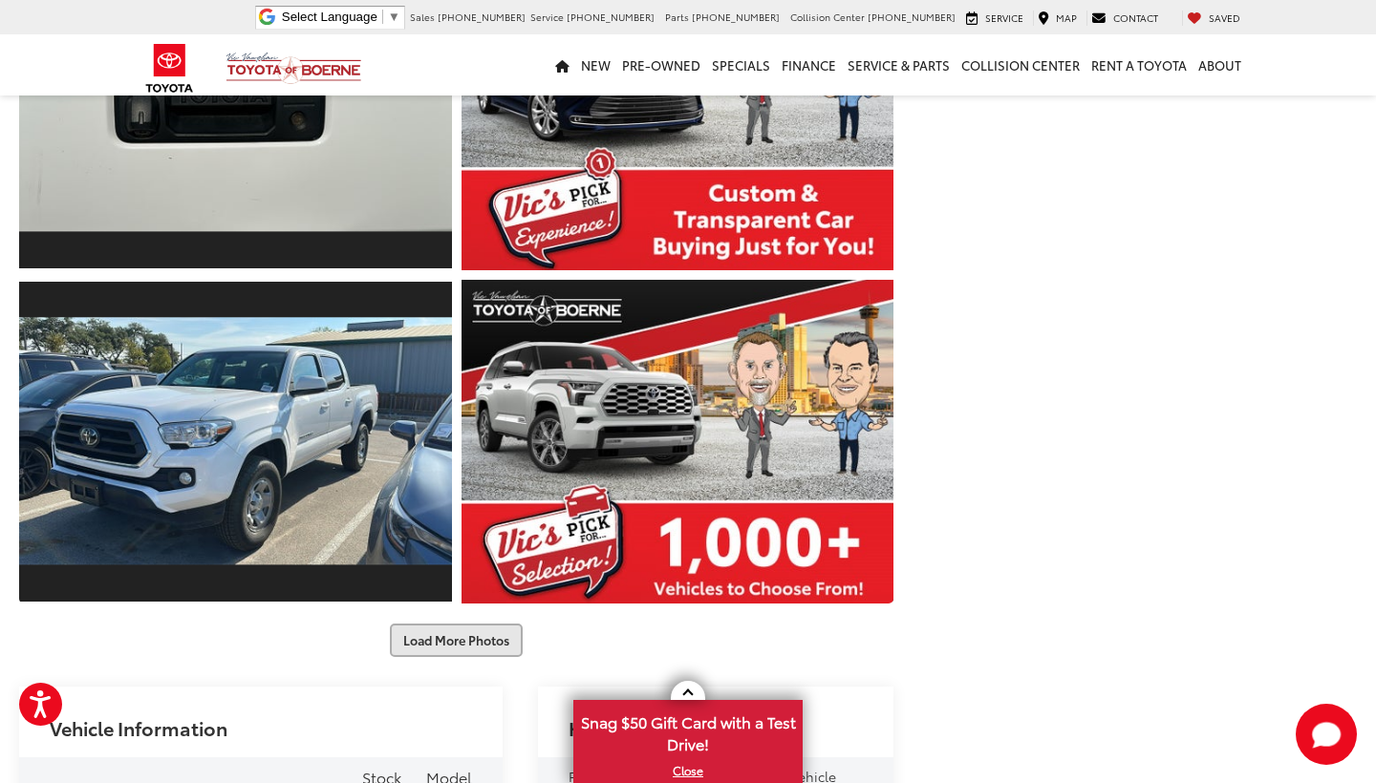
click at [452, 629] on button "Load More Photos" at bounding box center [456, 640] width 133 height 33
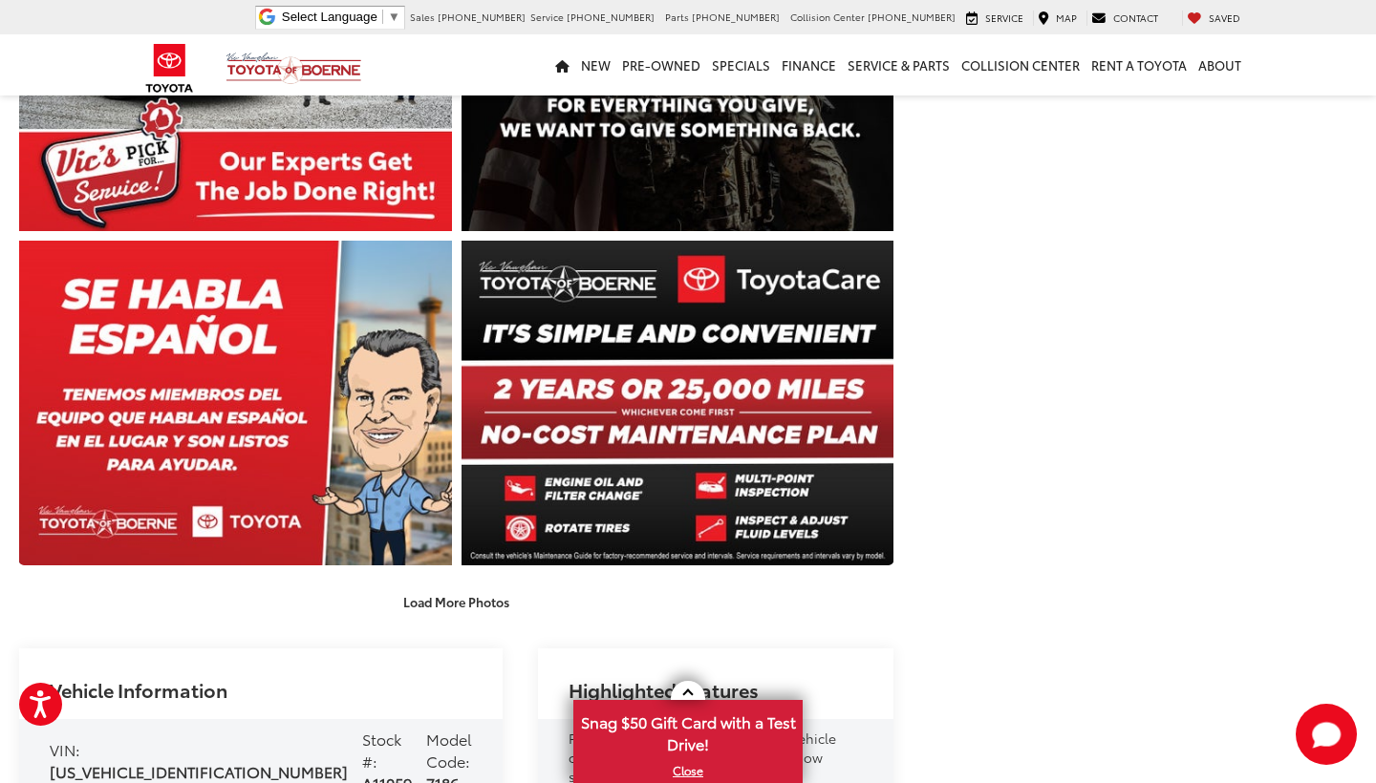
scroll to position [2826, 0]
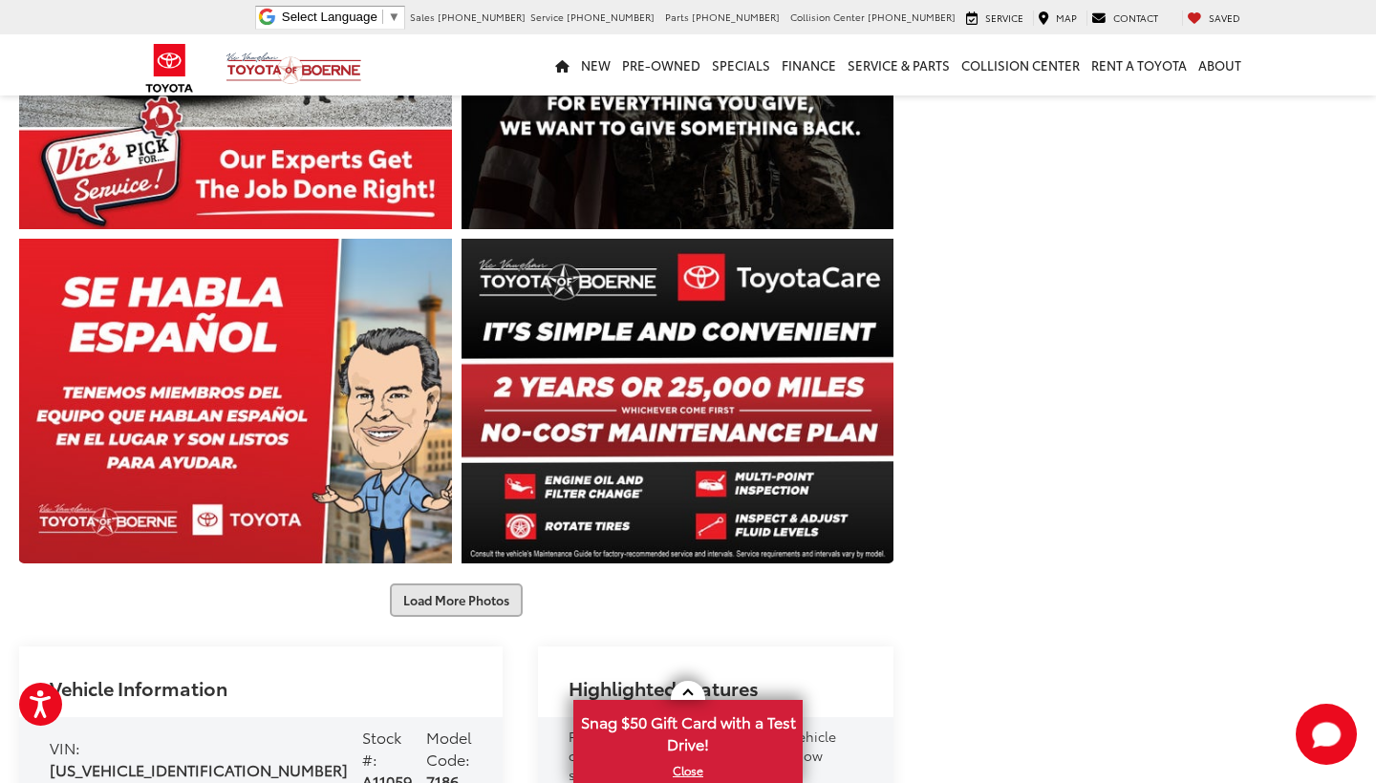
click at [444, 596] on button "Load More Photos" at bounding box center [456, 600] width 133 height 33
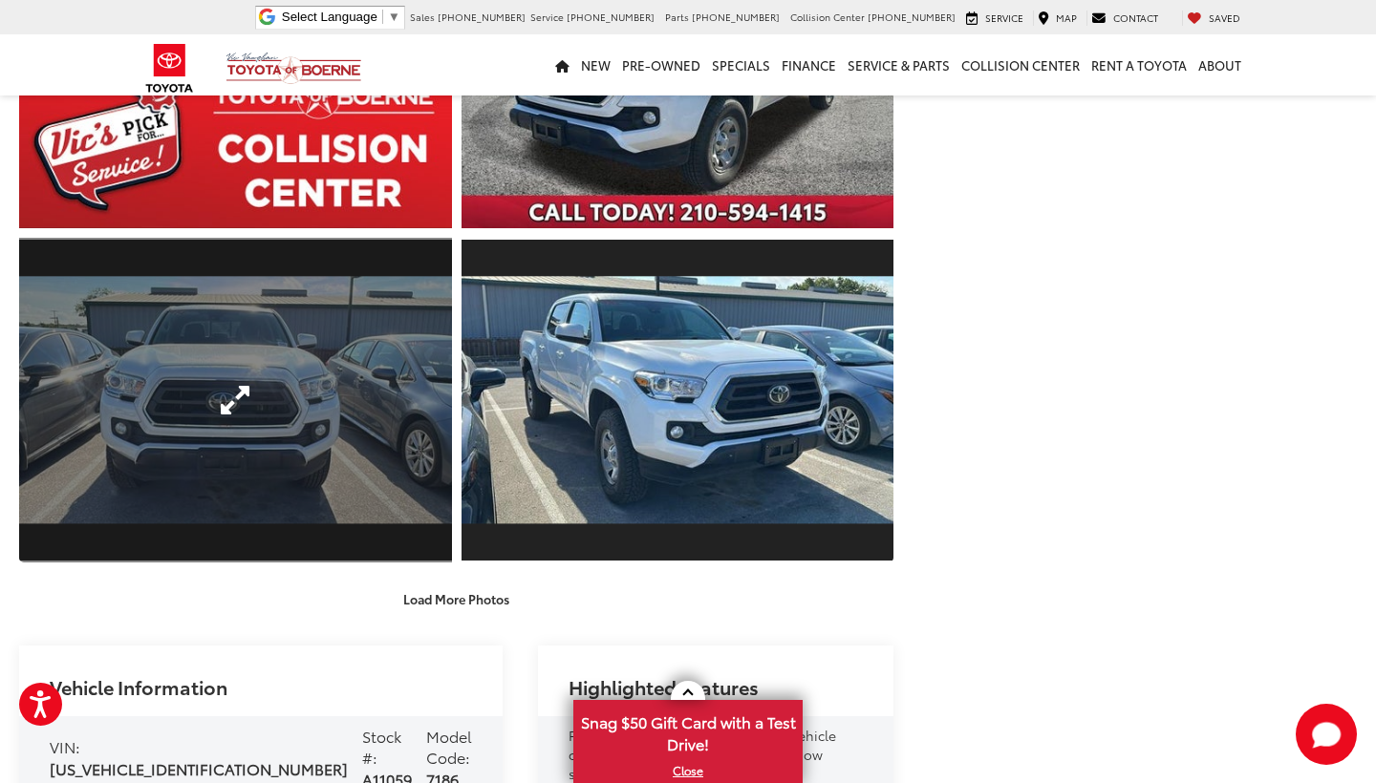
scroll to position [3526, 0]
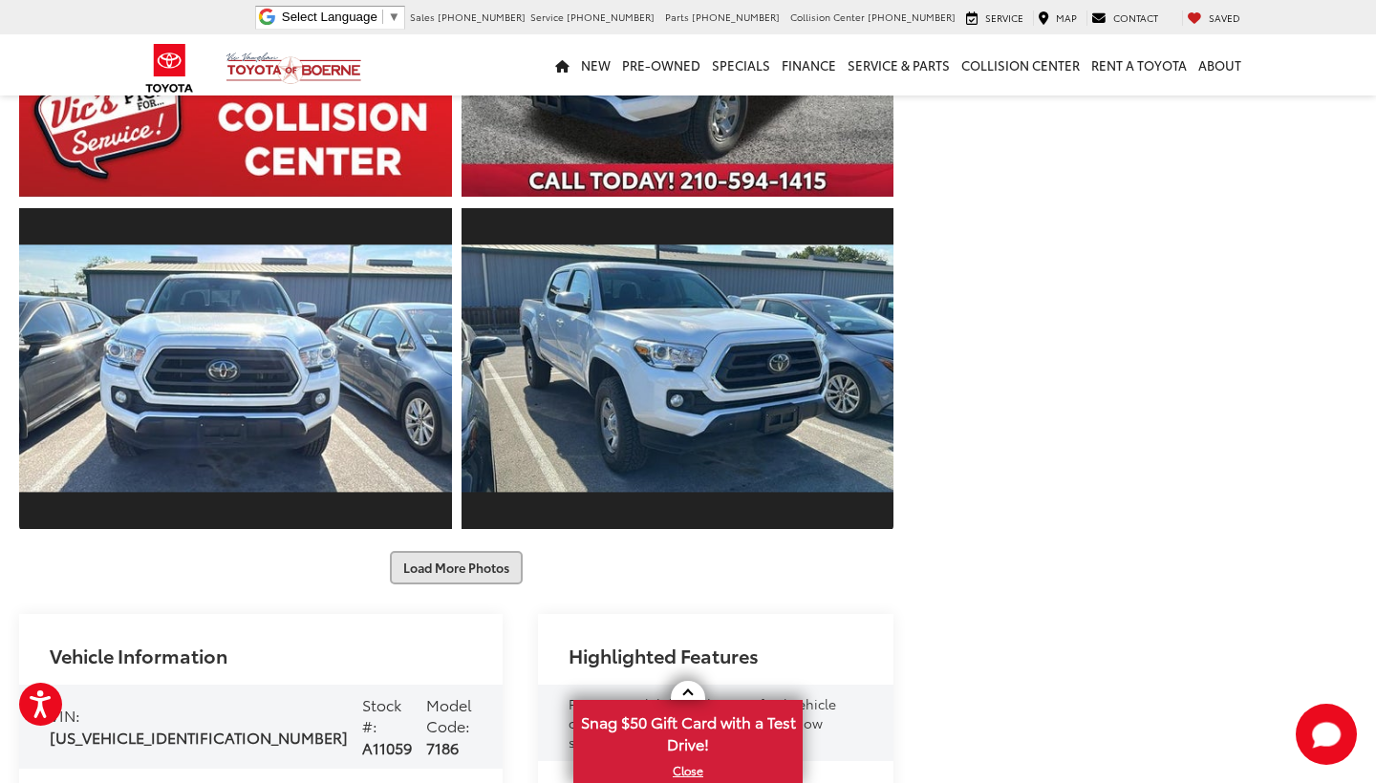
click at [444, 566] on button "Load More Photos" at bounding box center [456, 567] width 133 height 33
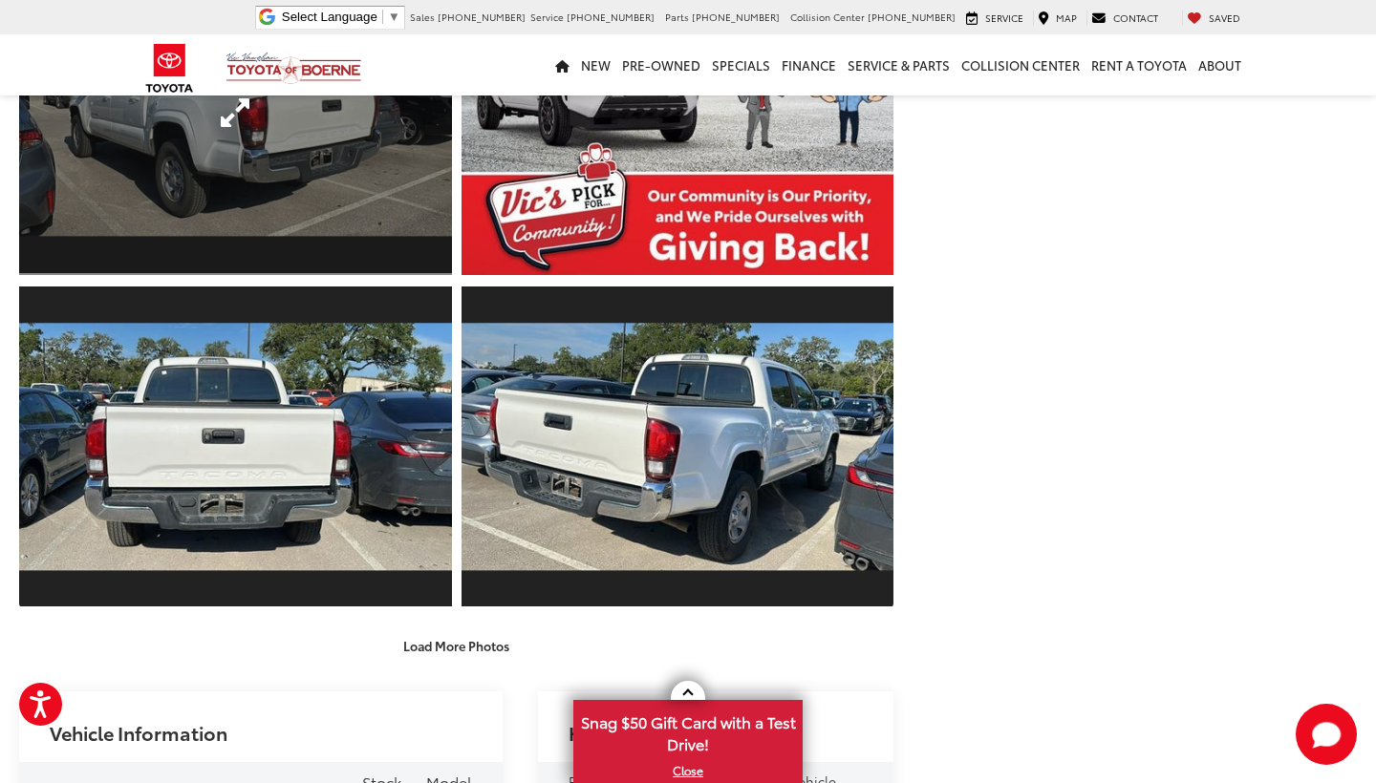
scroll to position [4138, 0]
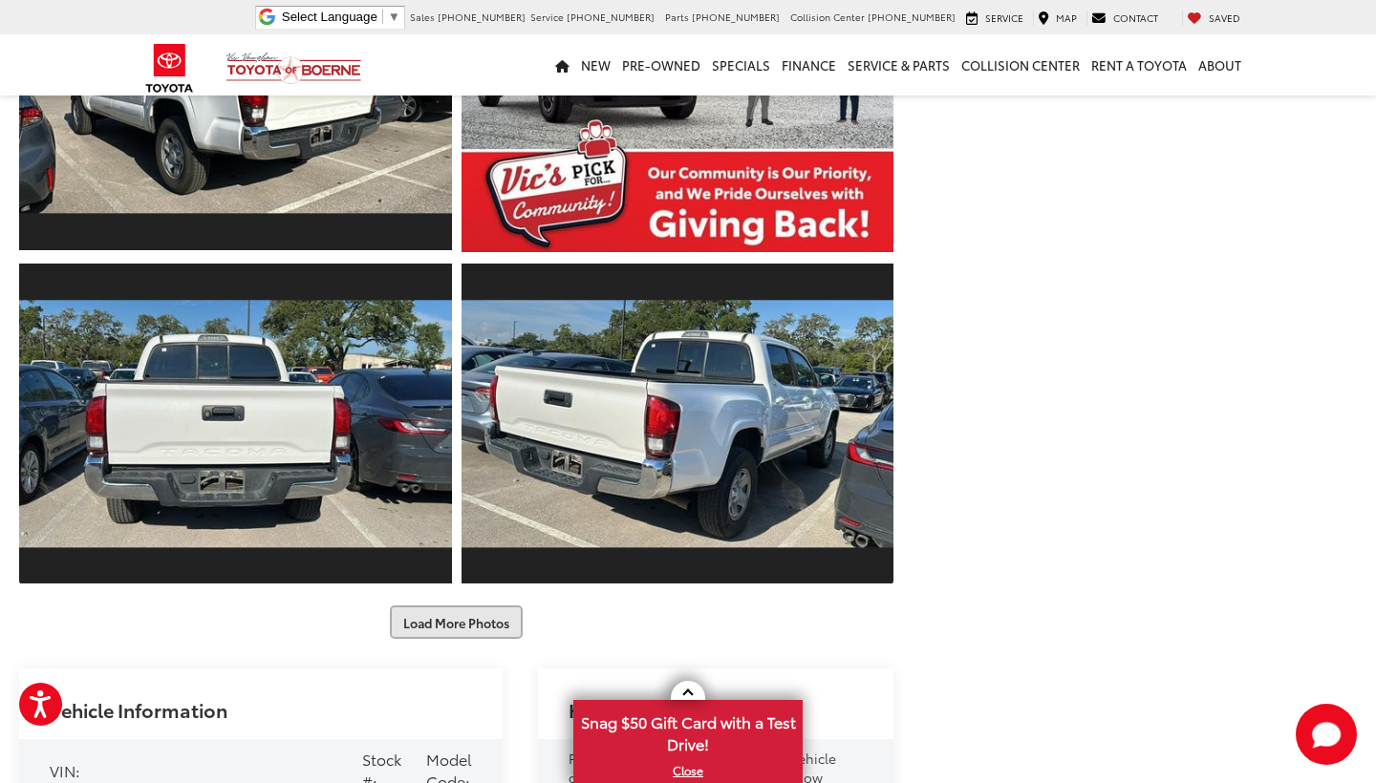
click at [439, 619] on button "Load More Photos" at bounding box center [456, 622] width 133 height 33
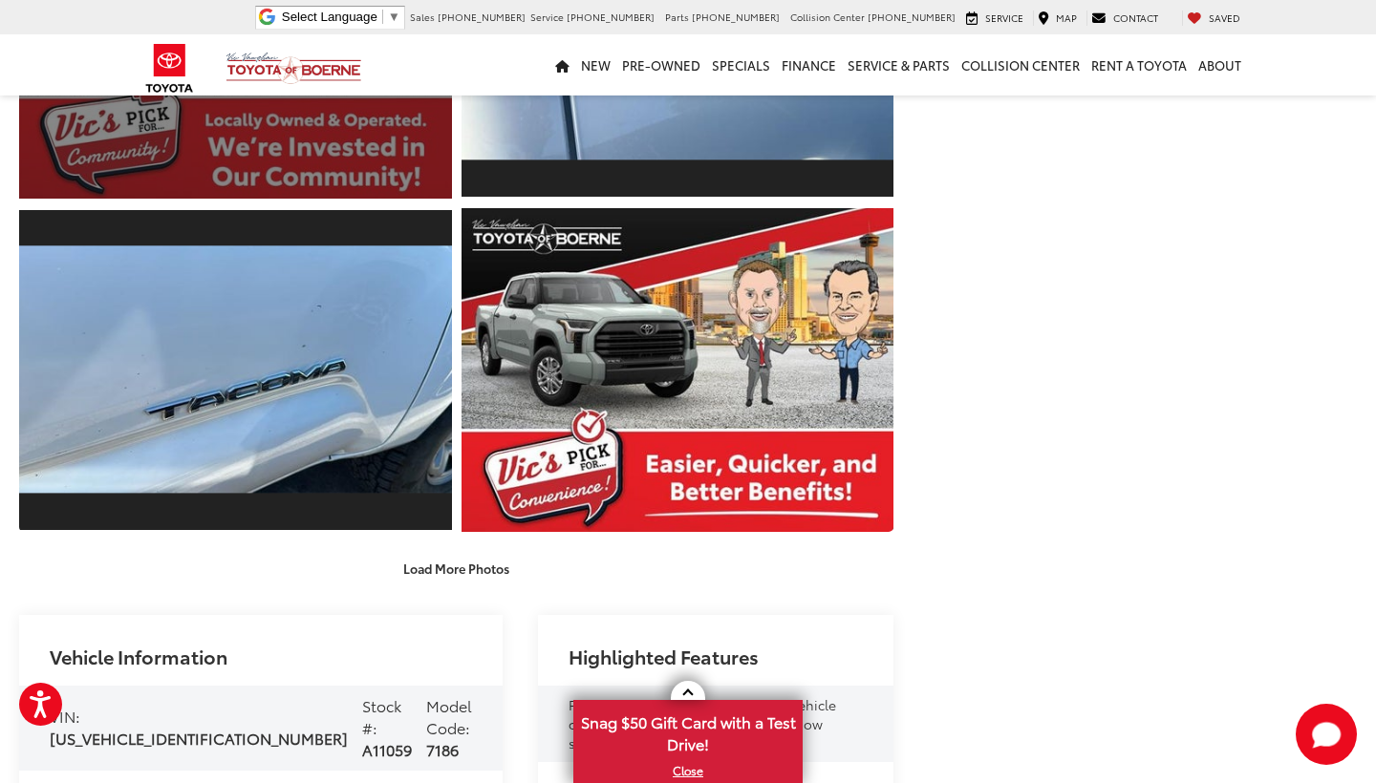
scroll to position [4861, 0]
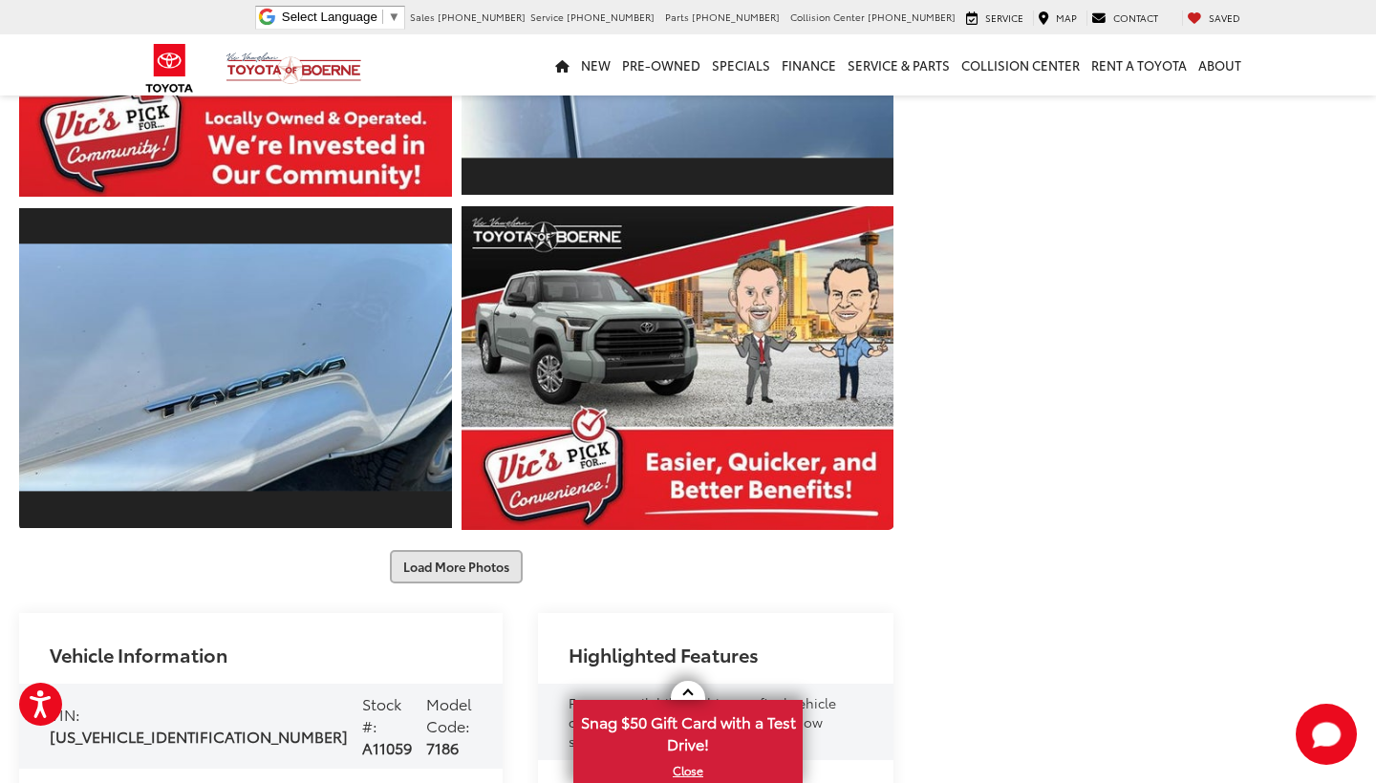
click at [444, 565] on button "Load More Photos" at bounding box center [456, 566] width 133 height 33
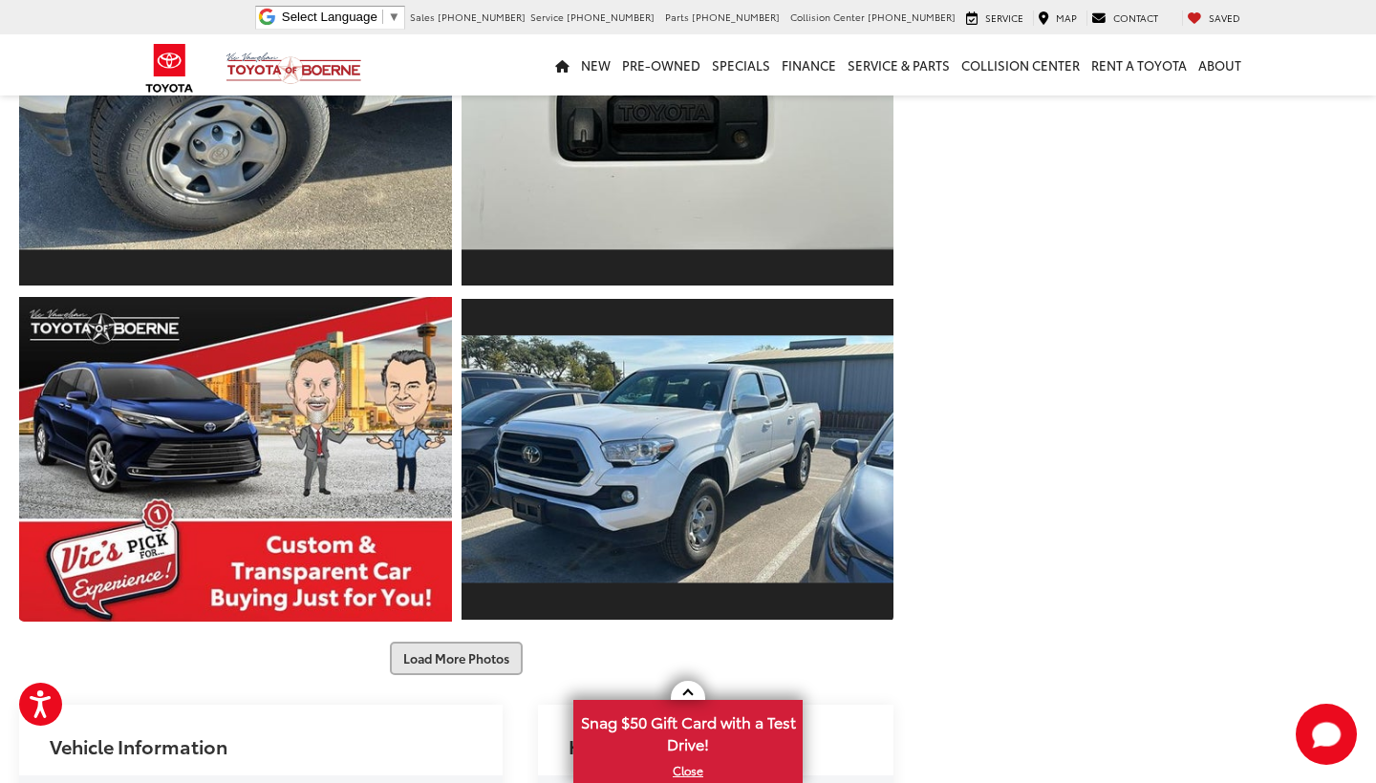
scroll to position [5440, 0]
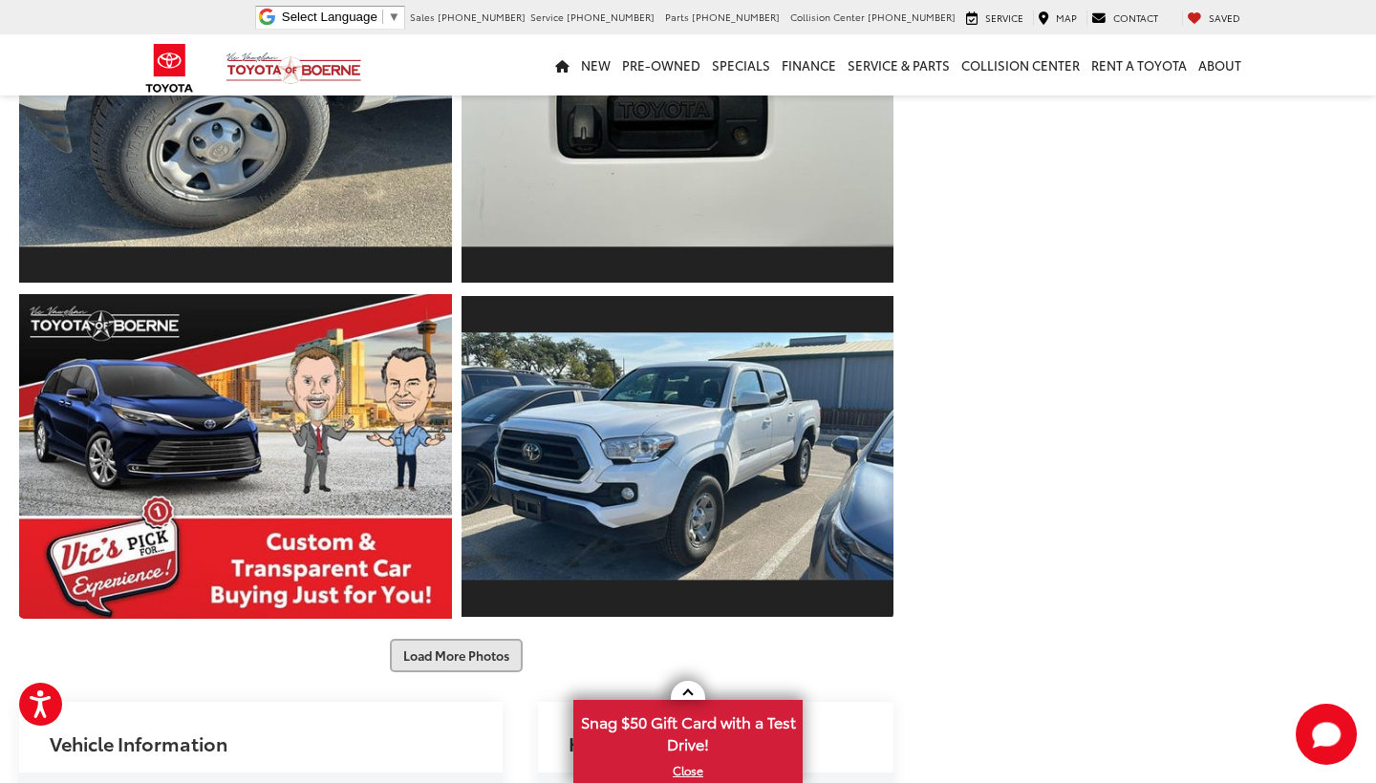
click at [441, 659] on button "Load More Photos" at bounding box center [456, 655] width 133 height 33
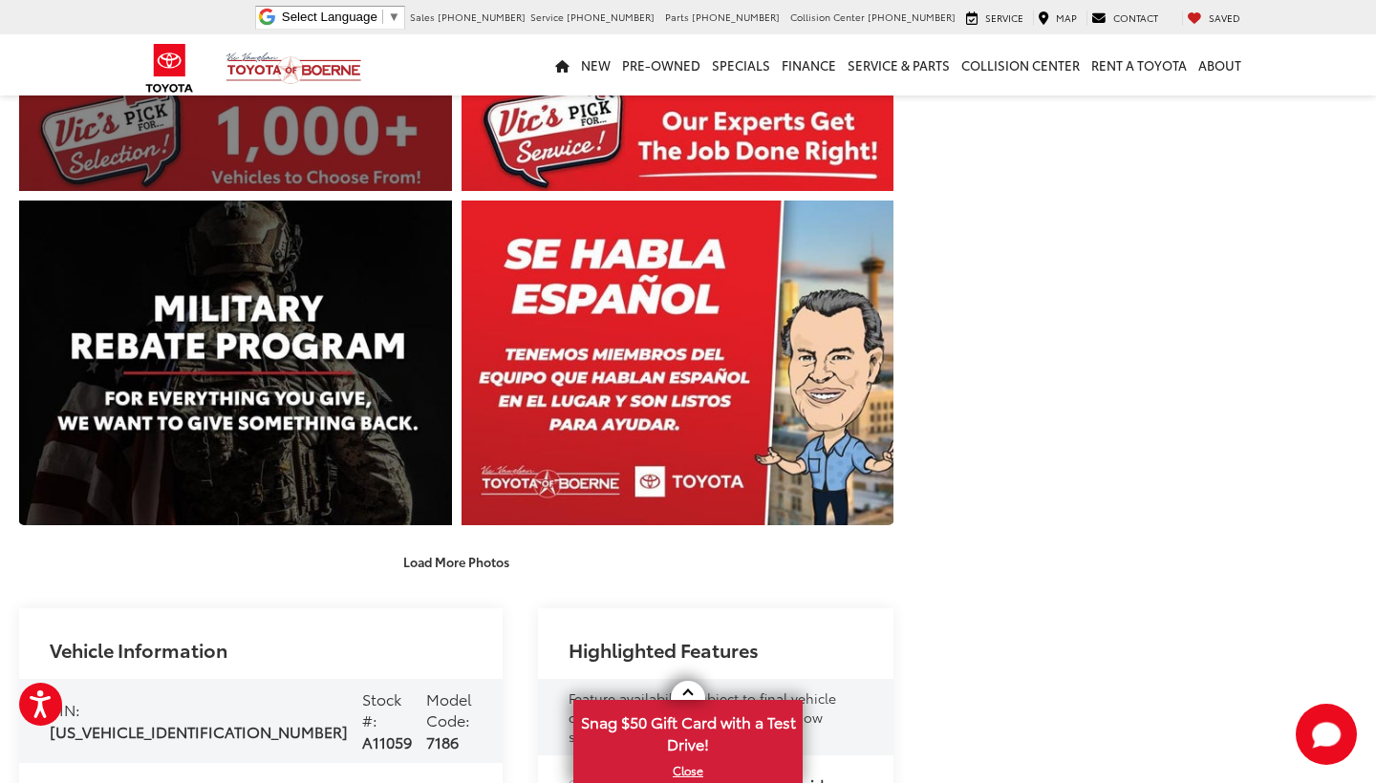
scroll to position [6203, 0]
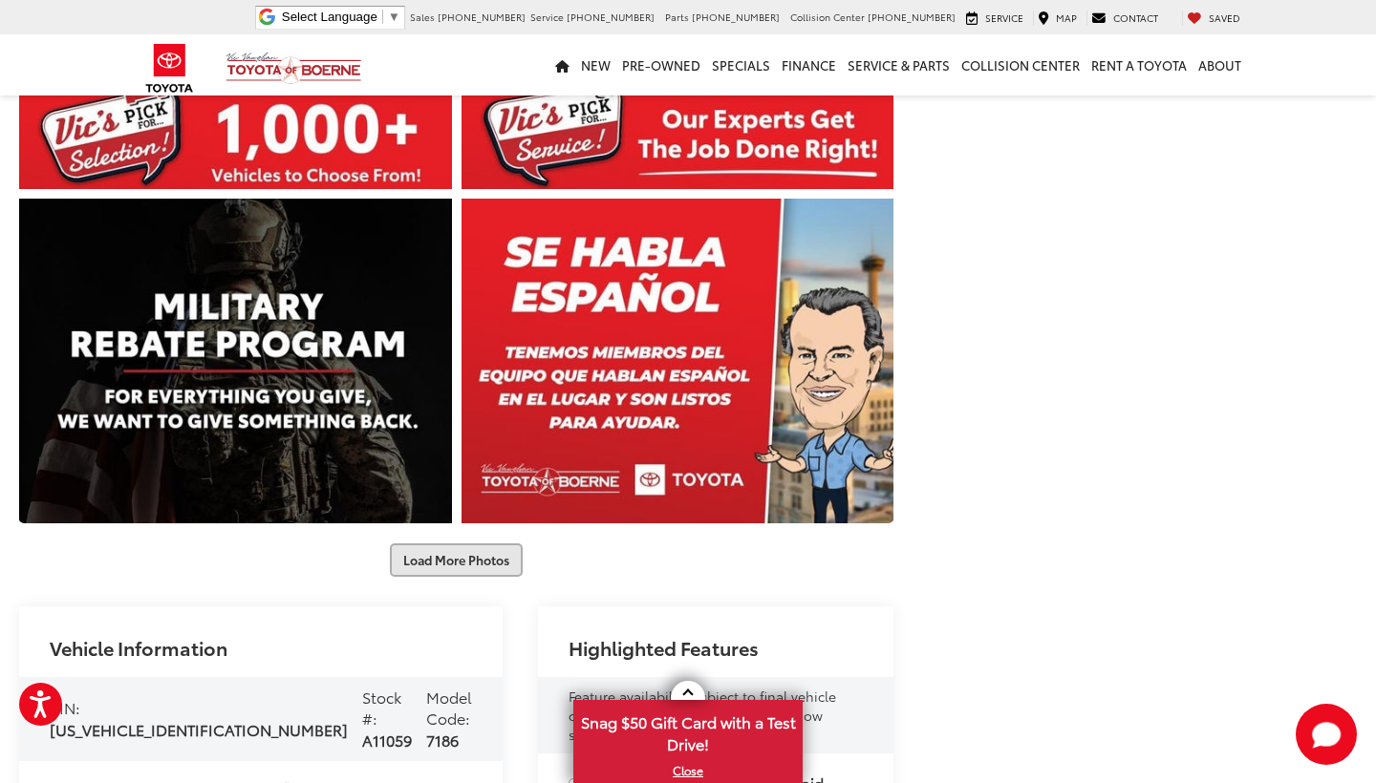
click at [449, 552] on button "Load More Photos" at bounding box center [456, 560] width 133 height 33
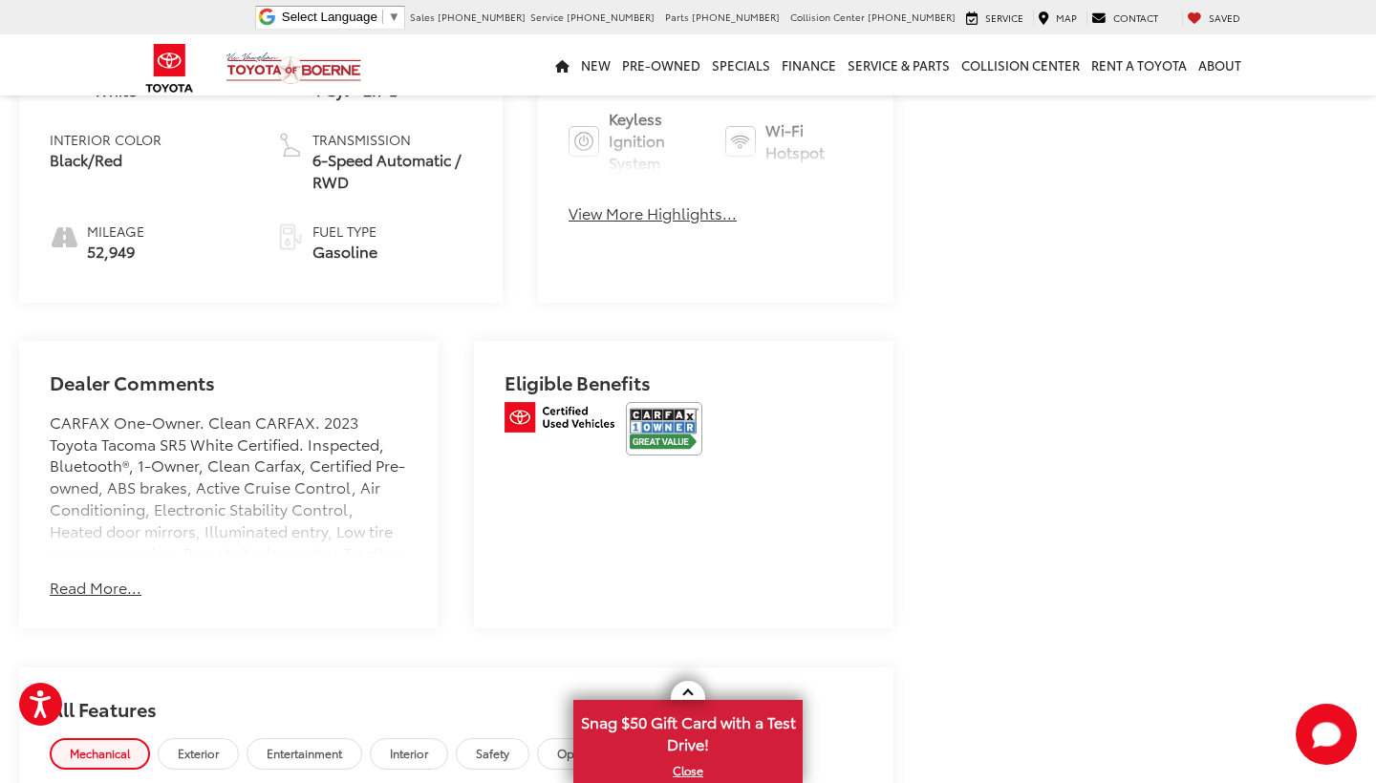
scroll to position [7294, 0]
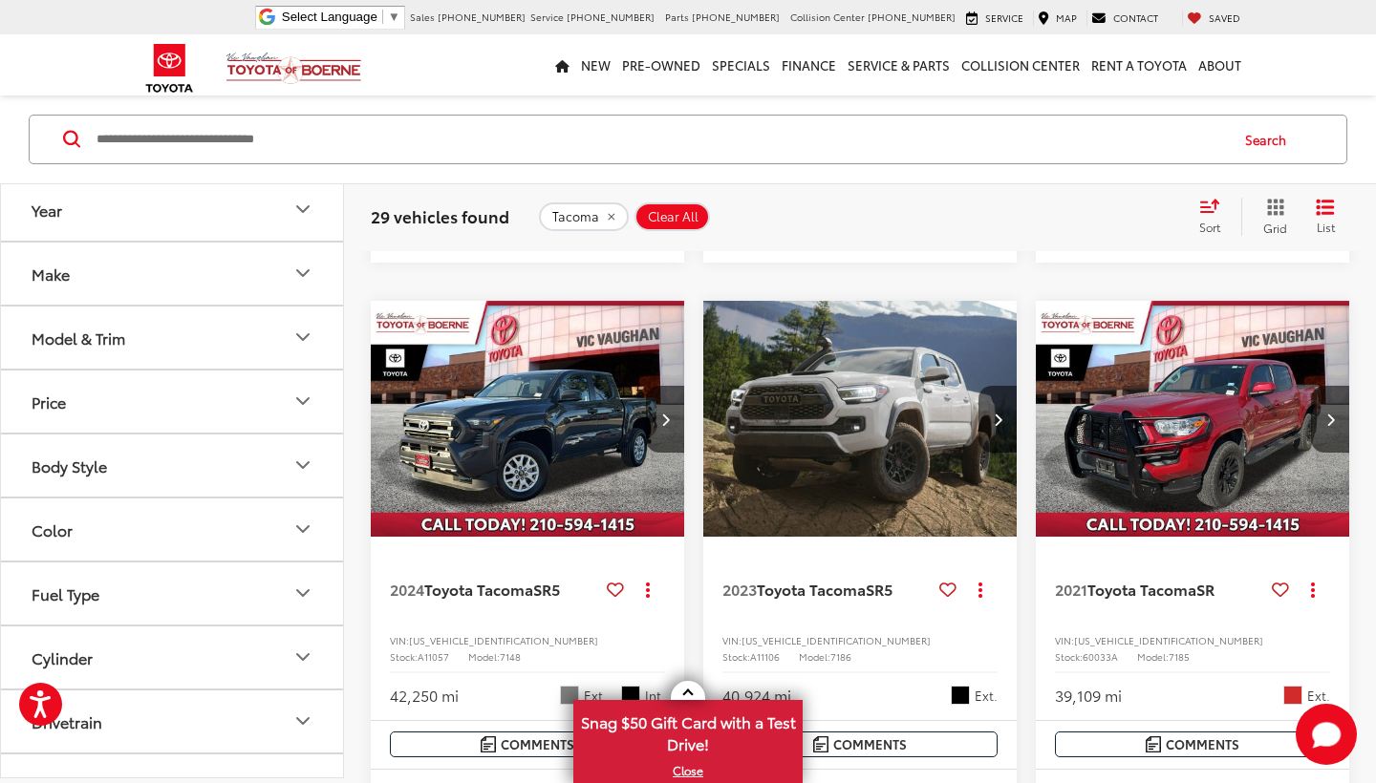
scroll to position [3228, 0]
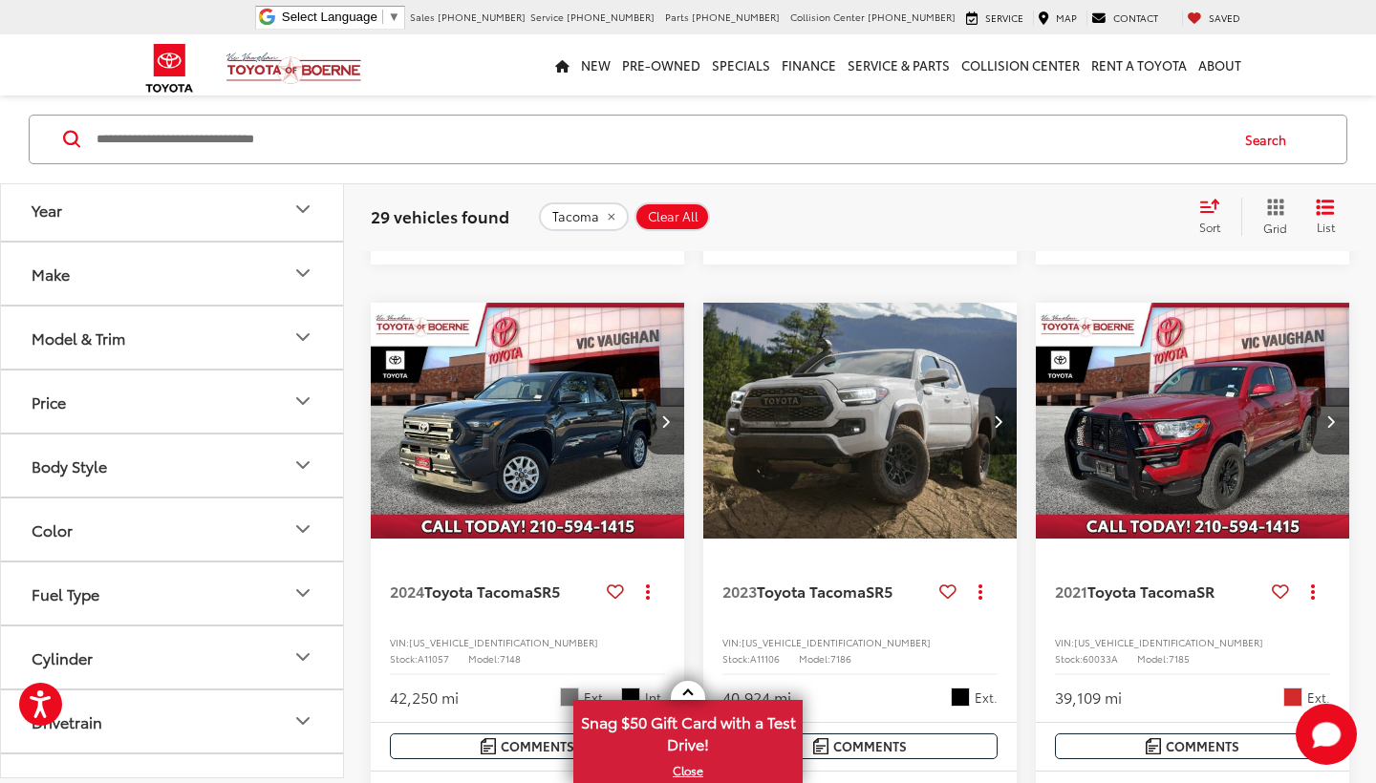
click at [302, 204] on icon "Year" at bounding box center [302, 209] width 23 height 23
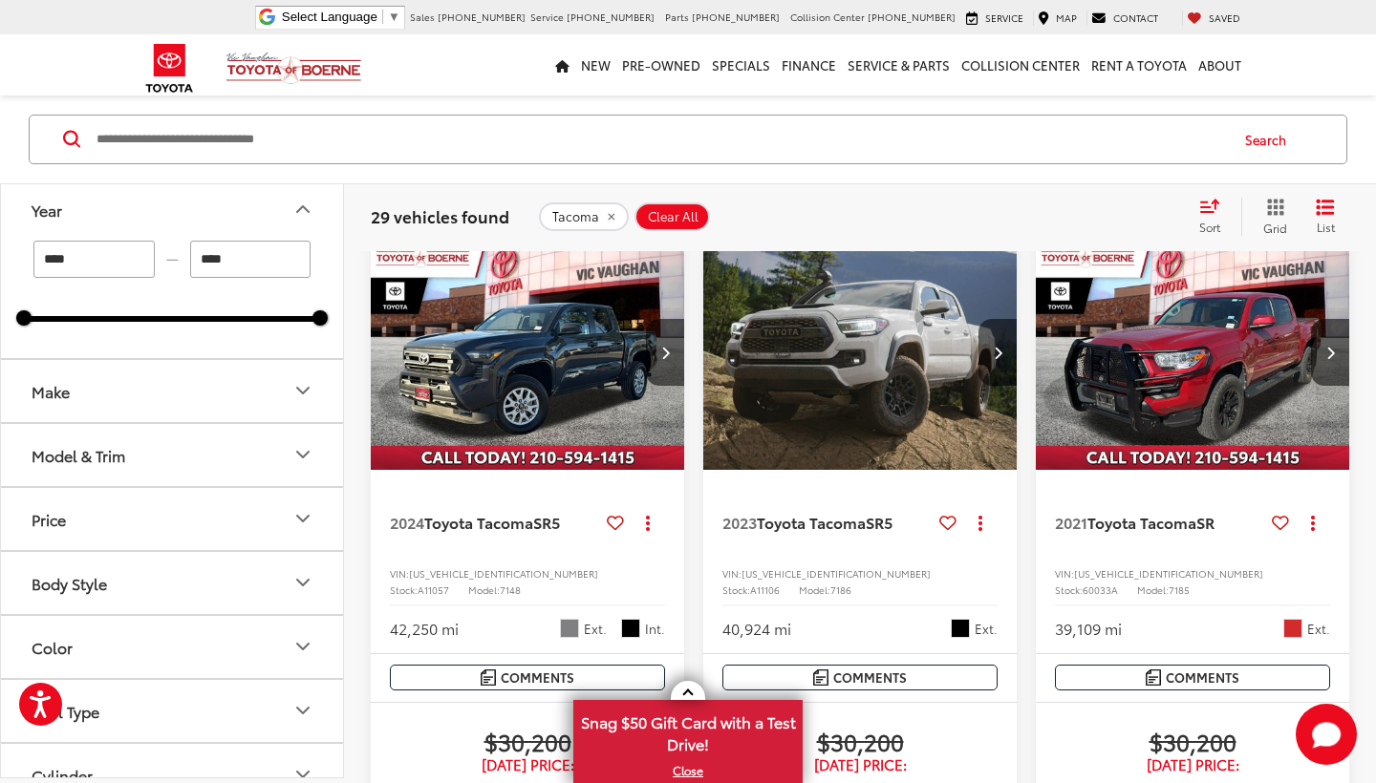
drag, startPoint x: 83, startPoint y: 259, endPoint x: 35, endPoint y: 264, distance: 48.0
click at [35, 264] on input "****" at bounding box center [93, 259] width 121 height 37
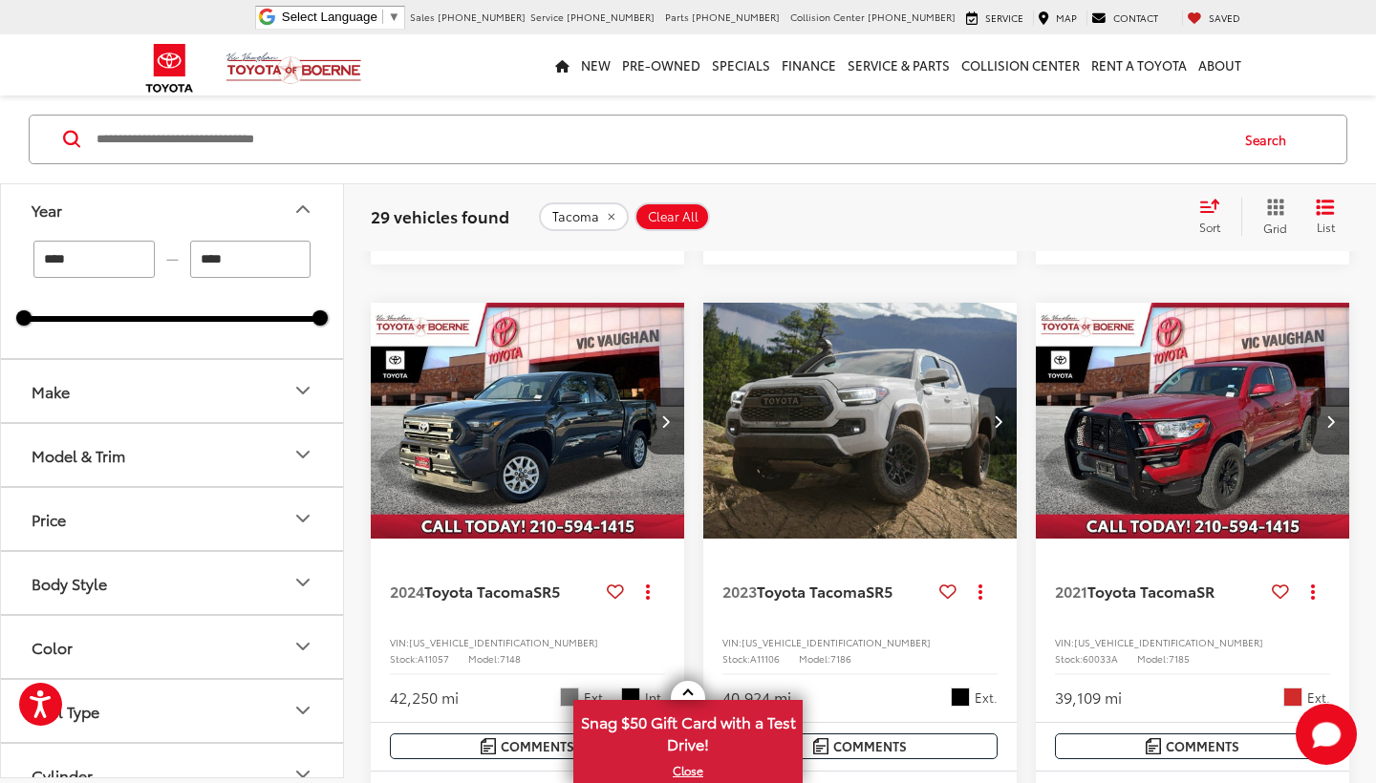
type input "****"
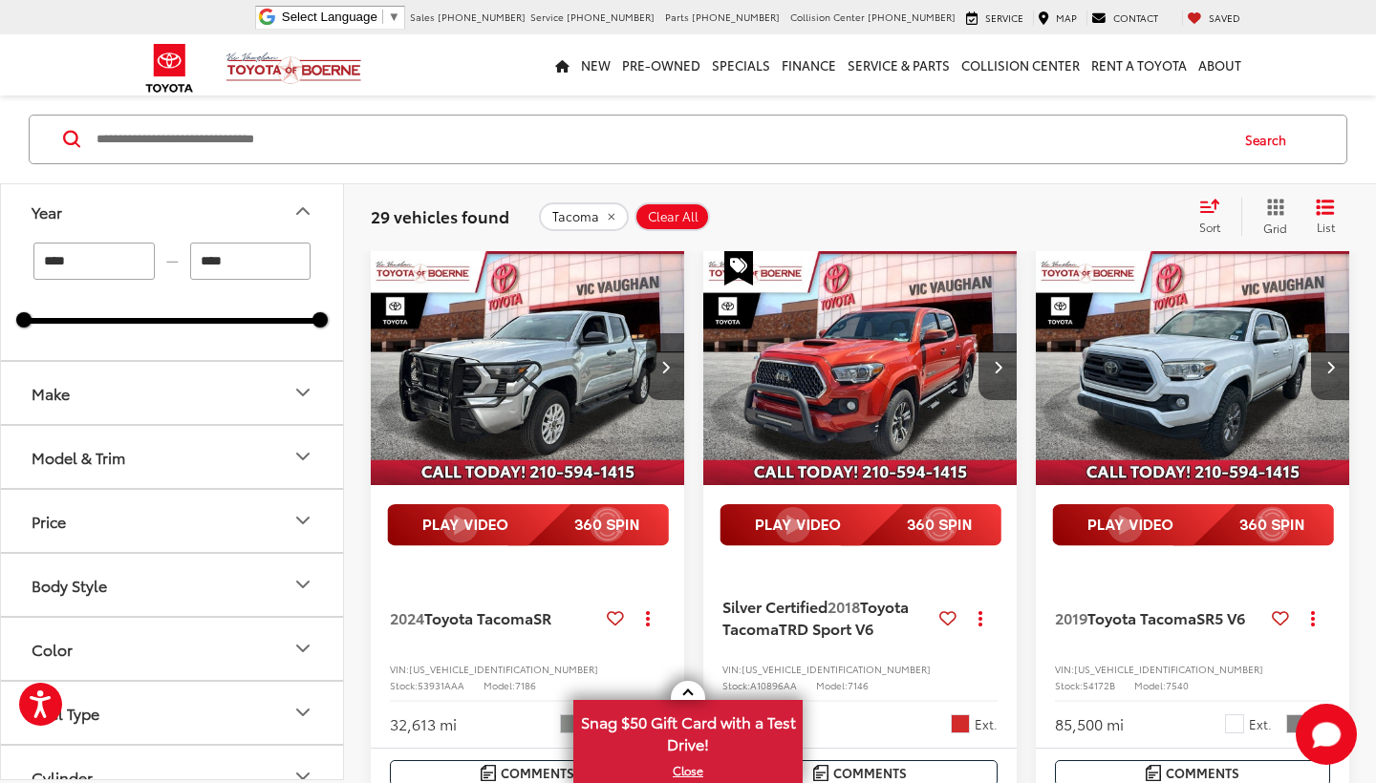
scroll to position [166, 0]
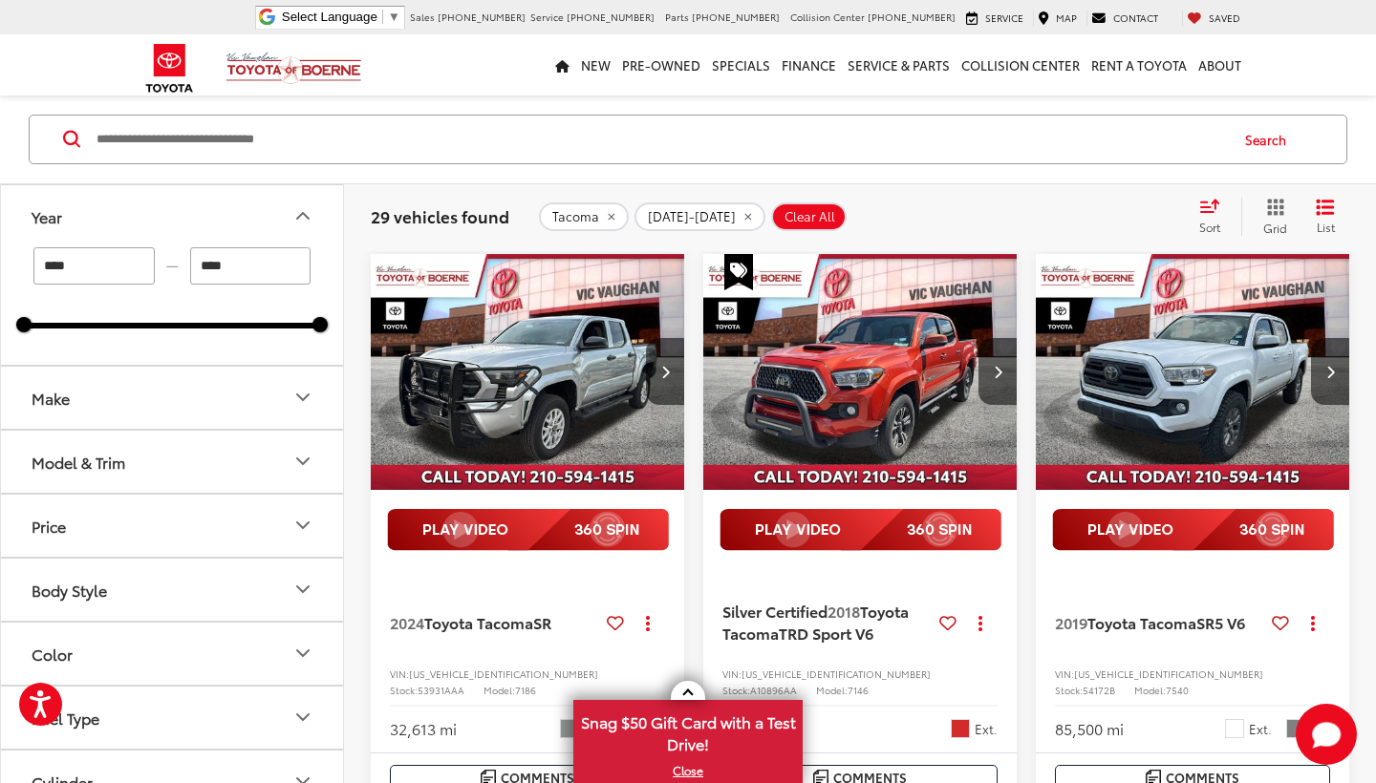
click at [1201, 212] on icon "Select sort value" at bounding box center [1209, 206] width 17 height 11
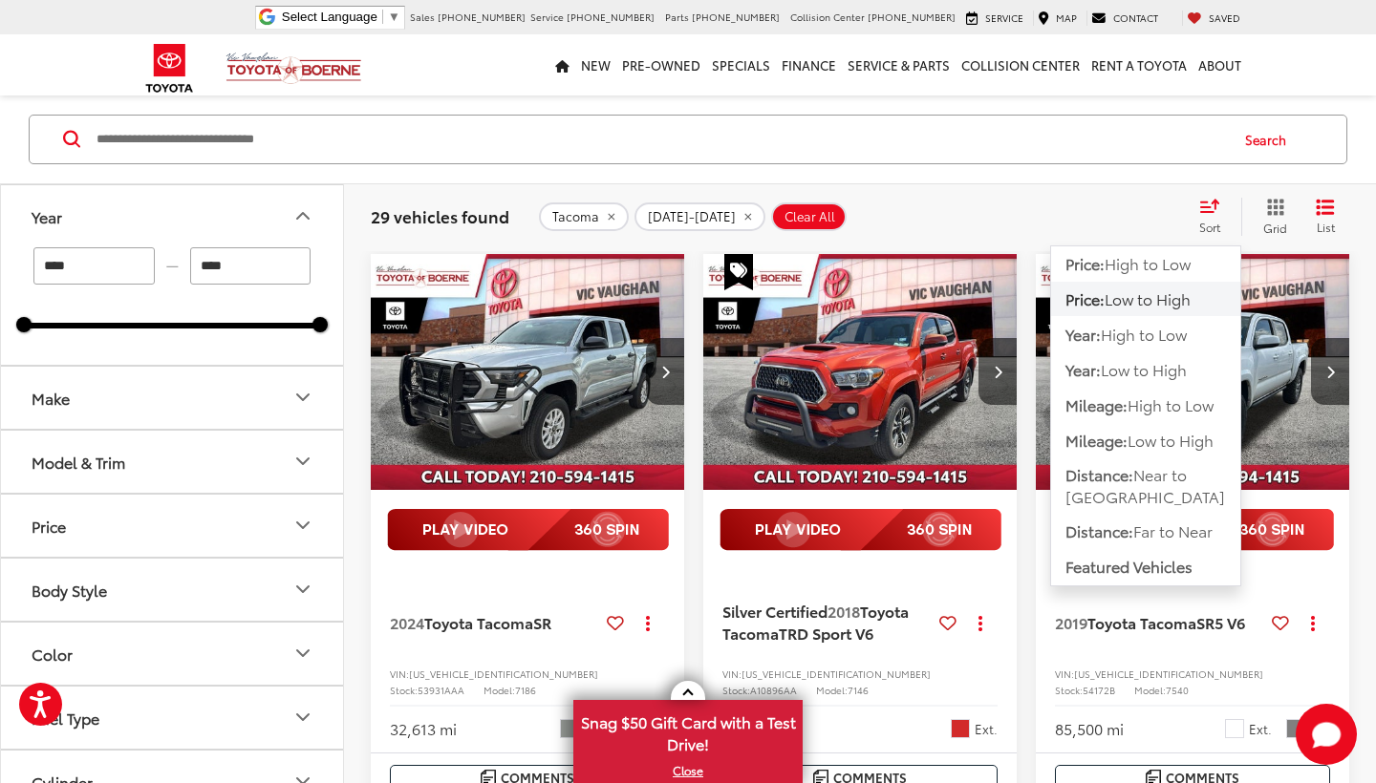
click at [1152, 289] on span "Low to High" at bounding box center [1147, 299] width 86 height 22
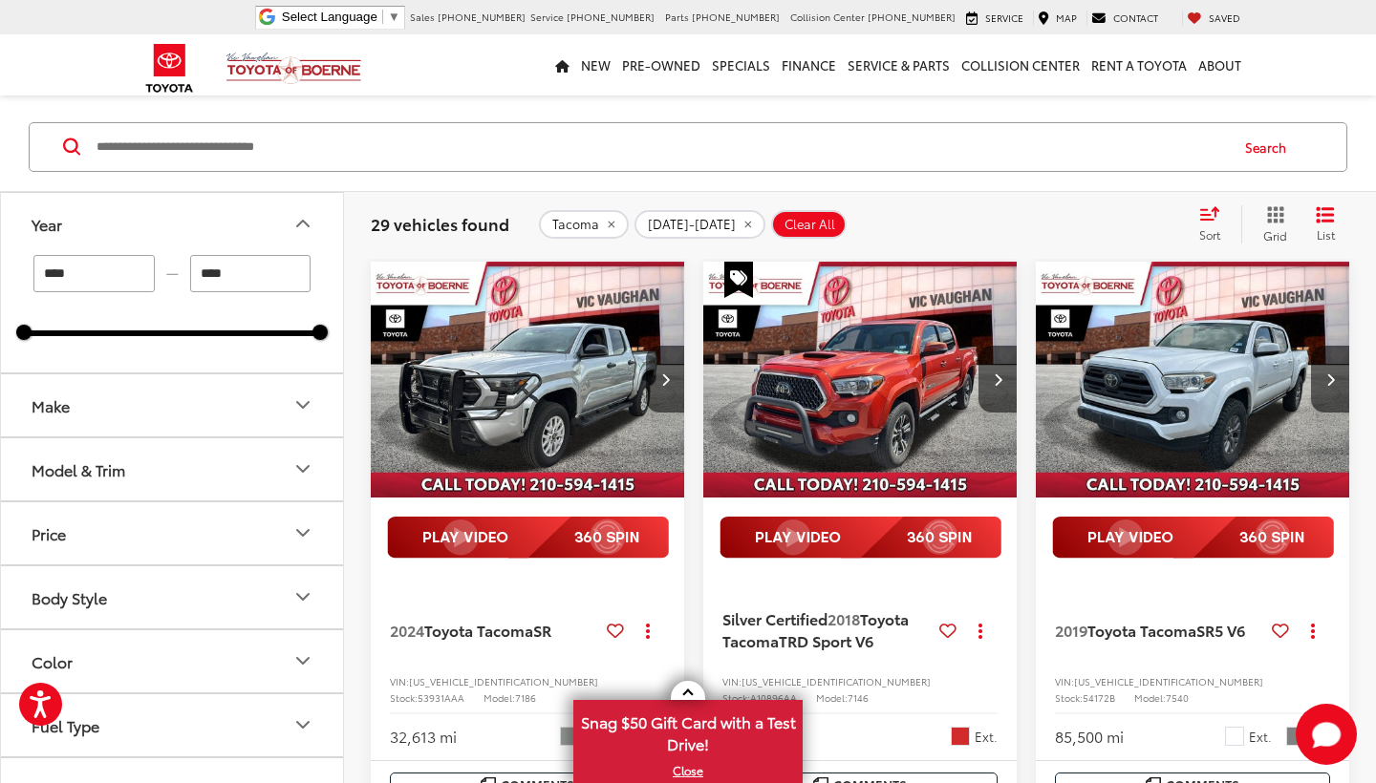
scroll to position [167, 0]
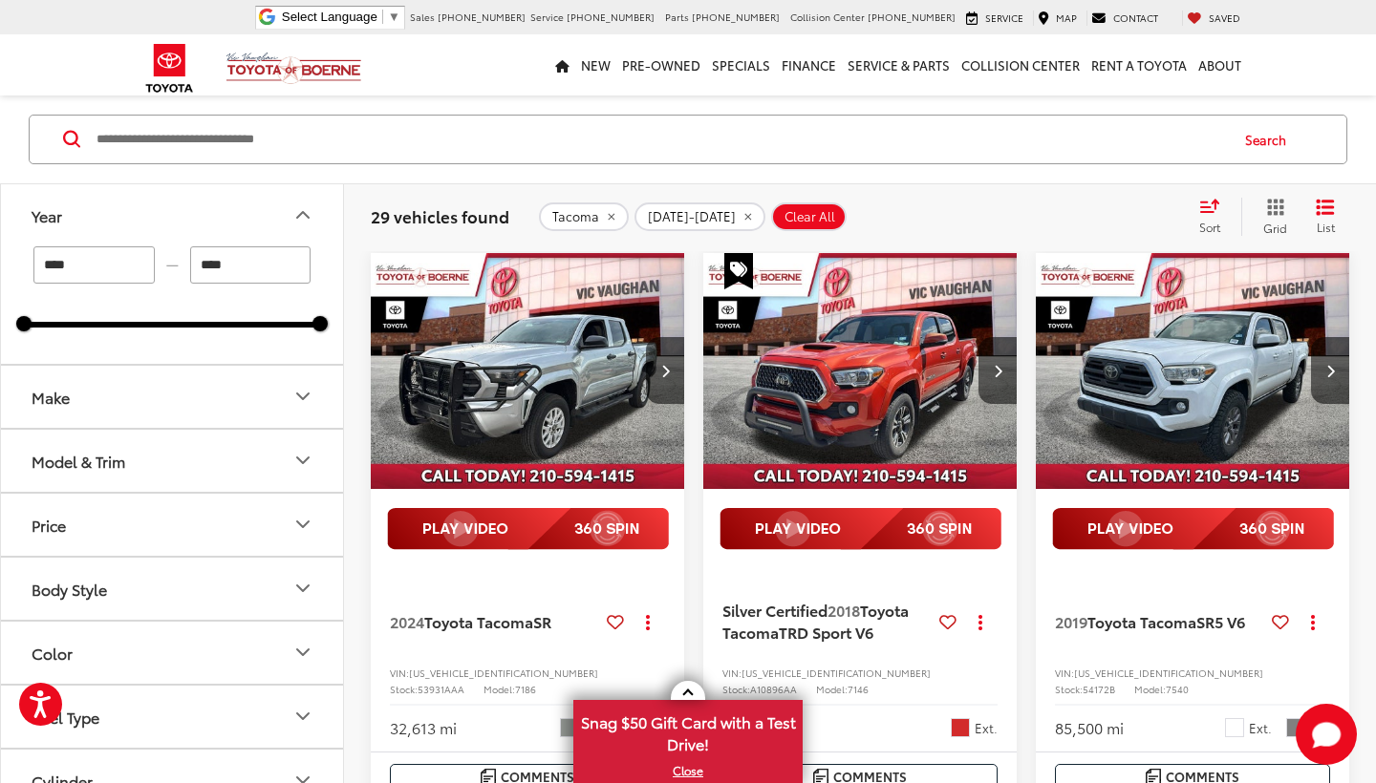
click at [535, 405] on img "2024 Toyota Tacoma SR 0" at bounding box center [528, 371] width 316 height 237
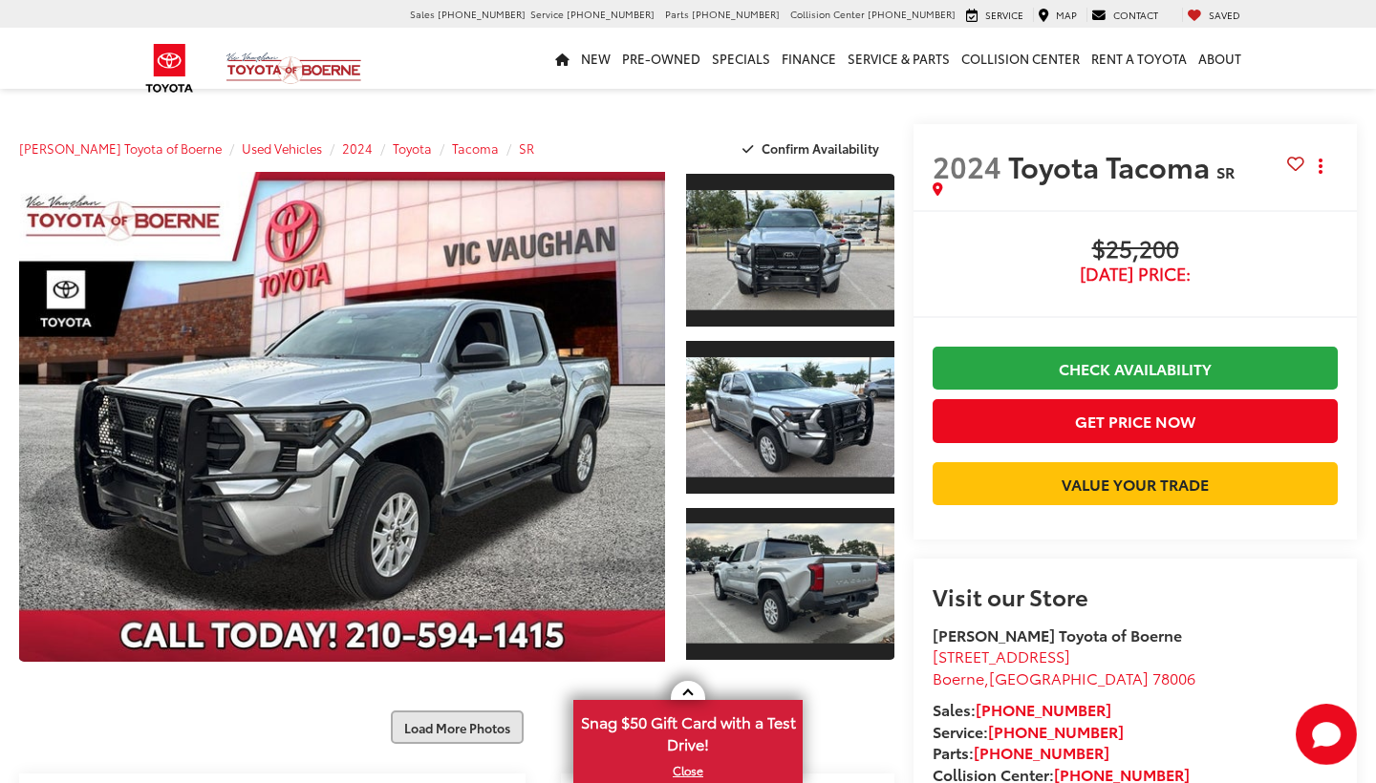
click at [451, 711] on button "Load More Photos" at bounding box center [457, 727] width 133 height 33
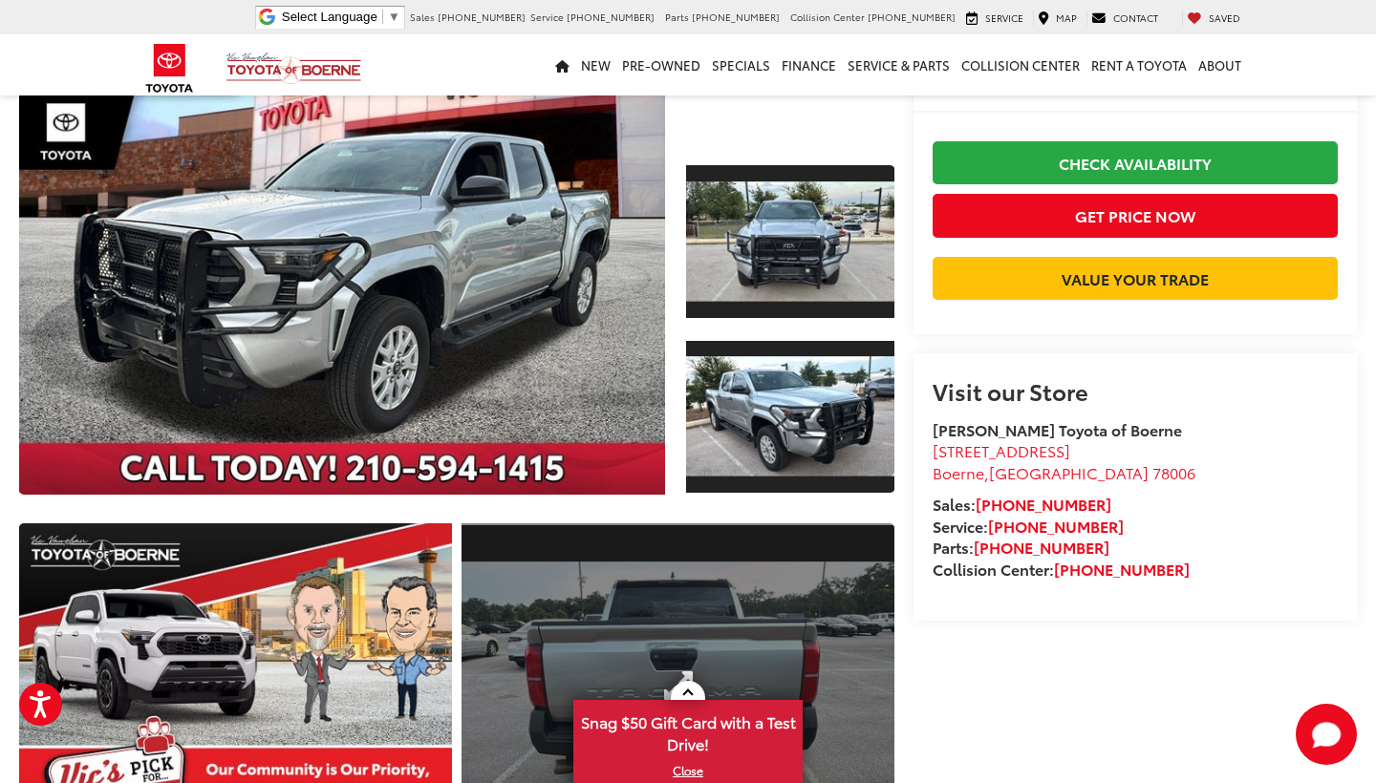
scroll to position [193, 0]
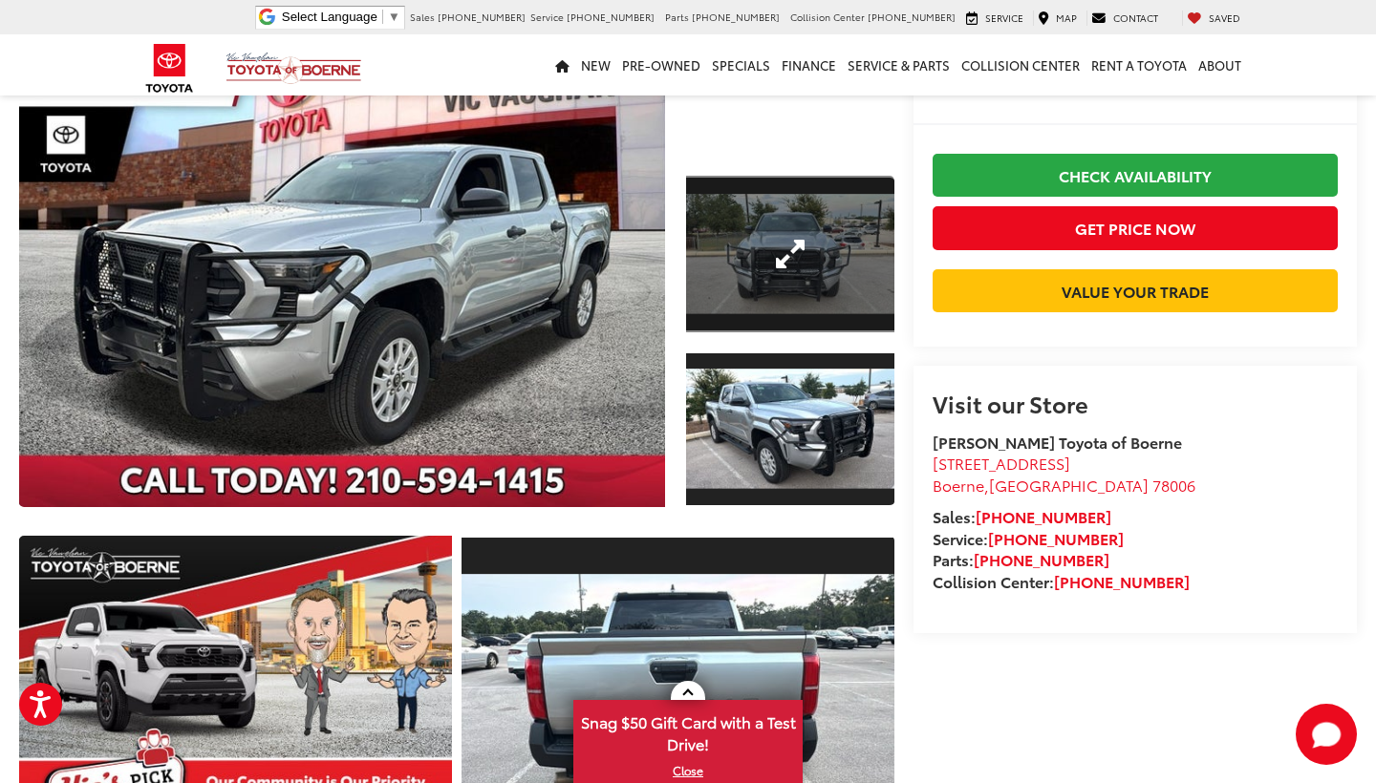
click at [800, 261] on link "Expand Photo 1" at bounding box center [790, 254] width 208 height 157
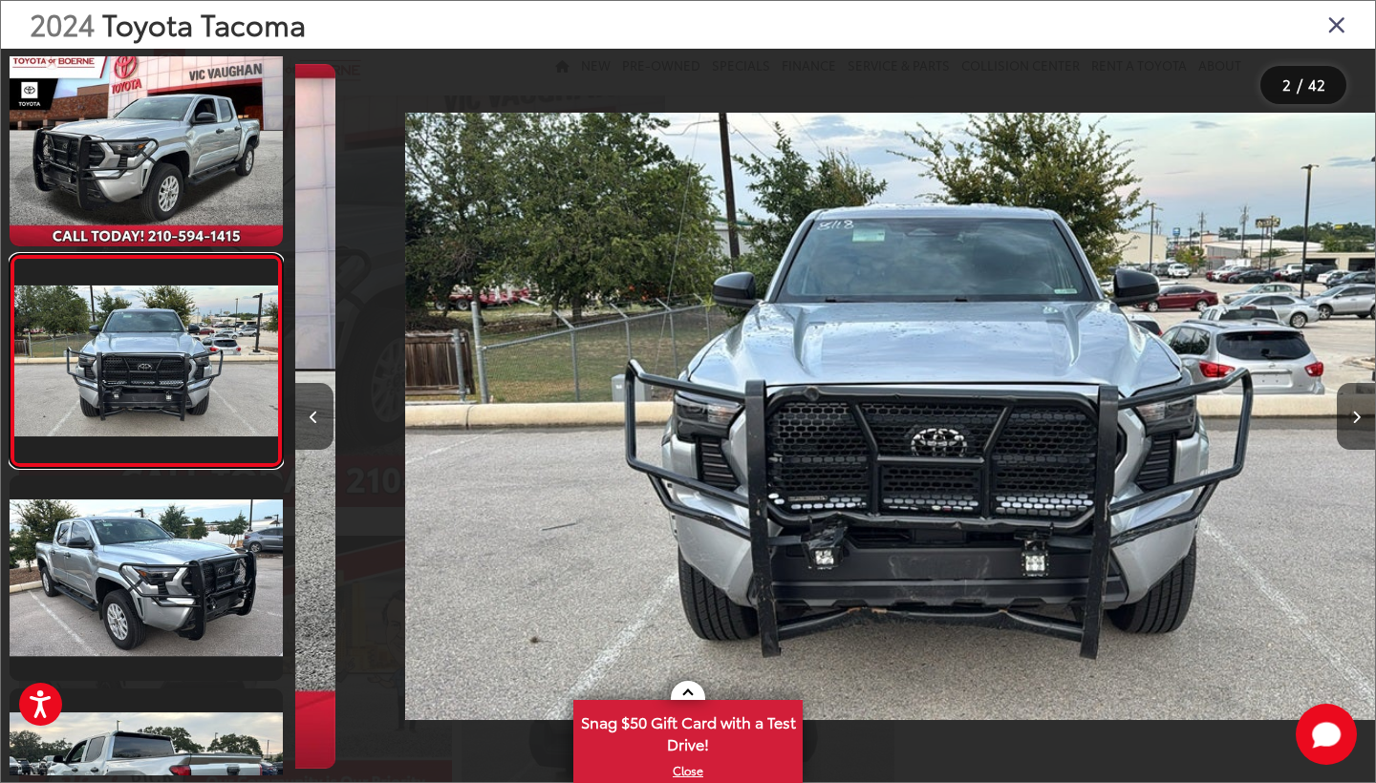
scroll to position [0, 1079]
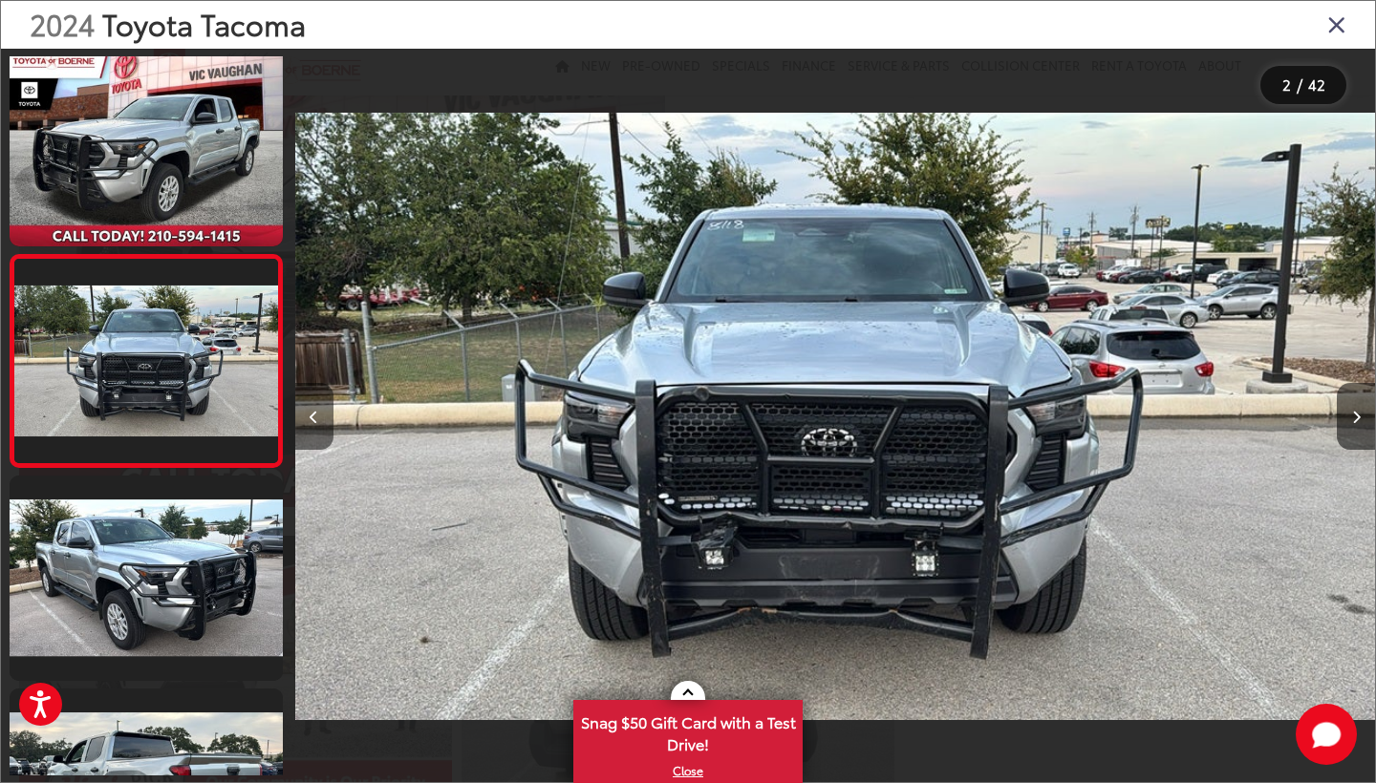
click at [315, 420] on icon "Previous image" at bounding box center [313, 417] width 9 height 13
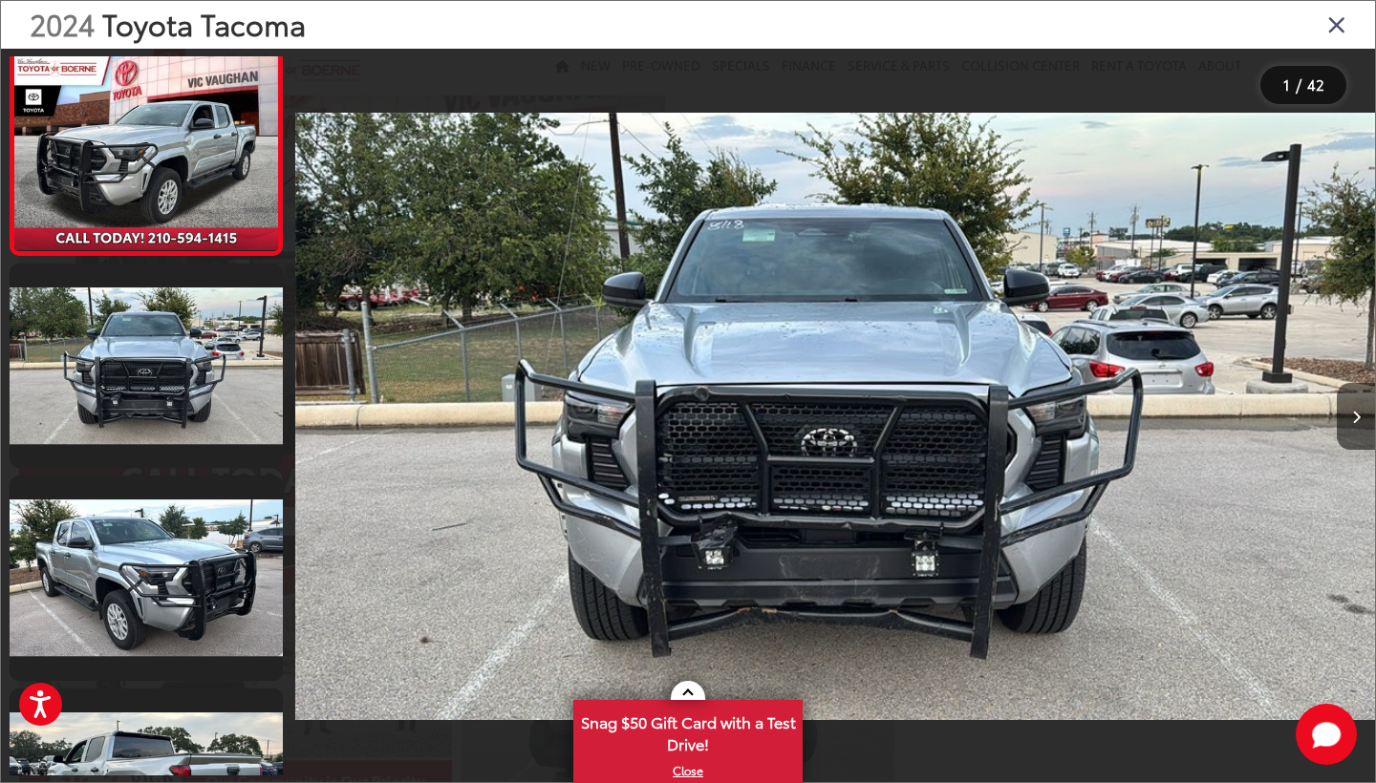
scroll to position [0, 0]
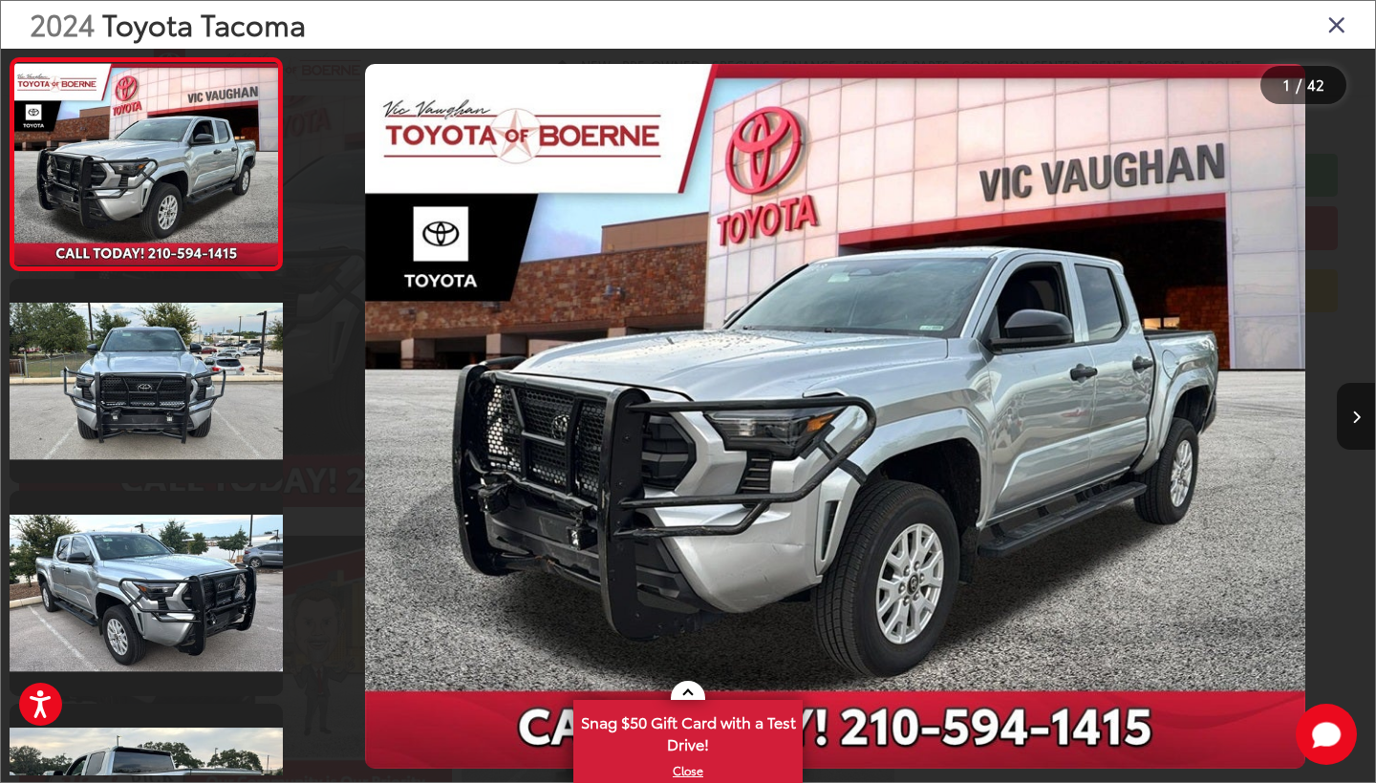
click at [798, 506] on img "2024 Toyota Tacoma SR 0" at bounding box center [835, 416] width 940 height 705
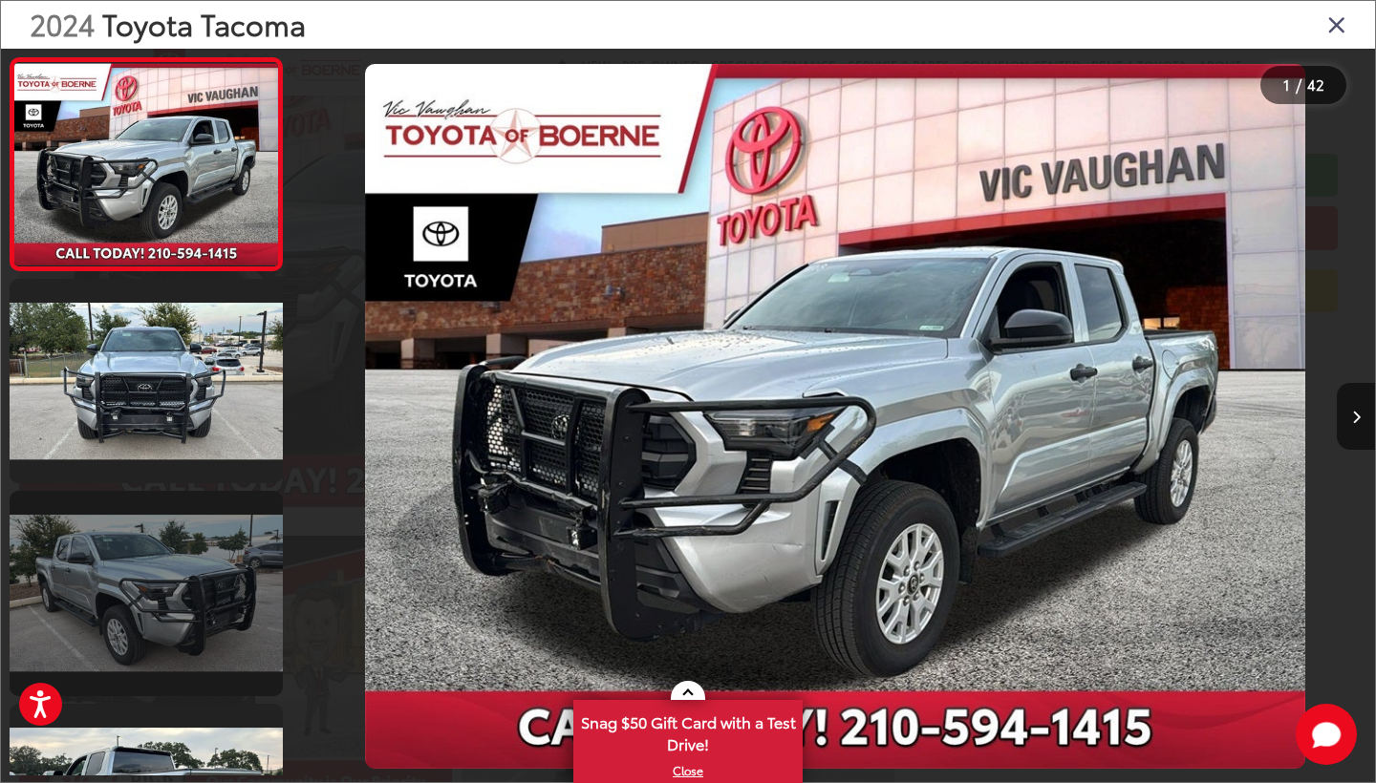
click at [241, 586] on link at bounding box center [146, 593] width 273 height 204
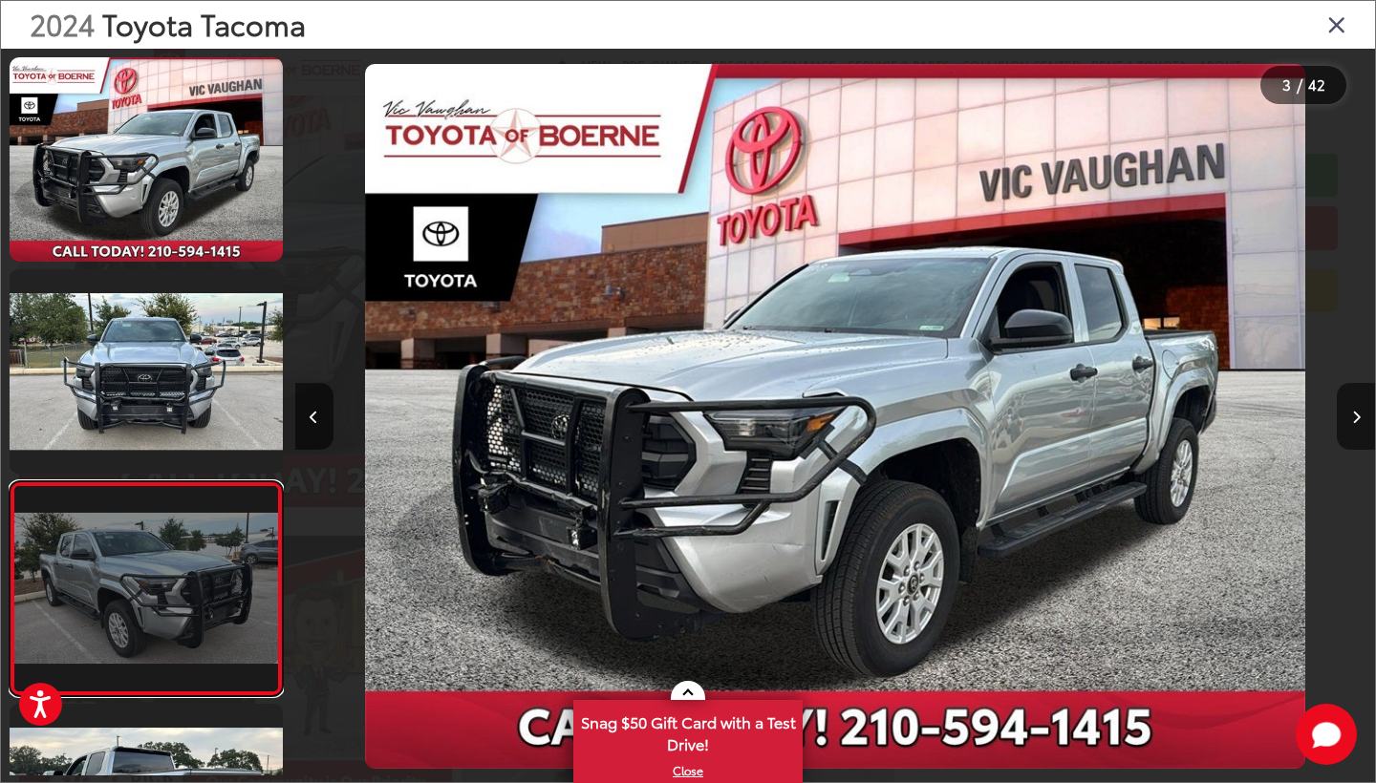
scroll to position [0, 2160]
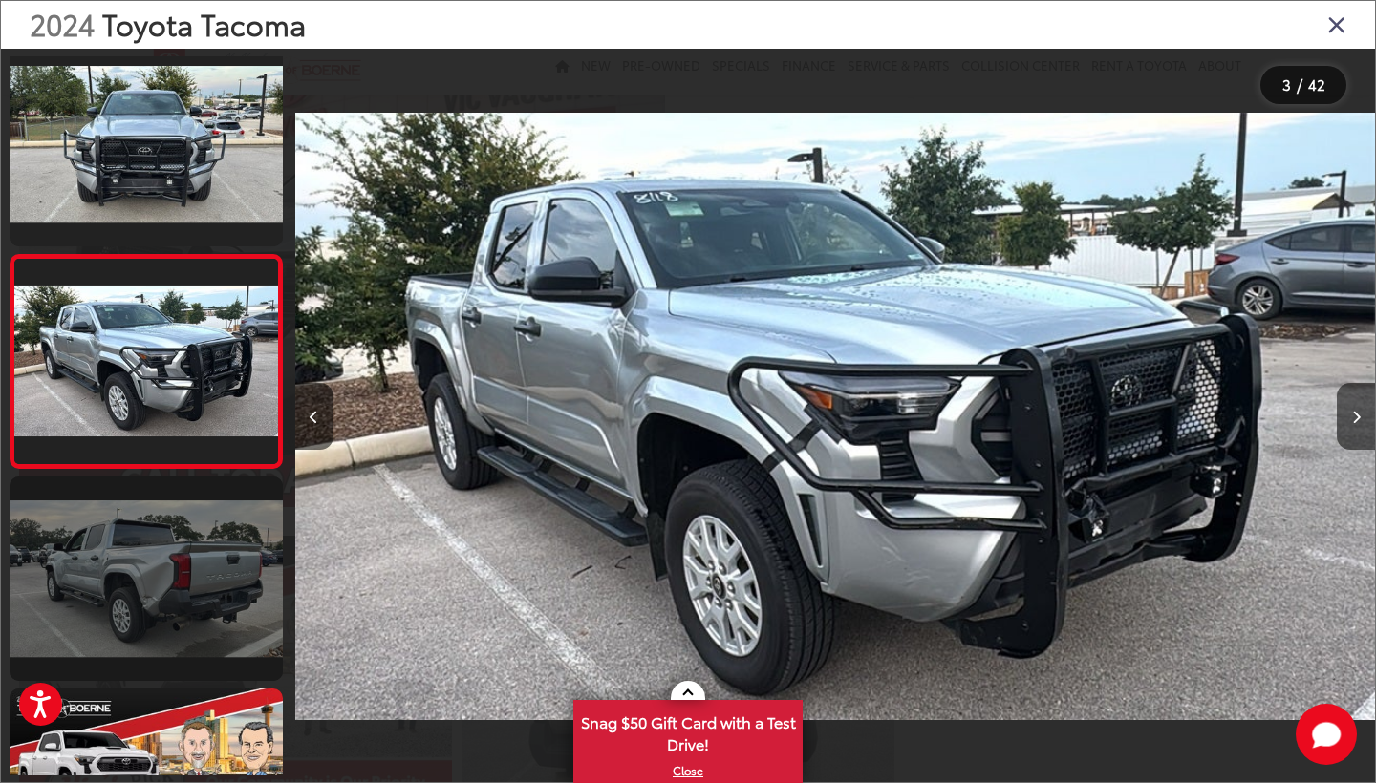
click at [182, 600] on link at bounding box center [146, 579] width 273 height 204
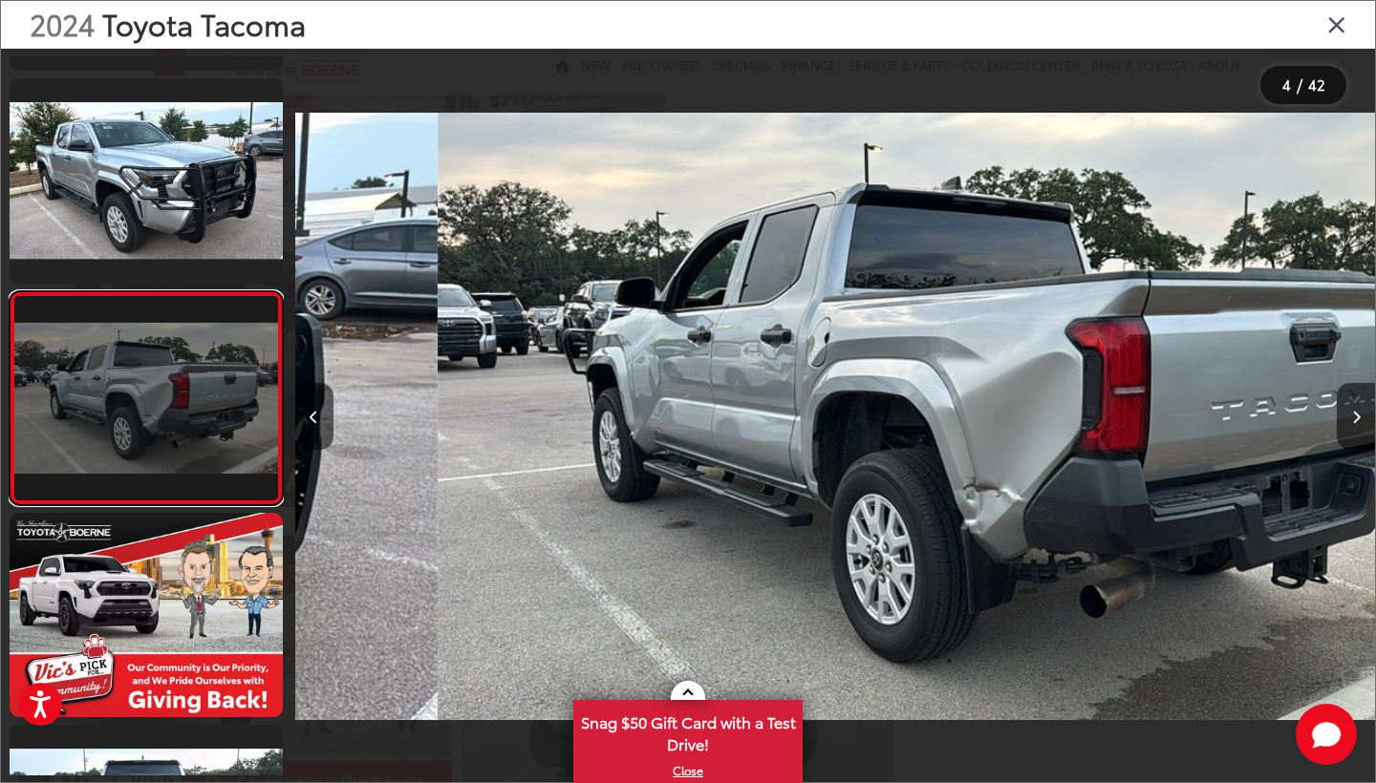
scroll to position [440, 0]
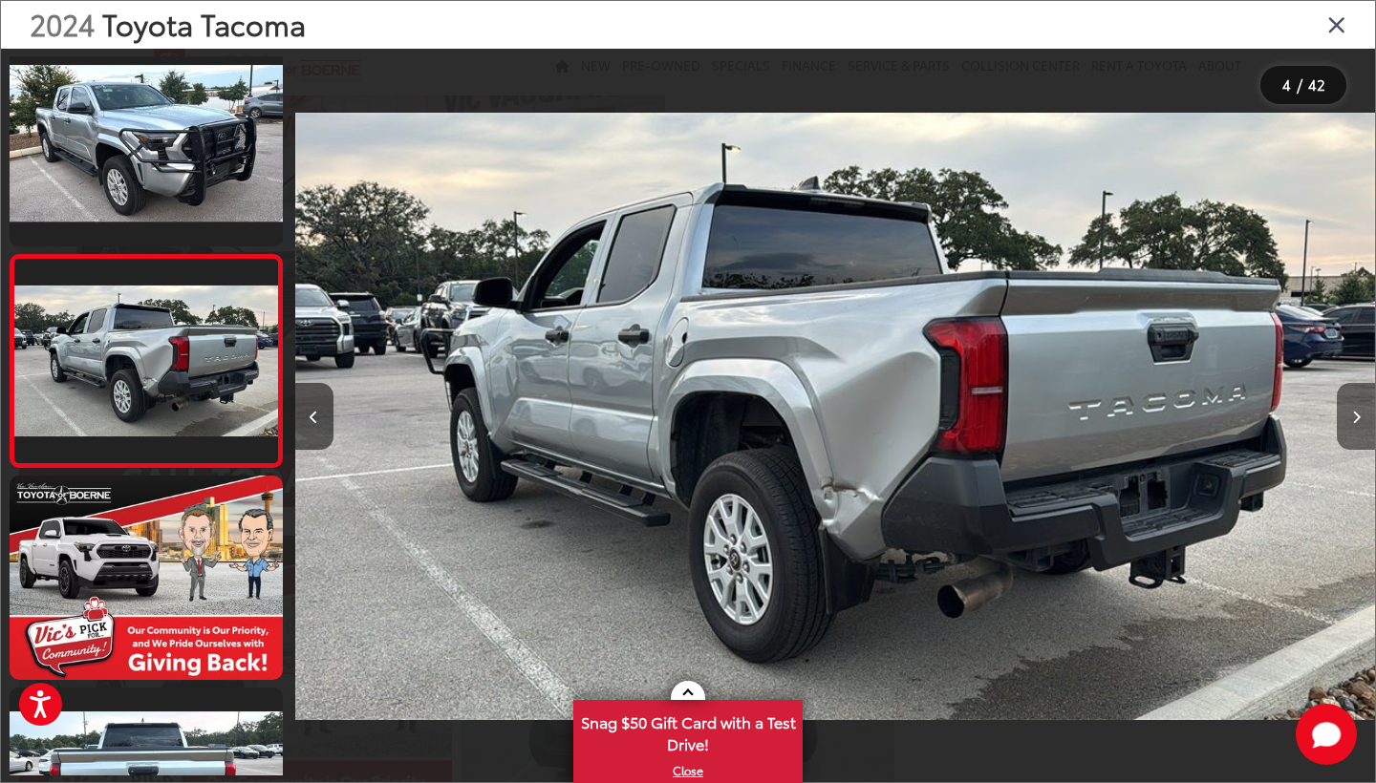
click at [1355, 408] on button "Next image" at bounding box center [1355, 416] width 38 height 67
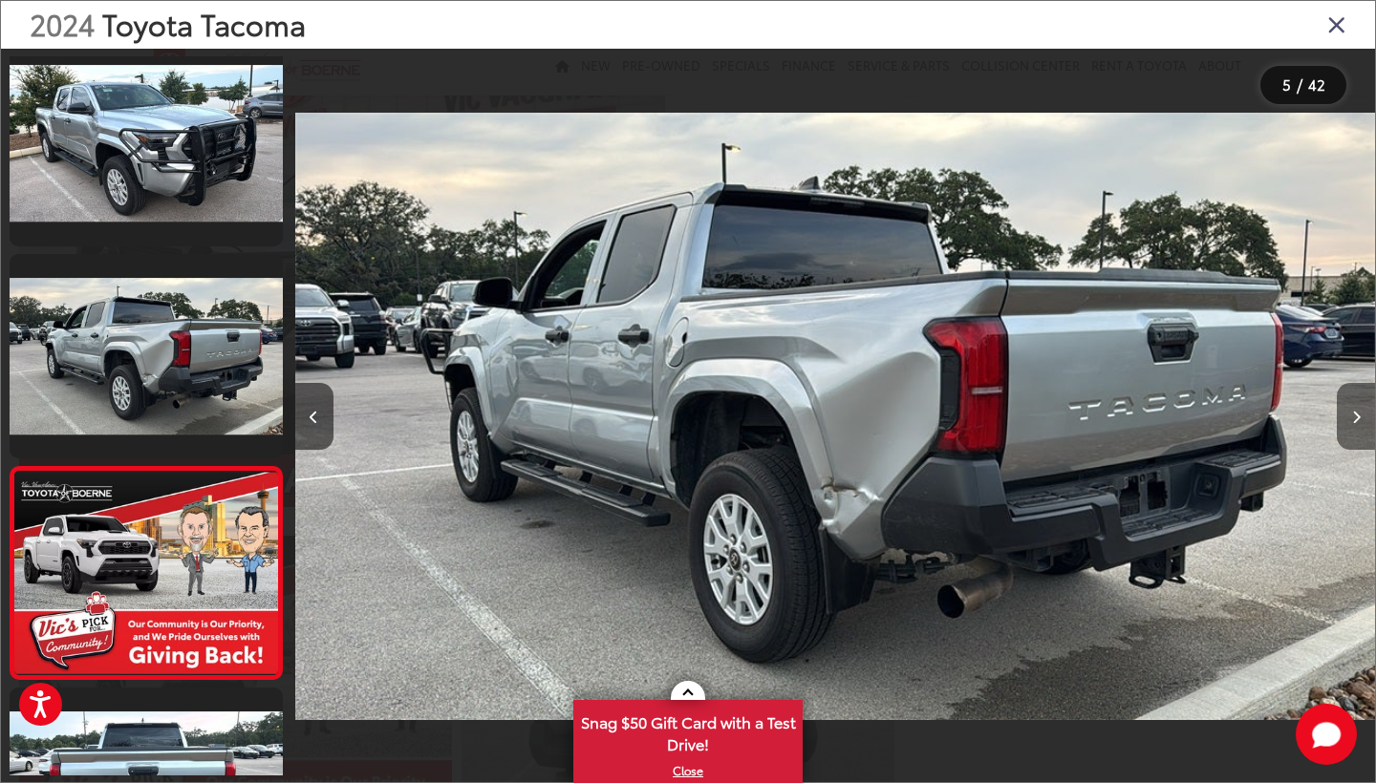
scroll to position [0, 4320]
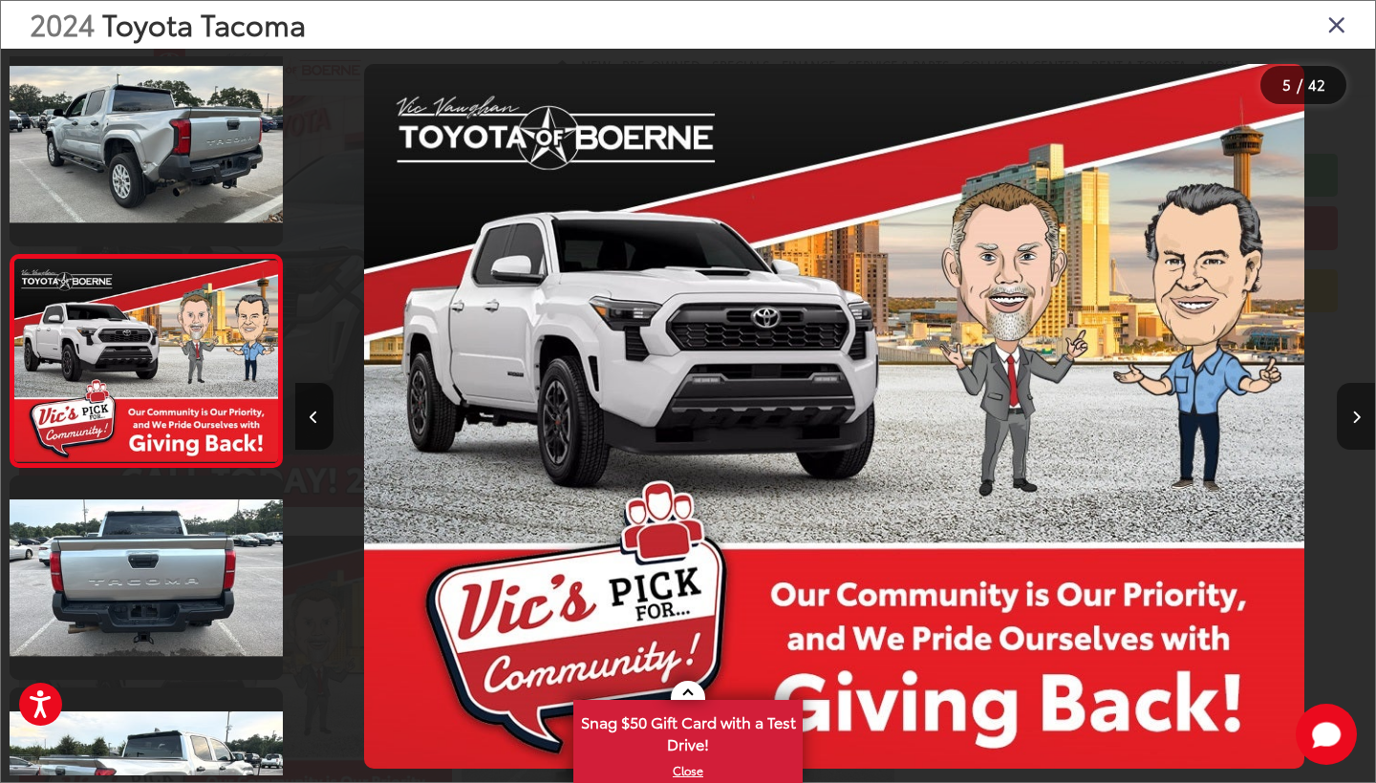
click at [1355, 411] on icon "Next image" at bounding box center [1356, 417] width 9 height 13
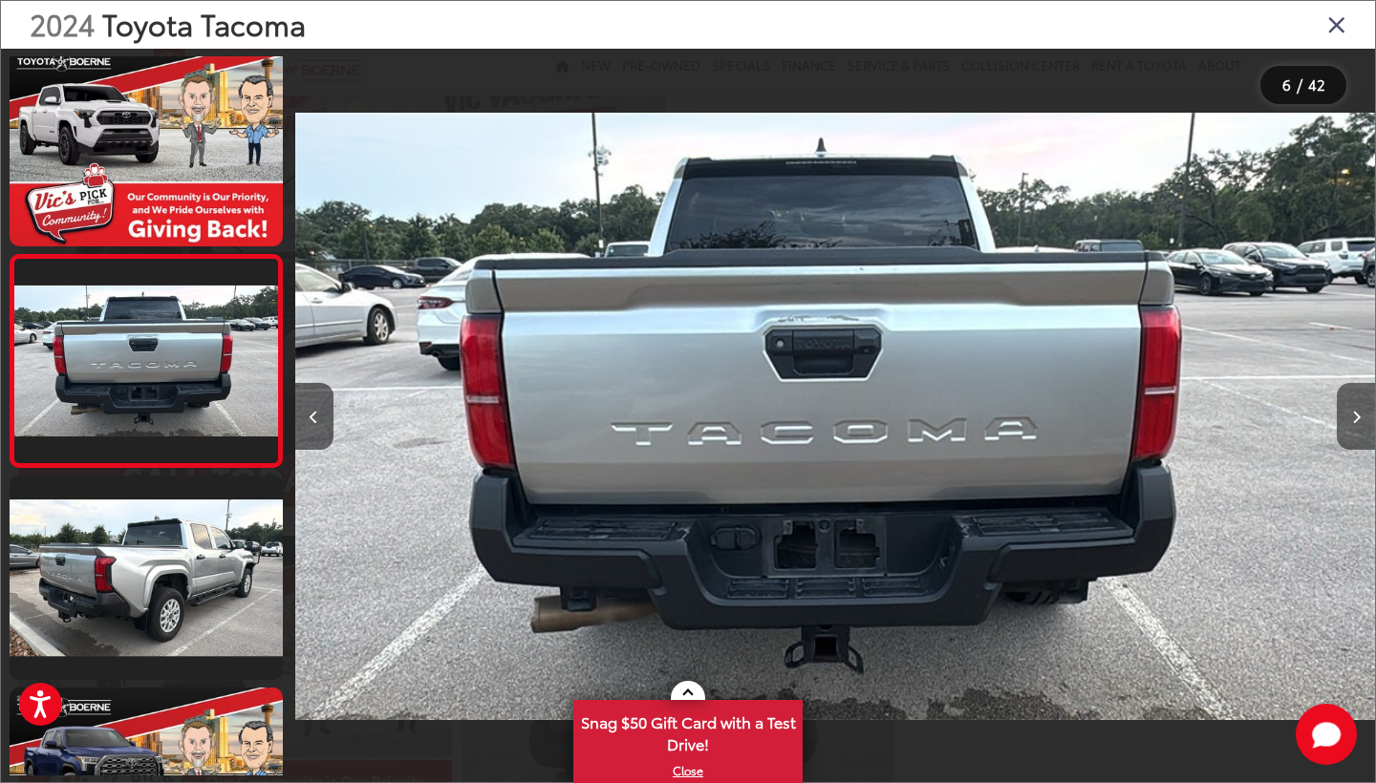
scroll to position [0, 5399]
click at [1355, 411] on icon "Next image" at bounding box center [1356, 417] width 9 height 13
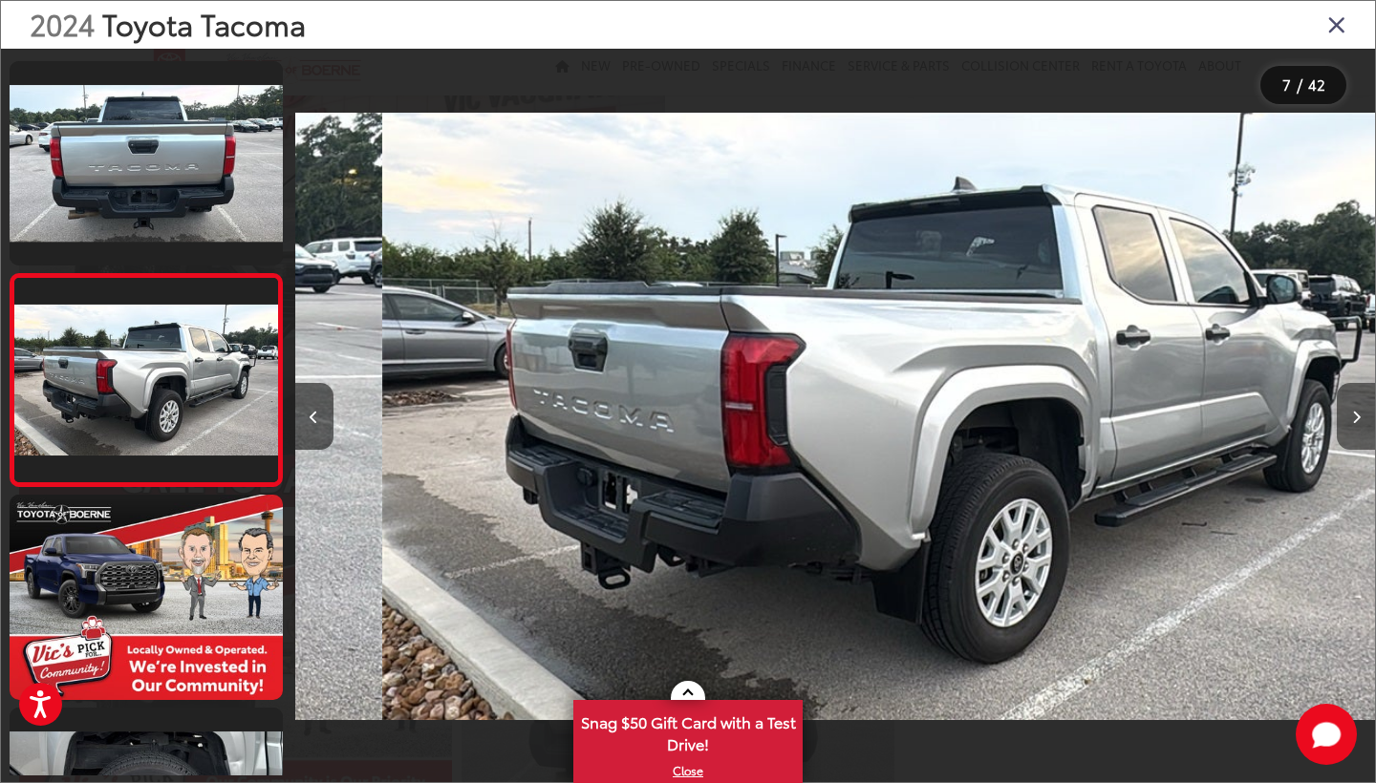
scroll to position [1077, 0]
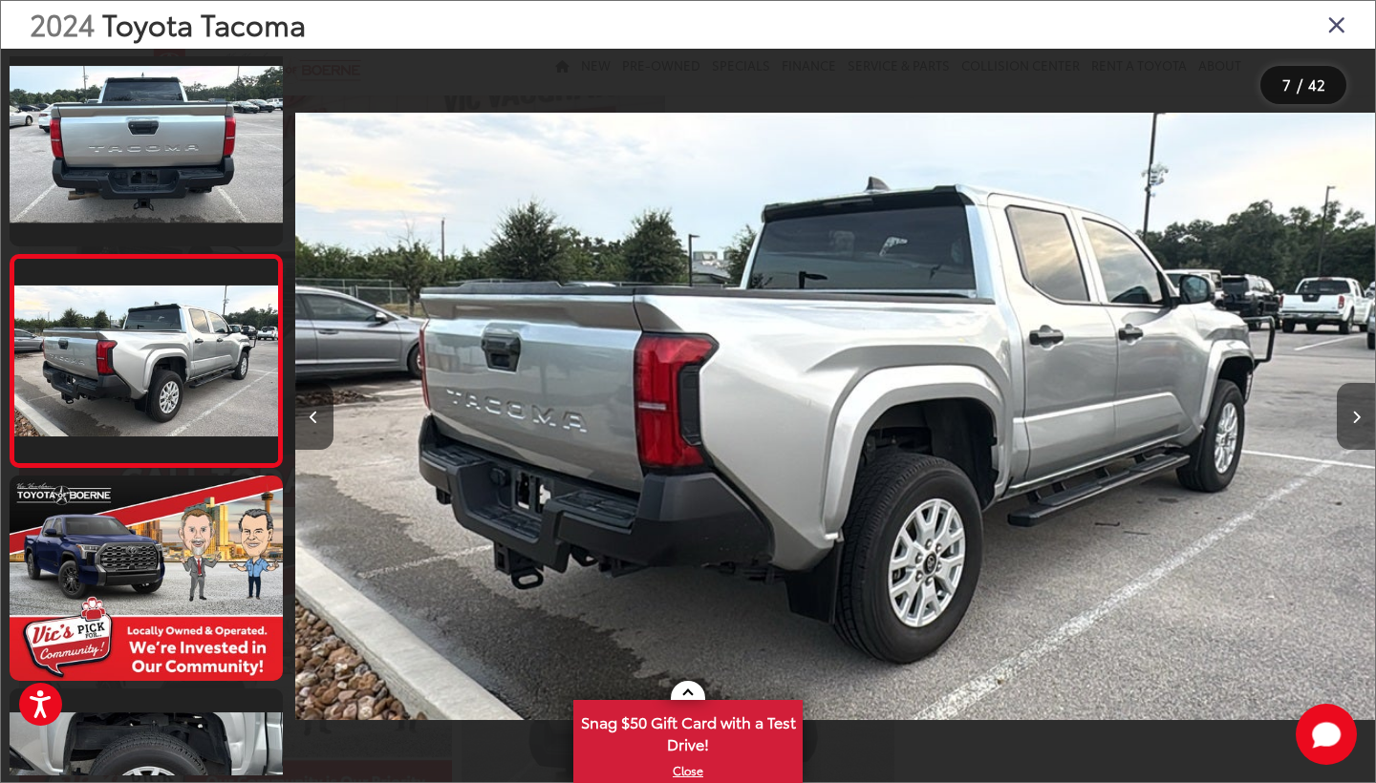
click at [1355, 411] on icon "Next image" at bounding box center [1356, 417] width 9 height 13
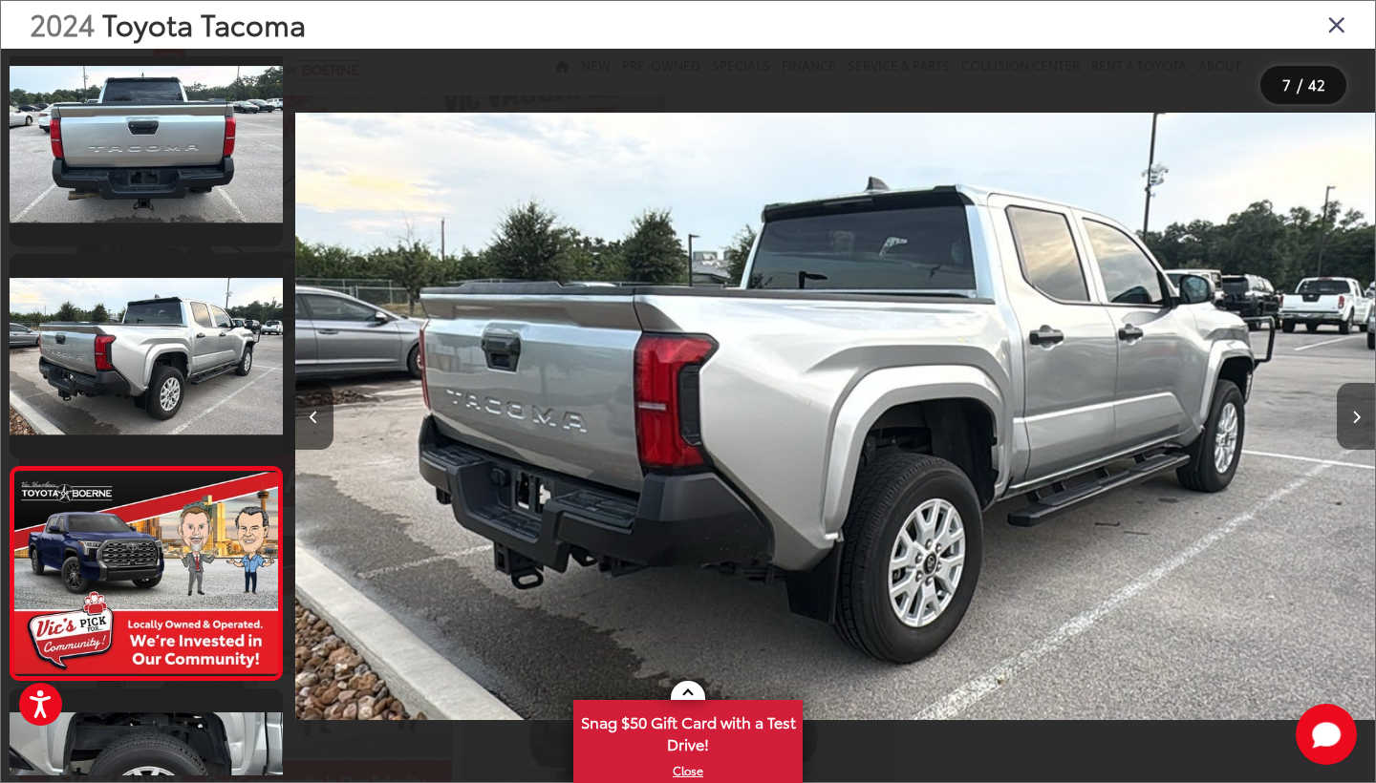
scroll to position [0, 7559]
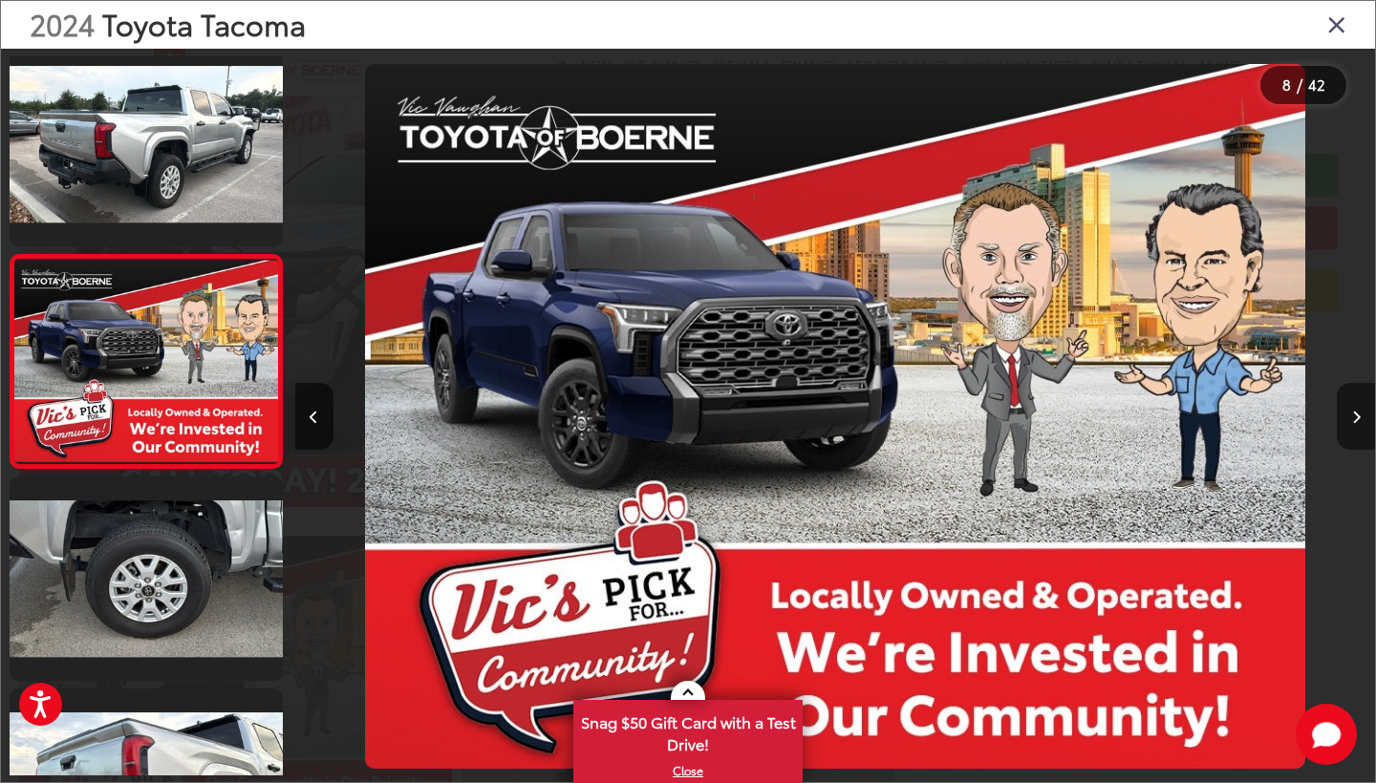
click at [1355, 413] on icon "Next image" at bounding box center [1356, 417] width 9 height 13
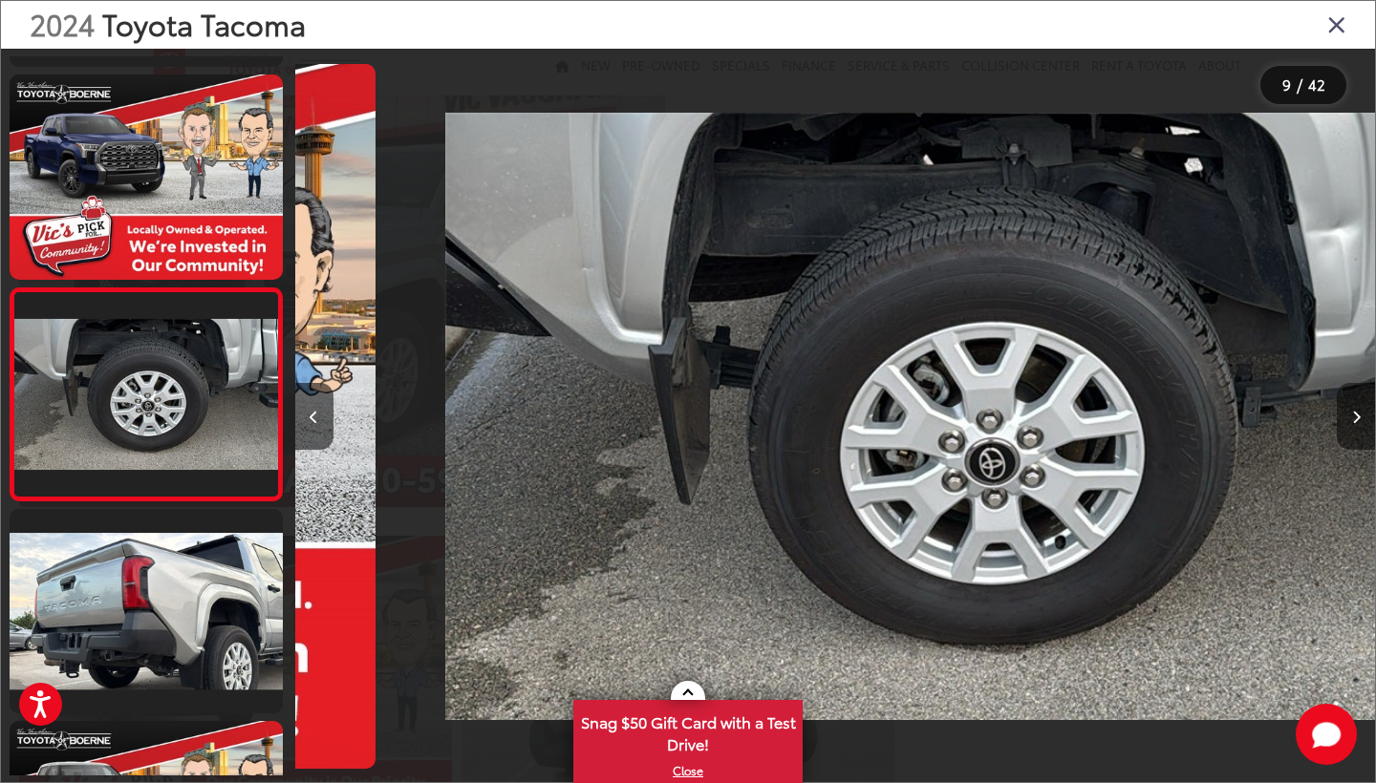
scroll to position [1502, 0]
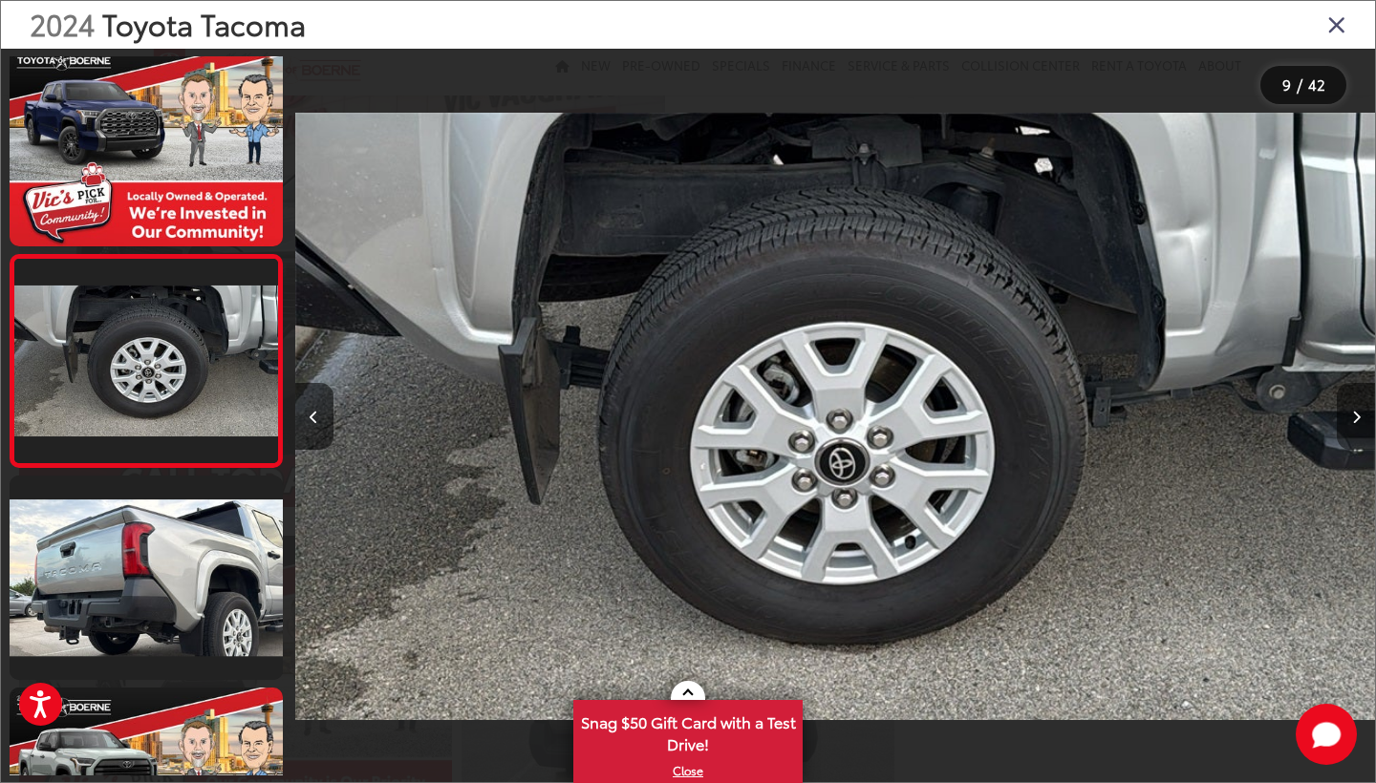
click at [1357, 413] on icon "Next image" at bounding box center [1356, 417] width 9 height 13
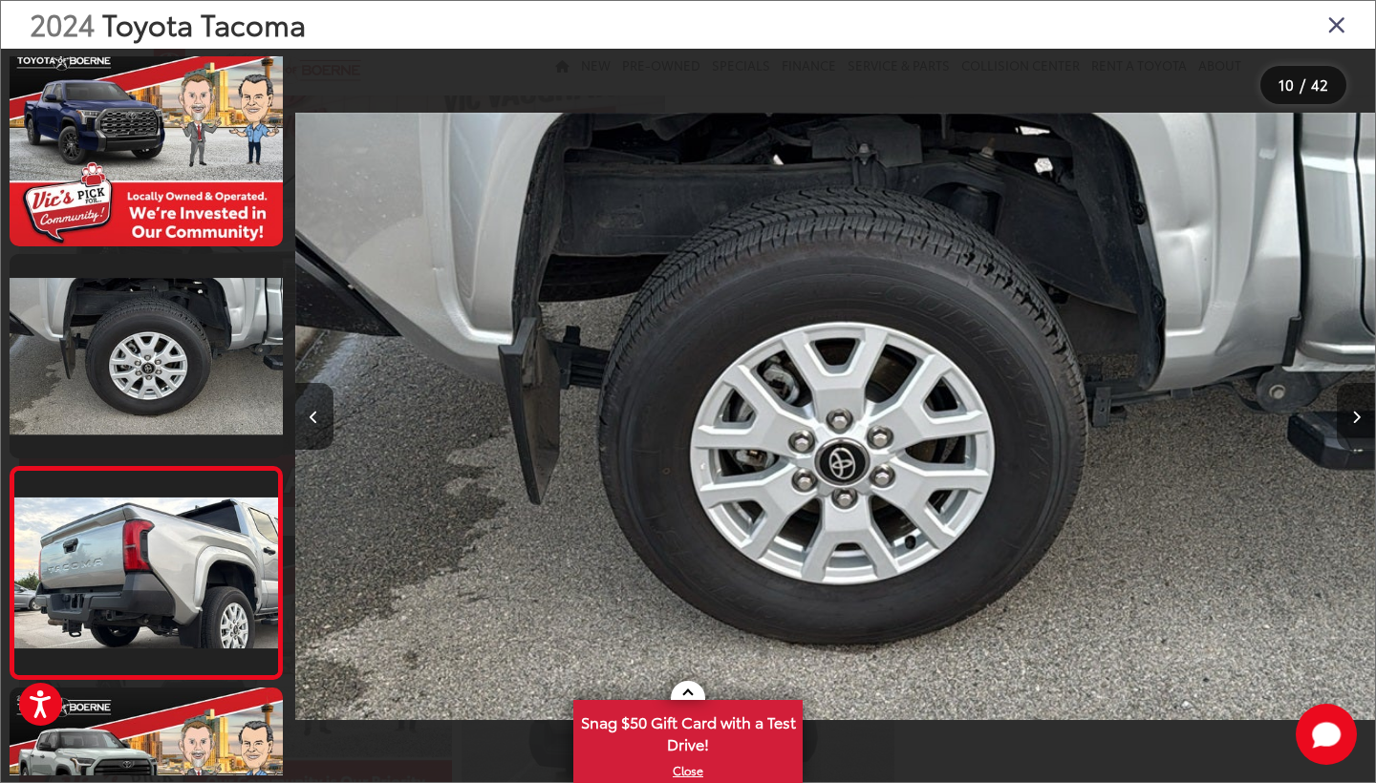
scroll to position [0, 9718]
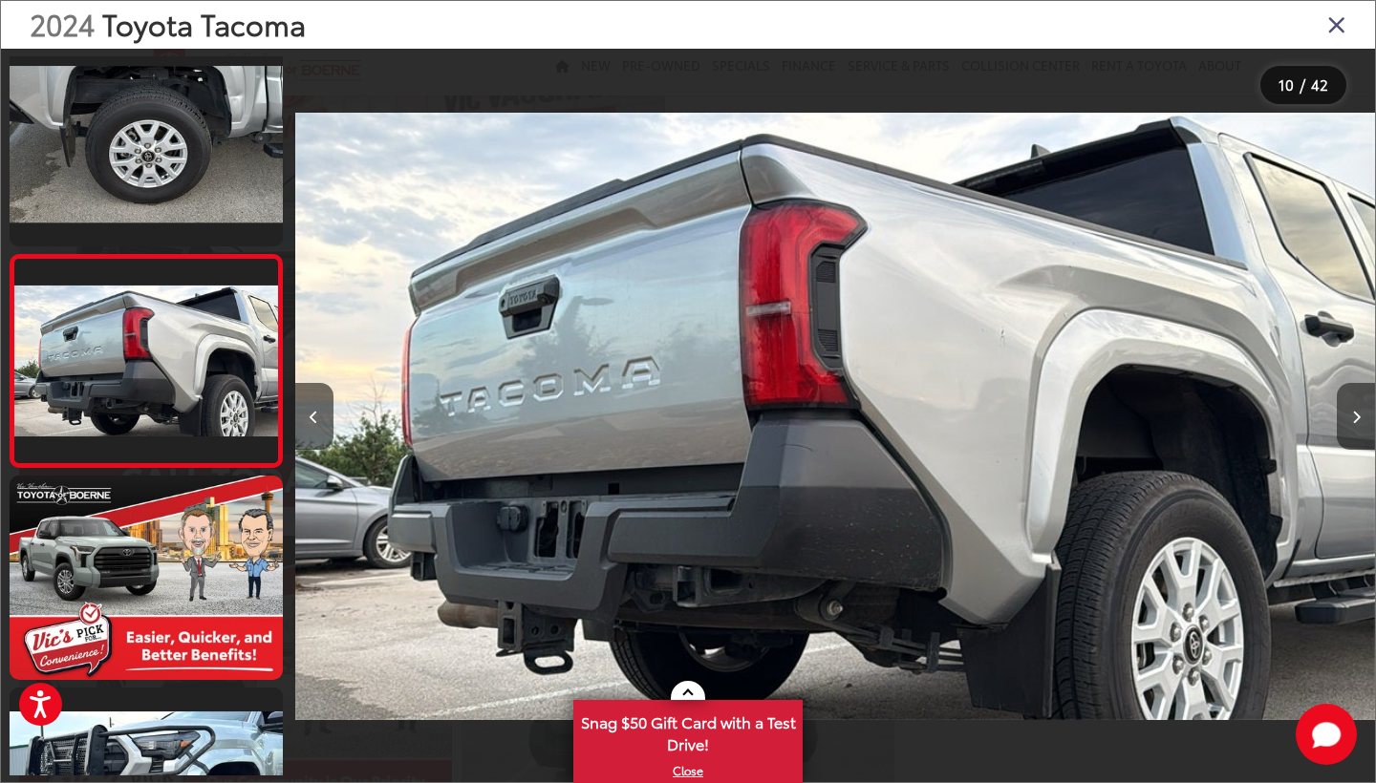
click at [1357, 413] on icon "Next image" at bounding box center [1356, 417] width 9 height 13
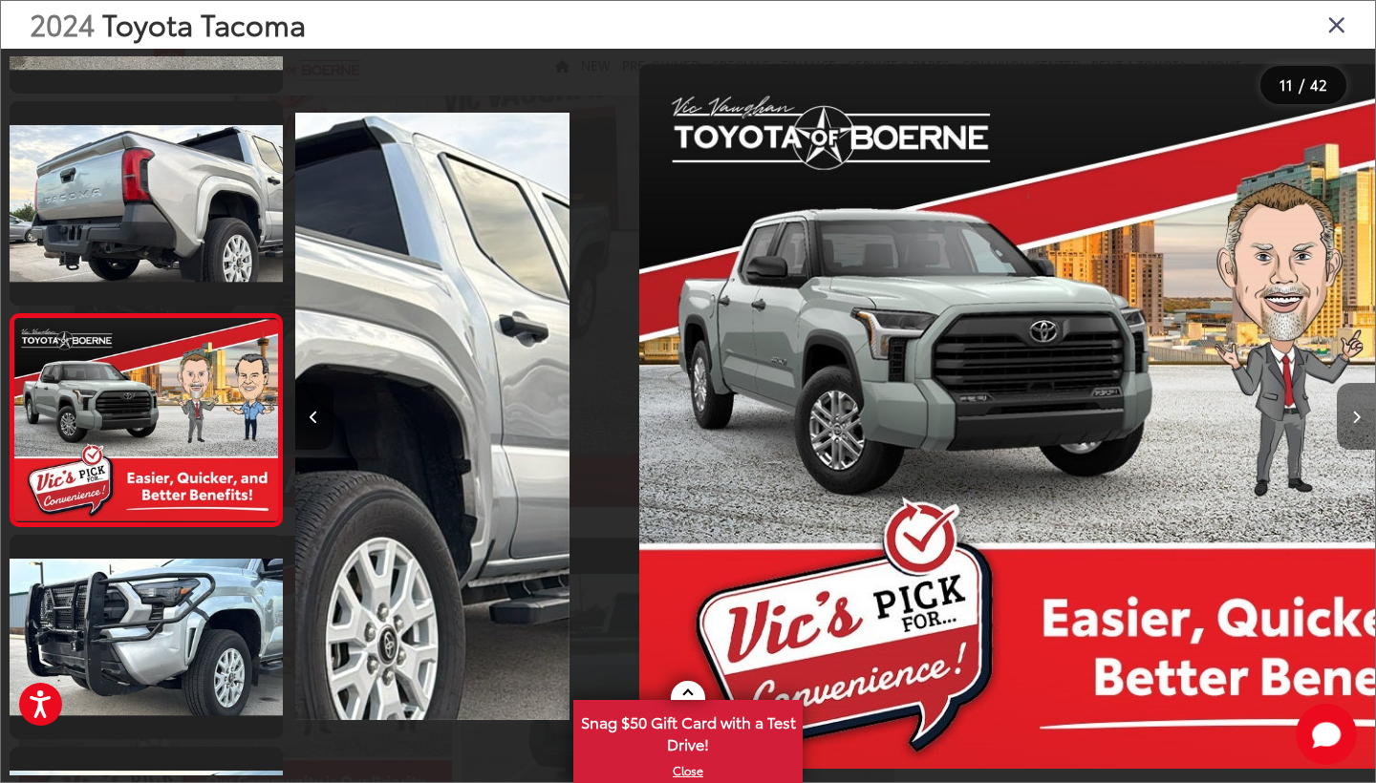
scroll to position [0, 0]
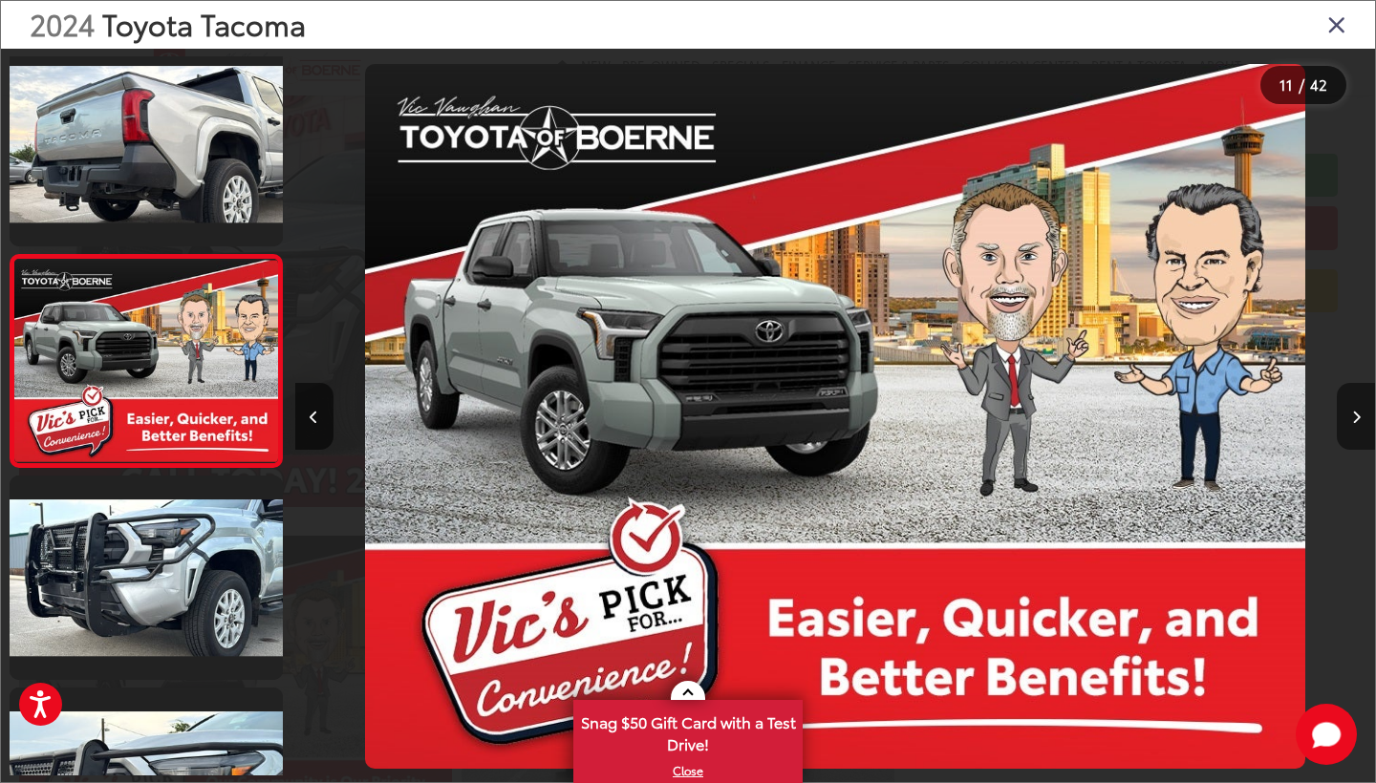
click at [1357, 413] on icon "Next image" at bounding box center [1356, 417] width 9 height 13
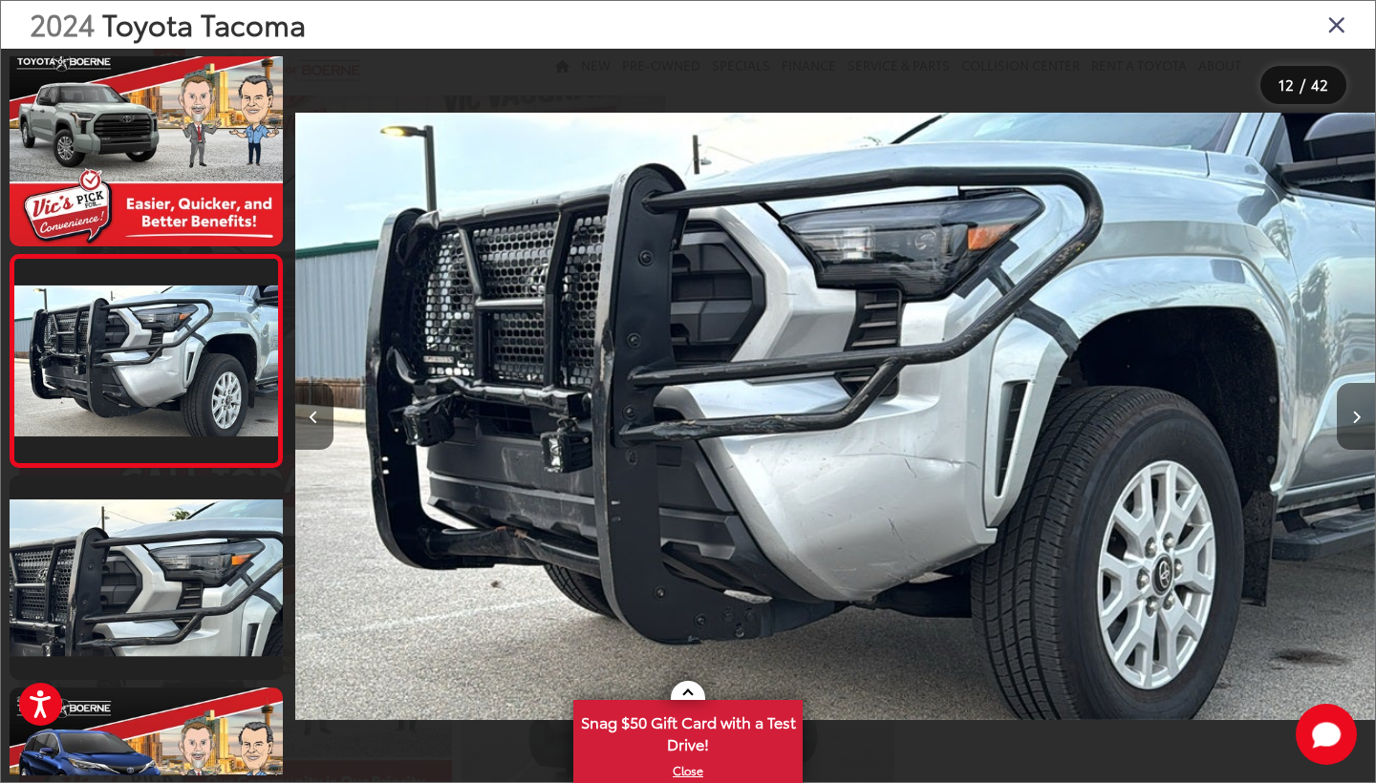
click at [1357, 413] on icon "Next image" at bounding box center [1356, 417] width 9 height 13
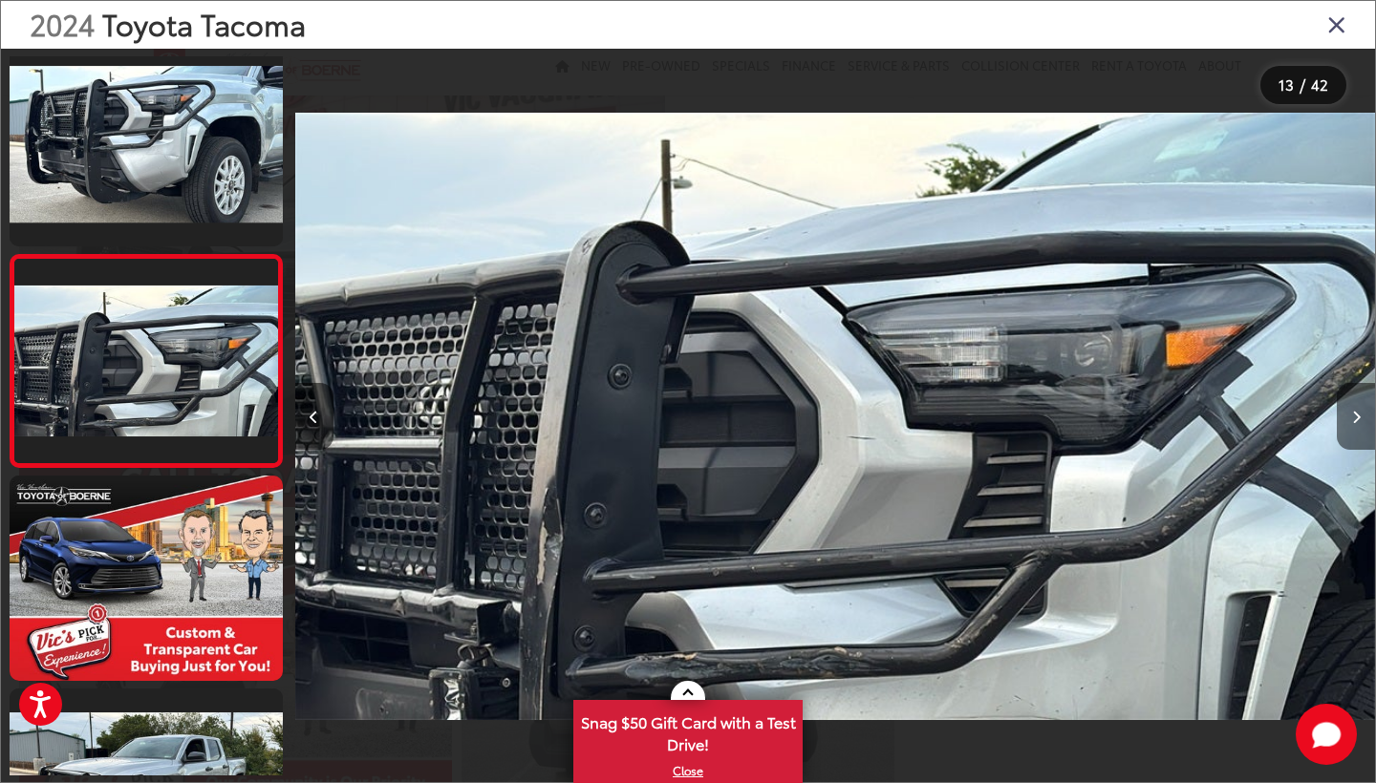
click at [1357, 413] on icon "Next image" at bounding box center [1356, 417] width 9 height 13
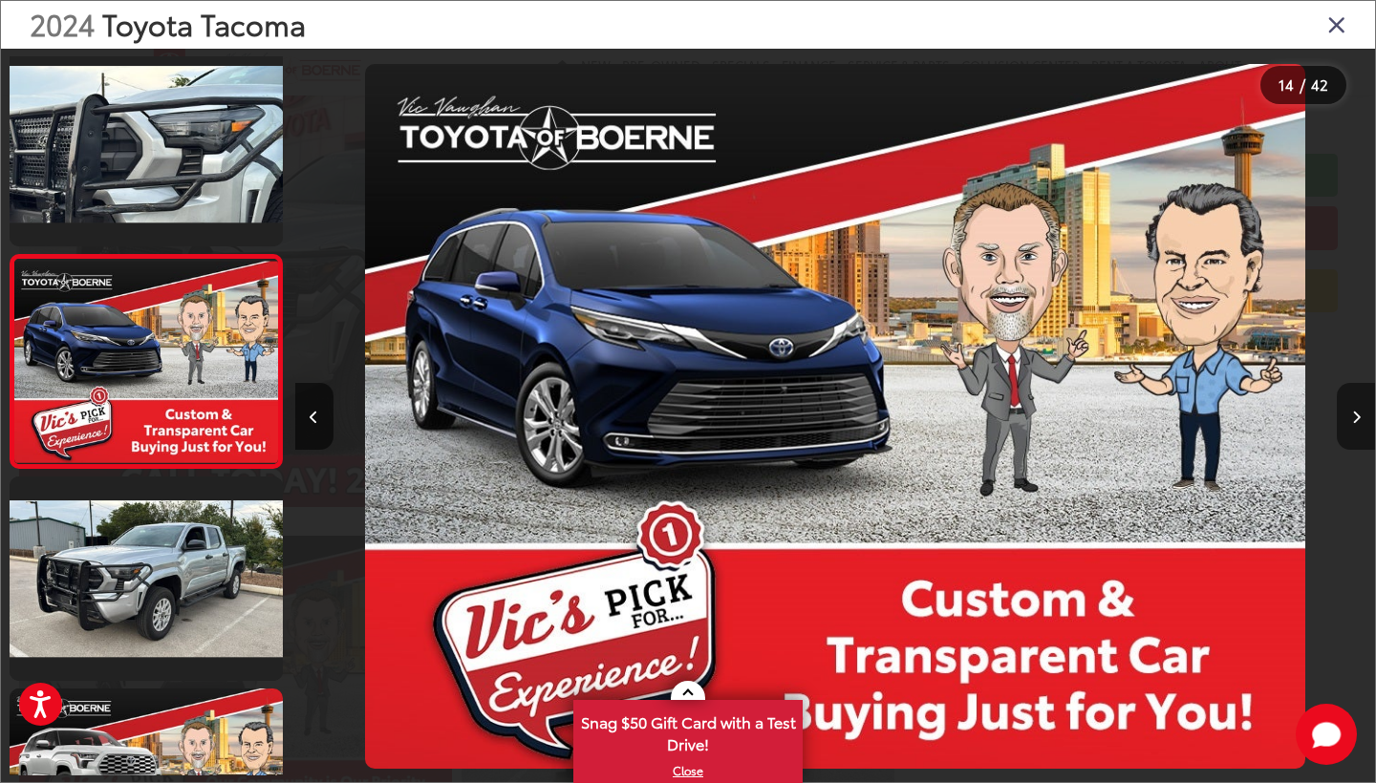
click at [1357, 413] on icon "Next image" at bounding box center [1356, 417] width 9 height 13
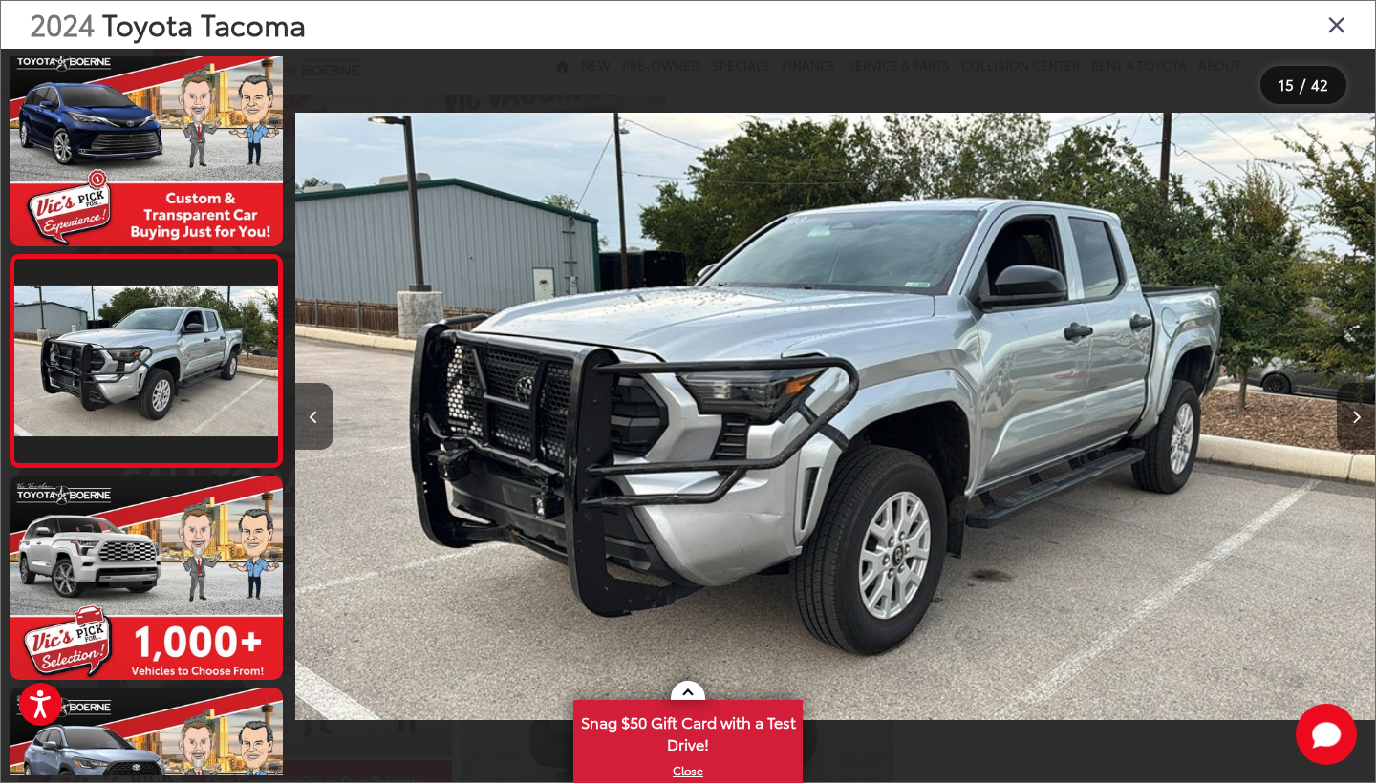
click at [1357, 413] on icon "Next image" at bounding box center [1356, 417] width 9 height 13
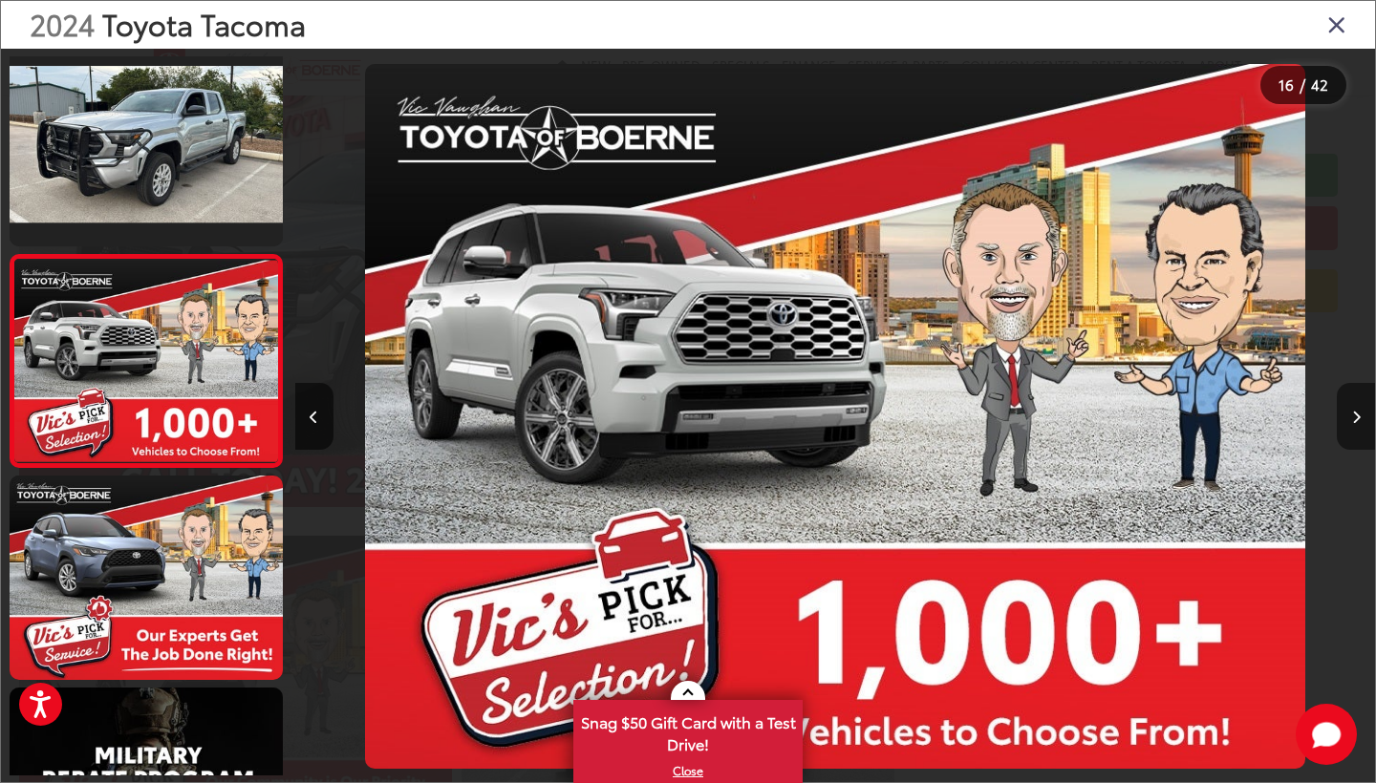
click at [1357, 413] on icon "Next image" at bounding box center [1356, 417] width 9 height 13
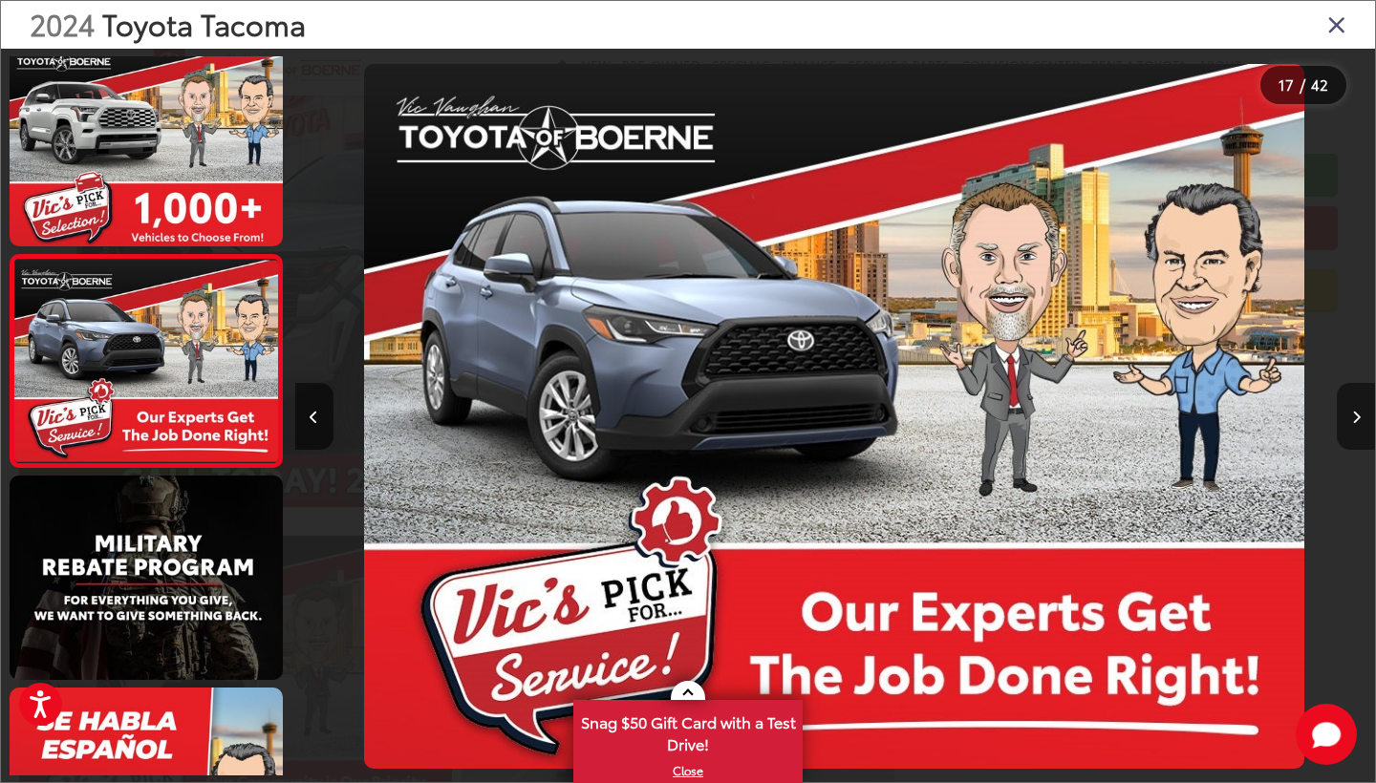
click at [1357, 413] on icon "Next image" at bounding box center [1356, 417] width 9 height 13
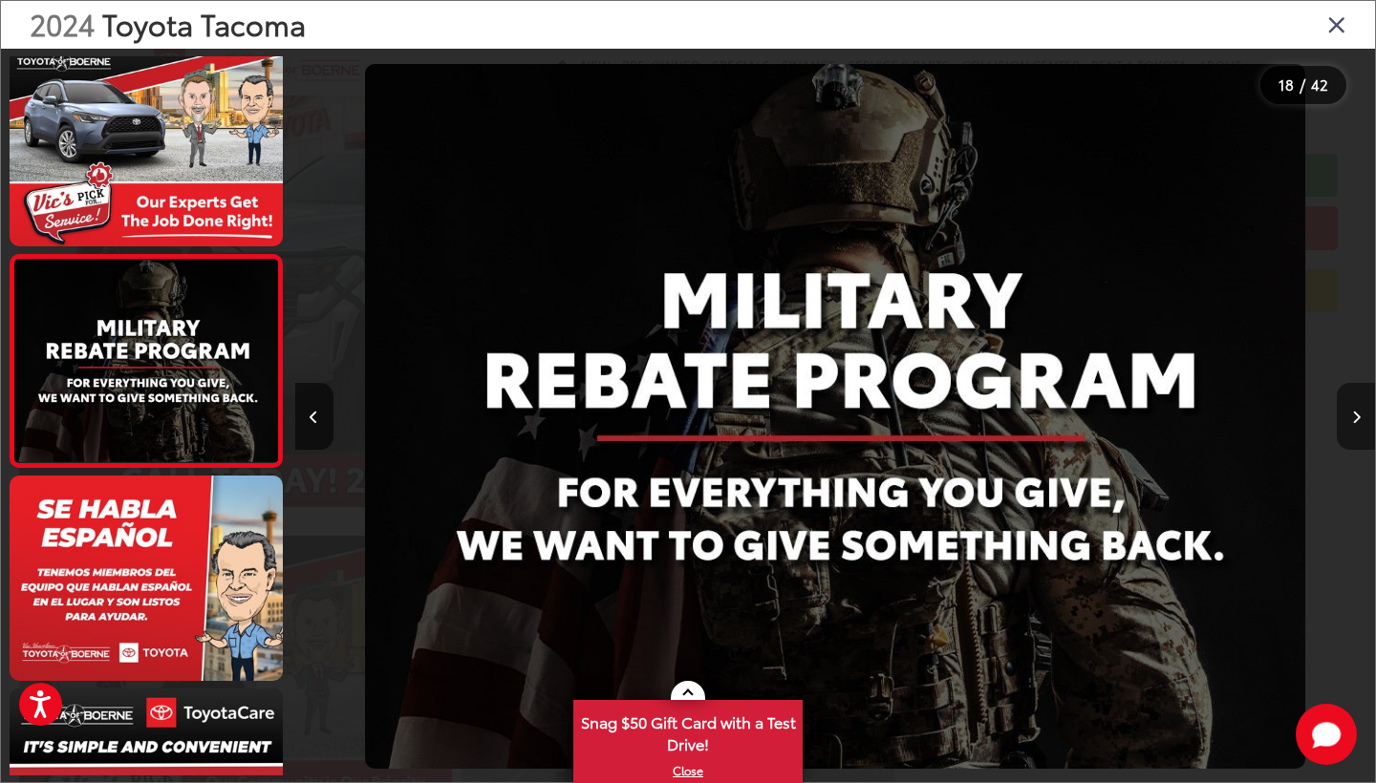
click at [1357, 413] on icon "Next image" at bounding box center [1356, 417] width 9 height 13
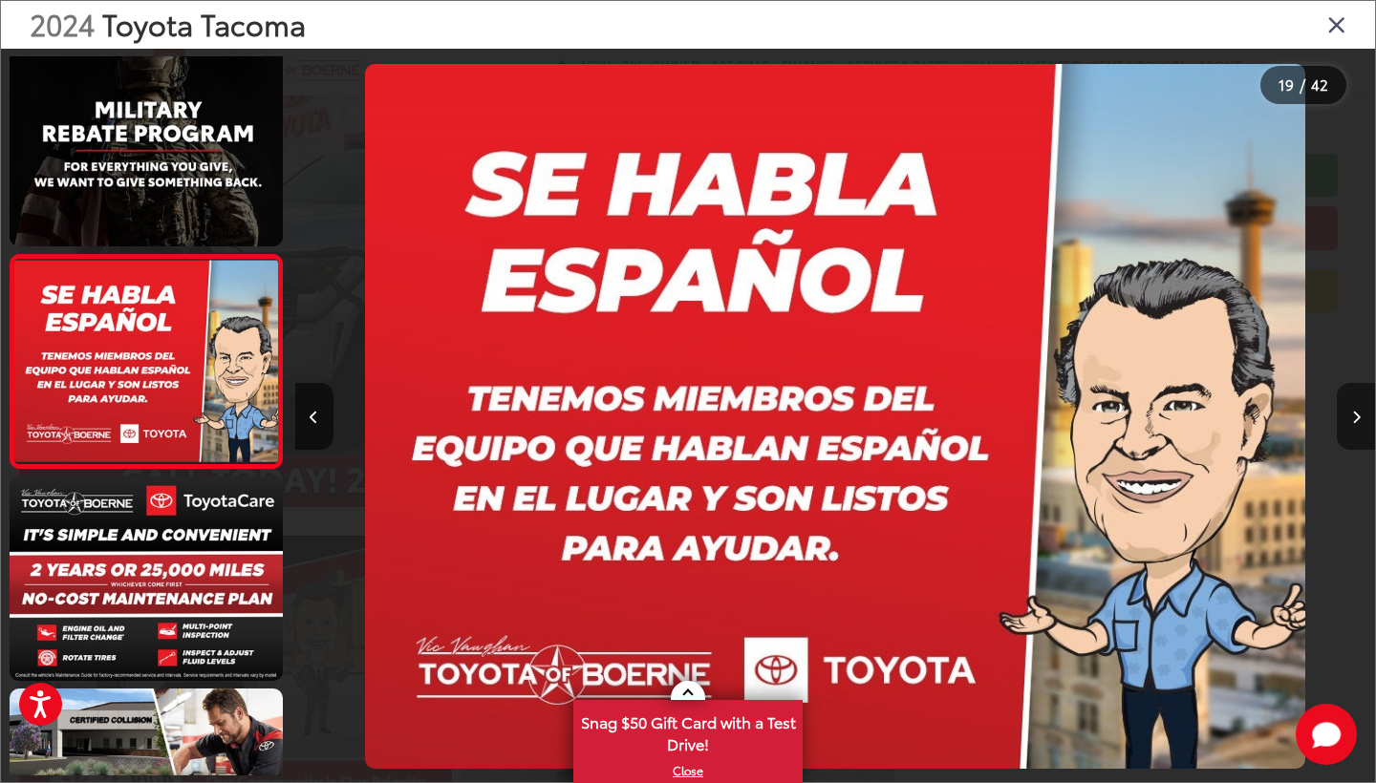
click at [1357, 413] on icon "Next image" at bounding box center [1356, 417] width 9 height 13
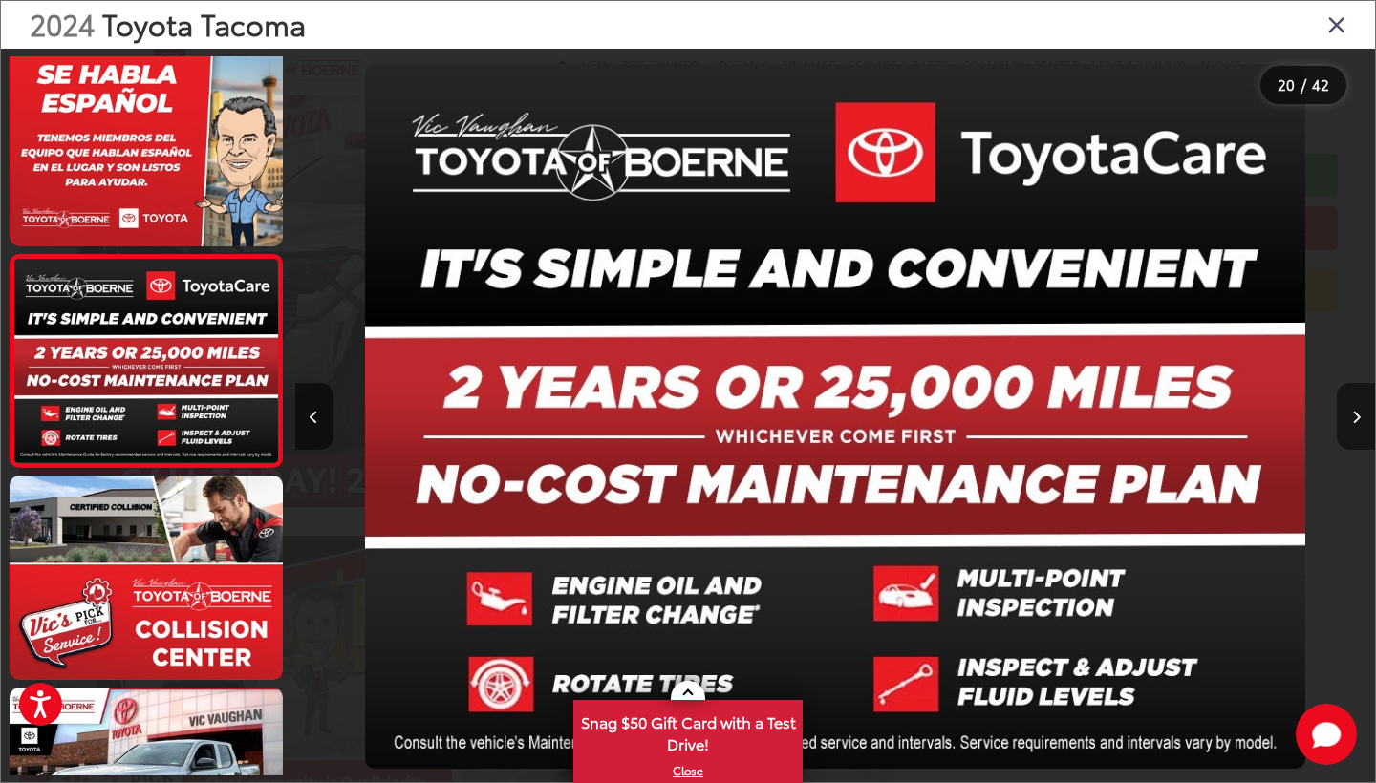
click at [1357, 409] on button "Next image" at bounding box center [1355, 416] width 38 height 67
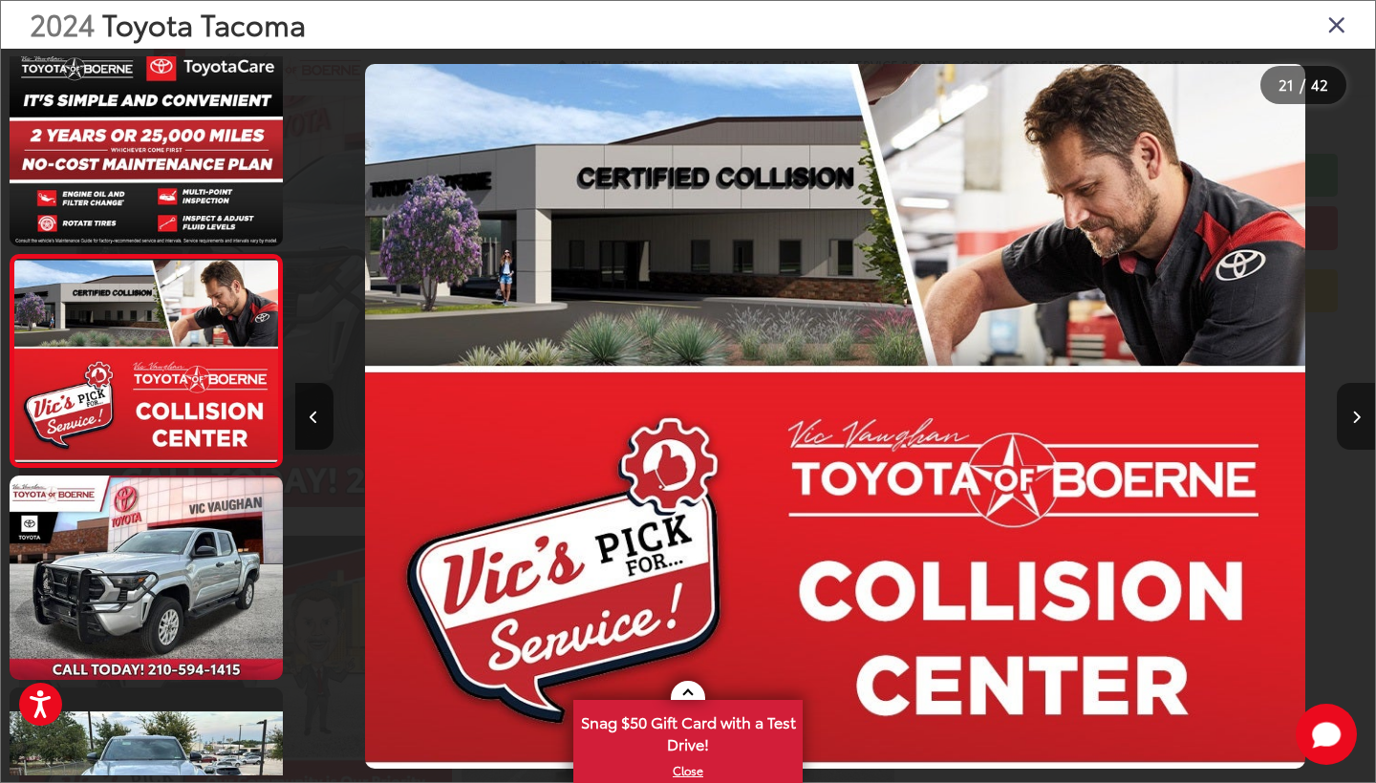
click at [1357, 409] on button "Next image" at bounding box center [1355, 416] width 38 height 67
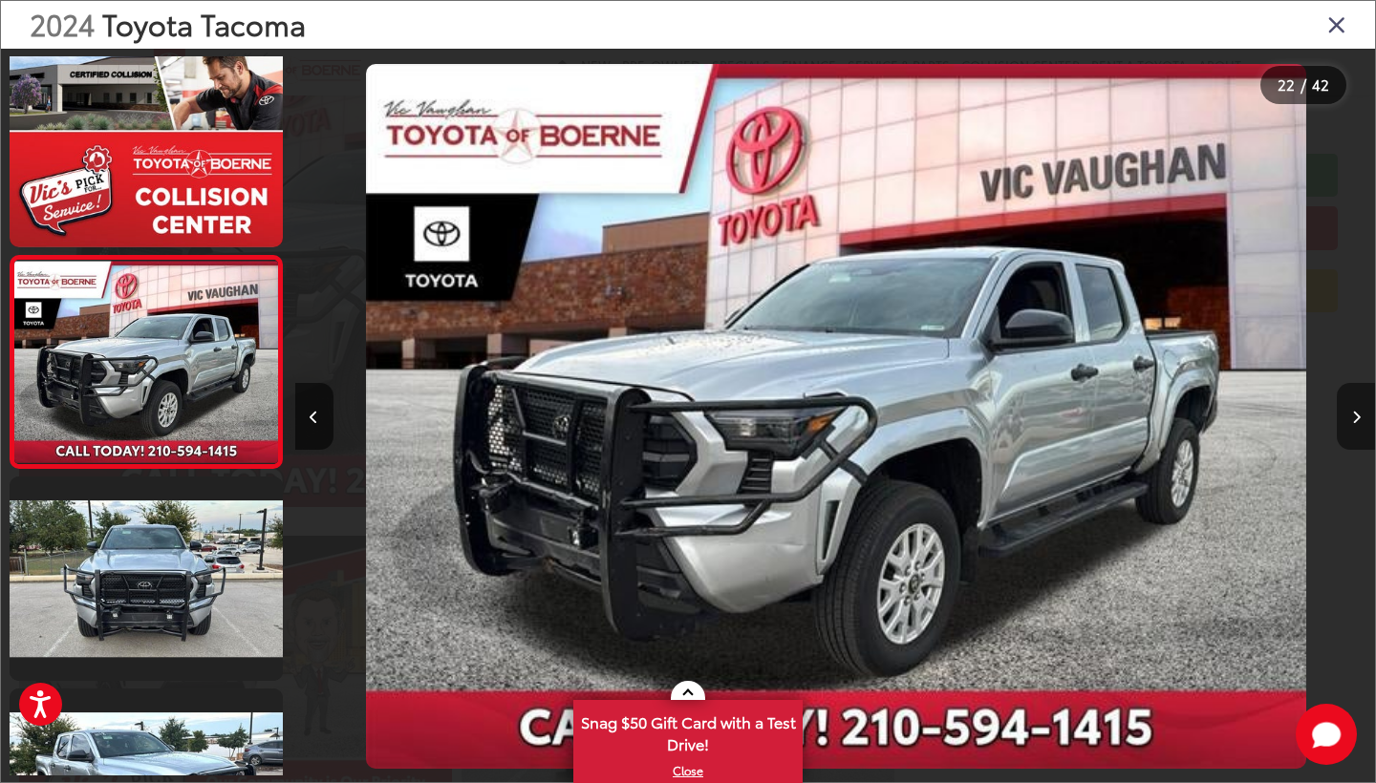
click at [1357, 409] on button "Next image" at bounding box center [1355, 416] width 38 height 67
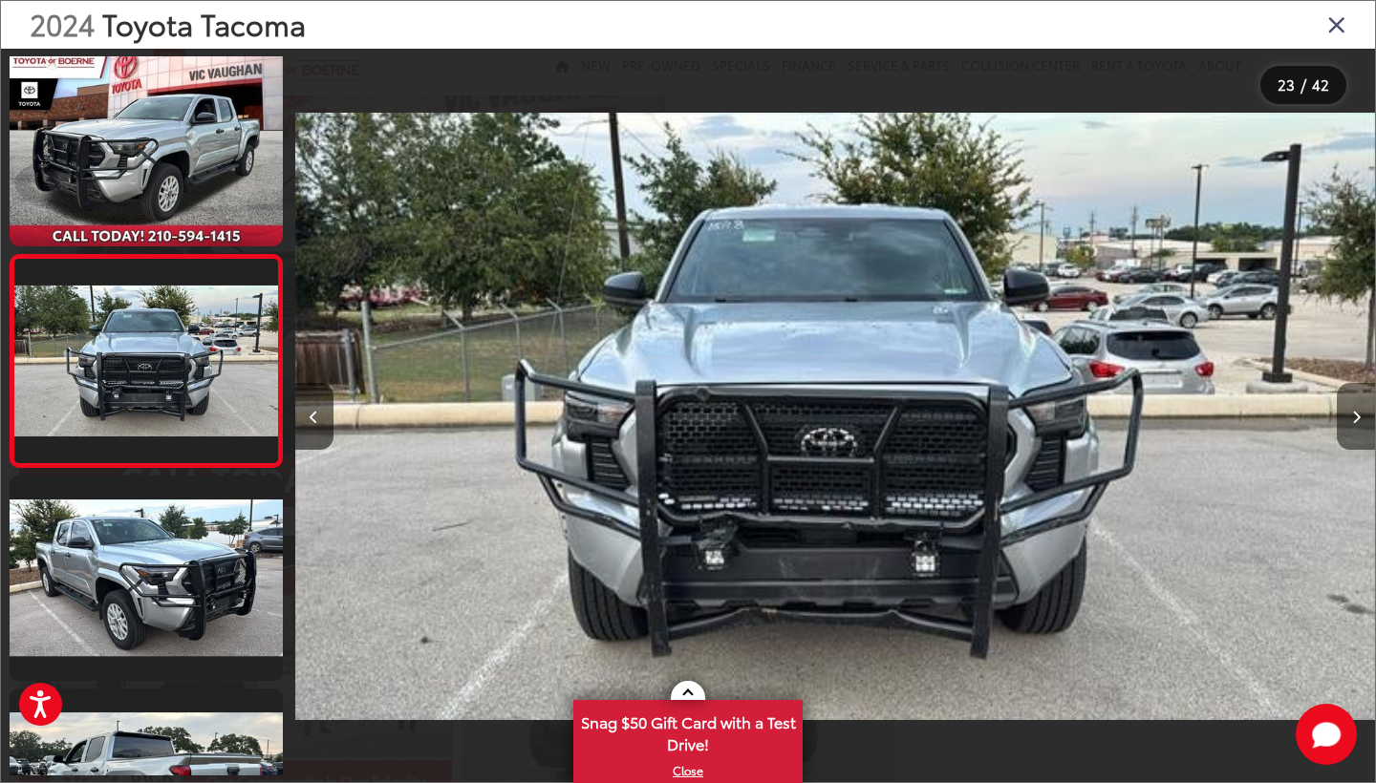
click at [1357, 406] on button "Next image" at bounding box center [1355, 416] width 38 height 67
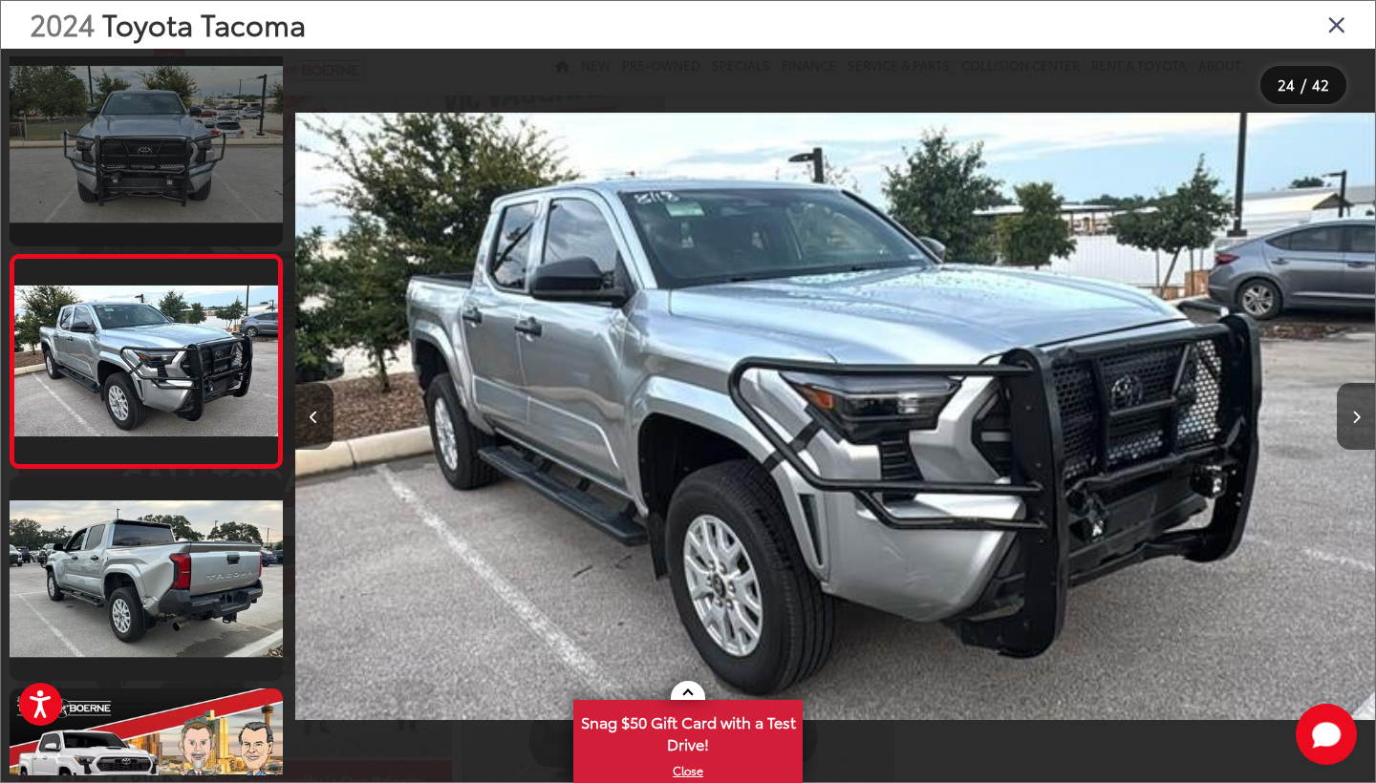
click at [193, 130] on link at bounding box center [146, 144] width 273 height 204
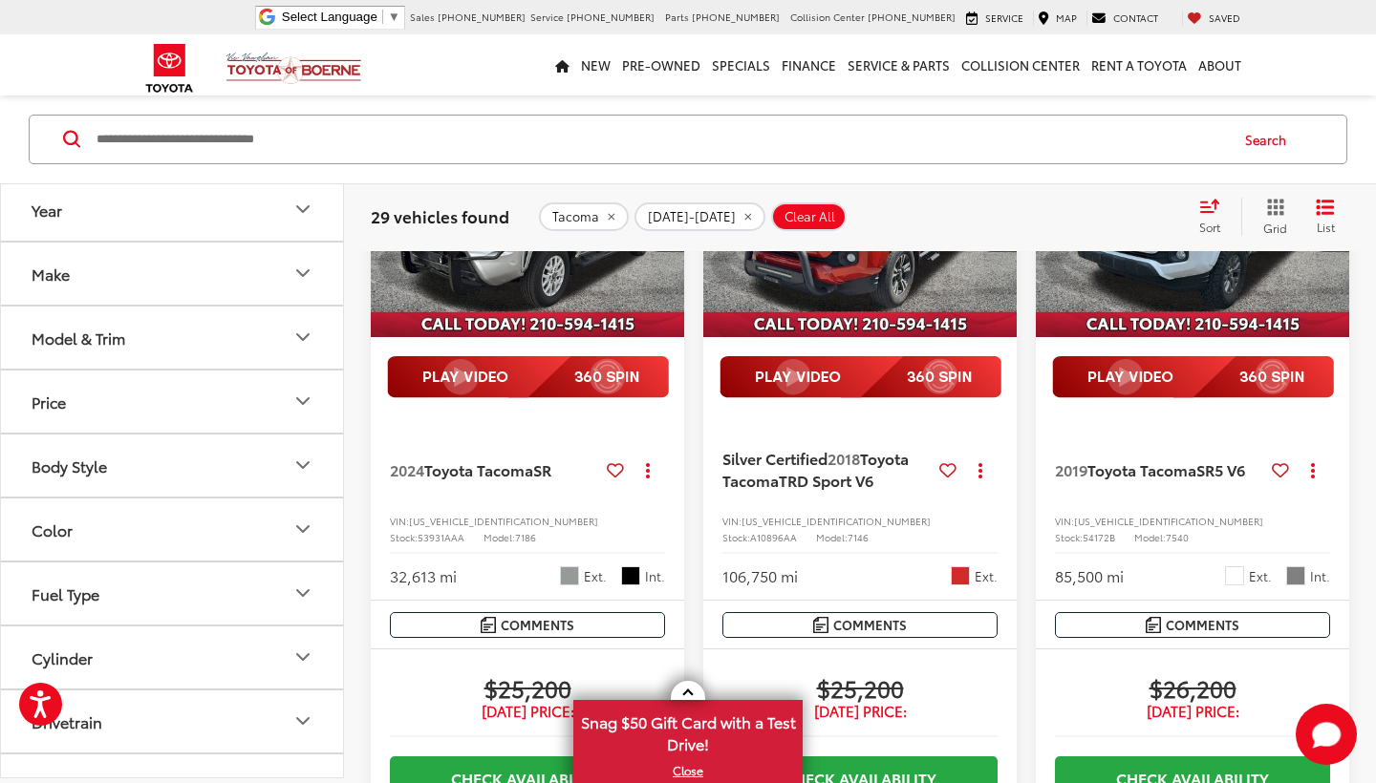
scroll to position [324, 0]
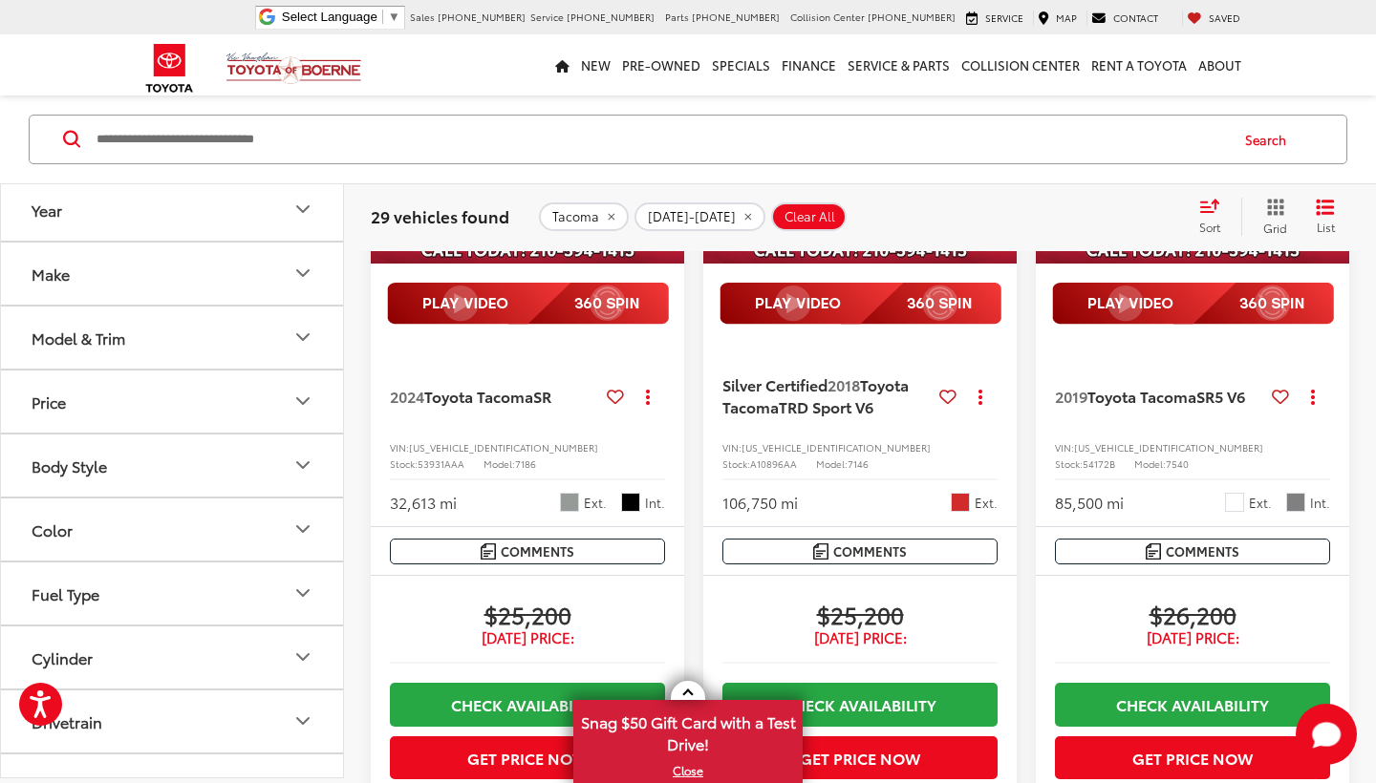
click at [845, 268] on div at bounding box center [859, 186] width 313 height 316
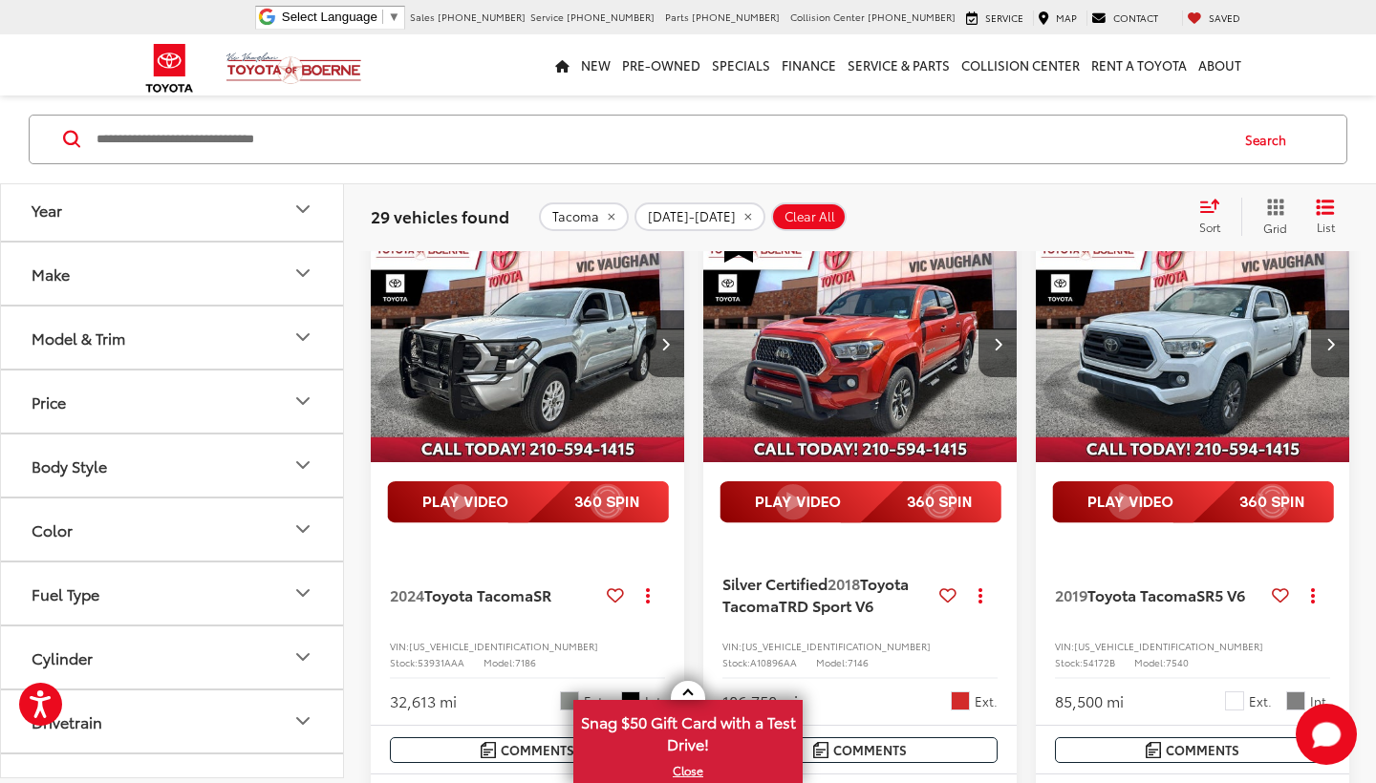
scroll to position [195, 0]
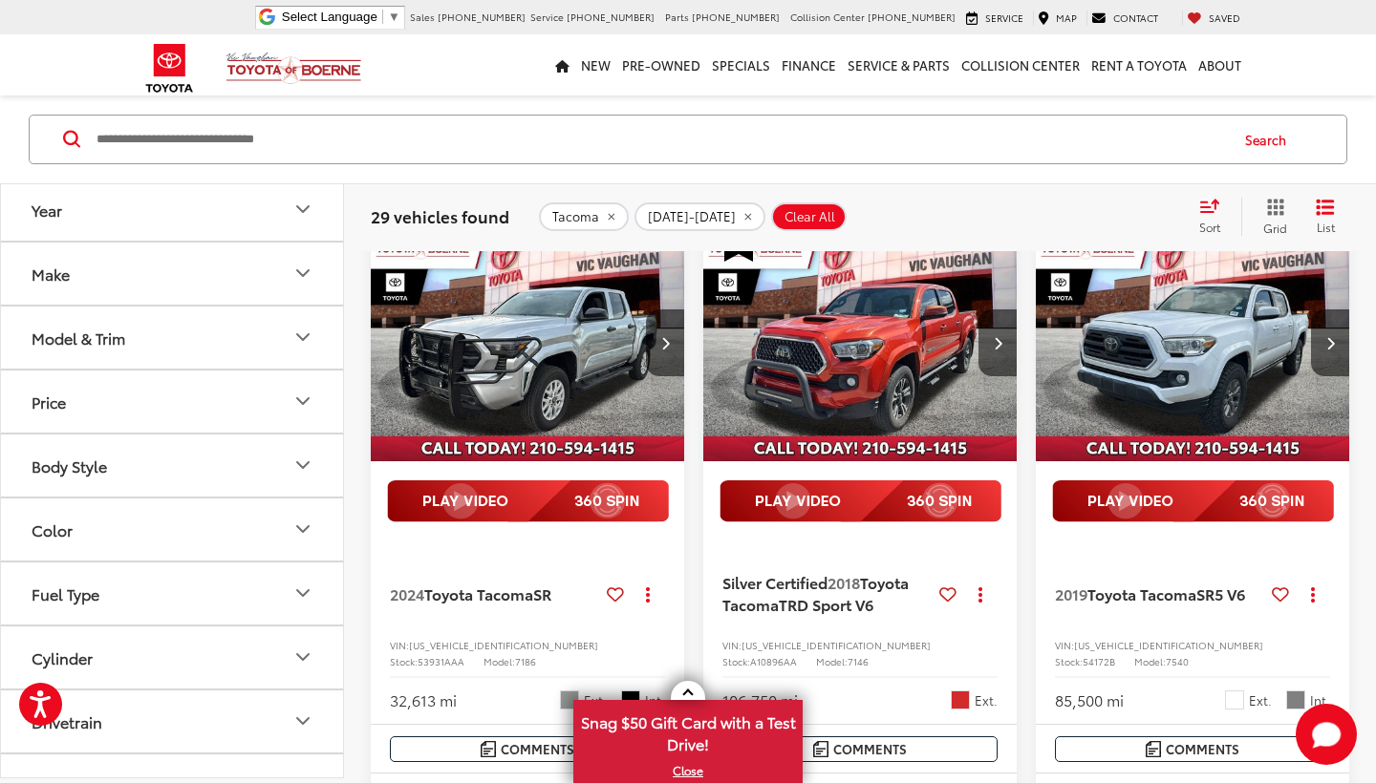
click at [838, 346] on img "2018 Toyota Tacoma TRD Sport V6 0" at bounding box center [860, 343] width 316 height 237
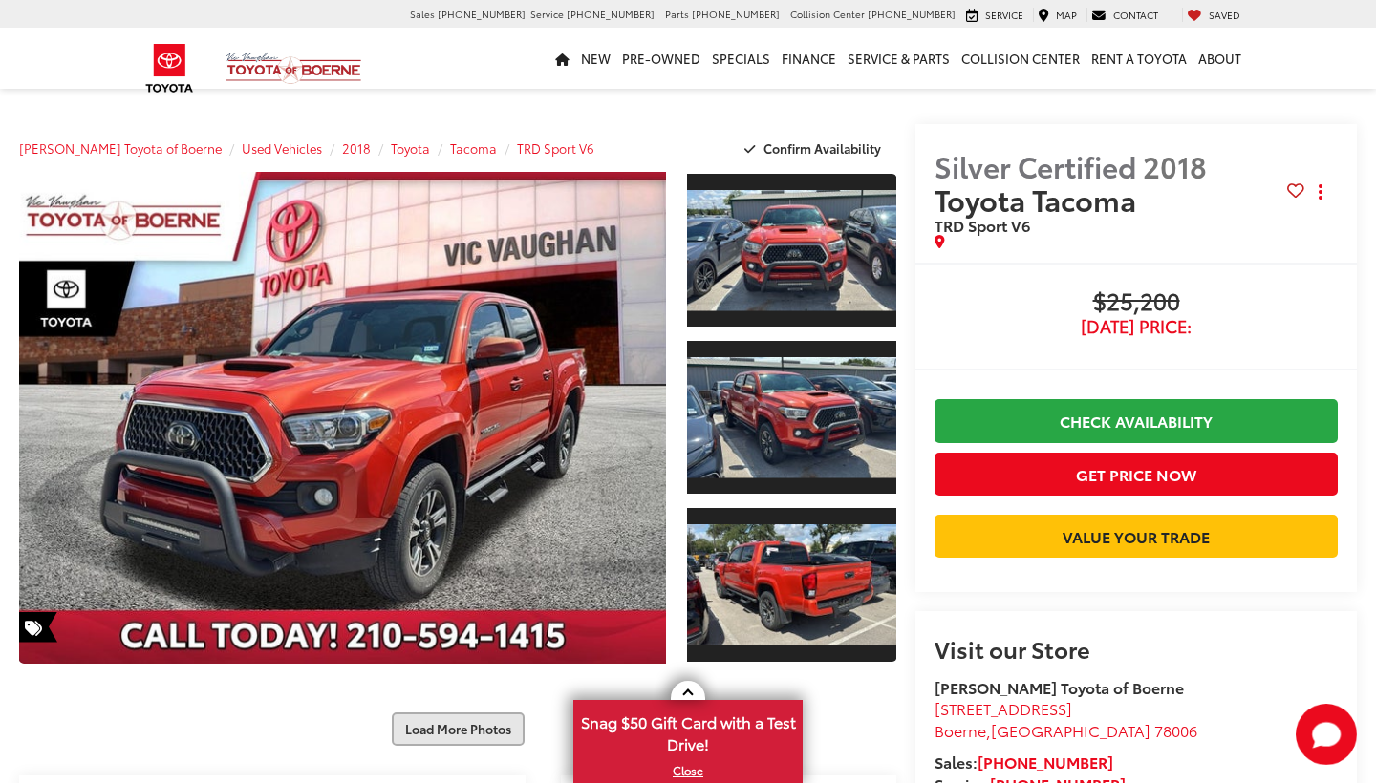
click at [468, 713] on div "1 / 42 Load More Photos" at bounding box center [457, 459] width 877 height 574
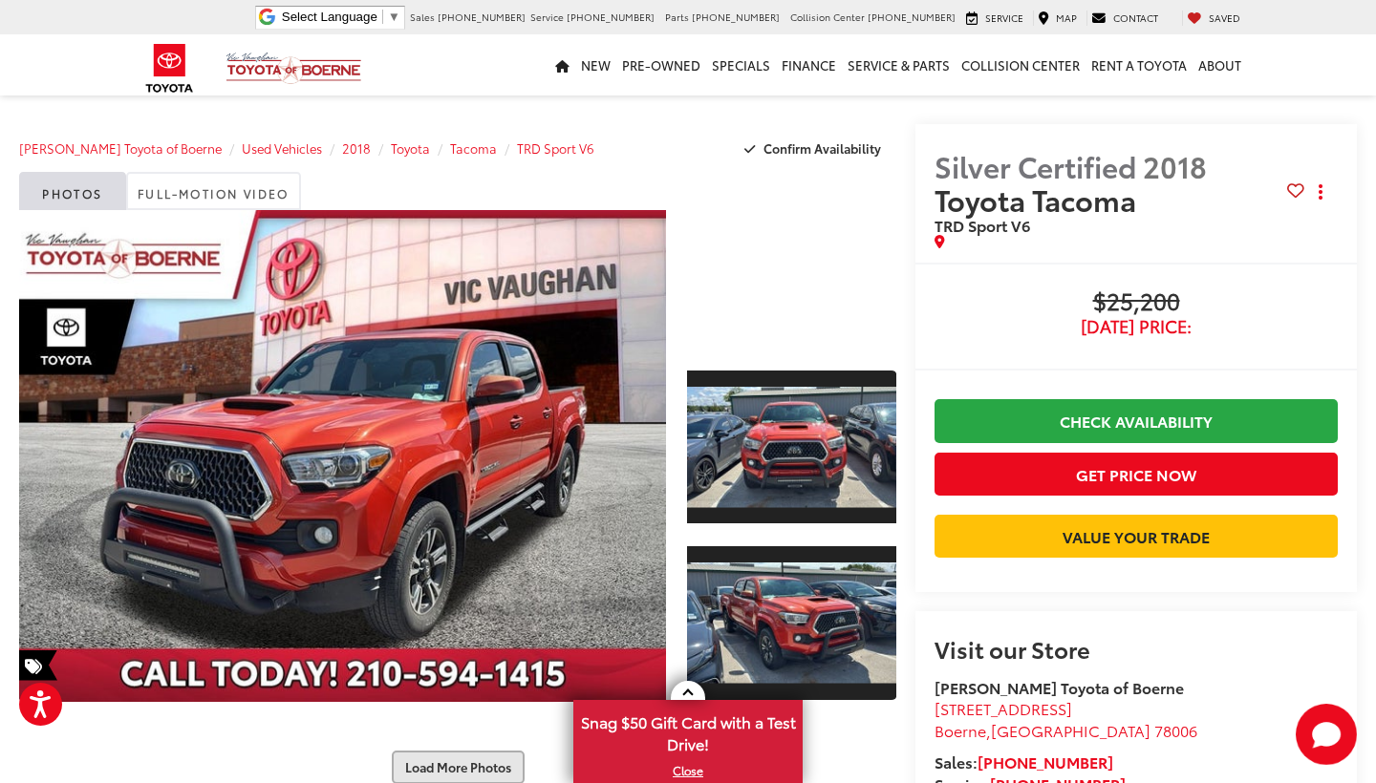
click at [459, 751] on button "Load More Photos" at bounding box center [458, 767] width 133 height 33
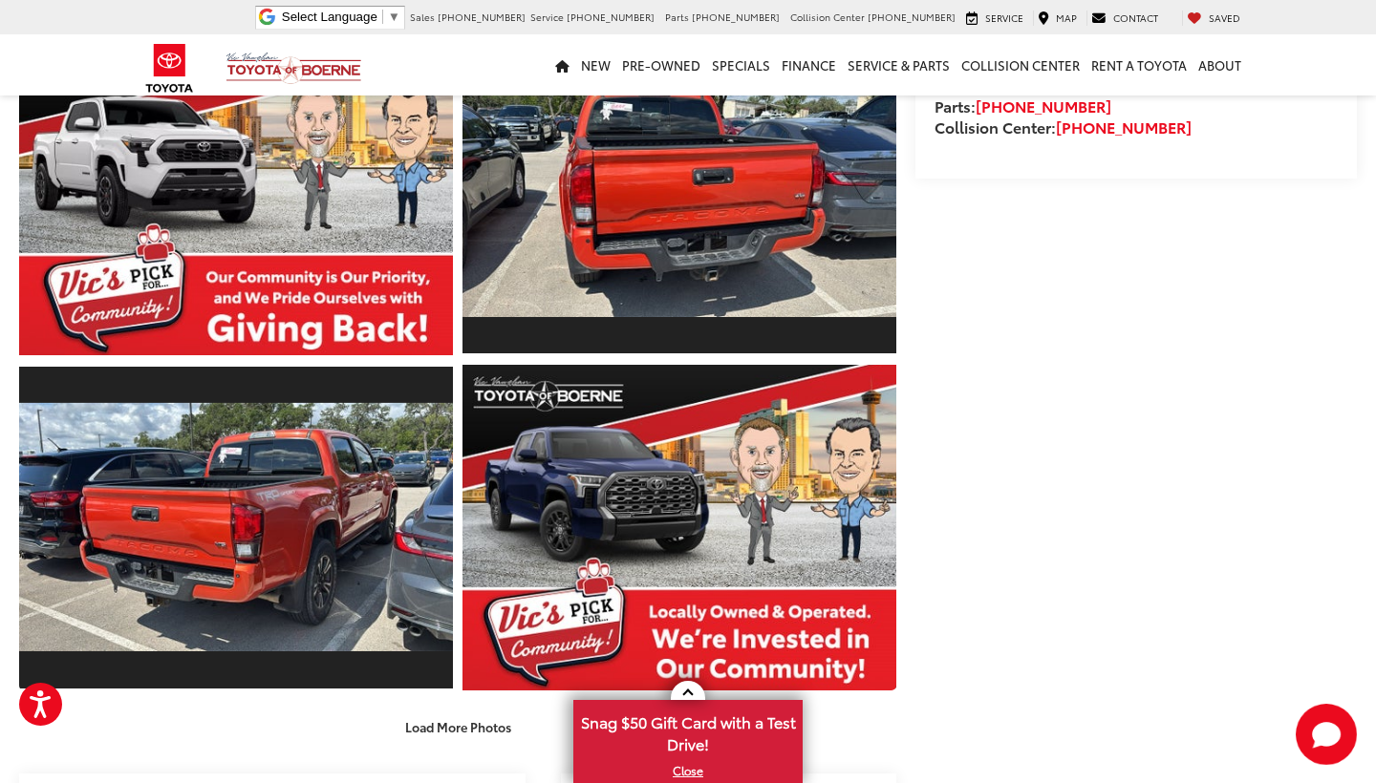
scroll to position [704, 0]
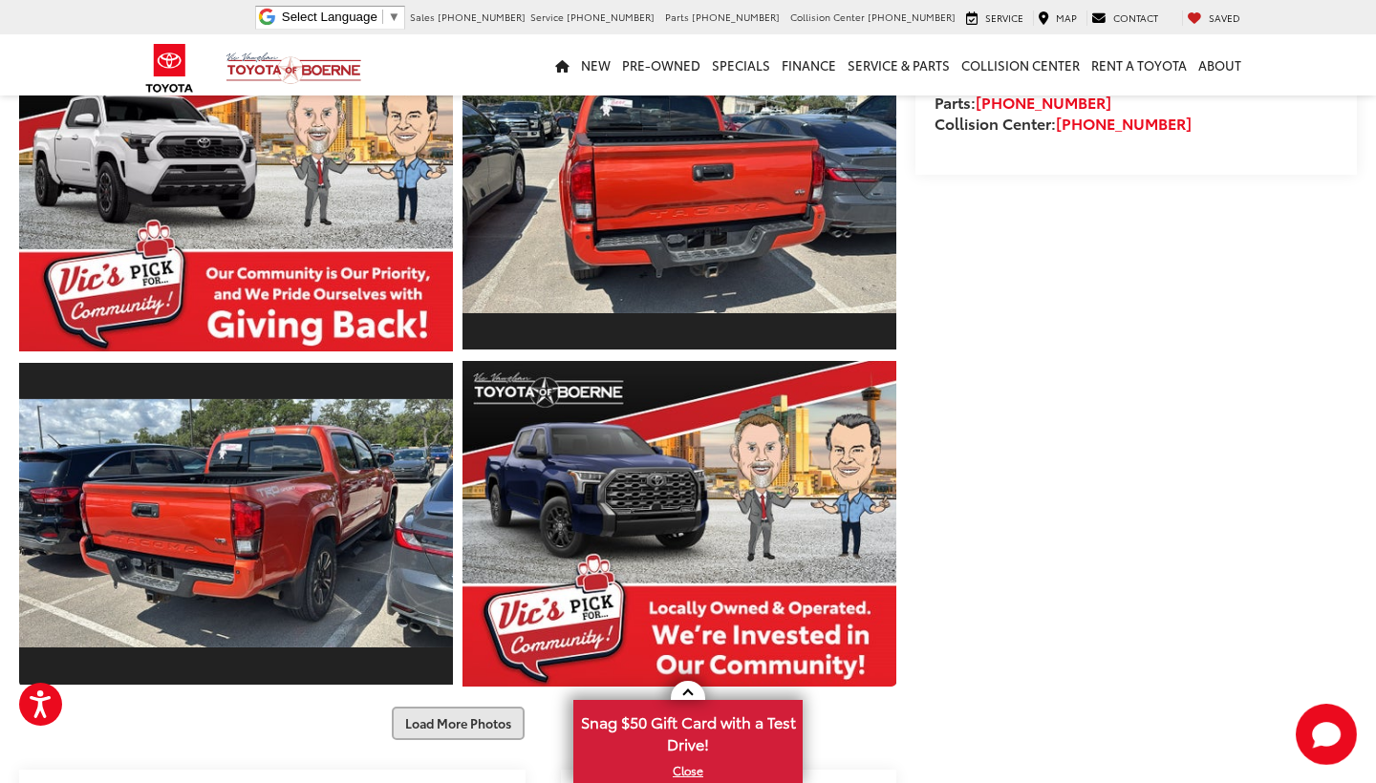
click at [455, 722] on button "Load More Photos" at bounding box center [458, 723] width 133 height 33
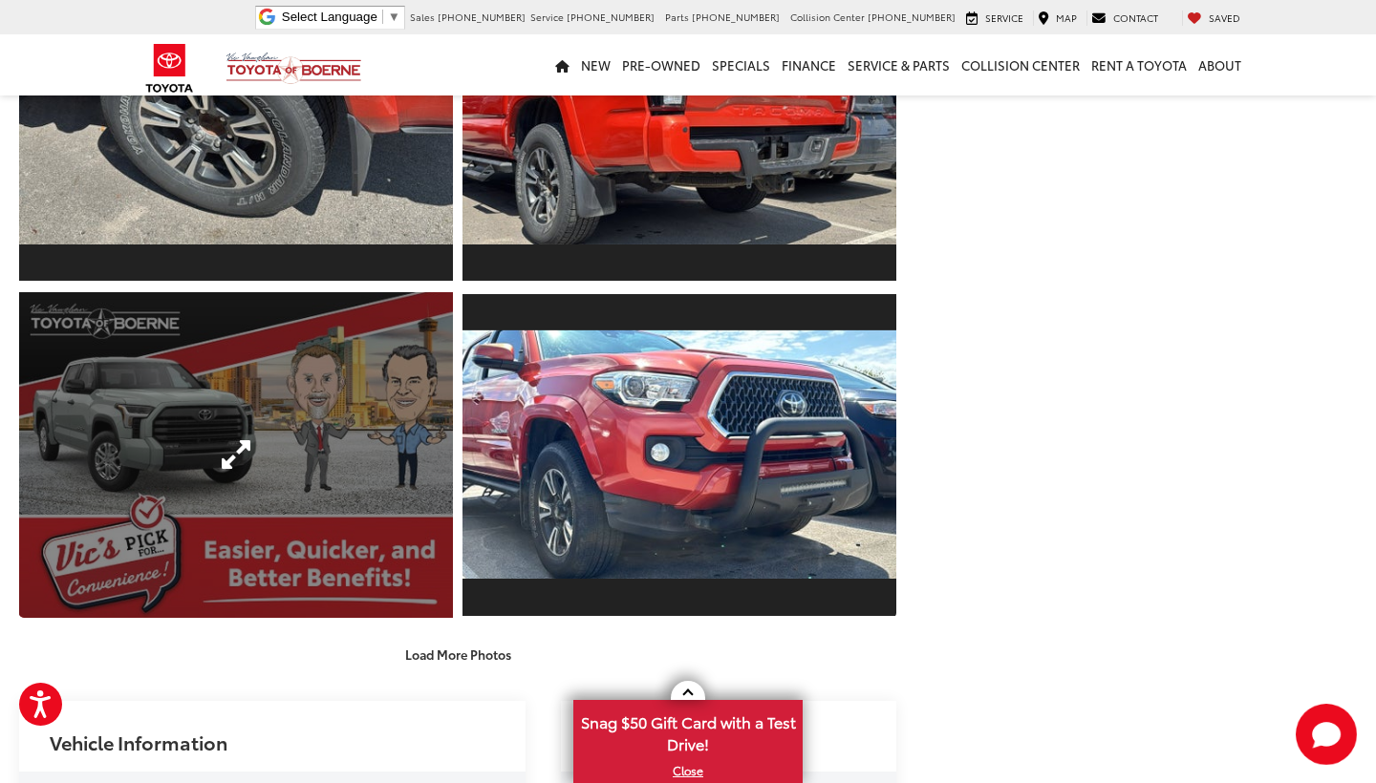
scroll to position [1449, 0]
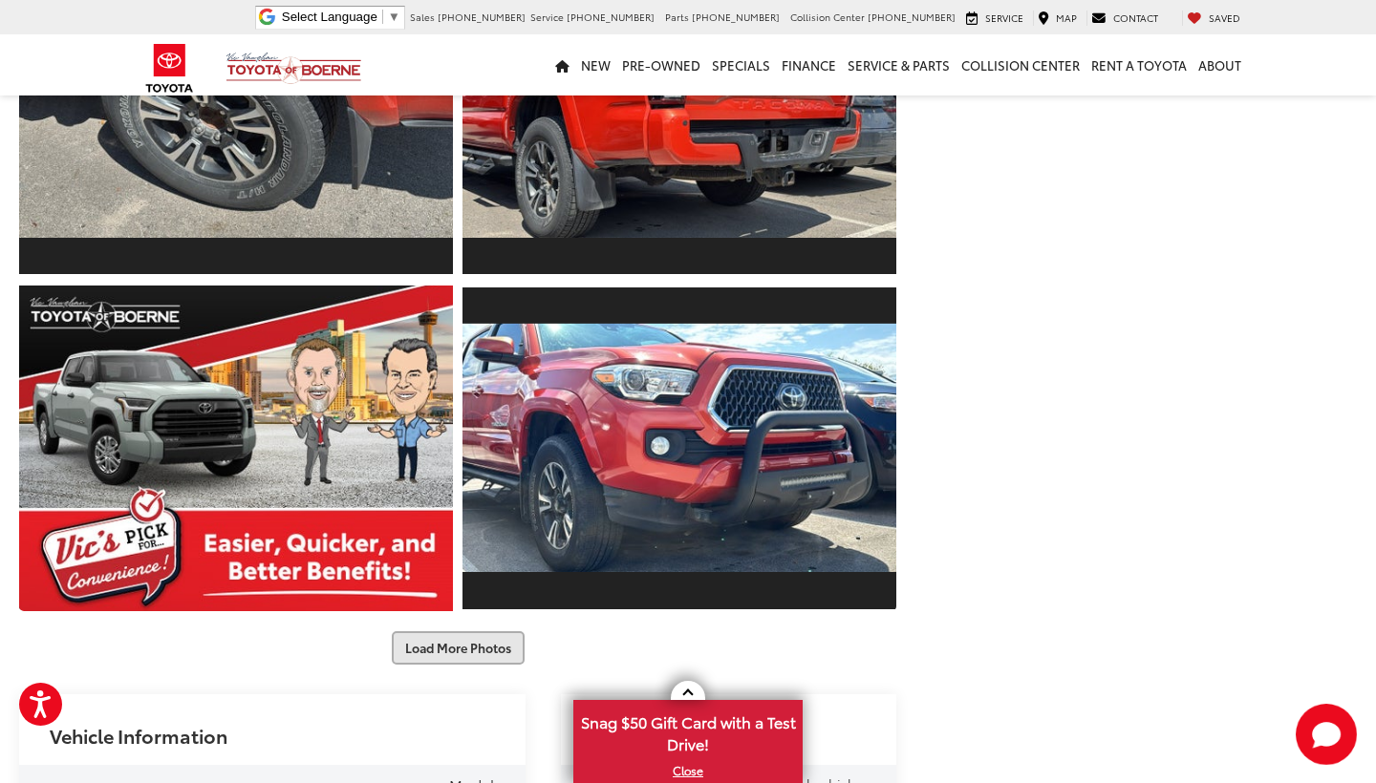
click at [451, 644] on button "Load More Photos" at bounding box center [458, 647] width 133 height 33
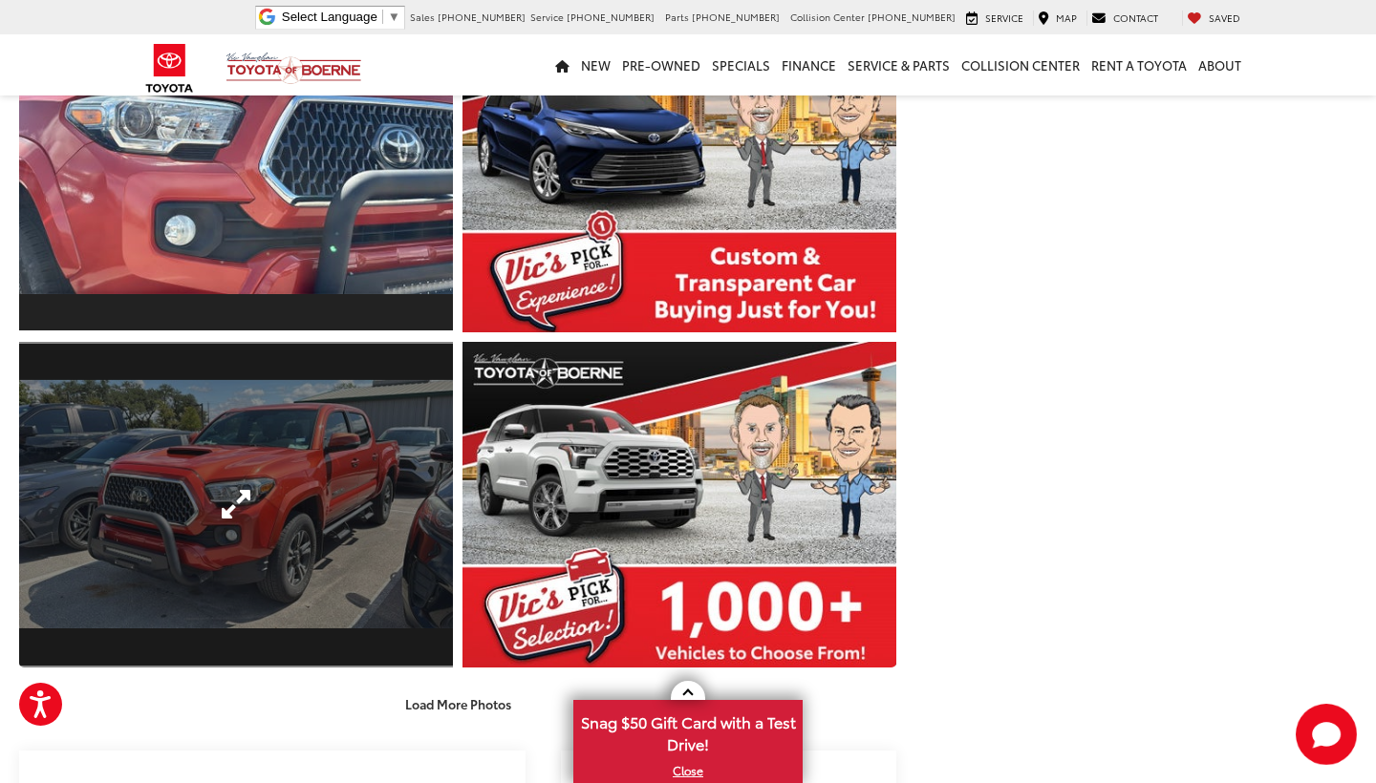
scroll to position [2075, 0]
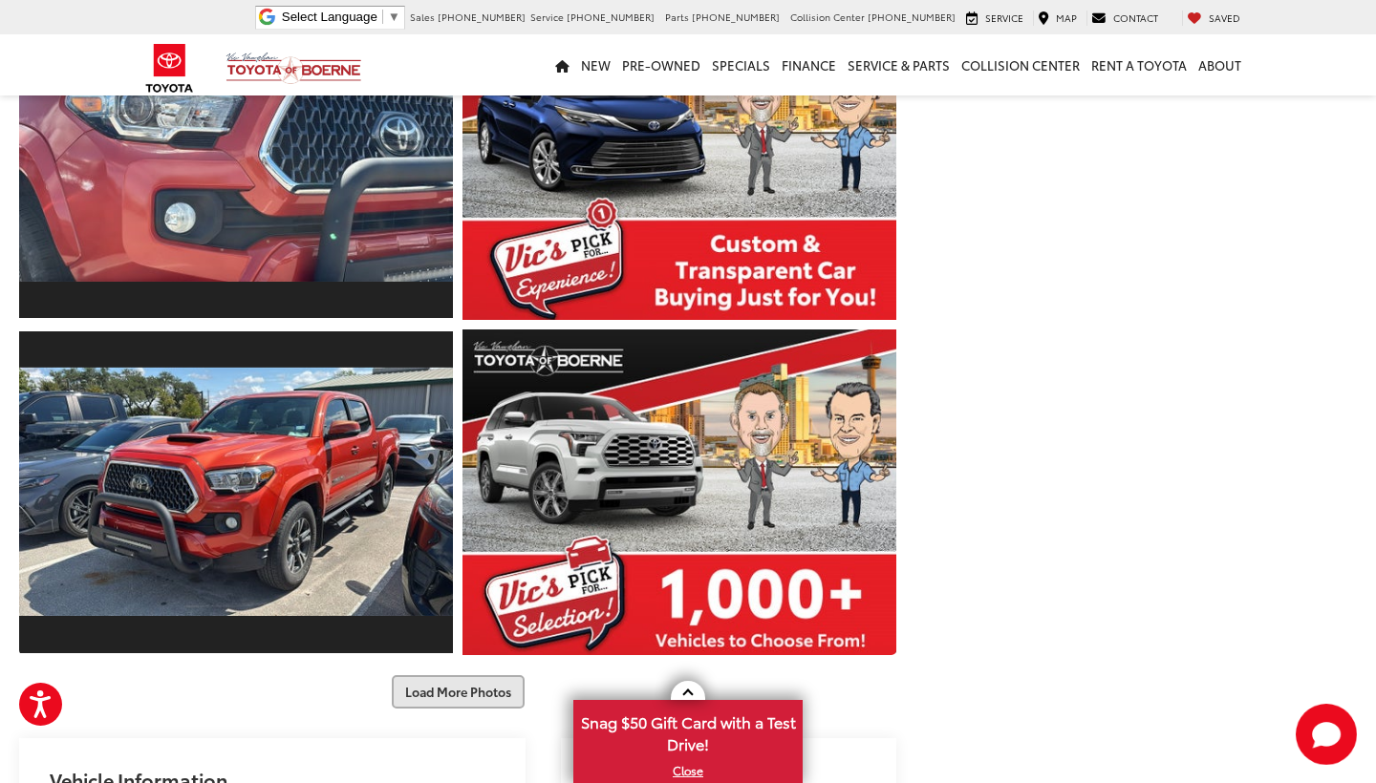
click at [446, 681] on button "Load More Photos" at bounding box center [458, 691] width 133 height 33
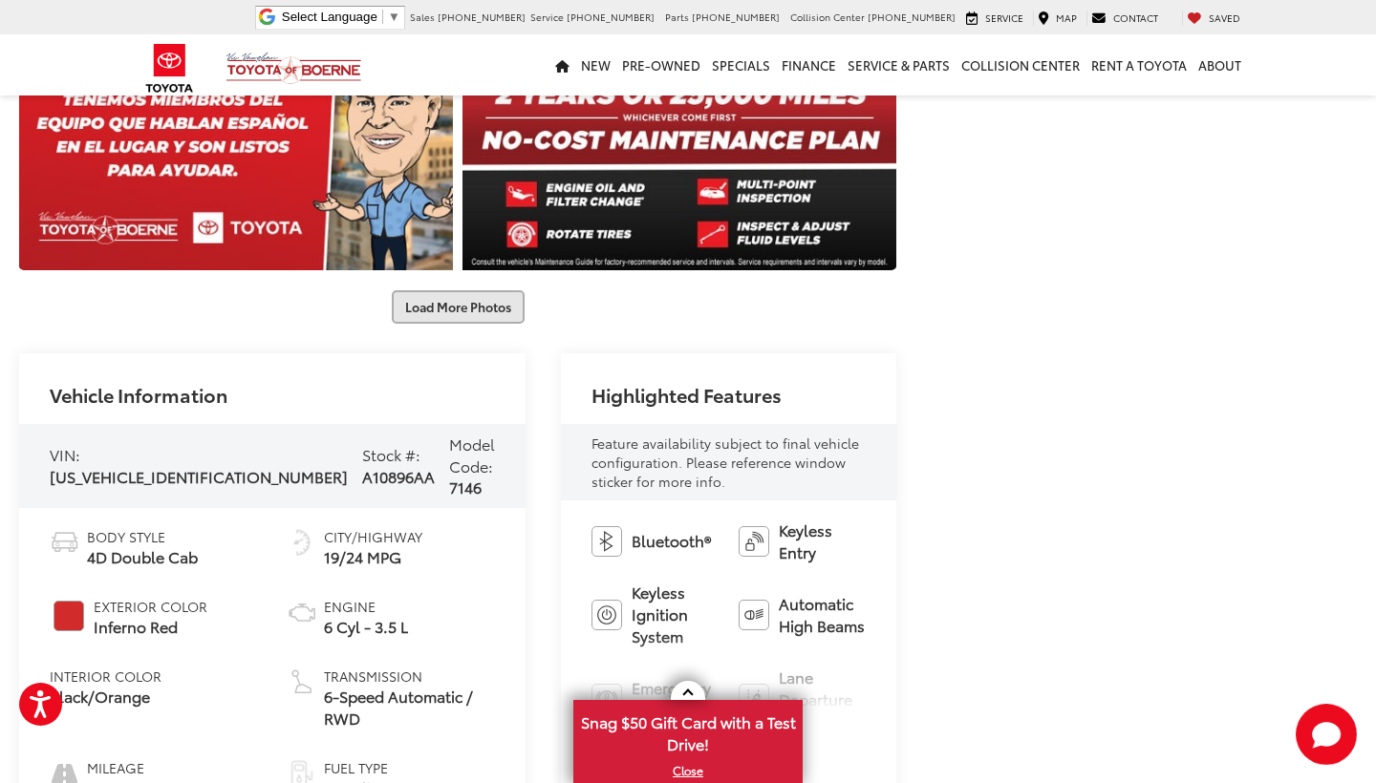
scroll to position [3135, 0]
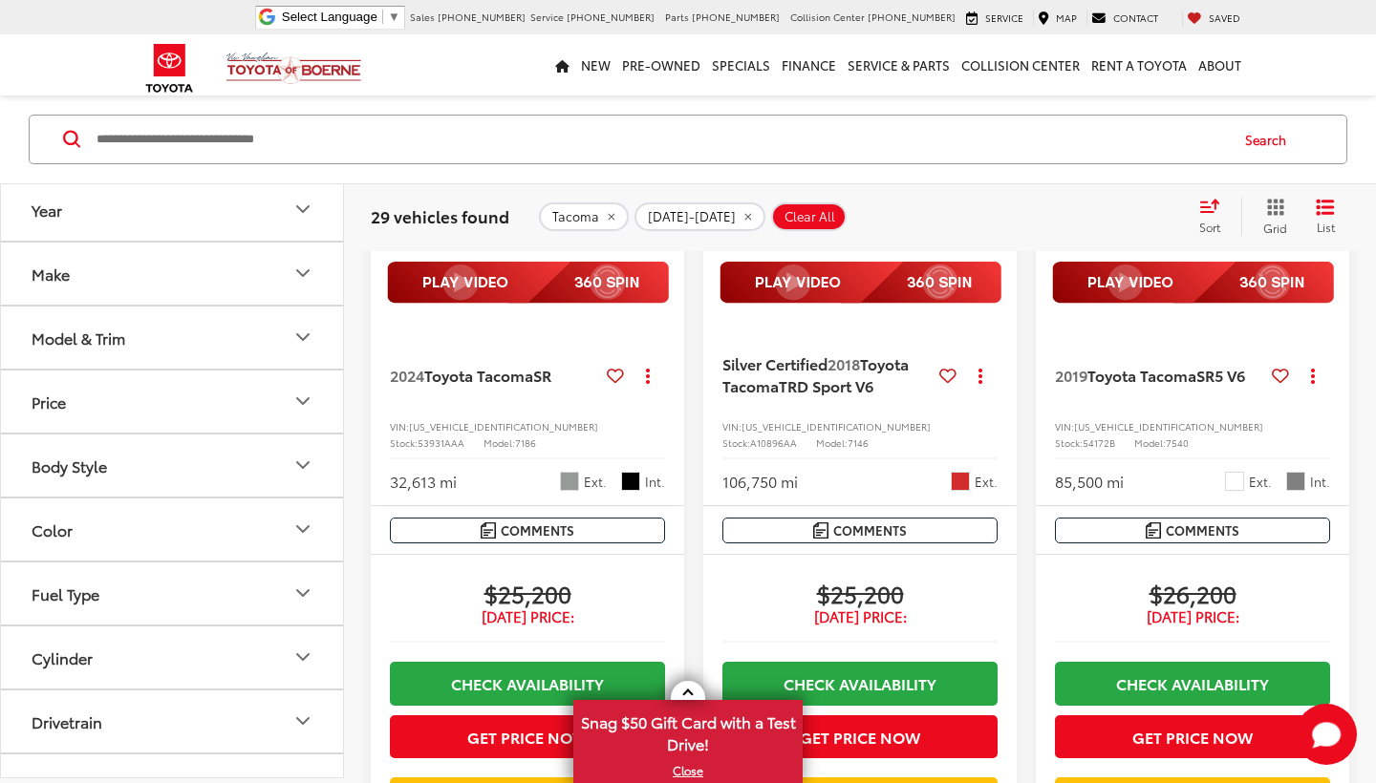
scroll to position [422, 0]
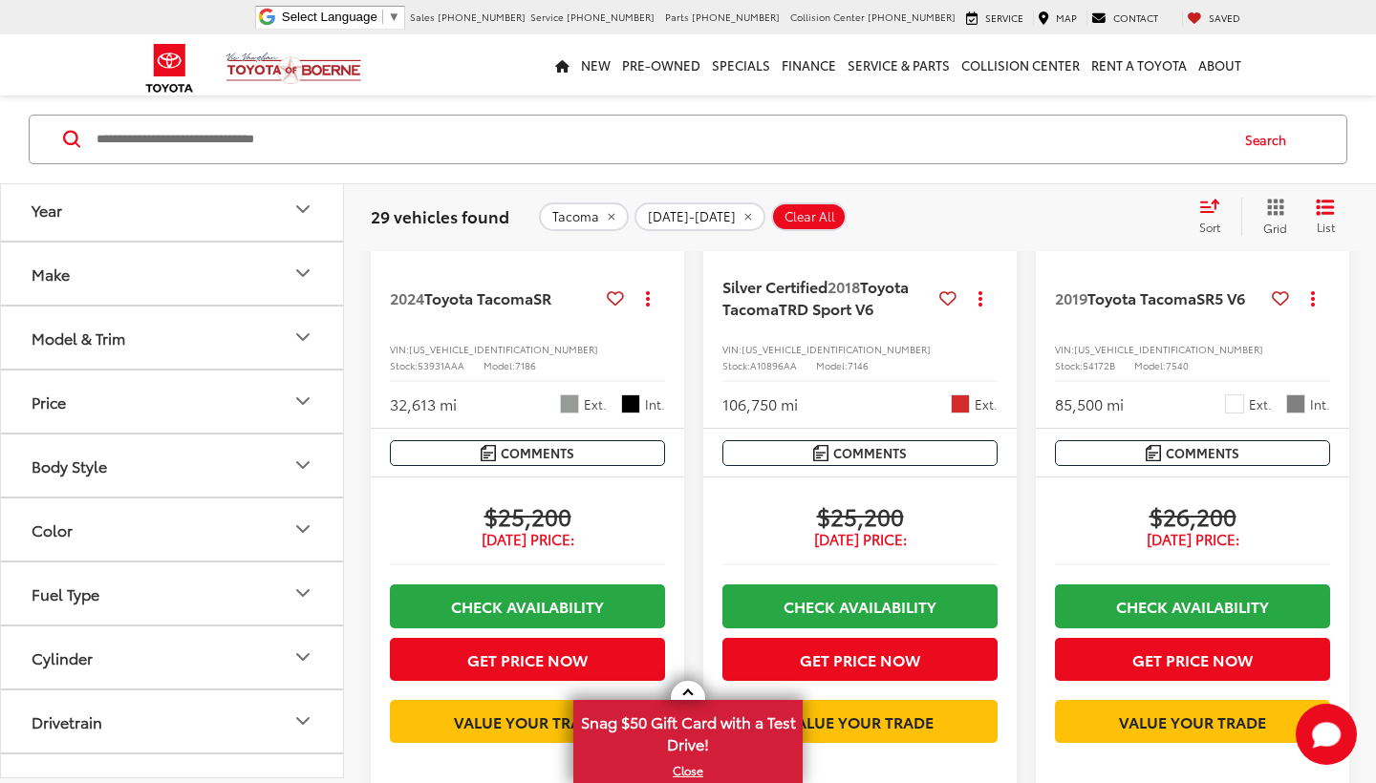
click at [791, 292] on span "Silver Certified" at bounding box center [774, 286] width 105 height 22
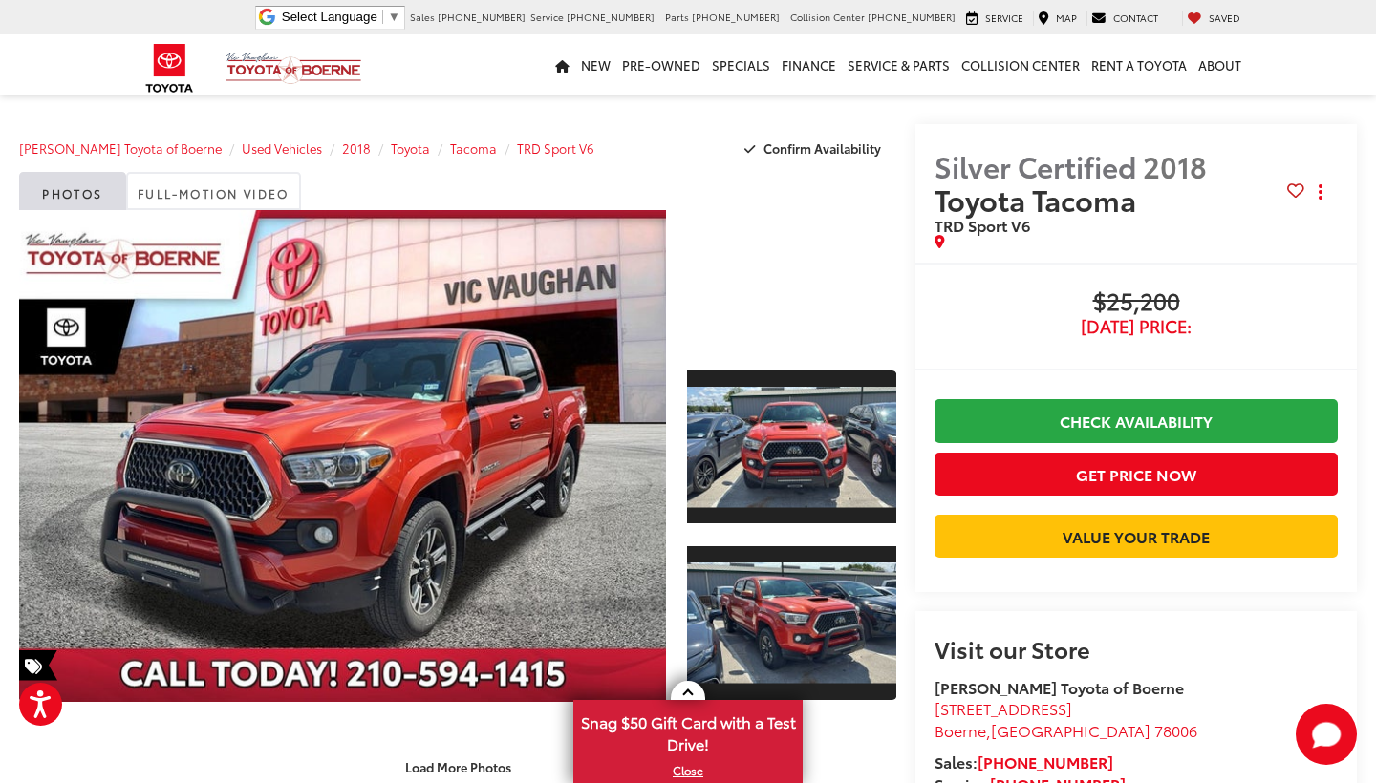
click at [609, 147] on div "[PERSON_NAME] Toyota of Boerne Used Vehicles 2018 Toyota Tacoma TRD Sport V6 Co…" at bounding box center [457, 148] width 877 height 48
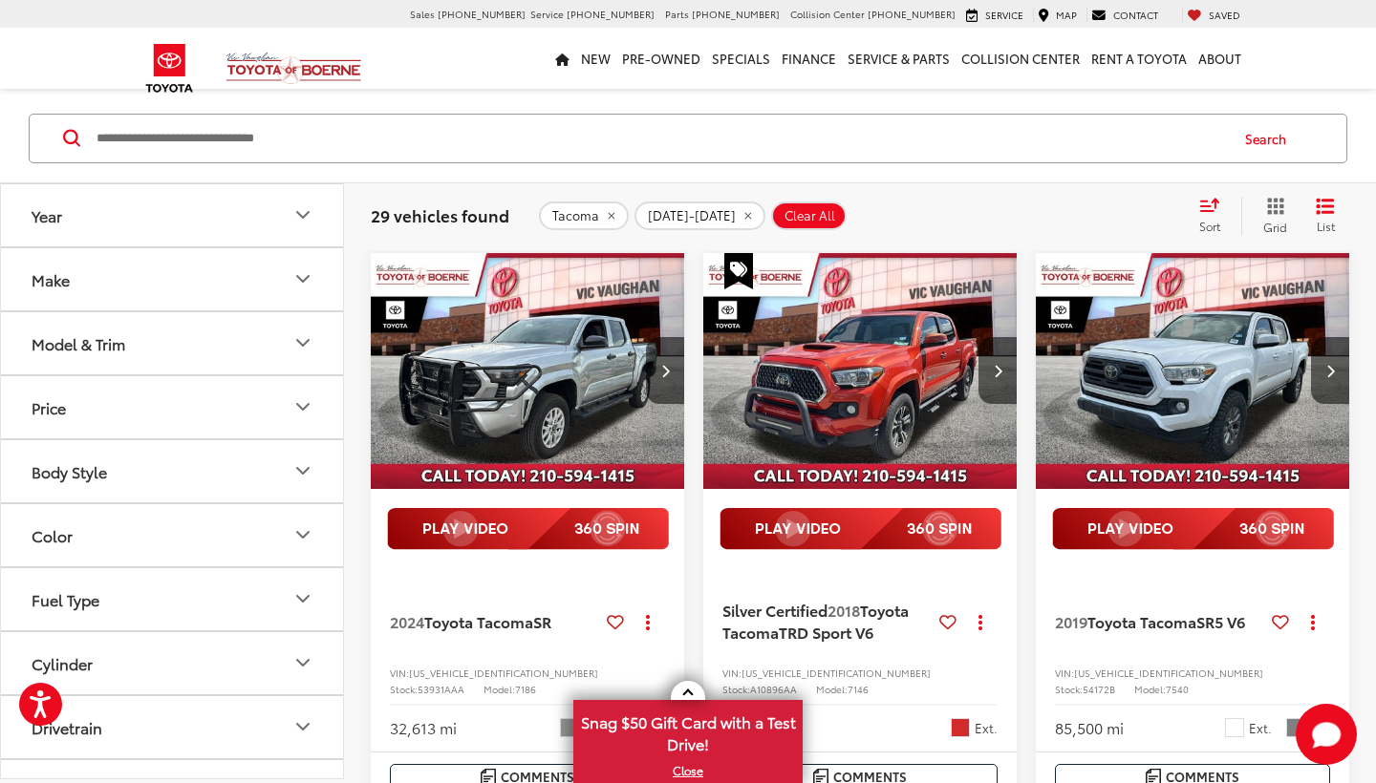
scroll to position [166, 0]
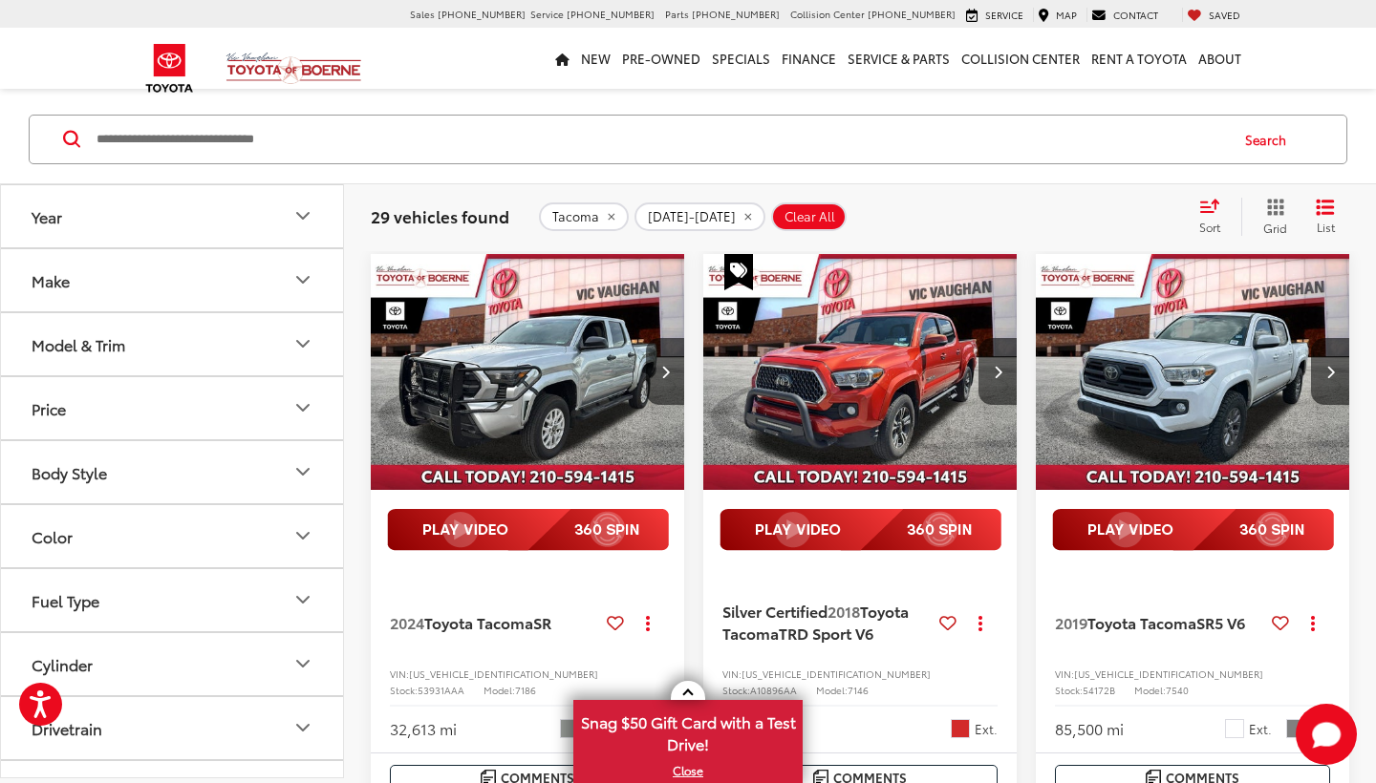
click at [854, 362] on img "2018 Toyota Tacoma TRD Sport V6 0" at bounding box center [860, 372] width 316 height 237
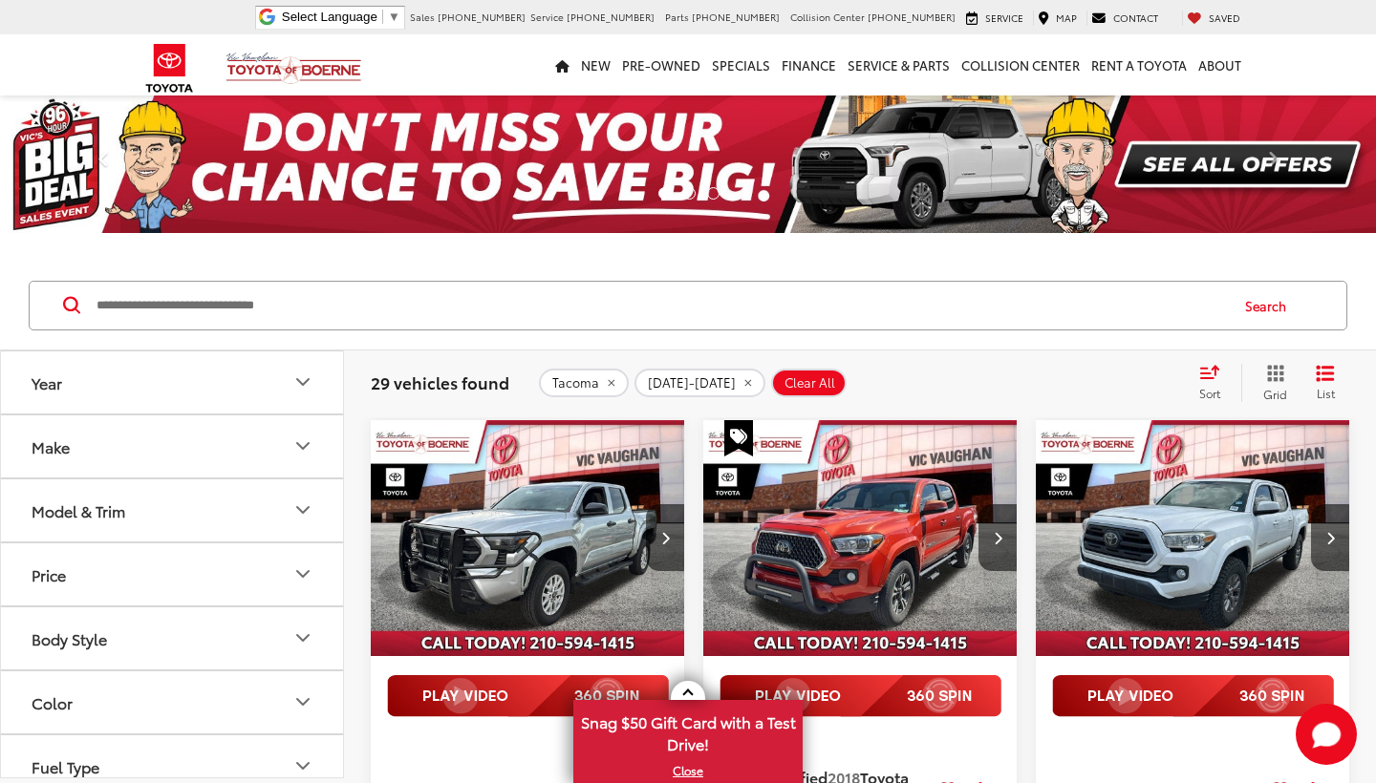
scroll to position [166, 0]
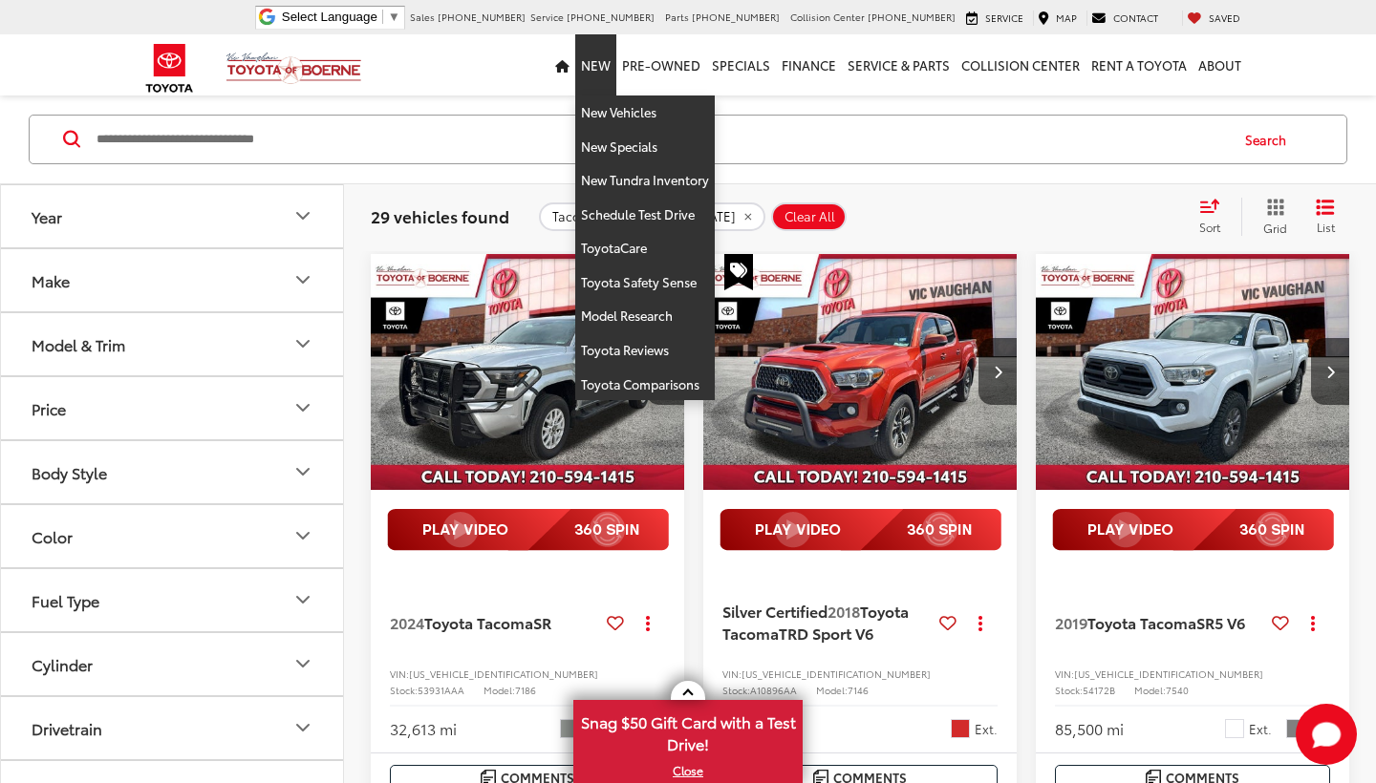
click at [601, 65] on link "New" at bounding box center [595, 64] width 41 height 61
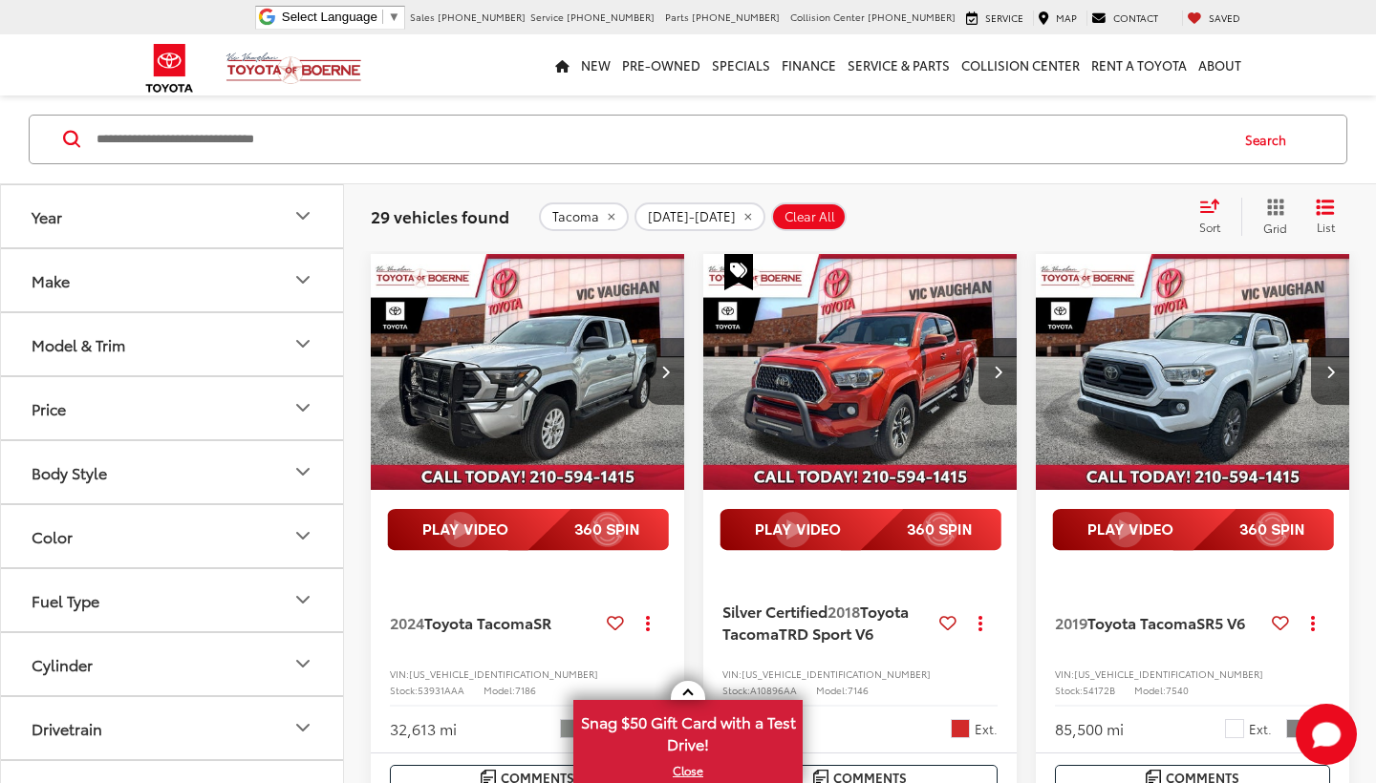
click at [304, 277] on icon "Make" at bounding box center [302, 279] width 23 height 23
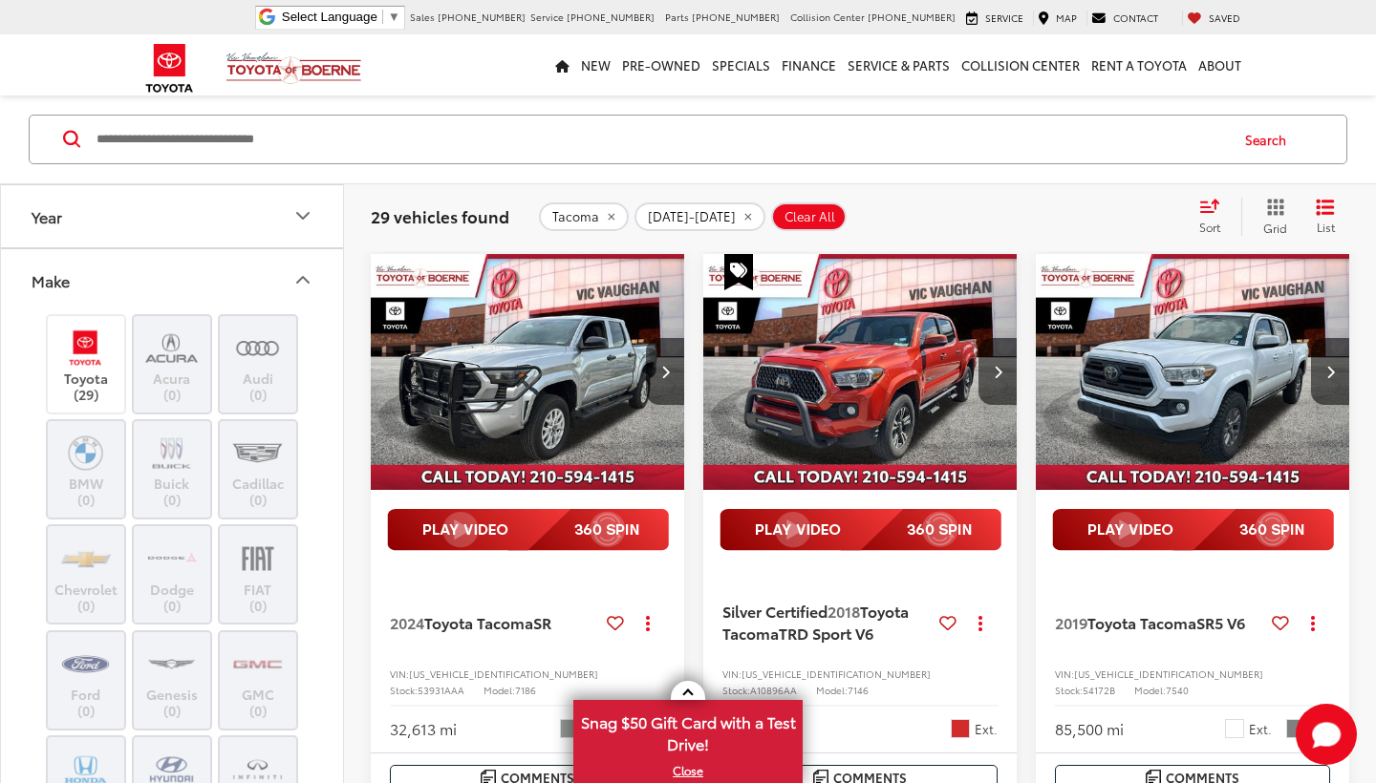
scroll to position [0, 0]
click at [77, 354] on img at bounding box center [85, 348] width 53 height 45
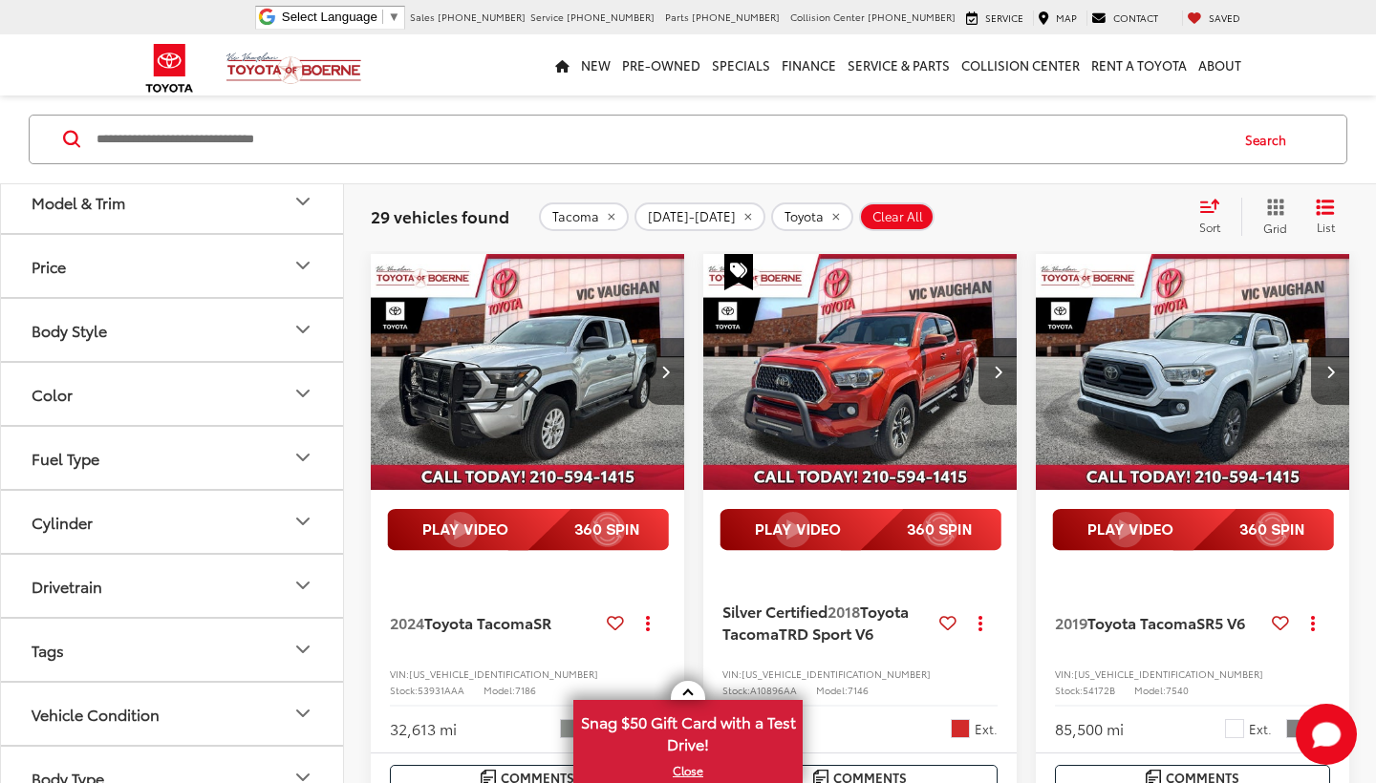
scroll to position [1091, 0]
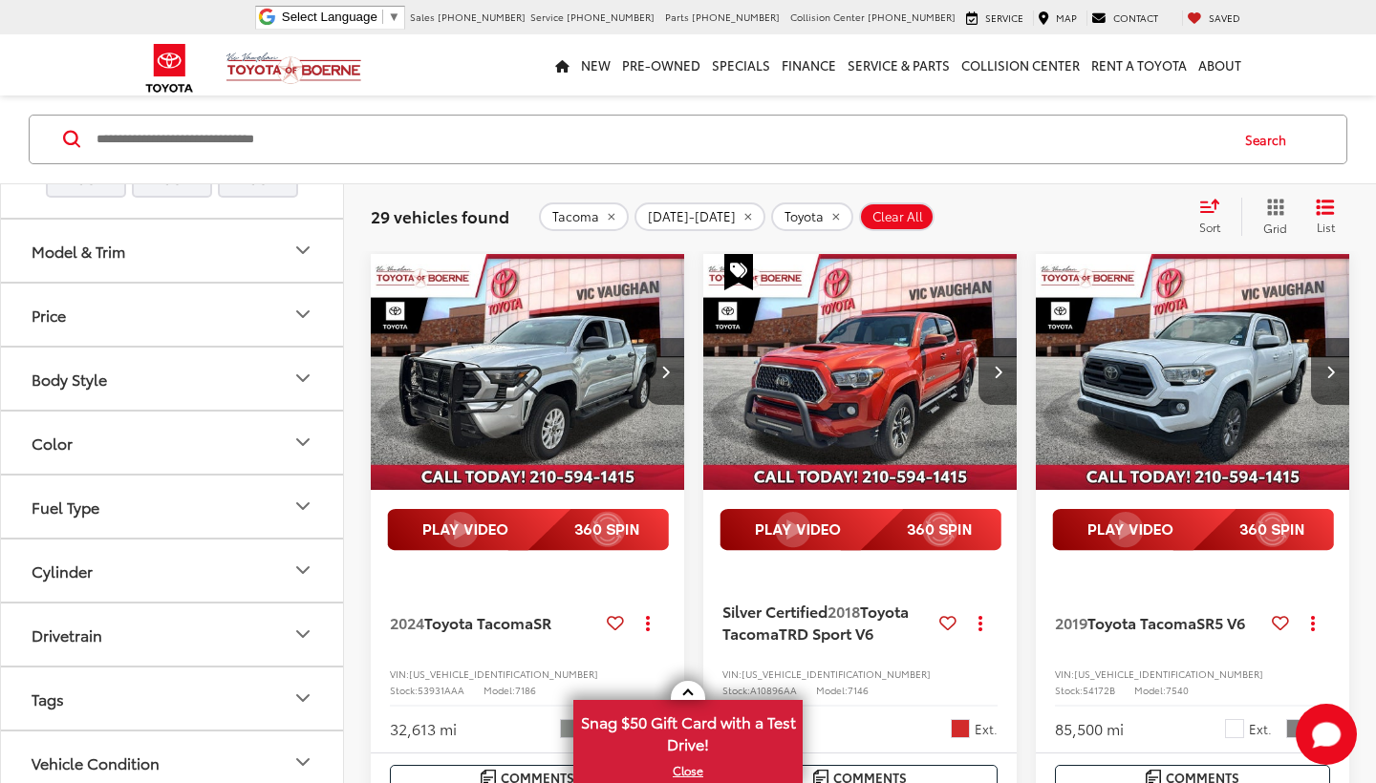
click at [302, 262] on icon "Model & Trim" at bounding box center [302, 250] width 23 height 23
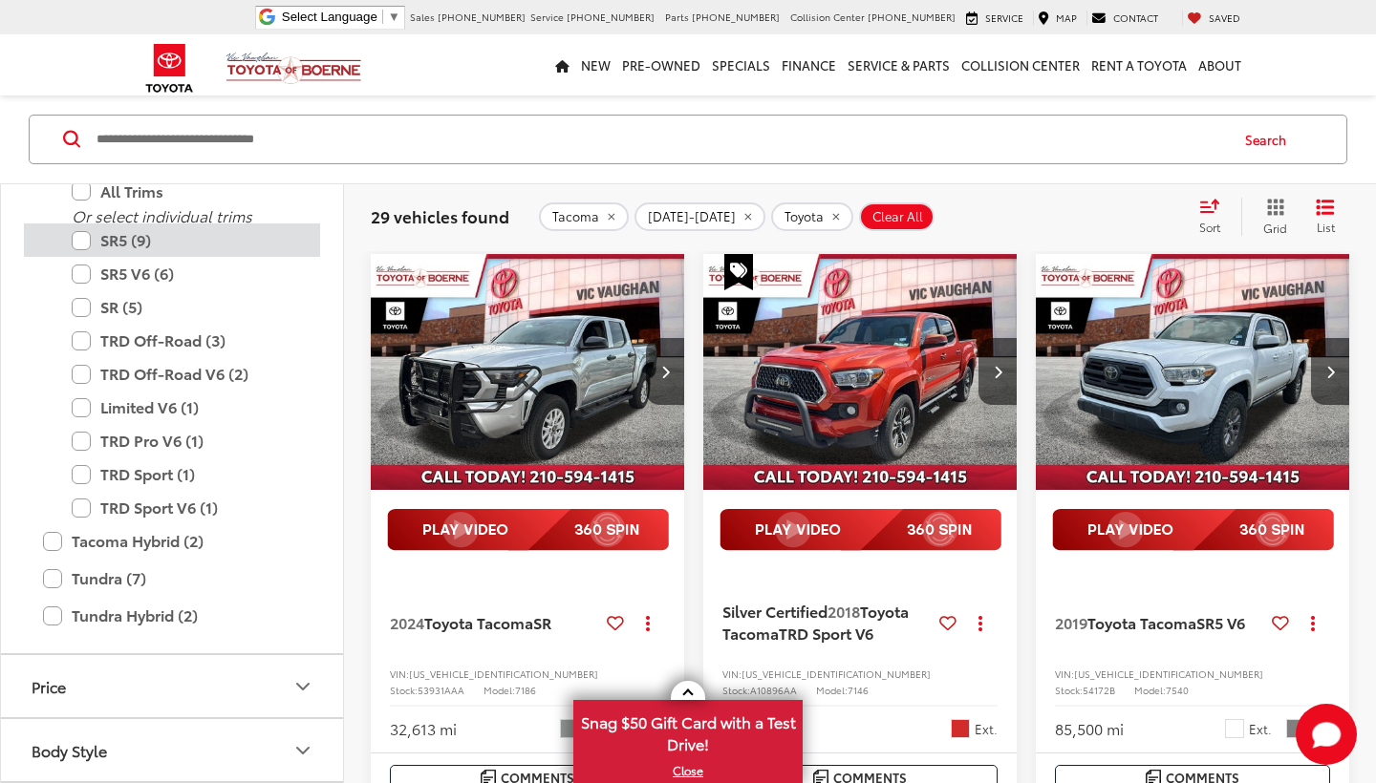
scroll to position [1909, 0]
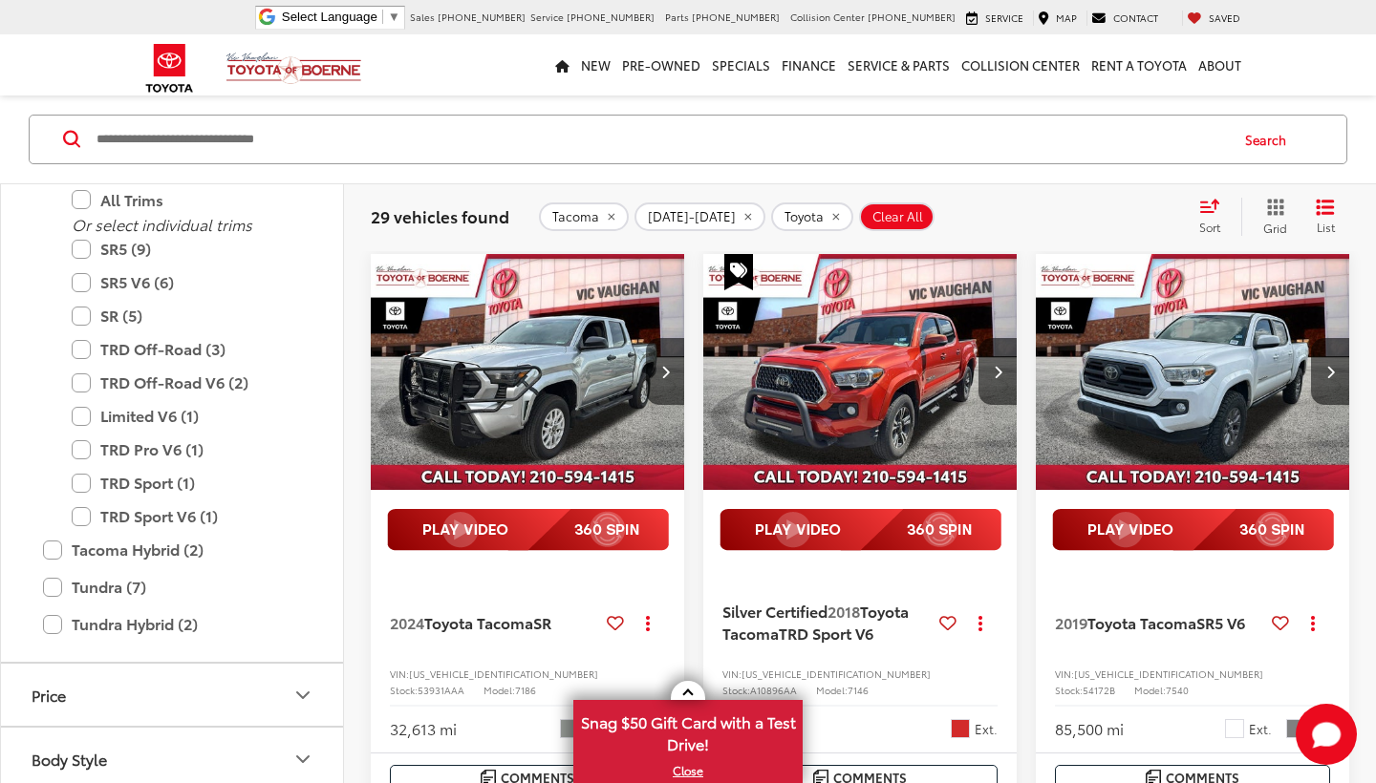
click at [51, 183] on label "Tacoma (29)" at bounding box center [172, 166] width 258 height 33
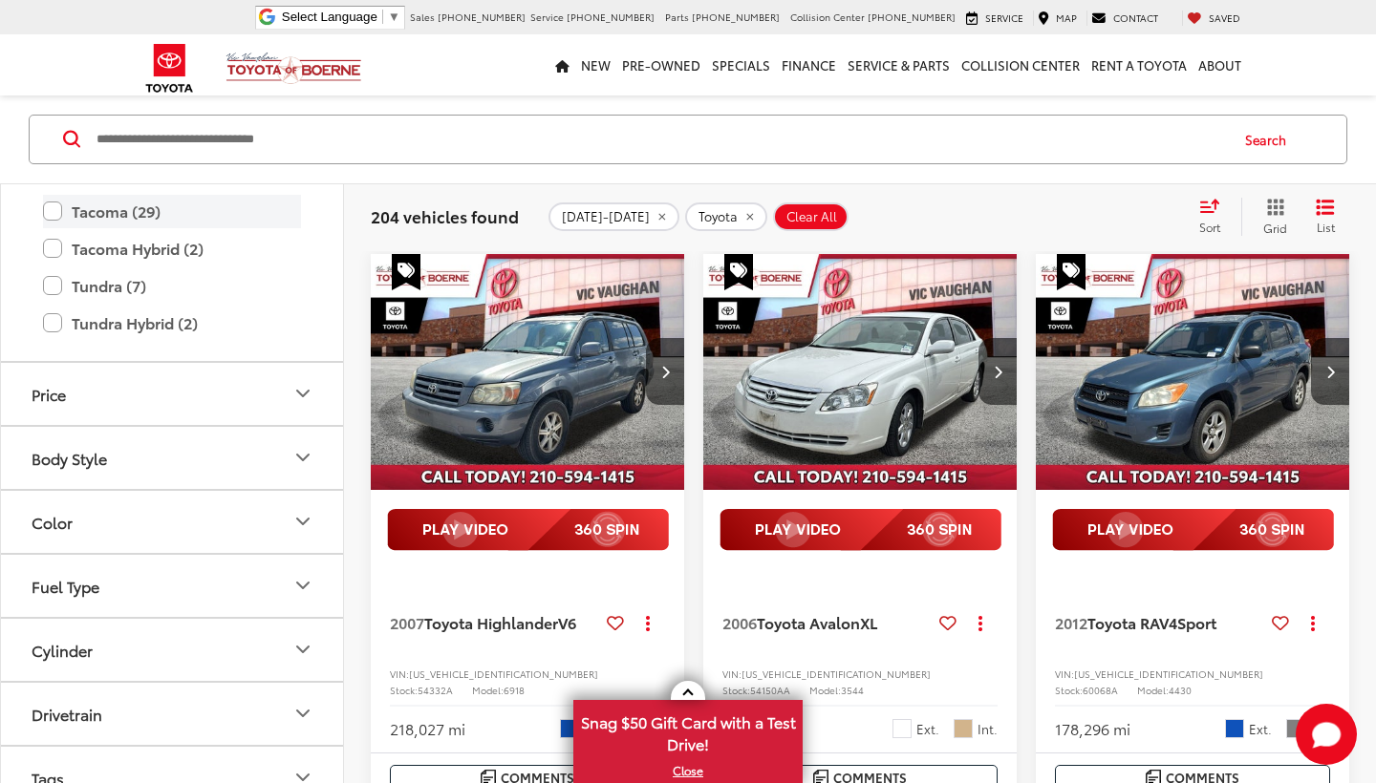
click at [47, 228] on label "Tacoma (29)" at bounding box center [172, 211] width 258 height 33
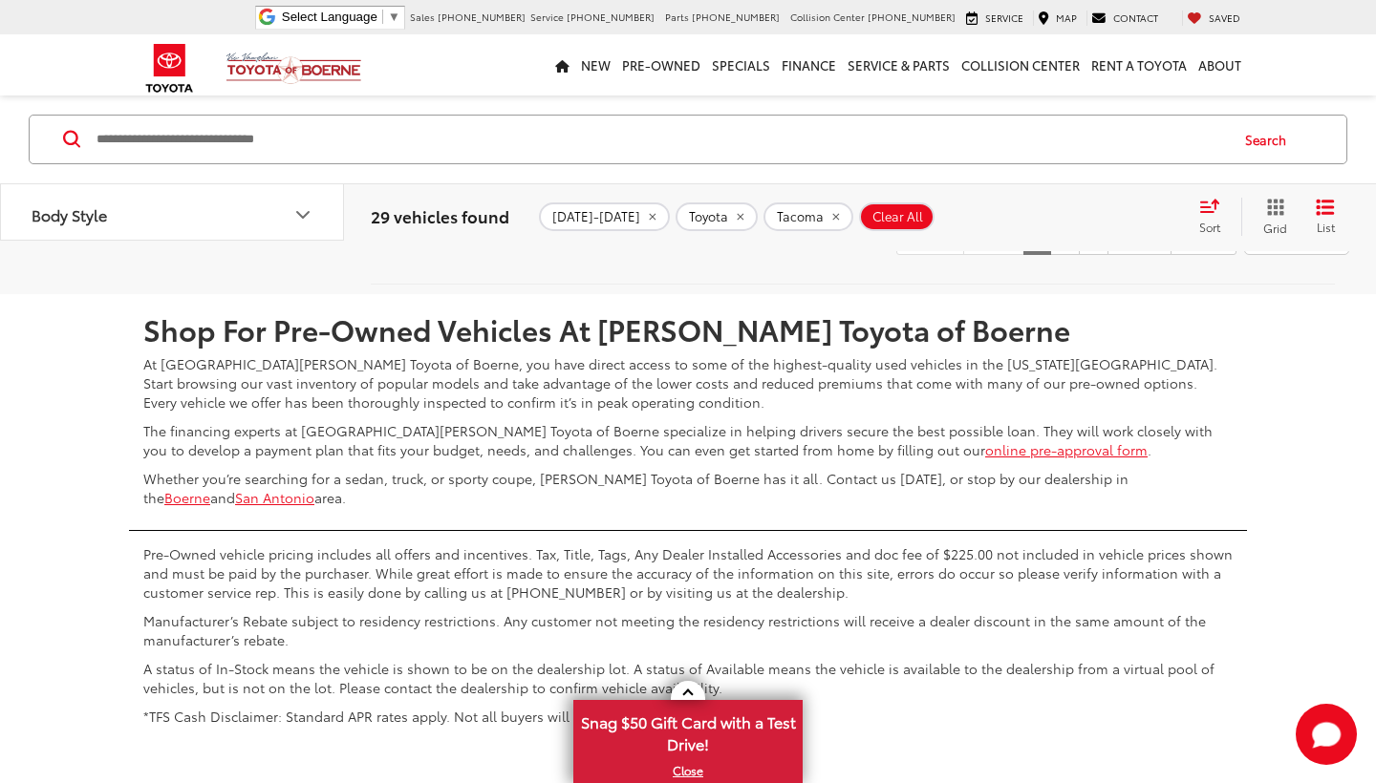
scroll to position [4407, 0]
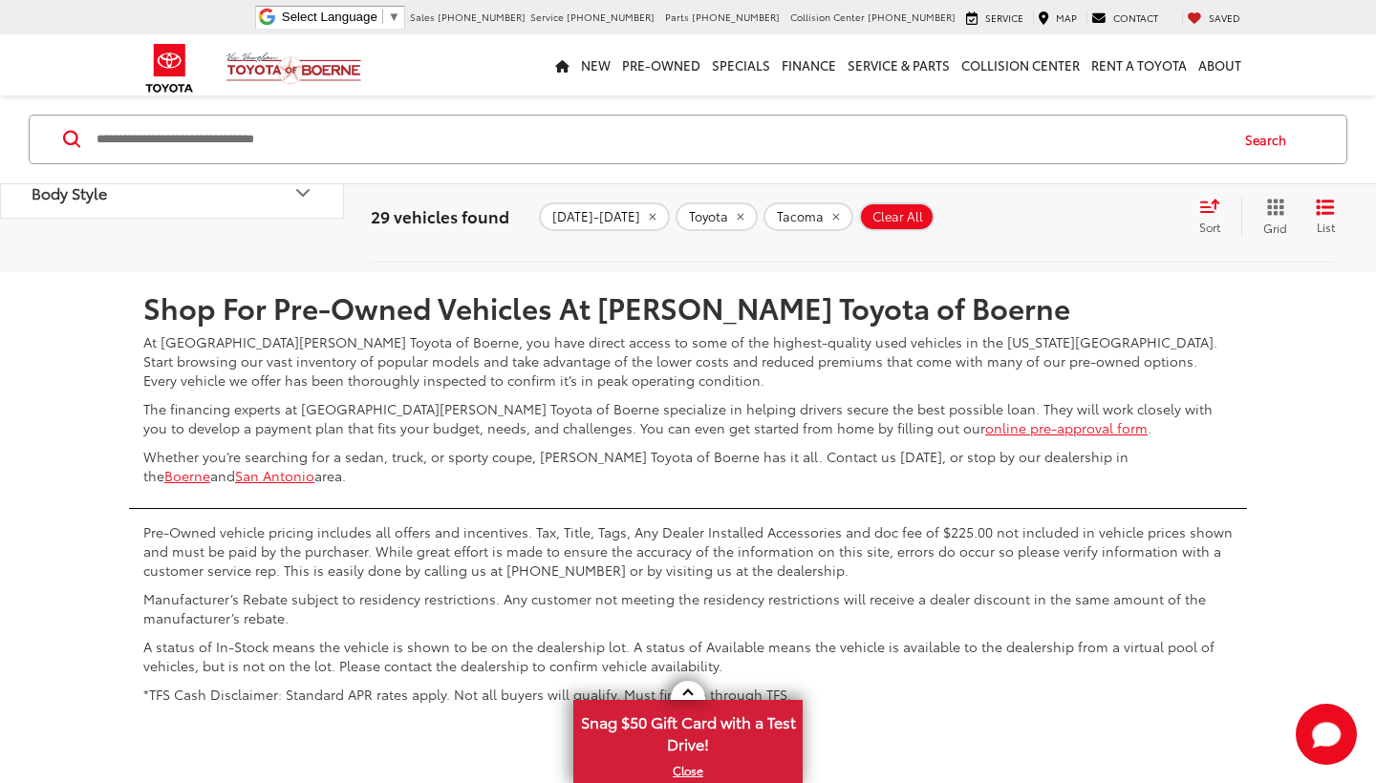
click at [1107, 233] on link "Next" at bounding box center [1139, 216] width 64 height 34
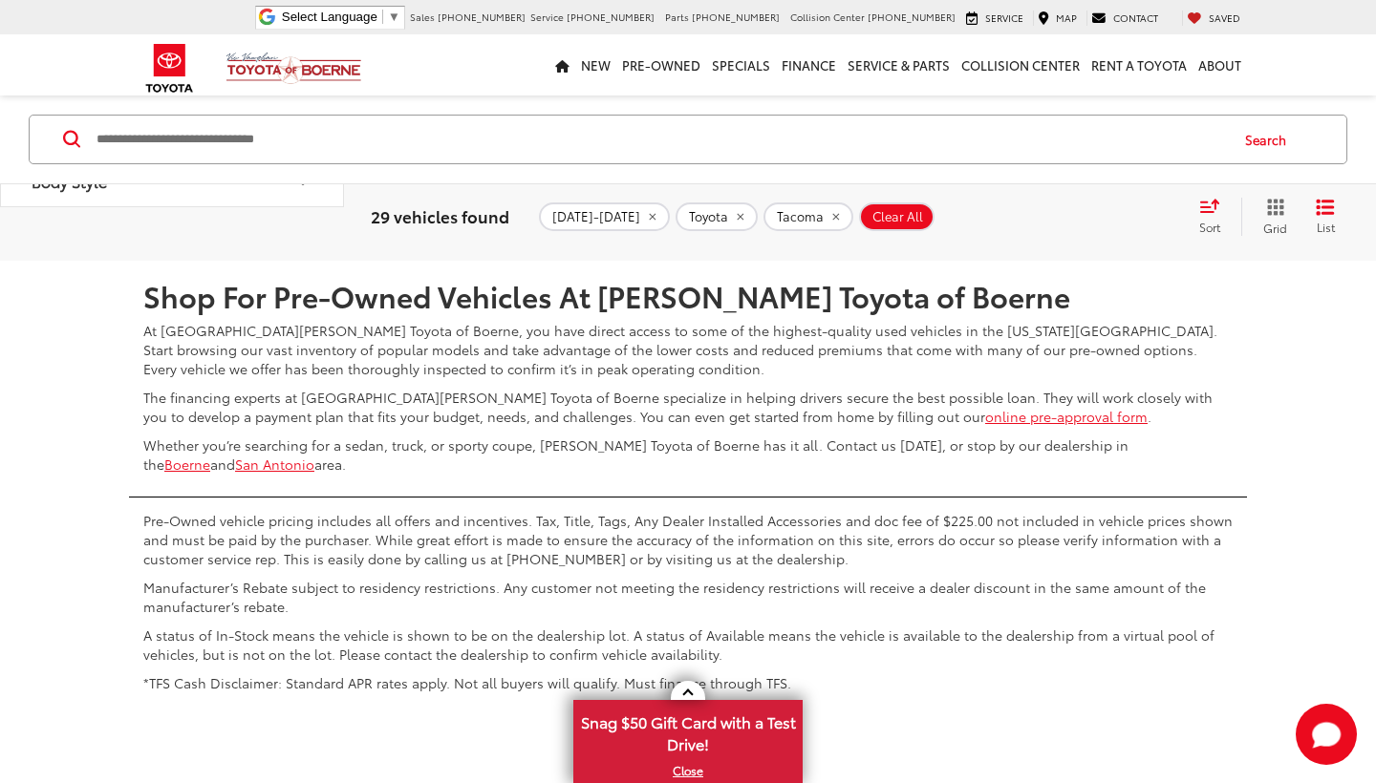
scroll to position [4425, 0]
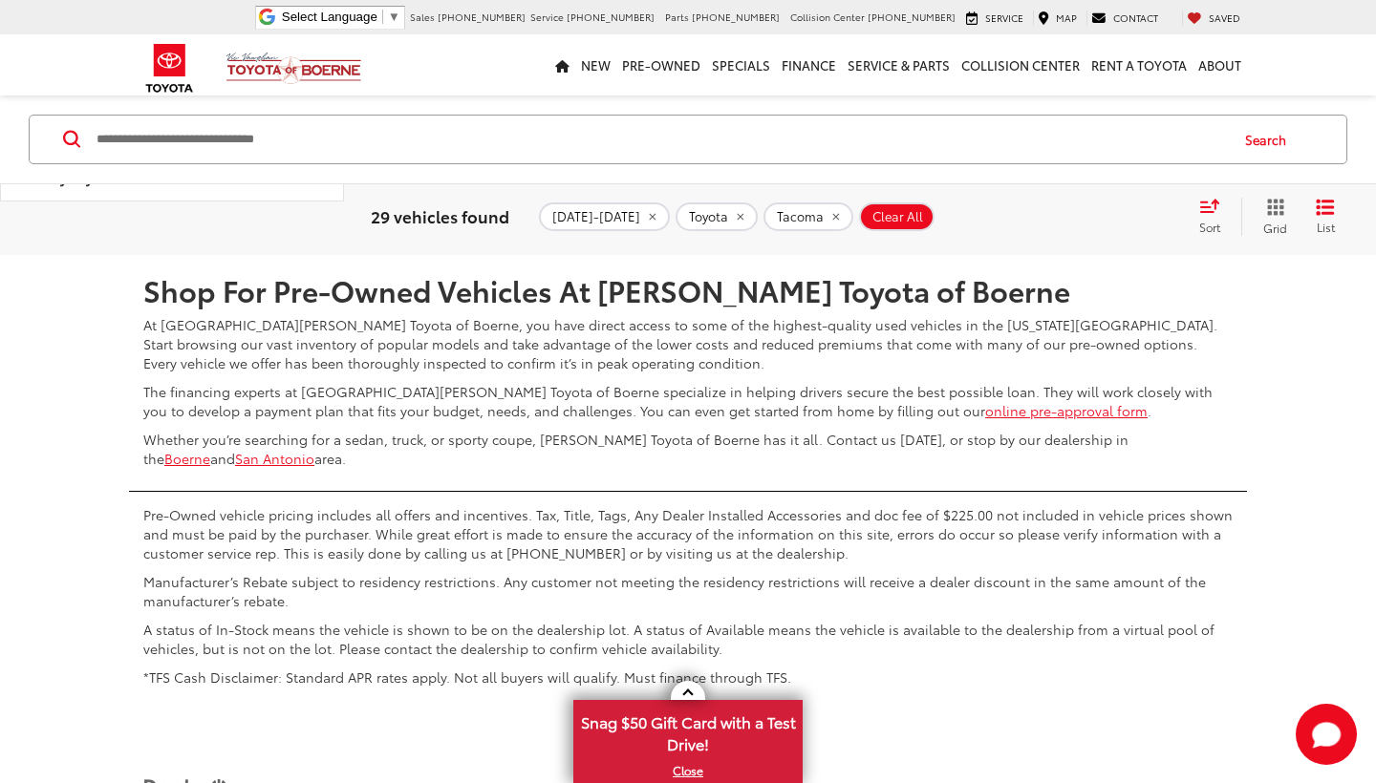
click at [1115, 216] on link "Next" at bounding box center [1139, 198] width 64 height 34
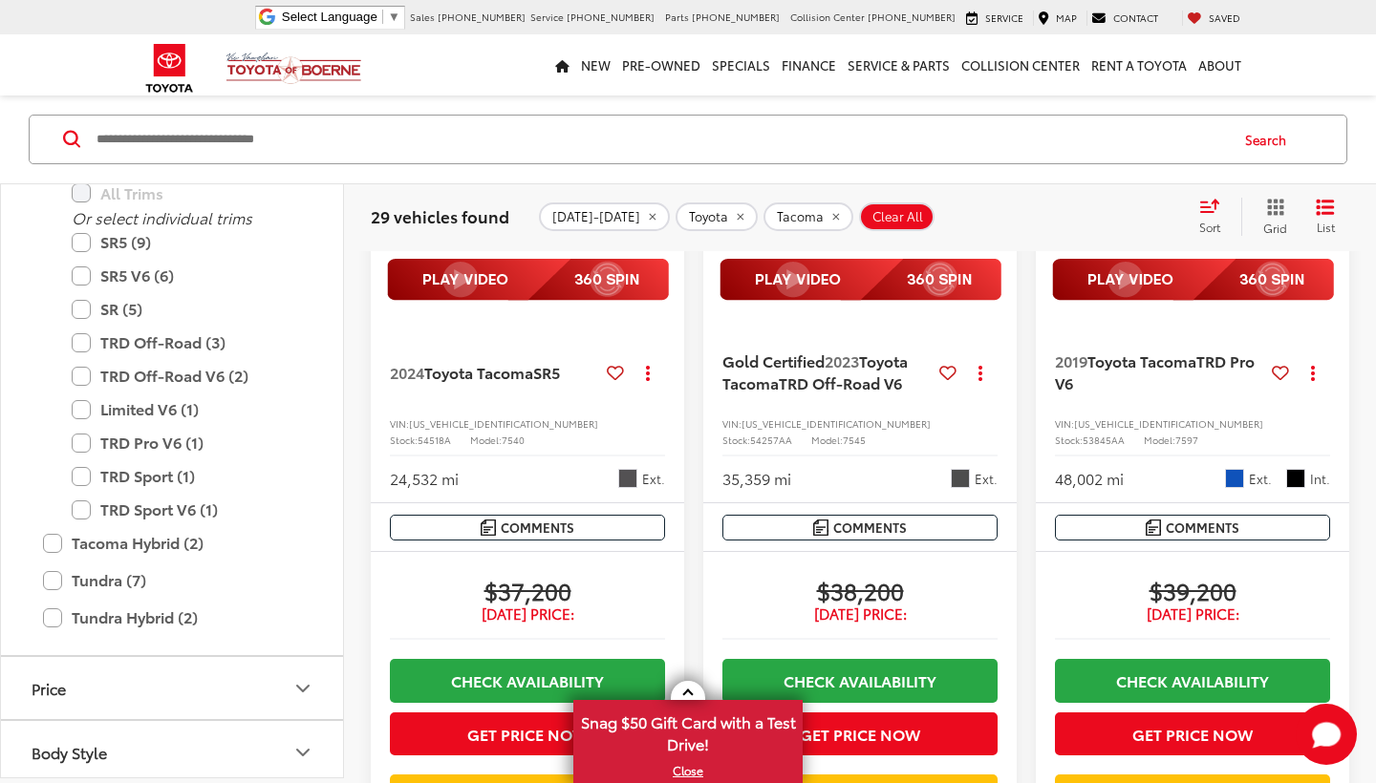
scroll to position [99, 0]
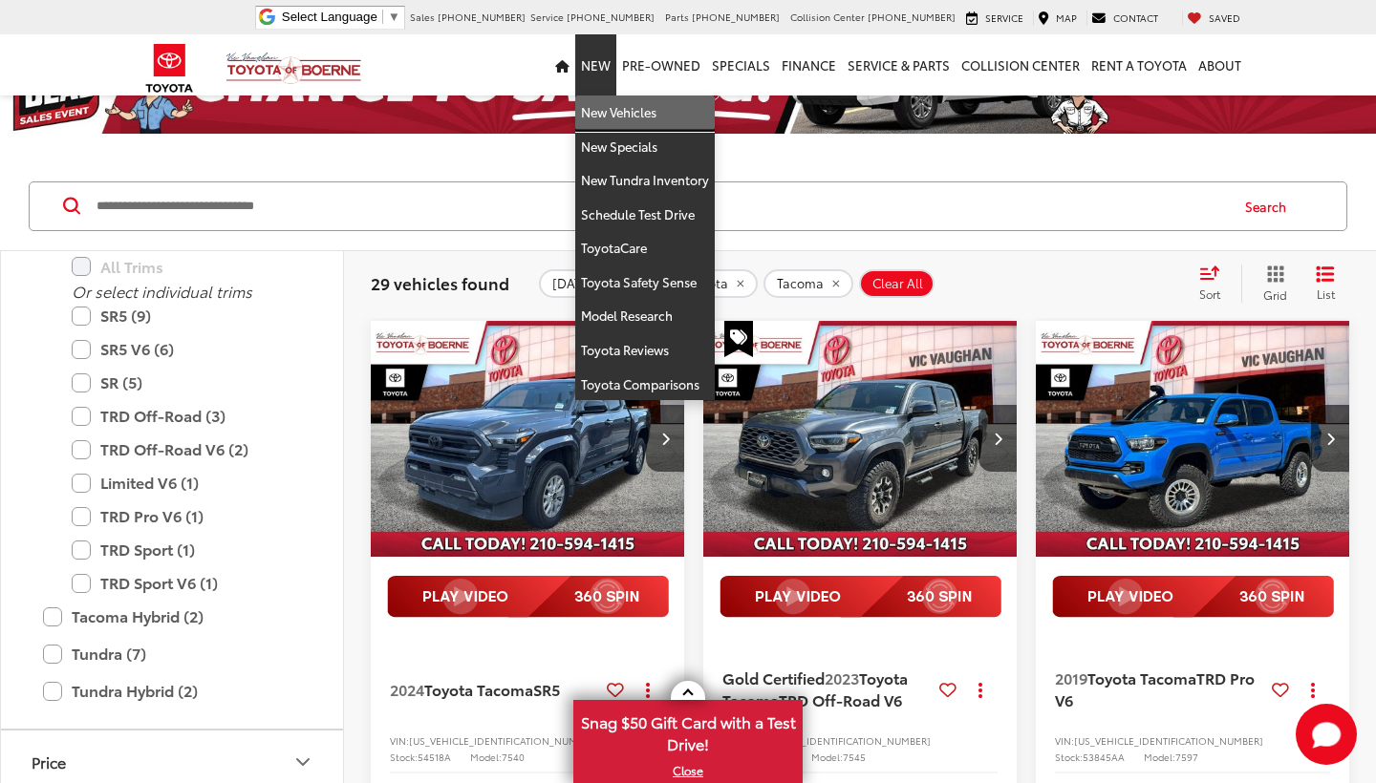
click at [615, 110] on link "New Vehicles" at bounding box center [644, 113] width 139 height 34
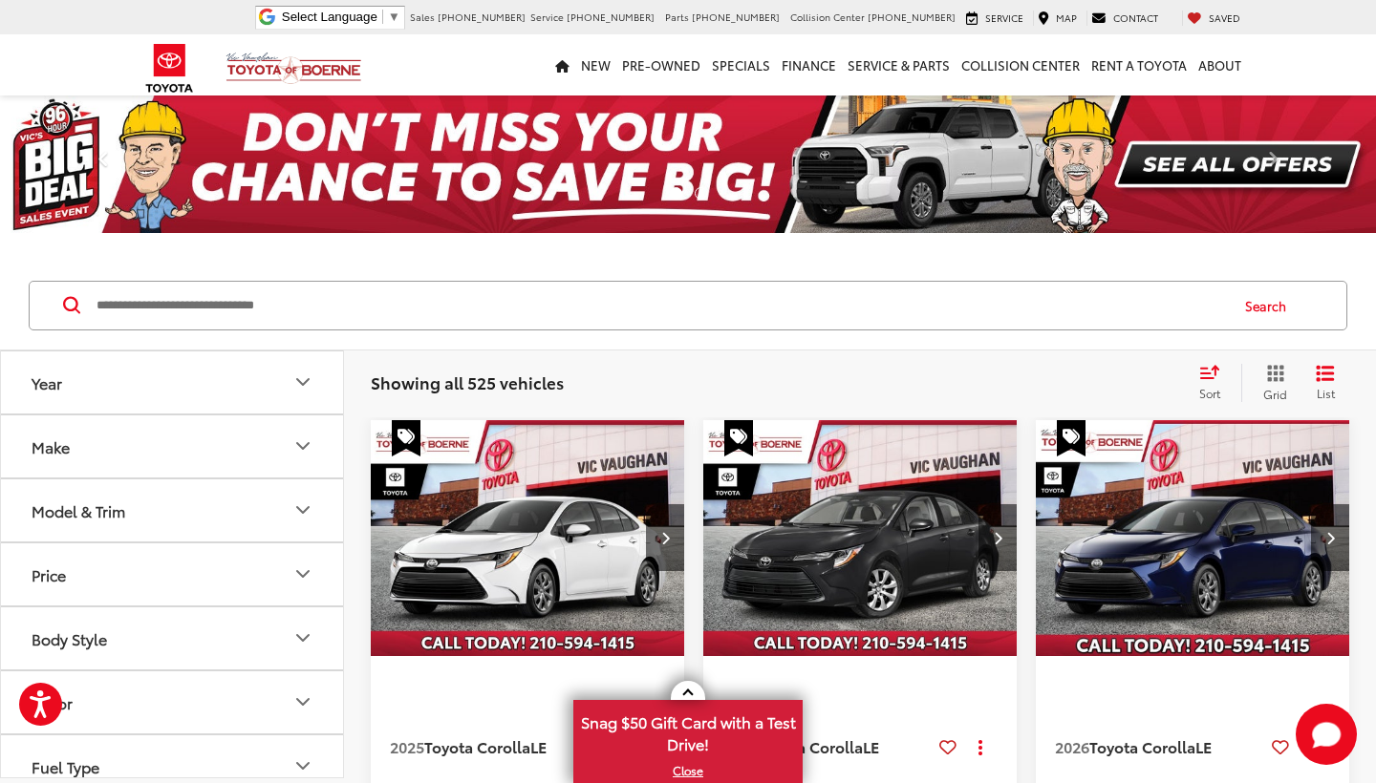
click at [303, 442] on icon "Make" at bounding box center [302, 446] width 23 height 23
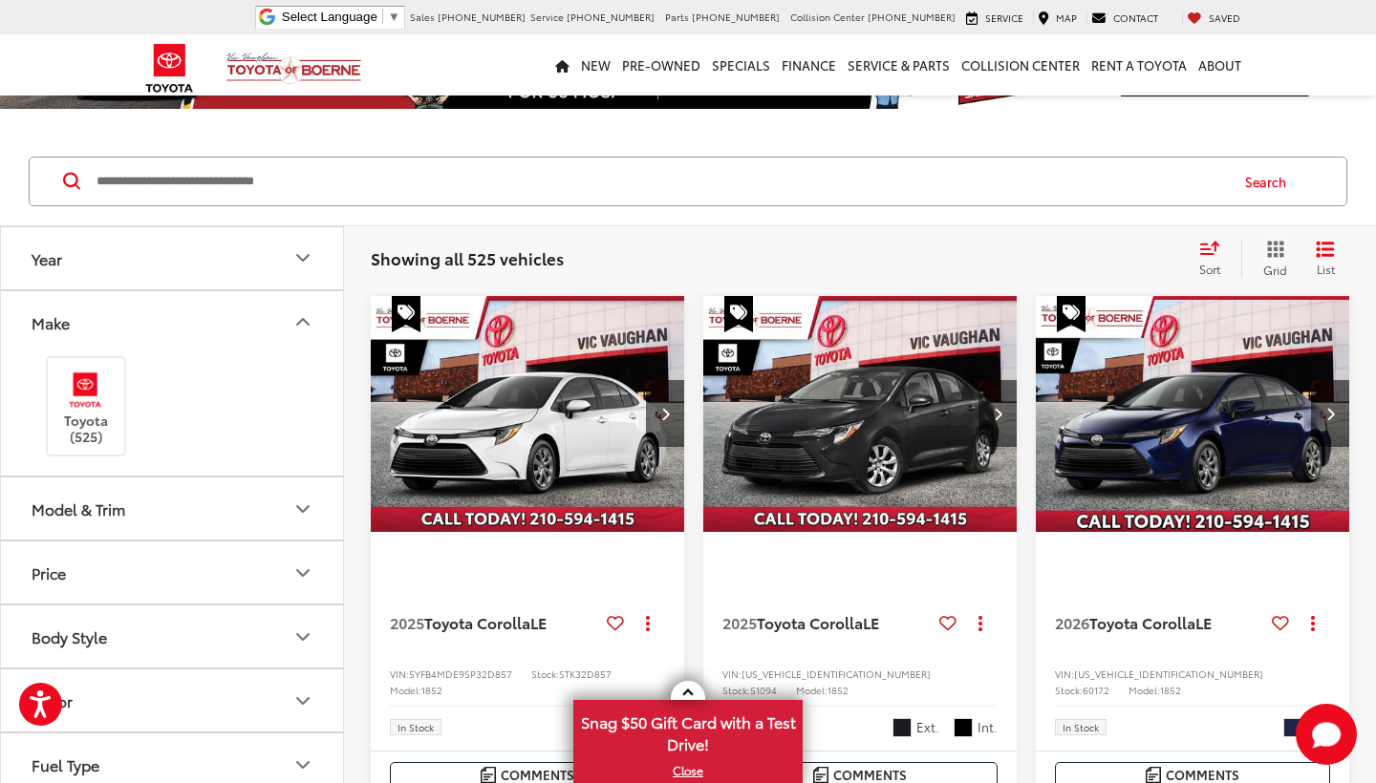
scroll to position [126, 0]
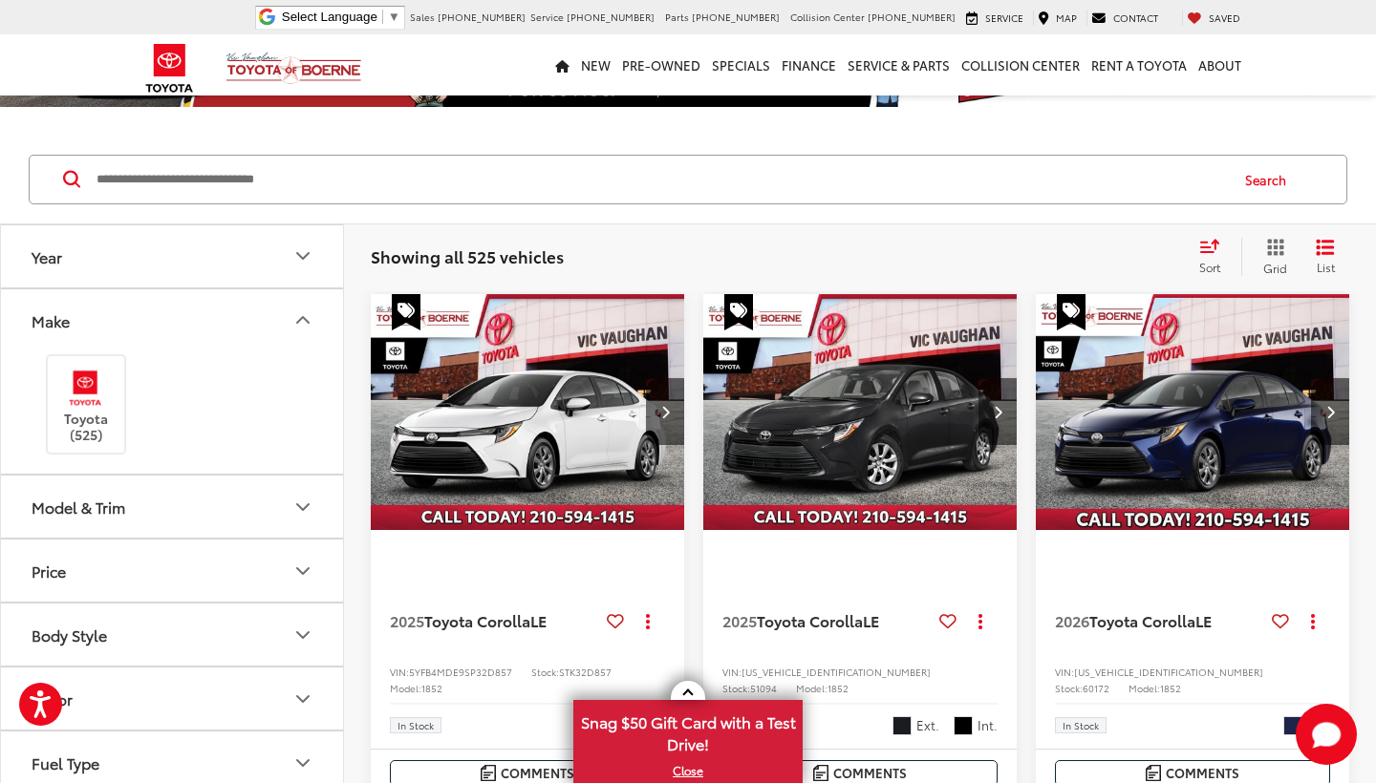
click at [295, 501] on icon "Model & Trim" at bounding box center [302, 507] width 23 height 23
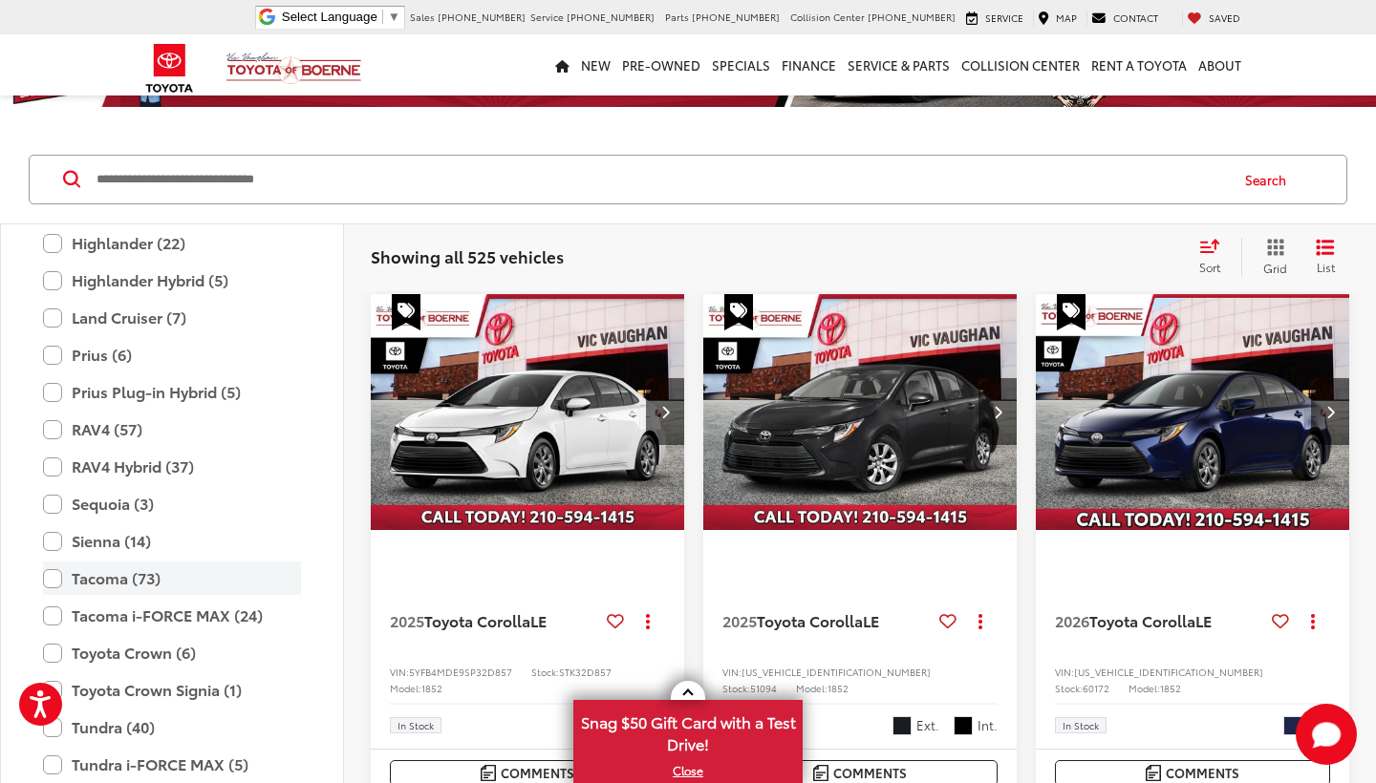
scroll to position [701, 0]
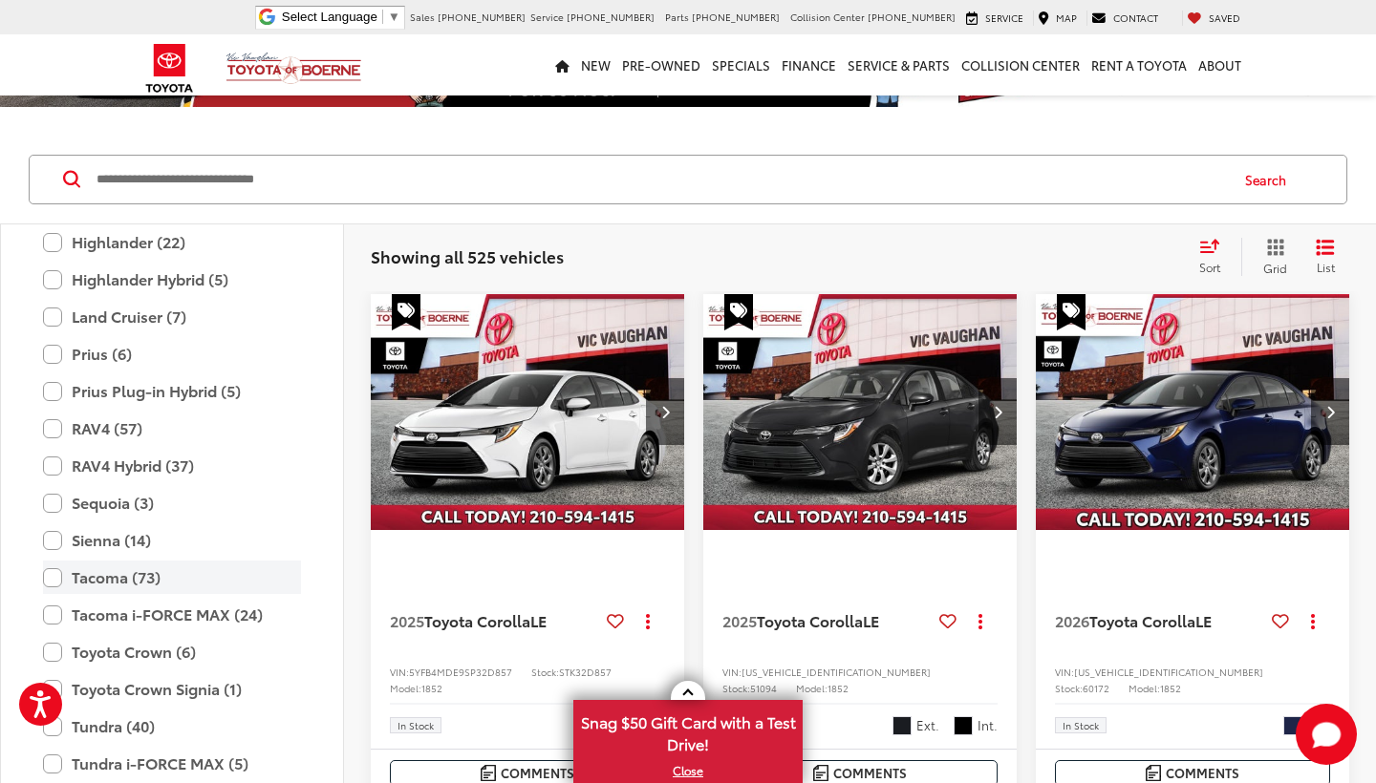
click at [53, 571] on label "Tacoma (73)" at bounding box center [172, 577] width 258 height 33
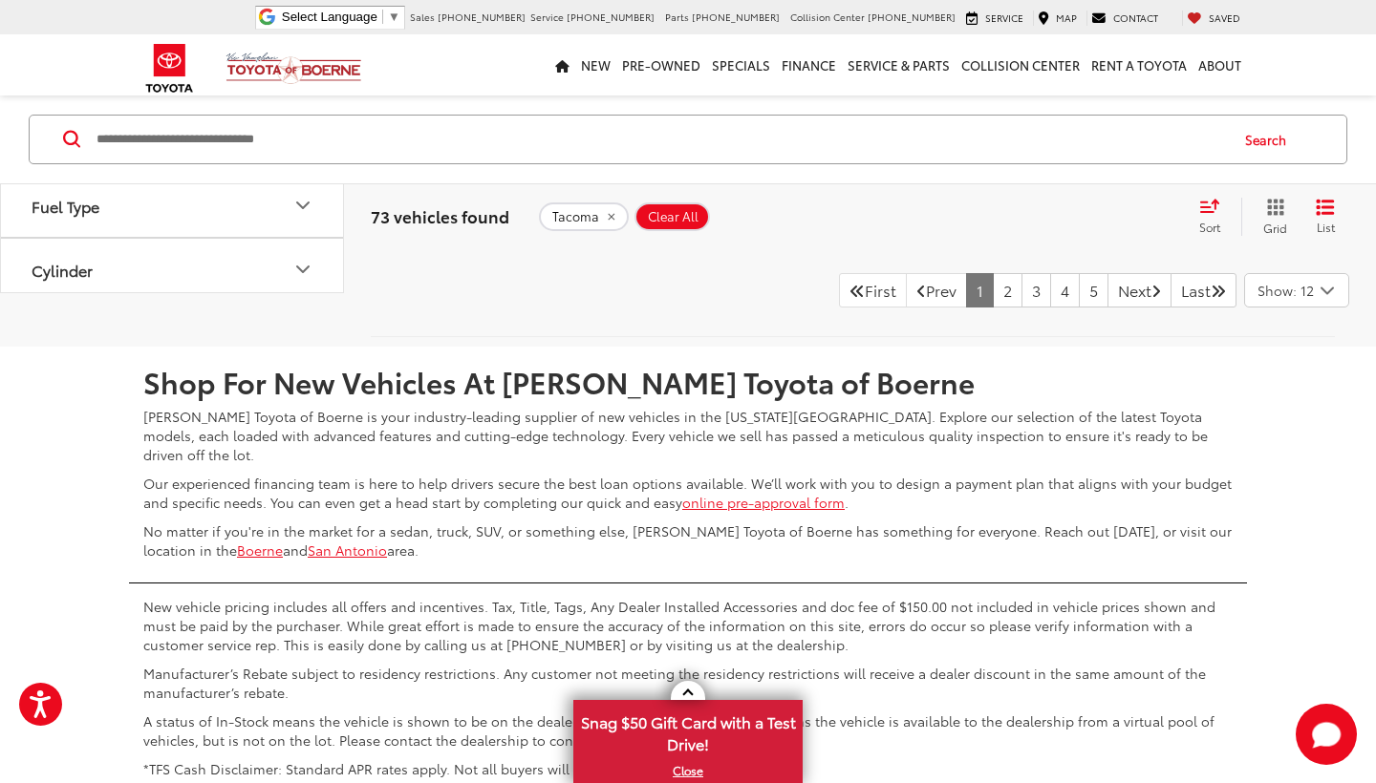
scroll to position [1237, 0]
click at [303, 152] on icon "Color" at bounding box center [302, 140] width 23 height 23
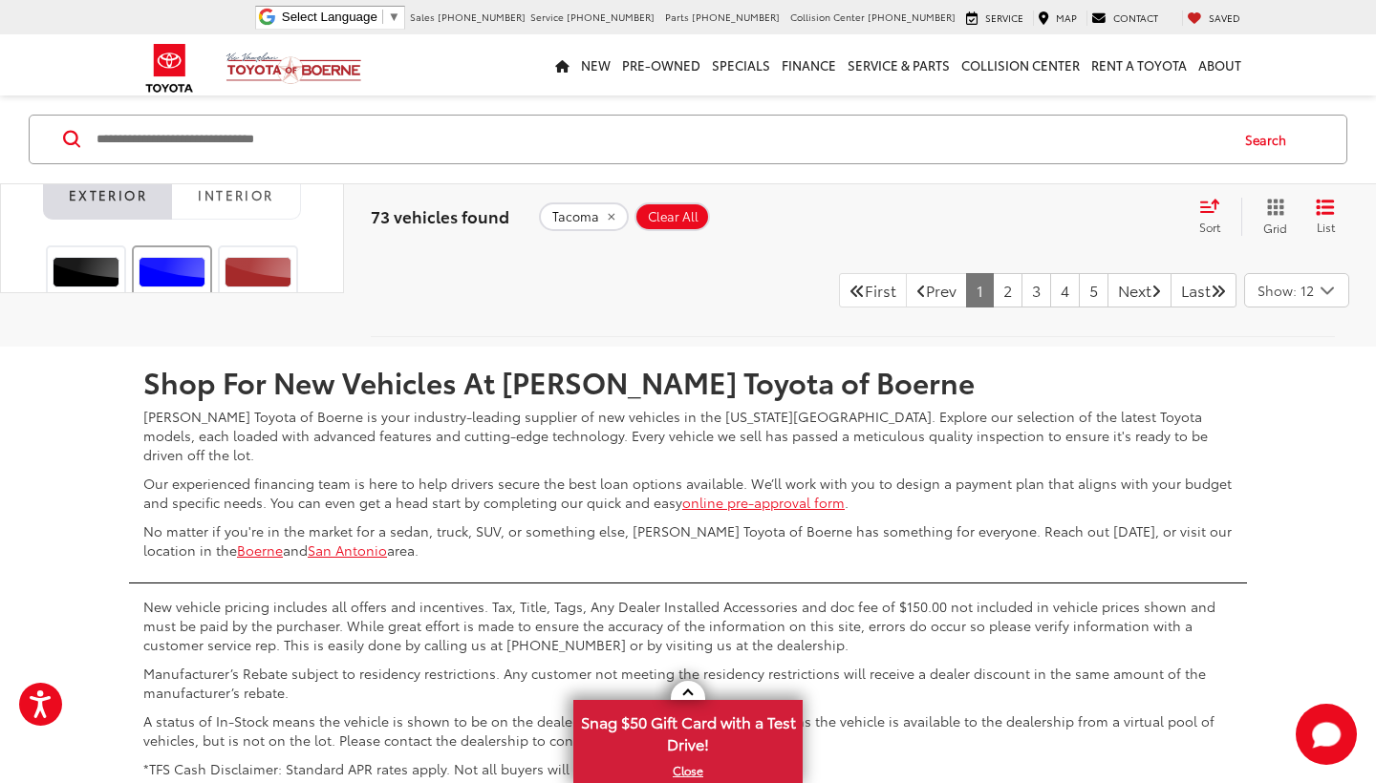
click at [182, 288] on div at bounding box center [173, 272] width 68 height 31
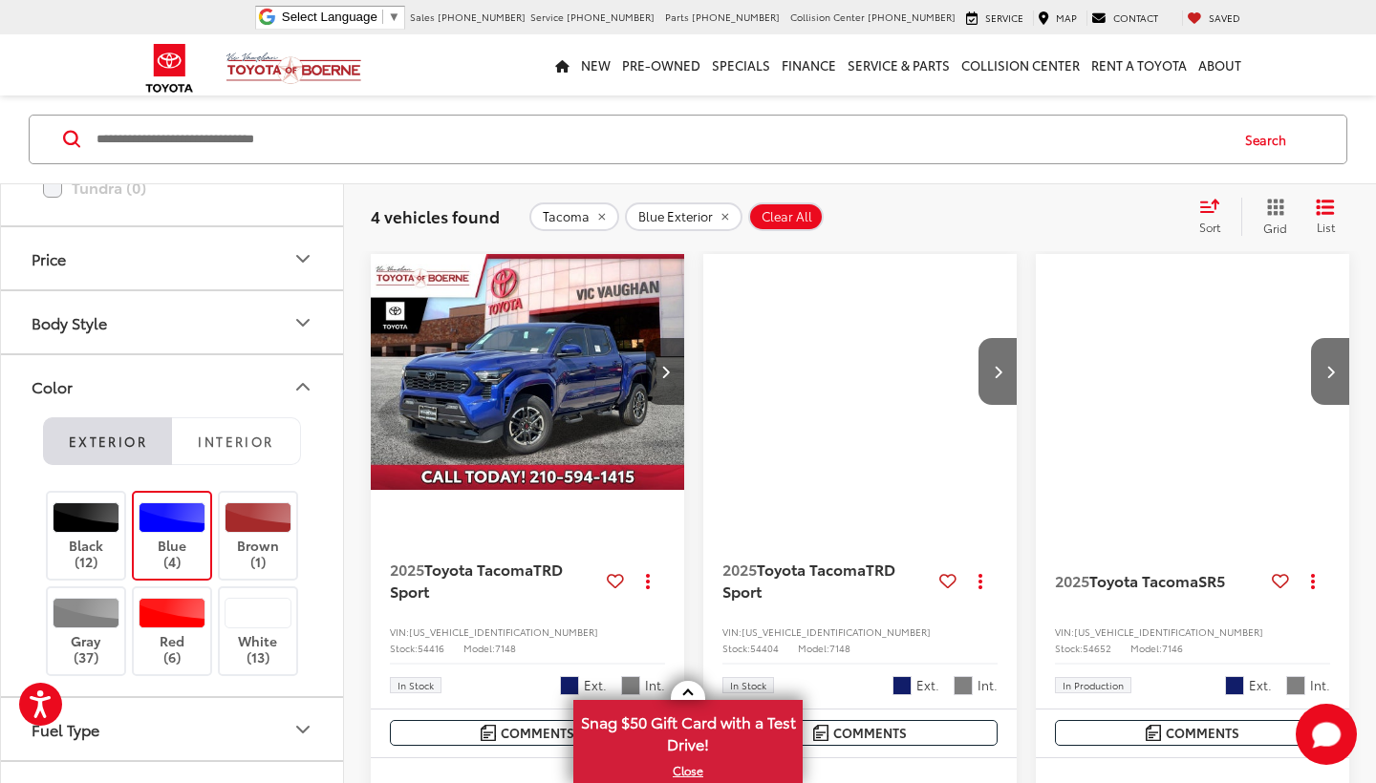
scroll to position [1218, 0]
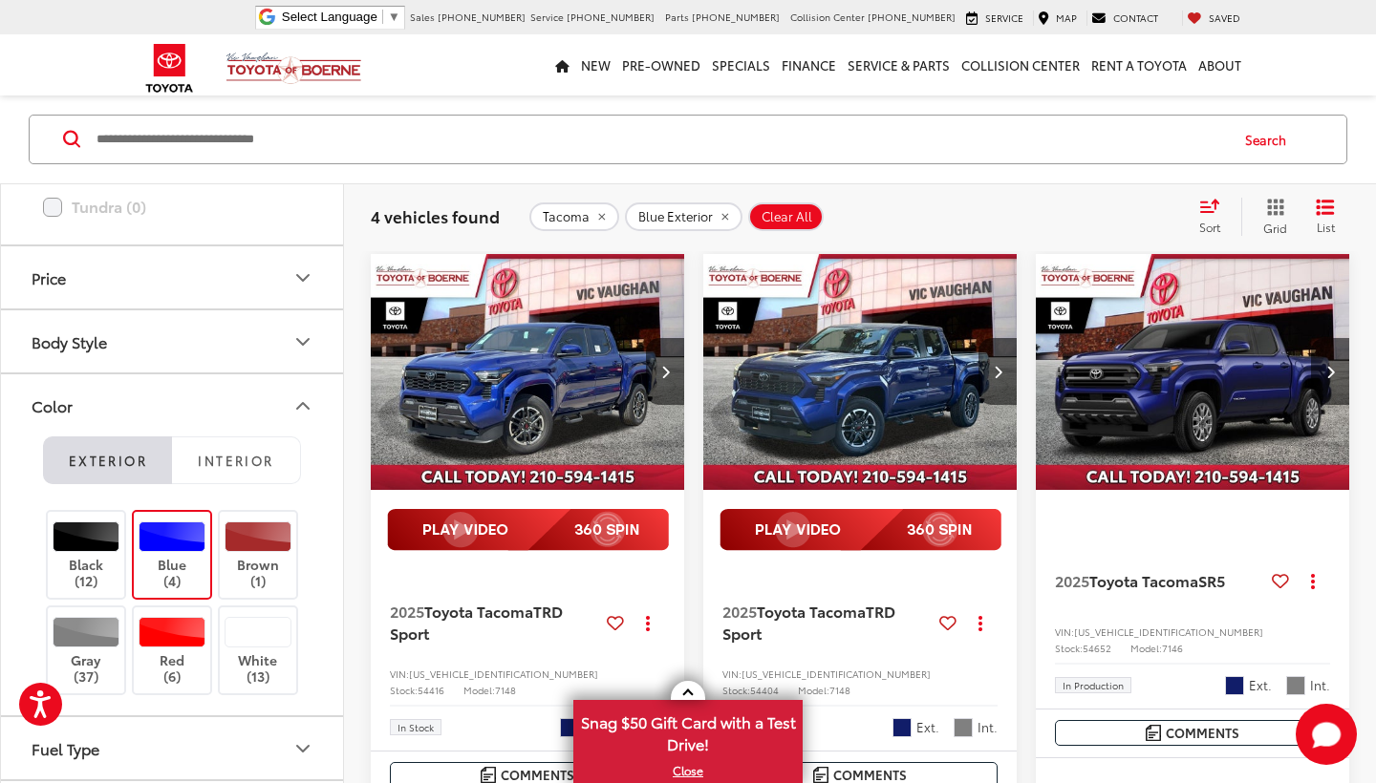
click at [174, 558] on label "Blue (4)" at bounding box center [172, 556] width 77 height 68
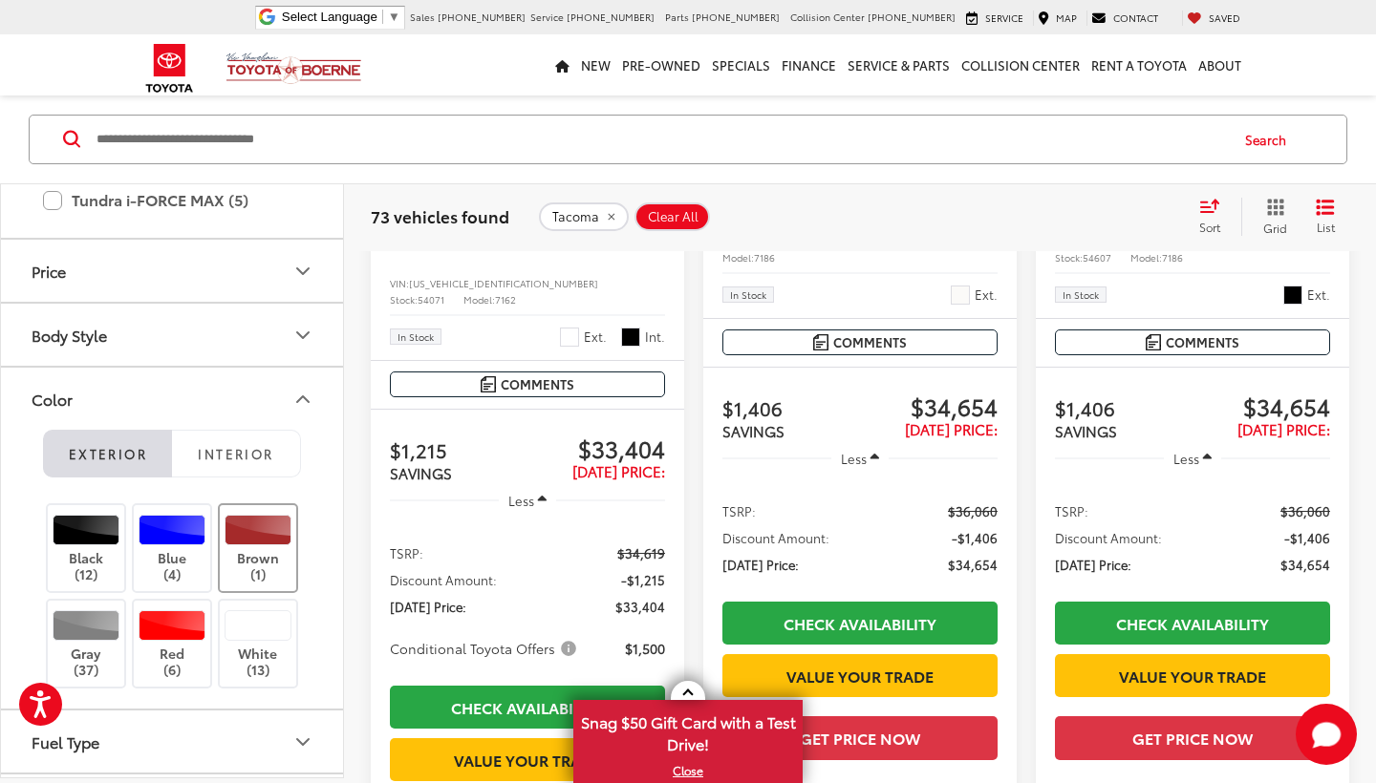
scroll to position [558, 0]
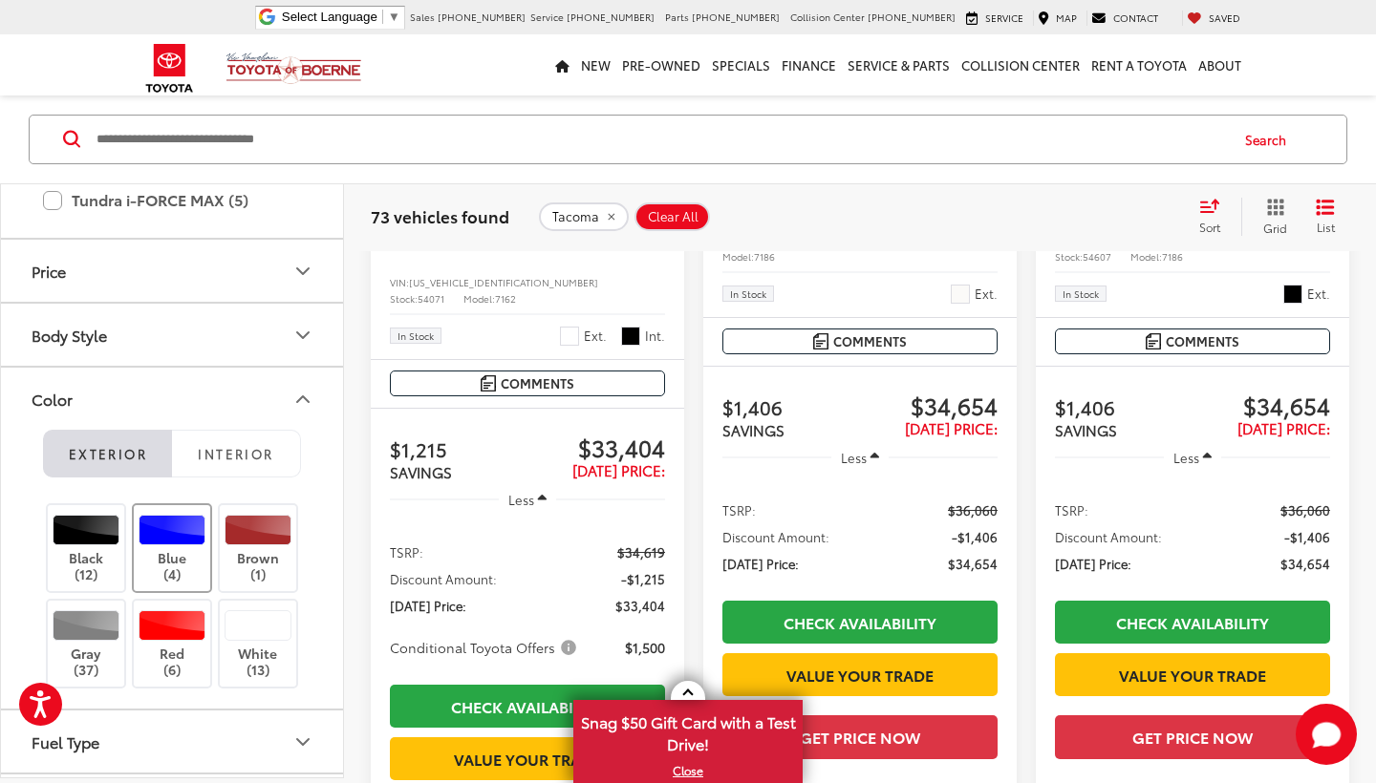
click at [162, 521] on div at bounding box center [173, 530] width 68 height 31
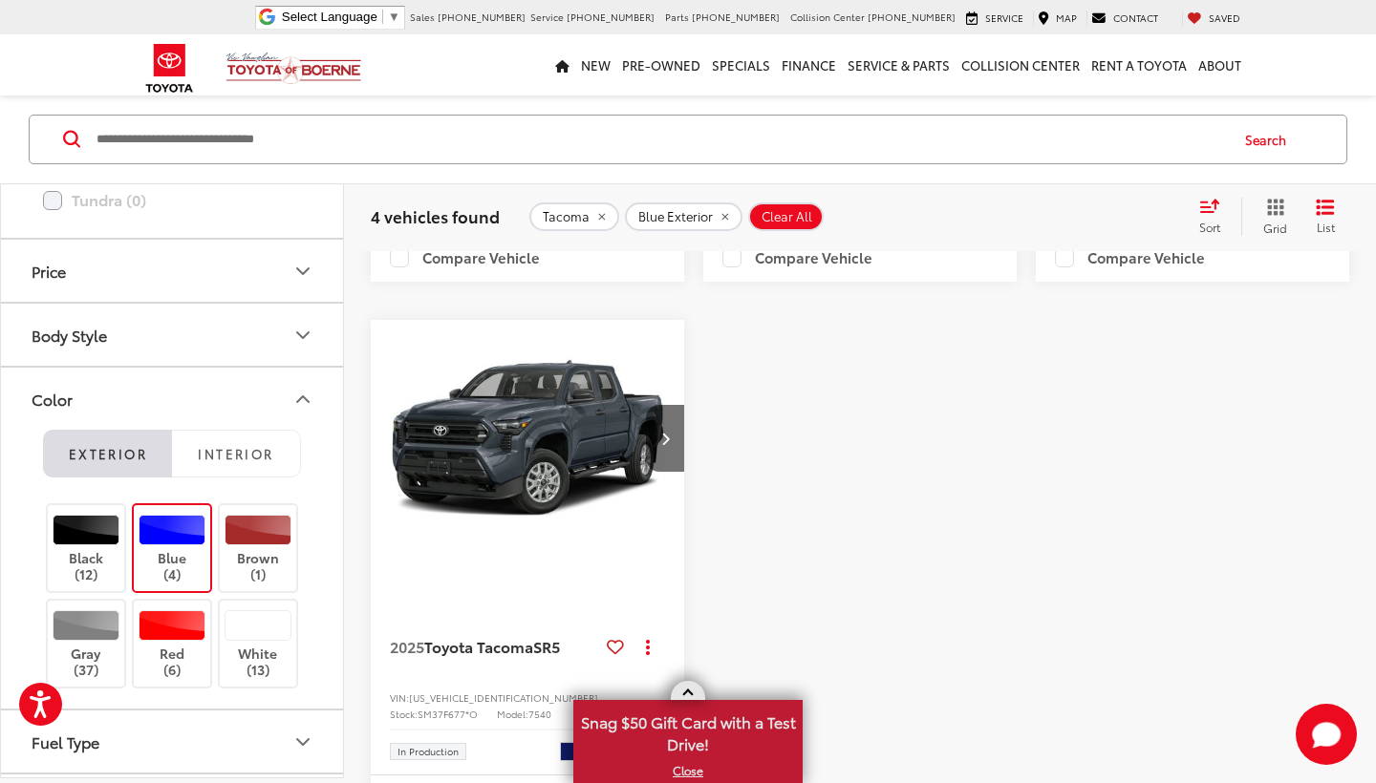
scroll to position [1342, 0]
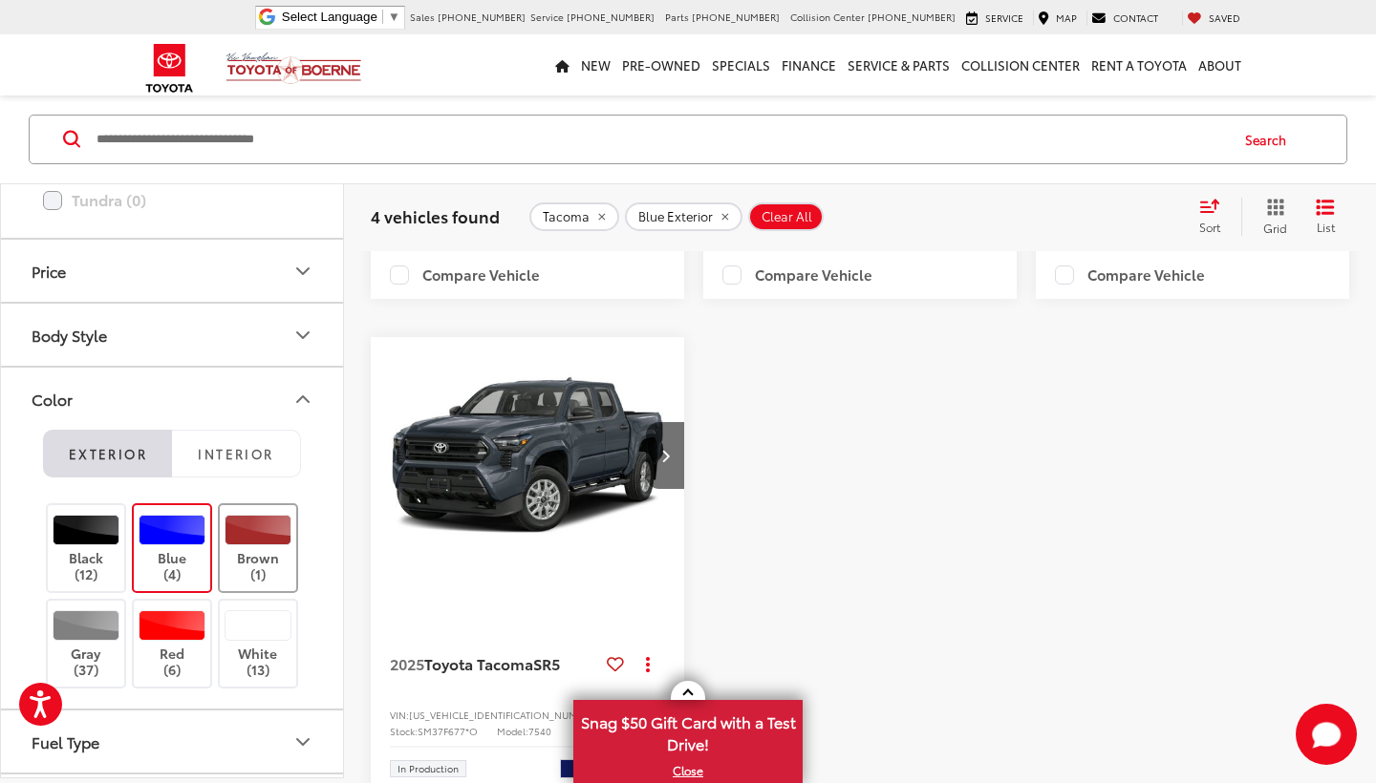
click at [265, 541] on div at bounding box center [258, 530] width 68 height 31
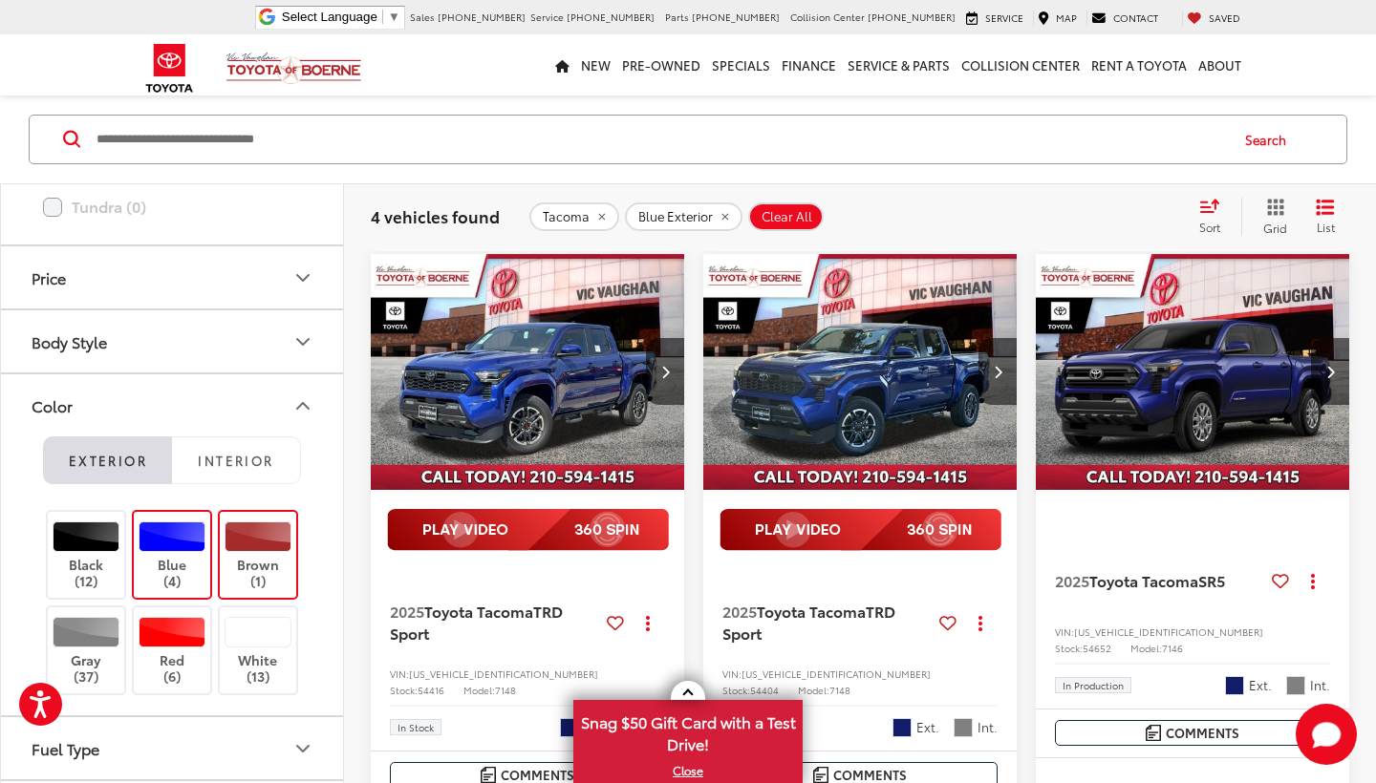
click at [190, 538] on div at bounding box center [173, 537] width 68 height 31
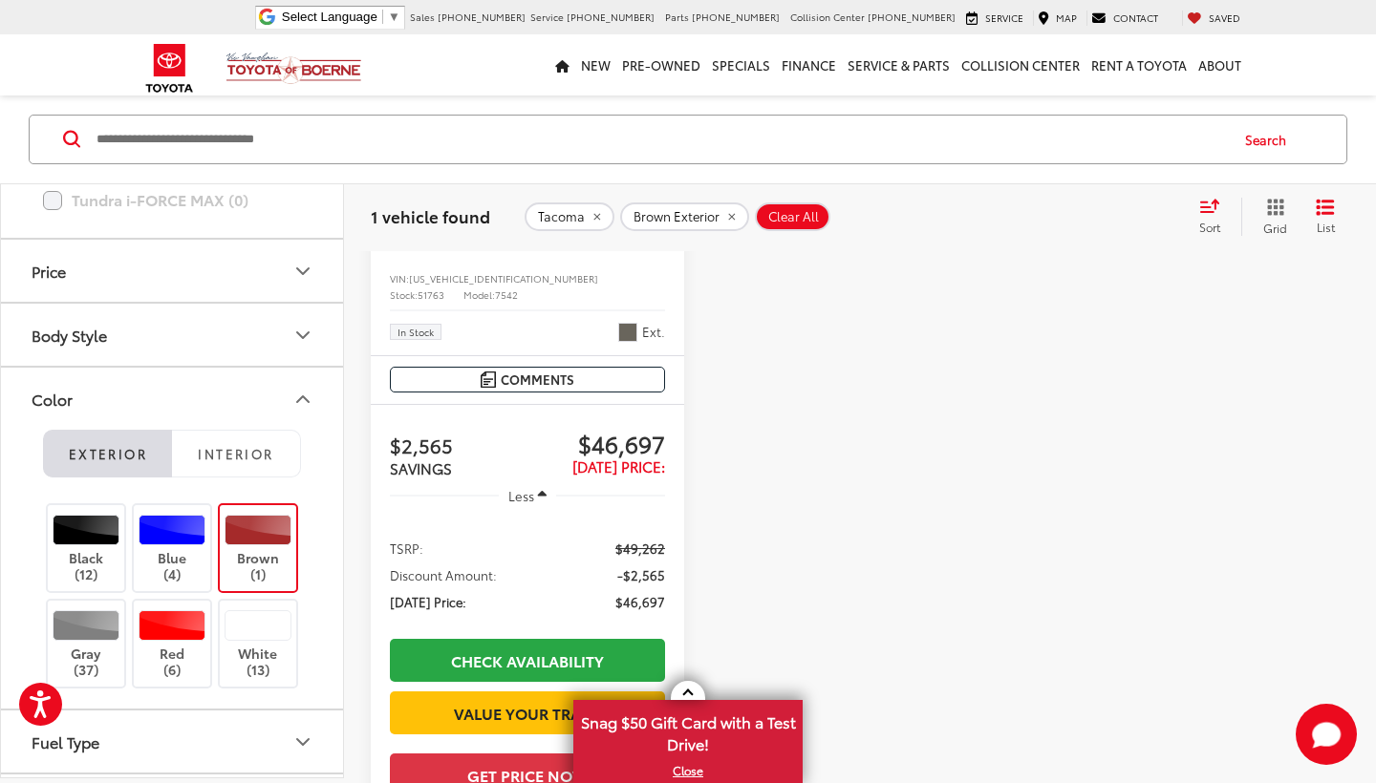
scroll to position [514, 0]
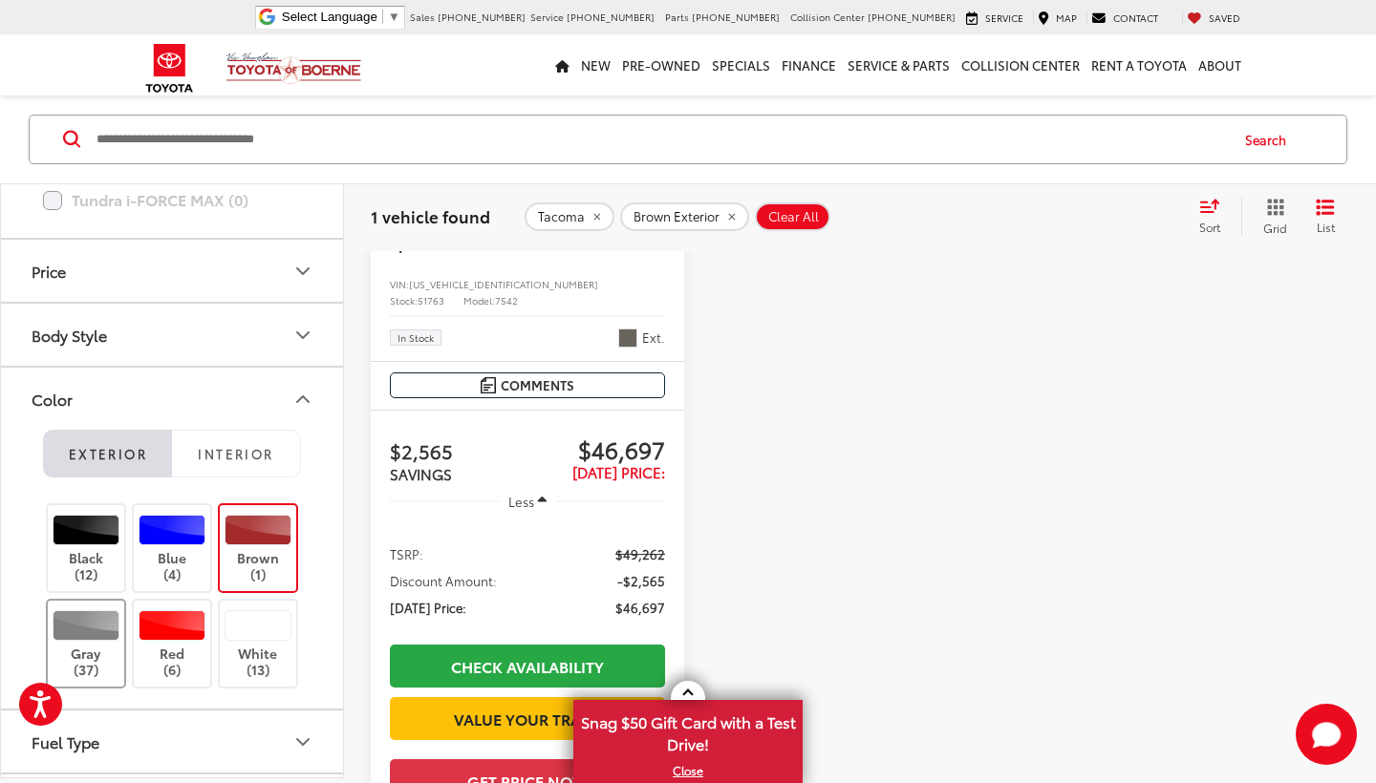
click at [102, 627] on div at bounding box center [87, 625] width 68 height 31
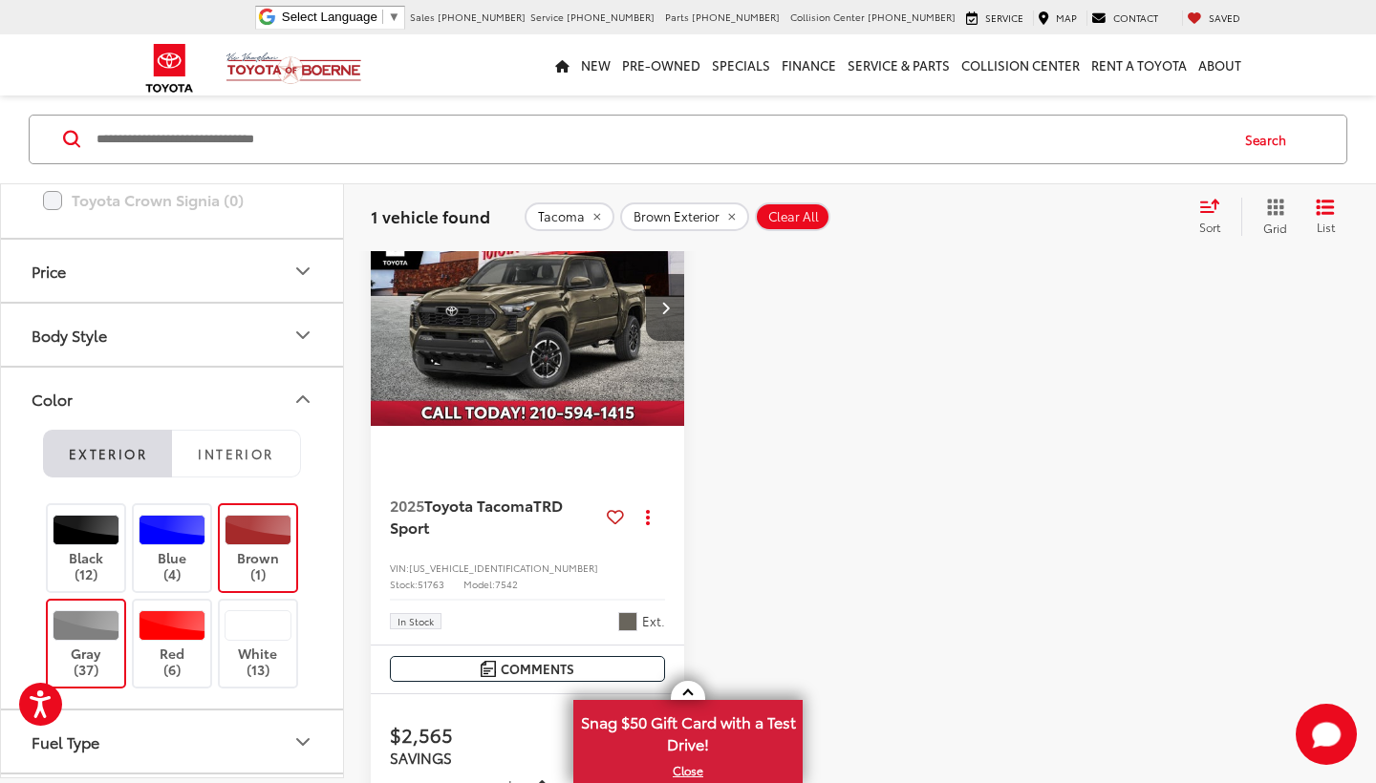
scroll to position [166, 0]
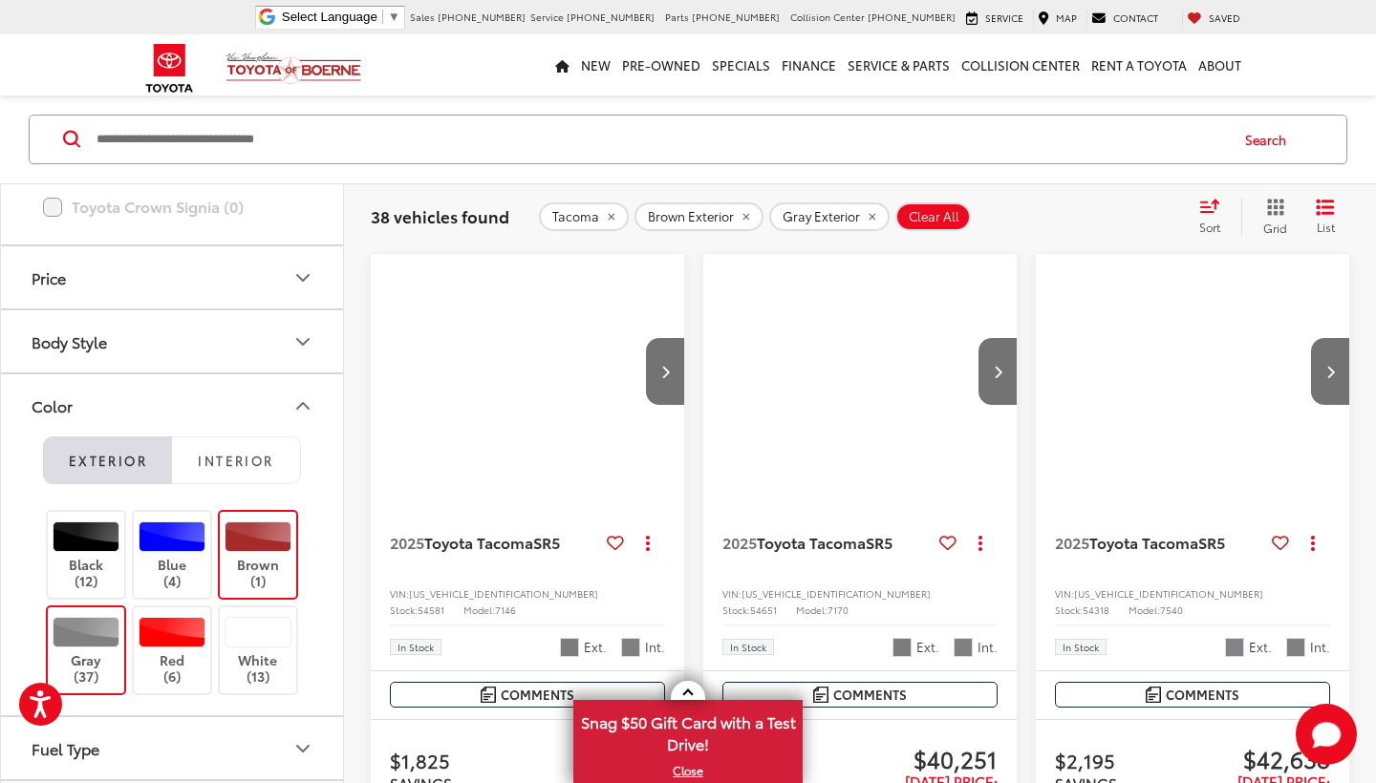
click at [102, 627] on div at bounding box center [87, 632] width 68 height 31
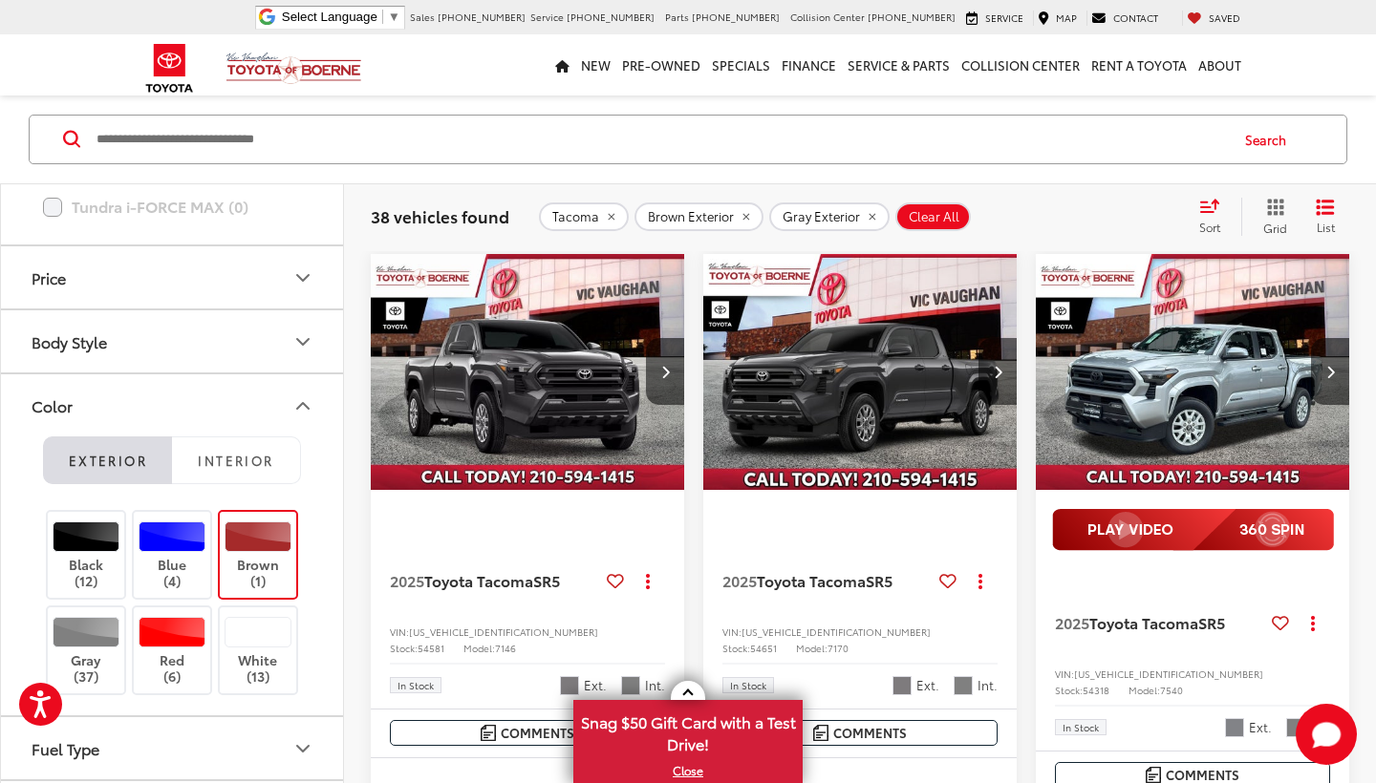
click at [277, 522] on div at bounding box center [258, 537] width 68 height 31
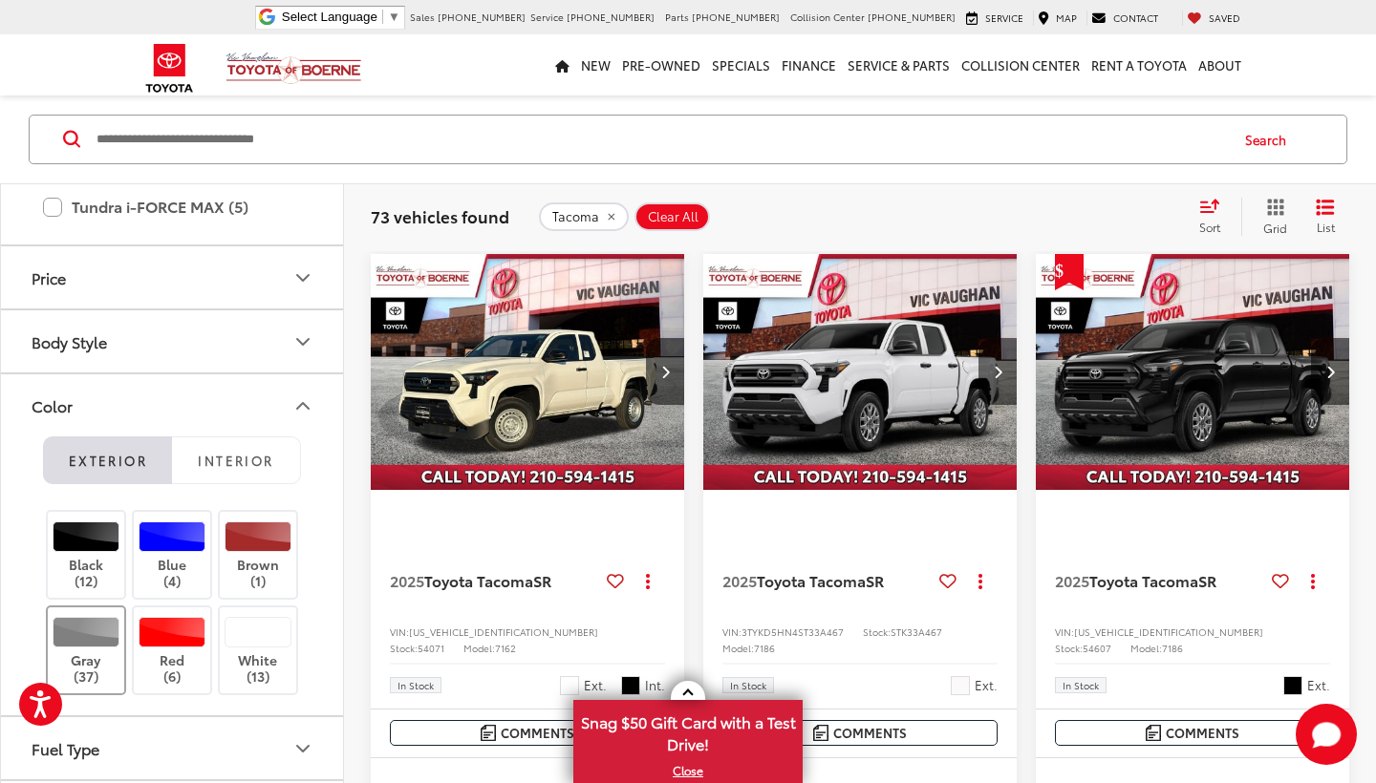
click at [90, 624] on div at bounding box center [87, 632] width 68 height 31
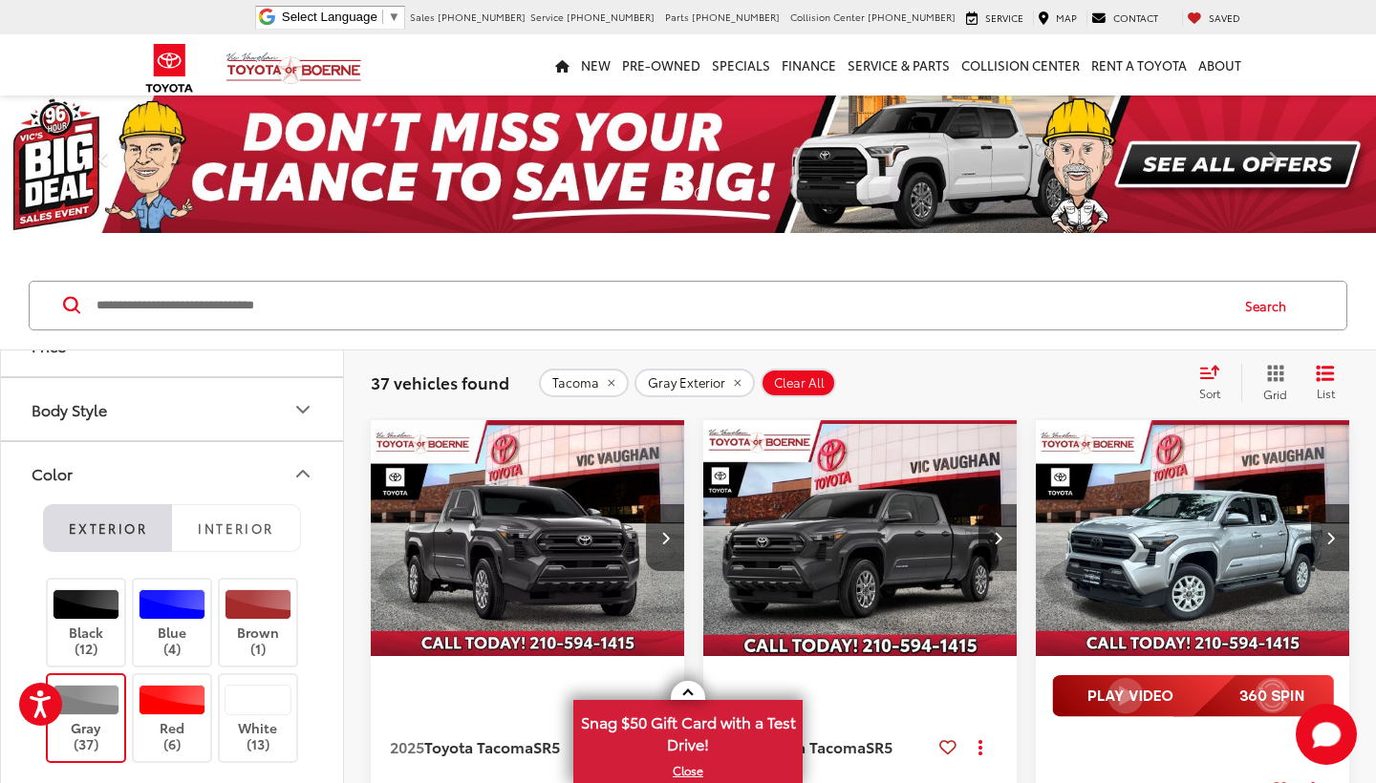
scroll to position [1313, 0]
click at [91, 688] on div at bounding box center [87, 703] width 68 height 31
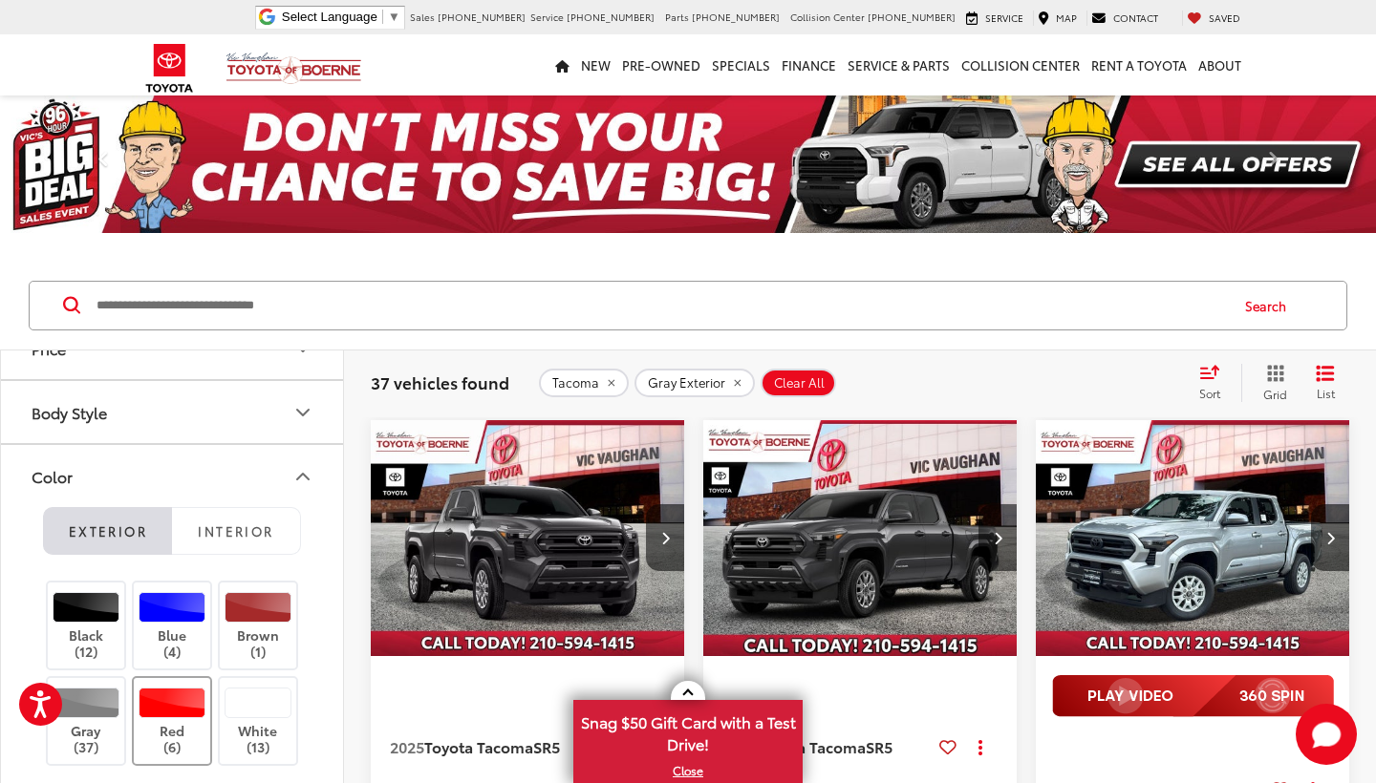
click at [169, 697] on div at bounding box center [173, 703] width 68 height 31
